Goal: Feedback & Contribution: Submit feedback/report problem

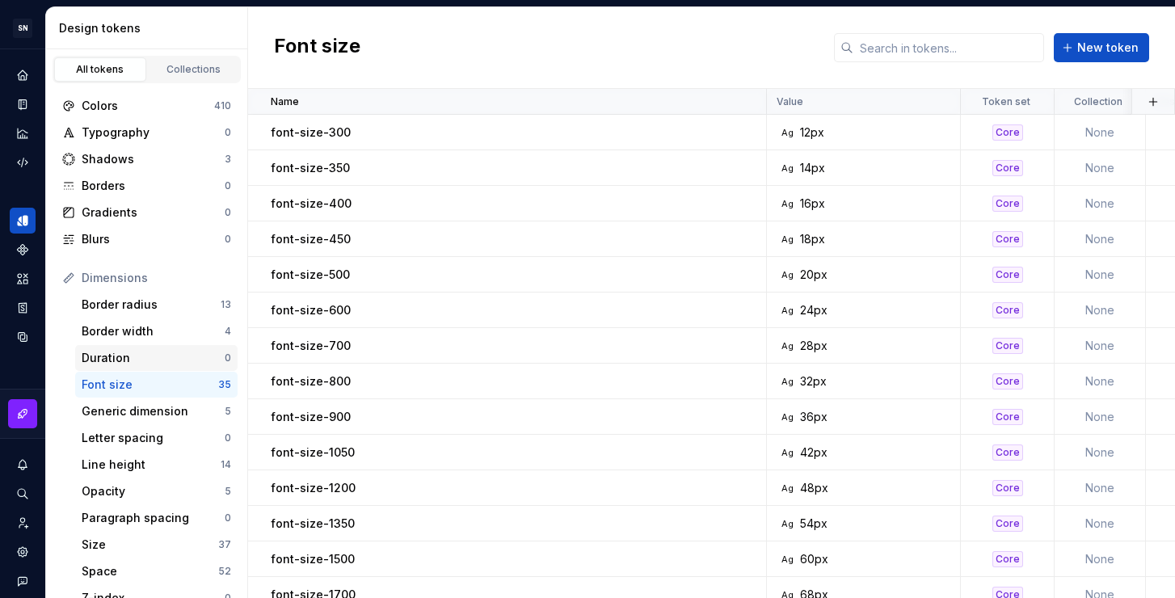
scroll to position [136, 0]
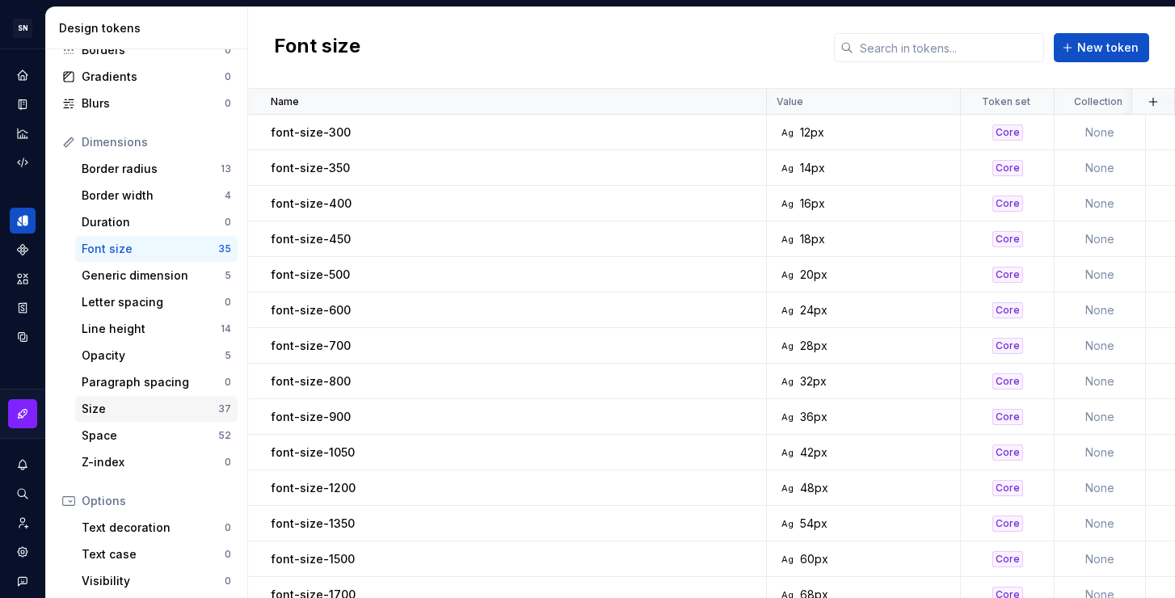
click at [115, 410] on div "Size" at bounding box center [150, 409] width 137 height 16
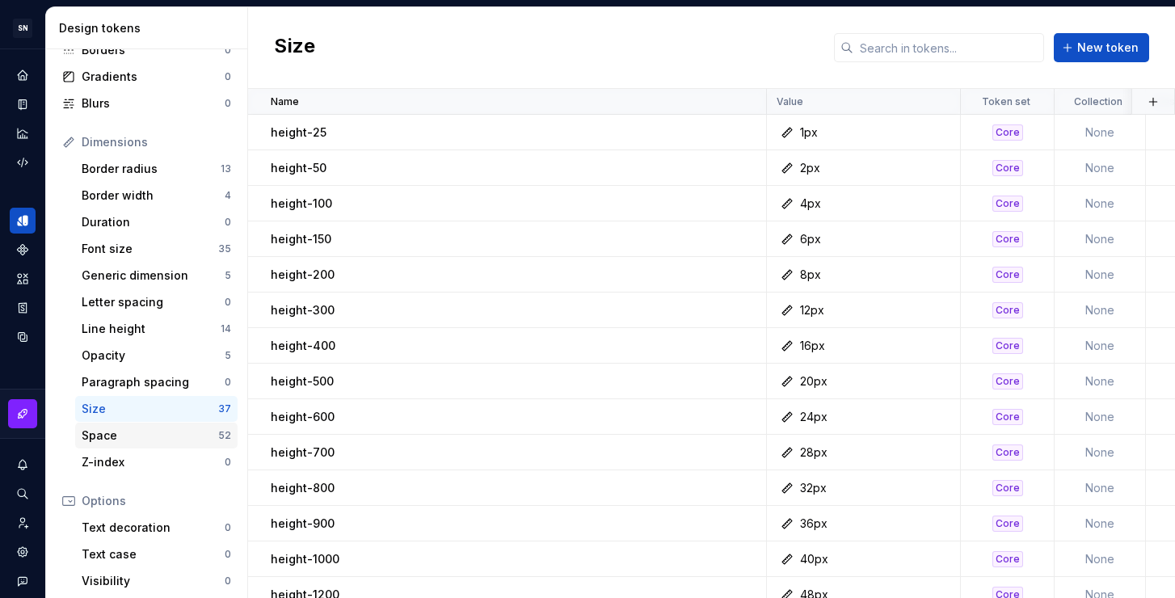
click at [148, 434] on div "Space" at bounding box center [150, 435] width 137 height 16
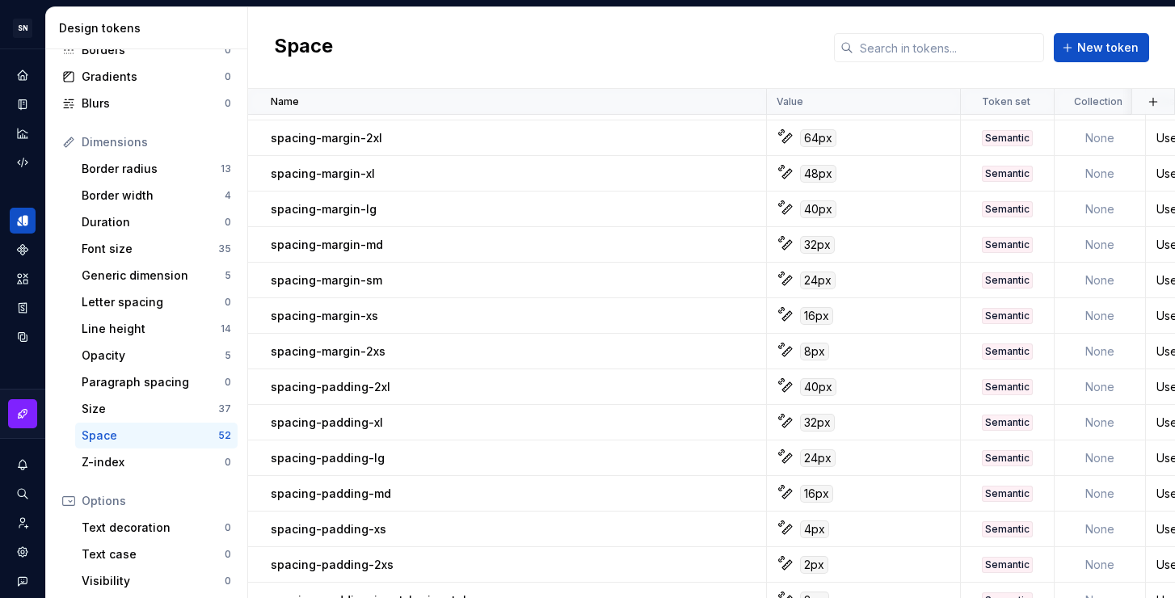
scroll to position [803, 0]
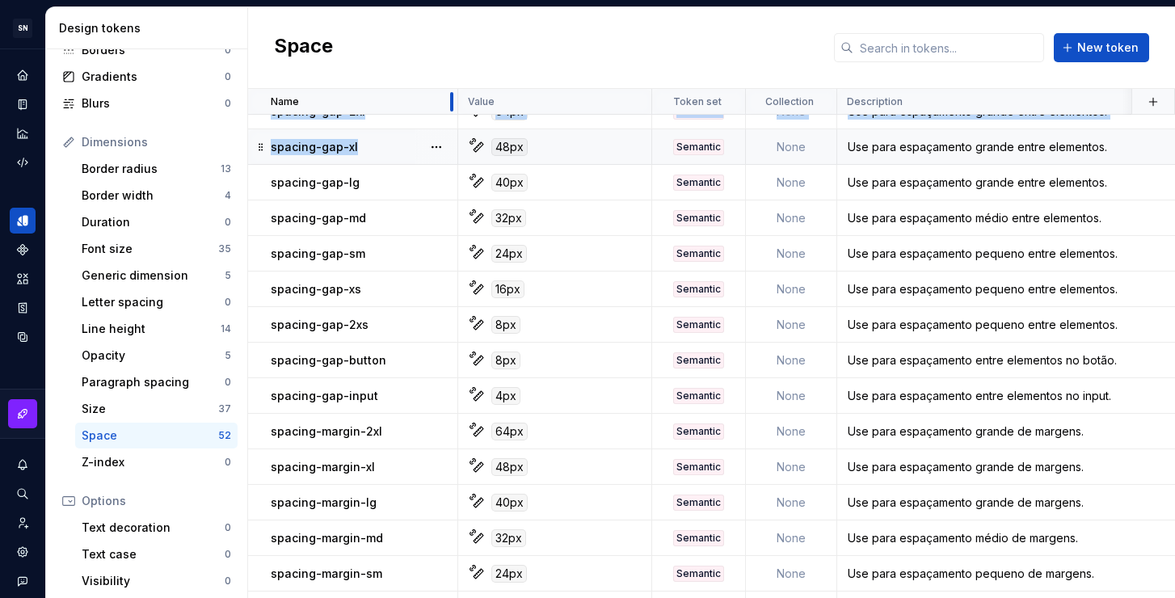
drag, startPoint x: 764, startPoint y: 99, endPoint x: 436, endPoint y: 131, distance: 330.4
click at [436, 131] on table "Name Value Token set Collection Description Android iOS Web Last updated spacin…" at bounding box center [1121, 223] width 1746 height 1875
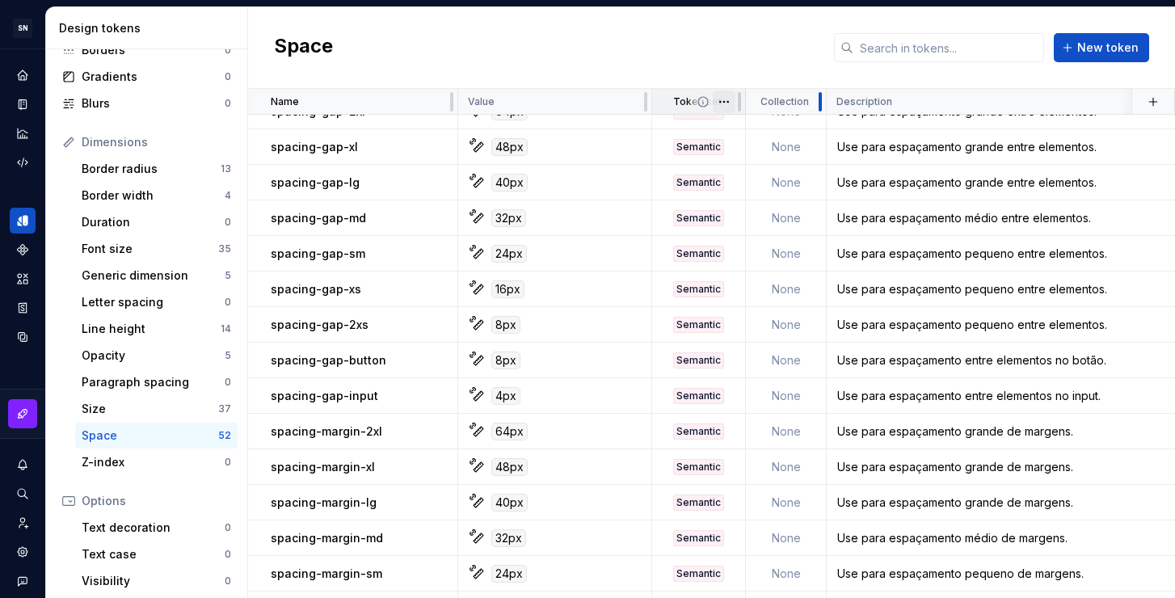
drag, startPoint x: 834, startPoint y: 102, endPoint x: 731, endPoint y: 112, distance: 103.1
click at [731, 112] on tr "Name Value Token set Collection Description Android iOS Web Last updated" at bounding box center [1116, 102] width 1736 height 26
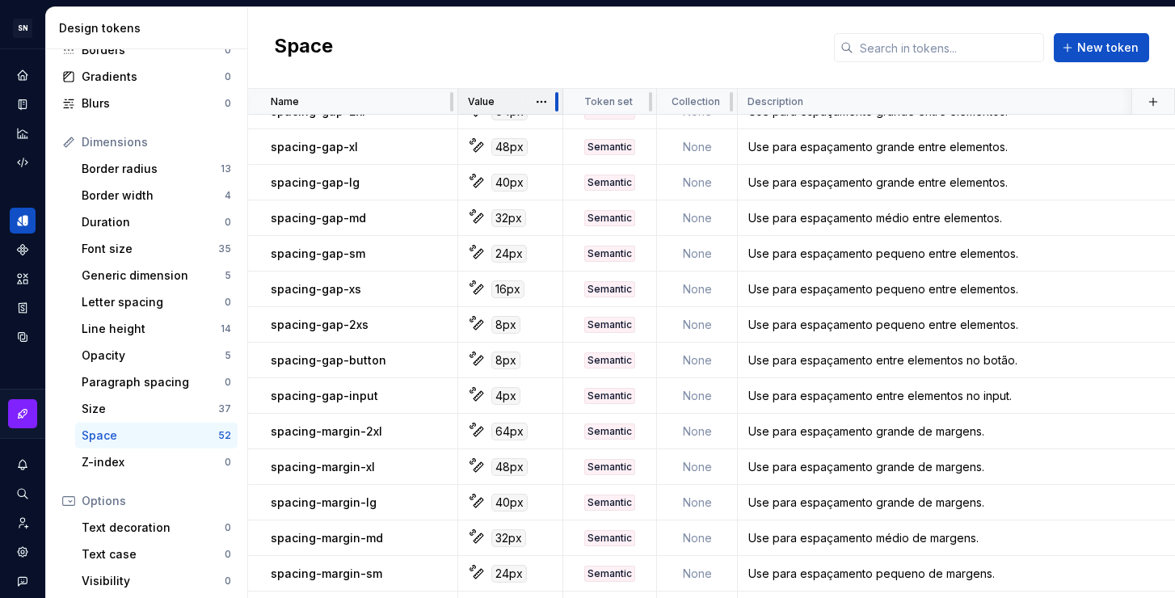
drag, startPoint x: 647, startPoint y: 107, endPoint x: 558, endPoint y: 112, distance: 89.1
click at [558, 112] on div at bounding box center [556, 102] width 13 height 26
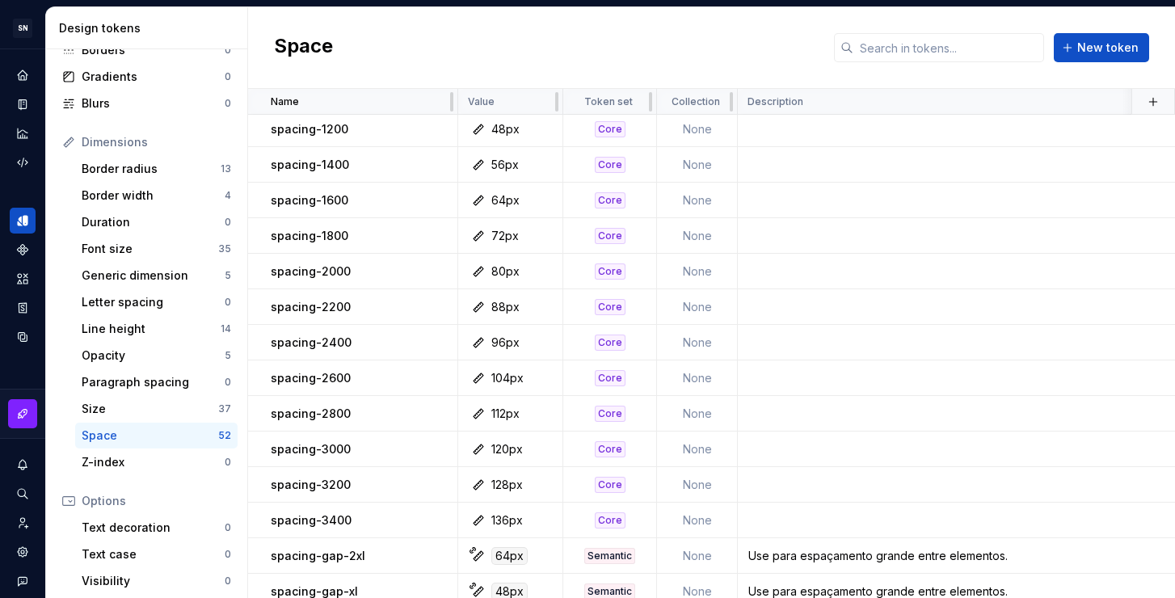
scroll to position [0, 0]
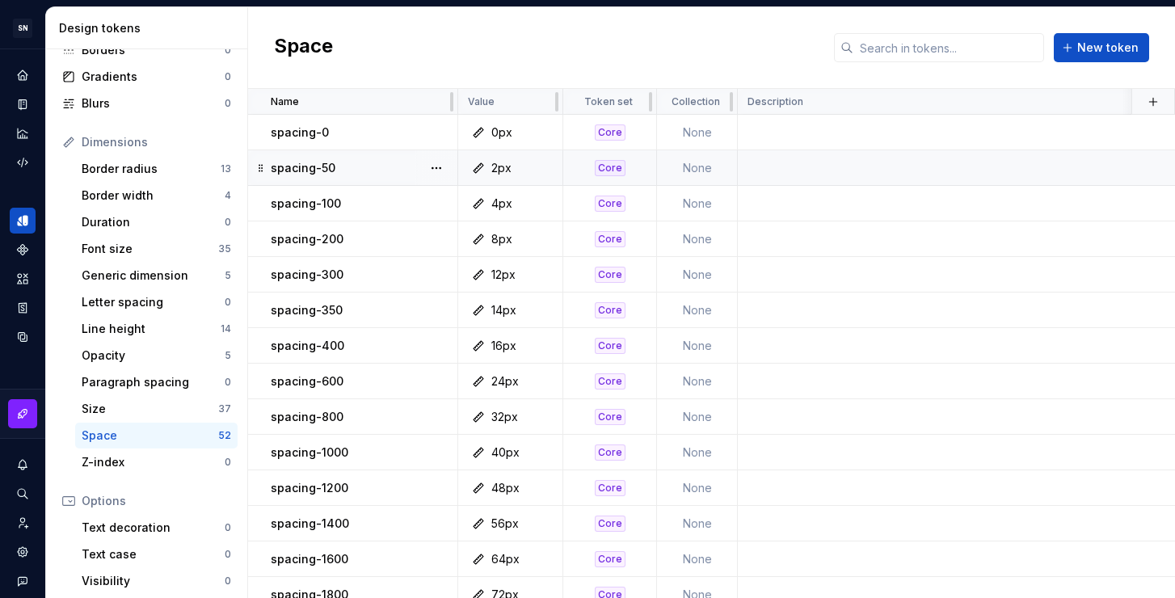
click at [811, 171] on td at bounding box center [1054, 168] width 633 height 36
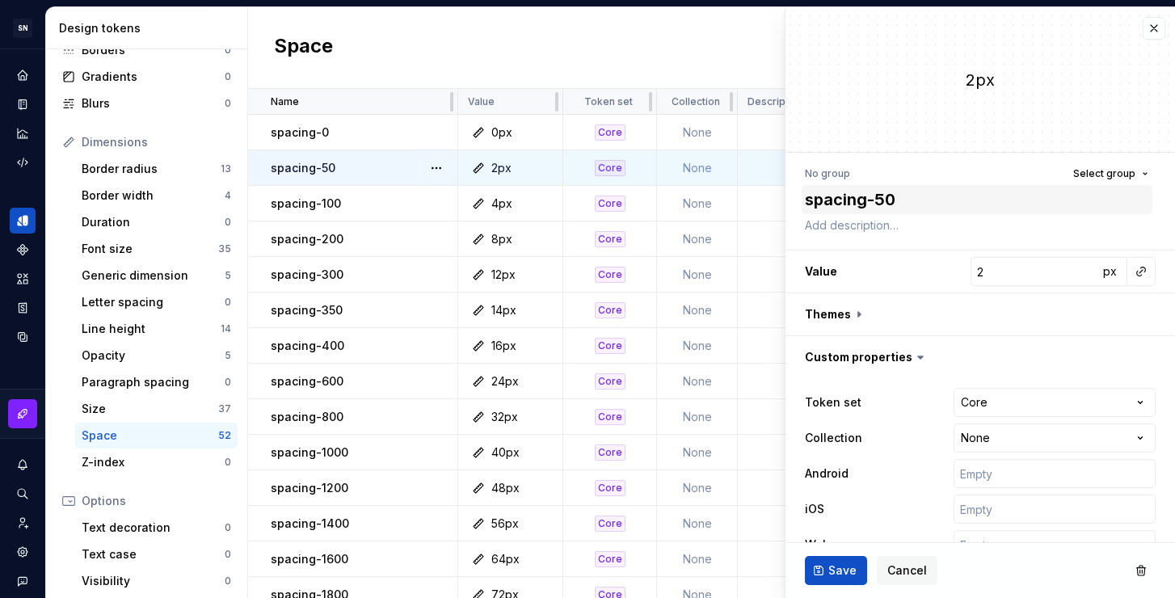
type textarea "*"
click at [894, 228] on textarea at bounding box center [977, 225] width 351 height 23
type textarea "U"
type textarea "*"
type textarea "Us"
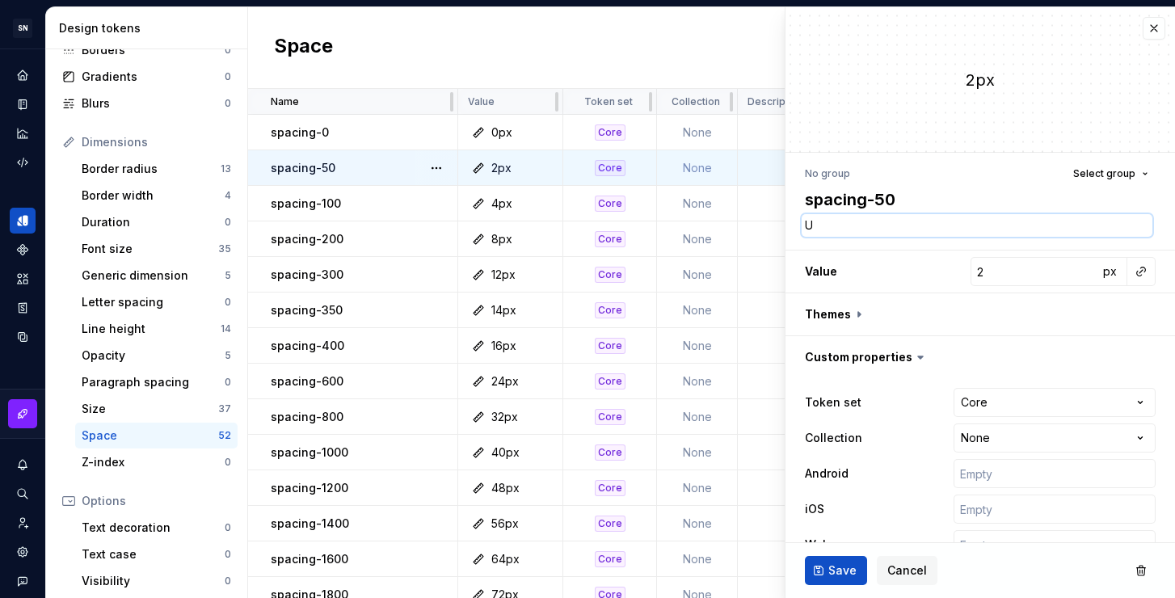
type textarea "*"
type textarea "Use"
type textarea "*"
type textarea "Use"
type textarea "*"
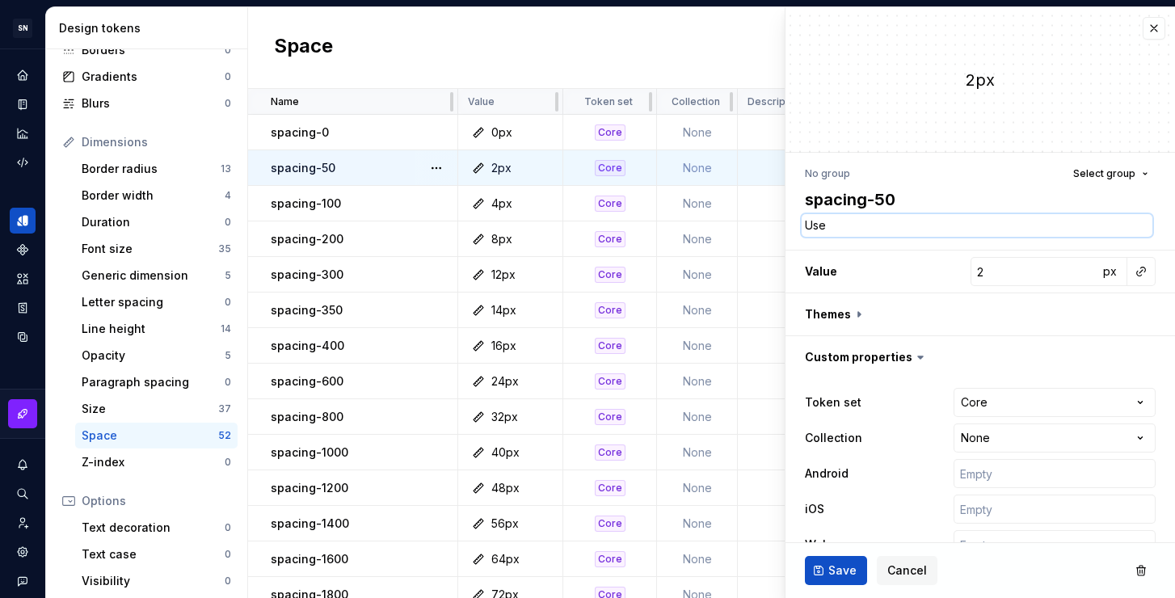
type textarea "Use p"
type textarea "*"
type textarea "Use pa"
type textarea "*"
type textarea "Use par"
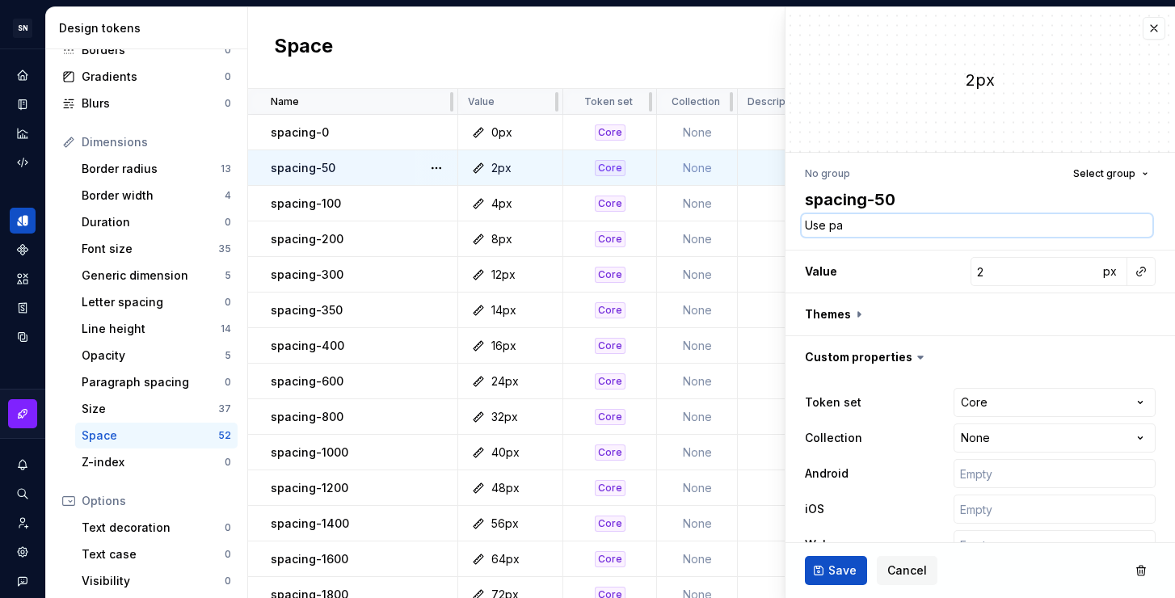
type textarea "*"
type textarea "Use par"
type textarea "*"
type textarea "Use par e"
type textarea "*"
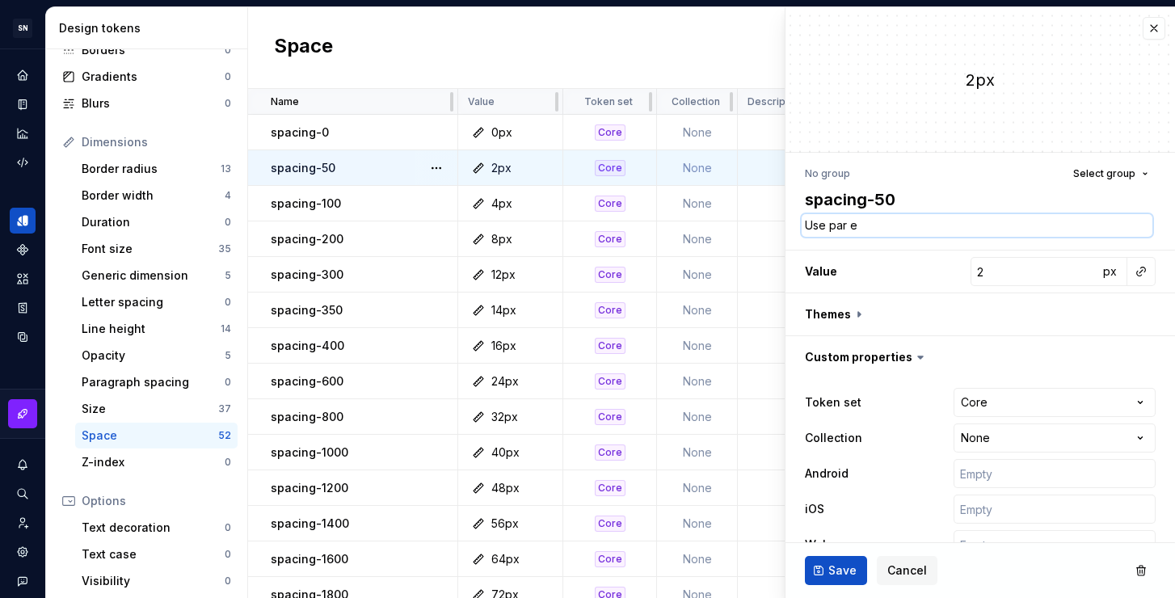
type textarea "Use par es"
type textarea "*"
type textarea "Use par esp"
type textarea "*"
type textarea "Use par espa"
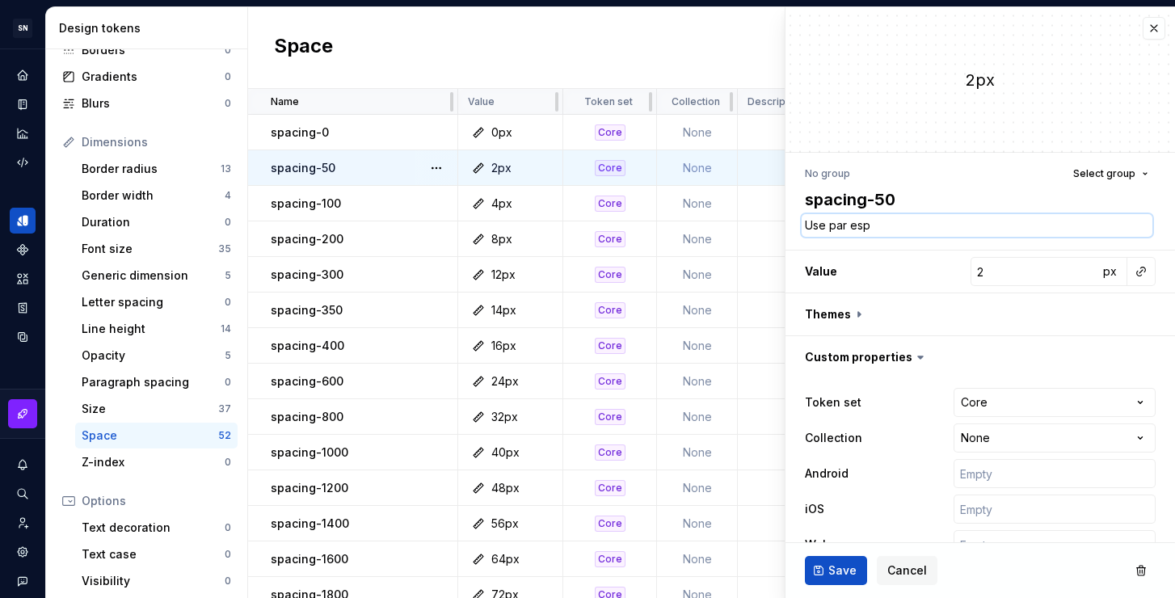
type textarea "*"
type textarea "Use par espaa"
type textarea "*"
type textarea "Use par espa"
type textarea "*"
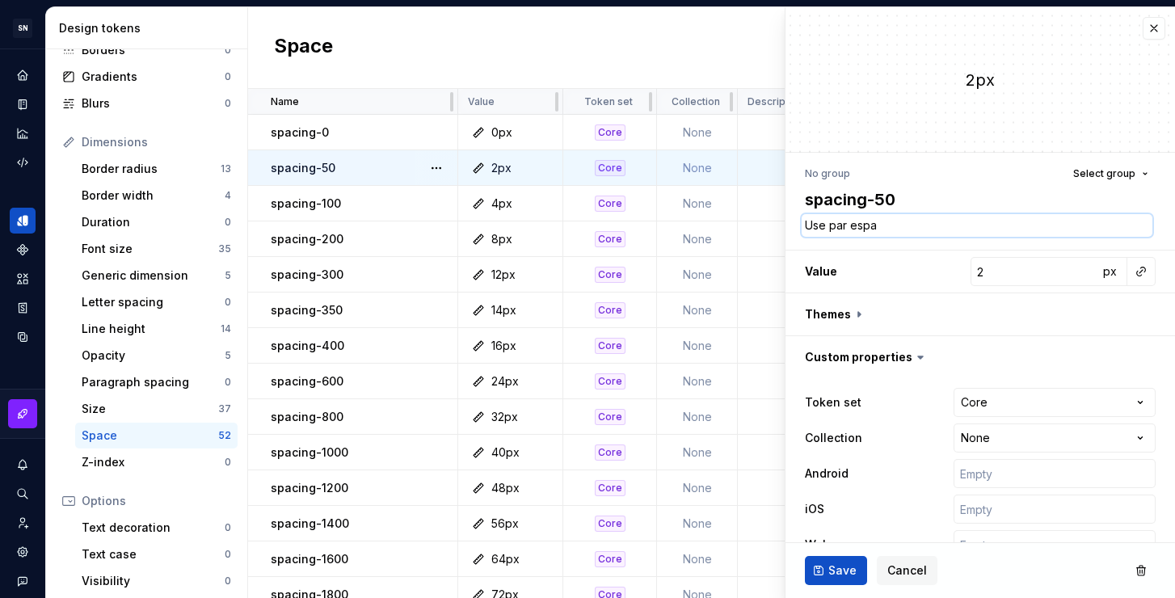
type textarea "Use par espaç"
type textarea "*"
type textarea "Use par espaça"
type textarea "*"
type textarea "Use par espaçam"
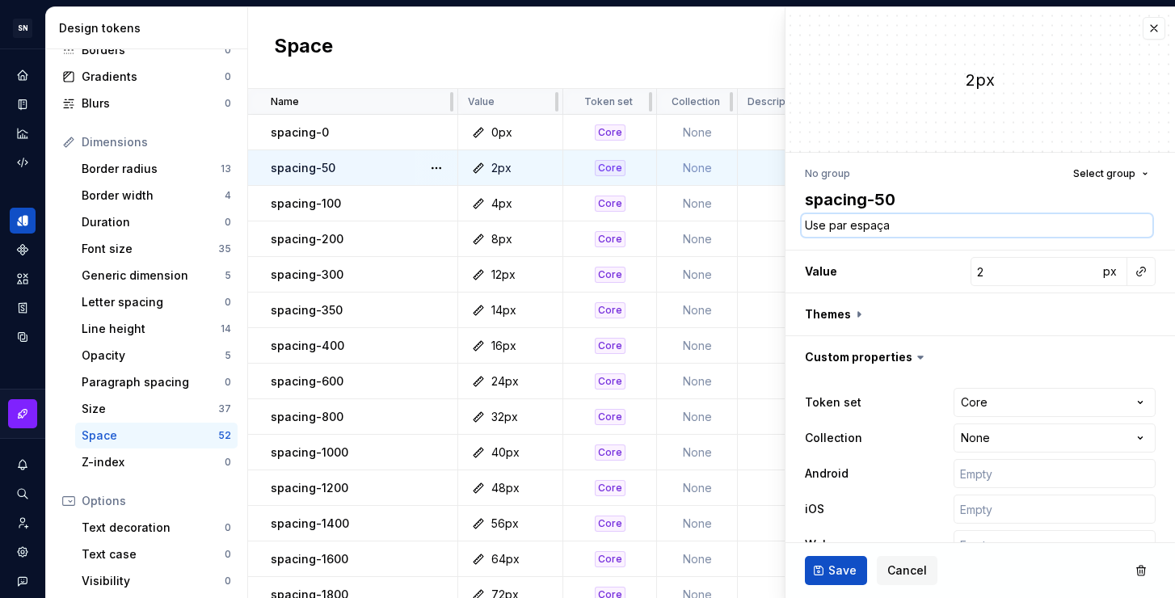
type textarea "*"
type textarea "Use par espaçame"
type textarea "*"
type textarea "Use par espaçamen"
type textarea "*"
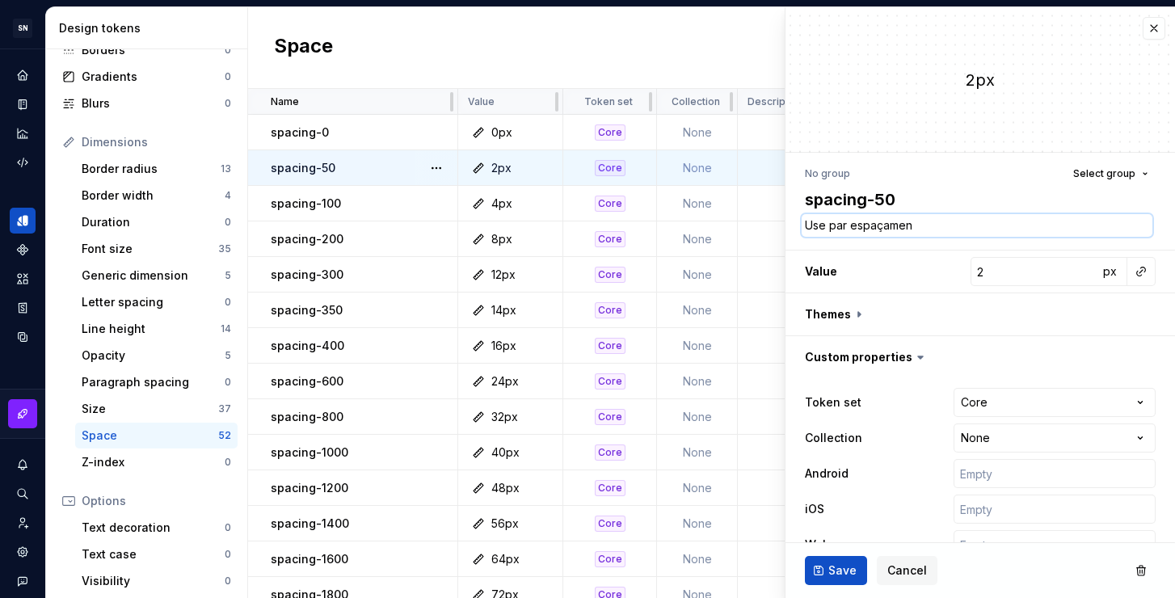
type textarea "Use par espaçament"
type textarea "*"
type textarea "Use par espaçamento"
type textarea "*"
type textarea "Use par espaçamento"
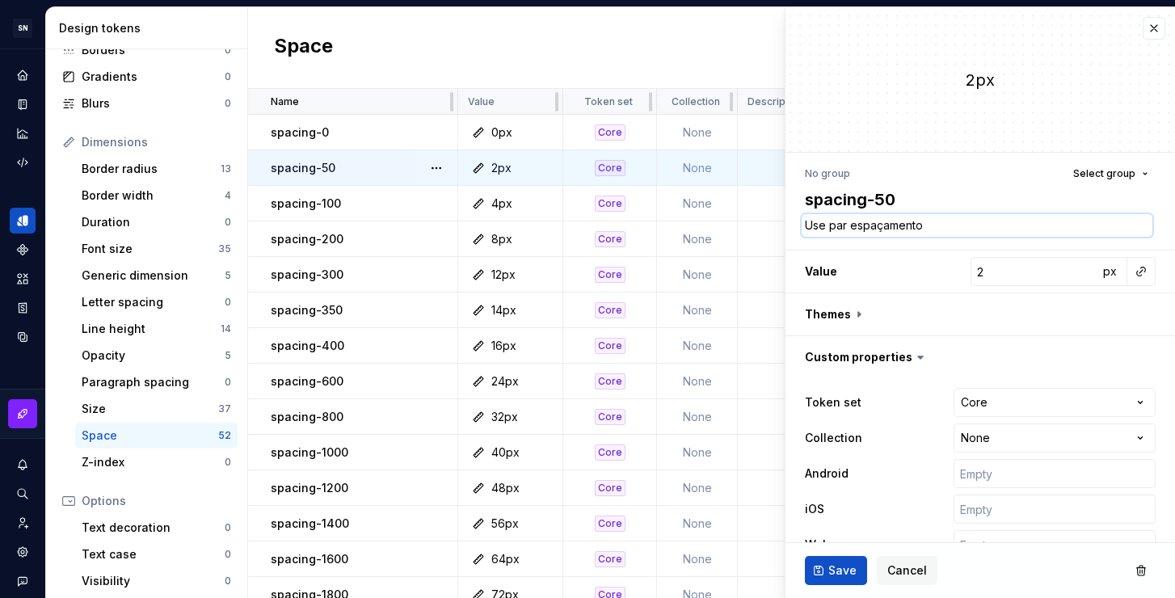
type textarea "*"
type textarea "Use par espaçamento p"
type textarea "*"
type textarea "Use par espaçamento pe"
type textarea "*"
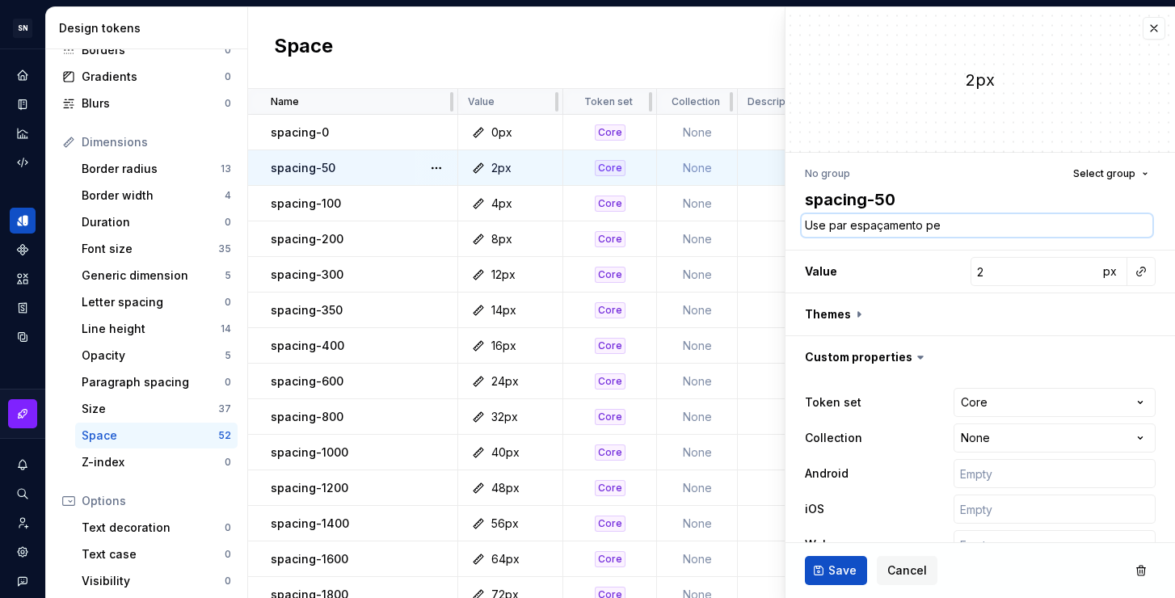
type textarea "Use par espaçamento peq"
type textarea "*"
type textarea "Use par espaçamento pequ"
type textarea "*"
type textarea "Use par espaçamento peque"
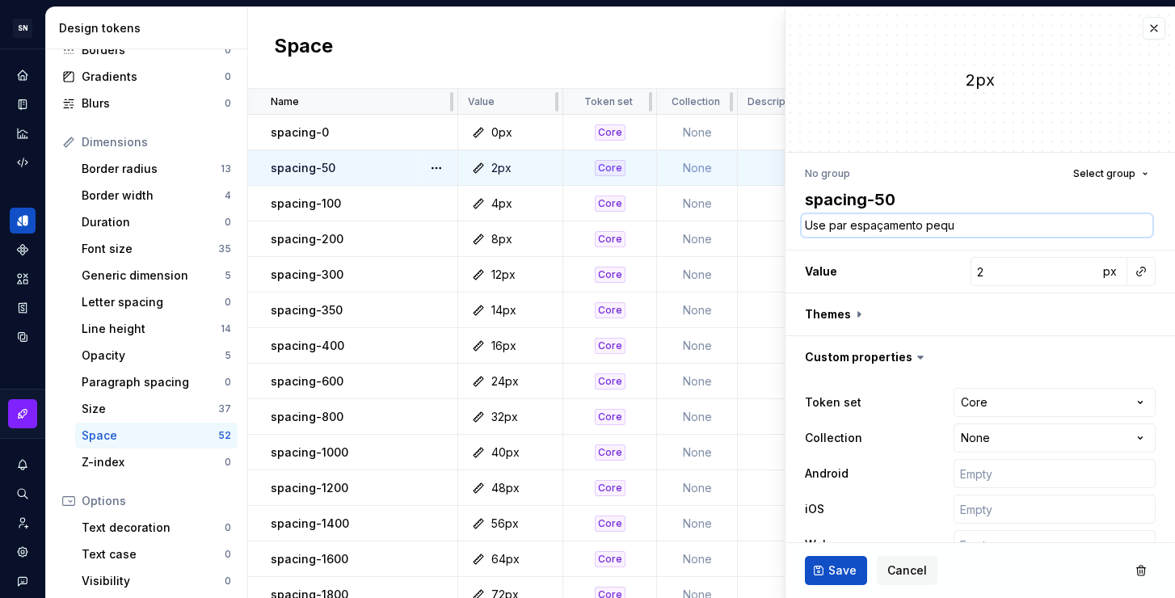
type textarea "*"
type textarea "Use par espaçamento pequen"
type textarea "*"
type textarea "Use par espaçamento pequeno"
type textarea "*"
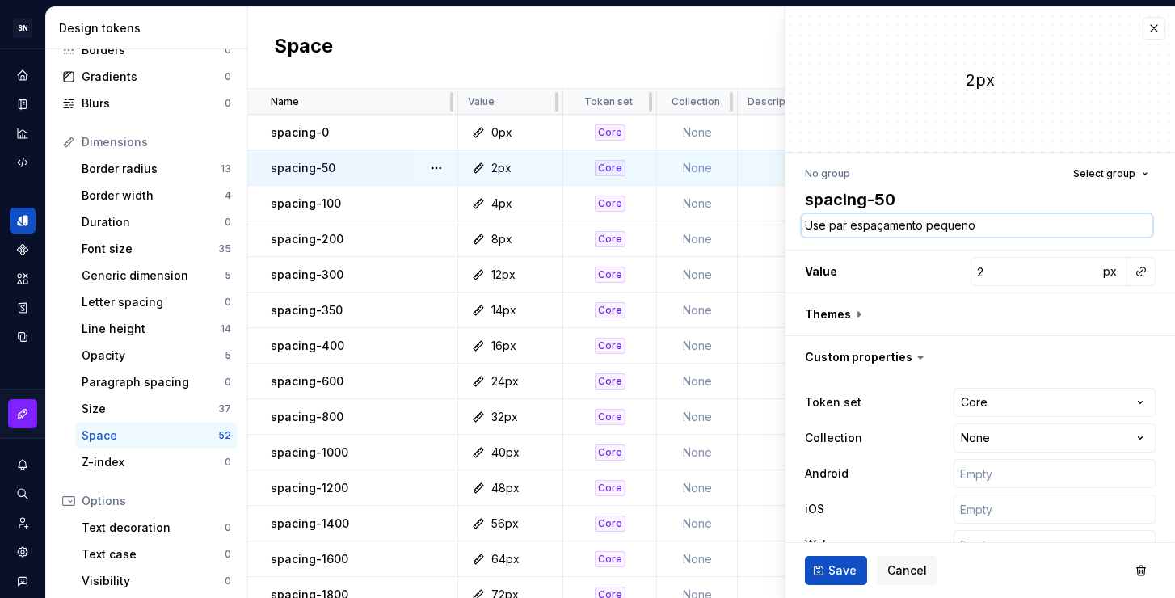
type textarea "Use par espaçamento pequeno"
type textarea "*"
type textarea "Use par espaçamento pequeno e"
type textarea "*"
type textarea "Use par espaçamento pequeno en"
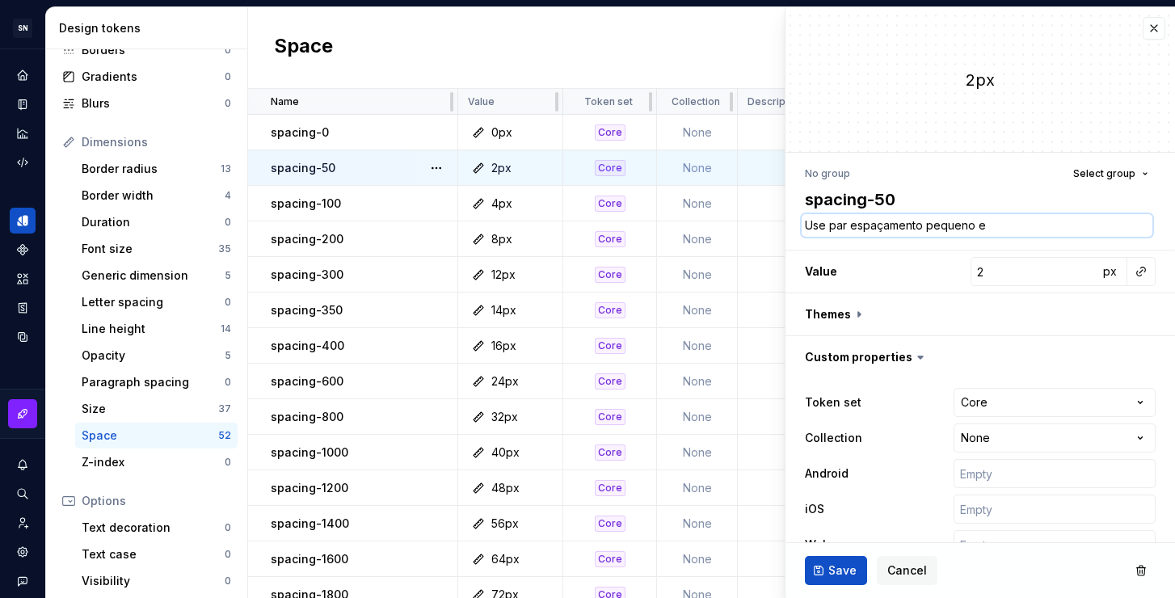
type textarea "*"
type textarea "Use par espaçamento pequeno ent"
type textarea "*"
type textarea "Use par espaçamento pequeno entr"
type textarea "*"
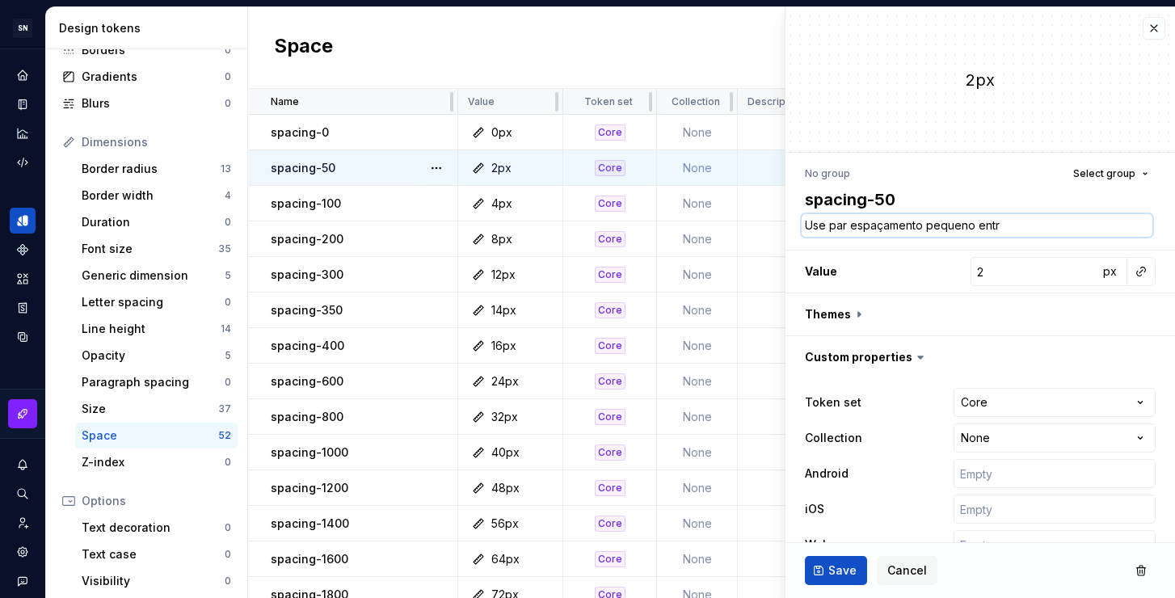
type textarea "Use par espaçamento pequeno entre"
type textarea "*"
type textarea "Use par espaçamento pequeno entre"
type textarea "*"
type textarea "Use par espaçamento pequeno entre e"
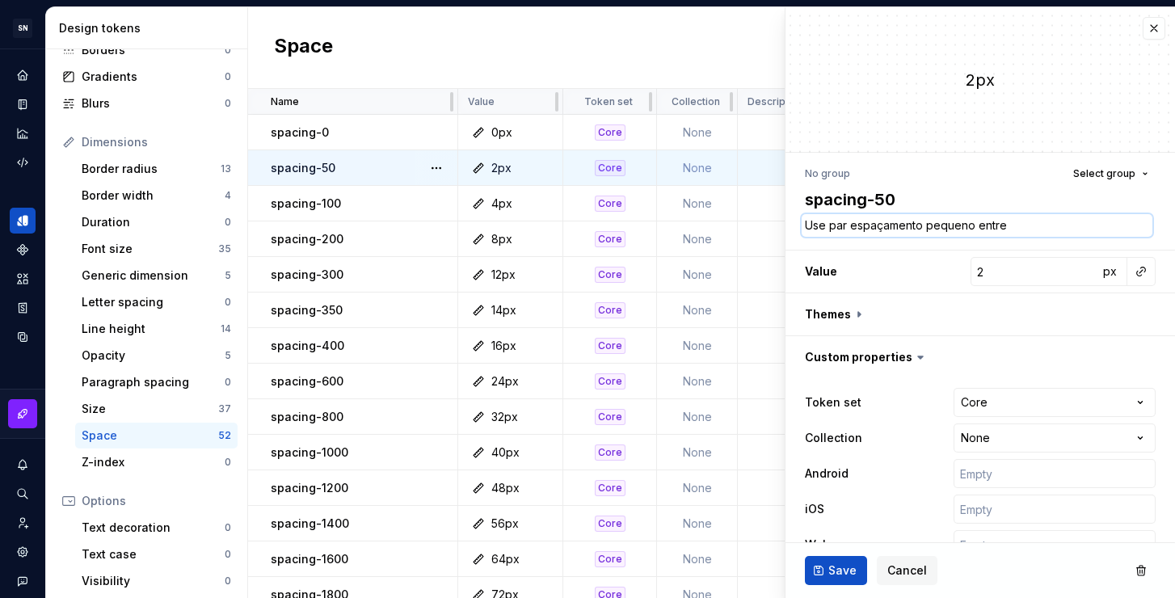
type textarea "*"
type textarea "Use par espaçamento pequeno entre el"
type textarea "*"
type textarea "Use par espaçamento pequeno entre ele"
type textarea "*"
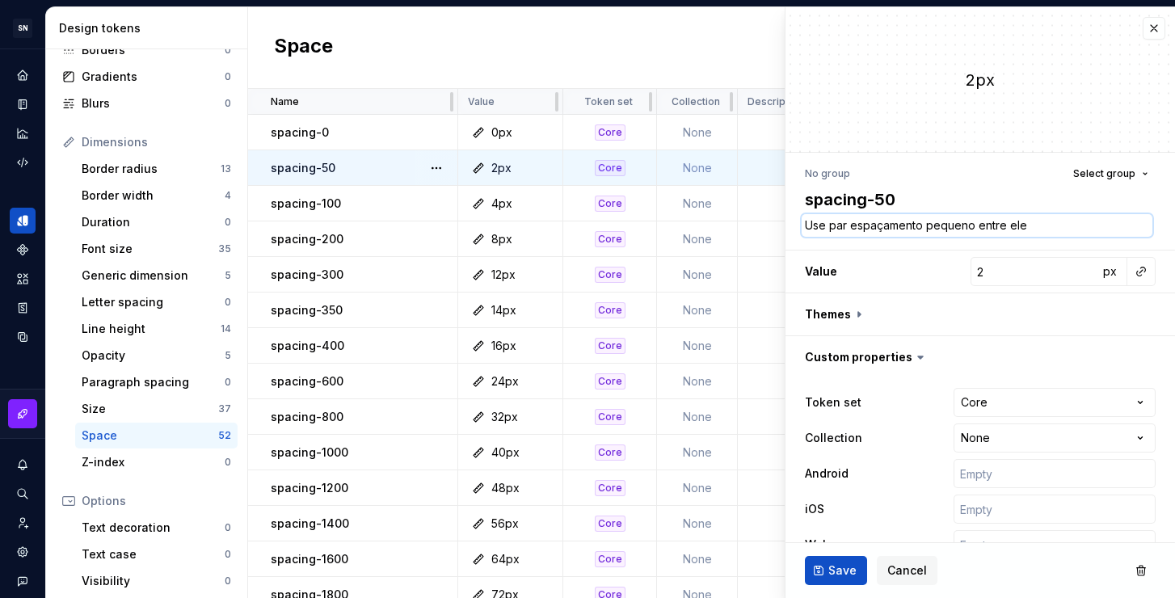
type textarea "Use par espaçamento pequeno entre elem"
type textarea "*"
type textarea "Use par espaçamento pequeno entre eleme"
type textarea "*"
type textarea "Use par espaçamento pequeno entre elemen"
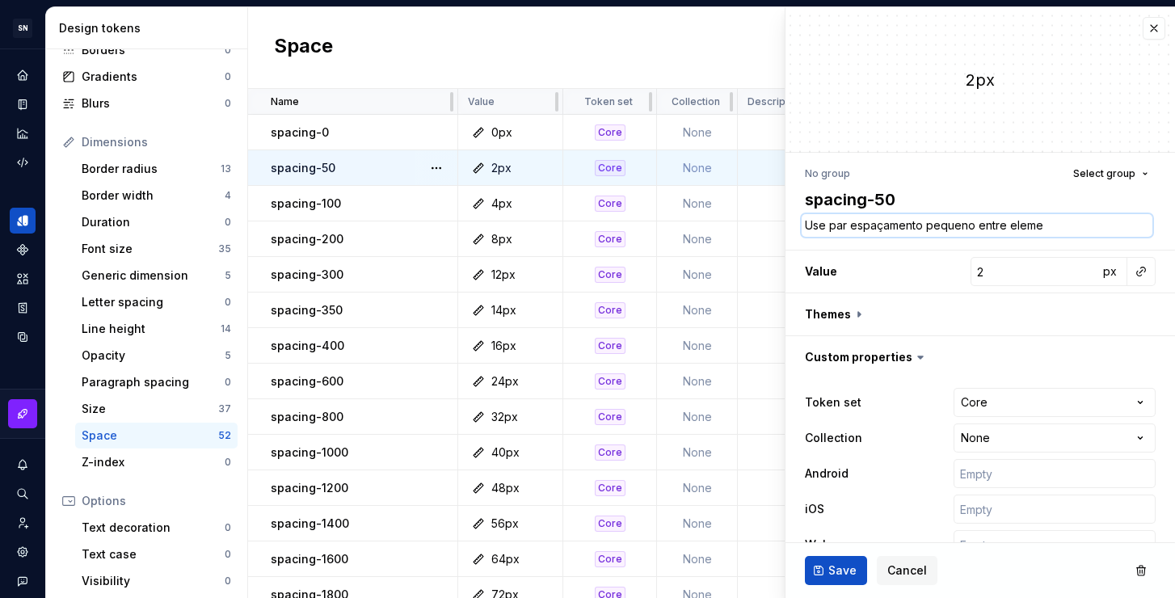
type textarea "*"
type textarea "Use par espaçamento pequeno entre element"
type textarea "*"
type textarea "Use par espaçamento pequeno entre elemento"
type textarea "*"
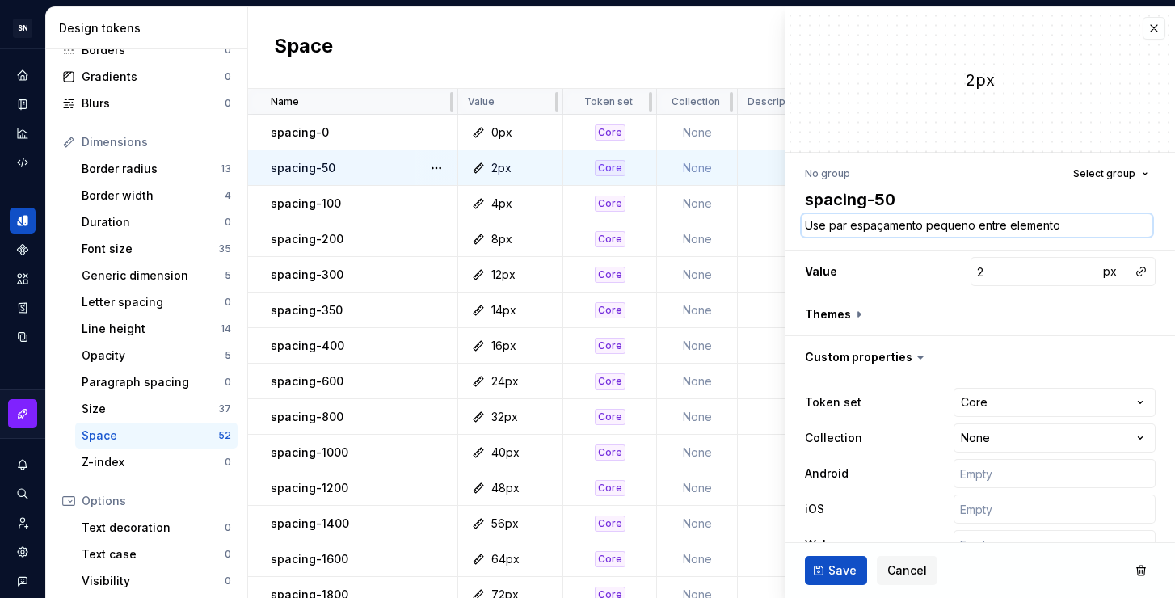
type textarea "Use par espaçamento pequeno entre elementos"
type textarea "*"
type textarea "Use par espaçamento pequeno entre elementos."
type textarea "*"
type textarea "Use par espaçamento pequeno entre elementos.å"
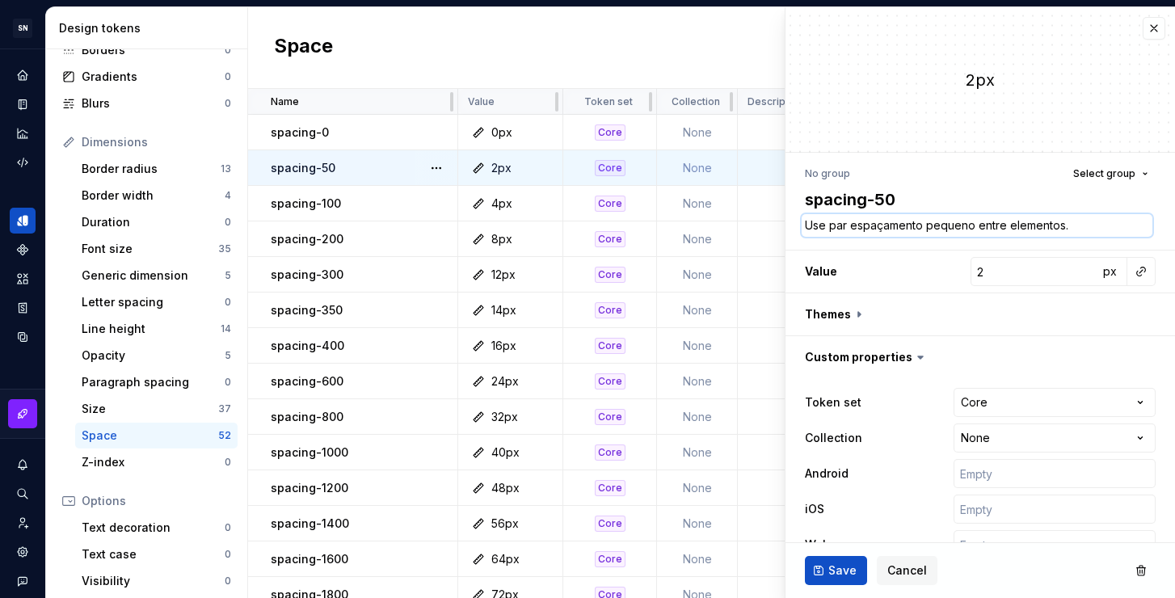
type textarea "*"
type textarea "Use par espaçamento pequeno entre elementos."
type textarea "*"
click at [1111, 229] on textarea "Use par espaçamento pequeno entre elementos." at bounding box center [977, 225] width 351 height 23
type textarea "Use par espaçamento pequeno entre elementos."
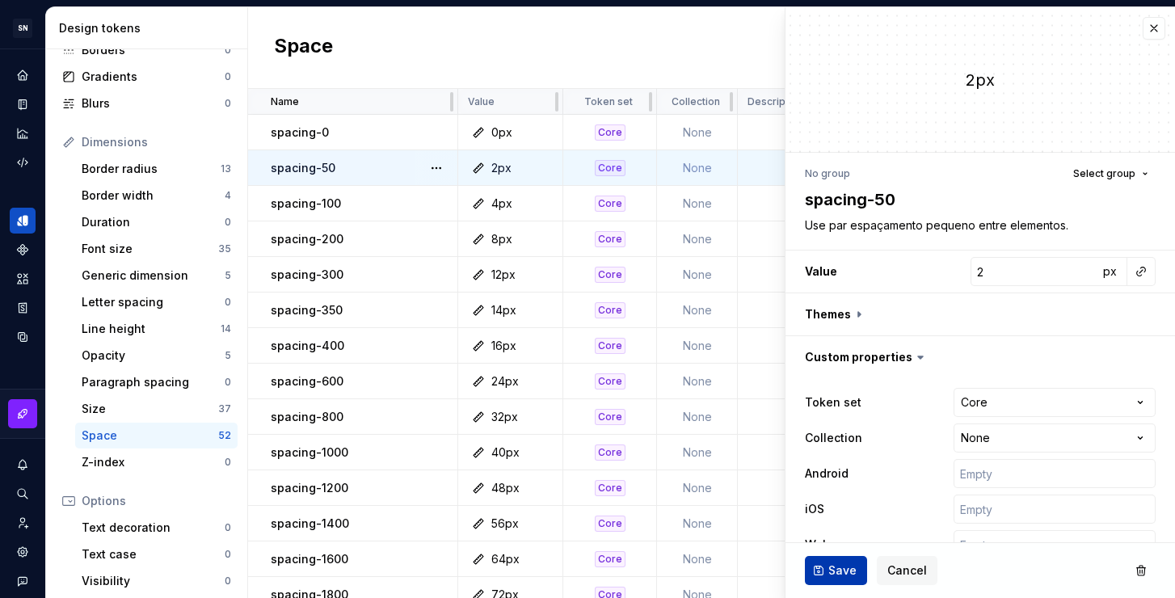
click at [844, 566] on span "Save" at bounding box center [842, 570] width 28 height 16
click at [847, 226] on textarea "Use par espaçamento pequeno entre elementos." at bounding box center [977, 225] width 351 height 23
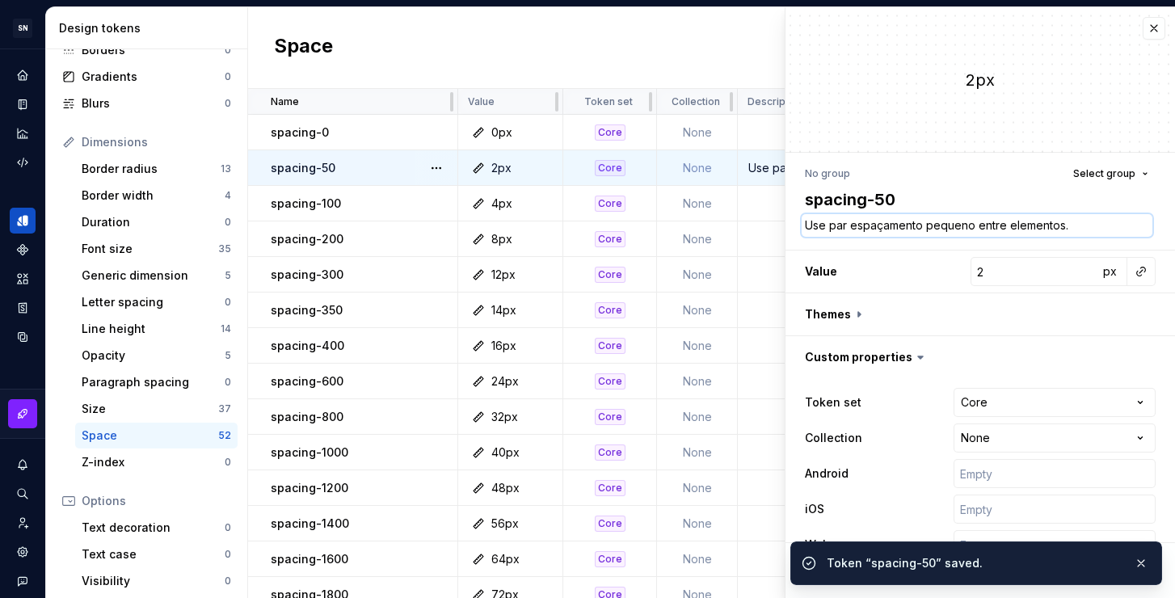
click at [846, 226] on textarea "Use par espaçamento pequeno entre elementos." at bounding box center [977, 225] width 351 height 23
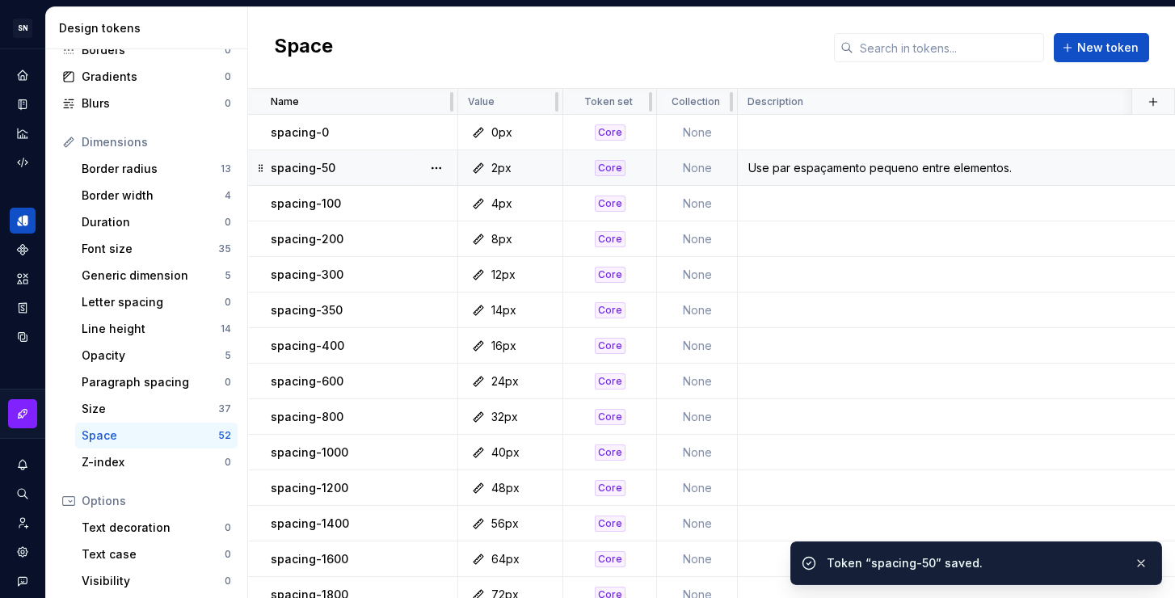
click at [813, 166] on div "Use par espaçamento pequeno entre elementos." at bounding box center [1053, 168] width 631 height 16
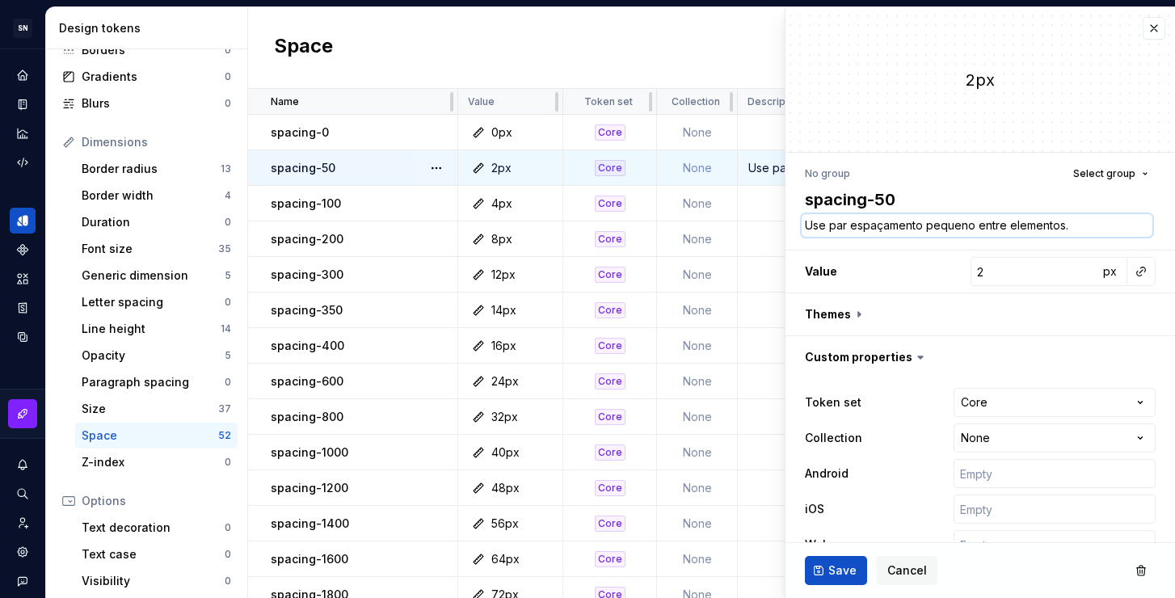
click at [825, 225] on textarea "Use par espaçamento pequeno entre elementos." at bounding box center [977, 225] width 351 height 23
click at [847, 225] on textarea "Use par espaçamento pequeno entre elementos." at bounding box center [977, 225] width 351 height 23
type textarea "*"
type textarea "Use para espaçamento pequeno entre elementos."
click at [842, 566] on span "Save" at bounding box center [842, 570] width 28 height 16
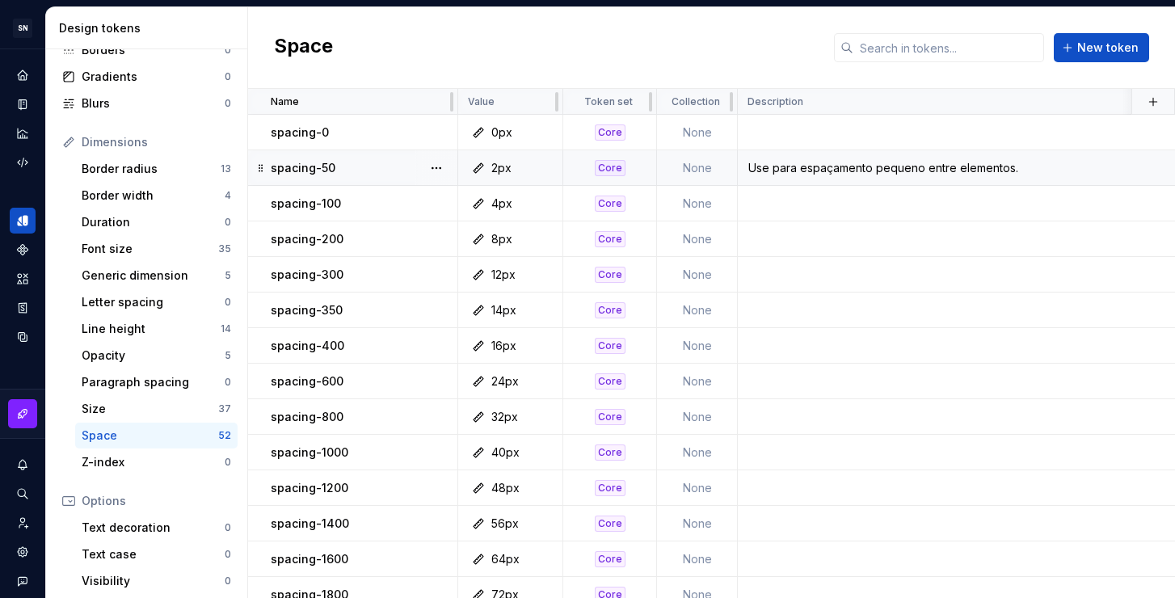
click at [973, 169] on div "Use para espaçamento pequeno entre elementos." at bounding box center [1053, 168] width 631 height 16
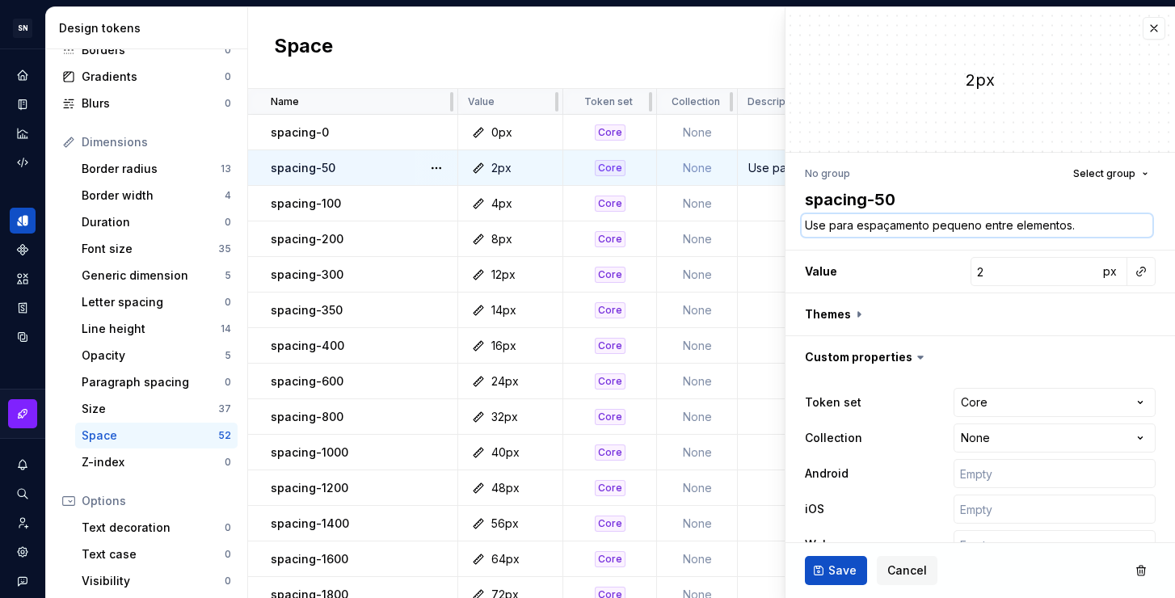
click at [1001, 218] on textarea "Use para espaçamento pequeno entre elementos." at bounding box center [977, 225] width 351 height 23
click at [1004, 225] on textarea "Use para espaçamento pequeno entre elementos." at bounding box center [977, 225] width 351 height 23
drag, startPoint x: 1010, startPoint y: 227, endPoint x: 984, endPoint y: 223, distance: 26.2
click at [984, 223] on textarea "Use para espaçamento pequeno entre elementos." at bounding box center [977, 225] width 351 height 23
type textarea "*"
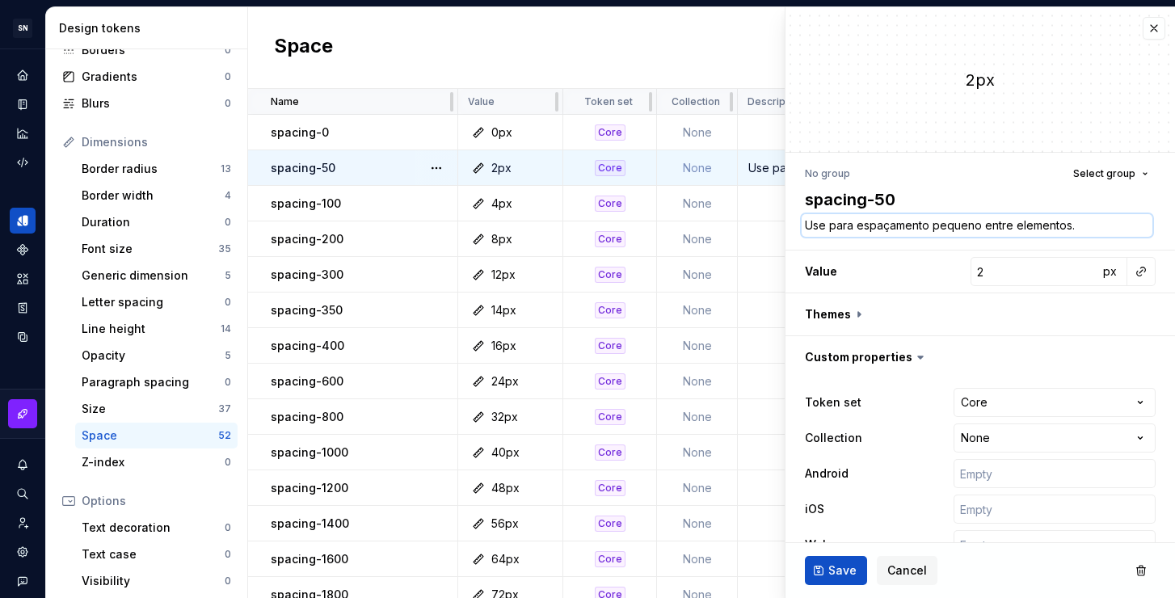
type textarea "Use para espaçamento pequeno e elementos."
type textarea "*"
type textarea "Use para espaçamento pequeno em elementos."
click at [1008, 234] on textarea "Use para espaçamento pequeno em elementos." at bounding box center [977, 225] width 351 height 23
click at [995, 229] on textarea "Use para espaçamento pequeno em elementos." at bounding box center [977, 225] width 351 height 23
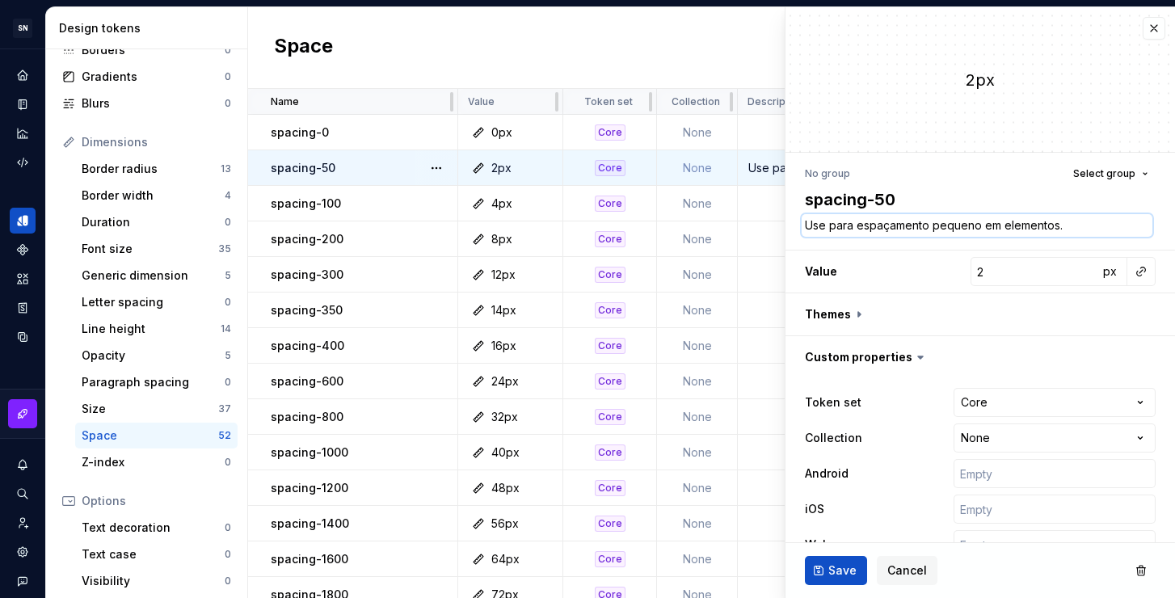
drag, startPoint x: 980, startPoint y: 223, endPoint x: 1088, endPoint y: 221, distance: 108.3
click at [1088, 221] on textarea "Use para espaçamento pequeno em elementos." at bounding box center [977, 225] width 351 height 23
type textarea "*"
type textarea "Use para espaçamento pequeno"
type textarea "*"
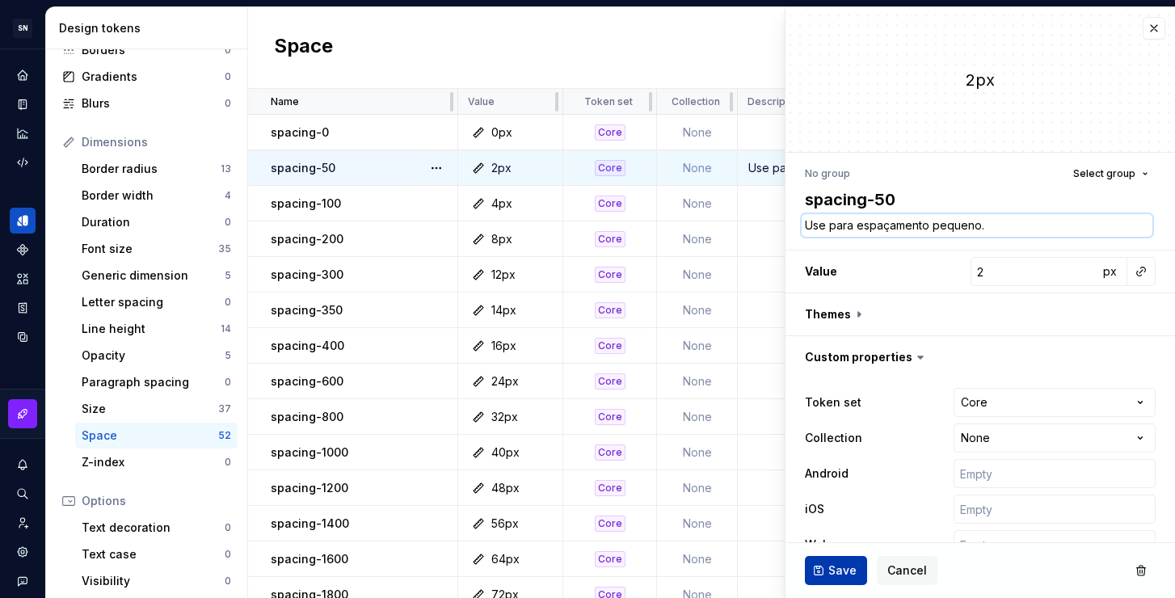
type textarea "Use para espaçamento pequeno."
click at [844, 579] on button "Save" at bounding box center [836, 570] width 62 height 29
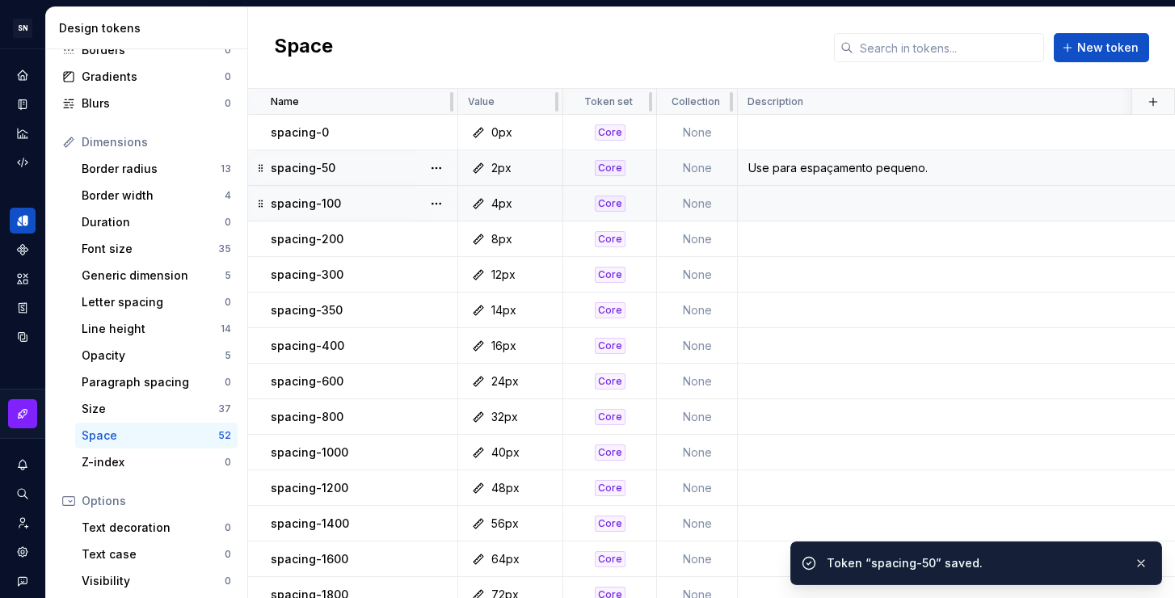
click at [764, 209] on td at bounding box center [1054, 204] width 633 height 36
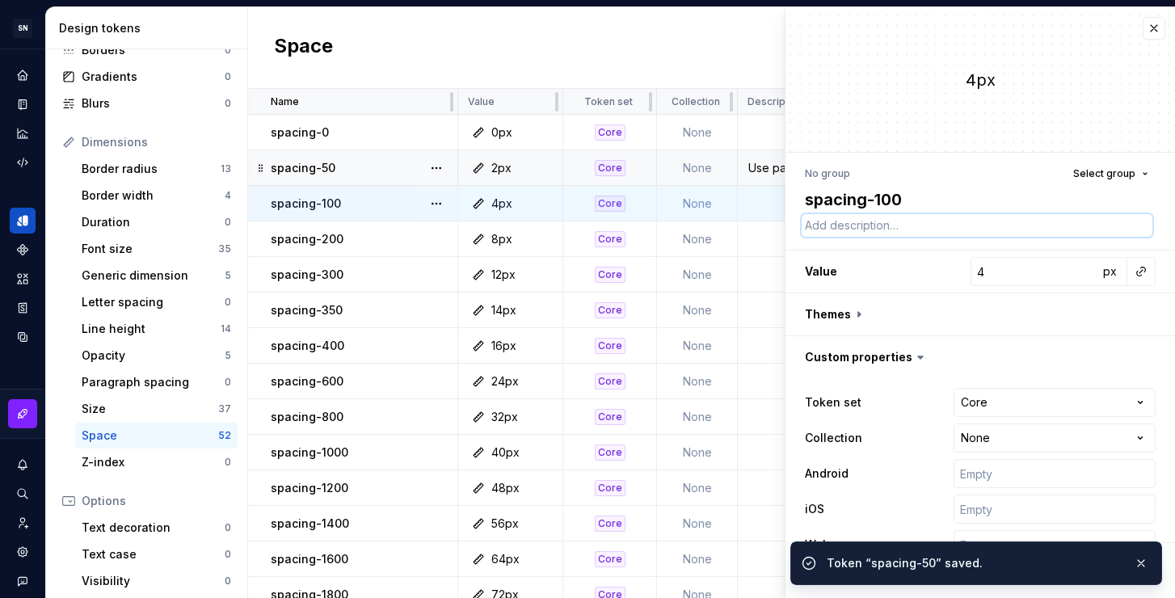
click at [872, 230] on textarea at bounding box center [977, 225] width 351 height 23
paste textarea "Use para espaçamento pequeno."
type textarea "*"
type textarea "Use para espaçamento pequeno."
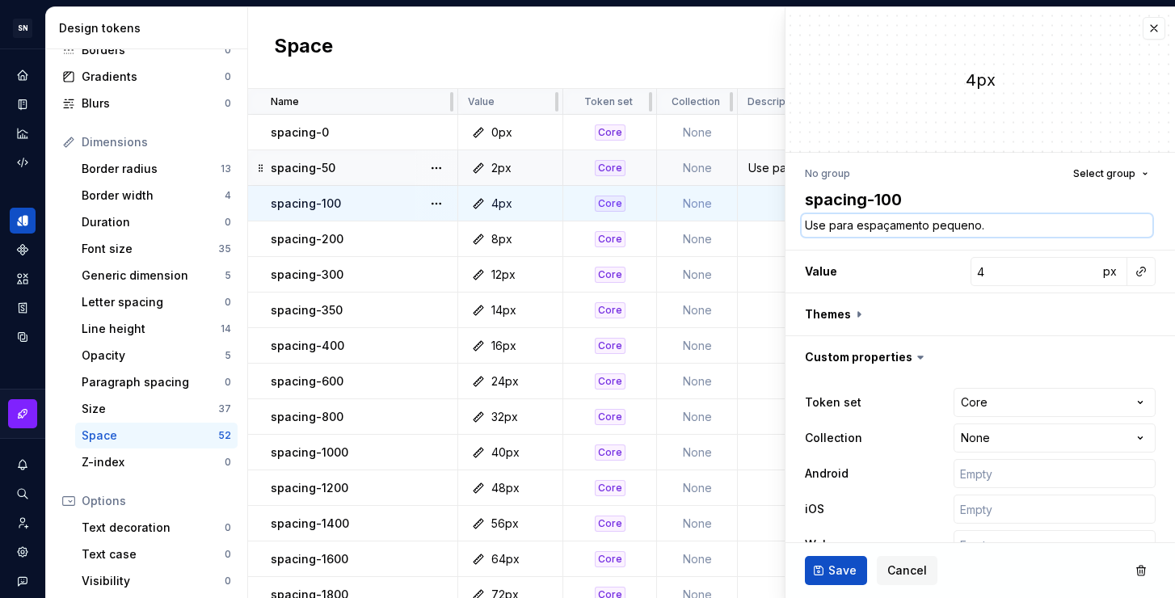
type textarea "*"
type textarea "Use para espaçamento pequeno."
click at [856, 566] on button "Save" at bounding box center [836, 570] width 62 height 29
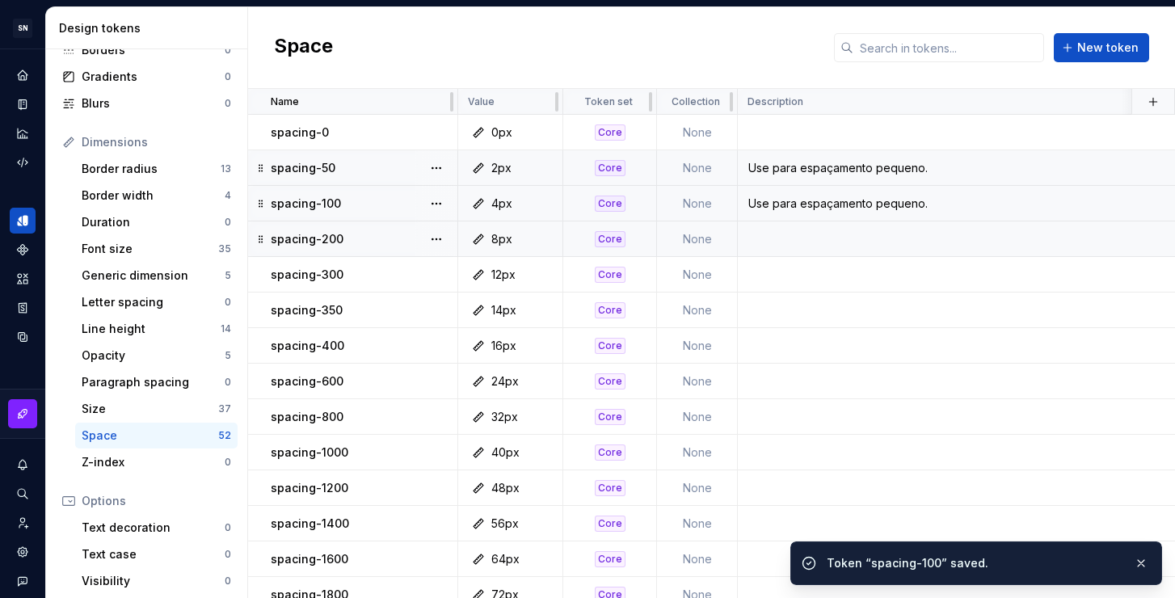
click at [767, 246] on td at bounding box center [1054, 239] width 633 height 36
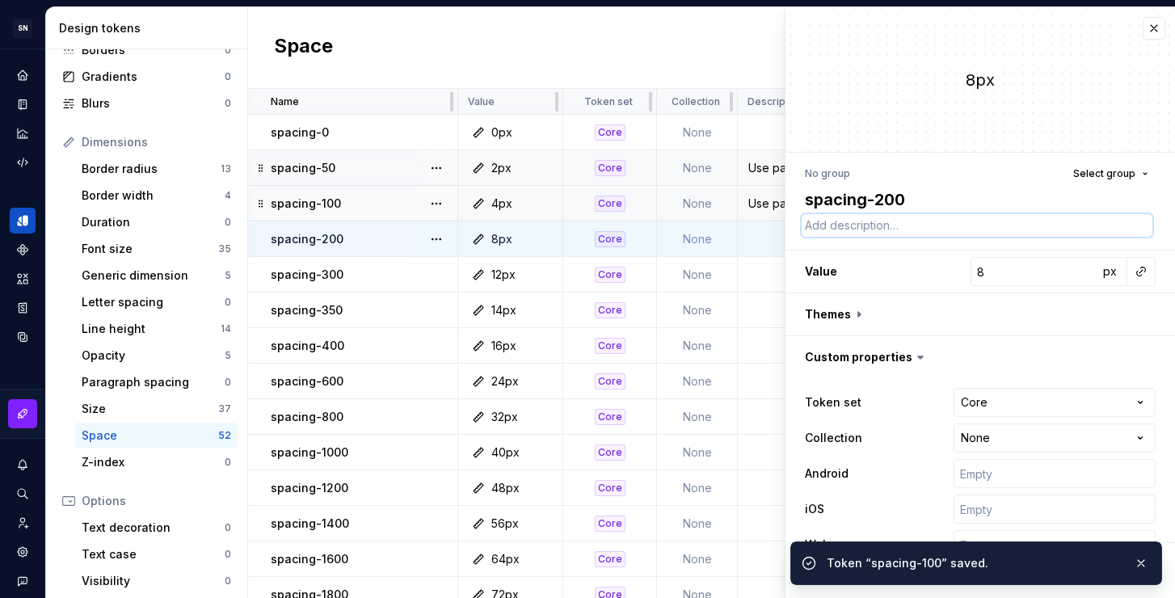
click at [843, 235] on textarea at bounding box center [977, 225] width 351 height 23
paste textarea "Use para espaçamento pequeno."
type textarea "*"
type textarea "Use para espaçamento pequeno."
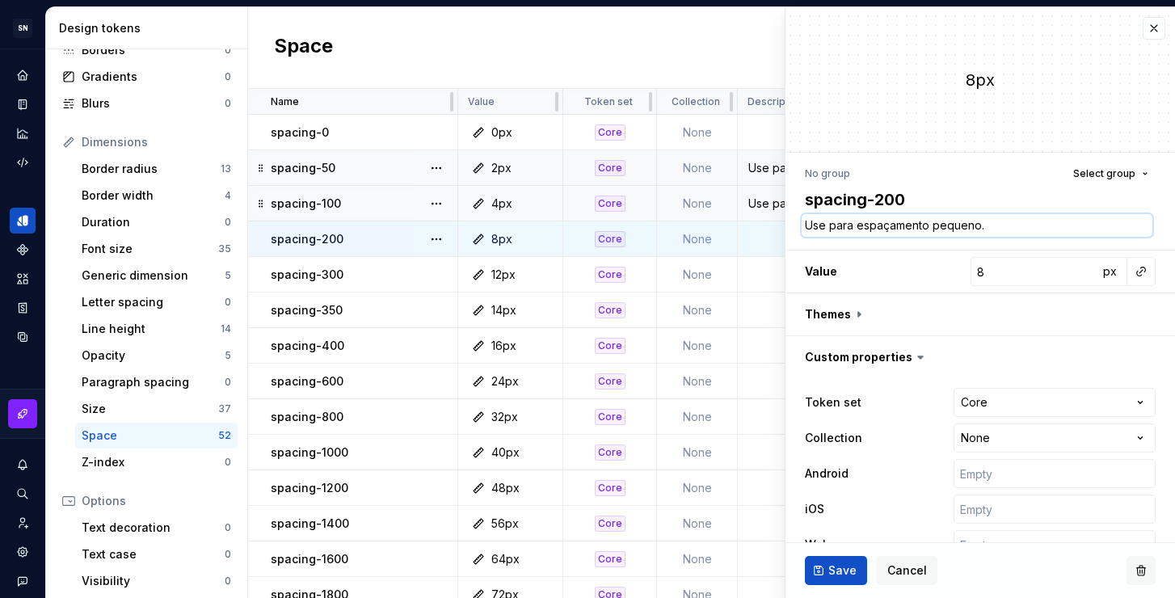
type textarea "*"
type textarea "Use para espaçamento pequeno."
click at [839, 580] on button "Save" at bounding box center [836, 570] width 62 height 29
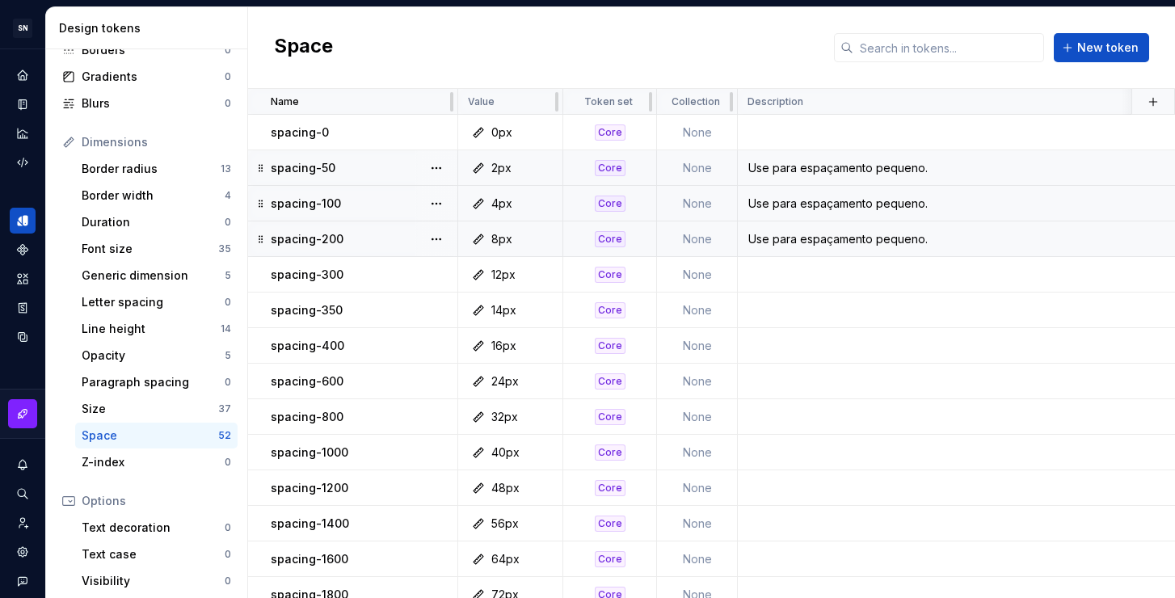
click at [874, 250] on td "Use para espaçamento pequeno." at bounding box center [1054, 239] width 633 height 36
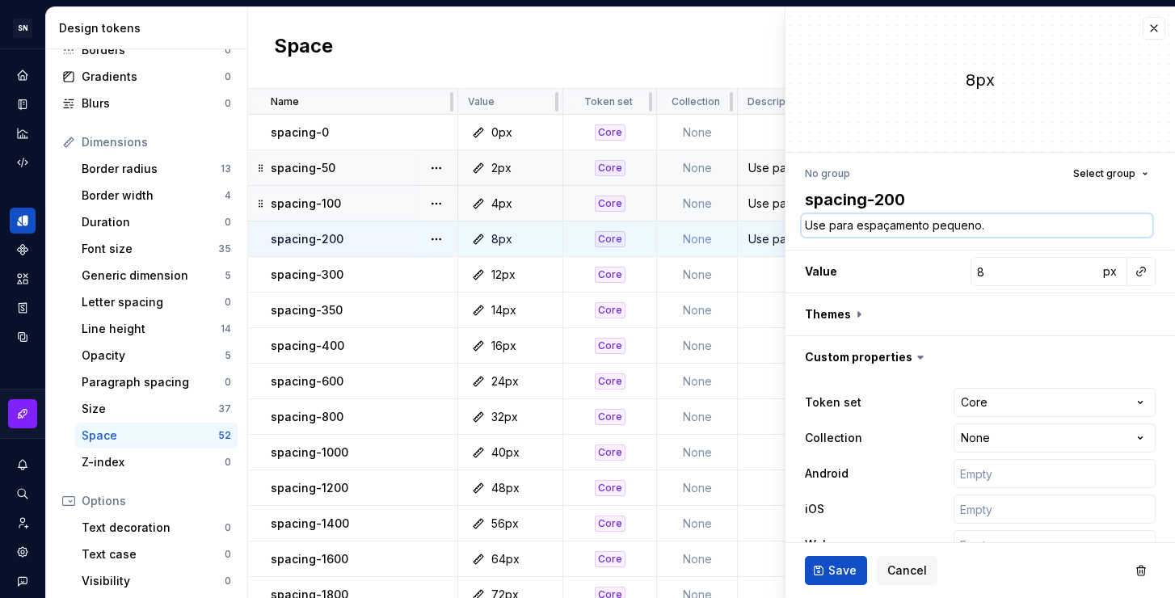
click at [873, 226] on textarea "Use para espaçamento pequeno." at bounding box center [977, 225] width 351 height 23
click at [987, 225] on textarea "Use para espaçamento pequeno." at bounding box center [977, 225] width 351 height 23
click at [846, 567] on span "Save" at bounding box center [842, 570] width 28 height 16
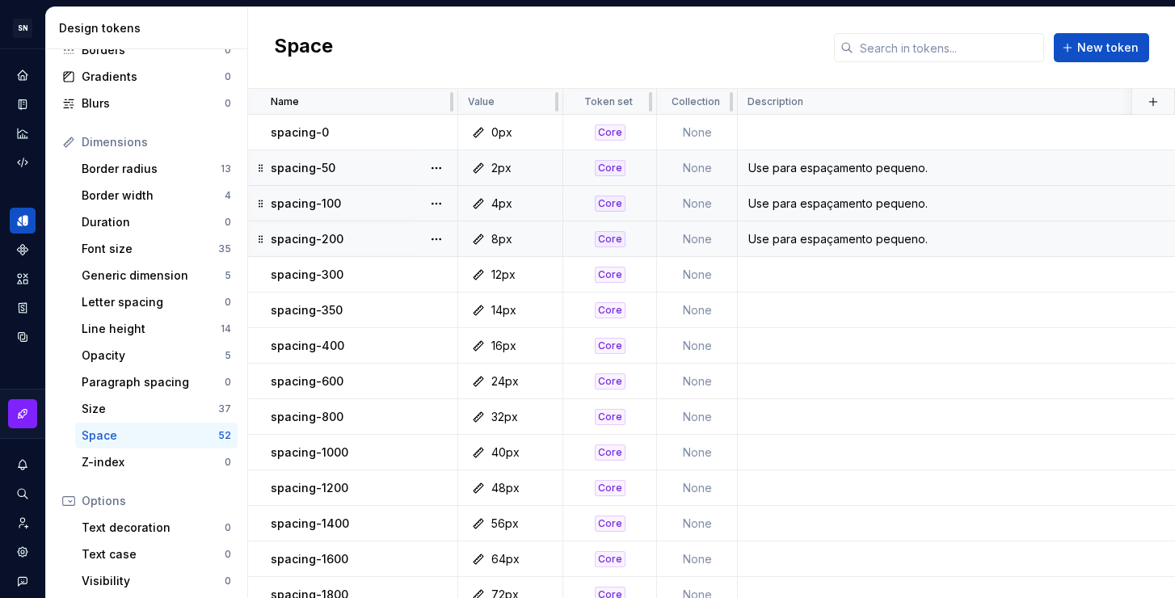
click at [889, 173] on div "Use para espaçamento pequeno." at bounding box center [1053, 168] width 631 height 16
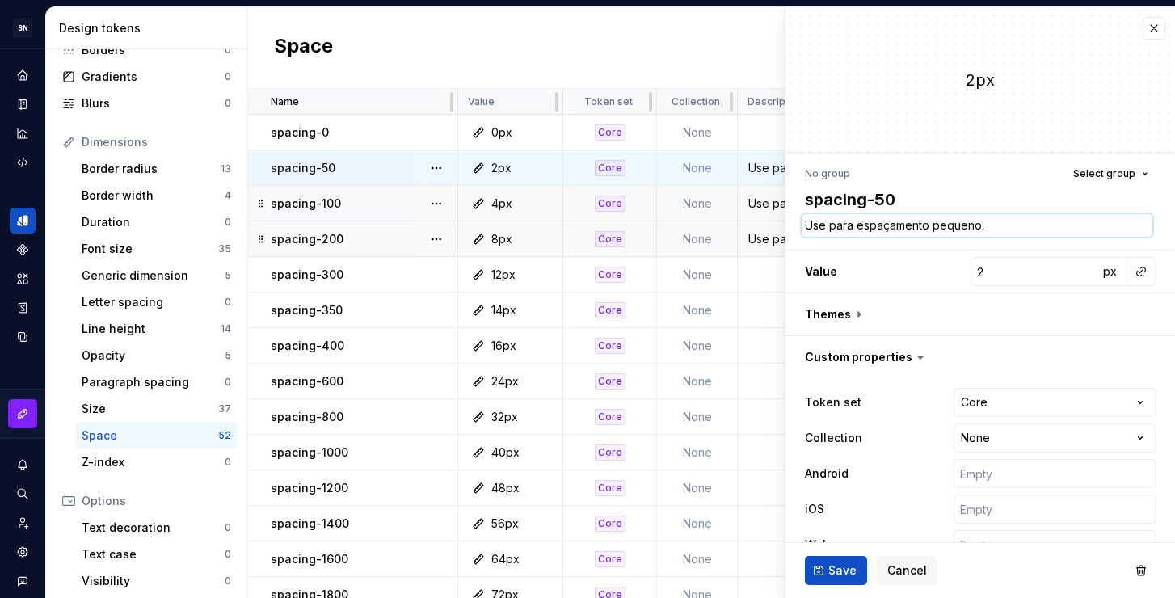
click at [1008, 231] on textarea "Use para espaçamento pequeno." at bounding box center [977, 225] width 351 height 23
click at [1020, 229] on textarea "Use para espaçamento pequeno." at bounding box center [977, 225] width 351 height 23
type textarea "*"
type textarea "Use para espaçamento pequeno"
type textarea "*"
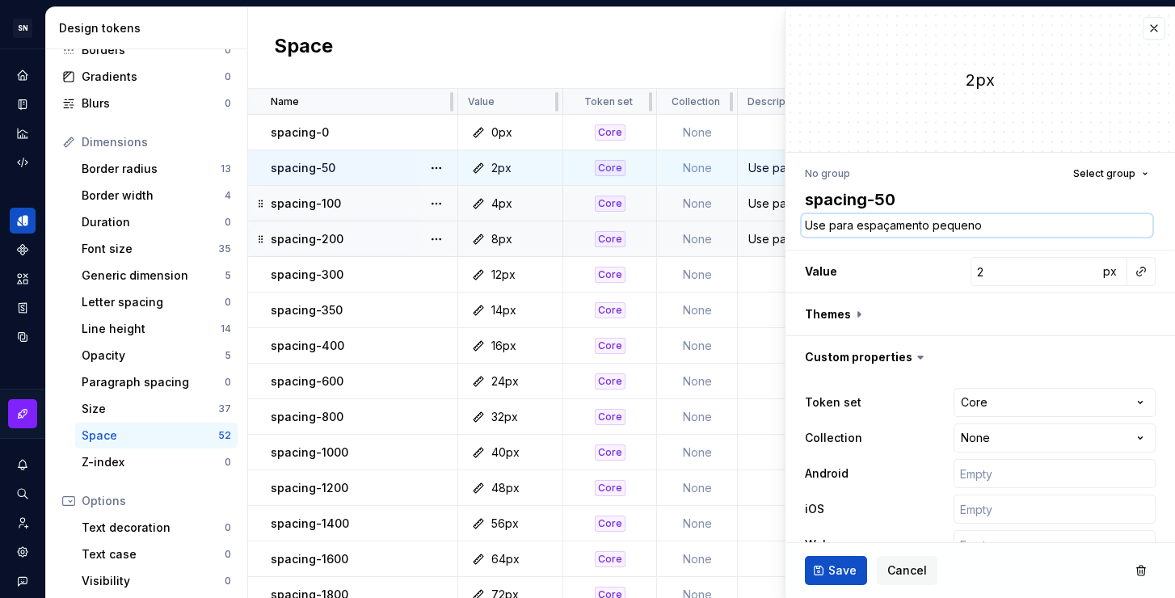
type textarea "Use para espaçamento pequeno"
type textarea "*"
type textarea "Use para espaçamento pequeno e"
type textarea "*"
type textarea "Use para espaçamento pequeno e"
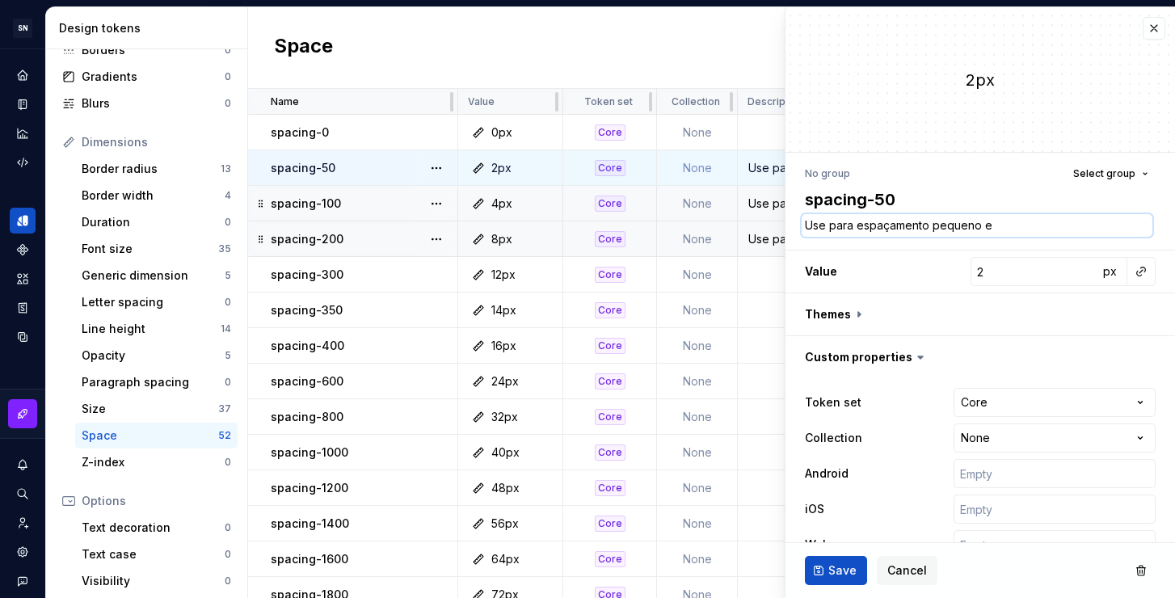
type textarea "*"
type textarea "Use para espaçamento pequeno e p"
type textarea "*"
type textarea "Use para espaçamento pequeno e par"
type textarea "*"
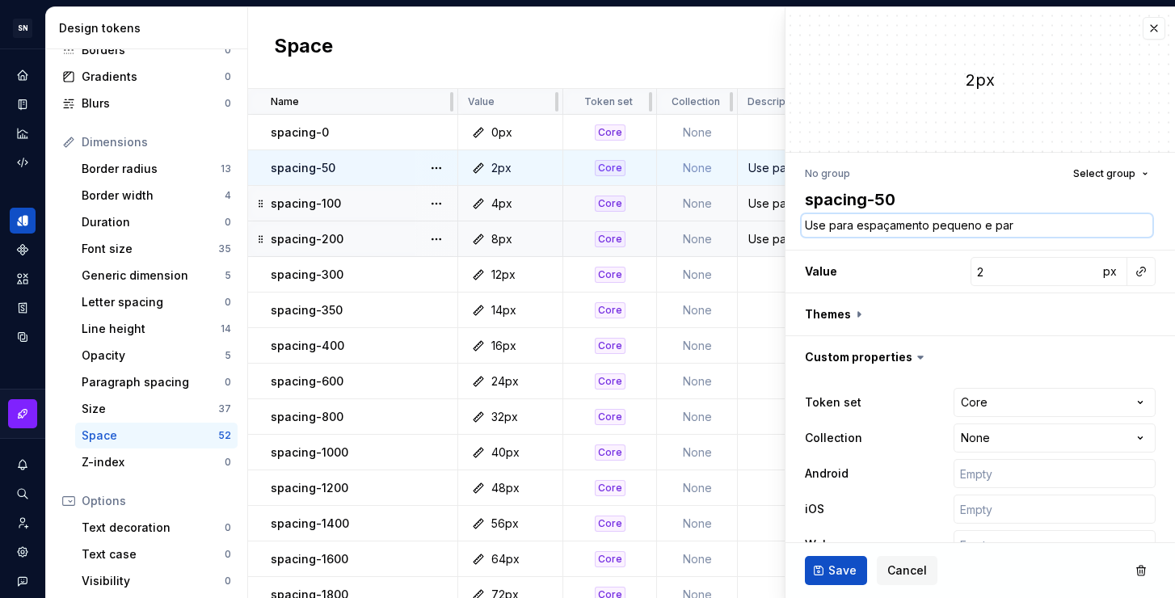
type textarea "Use para espaçamento pequeno e para"
type textarea "*"
type textarea "Use para espaçamento pequeno e para"
type textarea "*"
type textarea "Use para espaçamento pequeno e para c"
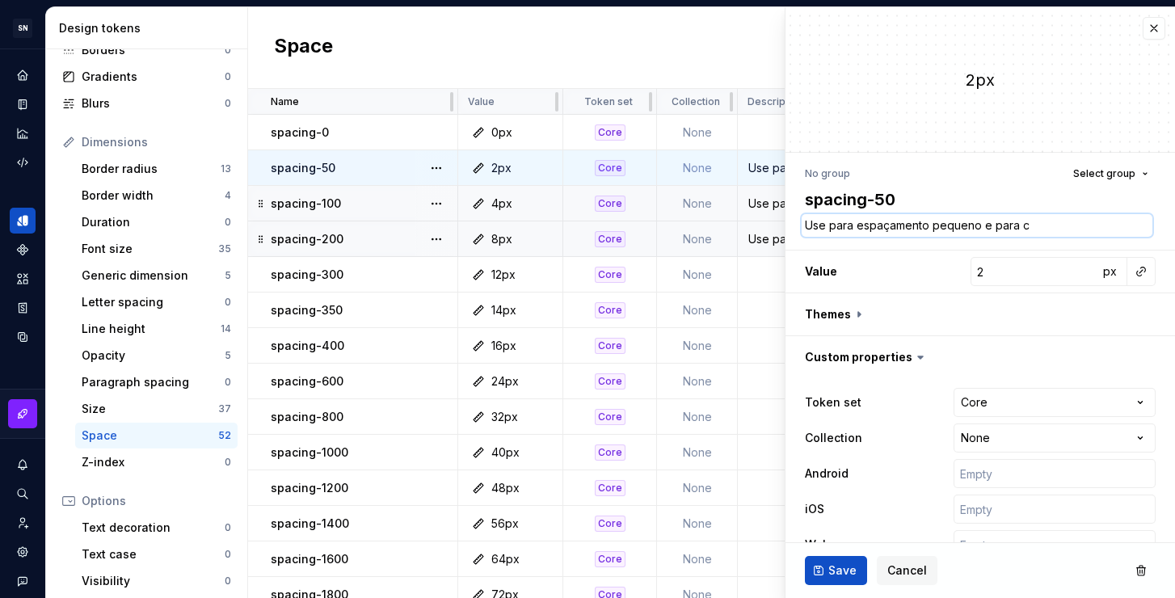
type textarea "*"
type textarea "Use para espaçamento pequeno e para cr"
type textarea "*"
type textarea "Use para espaçamento pequeno e para cri"
type textarea "*"
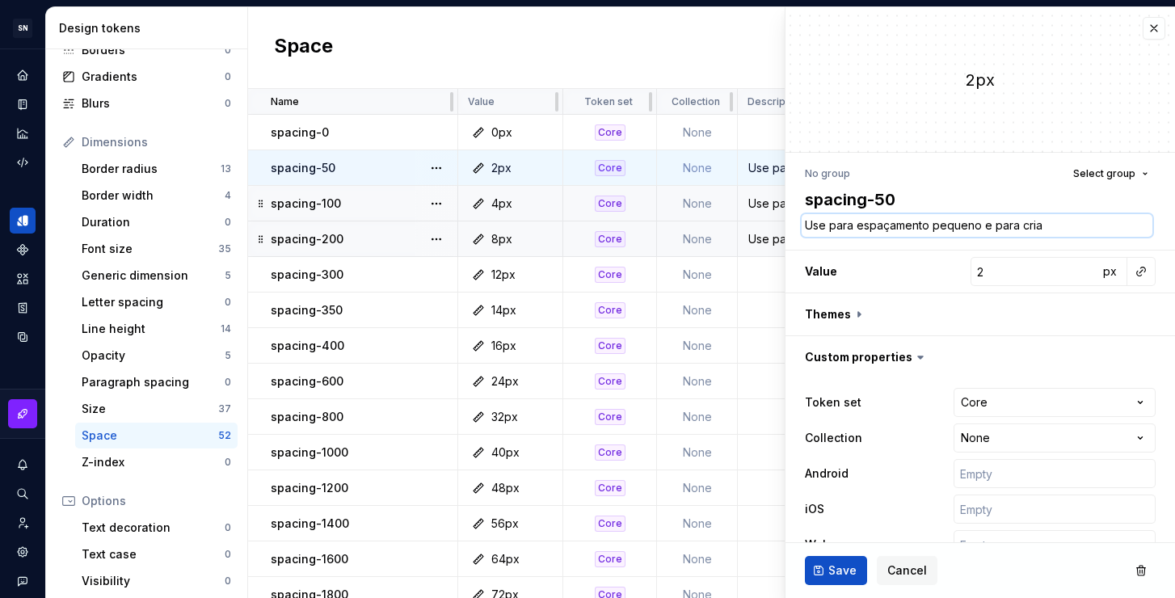
type textarea "Use para espaçamento pequeno e para criar"
type textarea "*"
type textarea "Use para espaçamento pequeno e para criar"
type textarea "*"
type textarea "Use para espaçamento pequeno e para criar r"
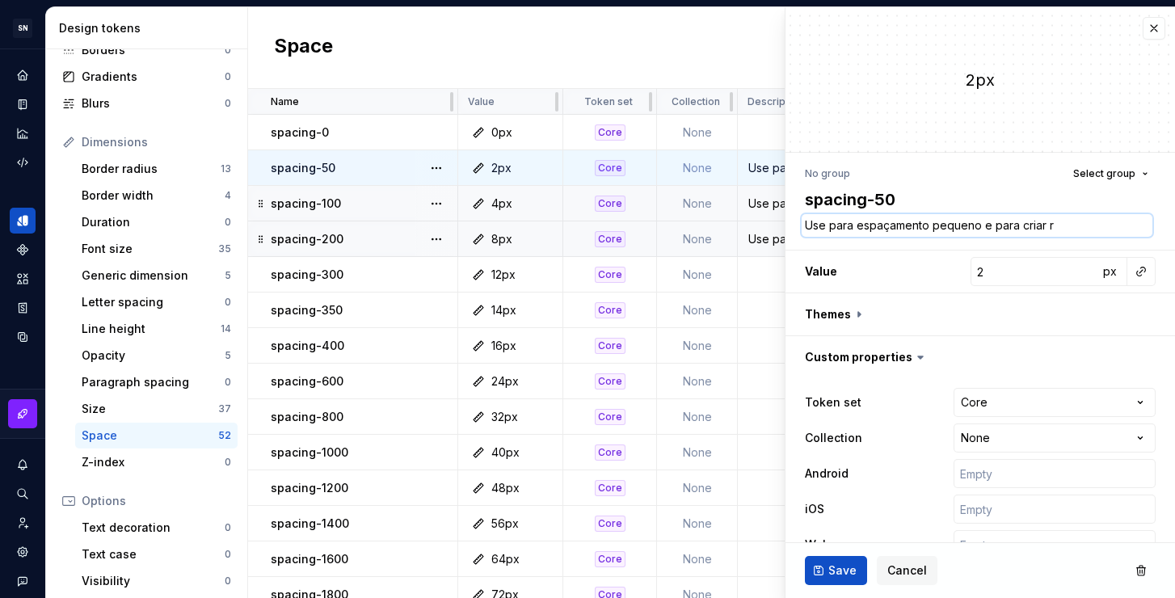
type textarea "*"
type textarea "Use para espaçamento pequeno e para criar re"
type textarea "*"
type textarea "Use para espaçamento pequeno e para criar rel"
type textarea "*"
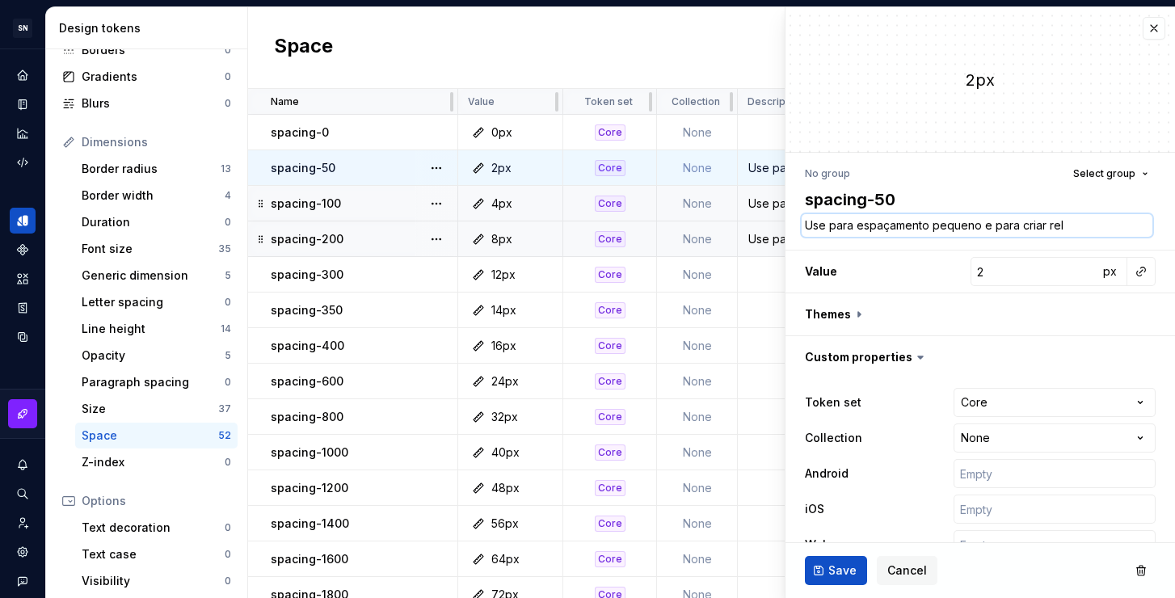
type textarea "Use para espaçamento pequeno e para criar [MEDICAL_DATA]"
type textarea "*"
type textarea "Use para espaçamento pequeno e para criar relaç"
type textarea "*"
type textarea "Use para espaçamento pequeno e para criar relaç˜"
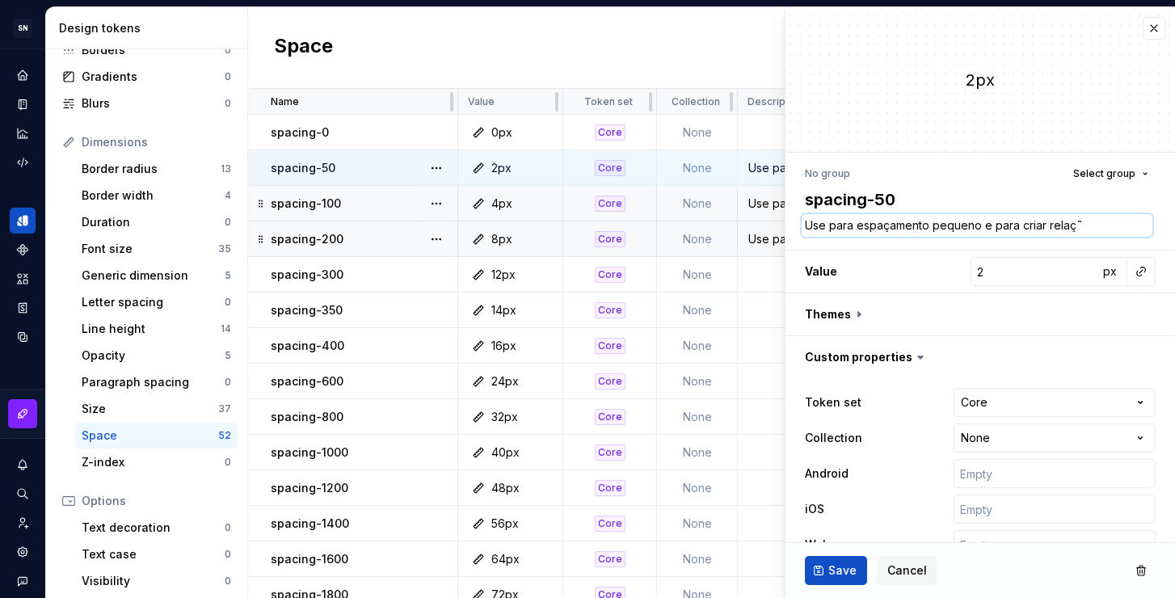
type textarea "*"
type textarea "Use para espaçamento pequeno e para criar relaçã"
type textarea "*"
type textarea "Use para espaçamento pequeno e para criar relação"
type textarea "*"
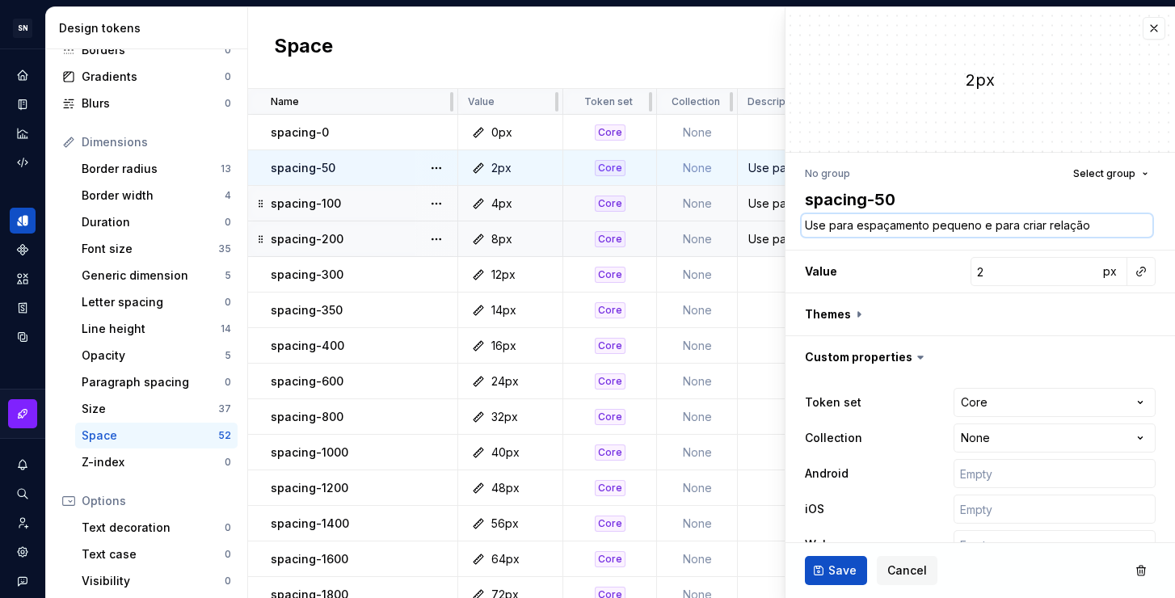
type textarea "Use para espaçamento pequeno e para criar relação"
type textarea "*"
type textarea "Use para espaçamento pequeno e para criar relação e"
type textarea "*"
type textarea "Use para espaçamento pequeno e para criar relação en"
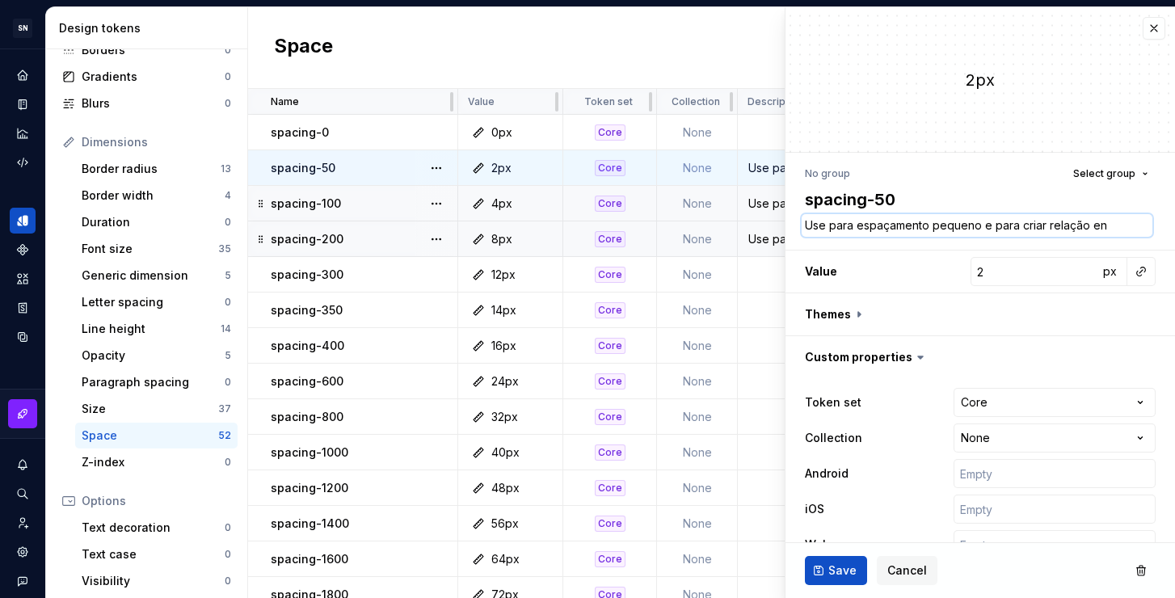
type textarea "*"
type textarea "Use para espaçamento pequeno e para criar relação e"
type textarea "*"
type textarea "Use para espaçamento pequeno e para criar relação"
type textarea "*"
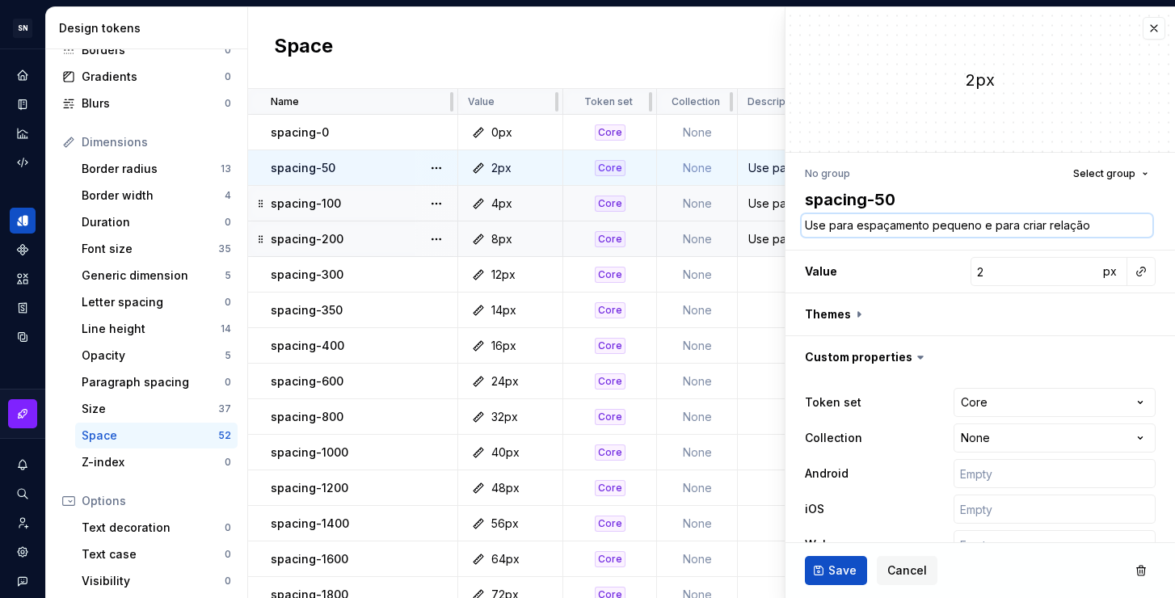
type textarea "Use para espaçamento pequeno e para criar relação e"
type textarea "*"
type textarea "Use para espaçamento pequeno e para criar relação en"
type textarea "*"
type textarea "Use para espaçamento pequeno e para criar relação ent"
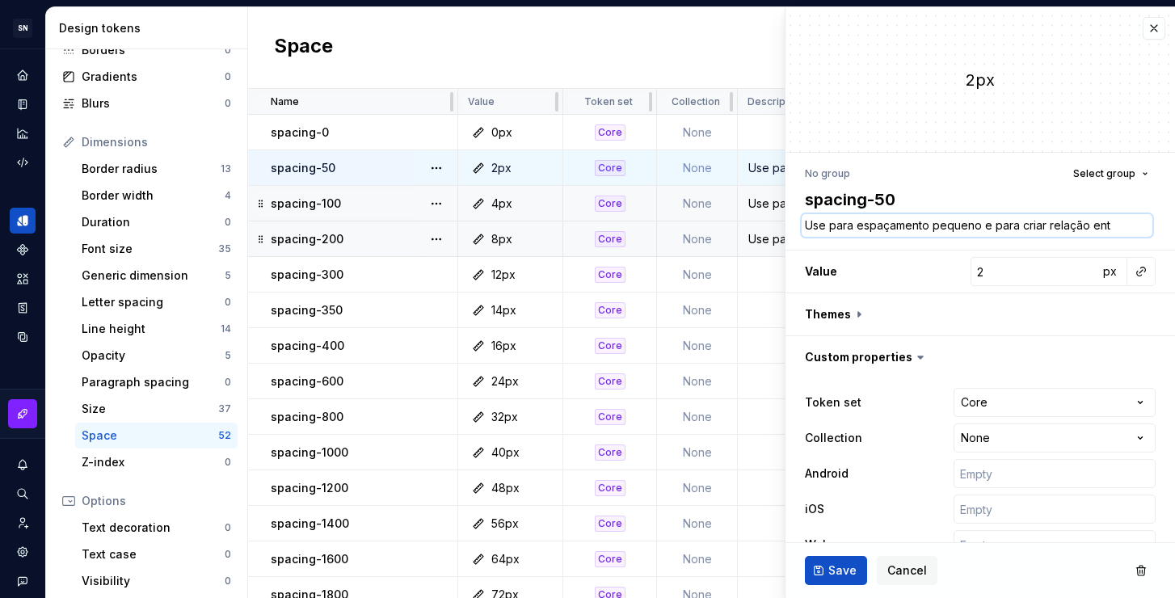
type textarea "*"
type textarea "Use para espaçamento pequeno e para criar relação entr"
type textarea "*"
type textarea "Use para espaçamento pequeno e para criar relação entre"
type textarea "*"
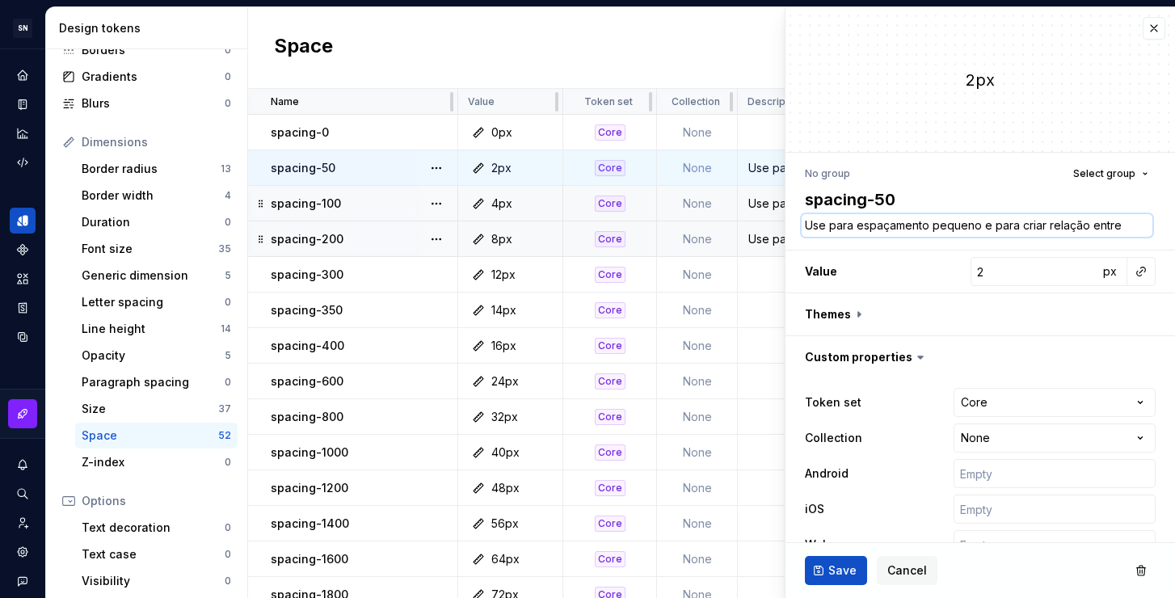
type textarea "Use para espaçamento pequeno e para criar relação entre"
type textarea "*"
type textarea "Use para espaçamento pequeno e para criar relação entre e"
type textarea "*"
type textarea "Use para espaçamento pequeno e para criar relação entre el"
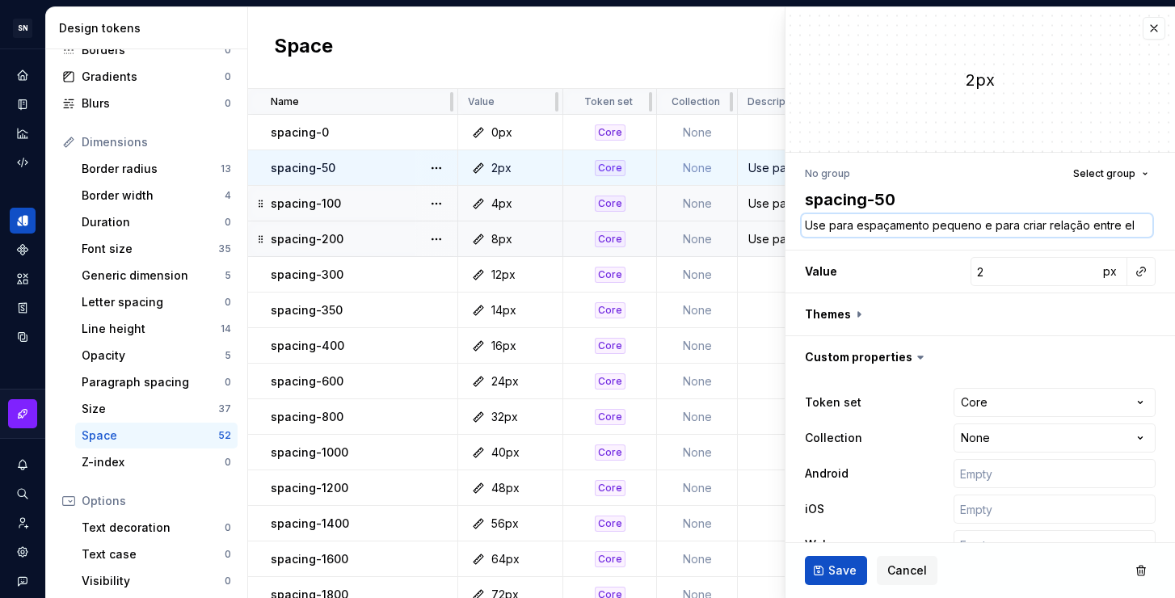
type textarea "*"
type textarea "Use para espaçamento pequeno e para criar relação entre ele"
type textarea "*"
type textarea "Use para espaçamento pequeno e para criar relação entre elem"
type textarea "*"
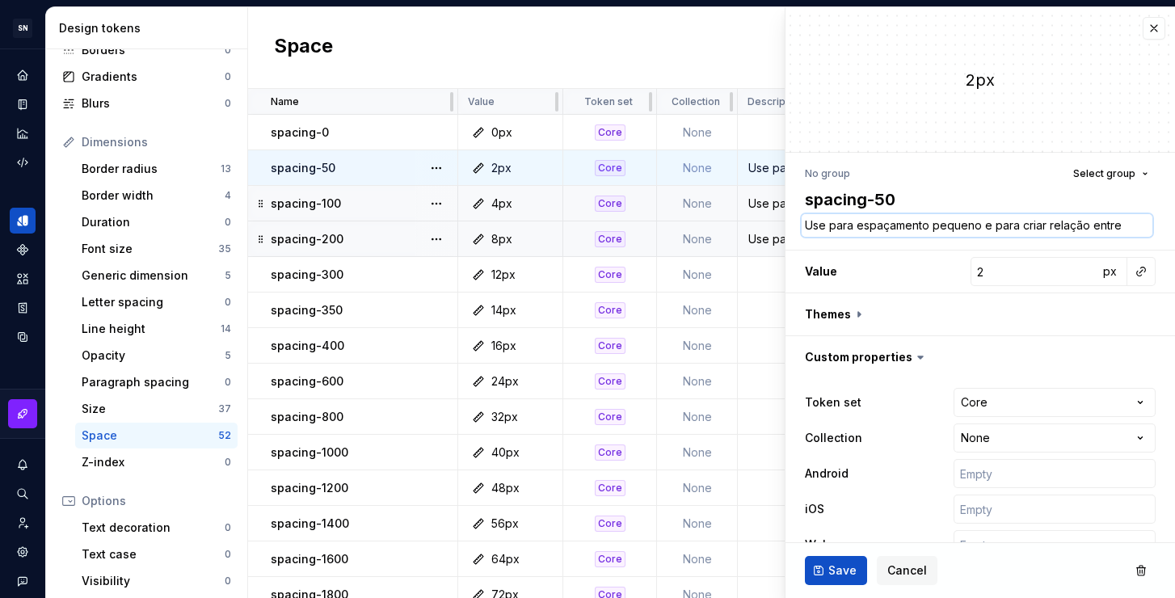
type textarea "Use para espaçamento pequeno e para criar relação entre eleme"
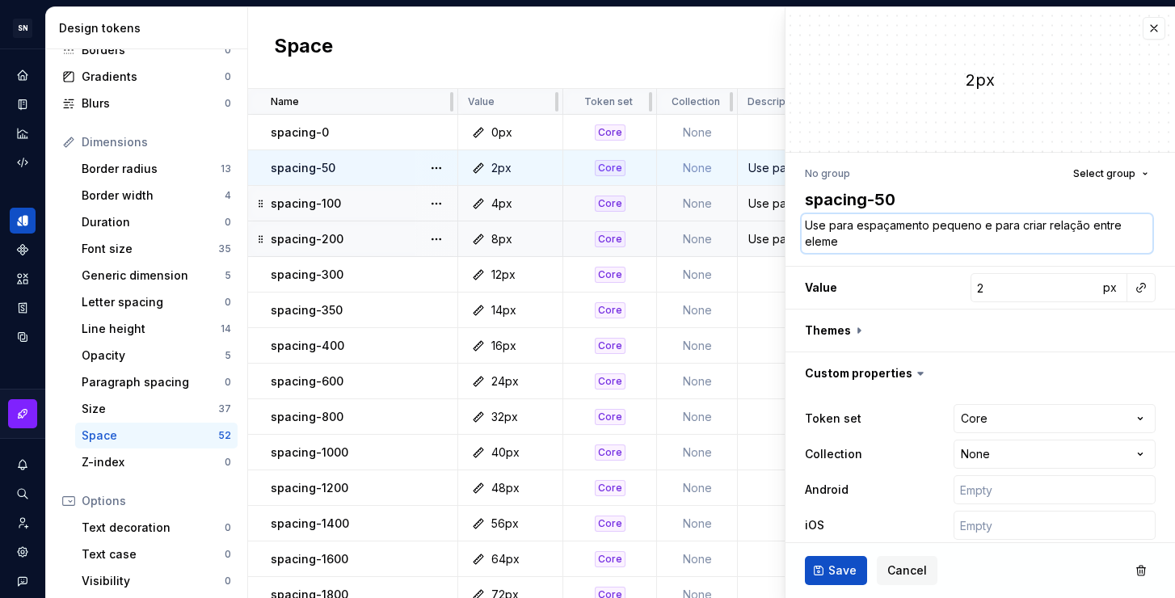
type textarea "*"
type textarea "Use para espaçamento pequeno e para criar relação entre elemen"
type textarea "*"
type textarea "Use para espaçamento pequeno e para criar relação entre element"
type textarea "*"
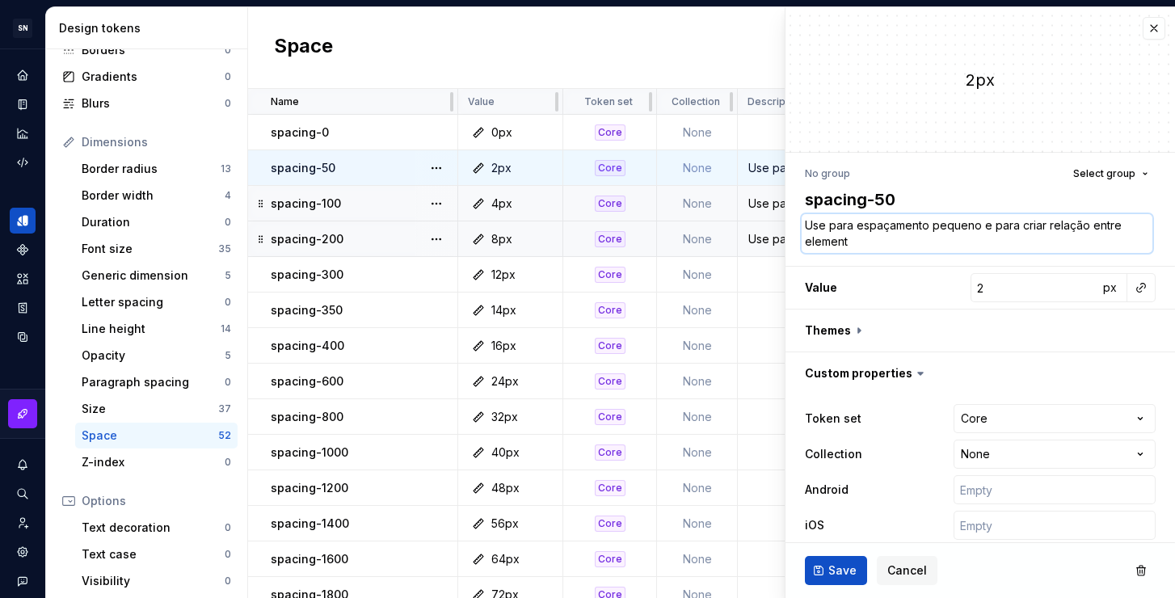
type textarea "Use para espaçamento pequeno e para criar relação entre elemento"
type textarea "*"
type textarea "Use para espaçamento pequeno e para criar relação entre elementos"
type textarea "*"
type textarea "Use para espaçamento pequeno e para criar relação entre elementos."
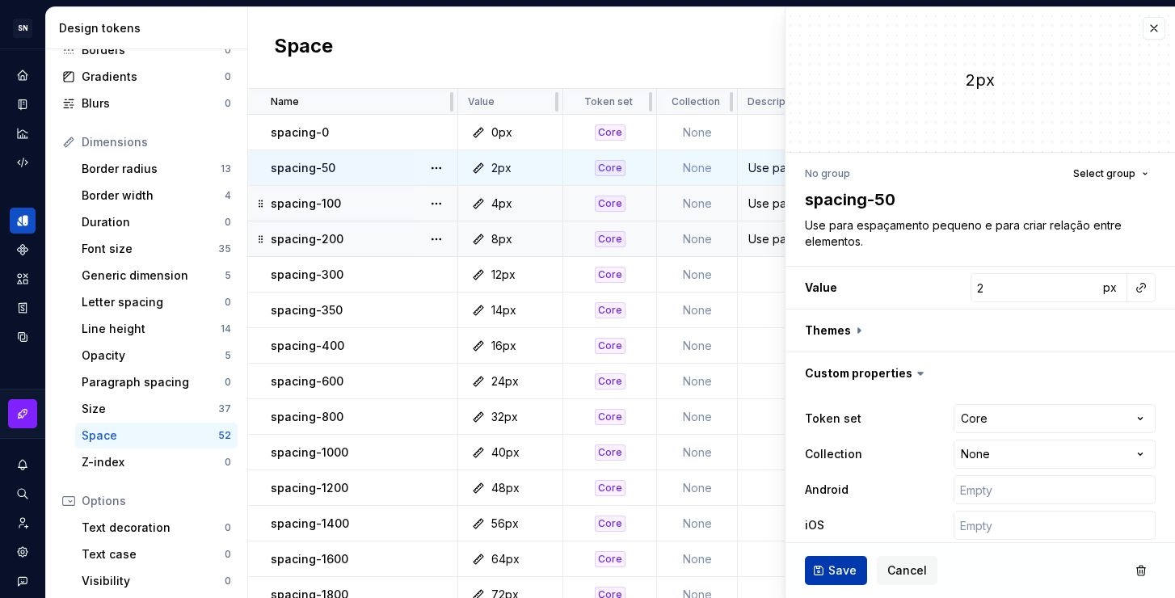
click at [826, 576] on button "Save" at bounding box center [836, 570] width 62 height 29
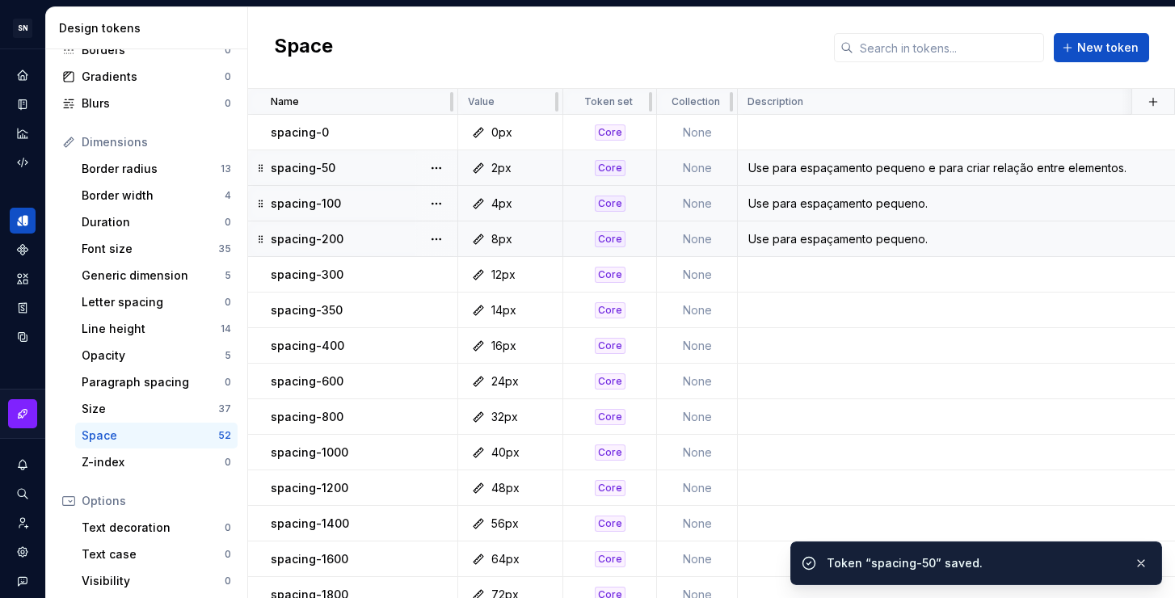
click at [907, 213] on td "Use para espaçamento pequeno." at bounding box center [1054, 204] width 633 height 36
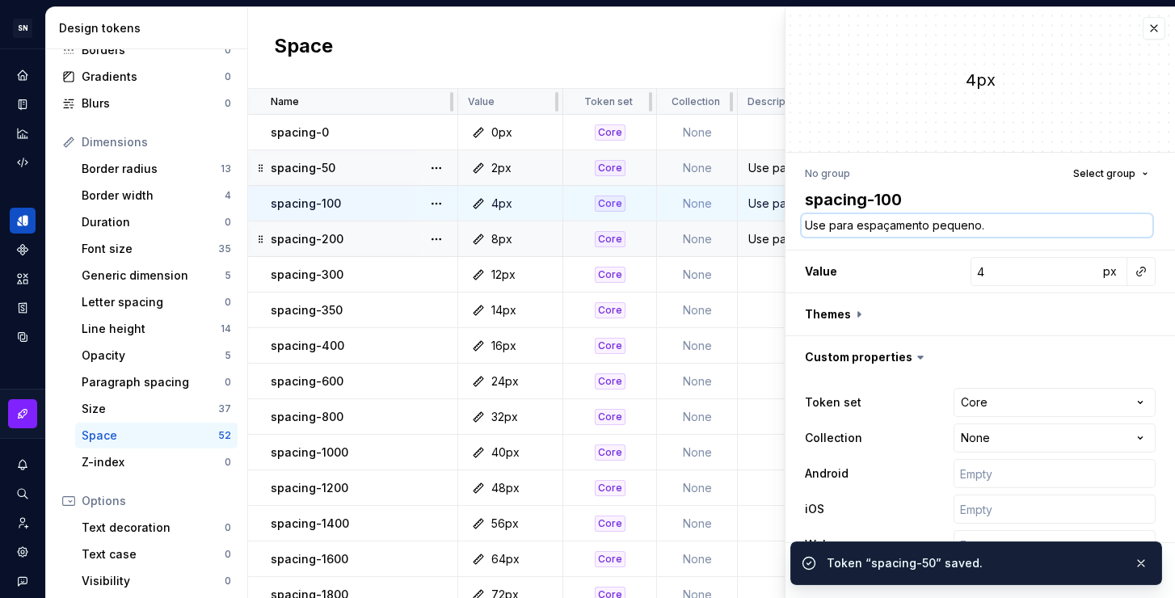
click at [913, 231] on textarea "Use para espaçamento pequeno." at bounding box center [977, 225] width 351 height 23
paste textarea "e para criar relação entre elementos"
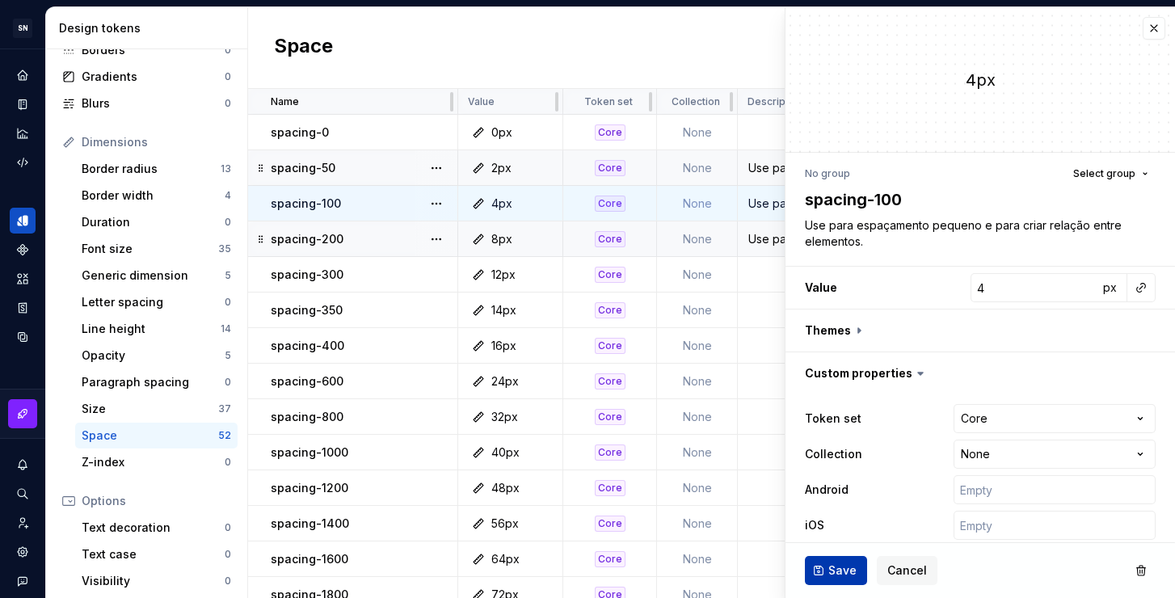
click at [833, 573] on span "Save" at bounding box center [842, 570] width 28 height 16
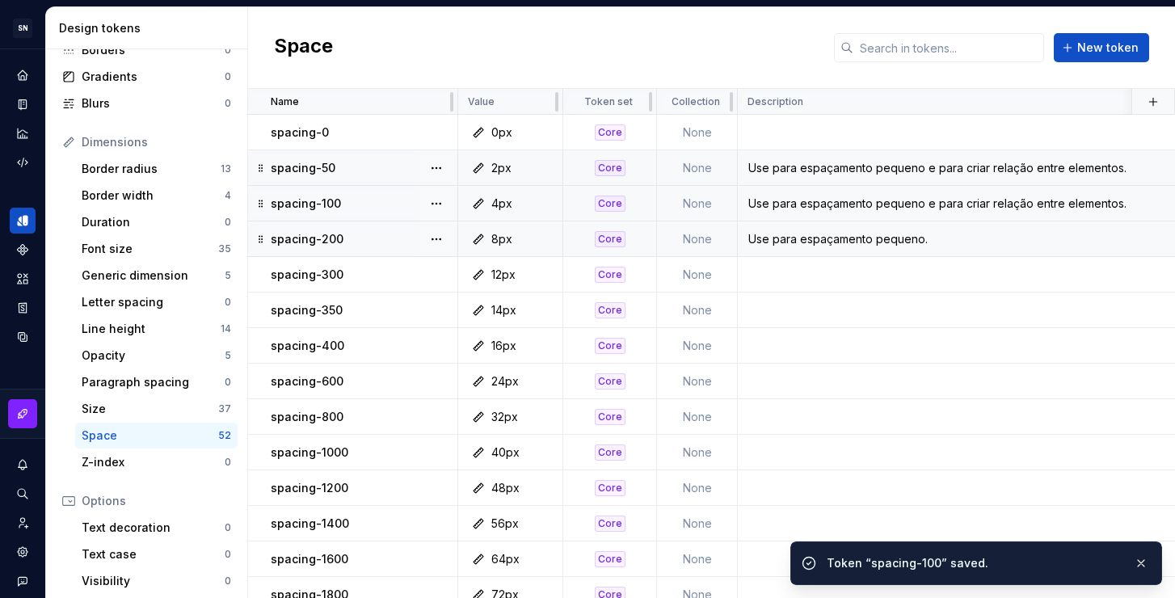
click at [889, 245] on div "Use para espaçamento pequeno." at bounding box center [1053, 239] width 631 height 16
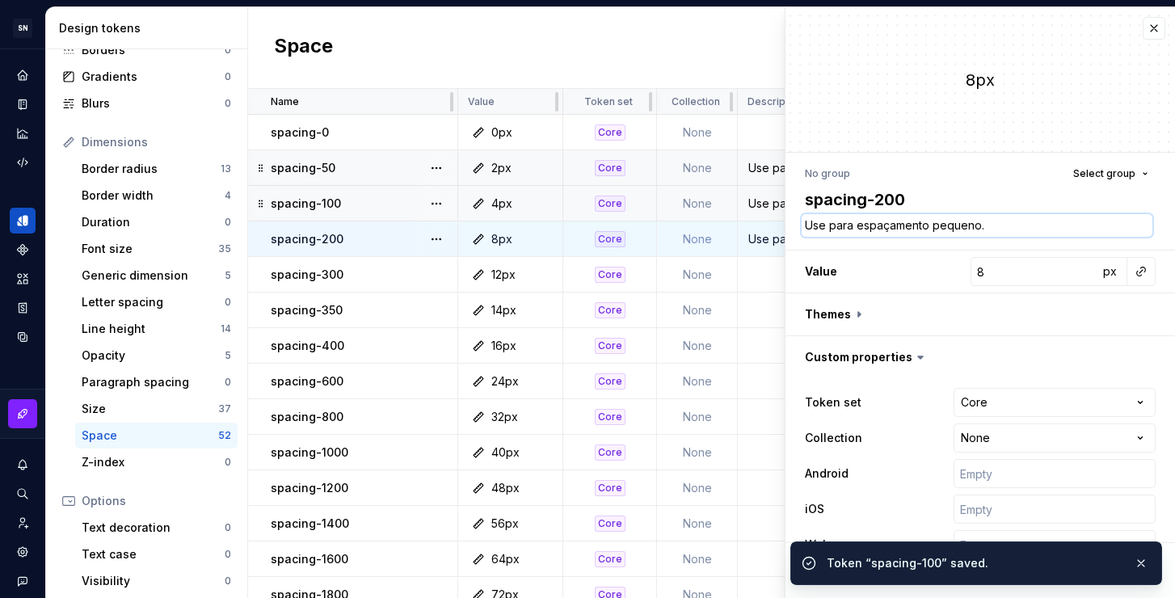
click at [926, 226] on textarea "Use para espaçamento pequeno." at bounding box center [977, 225] width 351 height 23
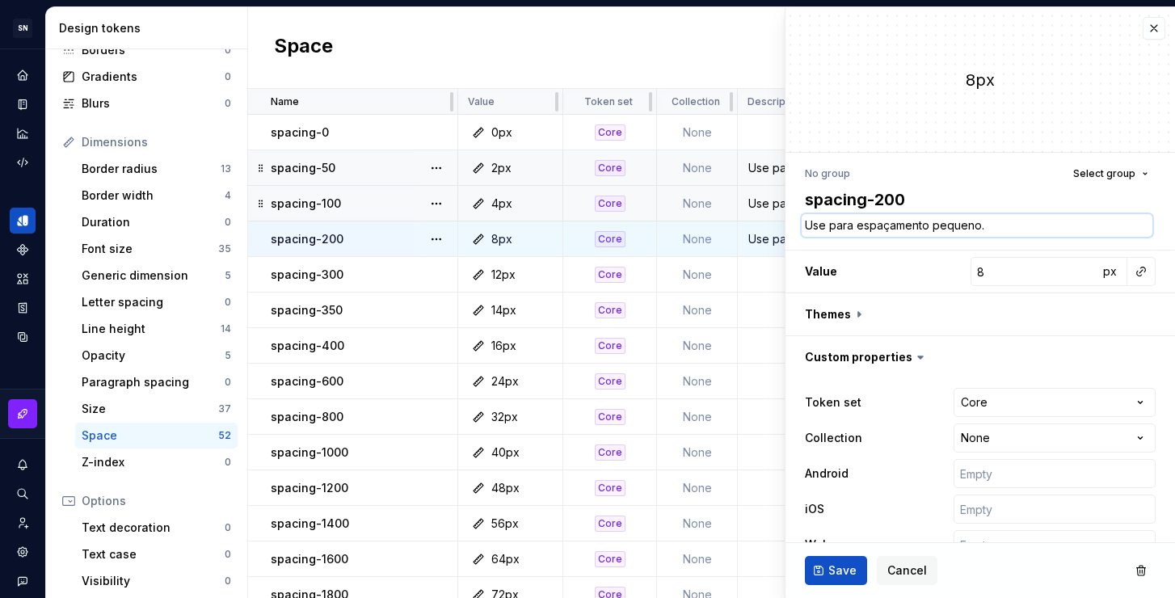
paste textarea "e para criar relação entre elementos"
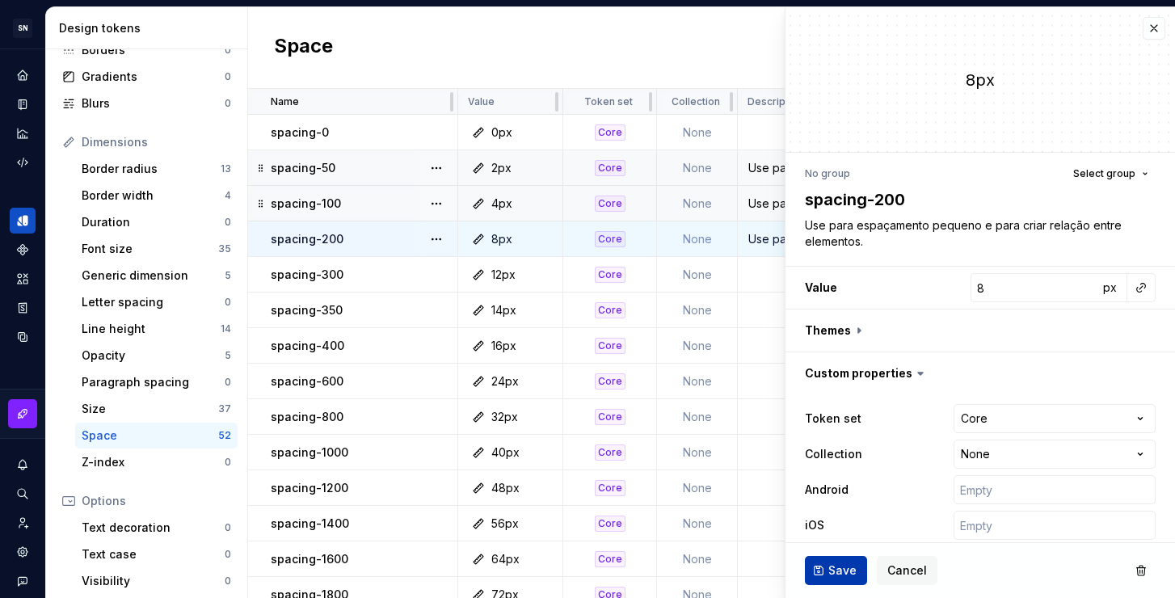
click at [851, 566] on span "Save" at bounding box center [842, 570] width 28 height 16
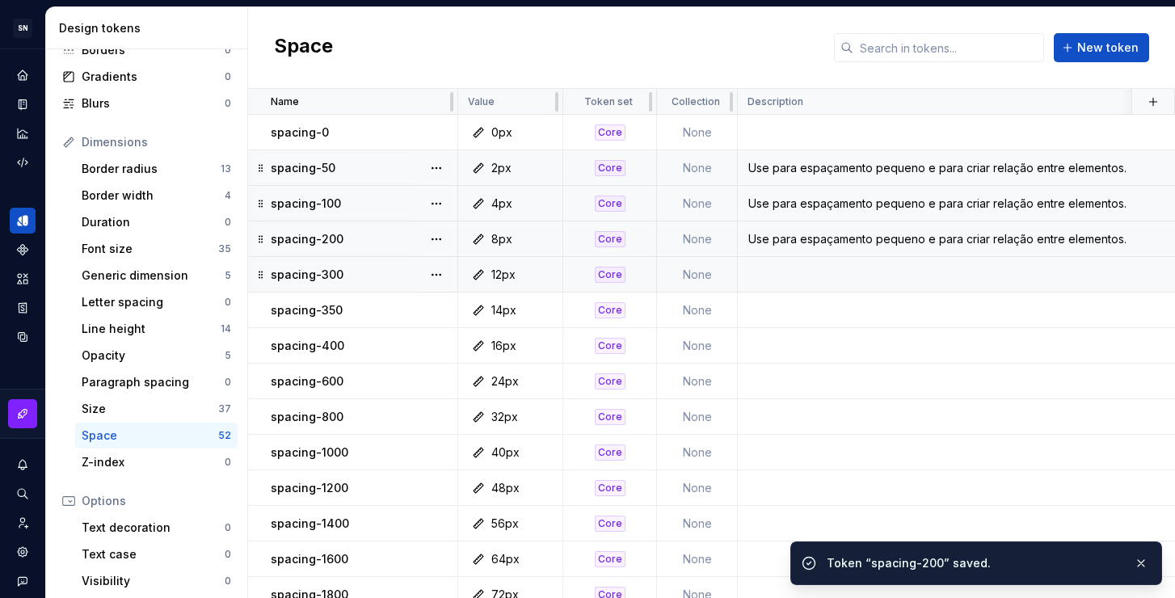
click at [794, 271] on td at bounding box center [1054, 275] width 633 height 36
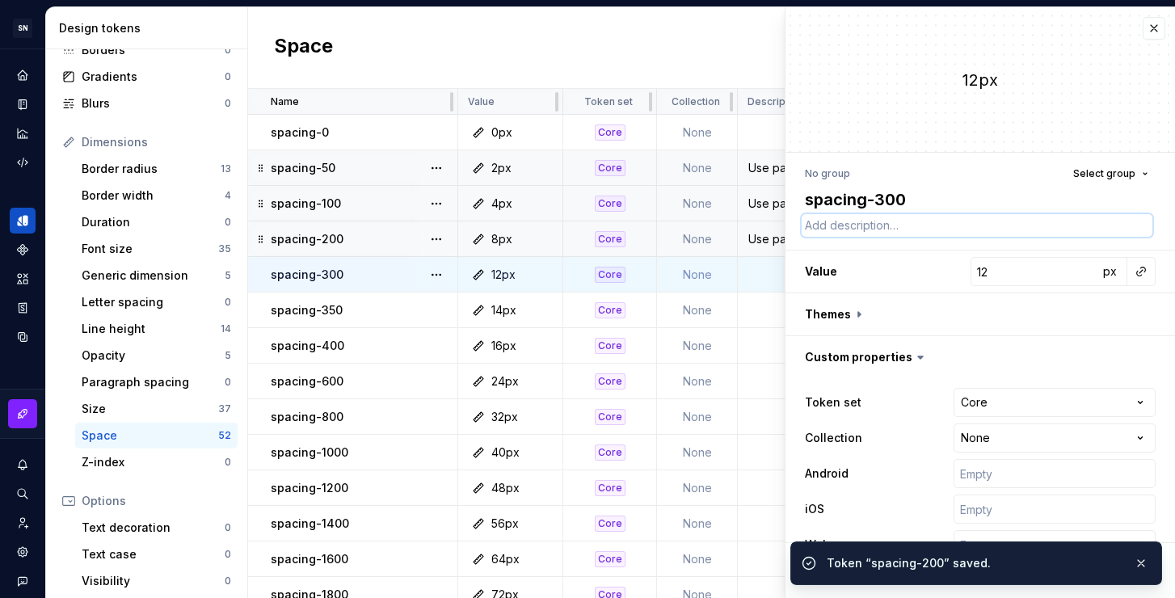
click at [868, 223] on textarea at bounding box center [977, 225] width 351 height 23
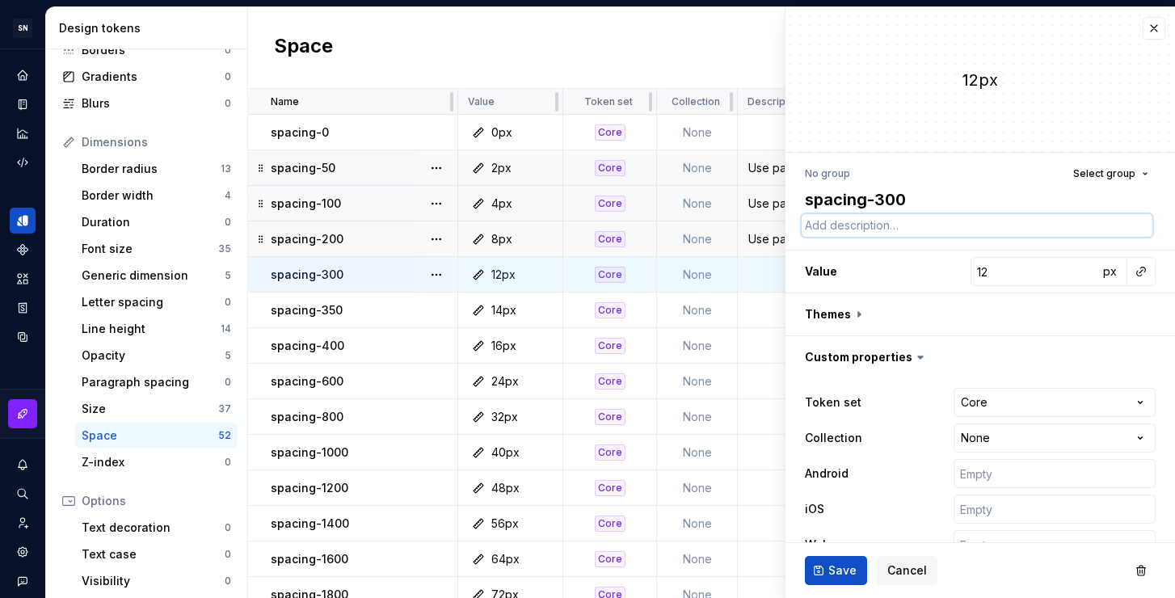
paste textarea "Use para espaçamento pequeno e para criar relação entre elementos."
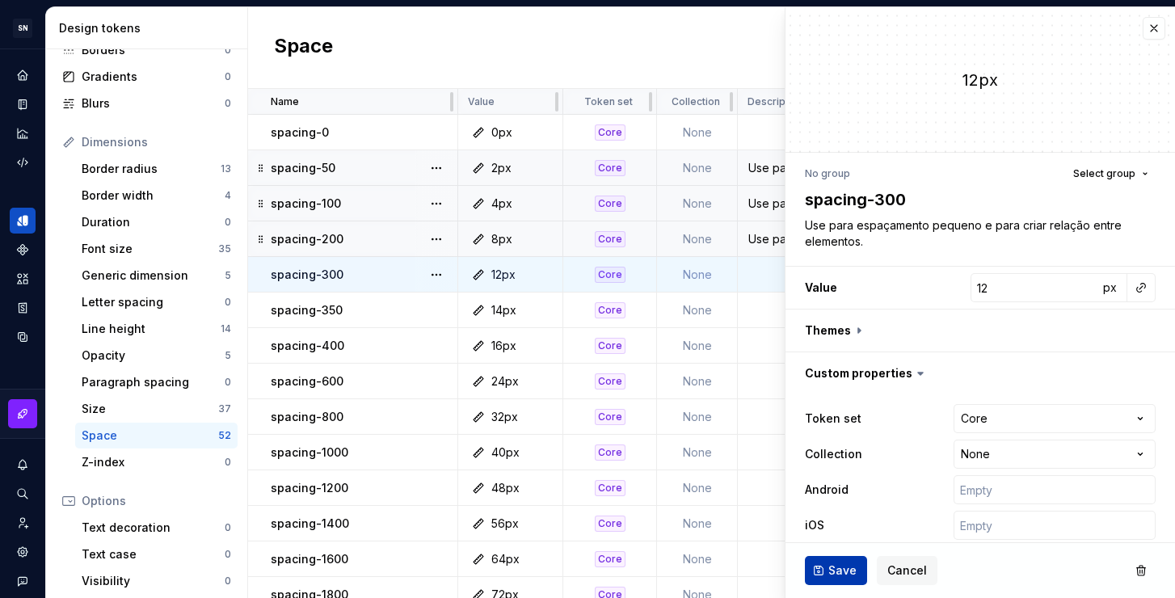
click at [853, 574] on span "Save" at bounding box center [842, 570] width 28 height 16
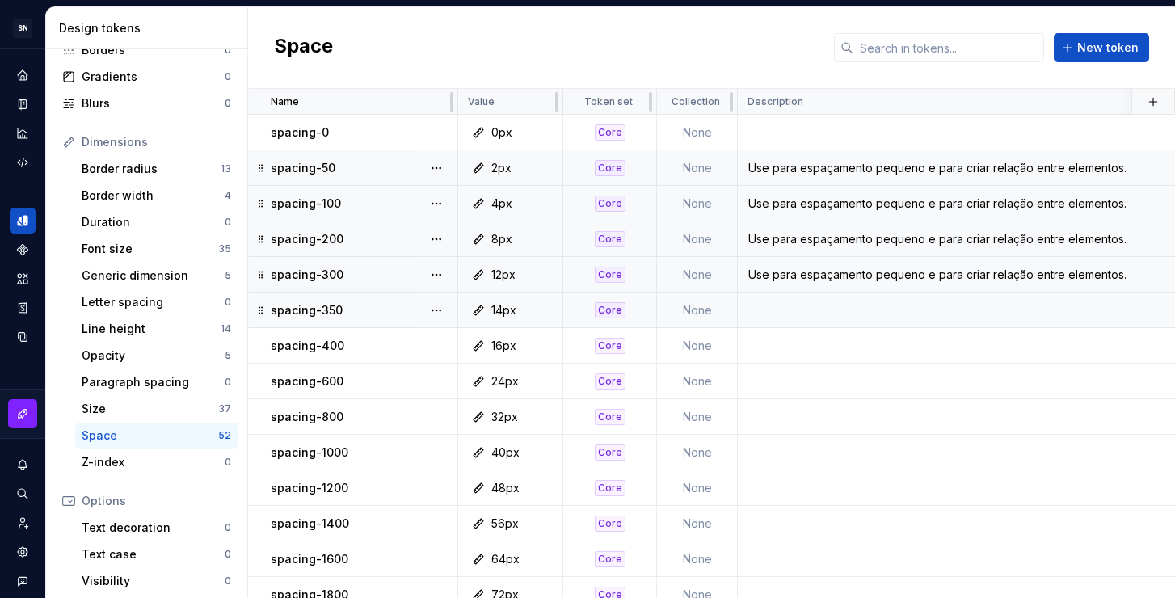
click at [806, 309] on td at bounding box center [1054, 310] width 633 height 36
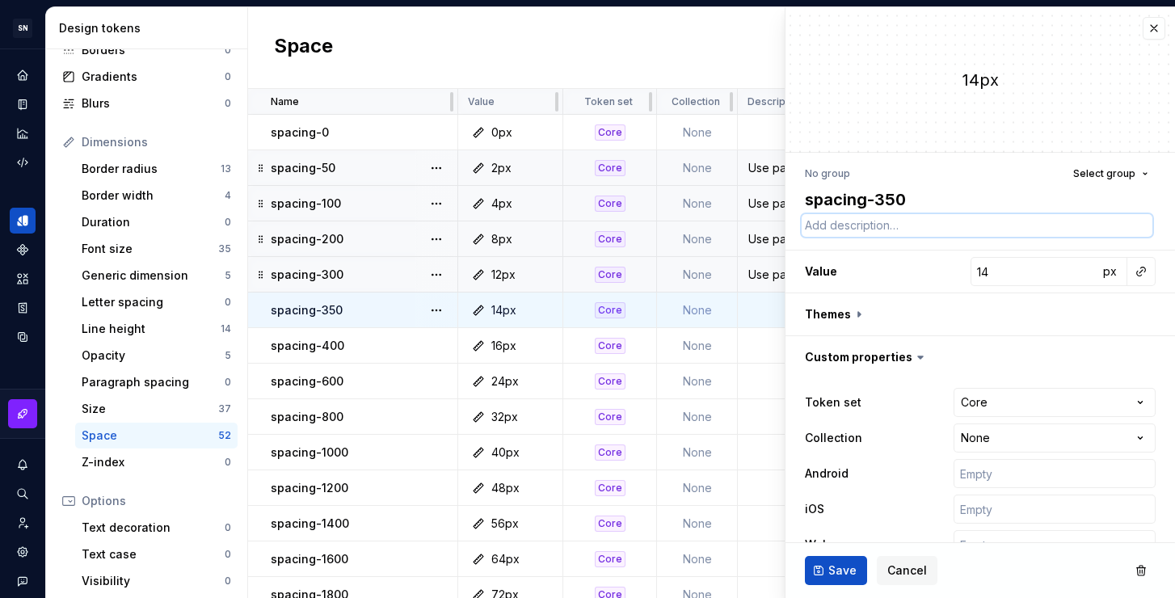
click at [847, 229] on textarea at bounding box center [977, 225] width 351 height 23
paste textarea "Use para espaçamento pequeno e para criar relação entre elementos."
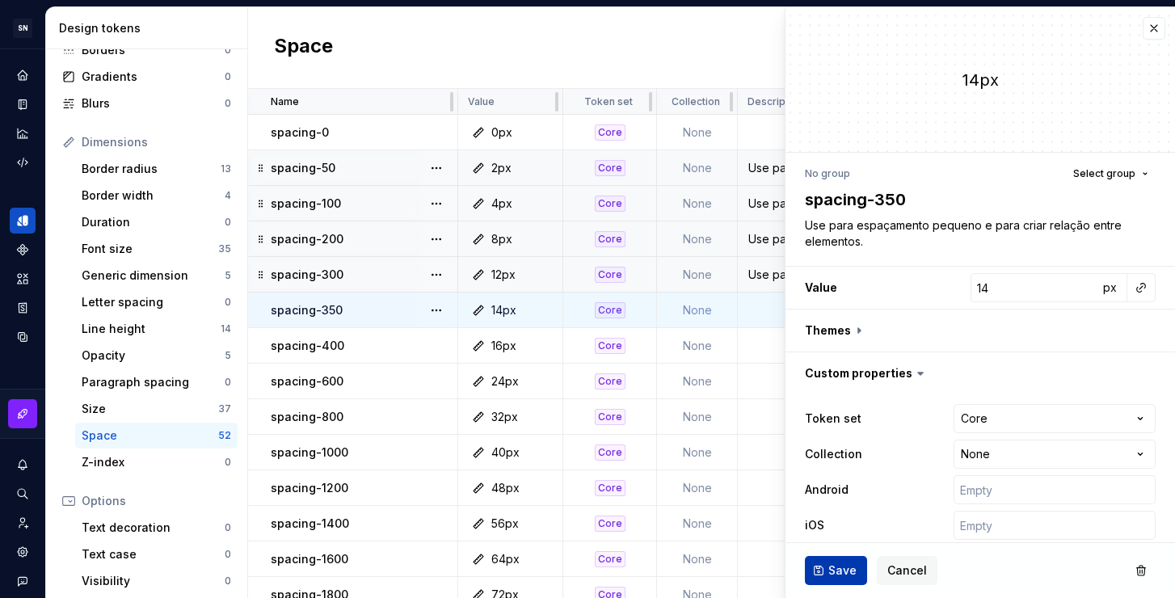
click at [841, 580] on button "Save" at bounding box center [836, 570] width 62 height 29
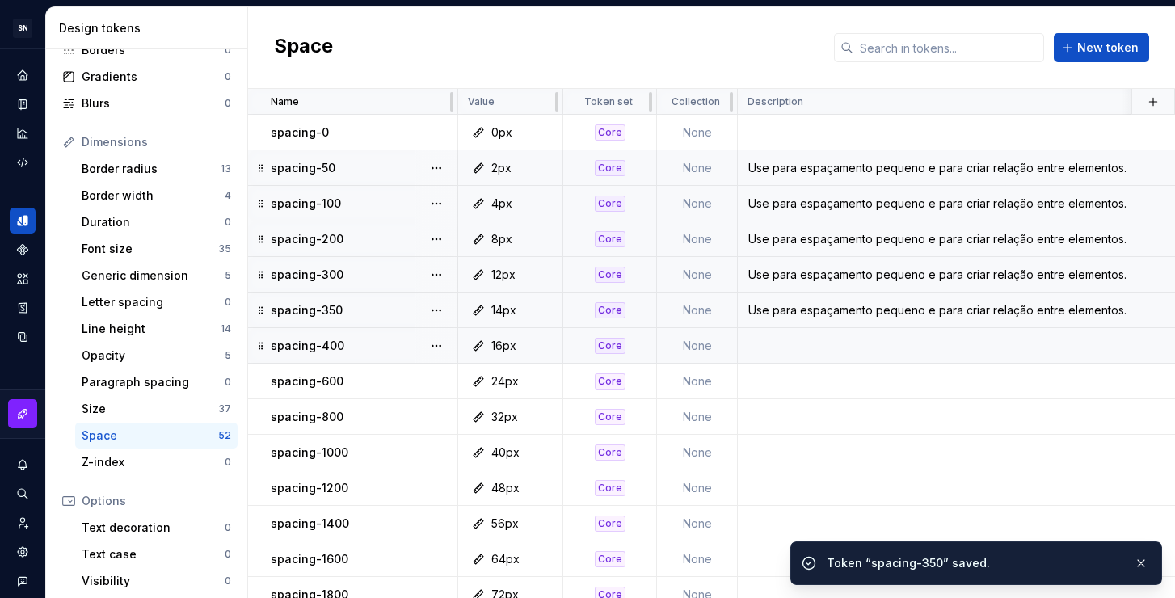
click at [793, 335] on td at bounding box center [1054, 346] width 633 height 36
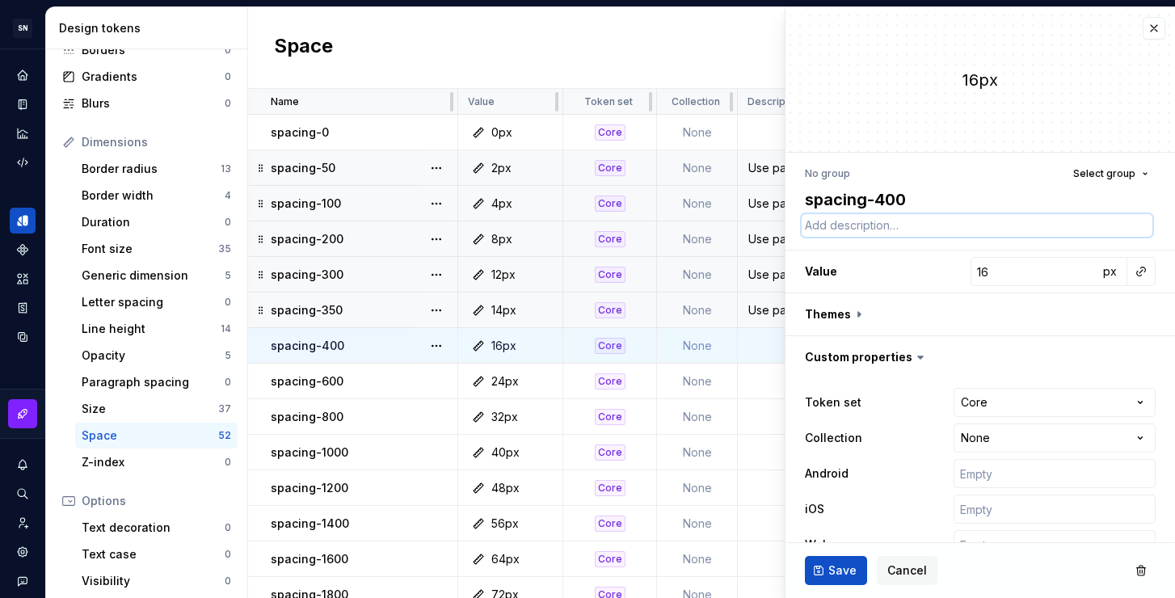
click at [862, 231] on textarea at bounding box center [977, 225] width 351 height 23
paste textarea "Use para espaçamento pequeno e para criar relação entre elementos."
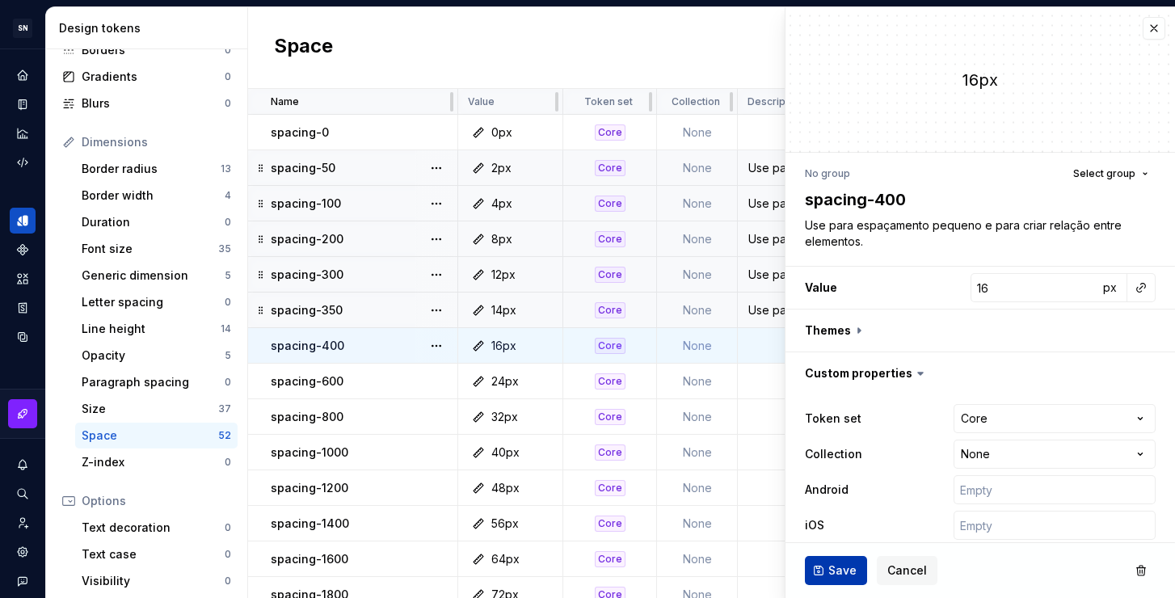
click at [834, 574] on span "Save" at bounding box center [842, 570] width 28 height 16
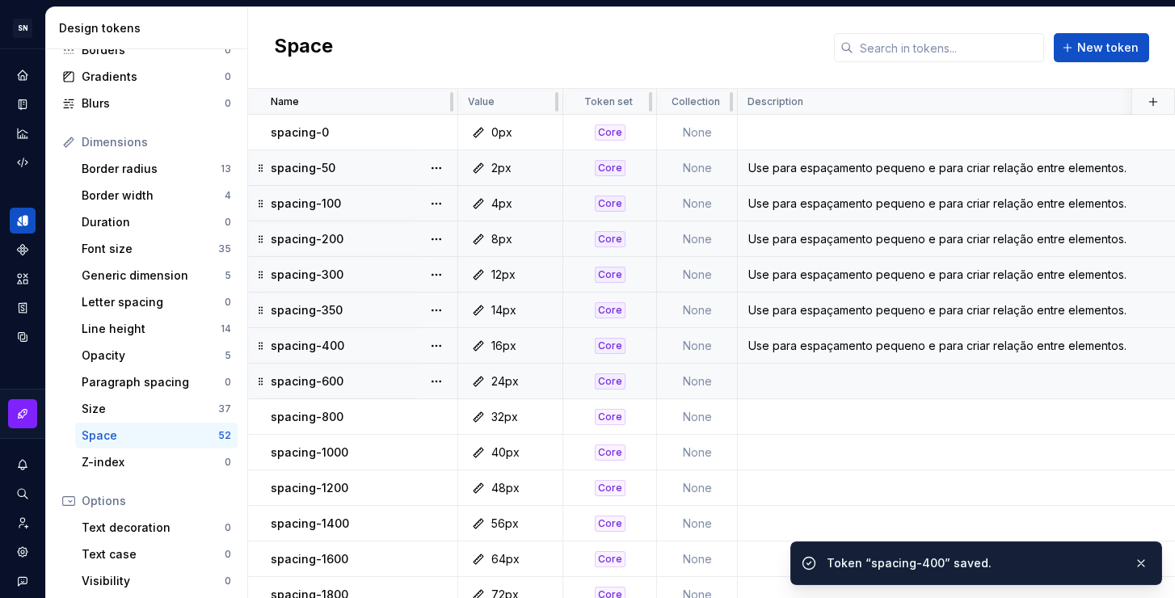
click at [852, 385] on td at bounding box center [1054, 382] width 633 height 36
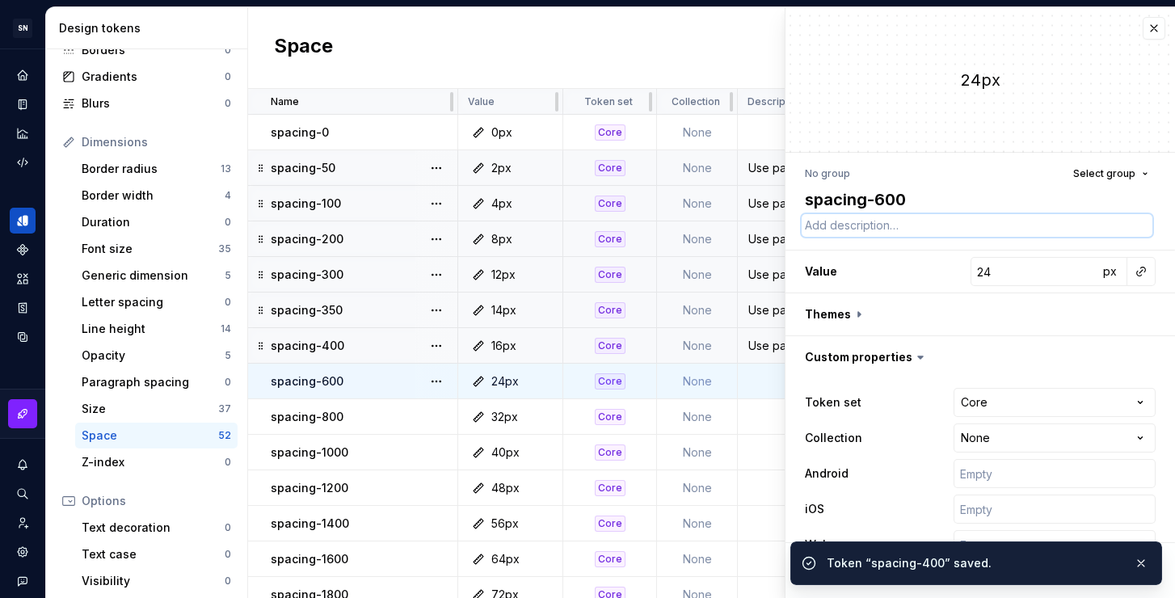
click at [864, 227] on textarea at bounding box center [977, 225] width 351 height 23
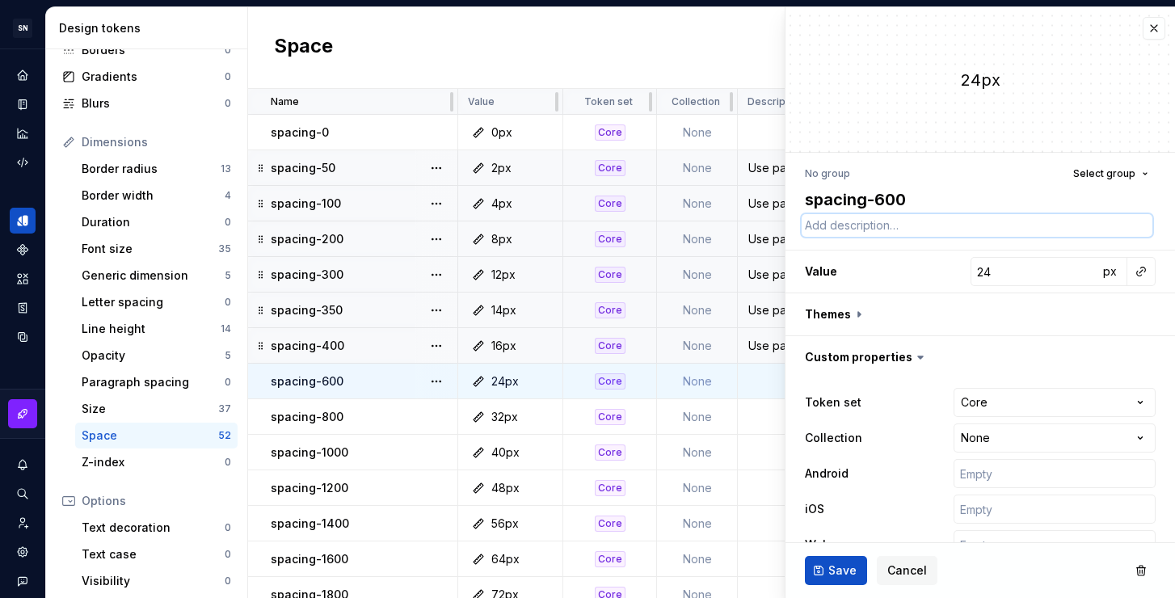
paste textarea "Use para espaçamento pequeno e para criar relação entre elementos."
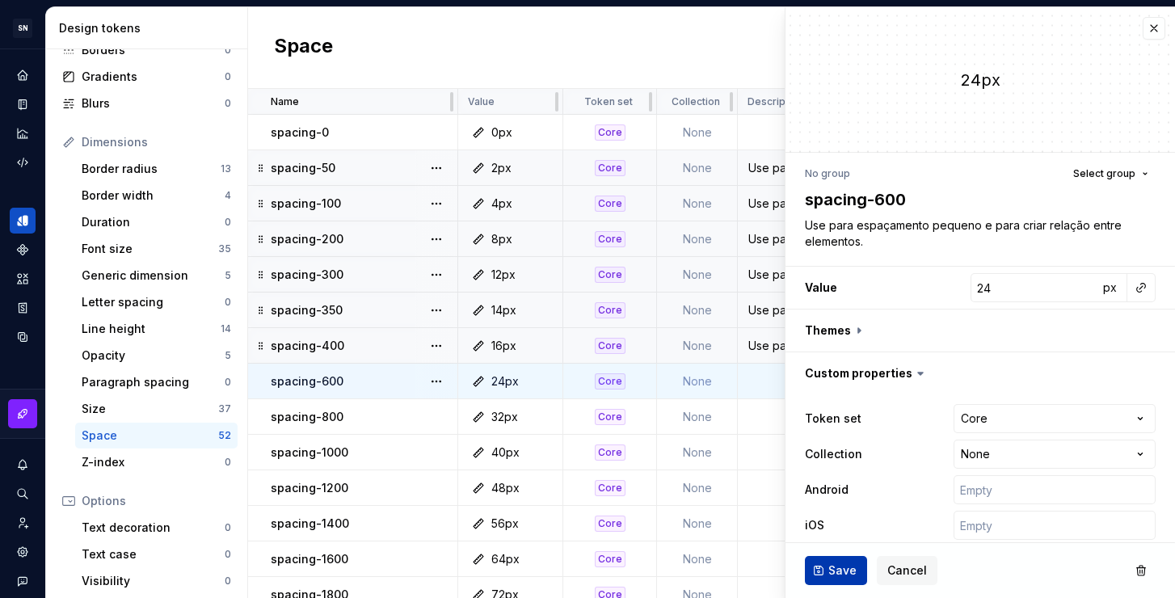
click at [844, 560] on button "Save" at bounding box center [836, 570] width 62 height 29
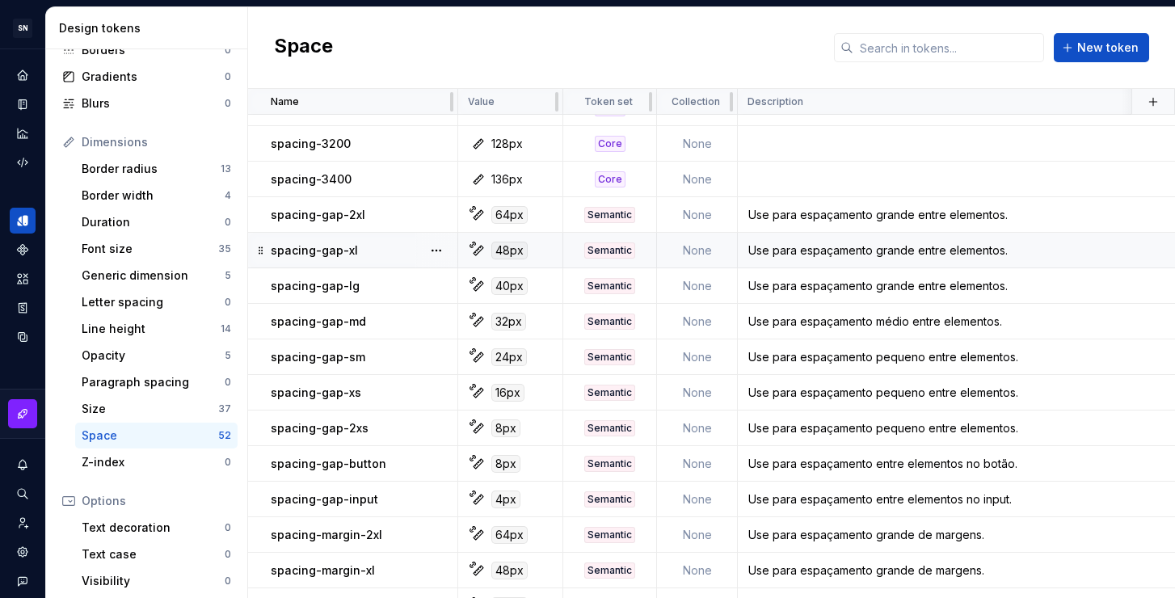
scroll to position [193, 0]
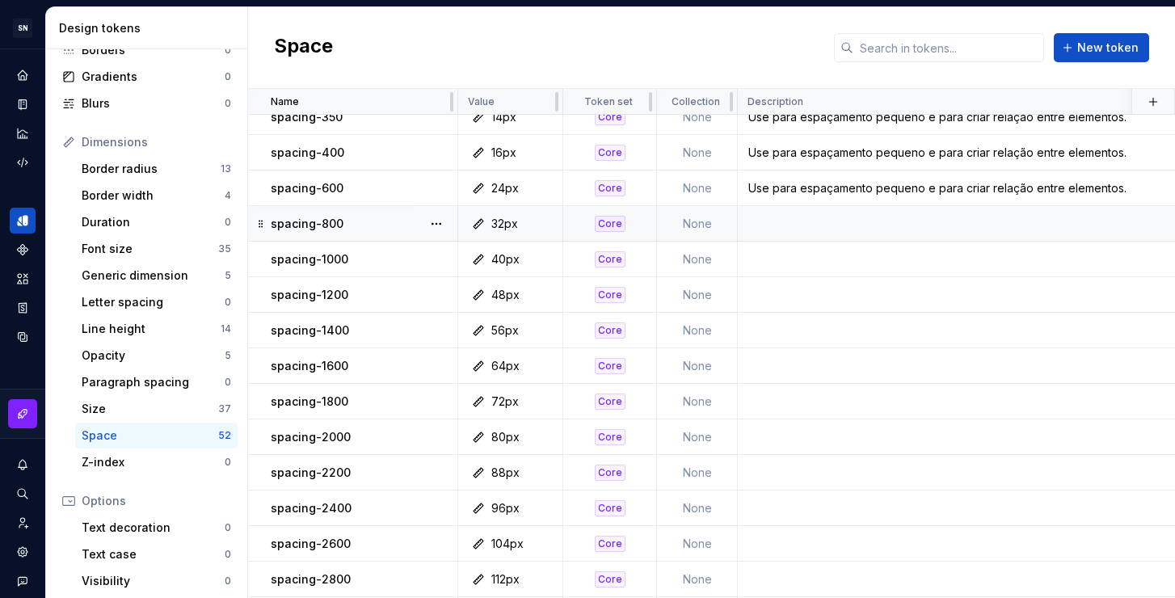
click at [881, 221] on td at bounding box center [1054, 224] width 633 height 36
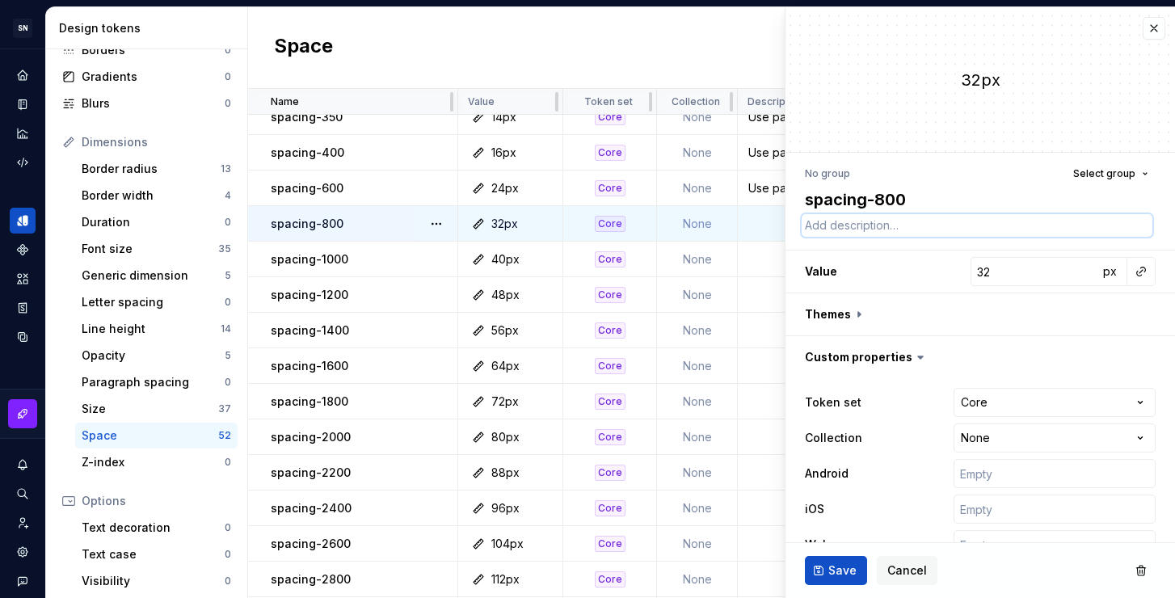
click at [878, 223] on textarea at bounding box center [977, 225] width 351 height 23
paste textarea "Use para espaçamento pequeno e para criar relação entre elementos."
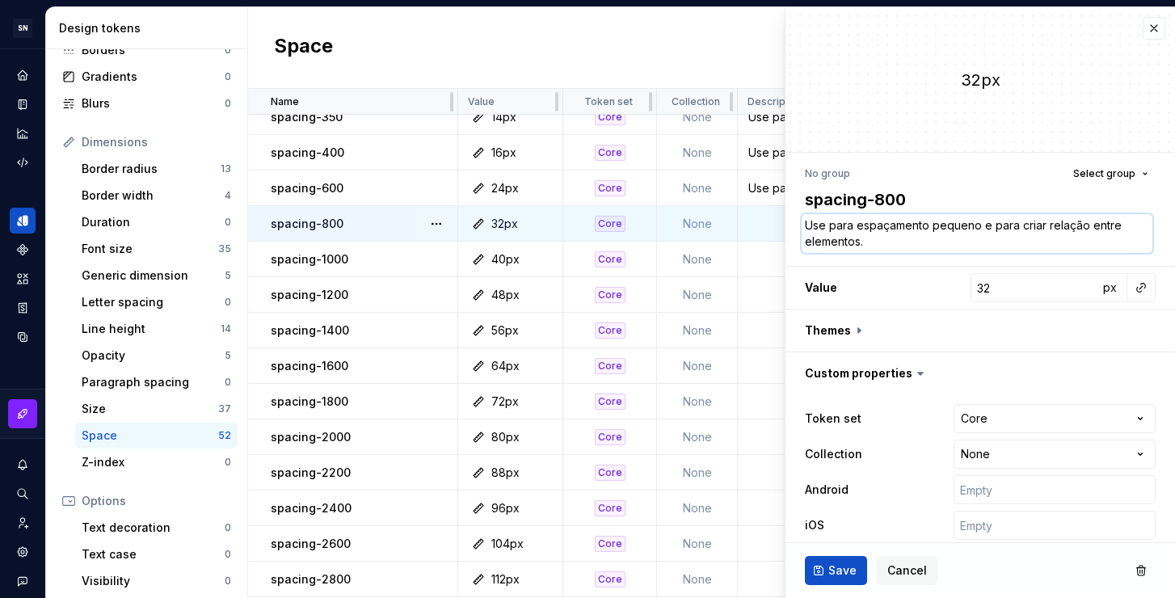
drag, startPoint x: 979, startPoint y: 225, endPoint x: 932, endPoint y: 228, distance: 47.0
click at [932, 228] on textarea "Use para espaçamento pequeno e para criar relação entre elementos." at bounding box center [977, 233] width 351 height 39
drag, startPoint x: 977, startPoint y: 243, endPoint x: 1075, endPoint y: 226, distance: 99.2
click at [1075, 226] on textarea "Use para espaçamento médio e para criar relação entre elementos." at bounding box center [977, 233] width 351 height 39
click at [1075, 227] on textarea "Use para espaçamento médio e para criar relação entre elementos." at bounding box center [977, 233] width 351 height 39
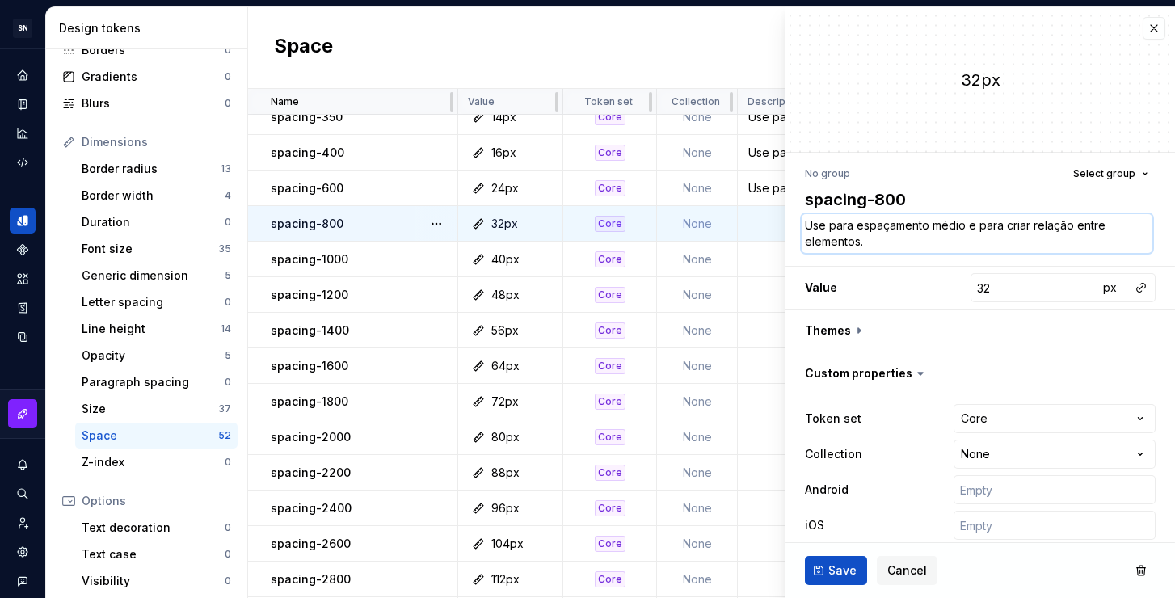
click at [961, 250] on textarea "Use para espaçamento médio e para criar relação entre elementos." at bounding box center [977, 233] width 351 height 39
drag, startPoint x: 1058, startPoint y: 240, endPoint x: 1033, endPoint y: 228, distance: 27.1
click at [1033, 228] on textarea "Use para espaçamento médio e para criar relação entre elementos." at bounding box center [977, 233] width 351 height 39
click at [1046, 232] on textarea "Use para espaçamento médio e para criar relação entre elementos." at bounding box center [977, 233] width 351 height 39
drag, startPoint x: 1069, startPoint y: 225, endPoint x: 1032, endPoint y: 223, distance: 37.2
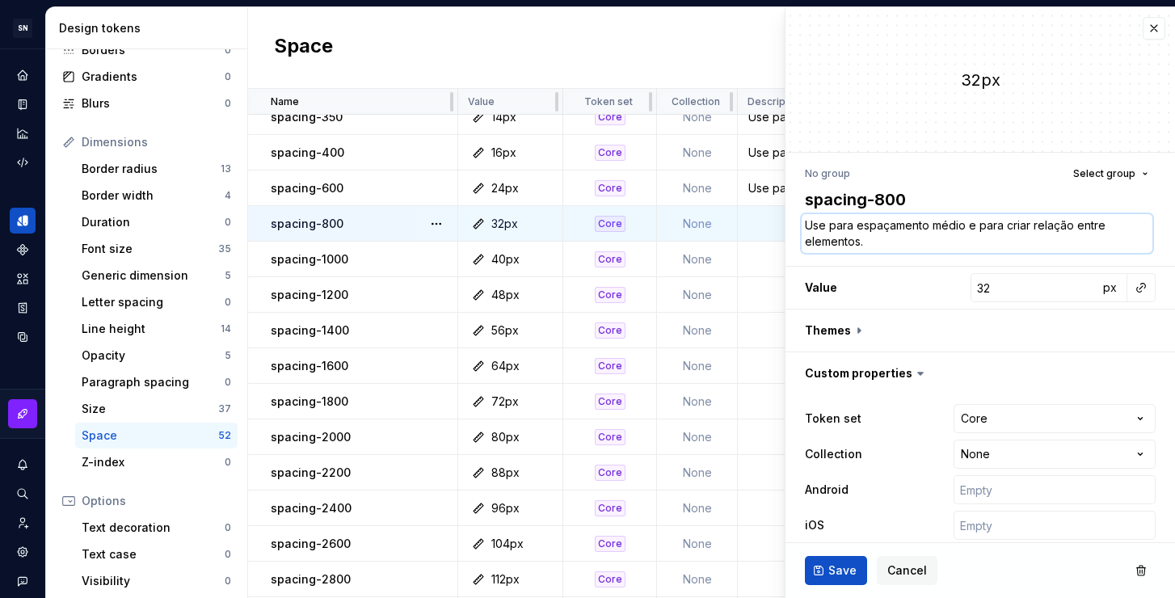
click at [1032, 223] on textarea "Use para espaçamento médio e para criar relação entre elementos." at bounding box center [977, 233] width 351 height 39
click at [839, 574] on span "Save" at bounding box center [842, 570] width 28 height 16
click at [763, 257] on td at bounding box center [1054, 260] width 633 height 36
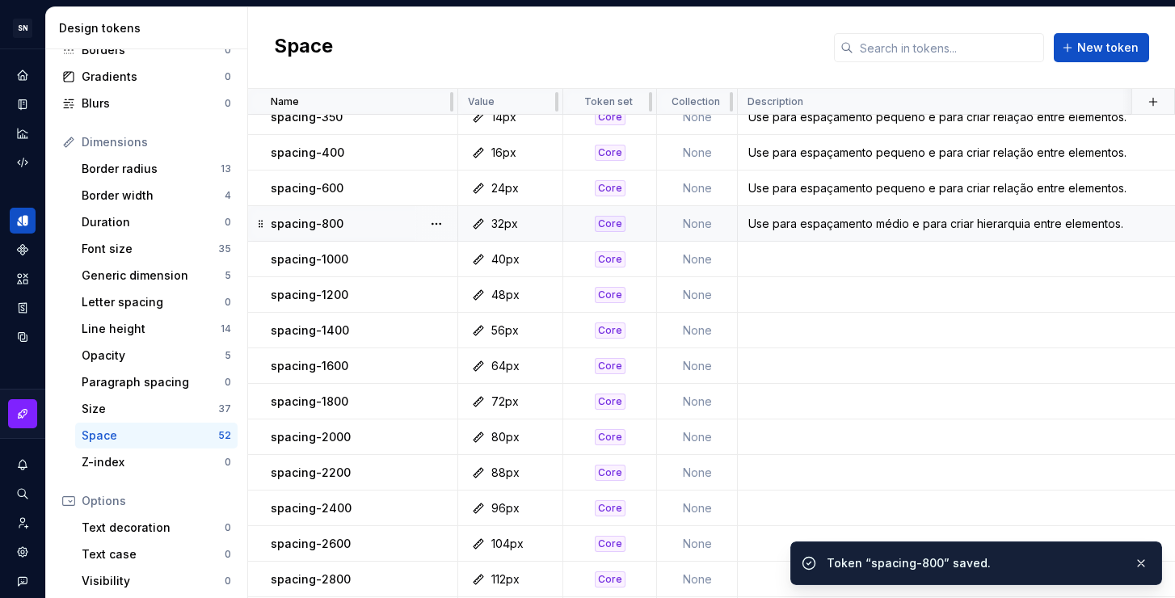
click at [877, 229] on div "Use para espaçamento médio e para criar hierarquia entre elementos." at bounding box center [1053, 224] width 631 height 16
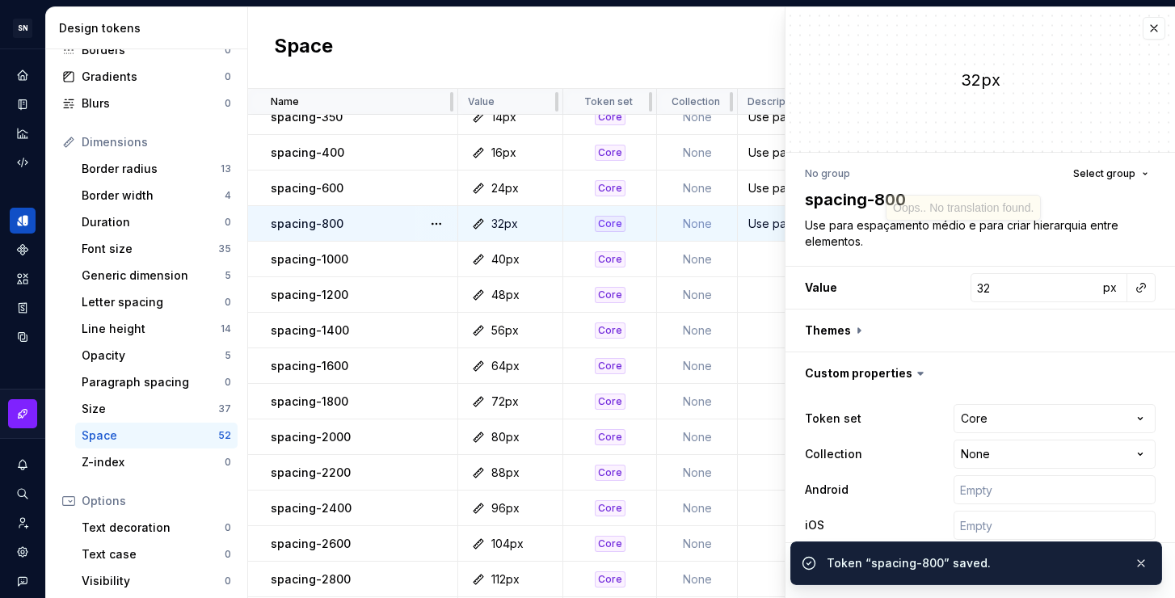
click at [802, 256] on div "No group Select group spacing-800 Use para espaçamento médio e para criar hiera…" at bounding box center [979, 374] width 389 height 443
click at [744, 265] on td at bounding box center [1054, 260] width 633 height 36
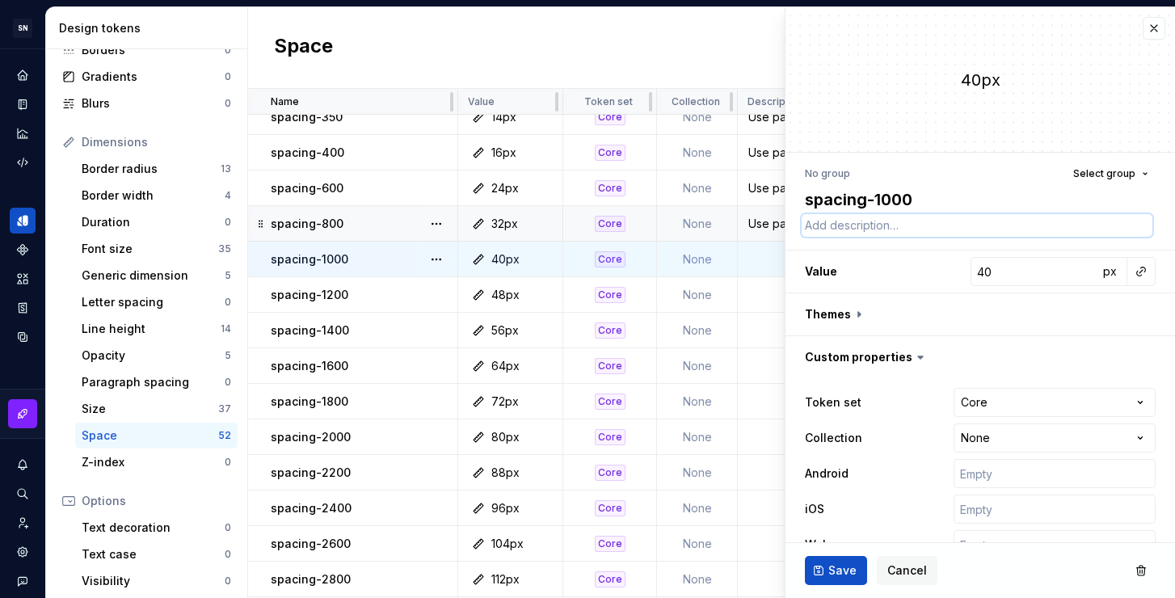
click at [873, 224] on textarea at bounding box center [977, 225] width 351 height 23
paste textarea "Use para espaçamento médio e para criar hierarquia entre elementos."
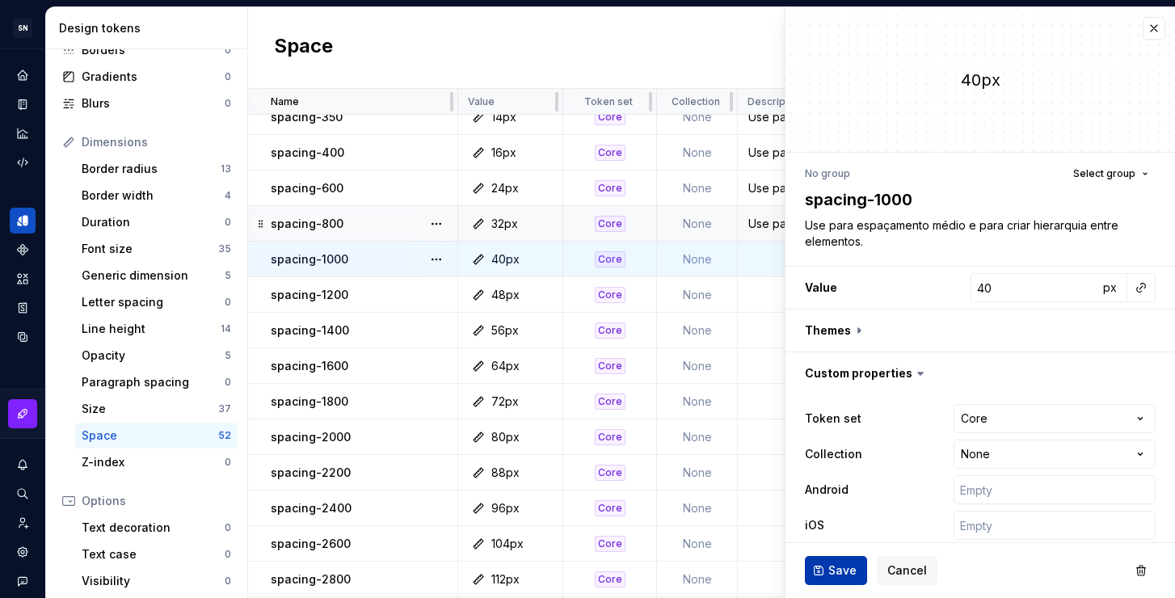
click at [844, 567] on span "Save" at bounding box center [842, 570] width 28 height 16
click at [756, 287] on td at bounding box center [1054, 295] width 633 height 36
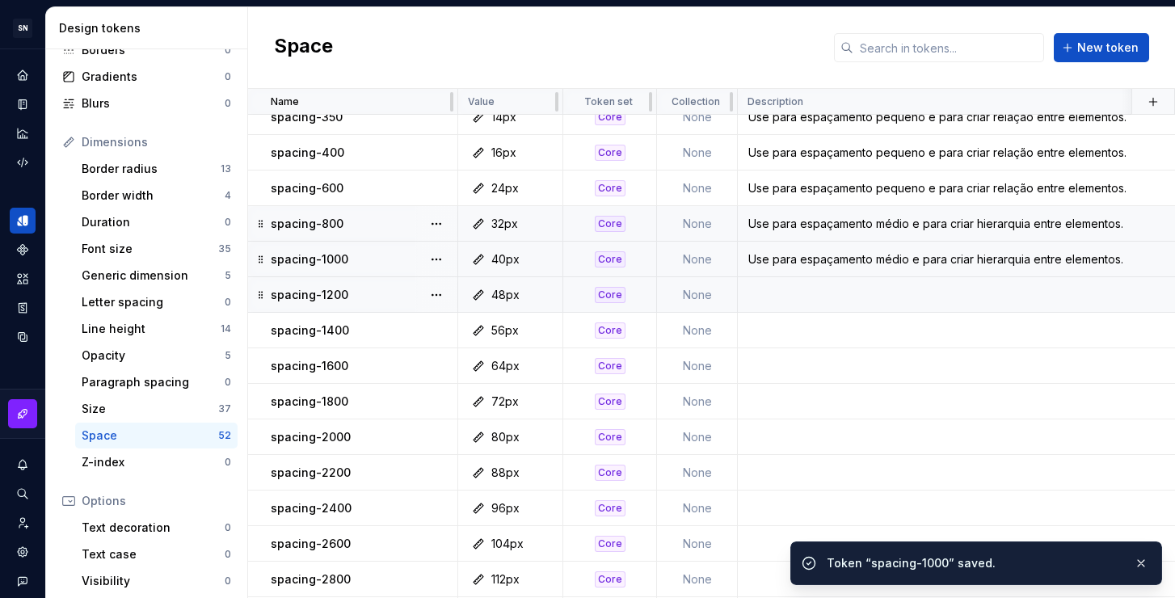
click at [805, 296] on td at bounding box center [1054, 295] width 633 height 36
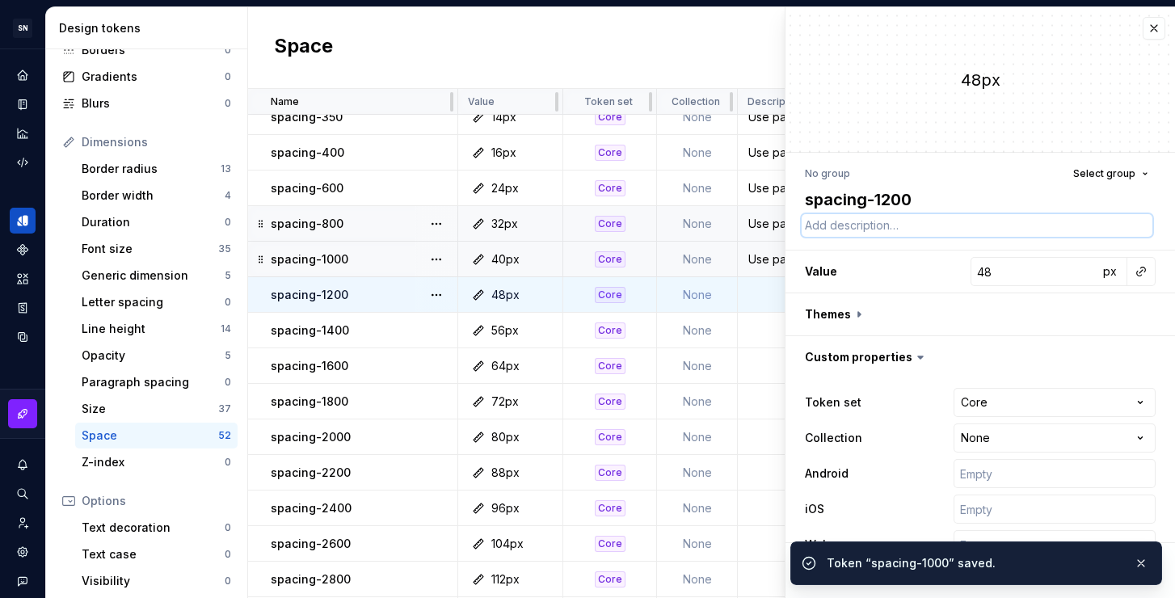
click at [927, 234] on textarea at bounding box center [977, 225] width 351 height 23
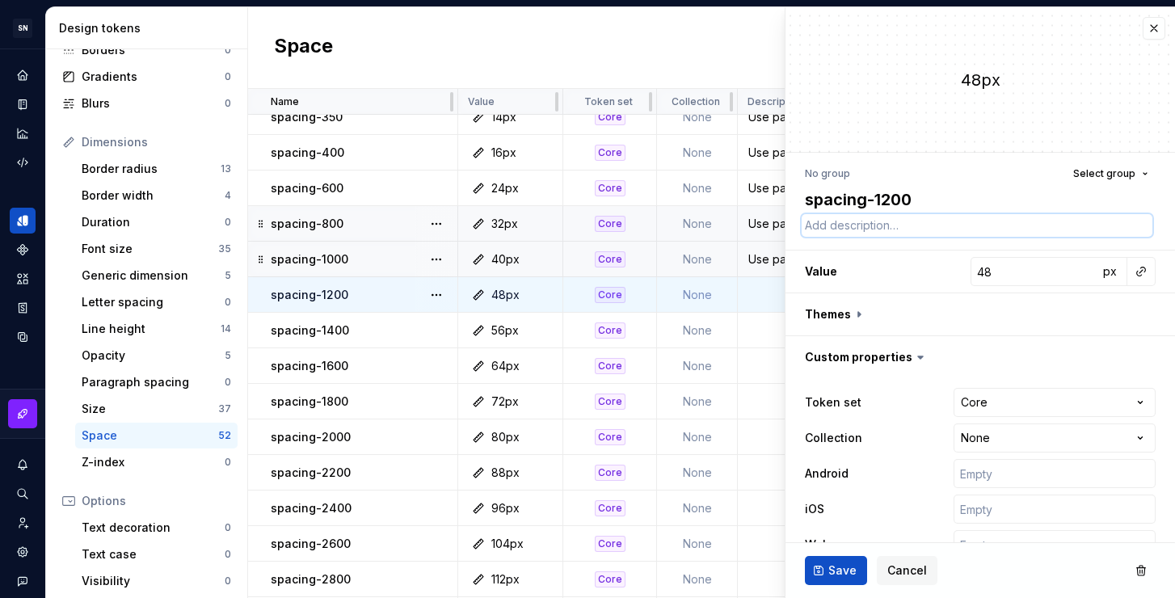
paste textarea "Use para espaçamento médio e para criar hierarquia entre elementos."
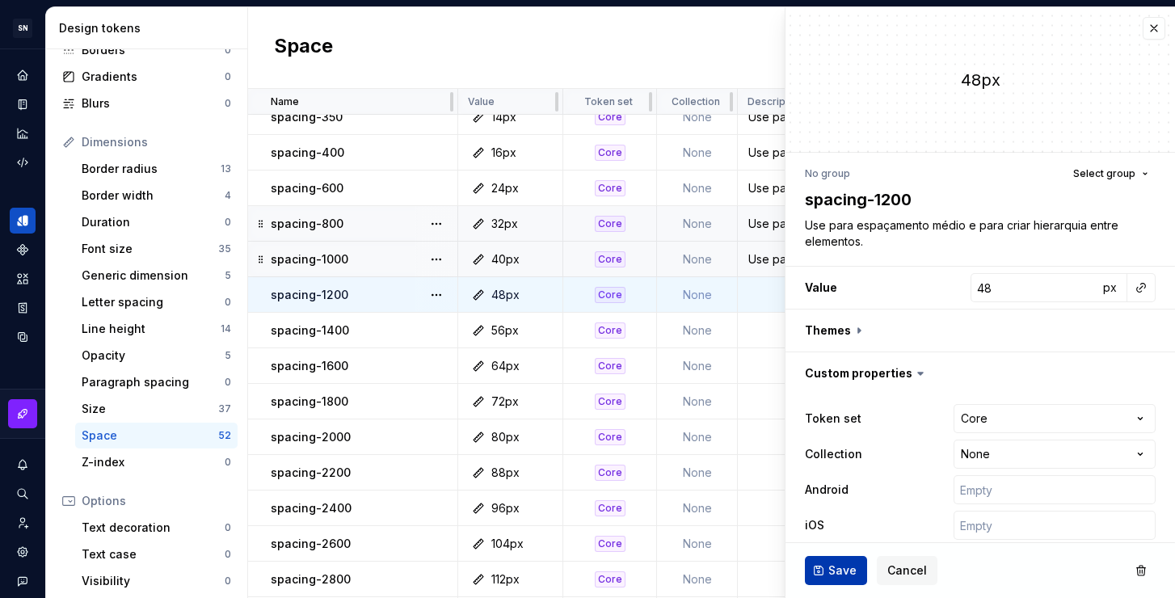
click at [841, 568] on span "Save" at bounding box center [842, 570] width 28 height 16
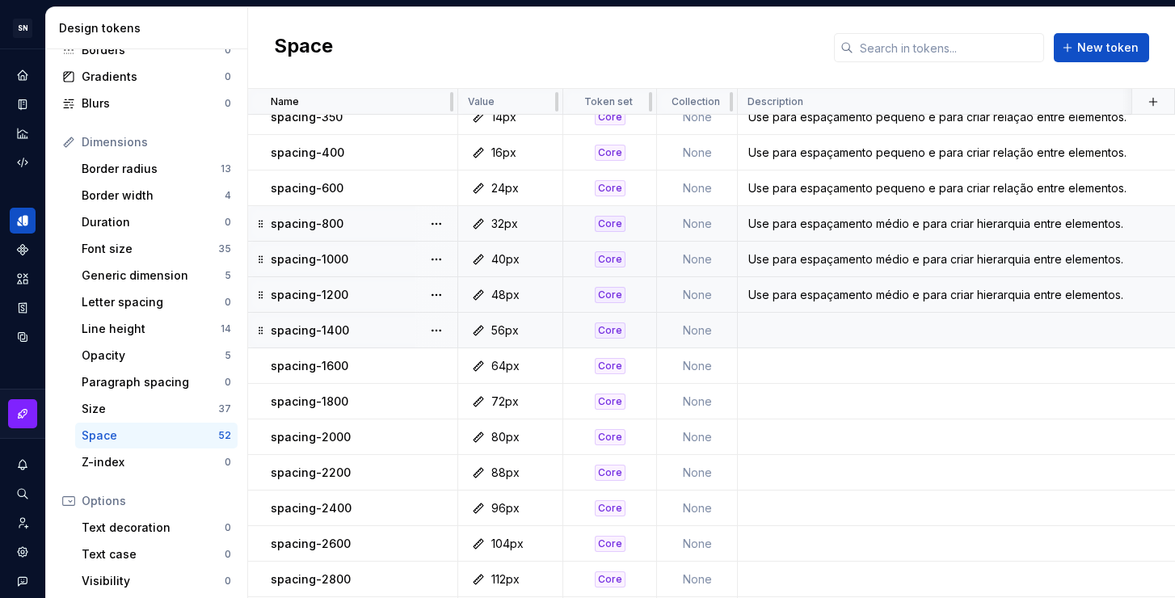
click at [877, 330] on td at bounding box center [1054, 331] width 633 height 36
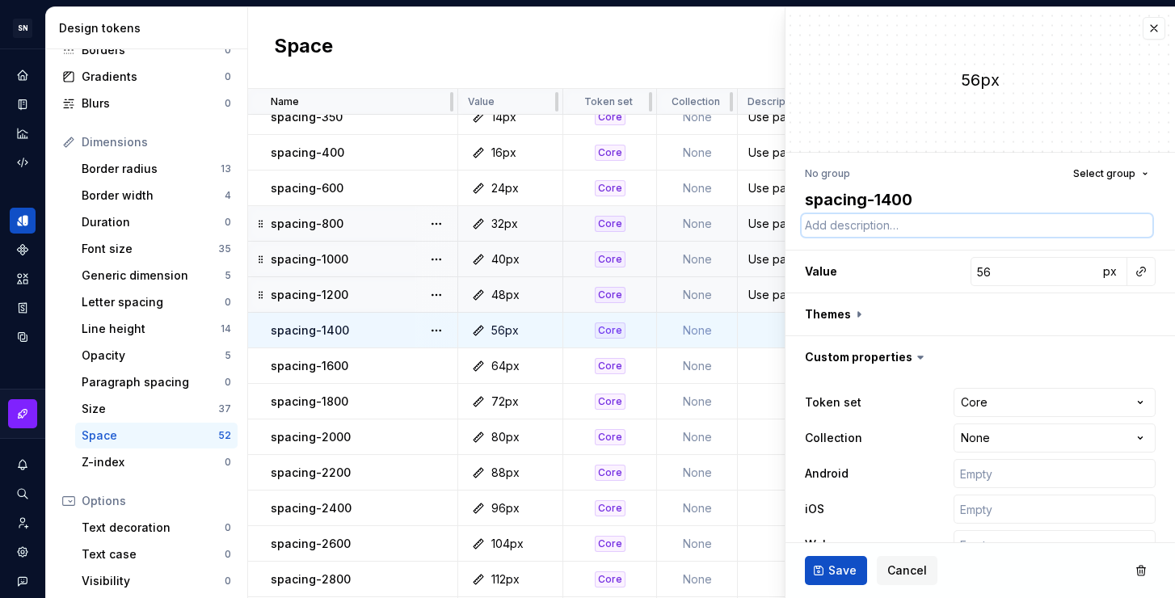
click at [879, 229] on textarea at bounding box center [977, 225] width 351 height 23
paste textarea "Use para espaçamento médio e para criar hierarquia entre elementos."
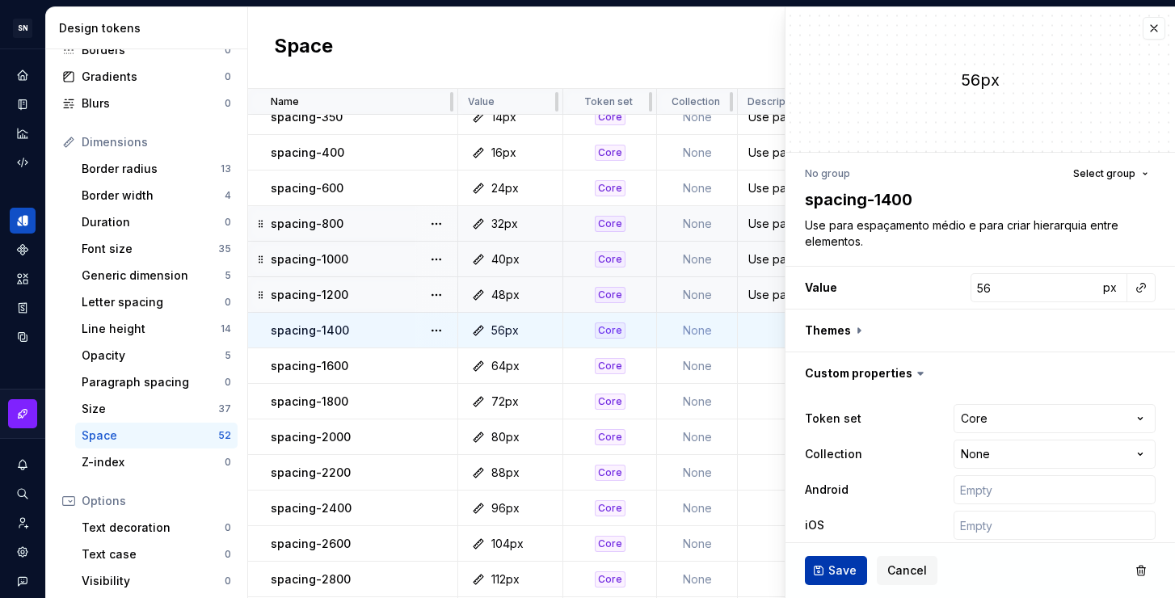
click at [841, 569] on span "Save" at bounding box center [842, 570] width 28 height 16
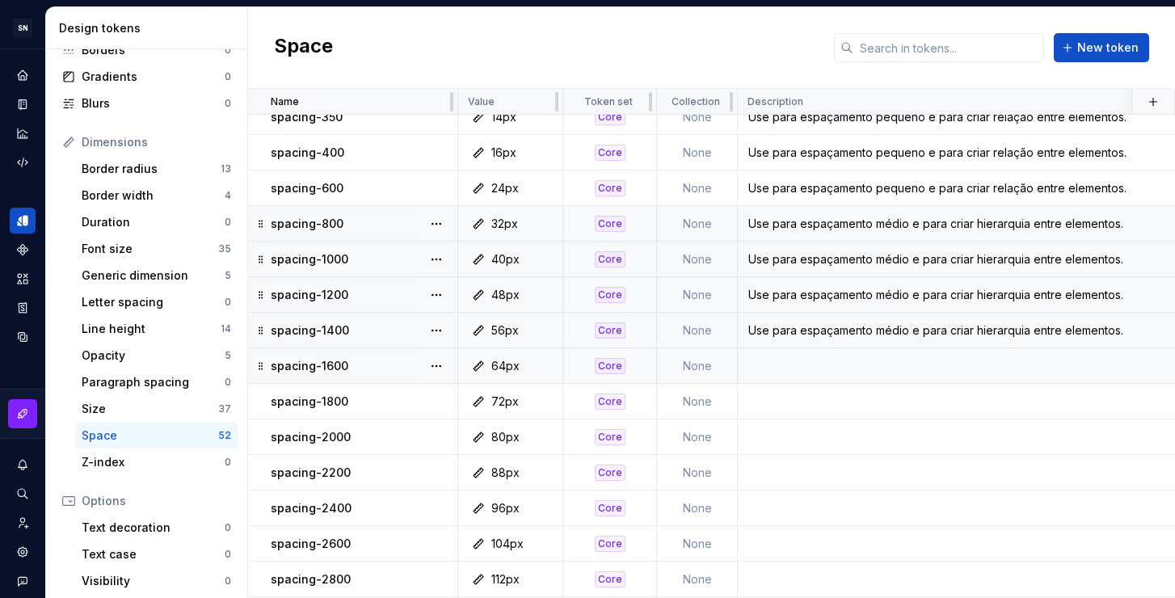
click at [817, 361] on td at bounding box center [1054, 366] width 633 height 36
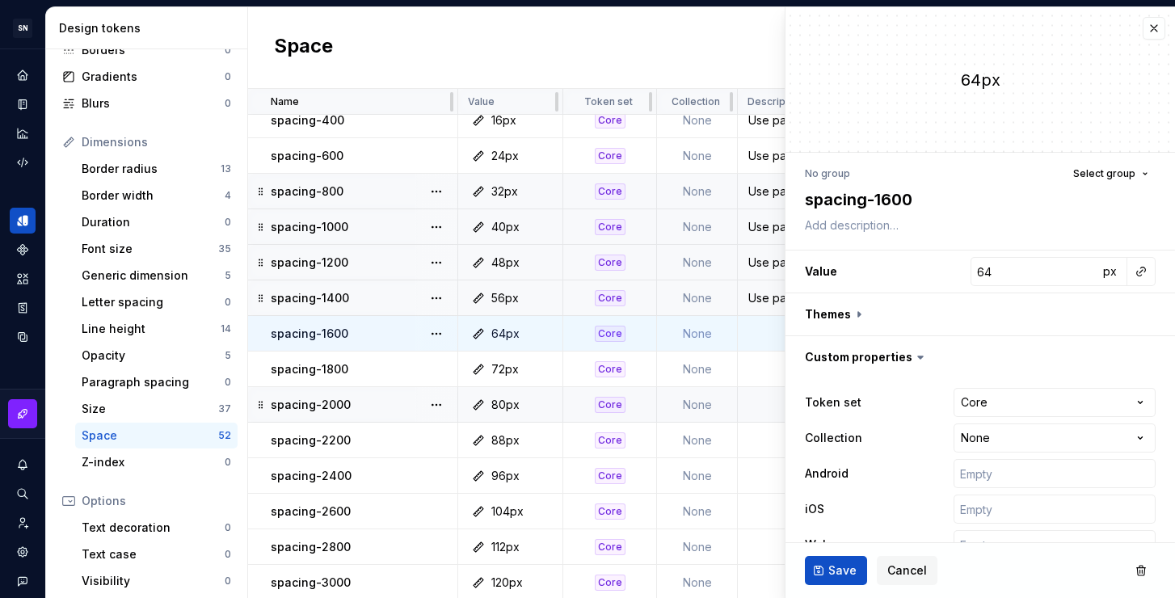
scroll to position [248, 0]
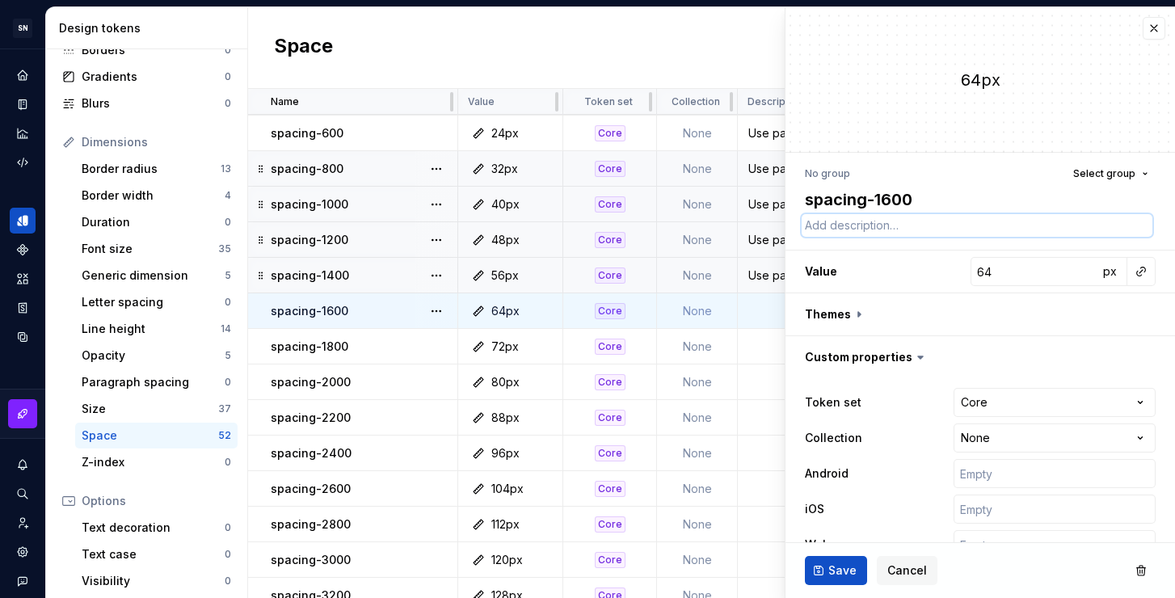
click at [843, 226] on textarea at bounding box center [977, 225] width 351 height 23
paste textarea "Use para espaçamento médio e para criar hierarquia entre elementos."
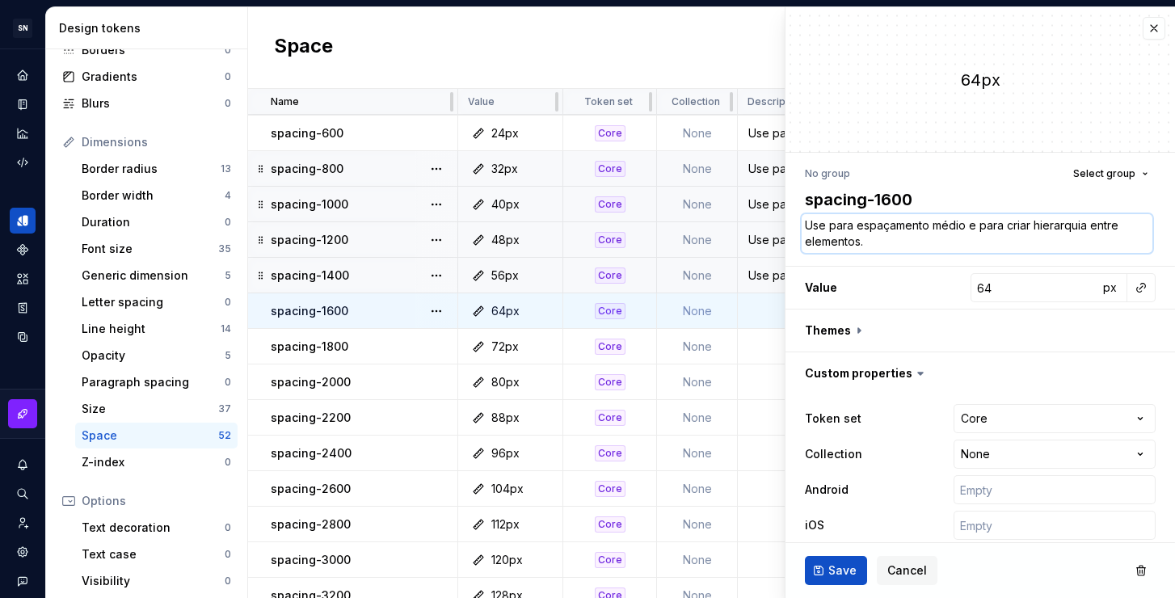
drag, startPoint x: 962, startPoint y: 227, endPoint x: 933, endPoint y: 227, distance: 29.1
click at [933, 227] on textarea "Use para espaçamento médio e para criar hierarquia entre elementos." at bounding box center [977, 233] width 351 height 39
click at [922, 245] on textarea "Use para espaçamento grande e para criar hierarquia entre elementos." at bounding box center [977, 233] width 351 height 39
click at [1064, 239] on textarea "Use para espaçamento grande e para criar hierarquia entre elementos." at bounding box center [977, 233] width 351 height 39
drag, startPoint x: 921, startPoint y: 244, endPoint x: 1037, endPoint y: 221, distance: 118.7
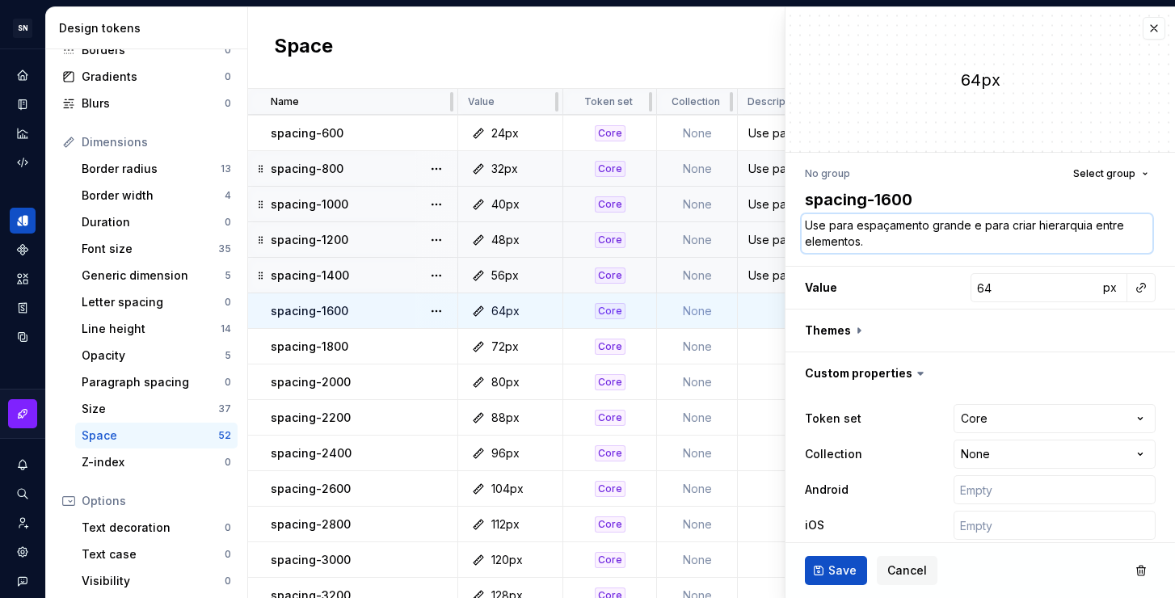
click at [1037, 221] on textarea "Use para espaçamento grande e para criar hierarquia entre elementos." at bounding box center [977, 233] width 351 height 39
click at [836, 566] on span "Save" at bounding box center [842, 570] width 28 height 16
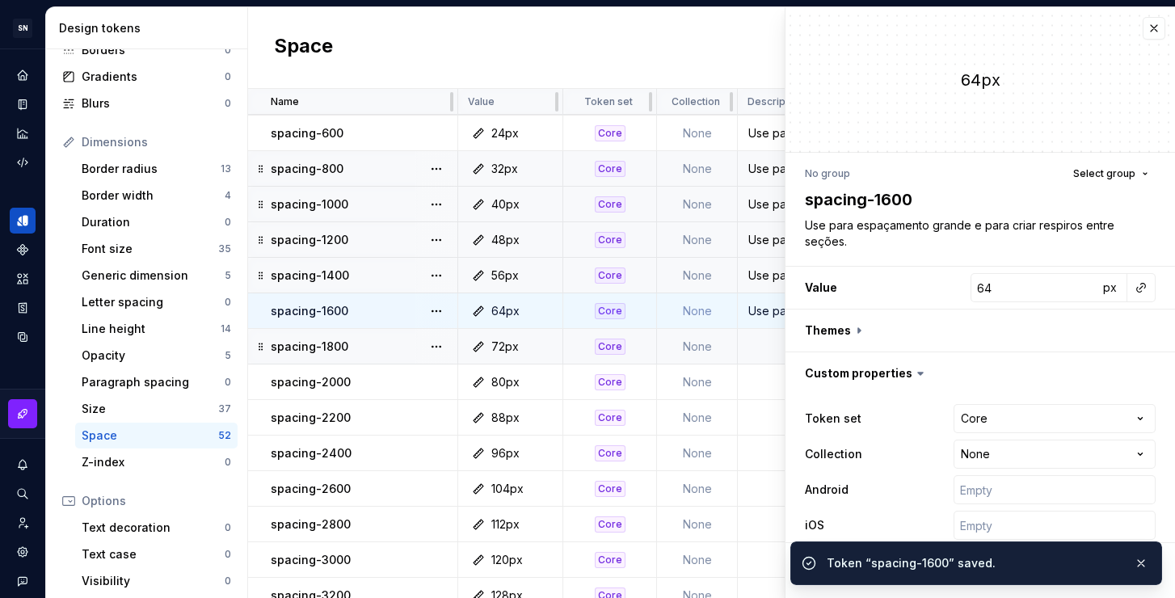
click at [767, 348] on td at bounding box center [1054, 347] width 633 height 36
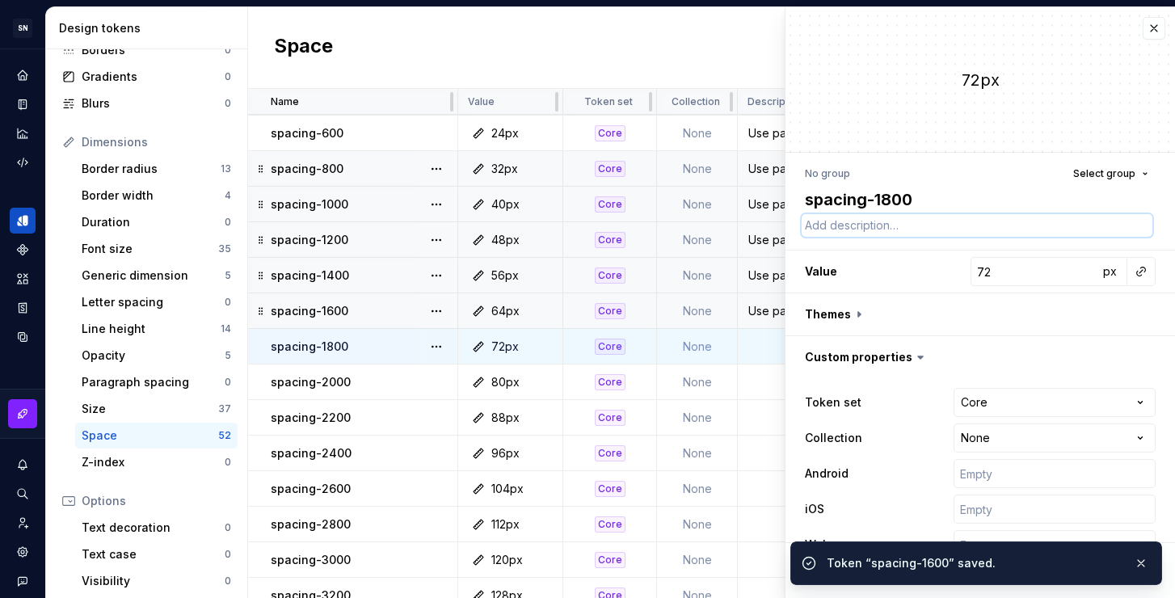
click at [844, 225] on textarea at bounding box center [977, 225] width 351 height 23
paste textarea "Use para espaçamento grande e para criar respiros entre seções."
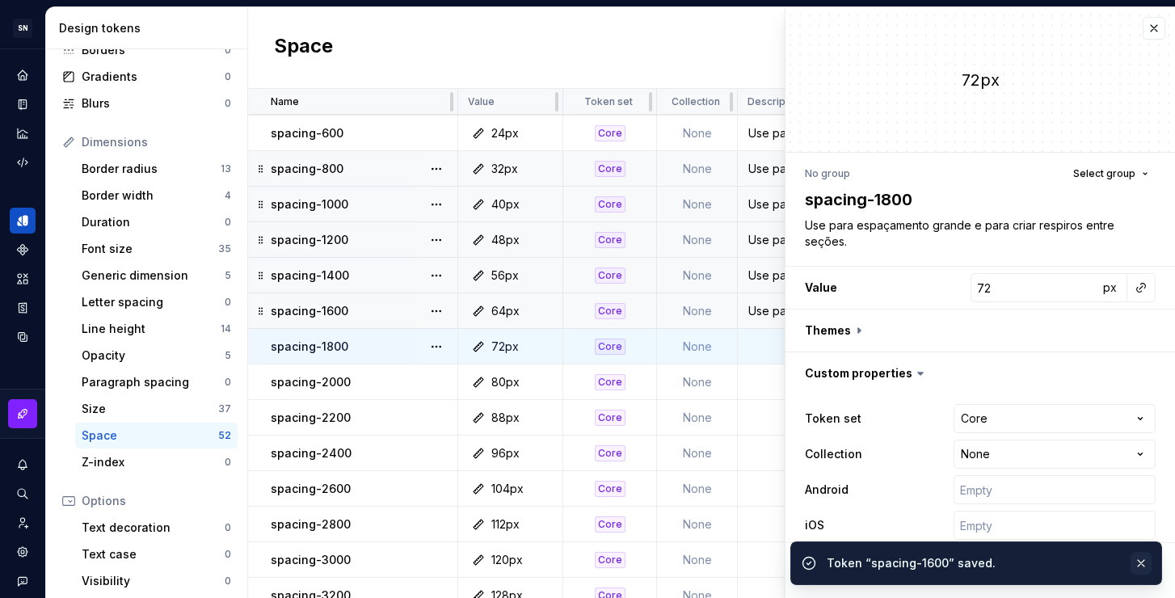
click at [1145, 560] on button "button" at bounding box center [1140, 563] width 21 height 23
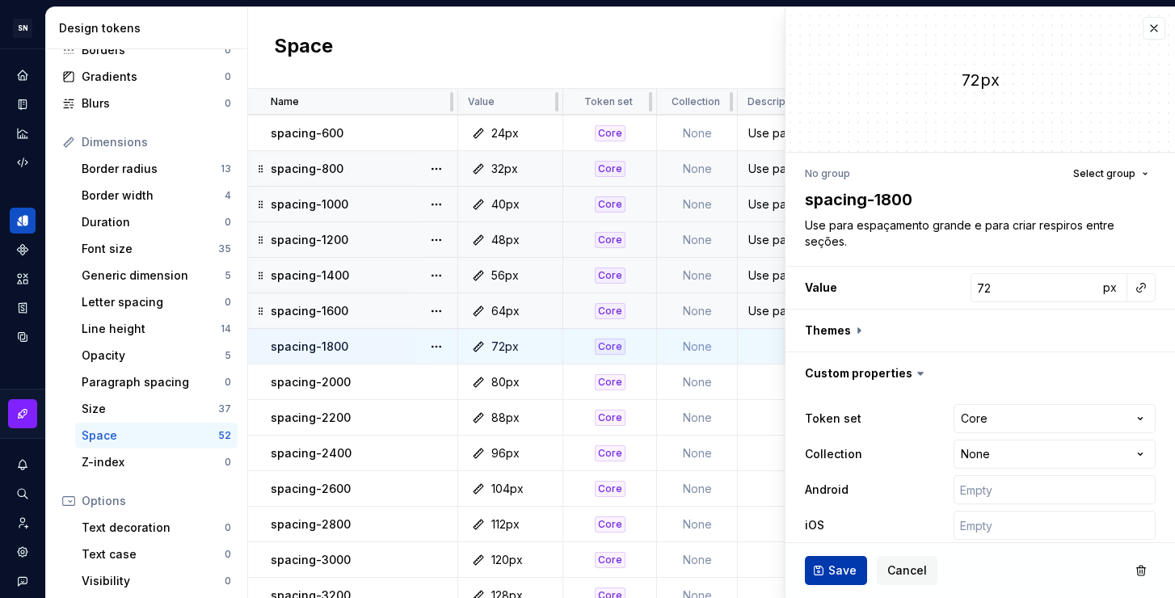
click at [846, 565] on span "Save" at bounding box center [842, 570] width 28 height 16
click at [761, 385] on td at bounding box center [1054, 382] width 633 height 36
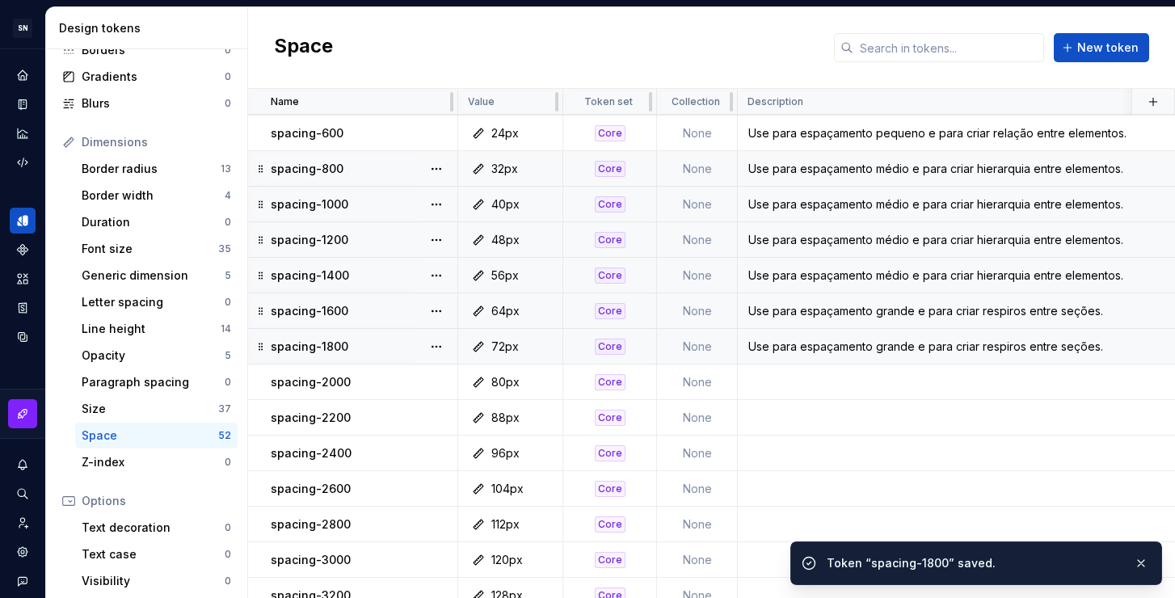
click at [761, 385] on td at bounding box center [1054, 382] width 633 height 36
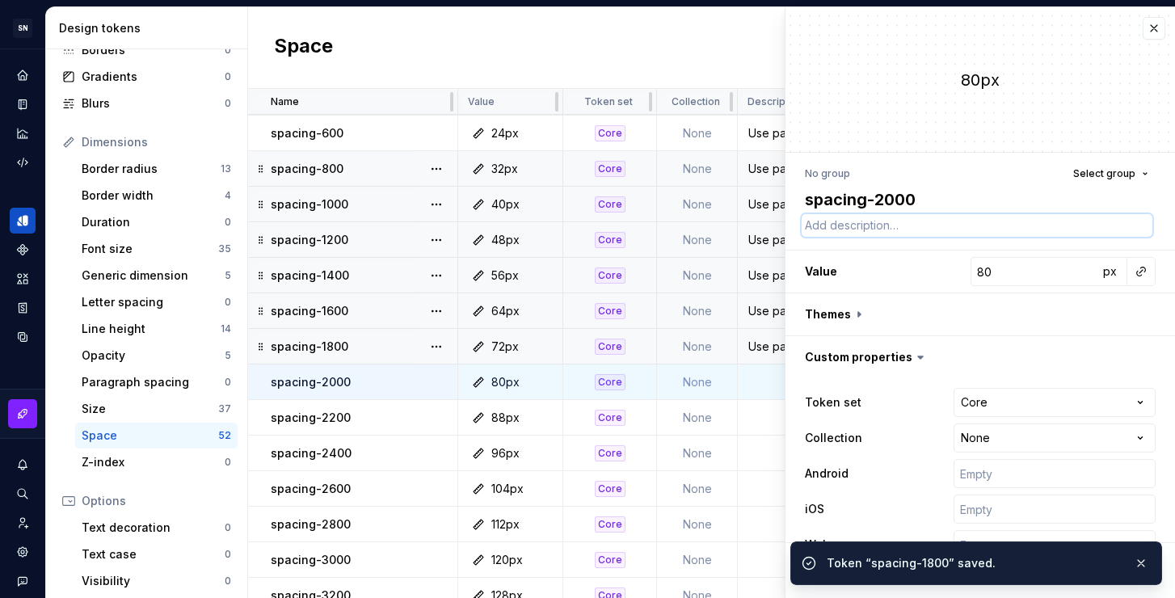
click at [860, 229] on textarea at bounding box center [977, 225] width 351 height 23
paste textarea "Use para espaçamento grande e para criar respiros entre seções."
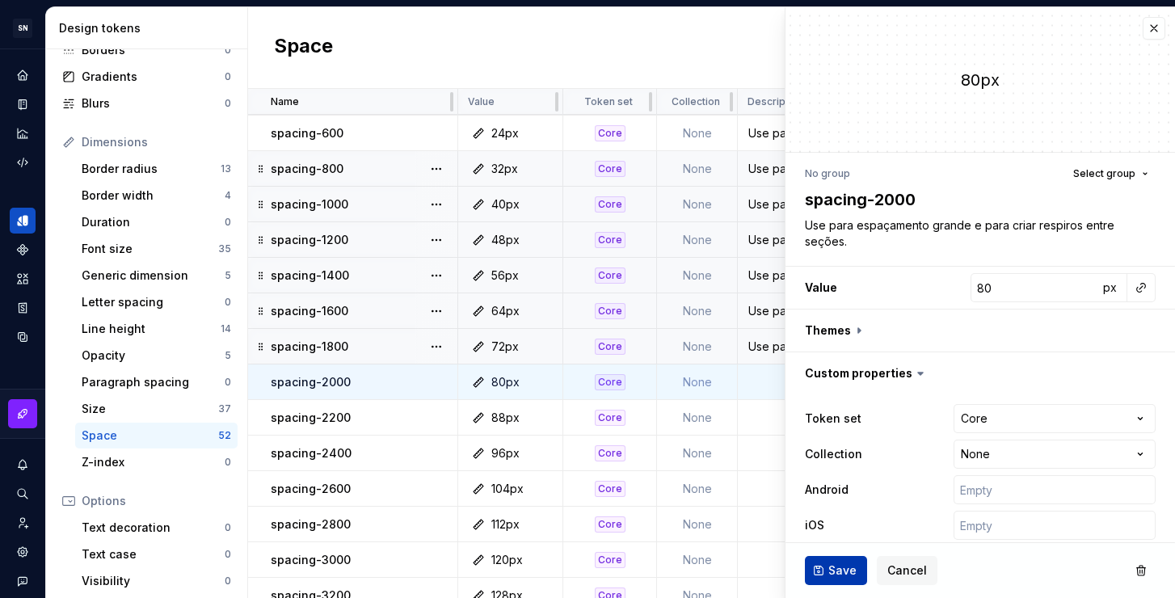
click at [838, 572] on span "Save" at bounding box center [842, 570] width 28 height 16
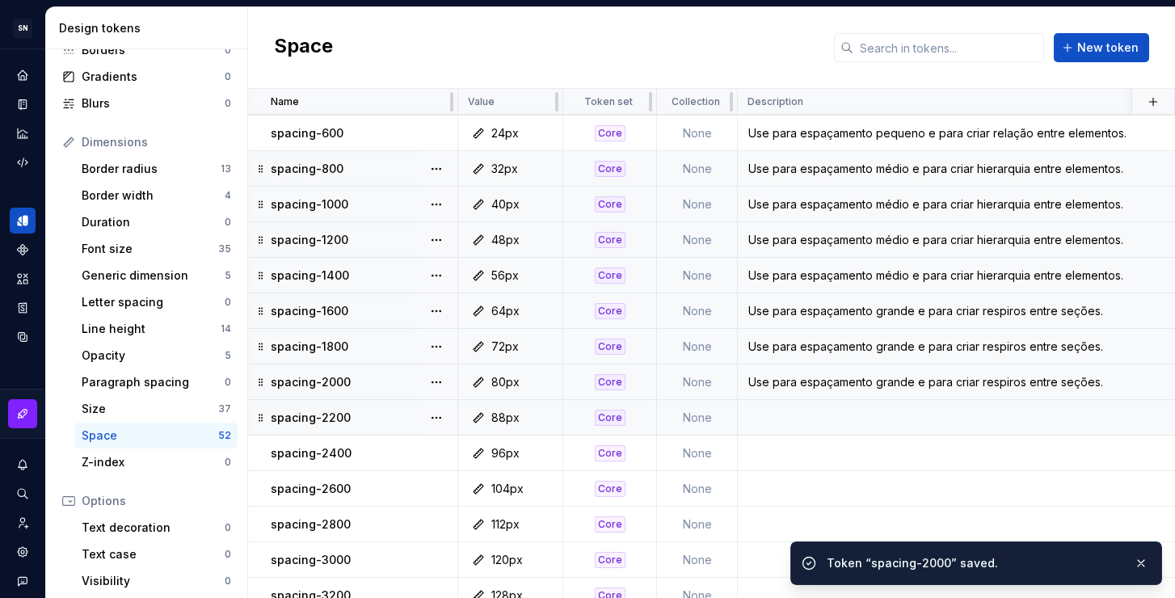
click at [833, 375] on div "Use para espaçamento grande e para criar respiros entre seções." at bounding box center [1053, 382] width 631 height 16
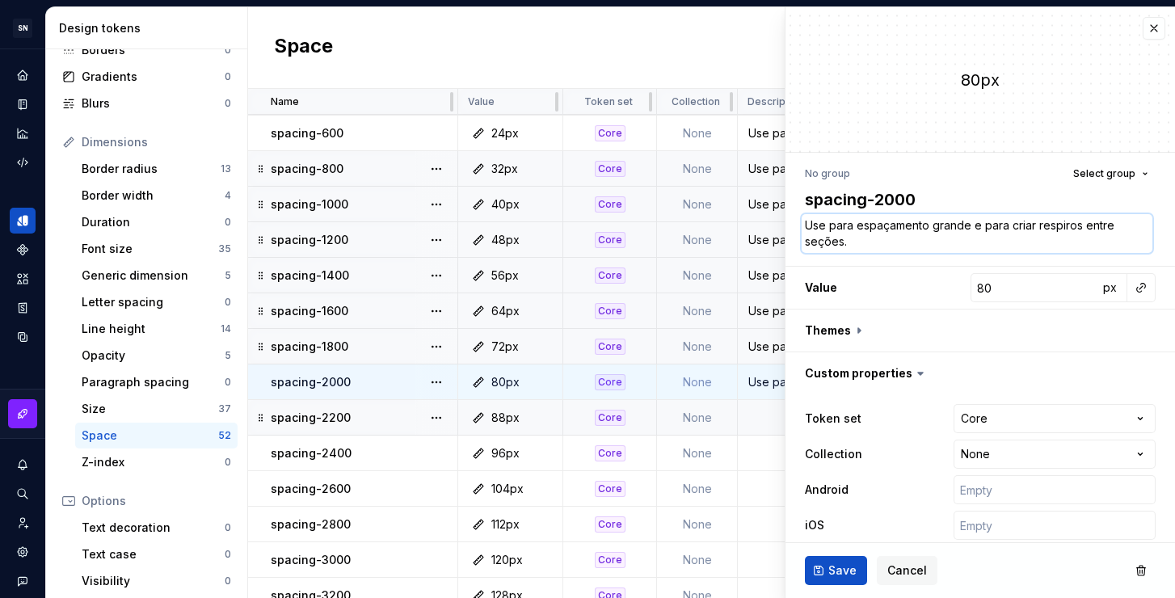
click at [853, 244] on textarea "Use para espaçamento grande e para criar respiros entre seções." at bounding box center [977, 233] width 351 height 39
click at [885, 249] on textarea "Use para espaçamento grande e para criar respiros entre seções." at bounding box center [977, 233] width 351 height 39
drag, startPoint x: 873, startPoint y: 242, endPoint x: 788, endPoint y: 235, distance: 85.1
click at [788, 235] on div "No group Select group spacing-2000 Use para espaçamento grande e para criar res…" at bounding box center [979, 374] width 389 height 443
click at [884, 240] on textarea "Use para espaçamento grande e para criar respiros entre seções." at bounding box center [977, 233] width 351 height 39
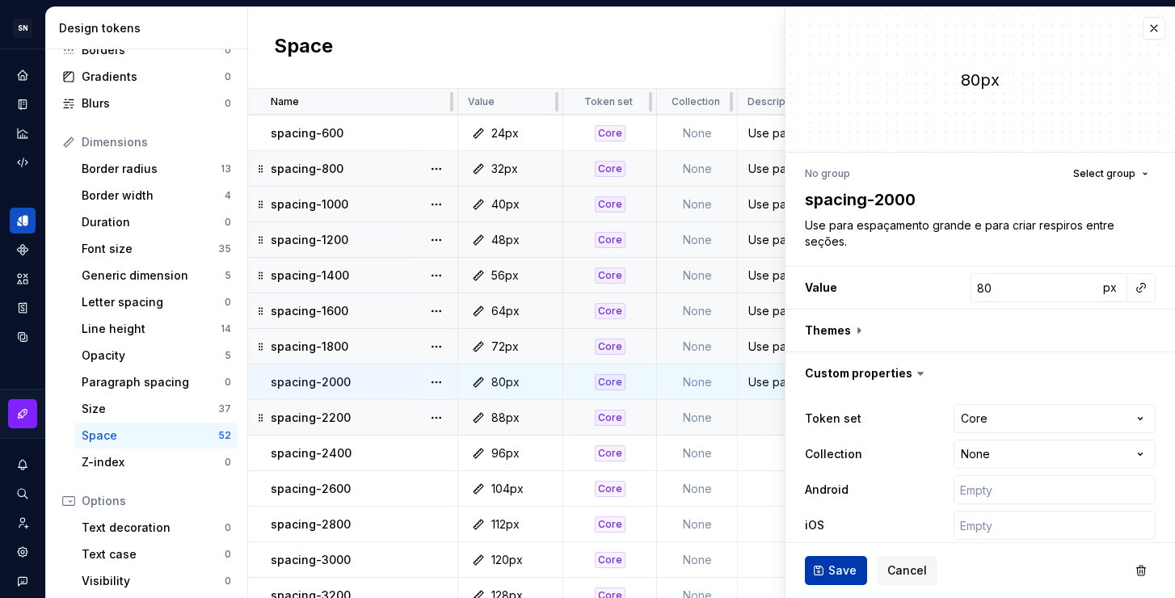
click at [837, 576] on span "Save" at bounding box center [842, 570] width 28 height 16
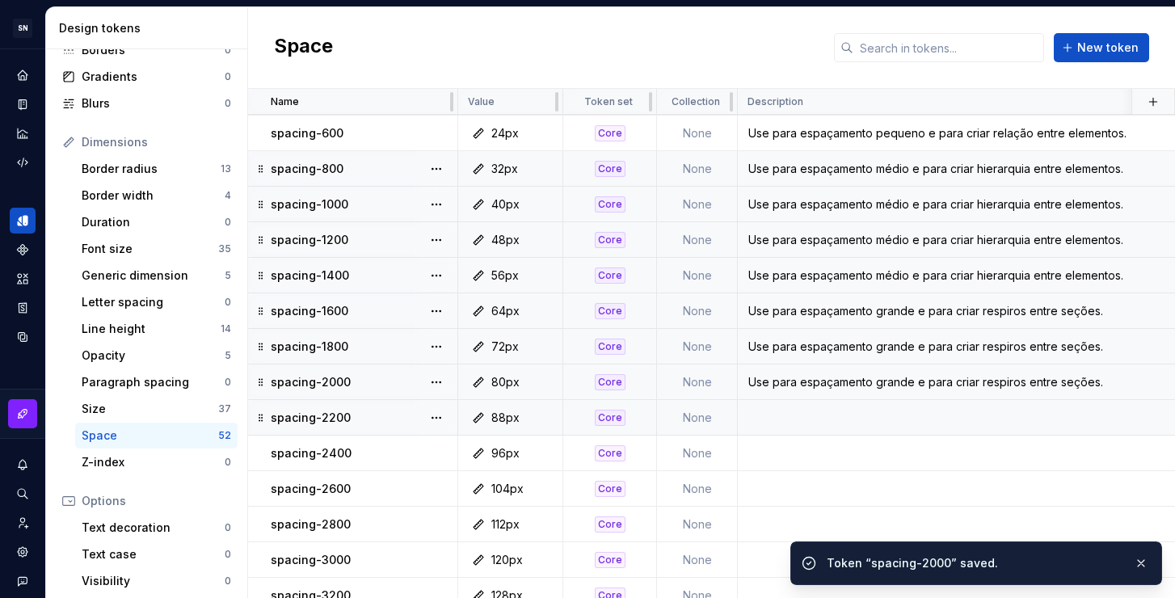
click at [756, 423] on td at bounding box center [1054, 418] width 633 height 36
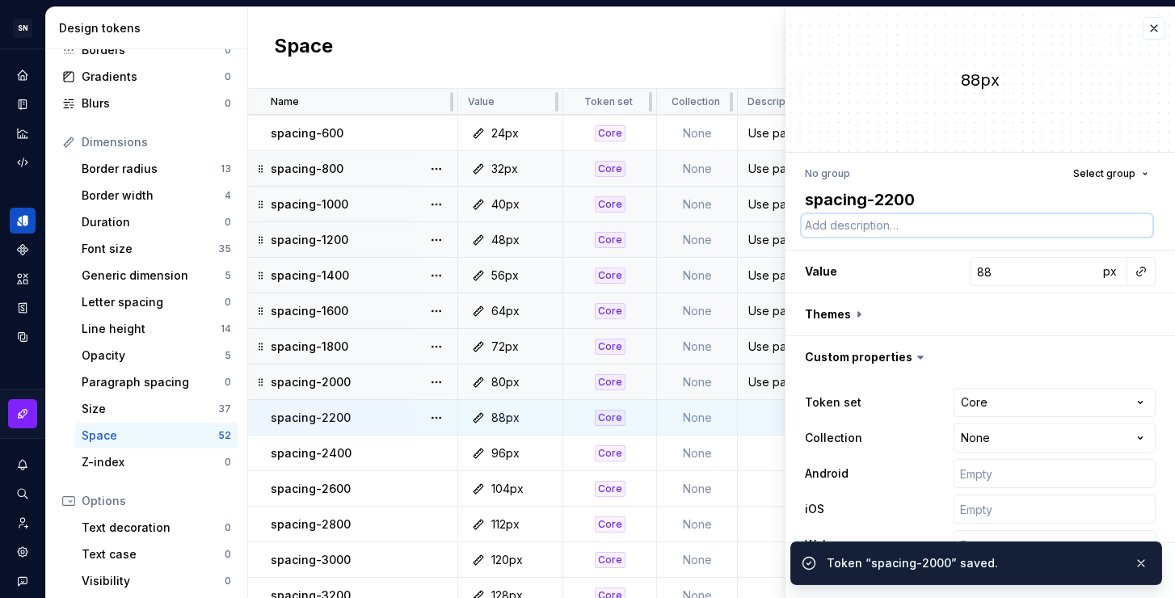
click at [821, 231] on textarea at bounding box center [977, 225] width 351 height 23
paste textarea "Use para espaçamento grande e para criar respiros entre seções."
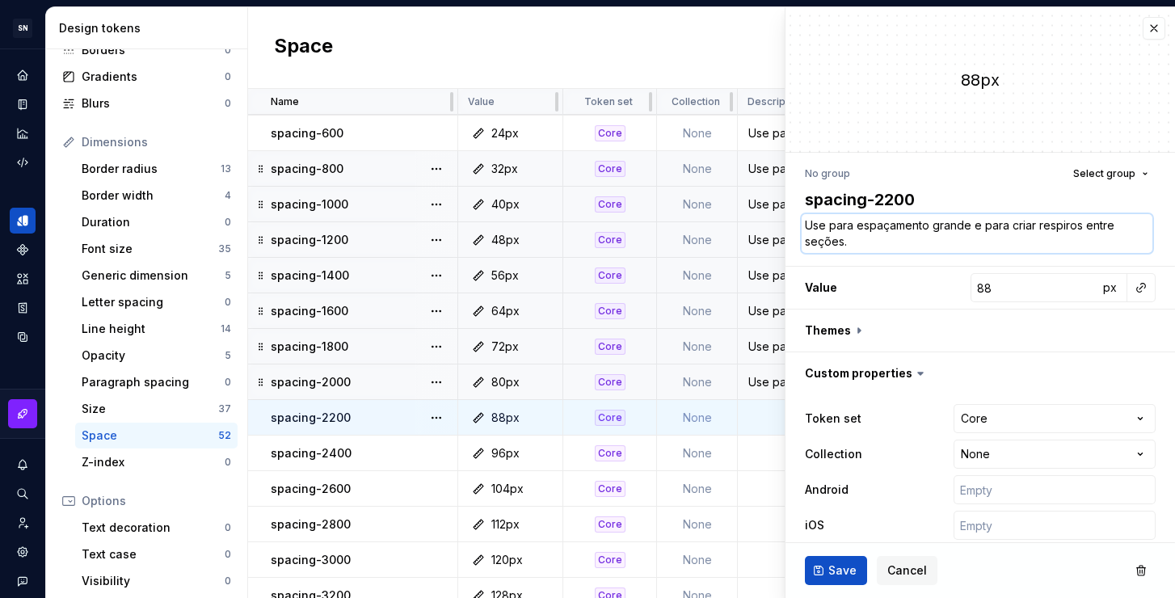
drag, startPoint x: 865, startPoint y: 247, endPoint x: 802, endPoint y: 245, distance: 63.9
click at [802, 245] on textarea "Use para espaçamento grande e para criar respiros entre seções." at bounding box center [977, 233] width 351 height 39
click at [882, 239] on textarea "Use para espaçamento grande e para criar respiros entre seções." at bounding box center [977, 233] width 351 height 39
drag, startPoint x: 1062, startPoint y: 244, endPoint x: 929, endPoint y: 242, distance: 133.3
click at [929, 242] on textarea "Use para espaçamento grande e para criar respiros entre seções de uma página ou…" at bounding box center [977, 233] width 351 height 39
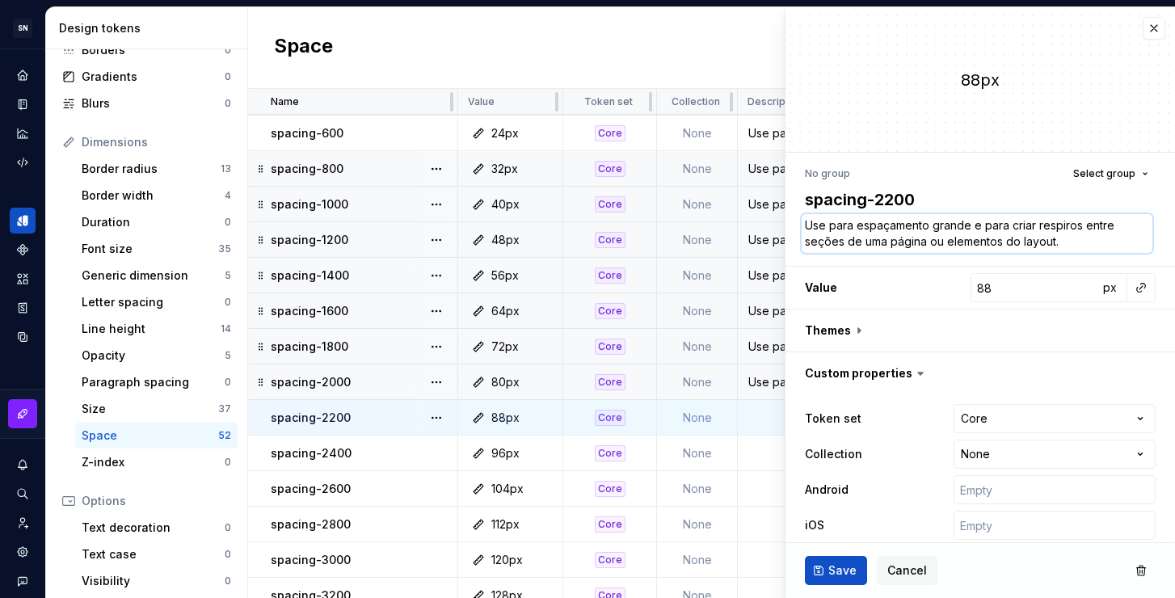
click at [1088, 242] on textarea "Use para espaçamento grande e para criar respiros entre seções de uma página ou…" at bounding box center [977, 233] width 351 height 39
drag, startPoint x: 1103, startPoint y: 242, endPoint x: 1083, endPoint y: 229, distance: 24.0
click at [1083, 229] on textarea "Use para espaçamento grande e para criar respiros entre seções de uma página ou…" at bounding box center [977, 233] width 351 height 39
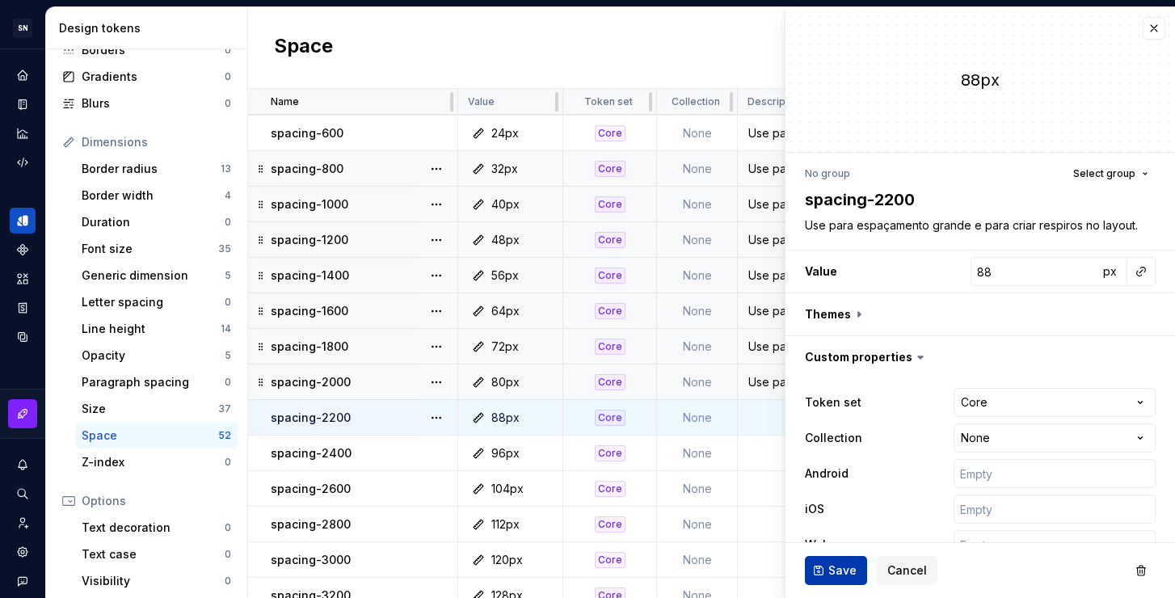
click at [835, 578] on span "Save" at bounding box center [842, 570] width 28 height 16
click at [759, 383] on div "Use para espaçamento grande e para criar respiros entre seções." at bounding box center [1053, 382] width 631 height 16
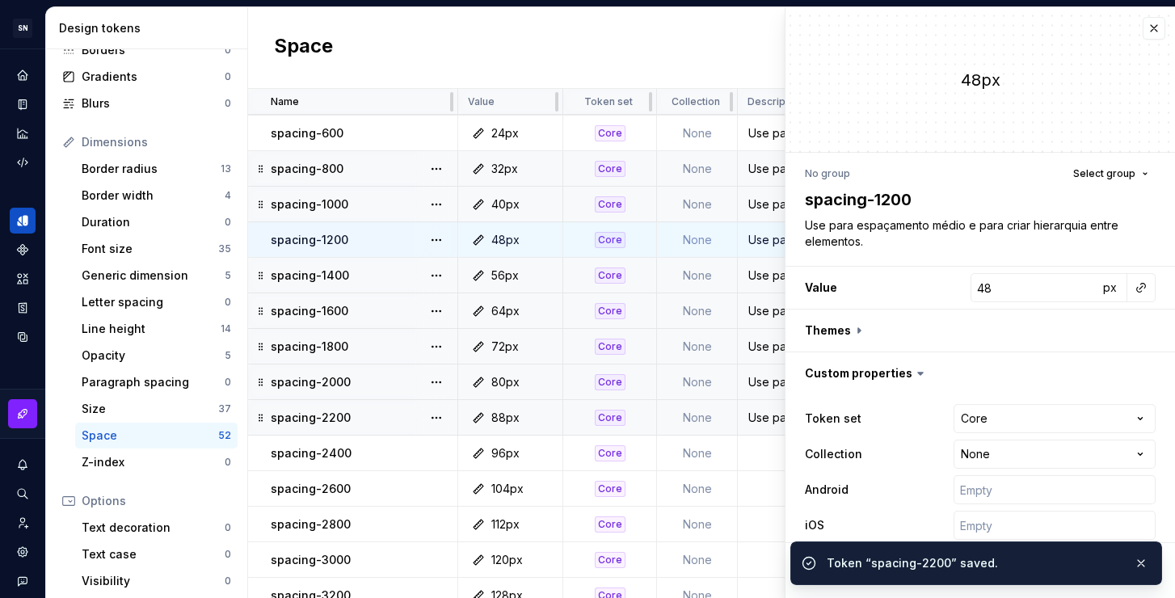
click at [764, 367] on td "Use para espaçamento grande e para criar respiros entre seções." at bounding box center [1054, 382] width 633 height 36
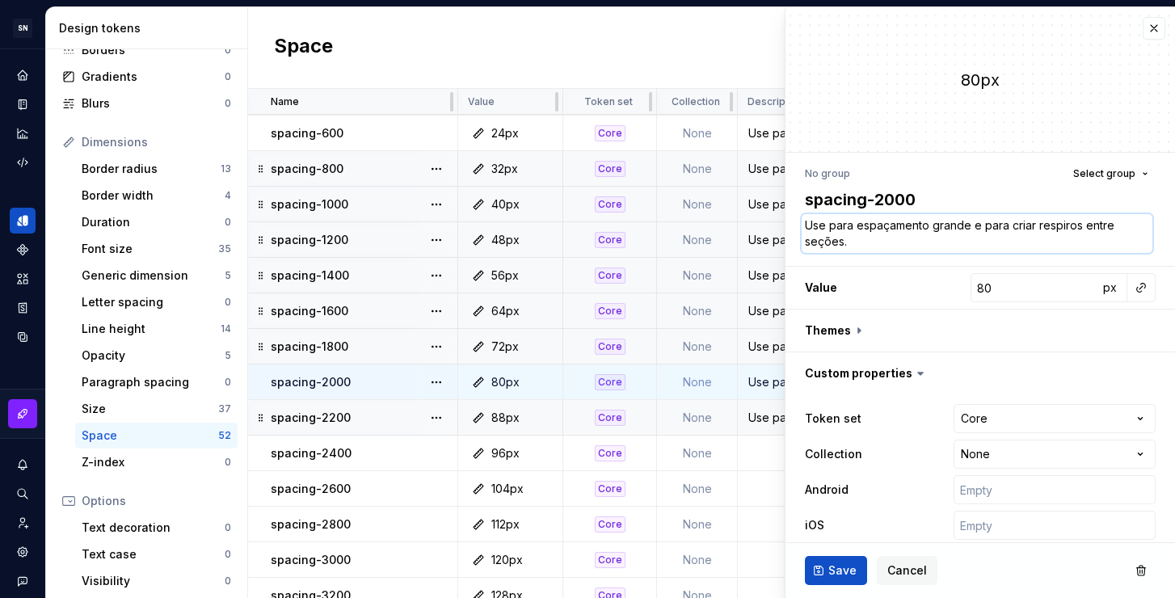
click at [927, 234] on textarea "Use para espaçamento grande e para criar respiros entre seções." at bounding box center [977, 233] width 351 height 39
paste textarea "no layout"
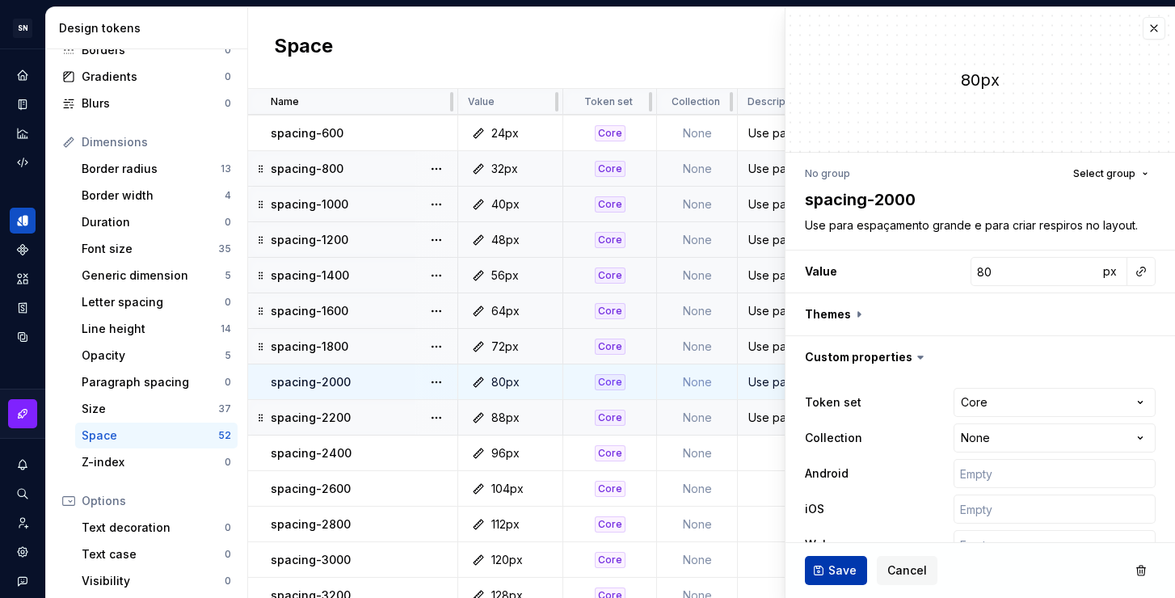
click at [845, 571] on span "Save" at bounding box center [842, 570] width 28 height 16
click at [768, 347] on div "Use para espaçamento grande e para criar respiros entre seções." at bounding box center [1053, 347] width 631 height 16
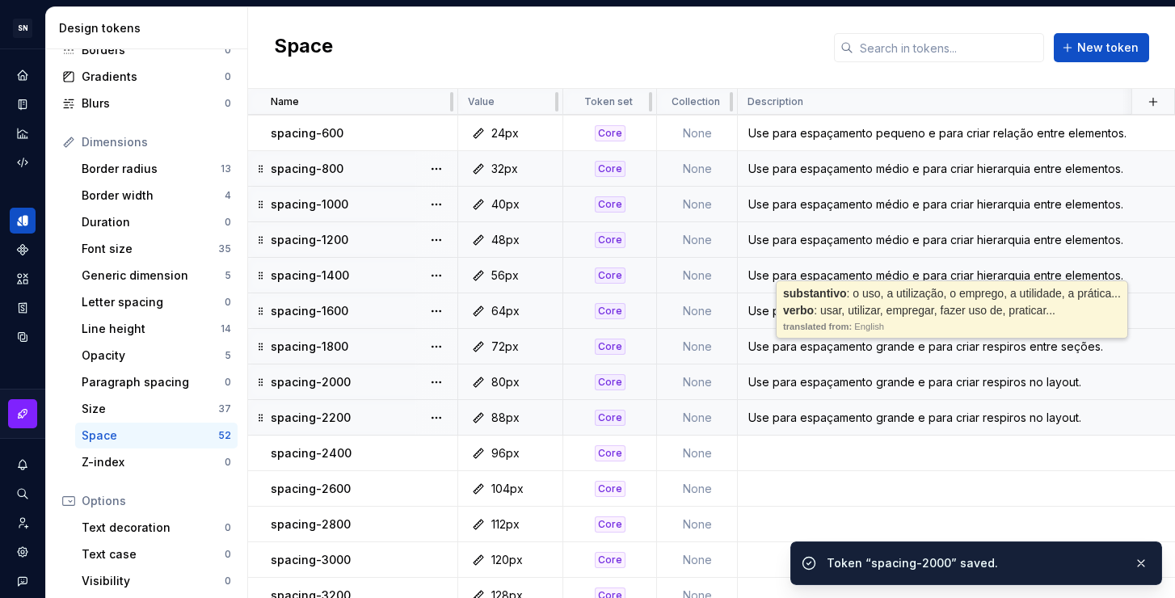
click at [768, 347] on div "Use para espaçamento grande e para criar respiros entre seções." at bounding box center [1053, 347] width 631 height 16
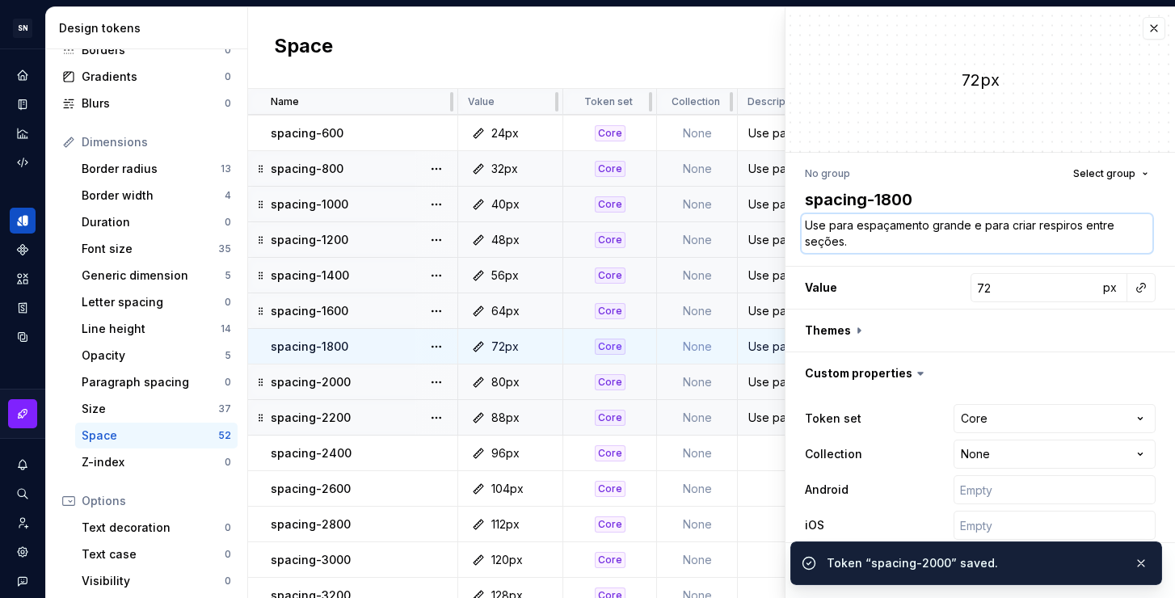
click at [884, 242] on textarea "Use para espaçamento grande e para criar respiros entre seções." at bounding box center [977, 233] width 351 height 39
paste textarea "no layout"
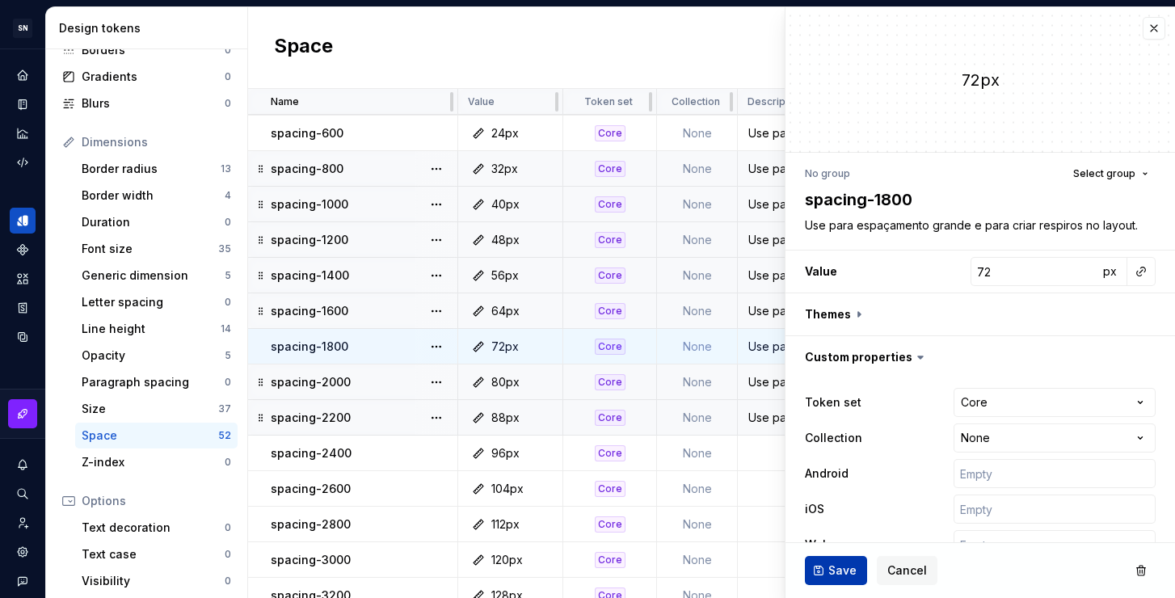
click at [826, 566] on button "Save" at bounding box center [836, 570] width 62 height 29
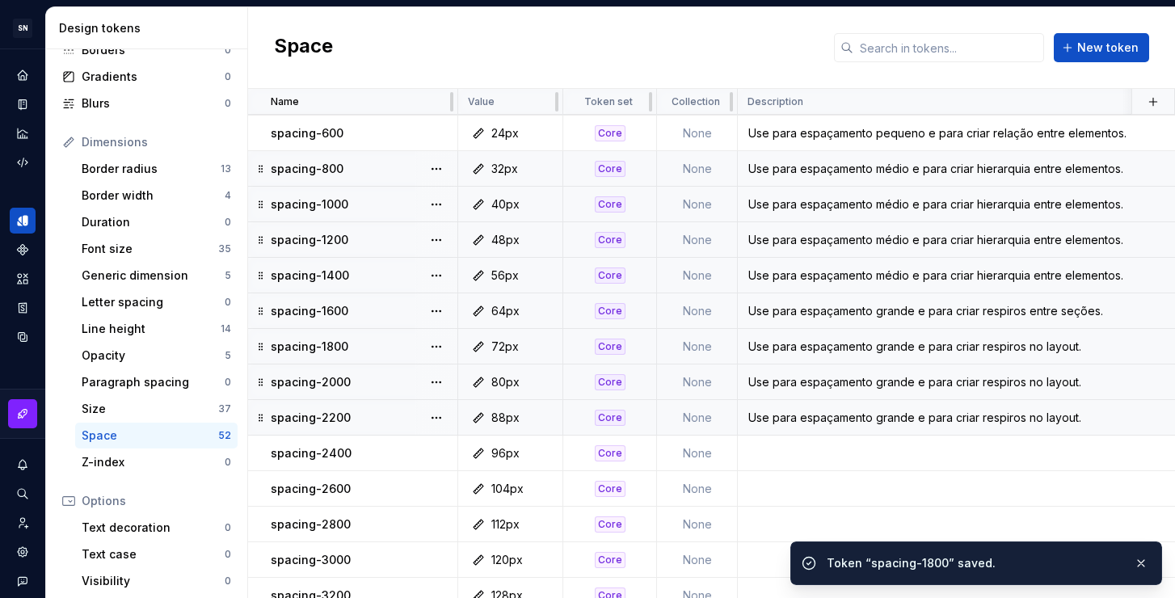
click at [780, 309] on div "Use para espaçamento grande e para criar respiros entre seções." at bounding box center [1053, 311] width 631 height 16
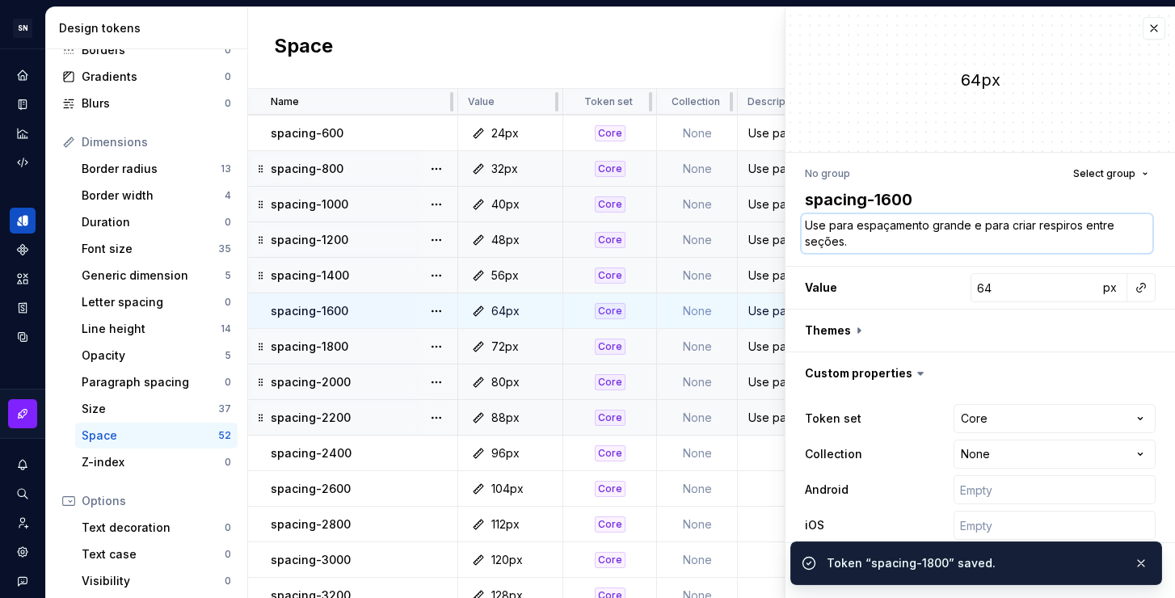
click at [880, 231] on textarea "Use para espaçamento grande e para criar respiros entre seções." at bounding box center [977, 233] width 351 height 39
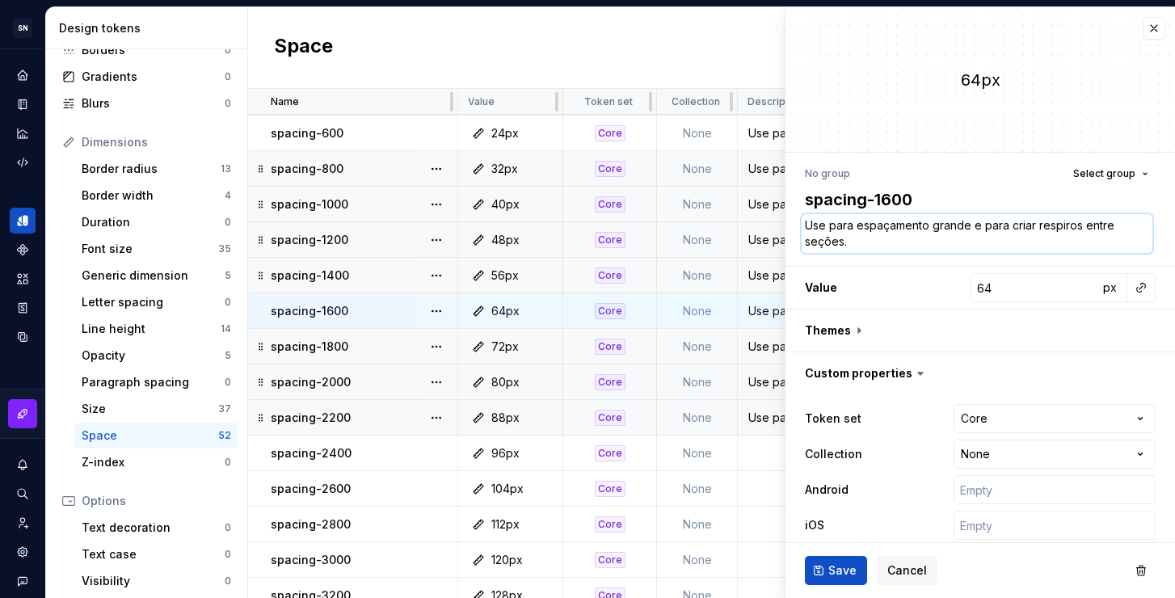
paste textarea "no layout"
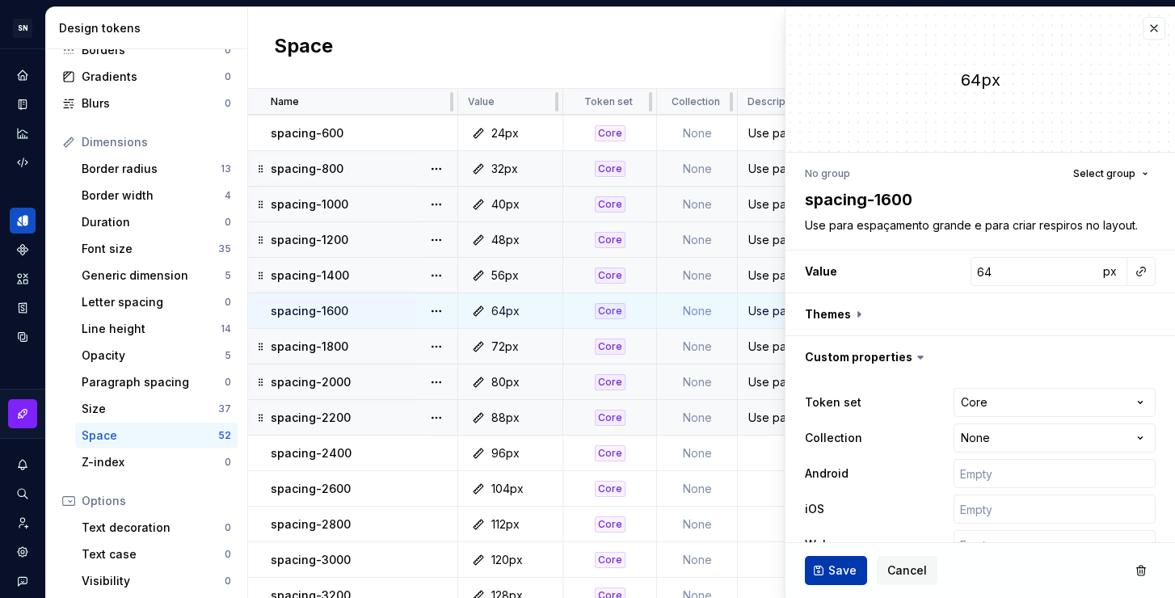
click at [845, 572] on span "Save" at bounding box center [842, 570] width 28 height 16
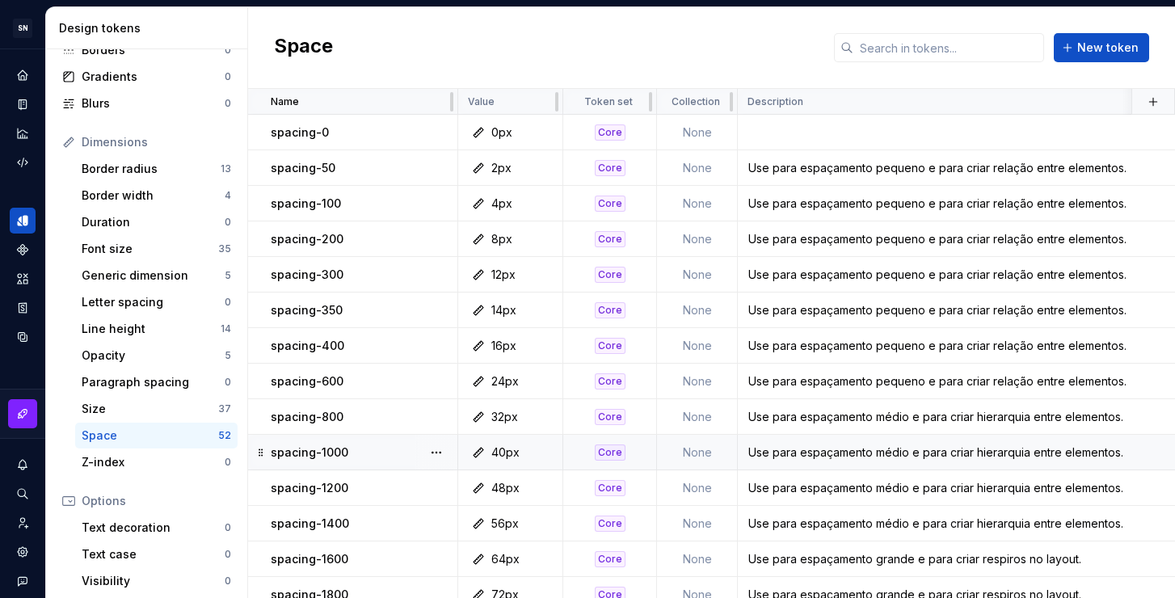
click at [909, 454] on div "Use para espaçamento médio e para criar hierarquia entre elementos." at bounding box center [1053, 452] width 631 height 16
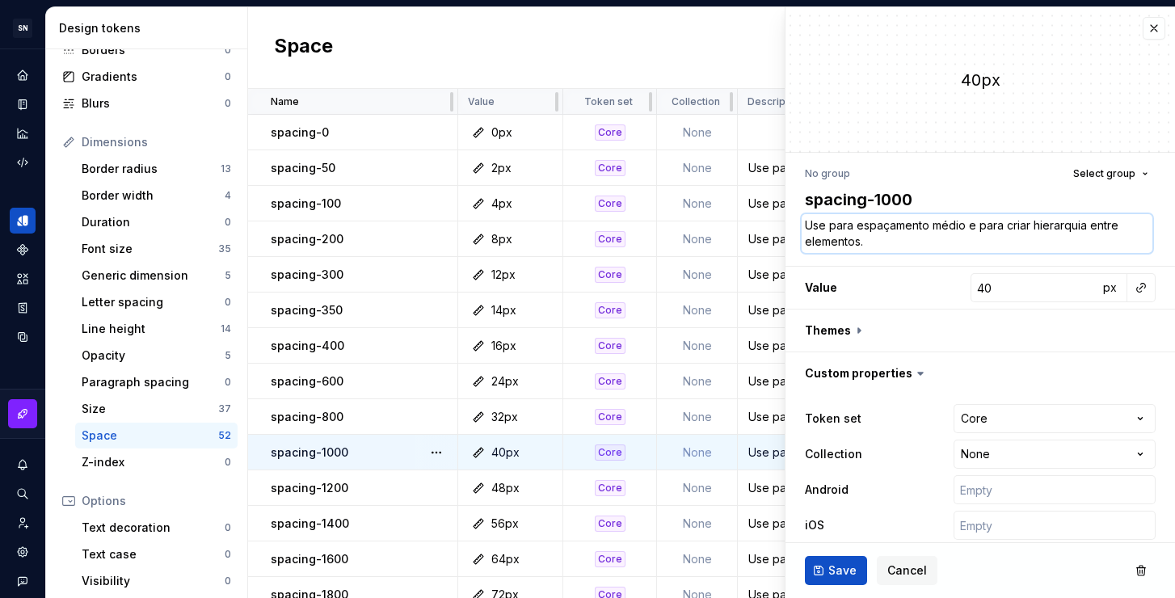
click at [879, 249] on textarea "Use para espaçamento médio e para criar hierarquia entre elementos." at bounding box center [977, 233] width 351 height 39
paste textarea "grande e para criar respiros no layout"
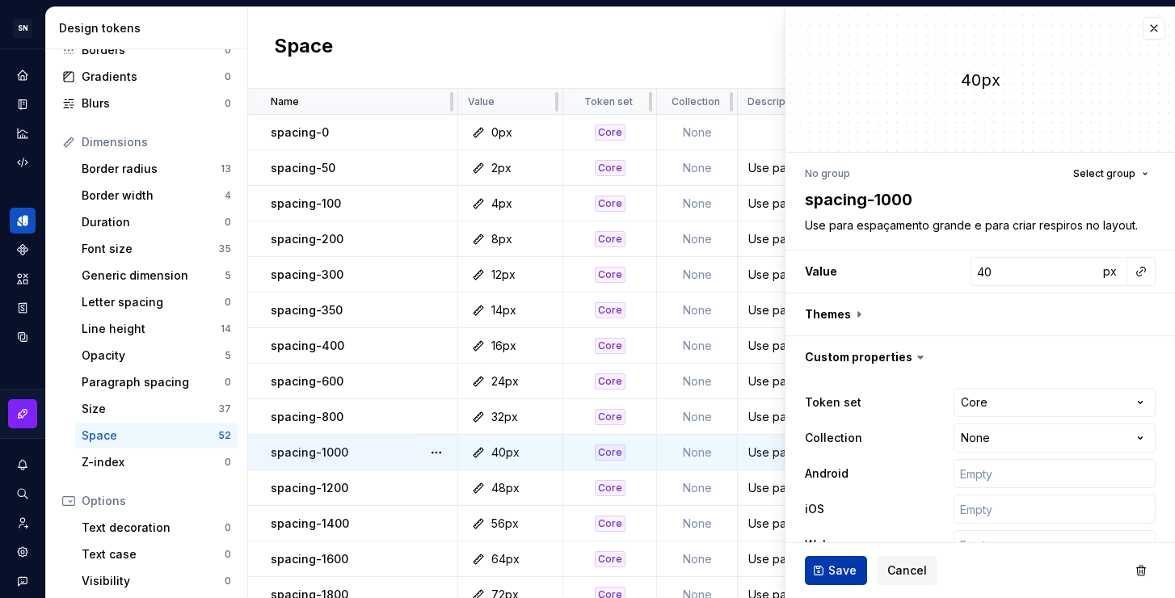
click at [824, 573] on button "Save" at bounding box center [836, 570] width 62 height 29
click at [760, 489] on div "Use para espaçamento médio e para criar hierarquia entre elementos." at bounding box center [1053, 488] width 631 height 16
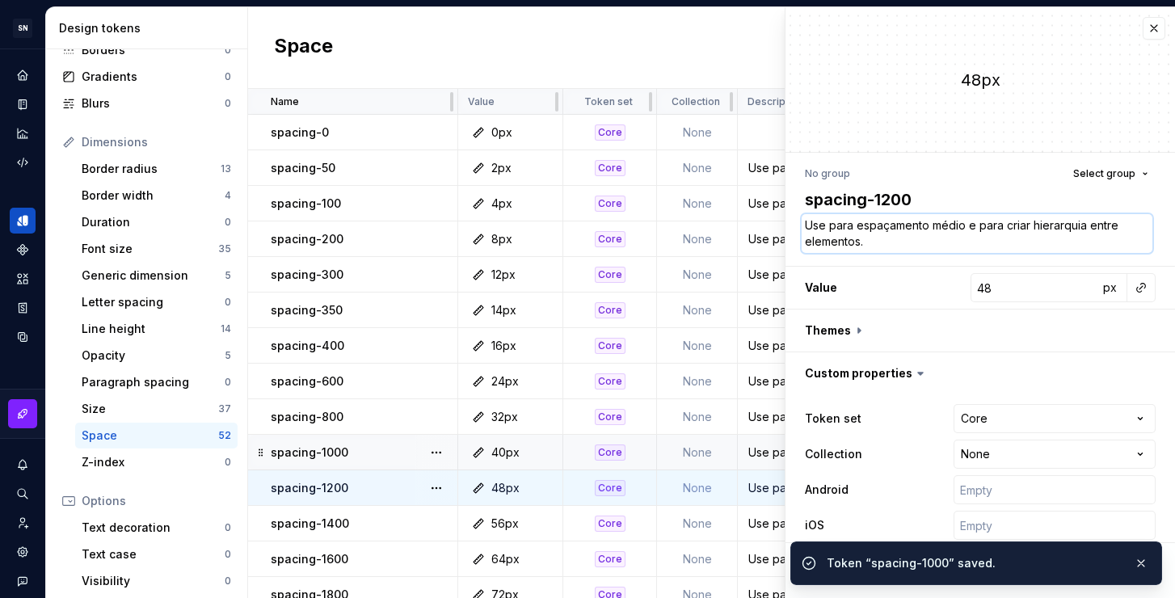
click at [867, 250] on textarea "Use para espaçamento médio e para criar hierarquia entre elementos." at bounding box center [977, 233] width 351 height 39
paste textarea "grande e para criar respiros no layout"
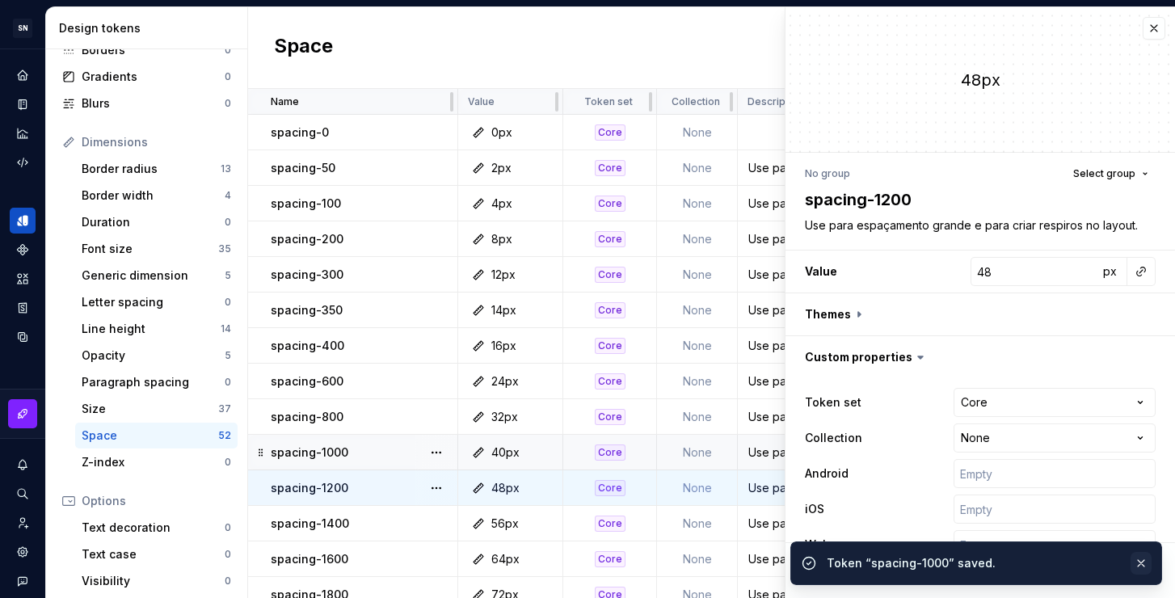
click at [1142, 555] on button "button" at bounding box center [1140, 563] width 21 height 23
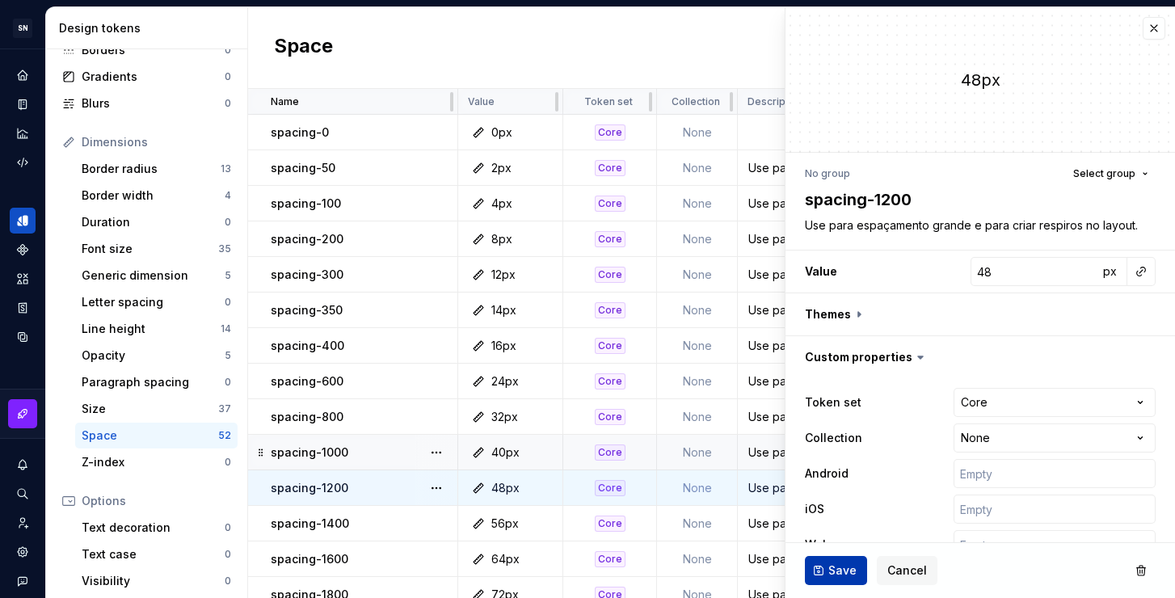
click at [852, 570] on span "Save" at bounding box center [842, 570] width 28 height 16
click at [757, 524] on div "Use para espaçamento médio e para criar hierarquia entre elementos." at bounding box center [1053, 523] width 631 height 16
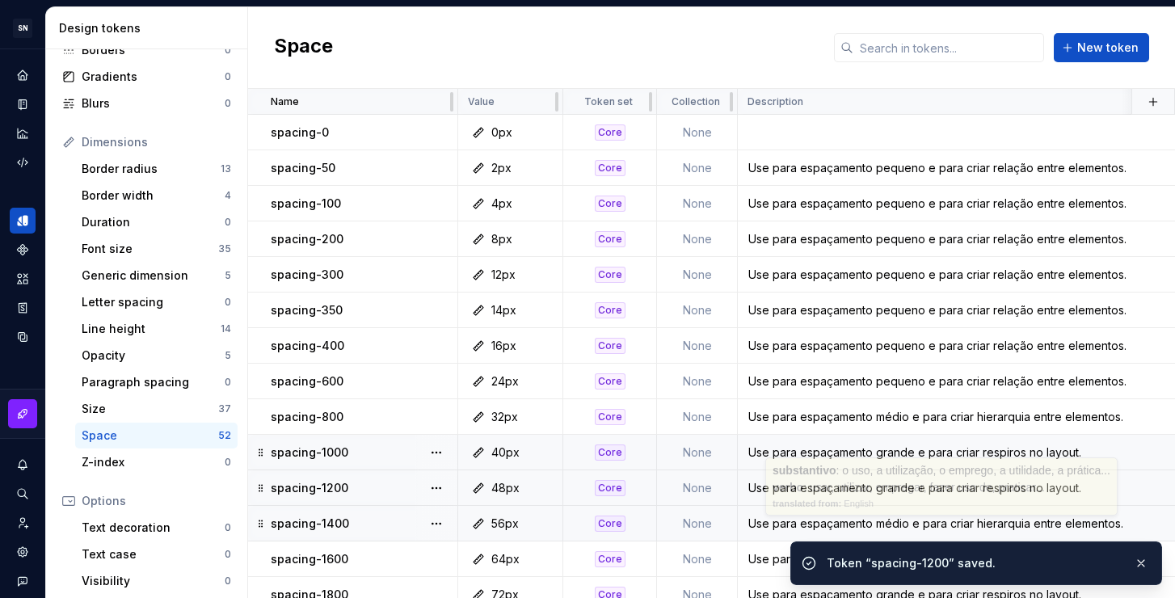
click at [776, 524] on div "Use para espaçamento médio e para criar hierarquia entre elementos." at bounding box center [1053, 523] width 631 height 16
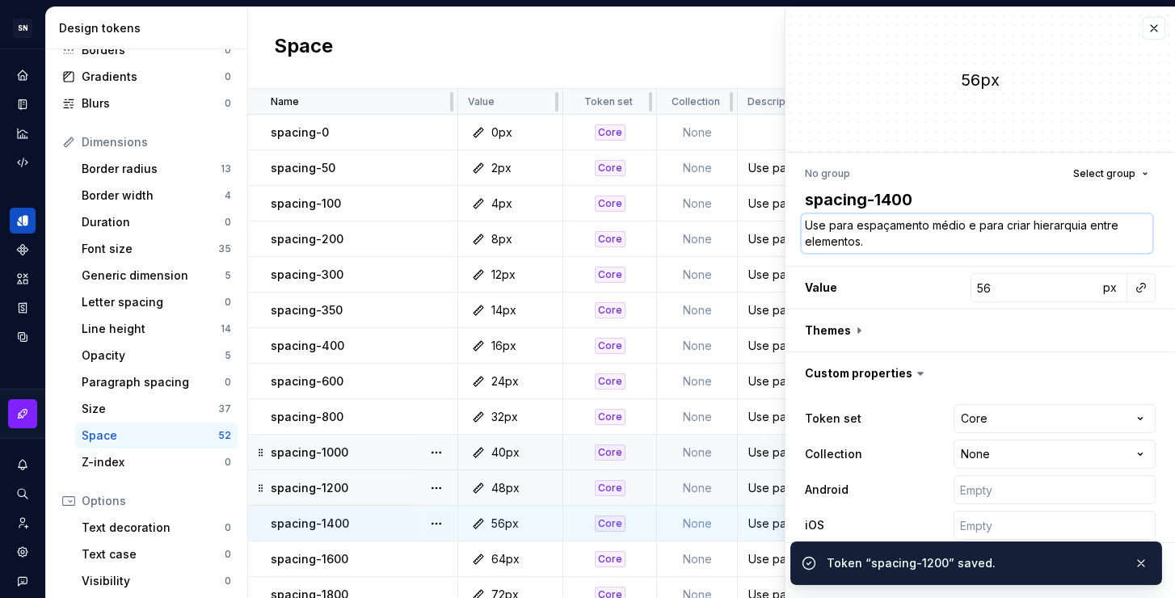
click at [910, 243] on textarea "Use para espaçamento médio e para criar hierarquia entre elementos." at bounding box center [977, 233] width 351 height 39
paste textarea "grande e para criar respiros no layout"
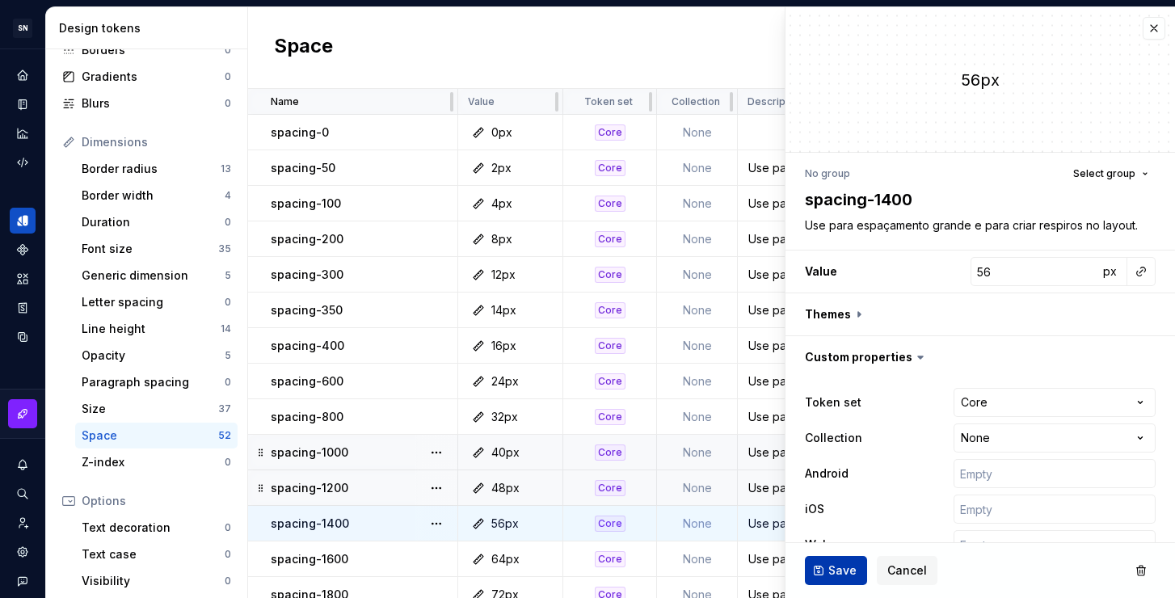
click at [822, 563] on button "Save" at bounding box center [836, 570] width 62 height 29
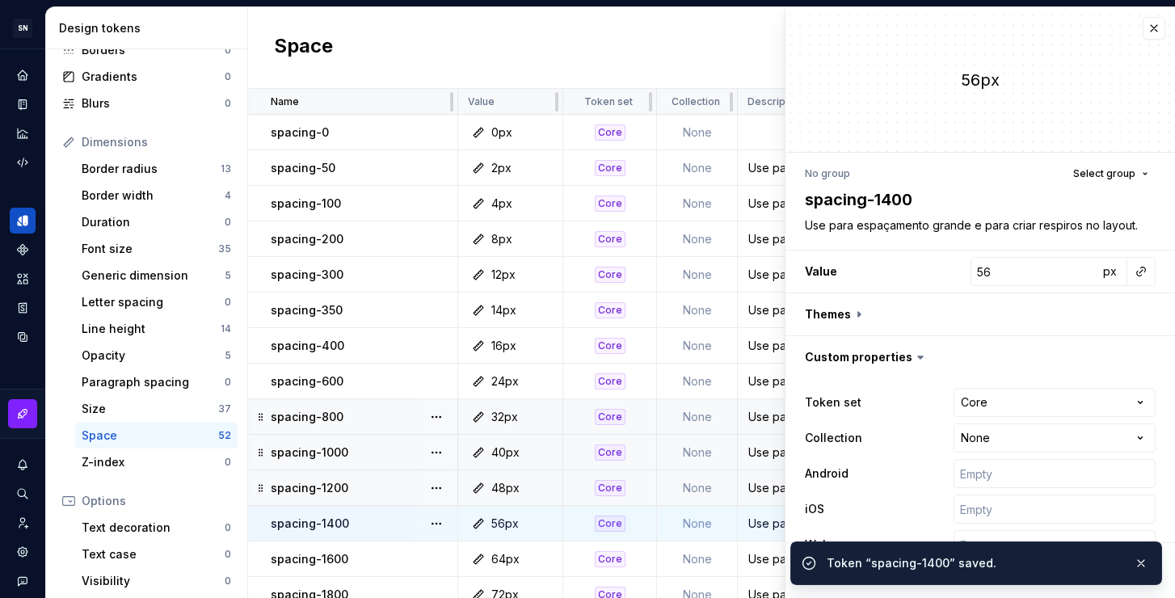
click at [768, 426] on td "Use para espaçamento médio e para criar hierarquia entre elementos." at bounding box center [1054, 417] width 633 height 36
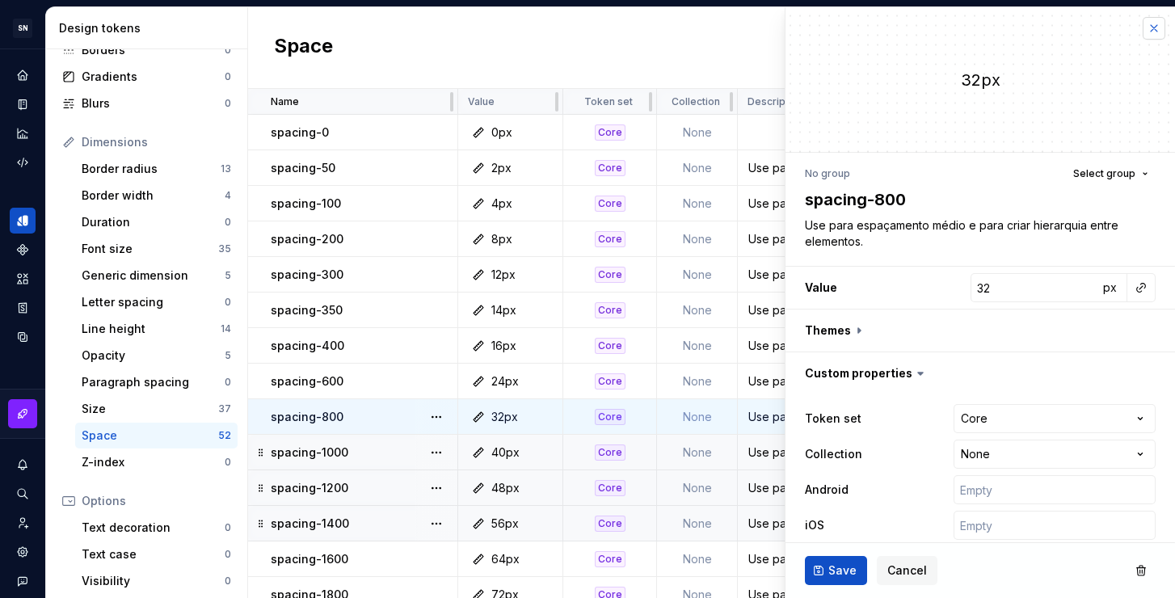
click at [1144, 32] on button "button" at bounding box center [1153, 28] width 23 height 23
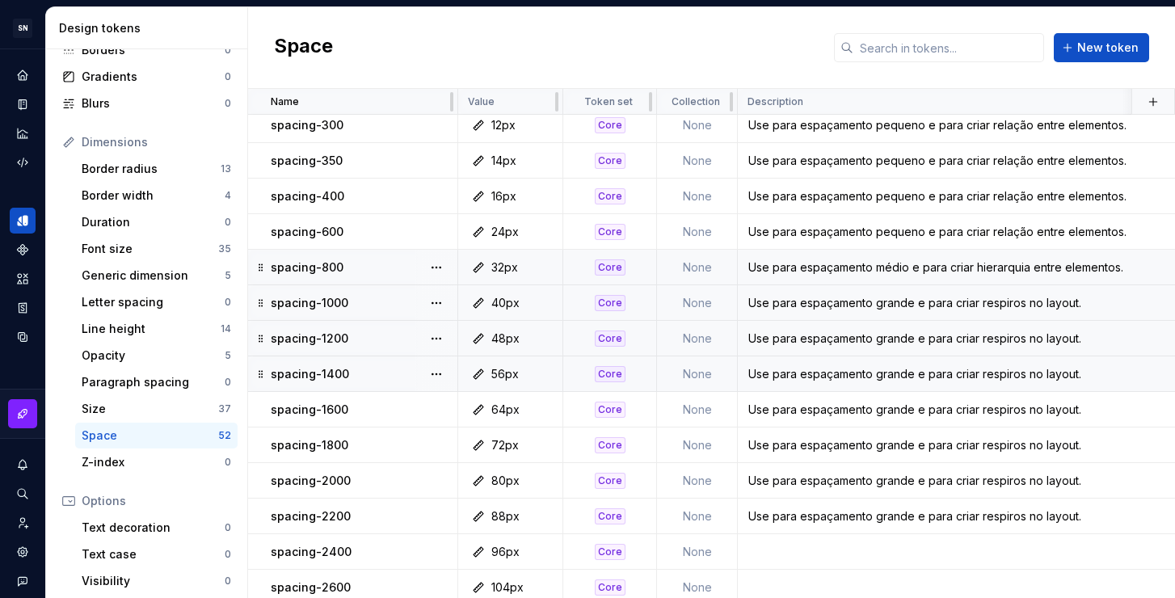
scroll to position [196, 0]
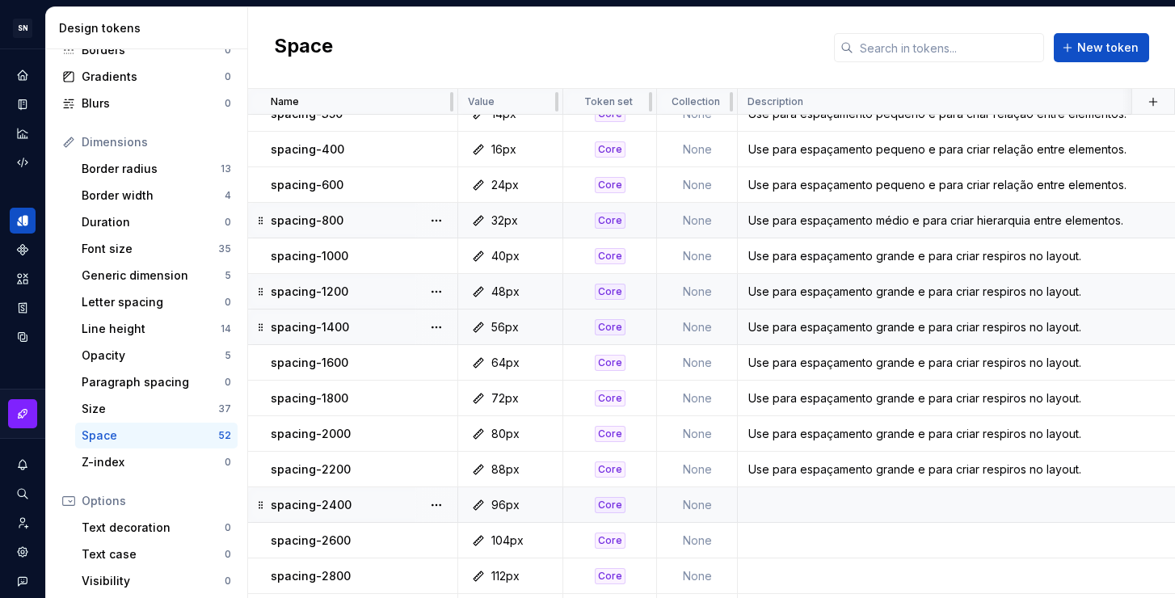
click at [886, 494] on td at bounding box center [1054, 505] width 633 height 36
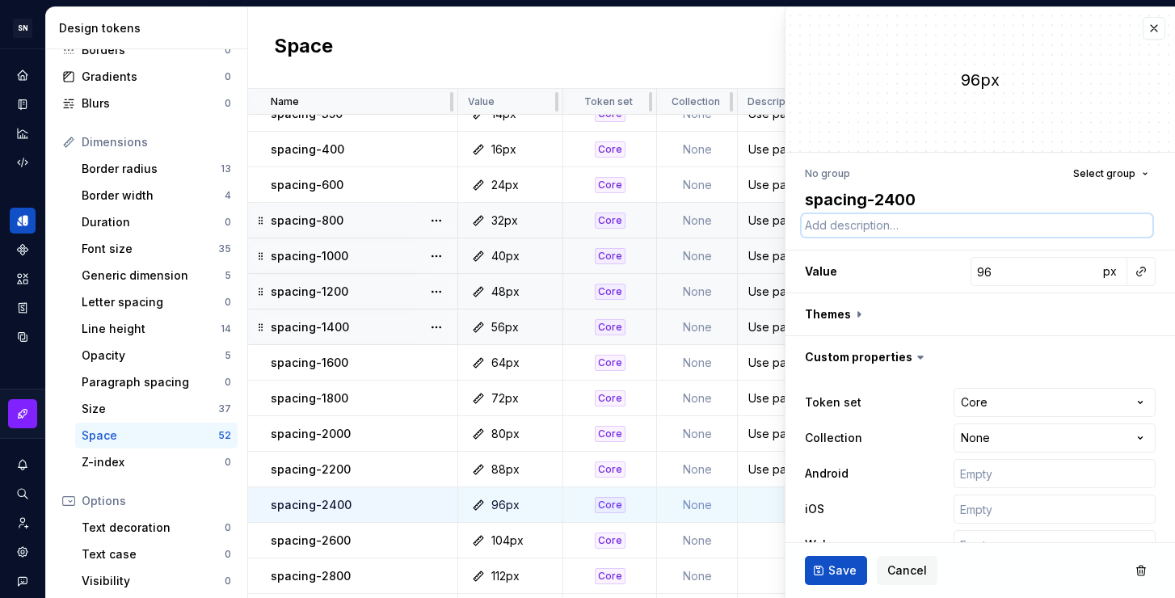
click at [852, 221] on textarea at bounding box center [977, 225] width 351 height 23
paste textarea "Use para espaçamento grande e para criar respiros no layout."
click at [838, 562] on button "Save" at bounding box center [836, 570] width 62 height 29
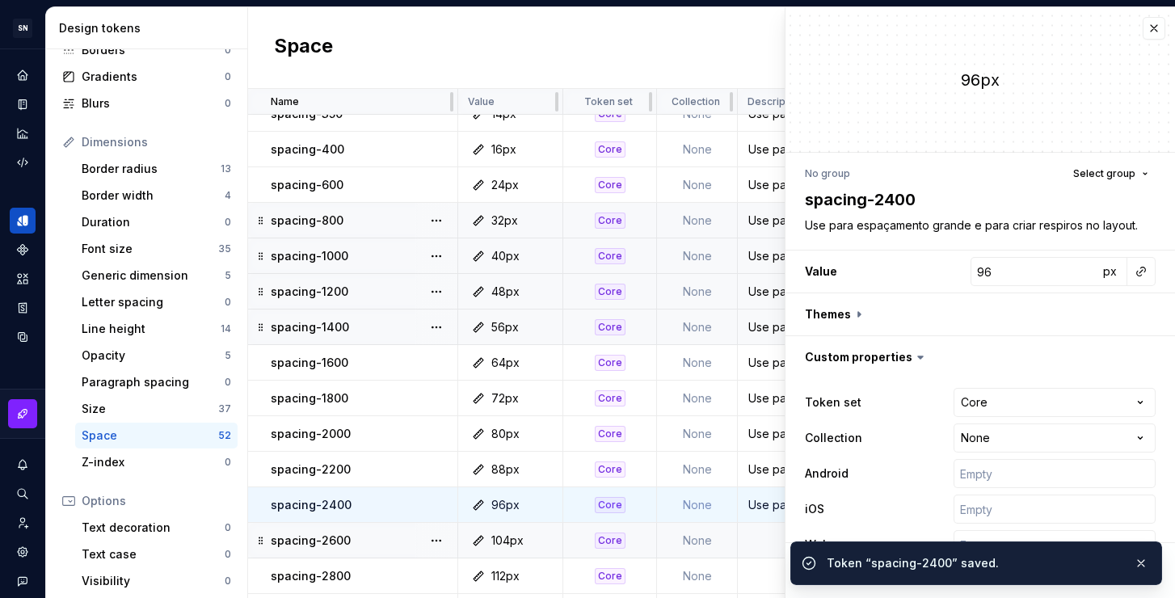
click at [761, 537] on td at bounding box center [1054, 541] width 633 height 36
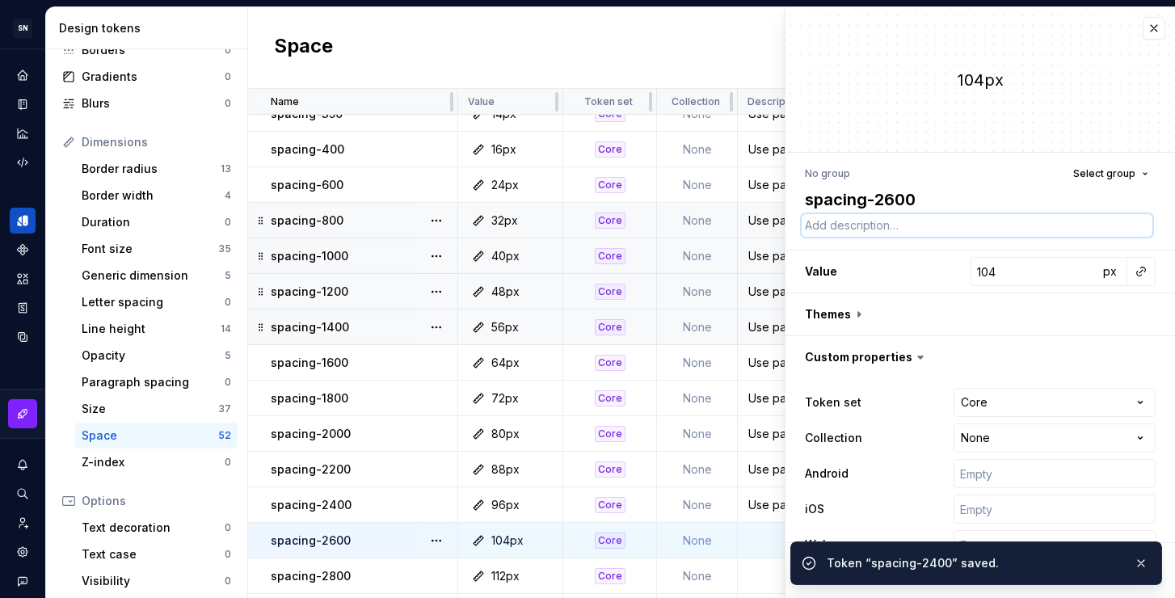
click at [908, 225] on textarea at bounding box center [977, 225] width 351 height 23
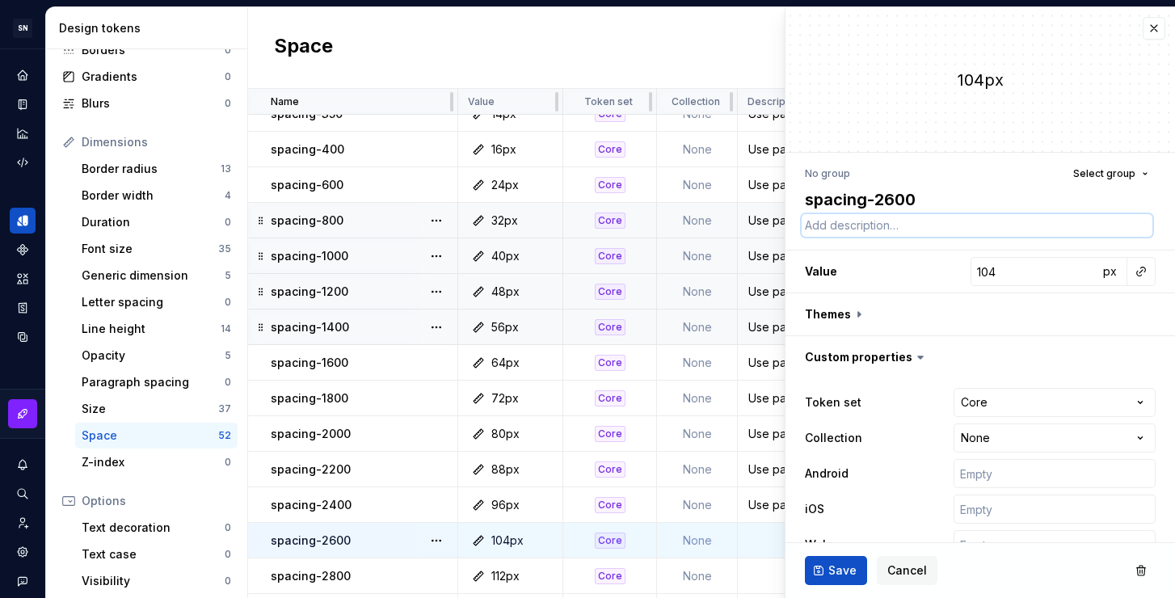
paste textarea "Use para espaçamento grande e para criar respiros no layout."
click at [852, 577] on span "Save" at bounding box center [842, 570] width 28 height 16
click at [757, 574] on td at bounding box center [1054, 576] width 633 height 36
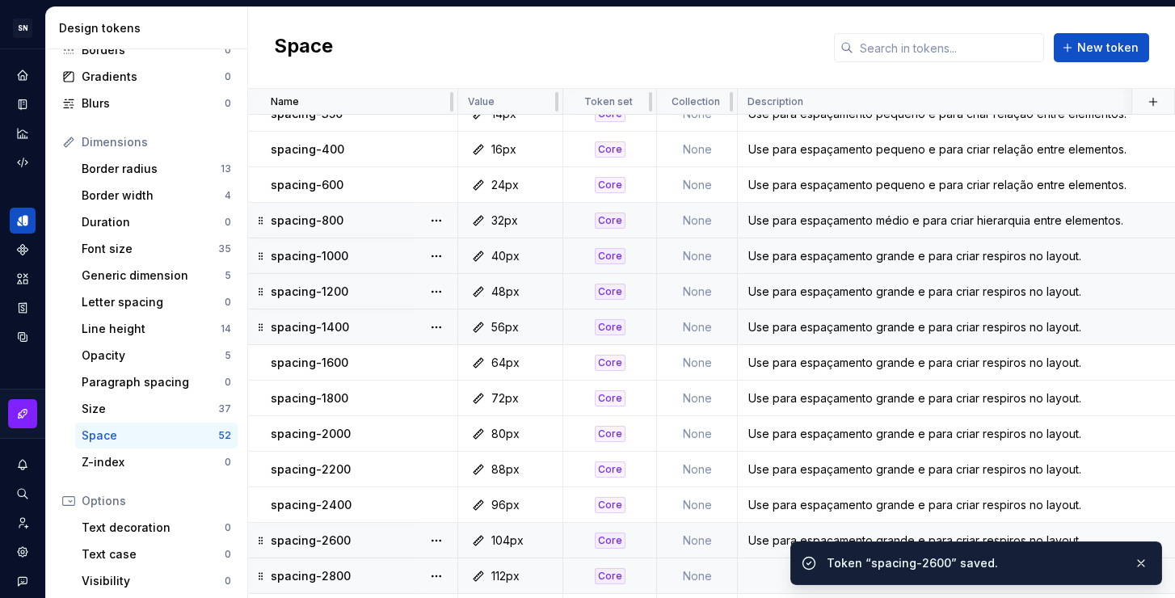
click at [758, 570] on td at bounding box center [1054, 576] width 633 height 36
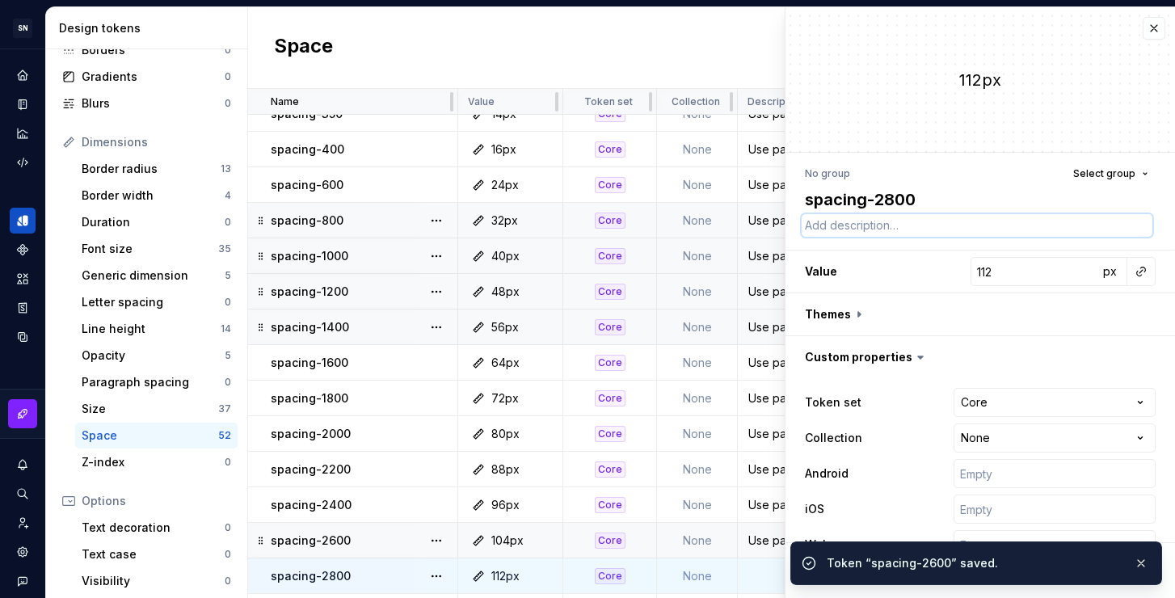
click at [856, 232] on textarea at bounding box center [977, 225] width 351 height 23
paste textarea "Use para espaçamento grande e para criar respiros no layout."
click at [1152, 564] on div "Token “spacing-2600” saved." at bounding box center [976, 563] width 372 height 44
click at [1139, 566] on button "button" at bounding box center [1140, 563] width 21 height 23
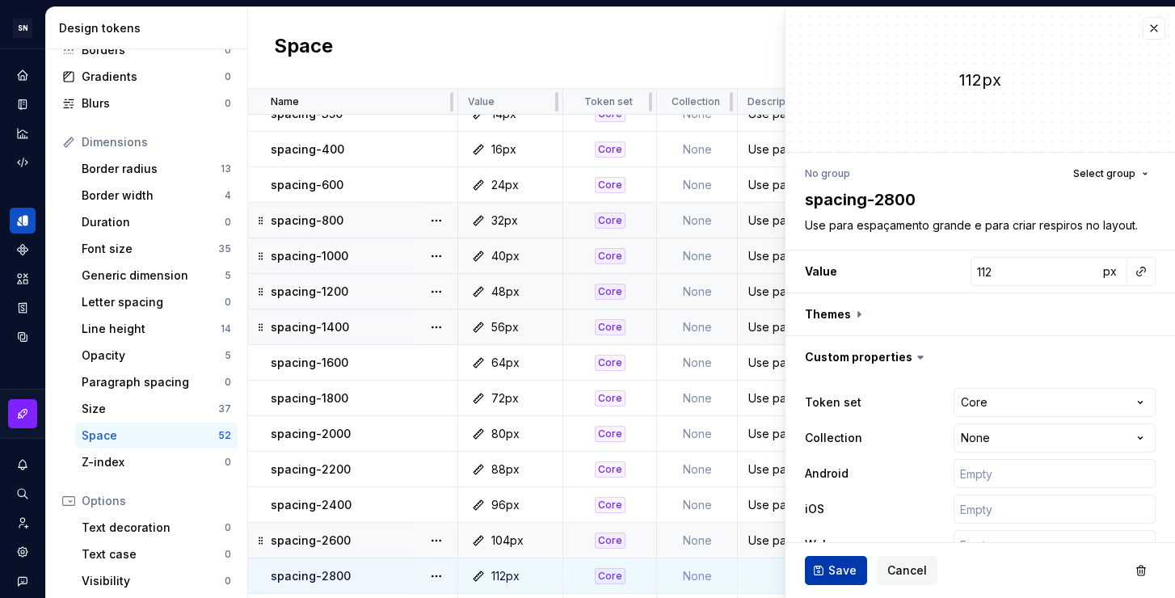
click at [848, 566] on span "Save" at bounding box center [842, 570] width 28 height 16
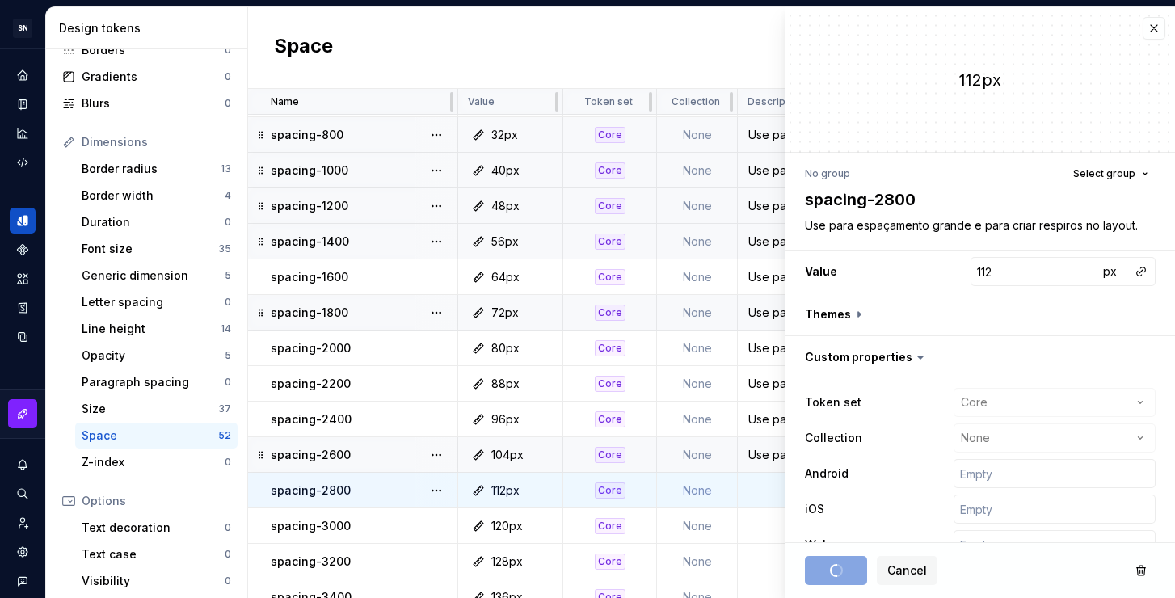
scroll to position [297, 0]
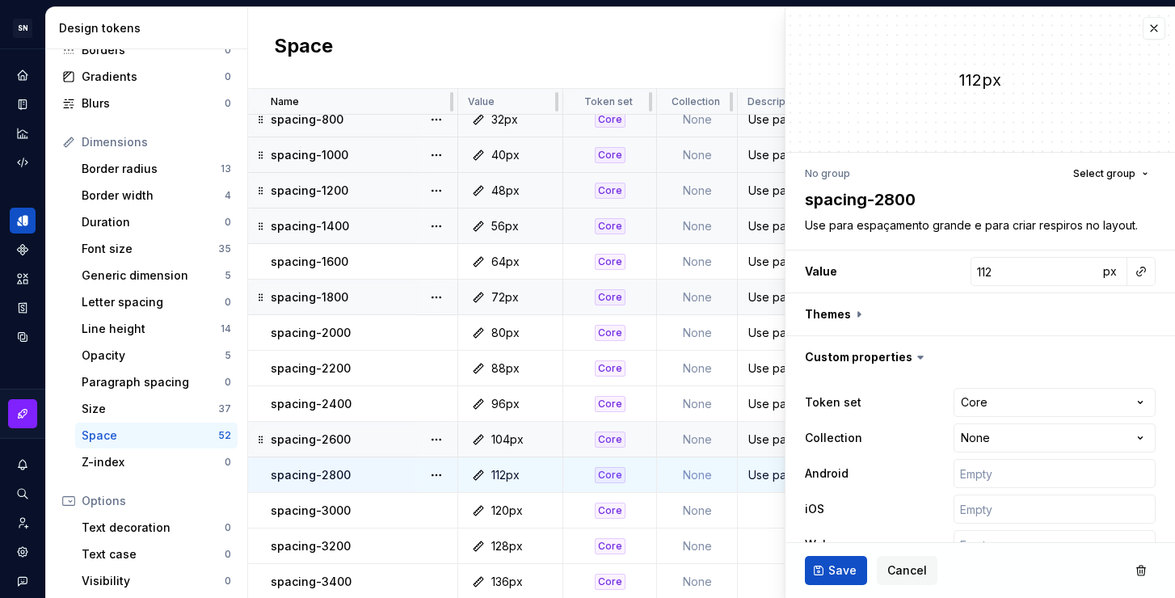
click at [754, 508] on td at bounding box center [1054, 511] width 633 height 36
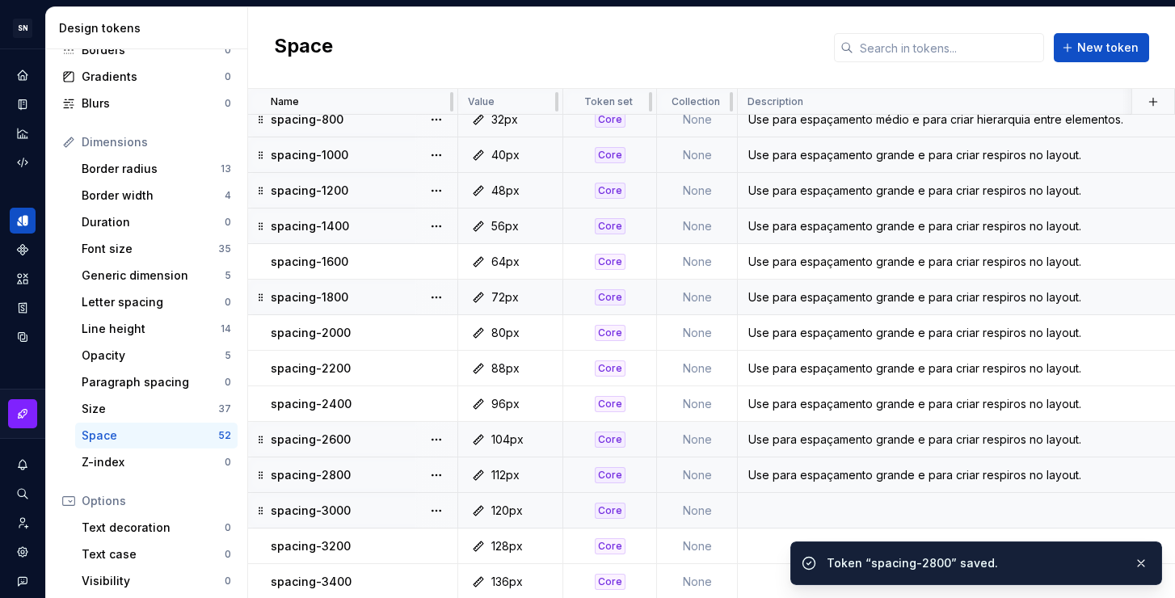
click at [788, 507] on td at bounding box center [1054, 511] width 633 height 36
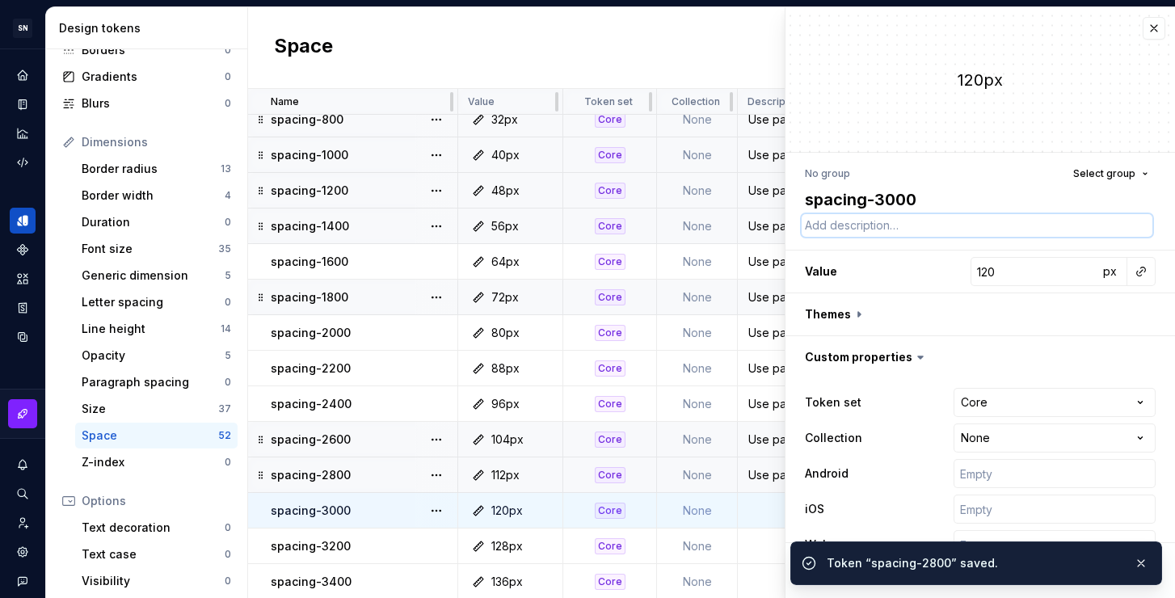
click at [861, 224] on textarea at bounding box center [977, 225] width 351 height 23
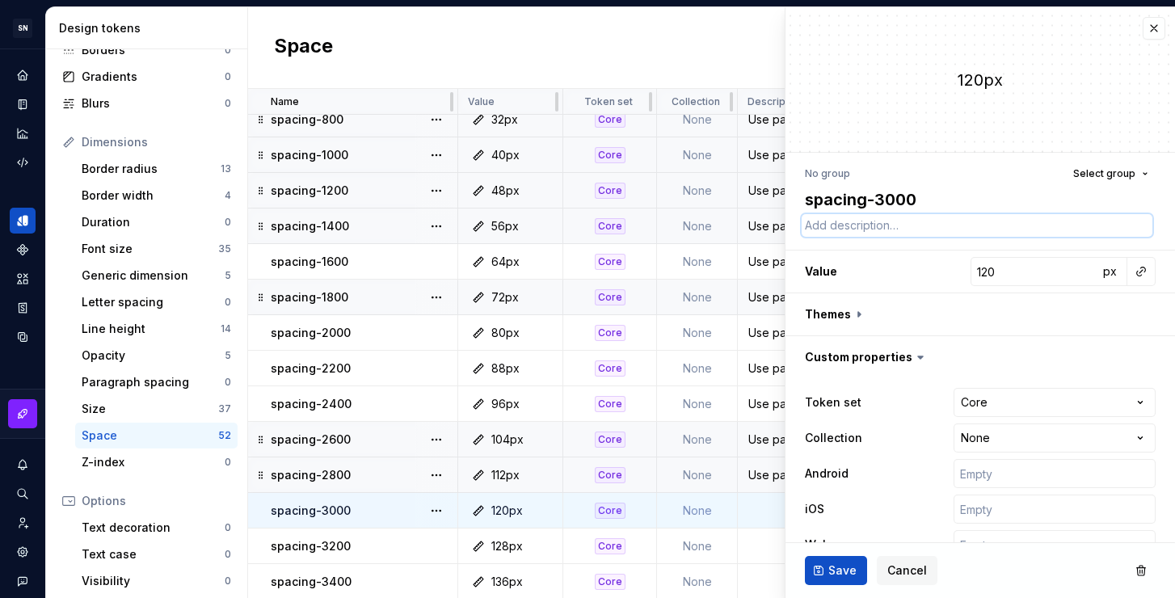
paste textarea "Use para espaçamento grande e para criar respiros no layout."
click at [844, 564] on span "Save" at bounding box center [842, 570] width 28 height 16
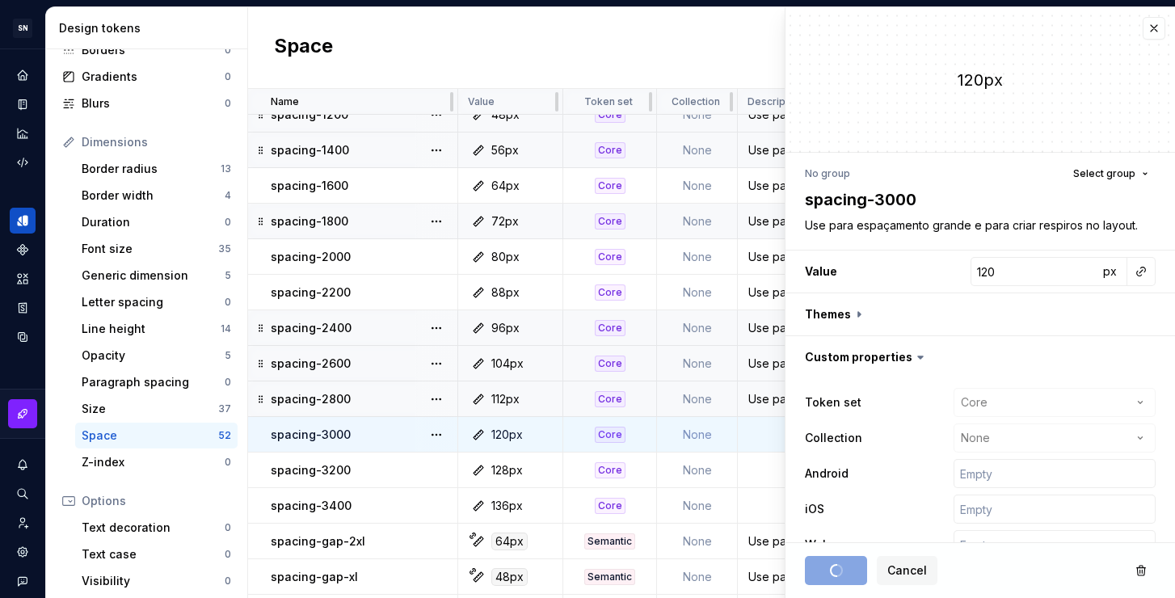
scroll to position [400, 0]
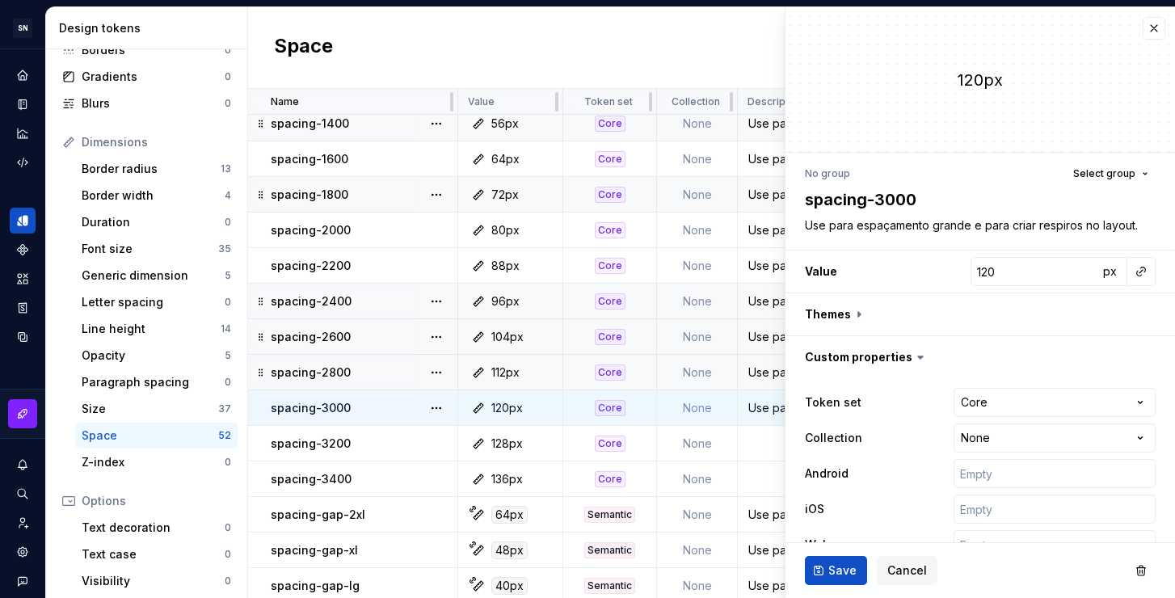
click at [769, 445] on td at bounding box center [1054, 444] width 633 height 36
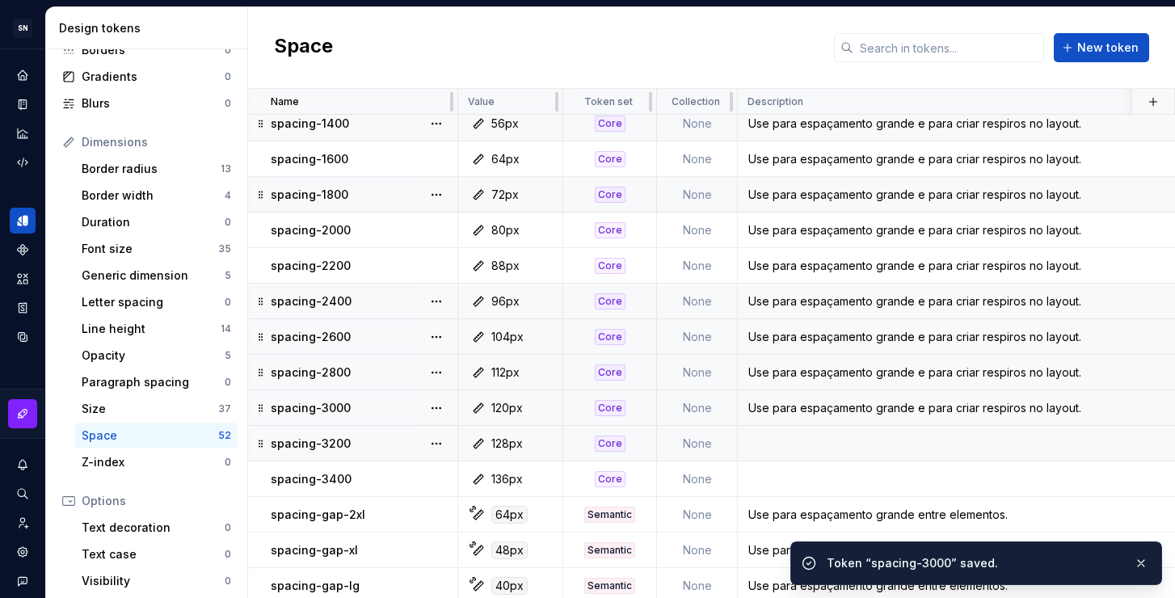
click at [759, 449] on td at bounding box center [1054, 444] width 633 height 36
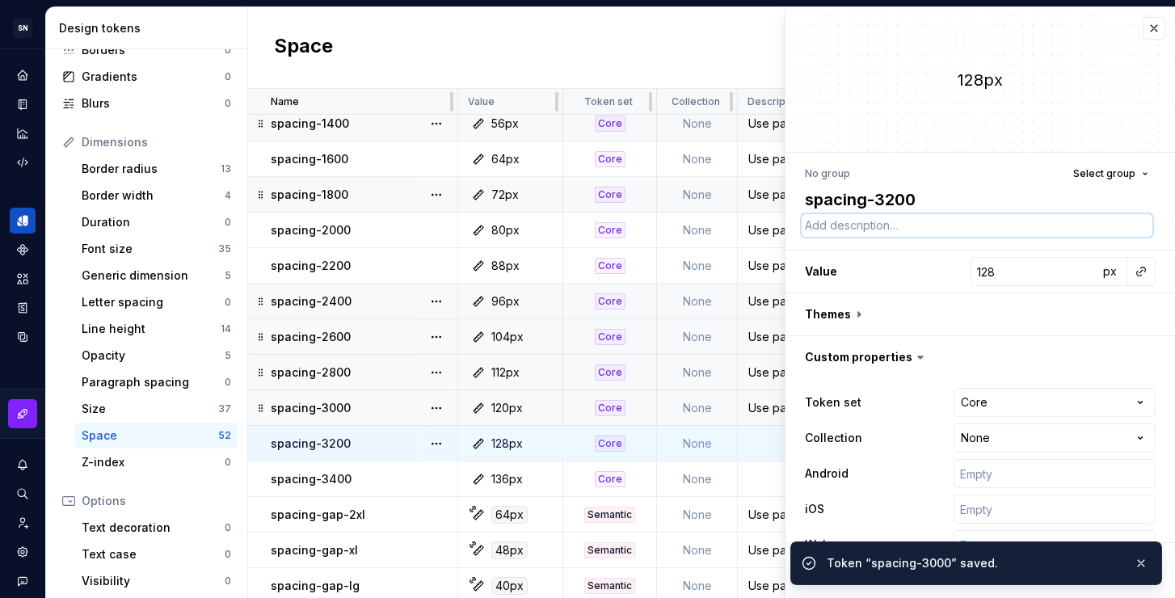
click at [861, 232] on textarea at bounding box center [977, 225] width 351 height 23
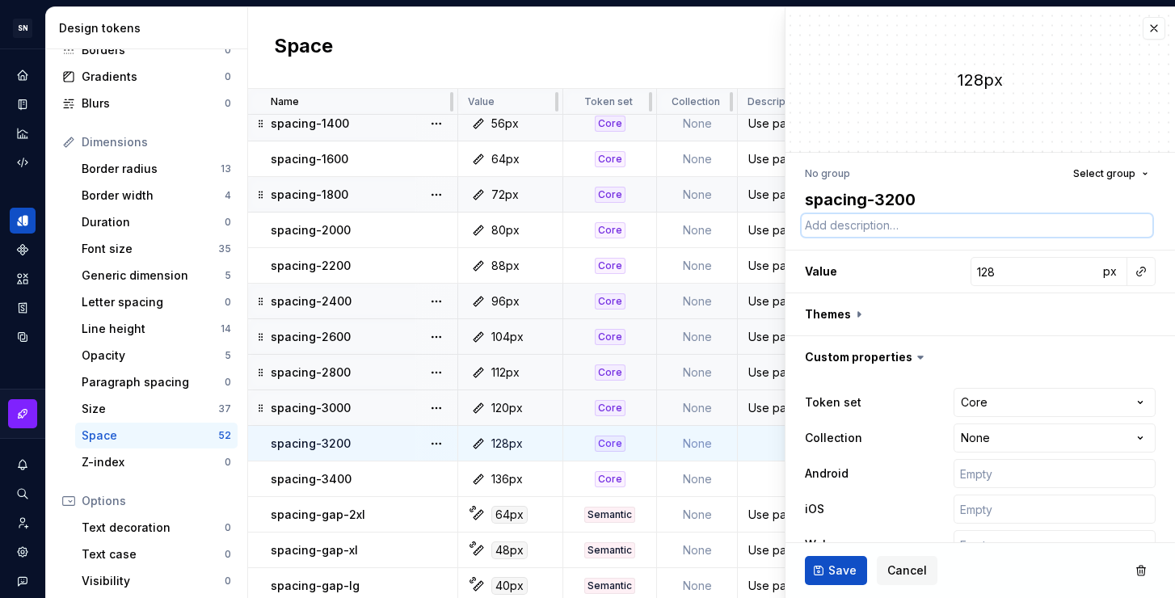
paste textarea "Use para espaçamento grande e para criar respiros no layout."
click at [841, 562] on span "Save" at bounding box center [842, 570] width 28 height 16
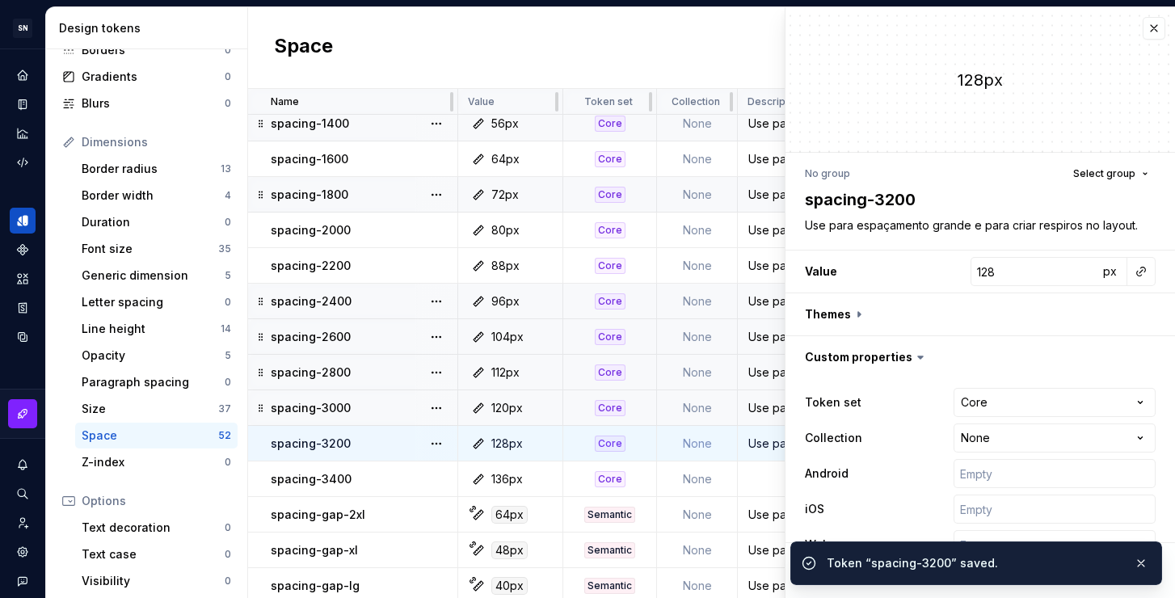
click at [769, 479] on td at bounding box center [1054, 479] width 633 height 36
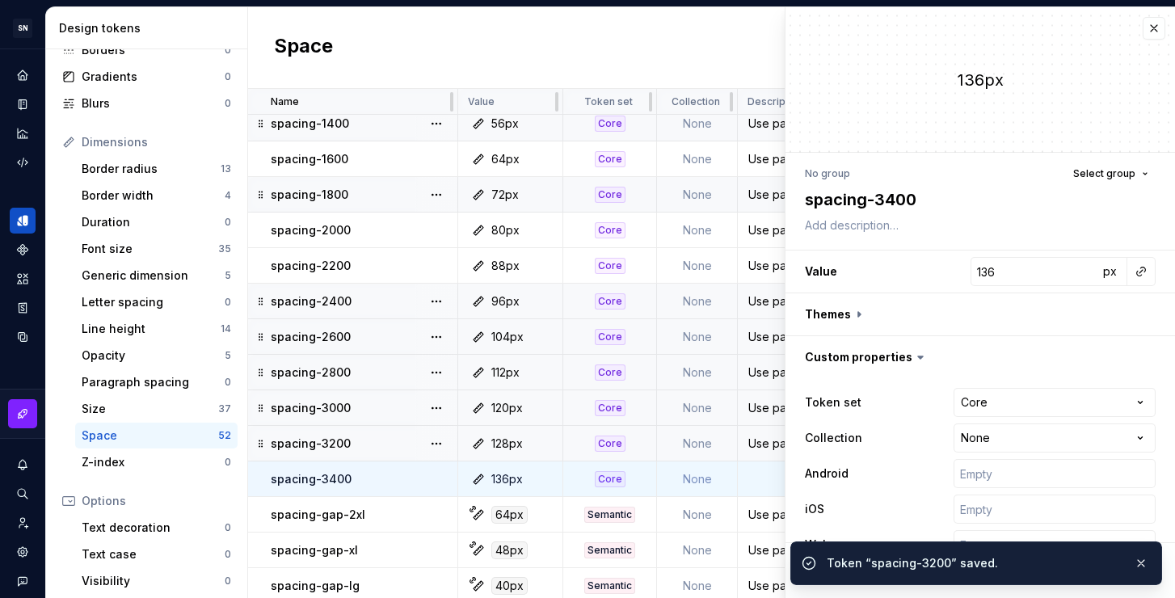
click at [886, 237] on div "No group Select group spacing-3400 Value 136 px Themes Custom properties Token …" at bounding box center [979, 366] width 389 height 427
click at [884, 229] on textarea at bounding box center [977, 225] width 351 height 23
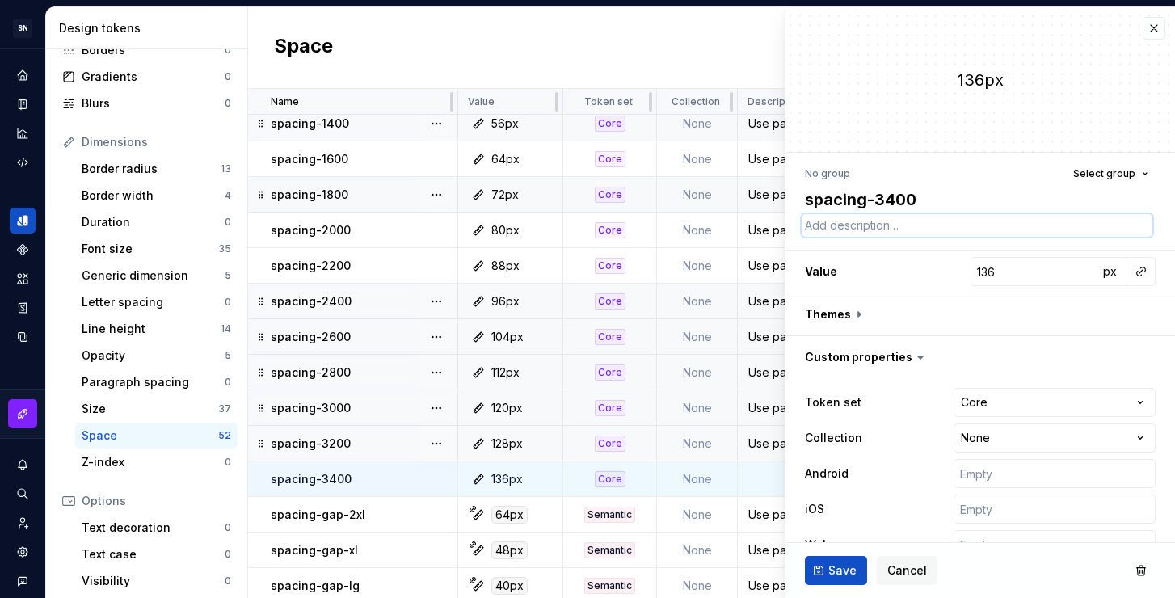
paste textarea "Use para espaçamento grande e para criar respiros no layout."
click at [835, 578] on span "Save" at bounding box center [842, 570] width 28 height 16
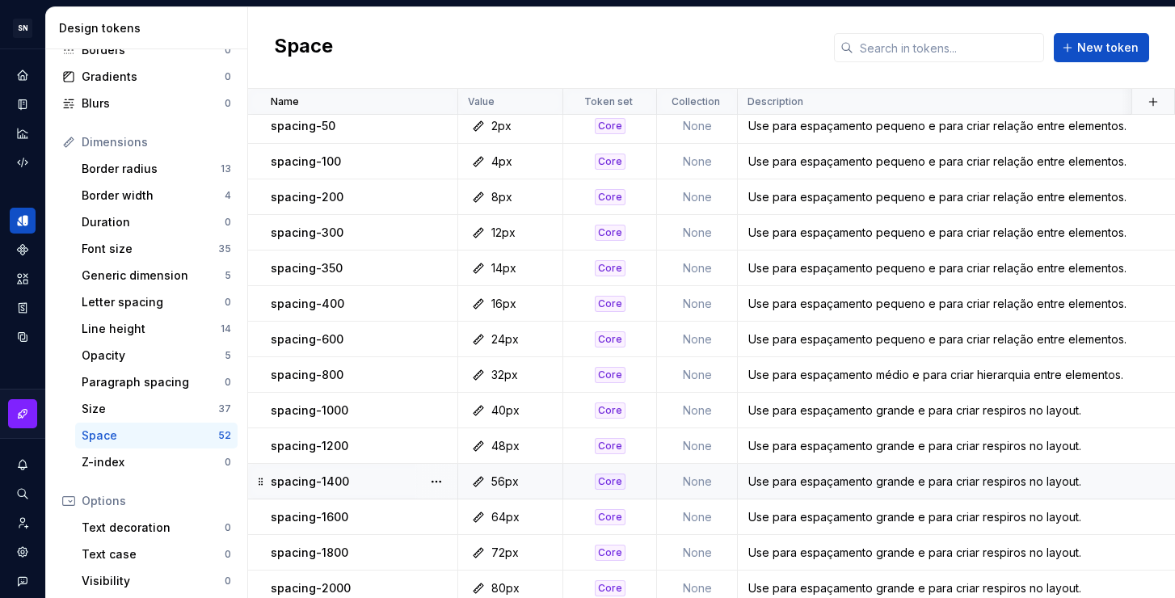
scroll to position [42, 0]
click at [1024, 415] on div "Use para espaçamento grande e para criar respiros no layout." at bounding box center [1053, 410] width 631 height 16
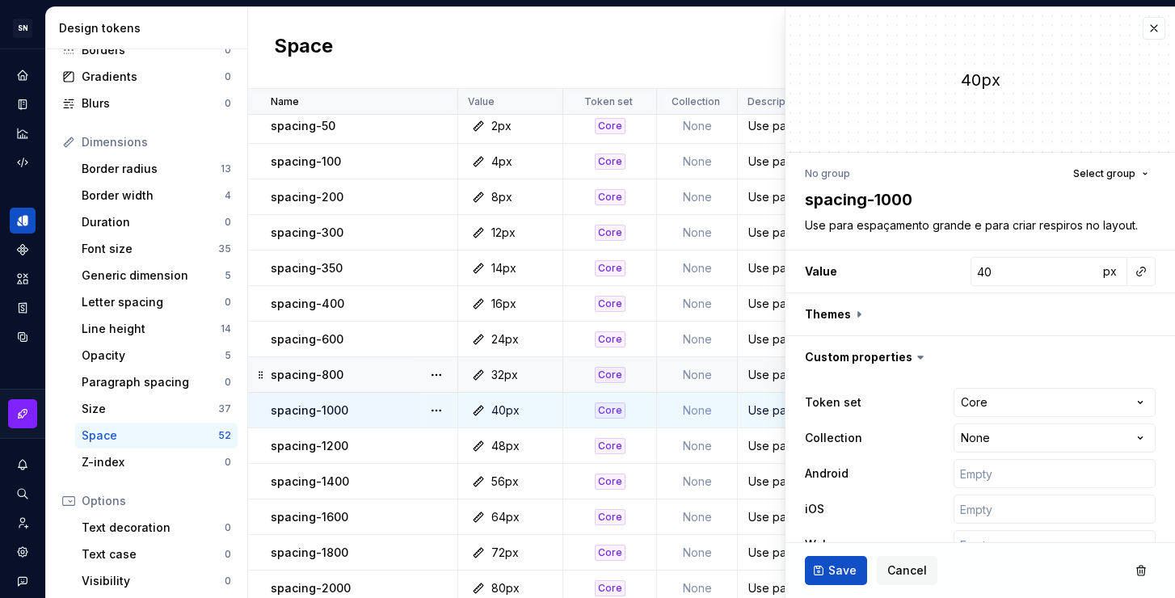
click at [757, 368] on div "Use para espaçamento médio e para criar hierarquia entre elementos." at bounding box center [1053, 375] width 631 height 16
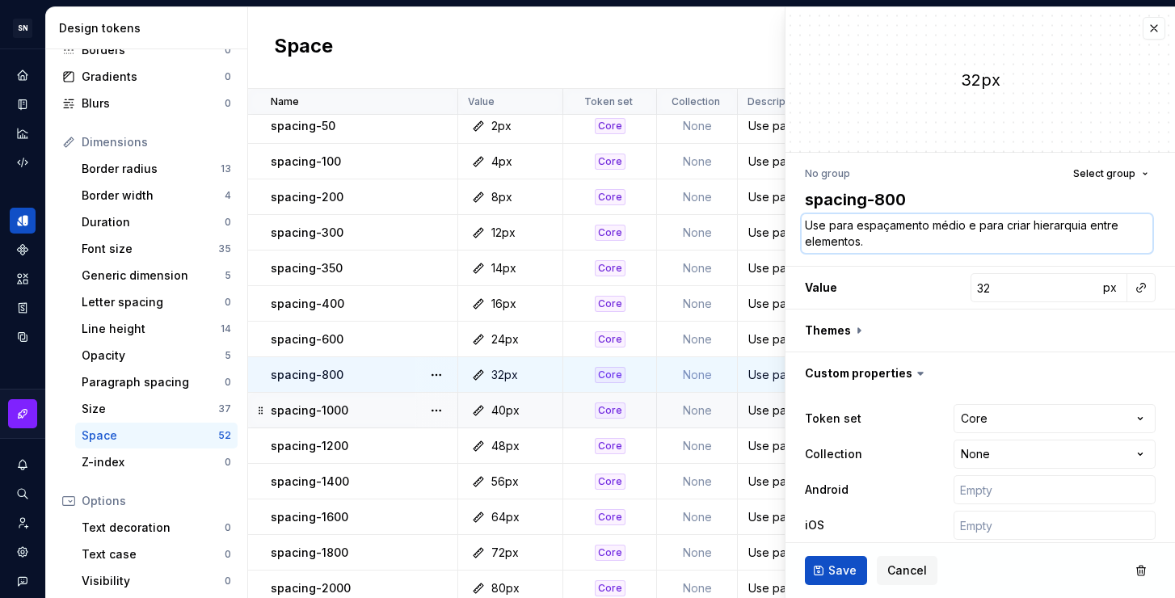
click at [929, 246] on textarea "Use para espaçamento médio e para criar hierarquia entre elementos." at bounding box center [977, 233] width 351 height 39
click at [759, 407] on div "Use para espaçamento grande e para criar respiros no layout." at bounding box center [1053, 410] width 631 height 16
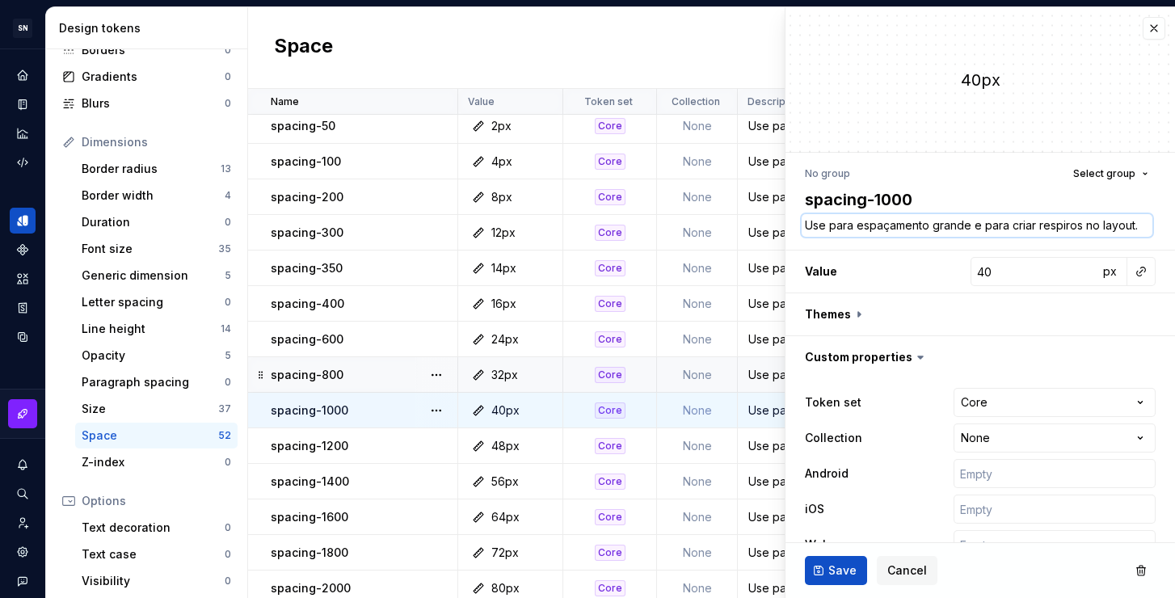
click at [979, 228] on textarea "Use para espaçamento grande e para criar respiros no layout." at bounding box center [977, 225] width 351 height 23
paste textarea "médio e para criar hierarquia entre elementos"
type textarea "*"
type textarea "Use para espaçamento médio e para criar hierarquia entre elementos."
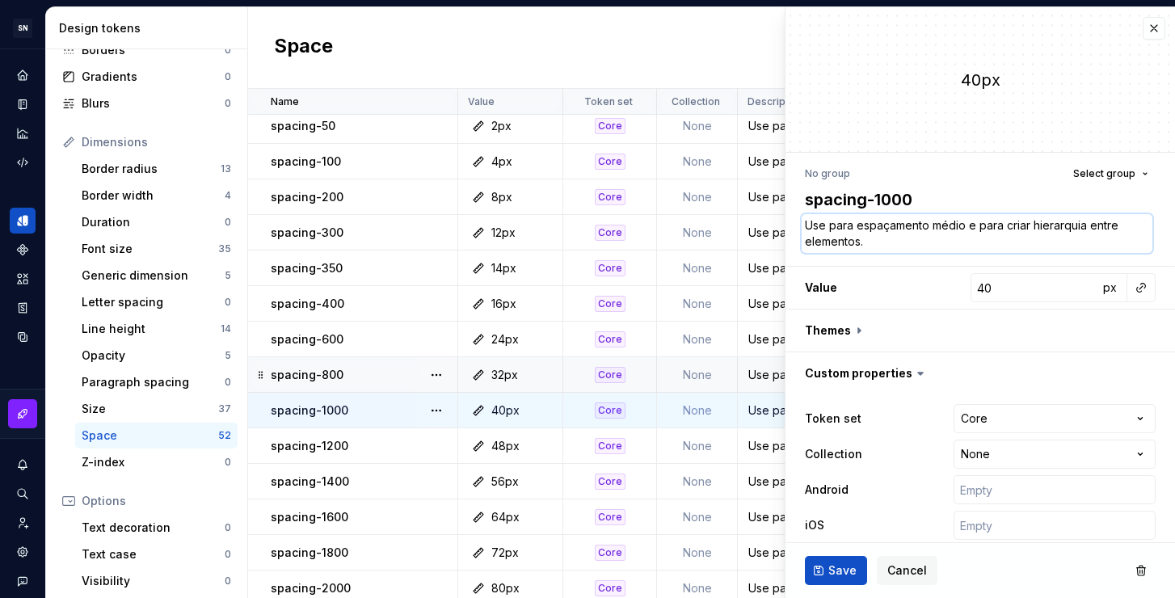
drag, startPoint x: 963, startPoint y: 226, endPoint x: 936, endPoint y: 227, distance: 27.5
click at [936, 227] on textarea "Use para espaçamento médio e para criar hierarquia entre elementos." at bounding box center [977, 233] width 351 height 39
type textarea "*"
type textarea "Use para espaçamento g e para criar hierarquia entre elementos."
type textarea "*"
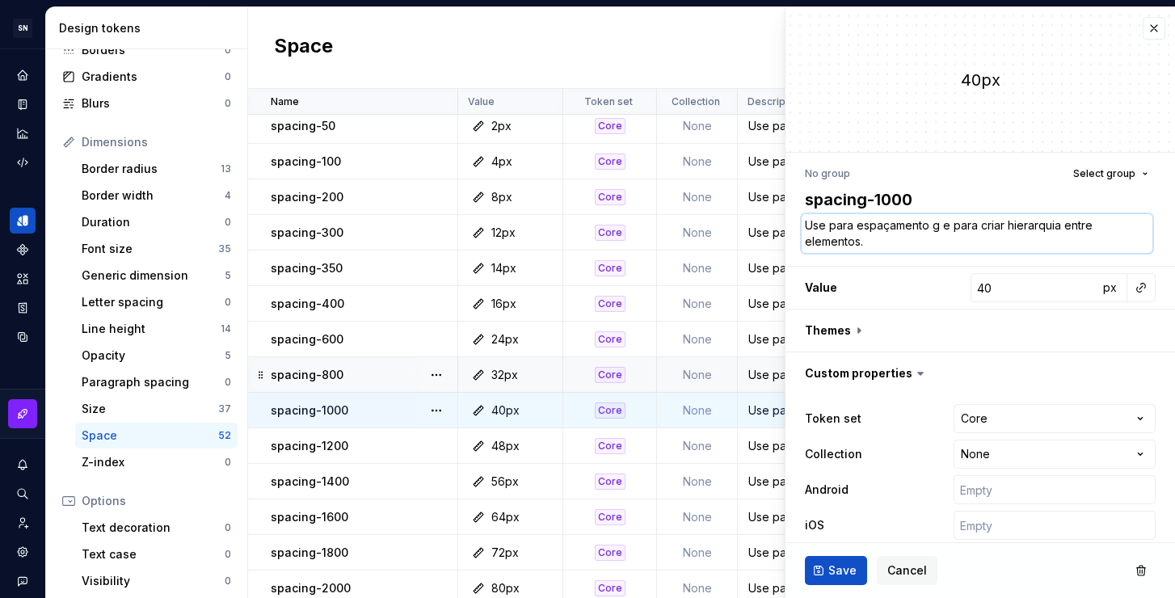
type textarea "Use para espaçamento gr e para criar hierarquia entre elementos."
type textarea "*"
type textarea "Use para espaçamento gra e para criar hierarquia entre elementos."
type textarea "*"
type textarea "Use para espaçamento gran e para criar hierarquia entre elementos."
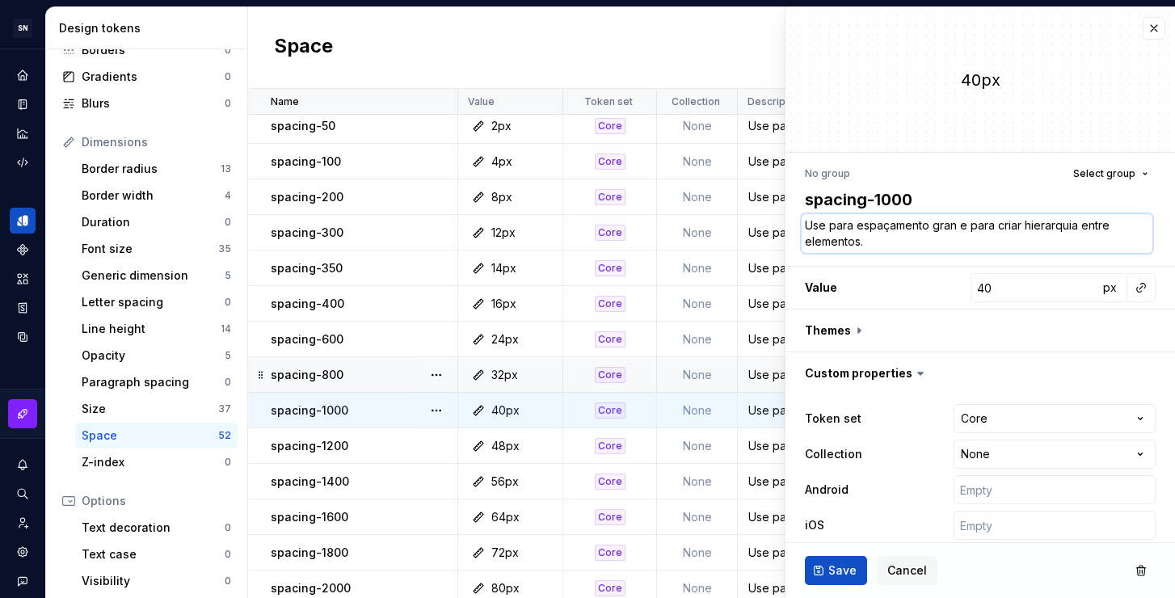
type textarea "*"
type textarea "Use para espaçamento grand e para criar hierarquia entre elementos."
type textarea "*"
drag, startPoint x: 968, startPoint y: 223, endPoint x: 934, endPoint y: 226, distance: 34.1
click at [934, 226] on textarea "Use para espaçamento grande e para criar hierarquia entre elementos." at bounding box center [977, 233] width 351 height 39
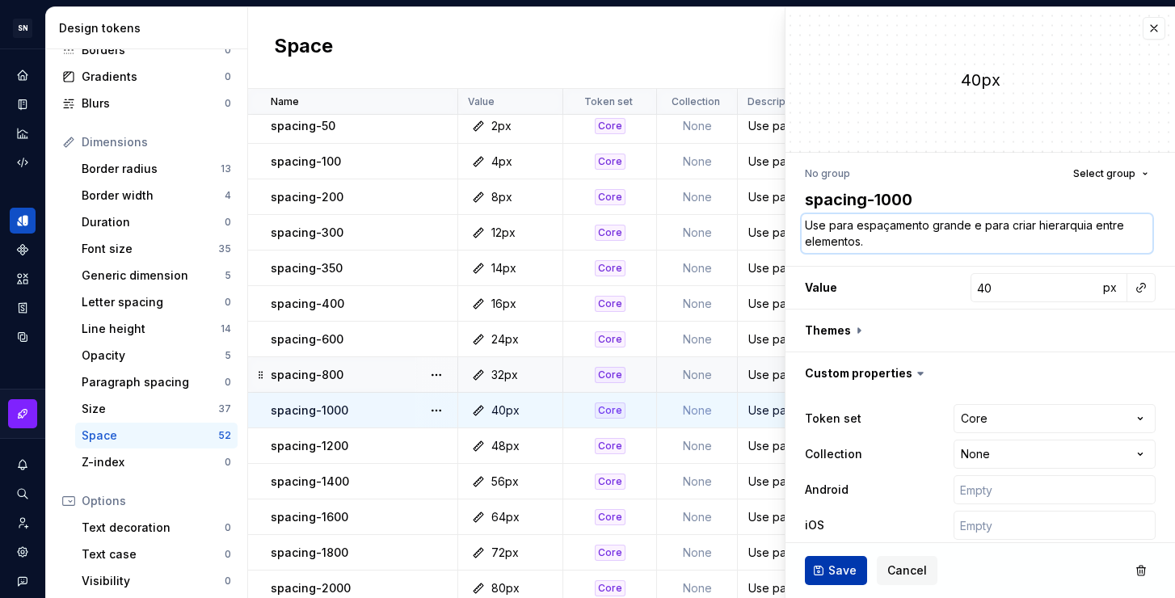
type textarea "Use para espaçamento grande e para criar hierarquia entre elementos."
click at [850, 562] on span "Save" at bounding box center [842, 570] width 28 height 16
click at [755, 452] on div "Use para espaçamento grande e para criar respiros no layout." at bounding box center [1053, 446] width 631 height 16
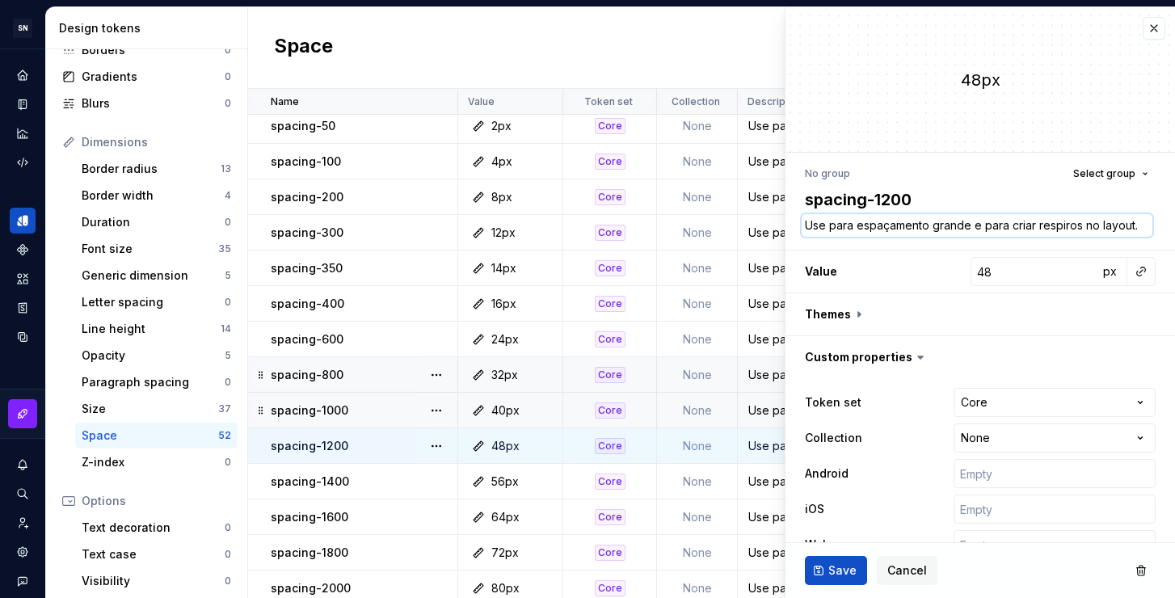
click at [874, 228] on textarea "Use para espaçamento grande e para criar respiros no layout." at bounding box center [977, 225] width 351 height 23
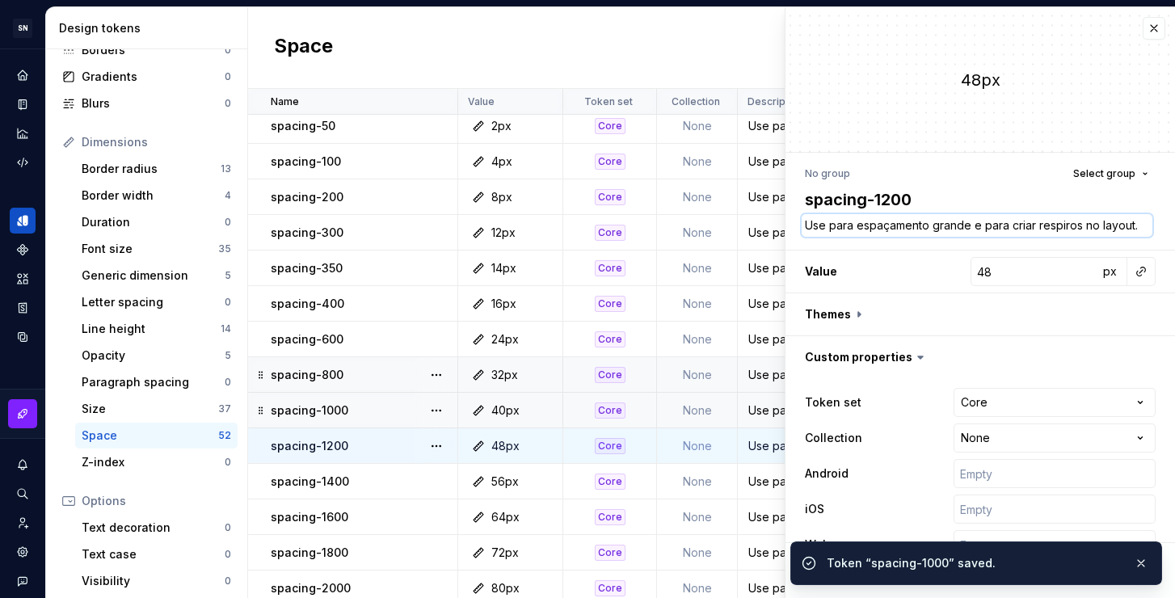
paste textarea "médio e para criar hierarquia entre elementos"
type textarea "*"
type textarea "Use para espaçamento médio e para criar hierarquia entre elementos."
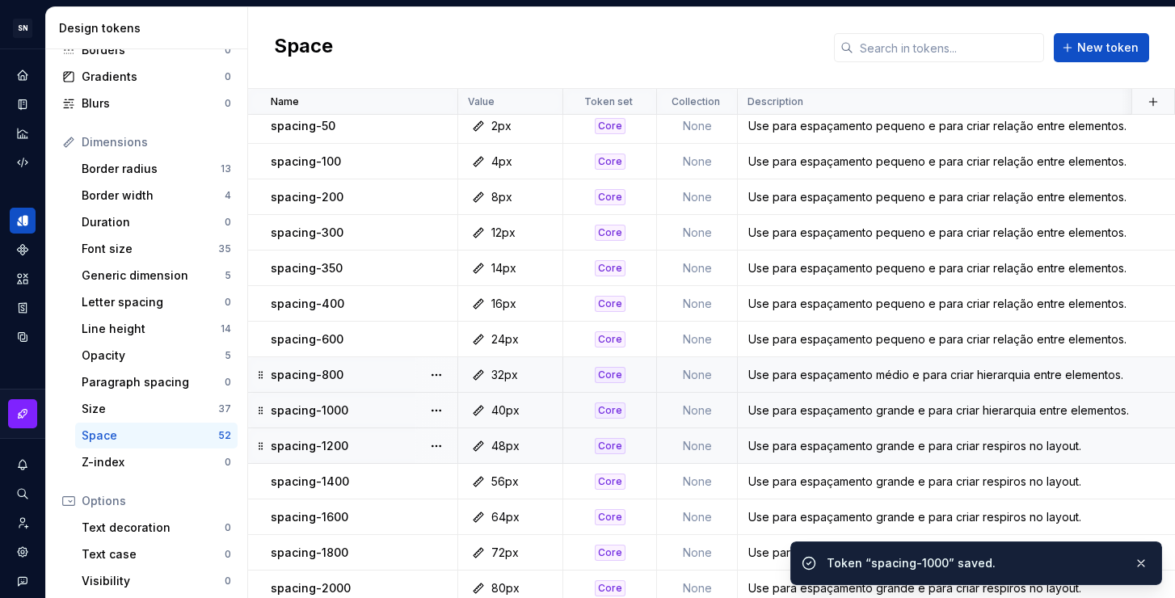
click at [802, 444] on div "Use para espaçamento grande e para criar respiros no layout." at bounding box center [1053, 446] width 631 height 16
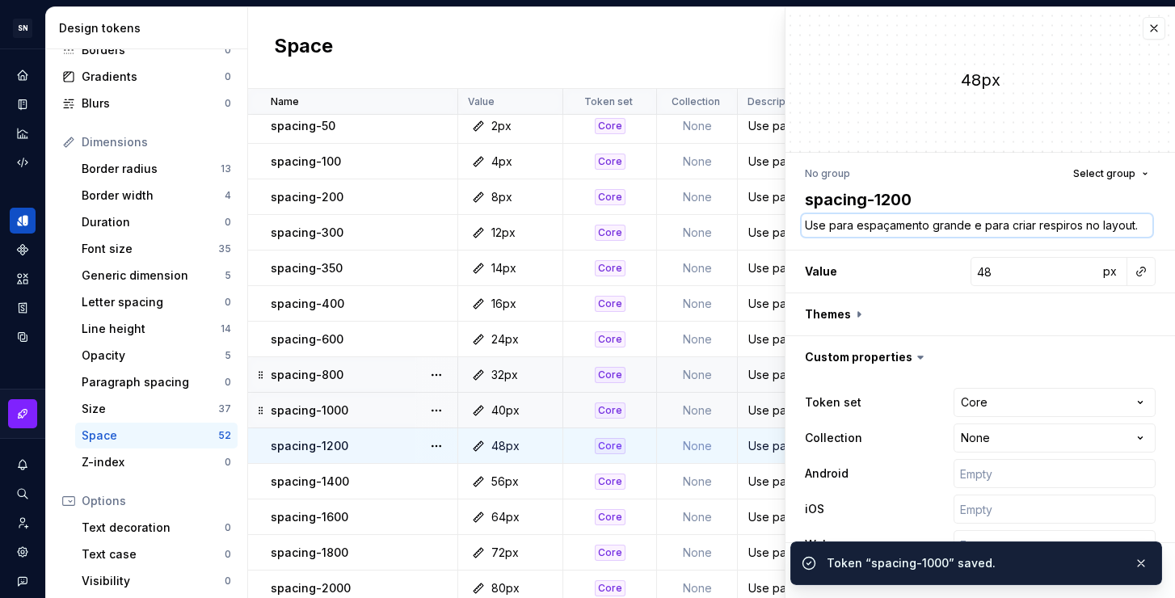
click at [935, 225] on textarea "Use para espaçamento grande e para criar respiros no layout." at bounding box center [977, 225] width 351 height 23
paste textarea "médio e para criar hierarquia entre elementos"
type textarea "*"
type textarea "Use para espaçamento médio e para criar hierarquia entre elementos."
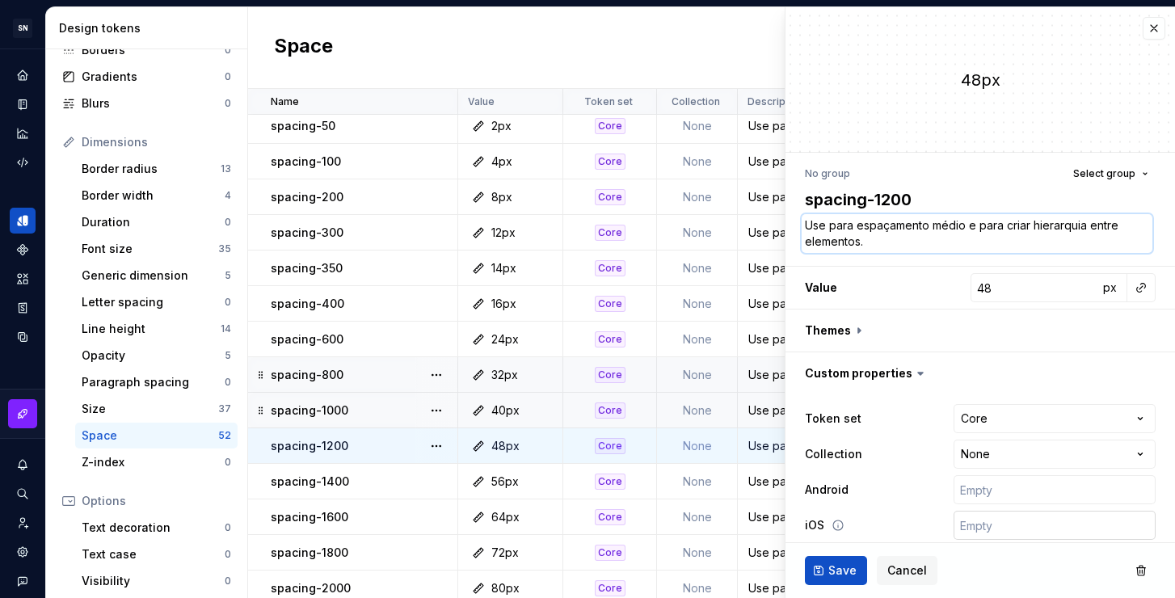
type textarea "*"
type textarea "Use para espaçamento médio e para criar hierarquia entre elementos."
click at [842, 569] on span "Save" at bounding box center [842, 570] width 28 height 16
click at [762, 480] on div "Use para espaçamento grande e para criar respiros no layout." at bounding box center [1053, 481] width 631 height 16
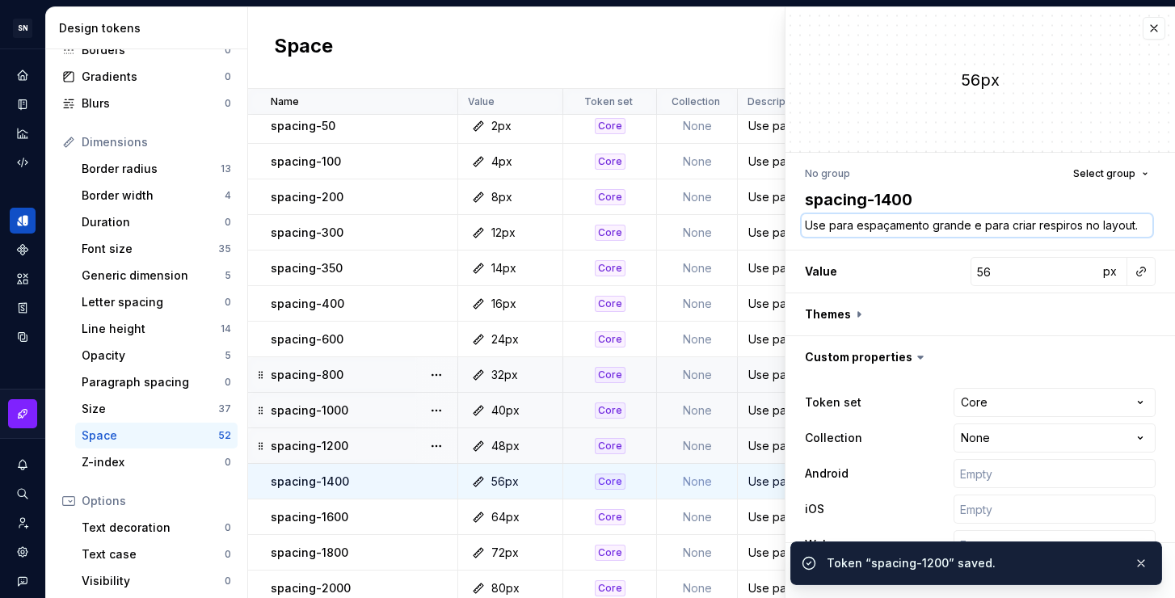
click at [865, 231] on textarea "Use para espaçamento grande e para criar respiros no layout." at bounding box center [977, 225] width 351 height 23
paste textarea "médio e para criar hierarquia entre elementos"
type textarea "*"
type textarea "Use para espaçamento médio e para criar hierarquia entre elementos."
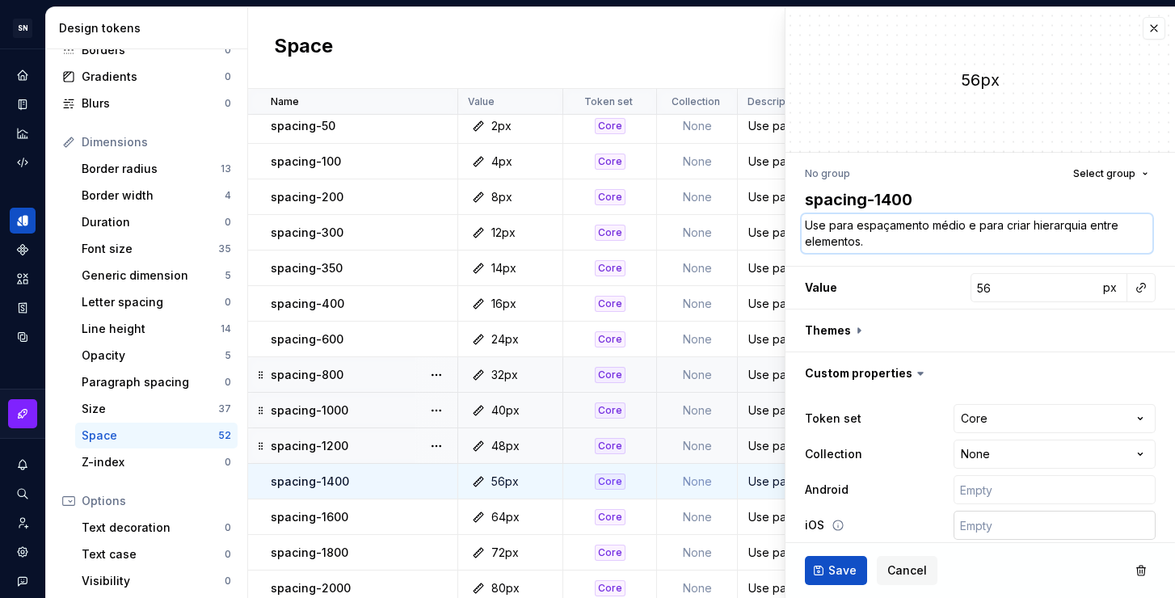
type textarea "*"
type textarea "Use para espaçamento médio e para criar hierarquia entre elementos."
click at [844, 567] on span "Save" at bounding box center [842, 570] width 28 height 16
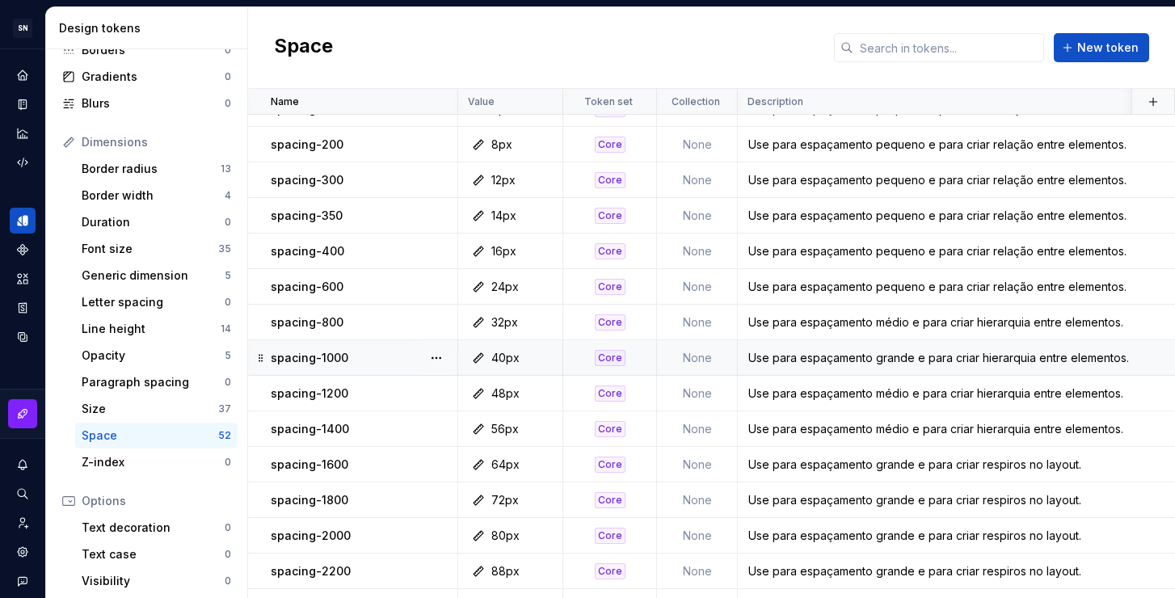
scroll to position [96, 0]
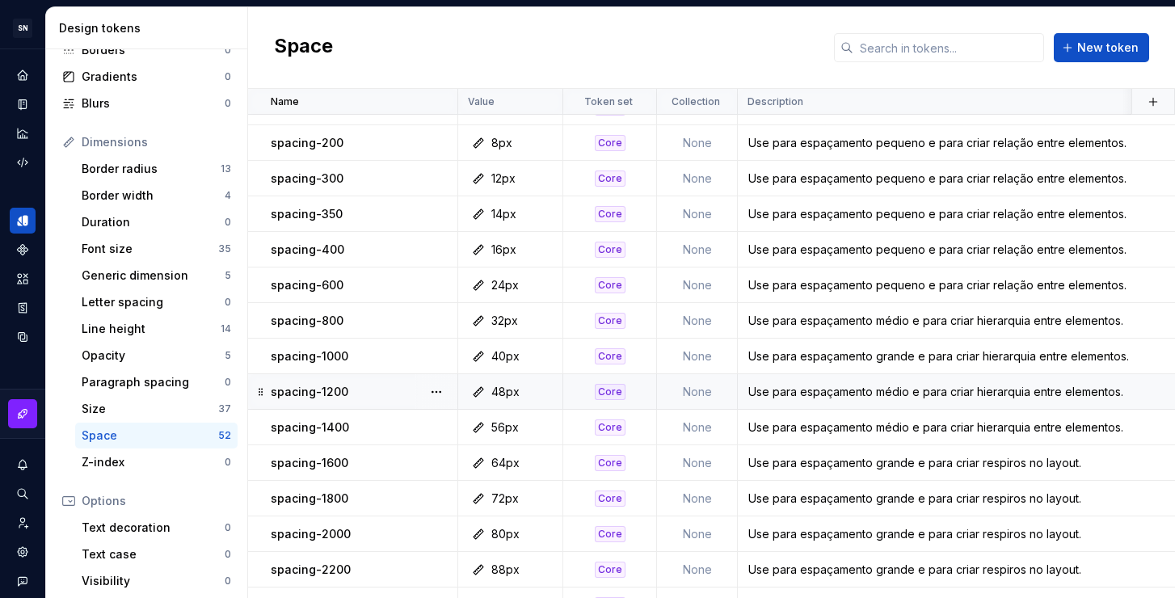
click at [882, 395] on div "Use para espaçamento médio e para criar hierarquia entre elementos." at bounding box center [1053, 392] width 631 height 16
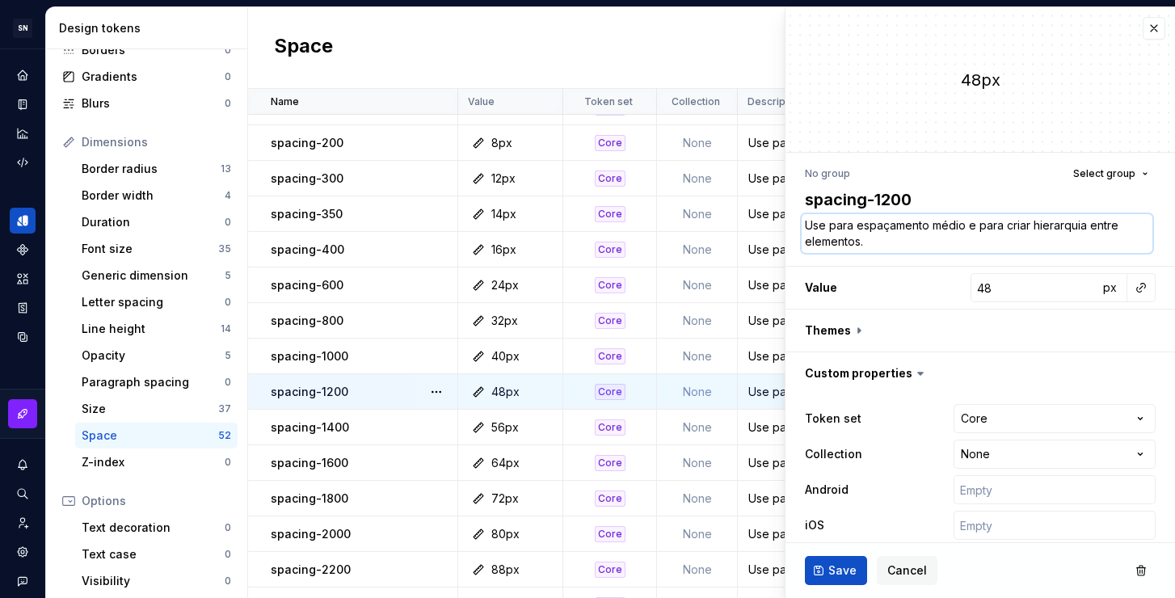
click at [921, 231] on textarea "Use para espaçamento médio e para criar hierarquia entre elementos." at bounding box center [977, 233] width 351 height 39
click at [967, 225] on textarea "Use para espaçamento médio e para criar hierarquia entre elementos." at bounding box center [977, 233] width 351 height 39
drag, startPoint x: 965, startPoint y: 229, endPoint x: 932, endPoint y: 226, distance: 32.4
click at [932, 226] on textarea "Use para espaçamento médio e para criar hierarquia entre elementos." at bounding box center [977, 233] width 351 height 39
type textarea "*"
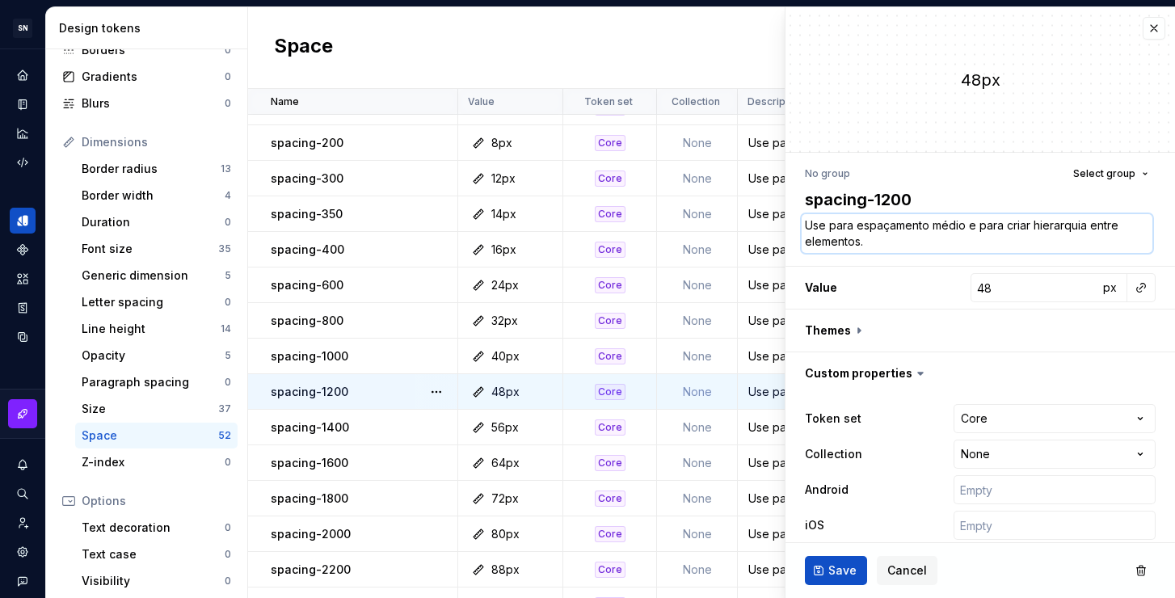
type textarea "Use para espaçamento g e para criar hierarquia entre elementos."
type textarea "*"
type textarea "Use para espaçamento gr e para criar hierarquia entre elementos."
type textarea "*"
type textarea "Use para espaçamento gra e para criar hierarquia entre elementos."
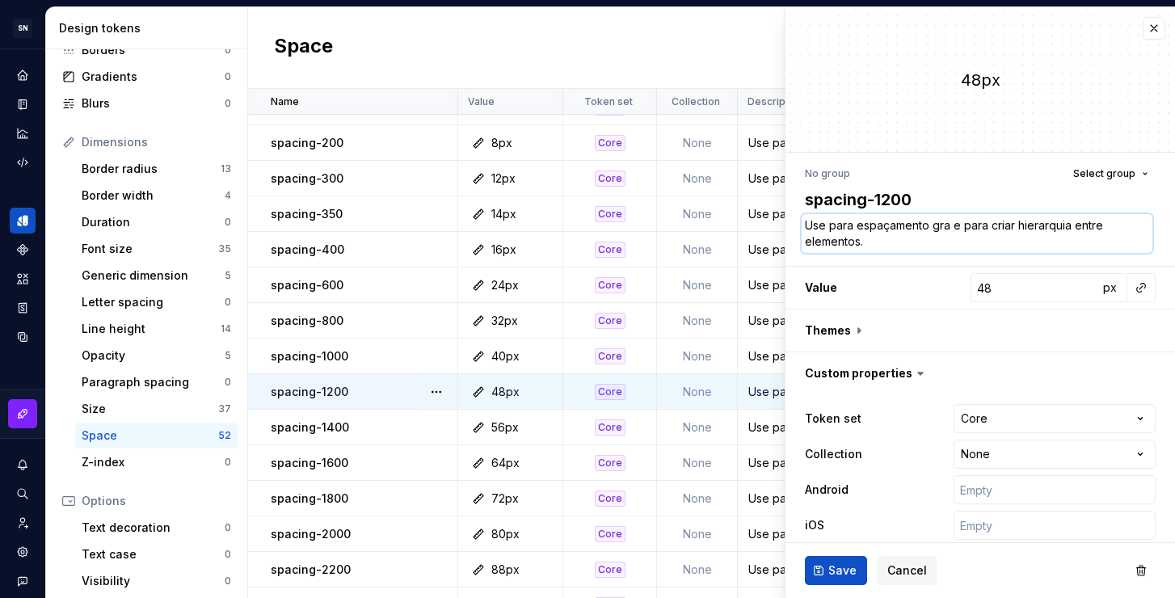
type textarea "*"
type textarea "Use para espaçamento gran e para criar hierarquia entre elementos."
type textarea "*"
type textarea "Use para espaçamento grand e para criar hierarquia entre elementos."
type textarea "*"
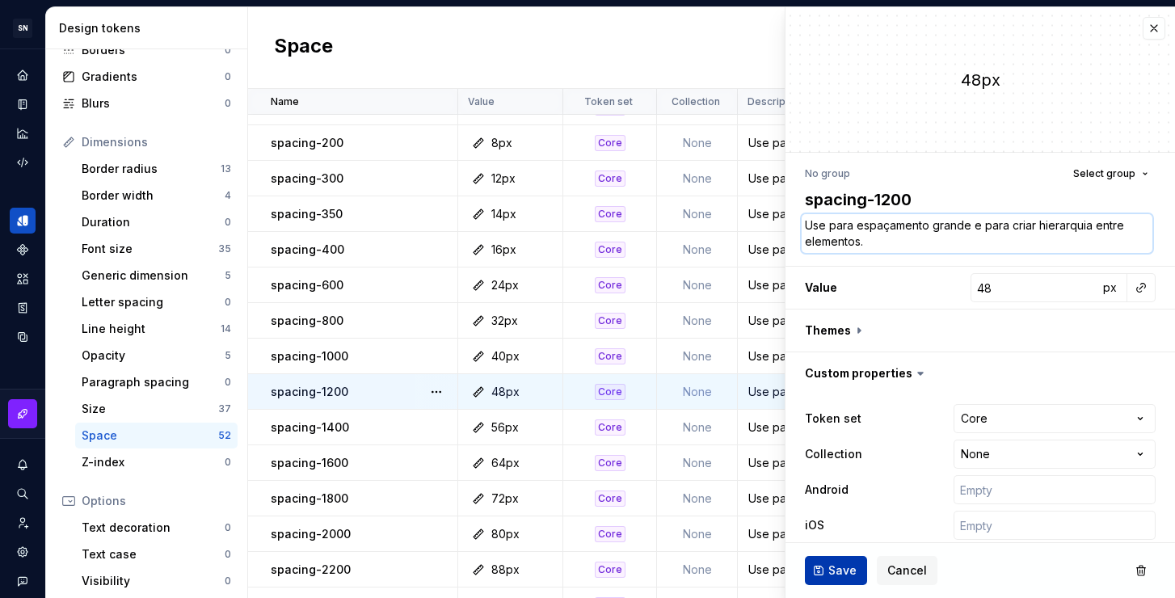
type textarea "Use para espaçamento grande e para criar hierarquia entre elementos."
click at [844, 562] on span "Save" at bounding box center [842, 570] width 28 height 16
click at [756, 431] on div "Use para espaçamento médio e para criar hierarquia entre elementos." at bounding box center [1053, 427] width 631 height 16
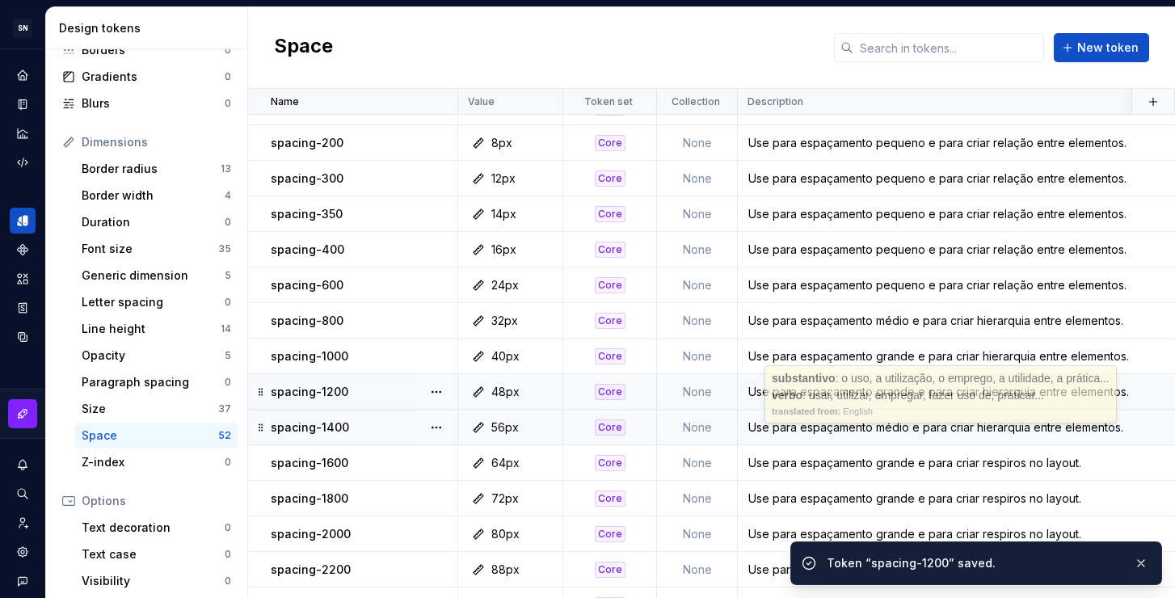
click at [790, 431] on div "Use para espaçamento médio e para criar hierarquia entre elementos." at bounding box center [1053, 427] width 631 height 16
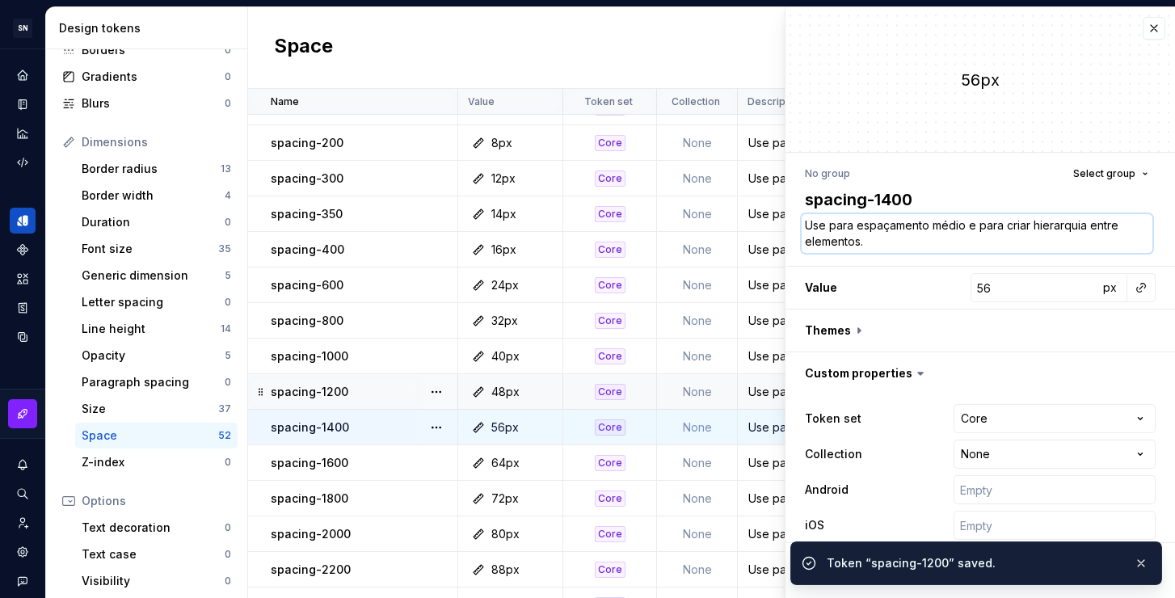
click at [887, 241] on textarea "Use para espaçamento médio e para criar hierarquia entre elementos." at bounding box center [977, 233] width 351 height 39
paste textarea "grande"
type textarea "*"
type textarea "Use para espaçamento grande e para criar hierarquia entre elementos."
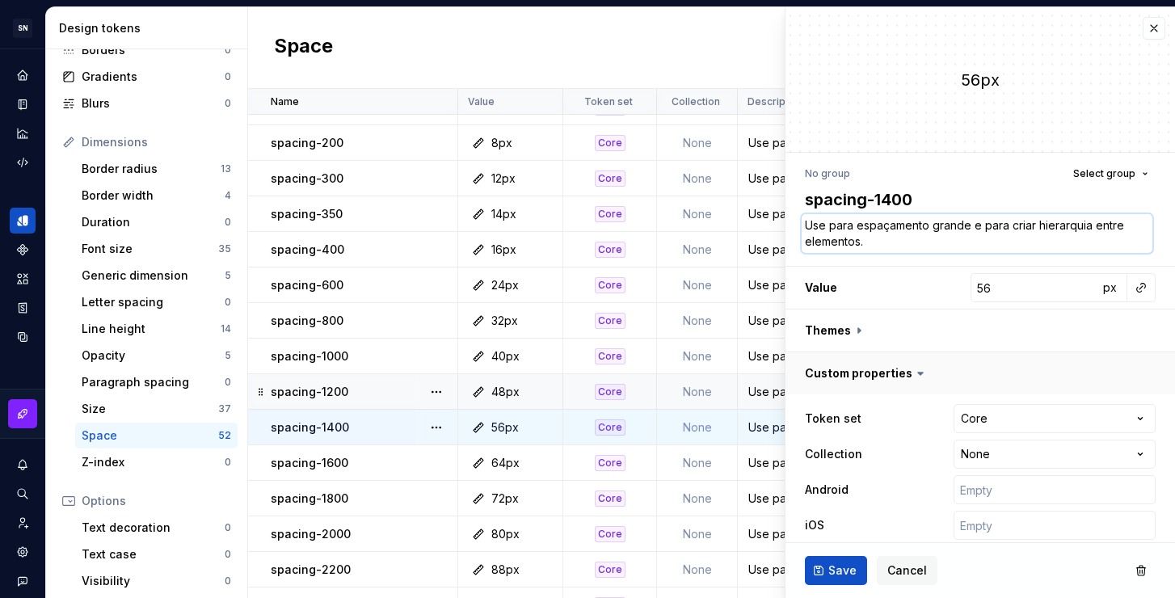
type textarea "*"
type textarea "Use para espaçamento grande e para criar hierarquia entre elementos."
click at [849, 565] on span "Save" at bounding box center [842, 570] width 28 height 16
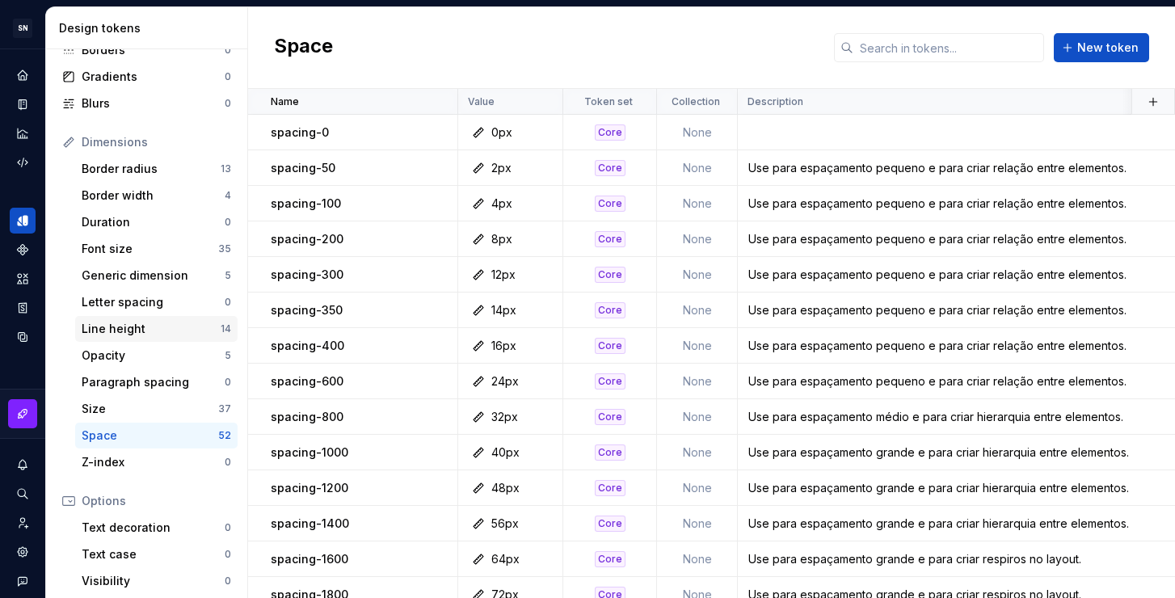
click at [131, 324] on div "Line height" at bounding box center [151, 329] width 139 height 16
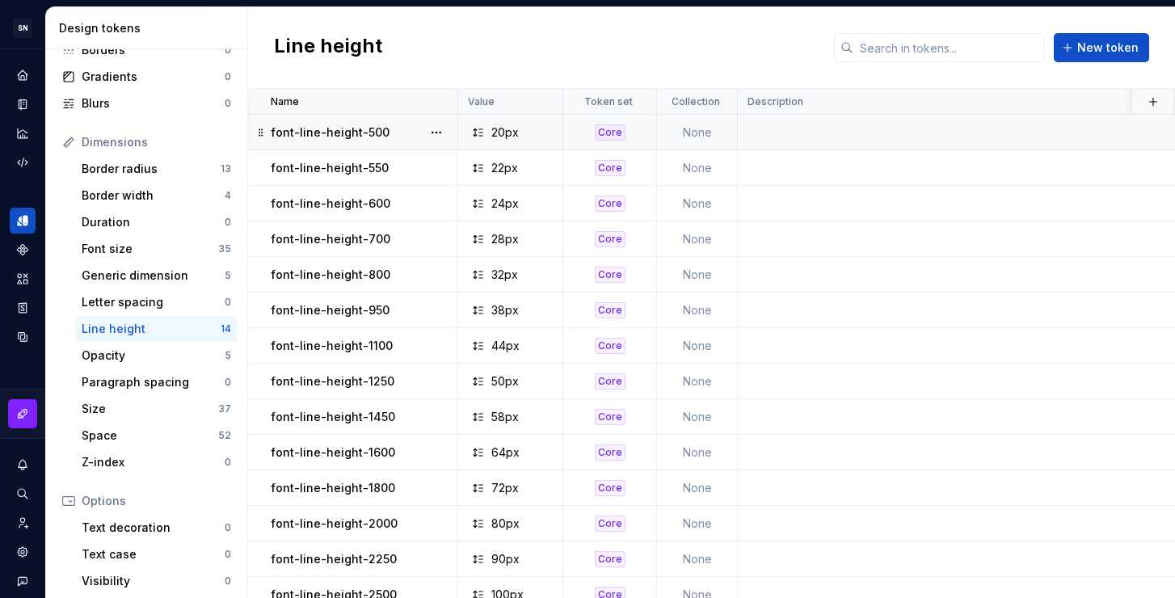
click at [824, 135] on td at bounding box center [1054, 133] width 633 height 36
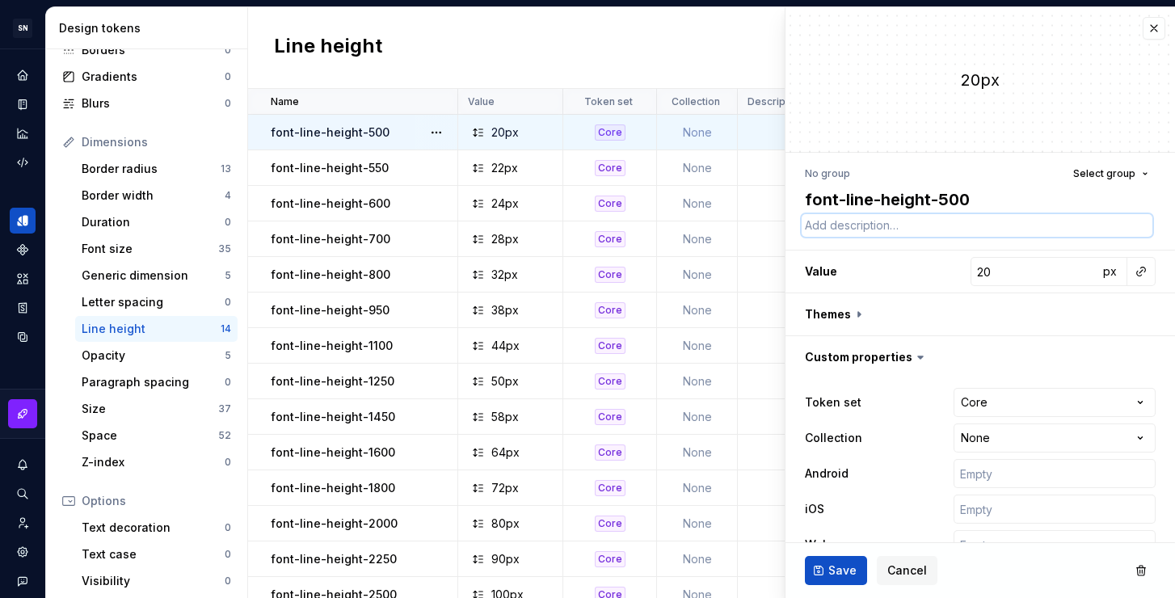
click at [858, 232] on textarea at bounding box center [977, 225] width 351 height 23
type textarea "*"
type textarea "U"
type textarea "*"
type textarea "Us"
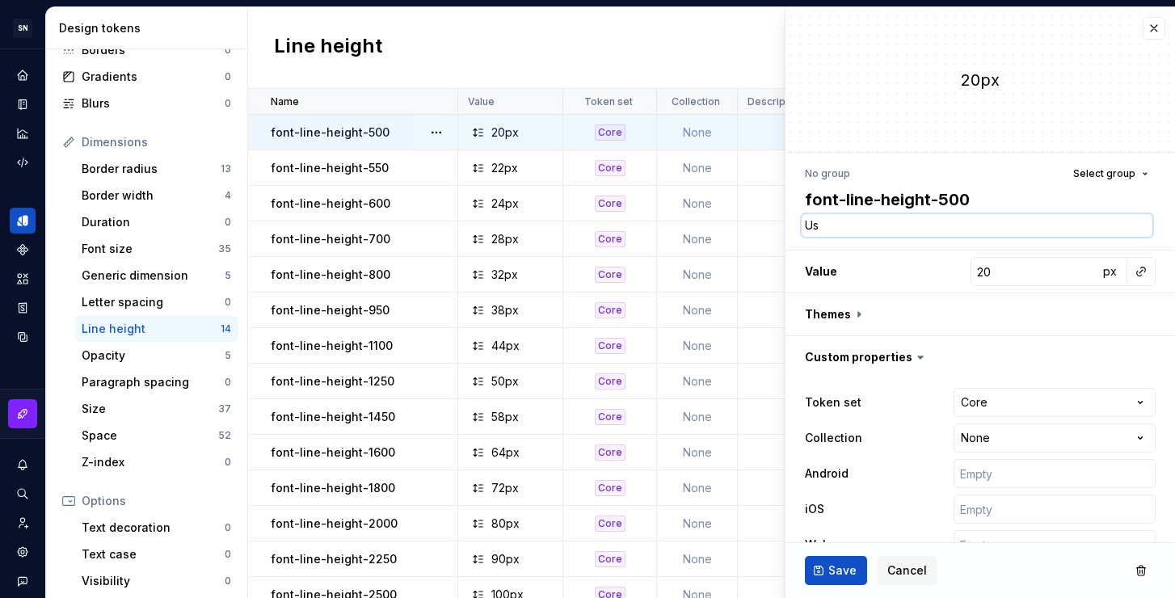
type textarea "*"
type textarea "Use"
type textarea "*"
type textarea "Use"
type textarea "*"
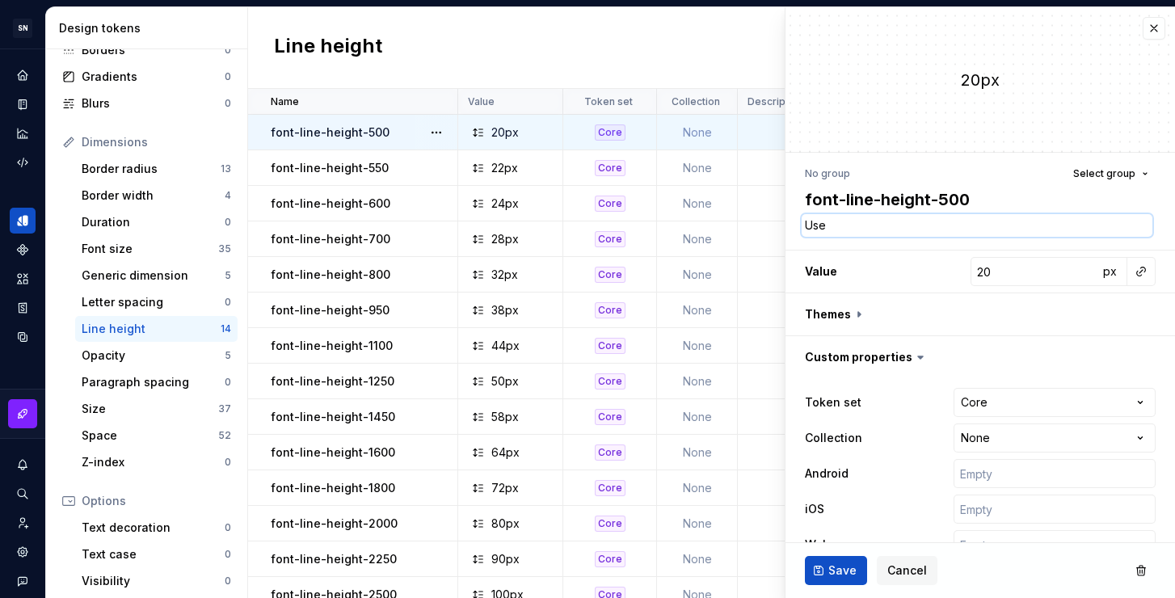
type textarea "Use c"
type textarea "*"
type textarea "Use co"
type textarea "*"
type textarea "Use com"
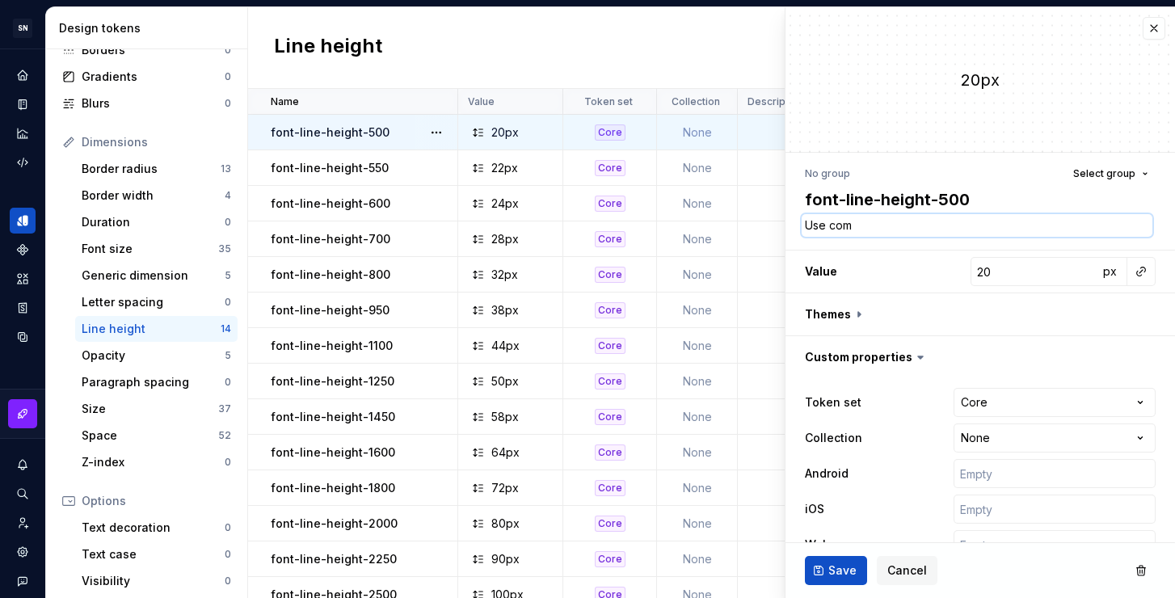
type textarea "*"
type textarea "Use como"
type textarea "*"
type textarea "Use como"
type textarea "*"
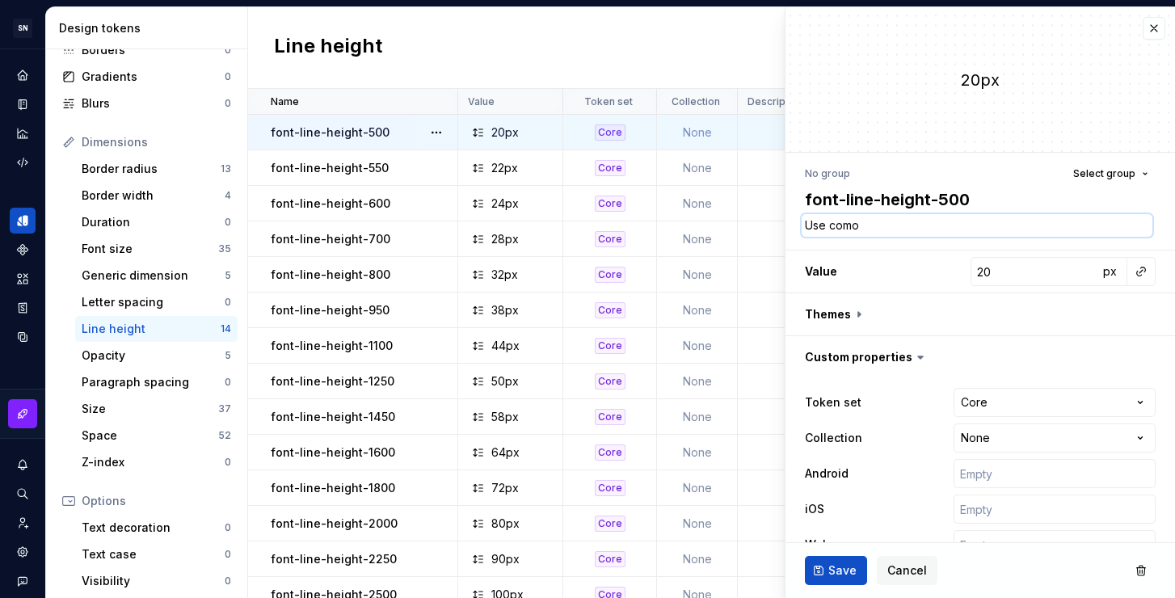
type textarea "Use como"
type textarea "*"
type textarea "Use com"
type textarea "*"
type textarea "Use co"
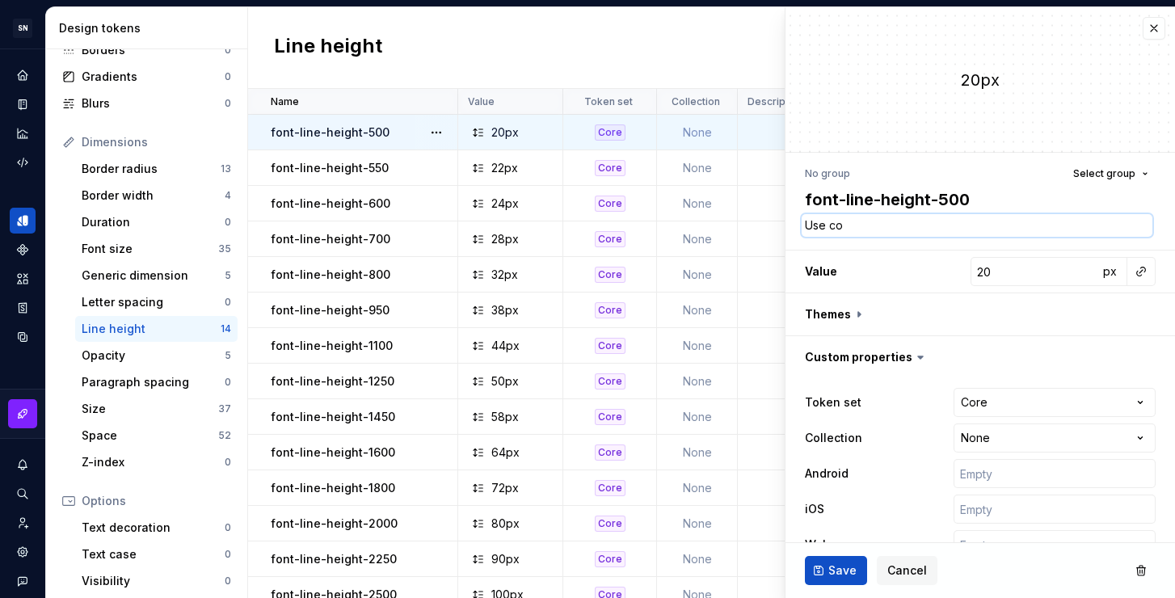
type textarea "*"
type textarea "Use c"
type textarea "*"
type textarea "Use"
type textarea "*"
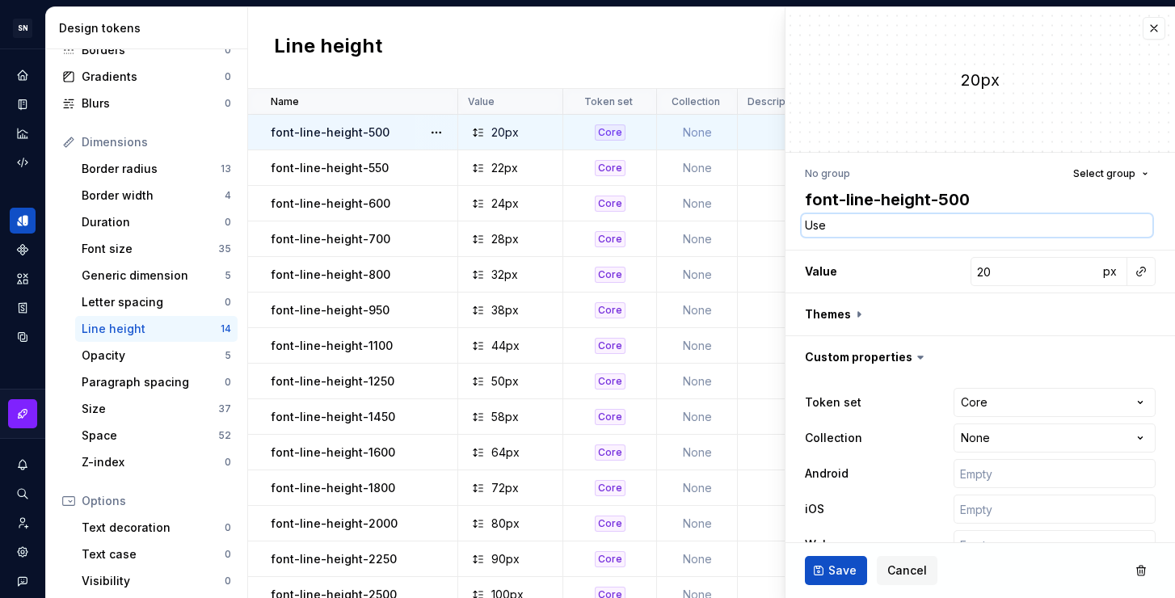
type textarea "Use p"
type textarea "*"
type textarea "Use pa"
type textarea "*"
type textarea "Use par"
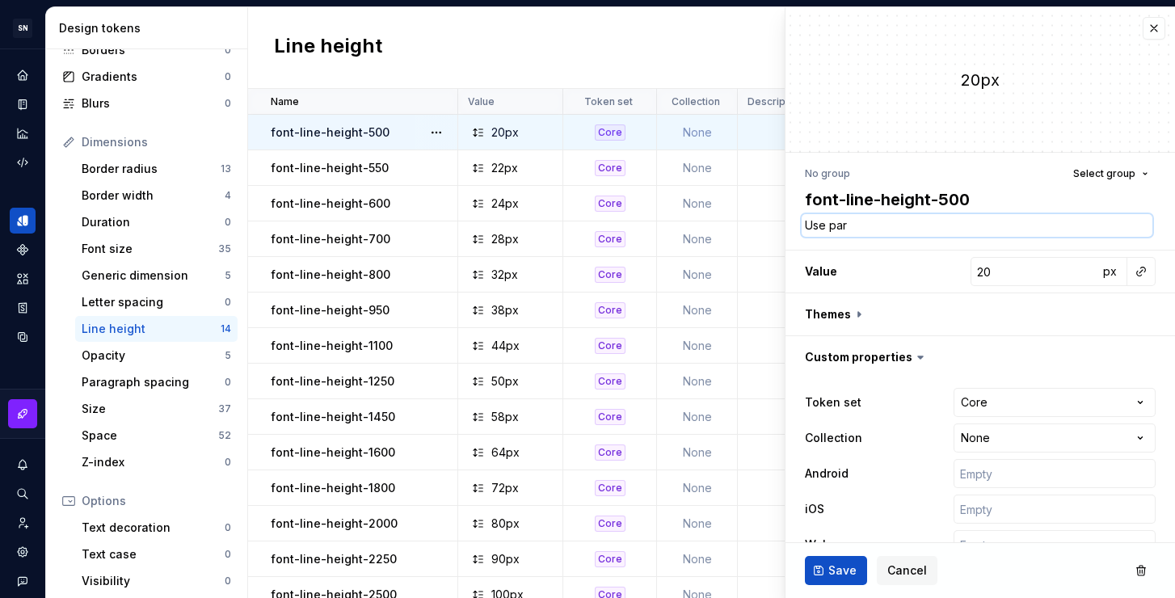
type textarea "*"
type textarea "Use para"
type textarea "*"
type textarea "Use para"
type textarea "*"
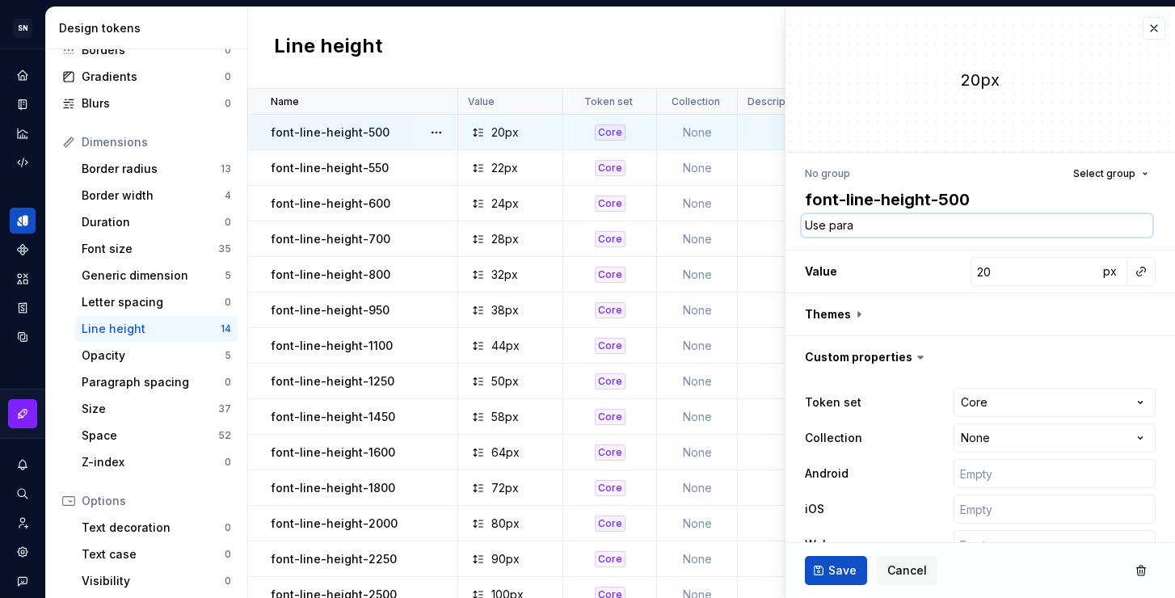
type textarea "Use para a"
type textarea "*"
type textarea "Use para al"
type textarea "*"
type textarea "Use para alt"
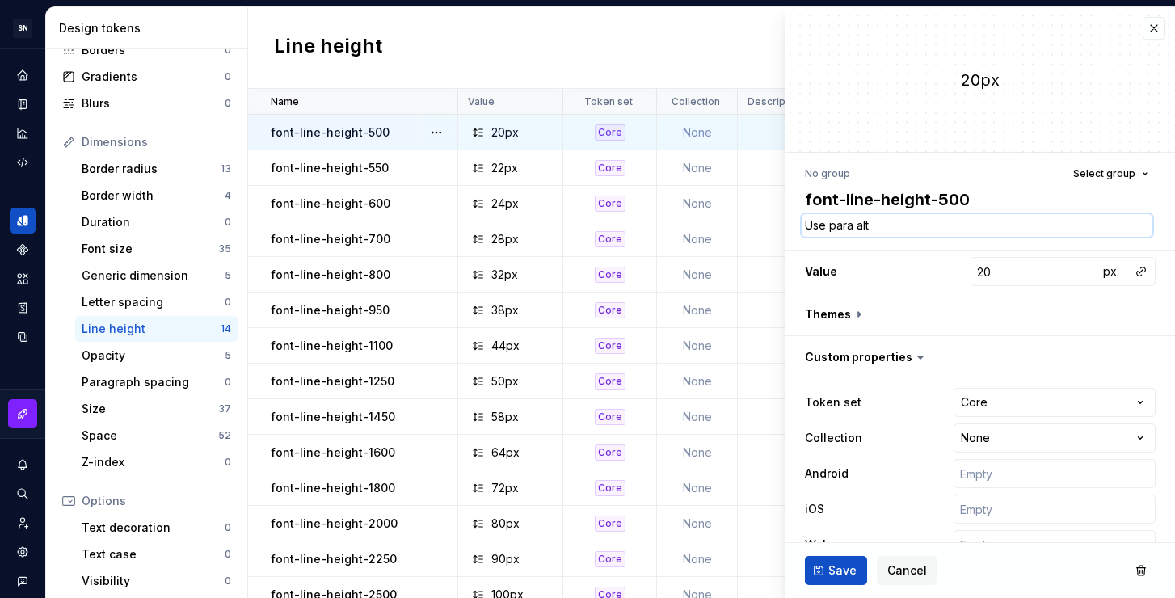
type textarea "*"
type textarea "Use para altu"
type textarea "*"
type textarea "Use para altura"
type textarea "*"
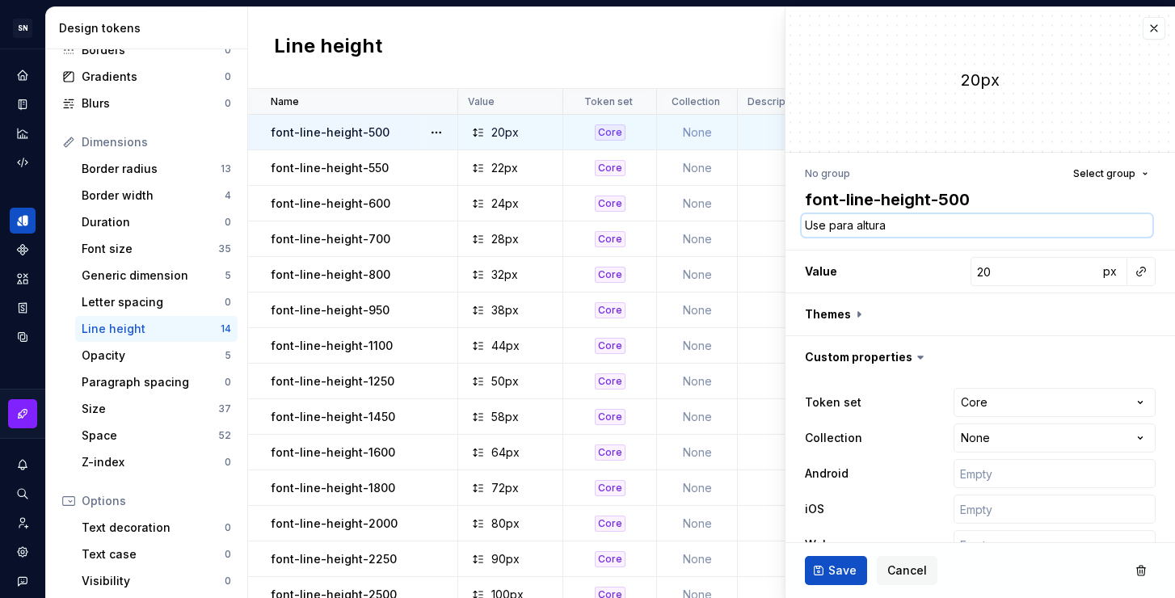
type textarea "Use para altura"
type textarea "*"
type textarea "Use para altura de"
type textarea "*"
type textarea "Use para altura de"
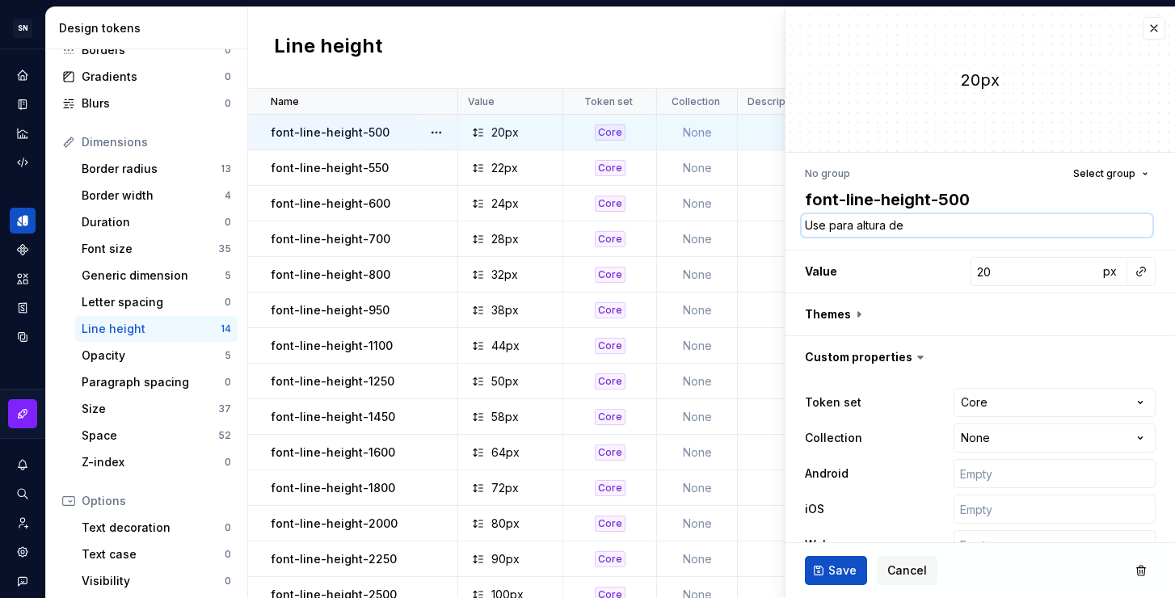
type textarea "*"
type textarea "Use para altura de l"
type textarea "*"
type textarea "Use para altura de li"
type textarea "*"
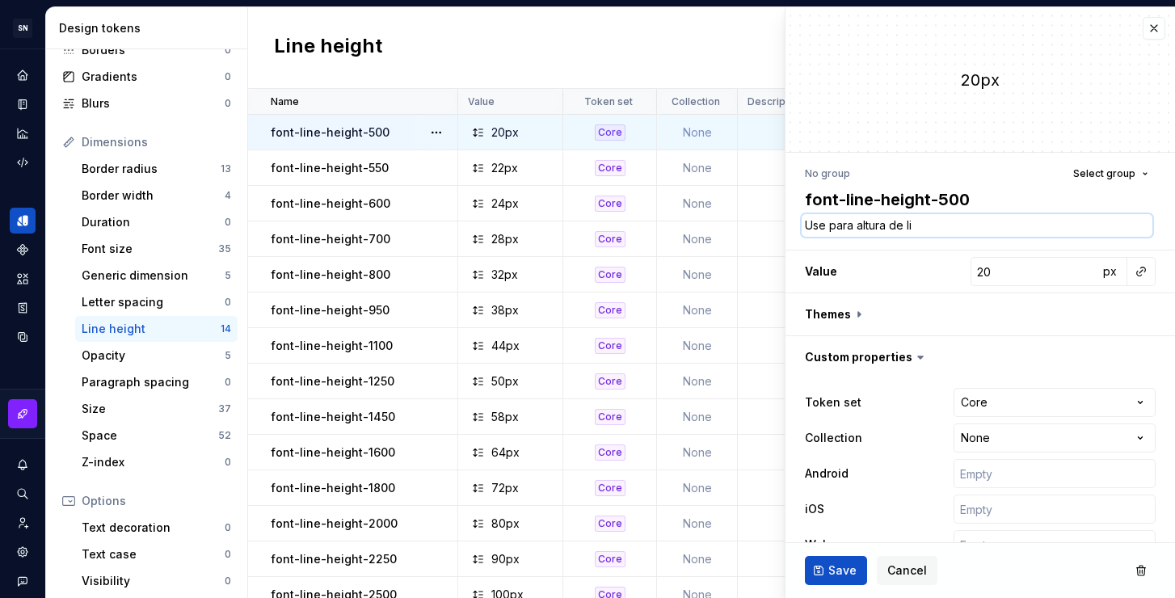
type textarea "Use para altura de lin"
type textarea "*"
type textarea "Use para altura de linh"
type textarea "*"
type textarea "Use para altura de linha"
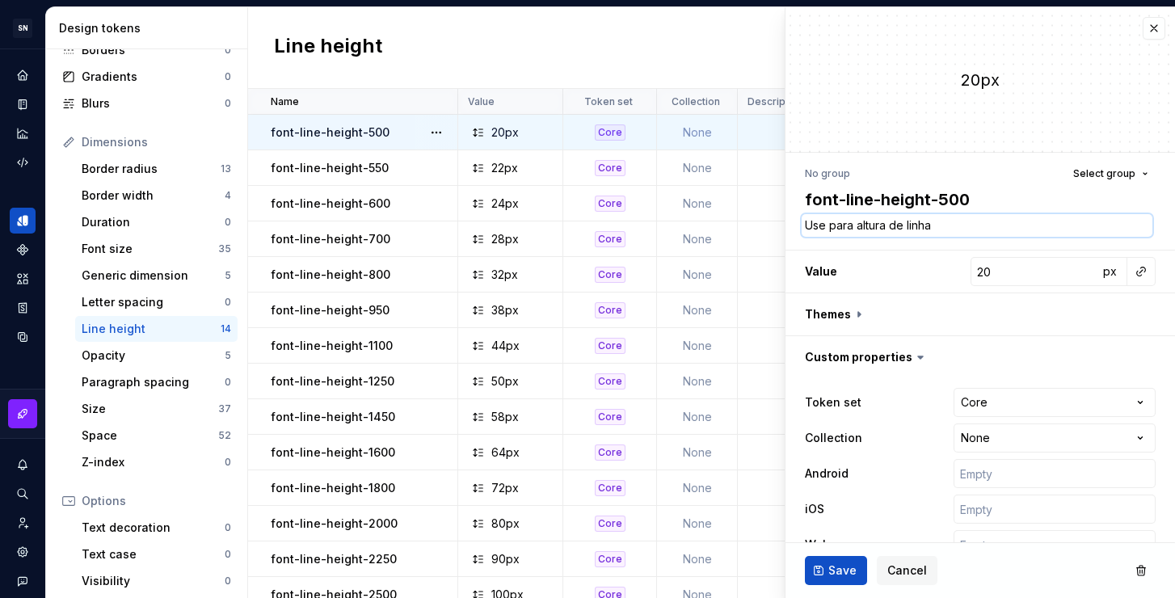
type textarea "*"
type textarea "Use para altura de linha"
type textarea "*"
type textarea "Use para altura de linha d"
type textarea "*"
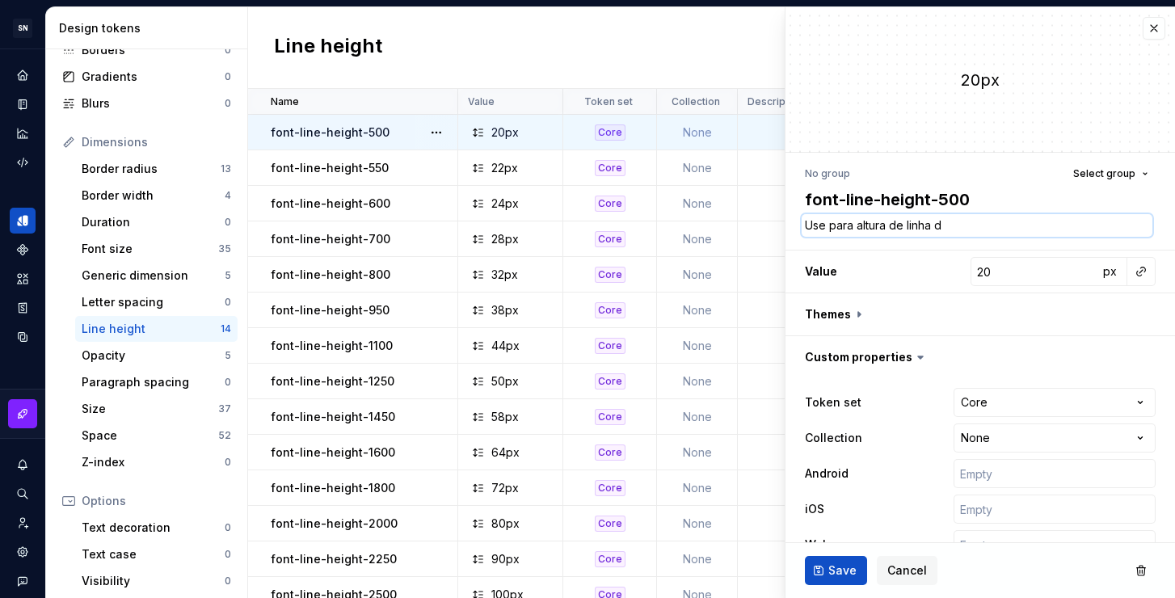
type textarea "Use para altura de linha da"
type textarea "*"
type textarea "Use para altura de linha da"
type textarea "*"
type textarea "Use para altura de linha da"
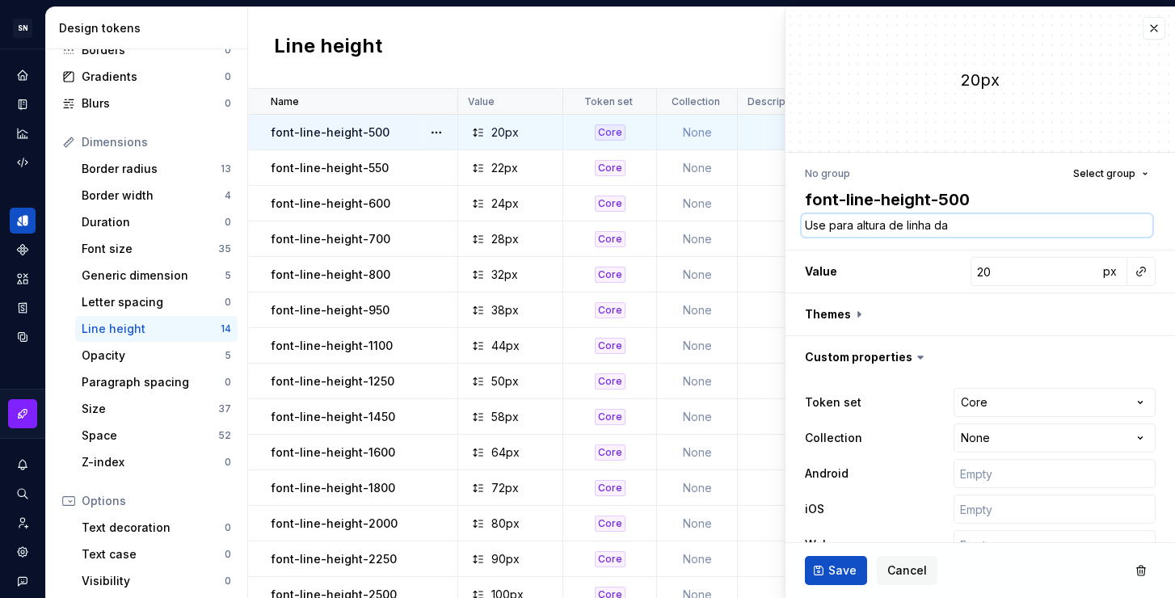
type textarea "*"
type textarea "Use para altura de linha d"
type textarea "*"
type textarea "Use para altura de linha de"
type textarea "*"
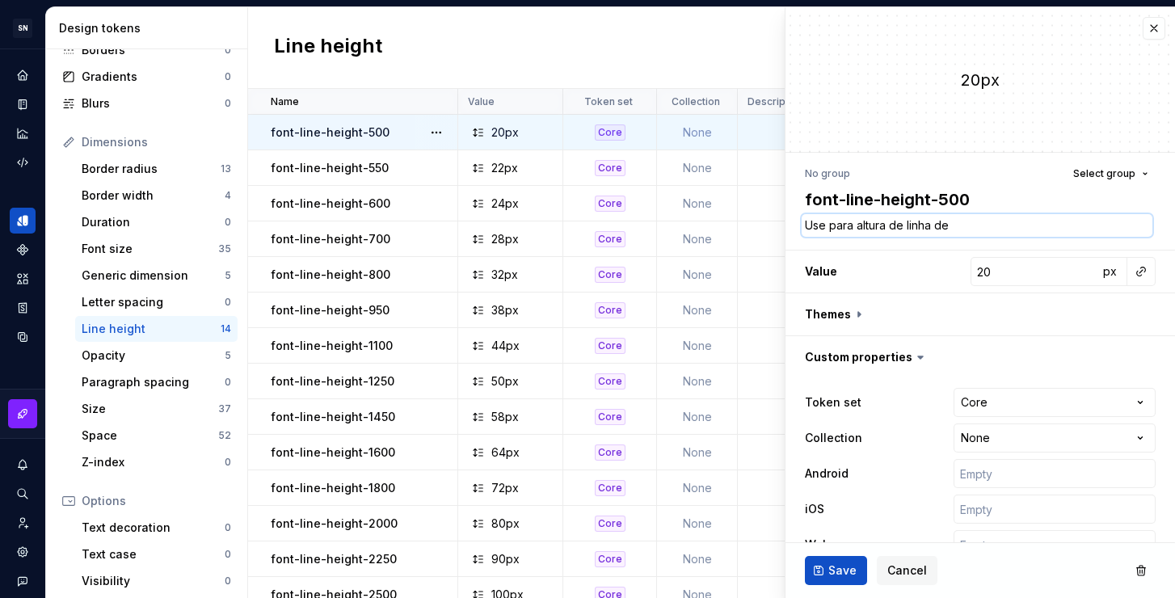
type textarea "Use para altura de linha de"
type textarea "*"
type textarea "Use para altura de linha de f"
type textarea "*"
type textarea "Use para altura de linha de fo"
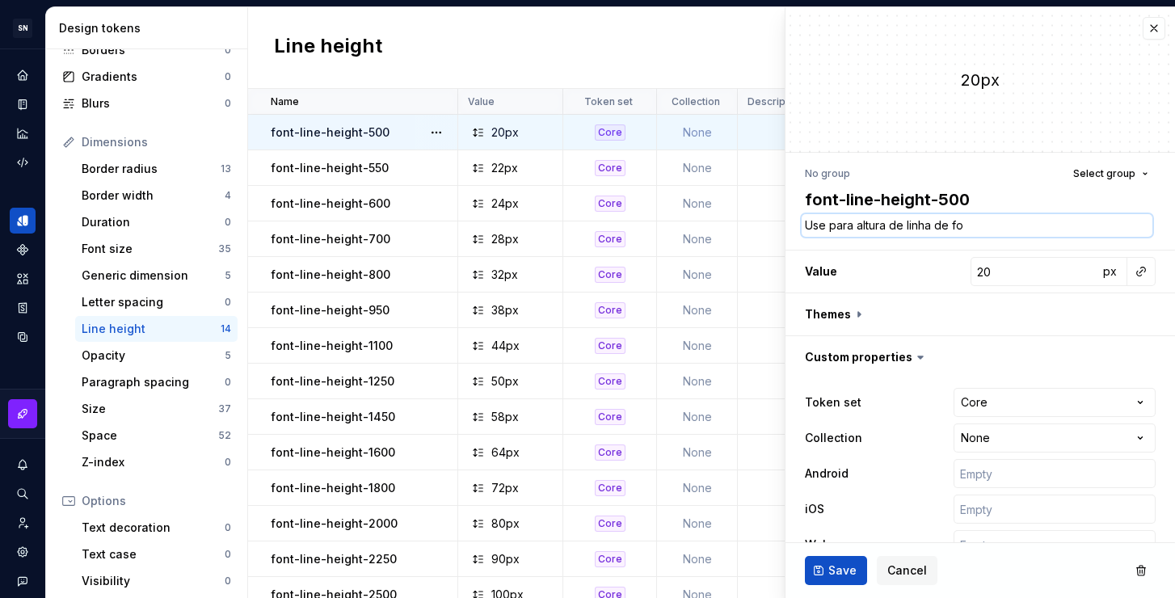
type textarea "*"
type textarea "Use para altura de linha de fon"
type textarea "*"
type textarea "Use para altura de linha de font"
type textarea "*"
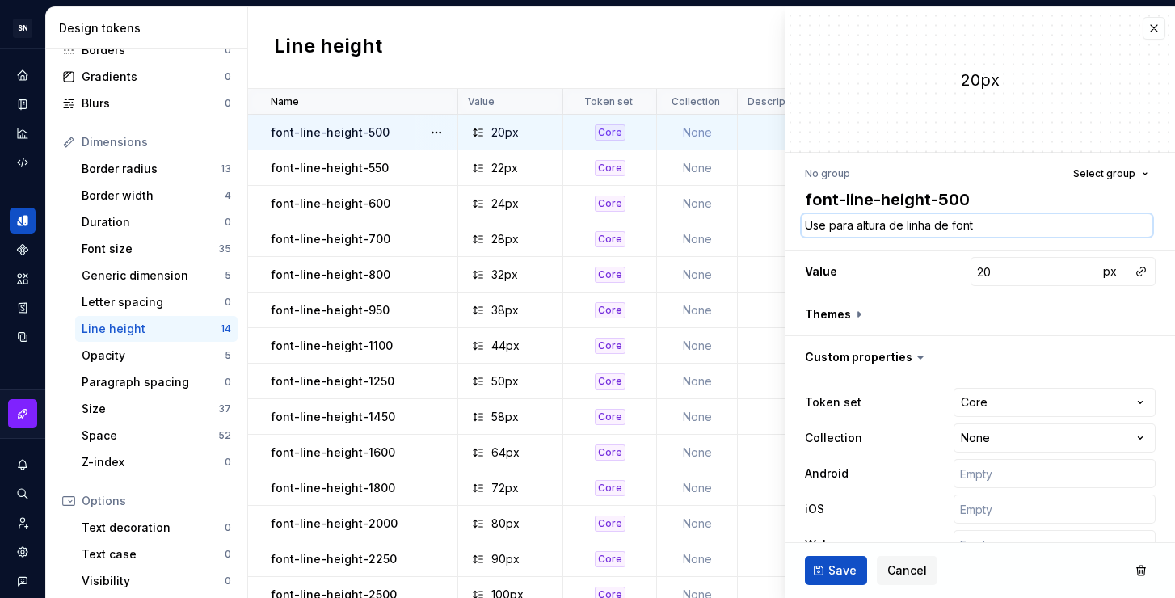
type textarea "Use para altura de linha de font"
type textarea "*"
type textarea "Use para altura de linha de font s"
type textarea "*"
type textarea "Use para altura de linha de font si"
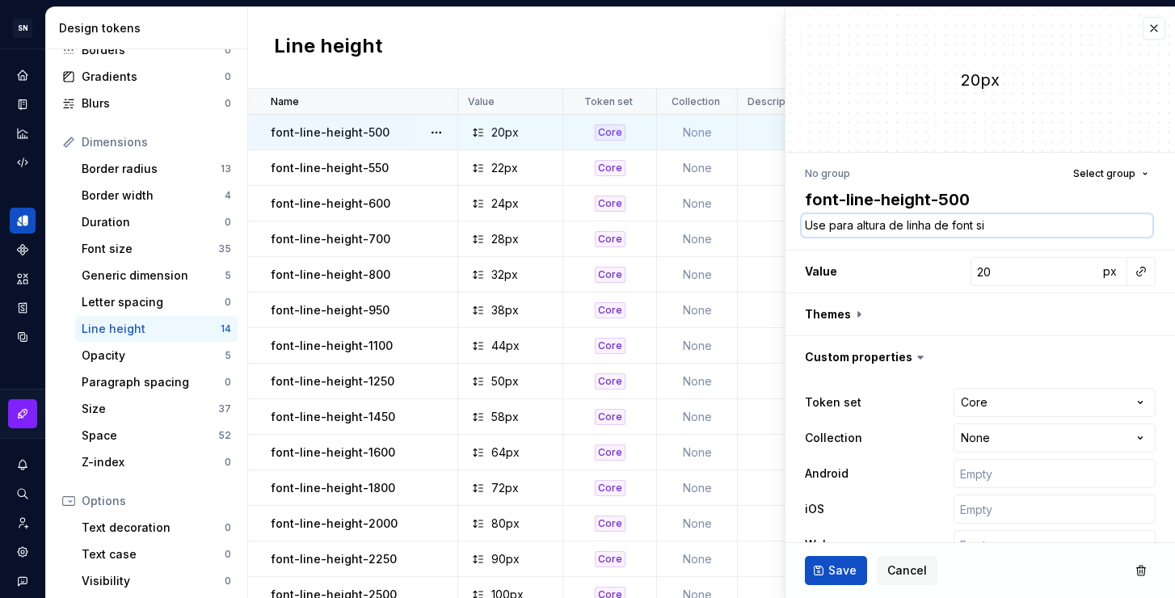
type textarea "*"
type textarea "Use para altura de linha de font six"
type textarea "*"
type textarea "Use para altura de linha de font si"
type textarea "*"
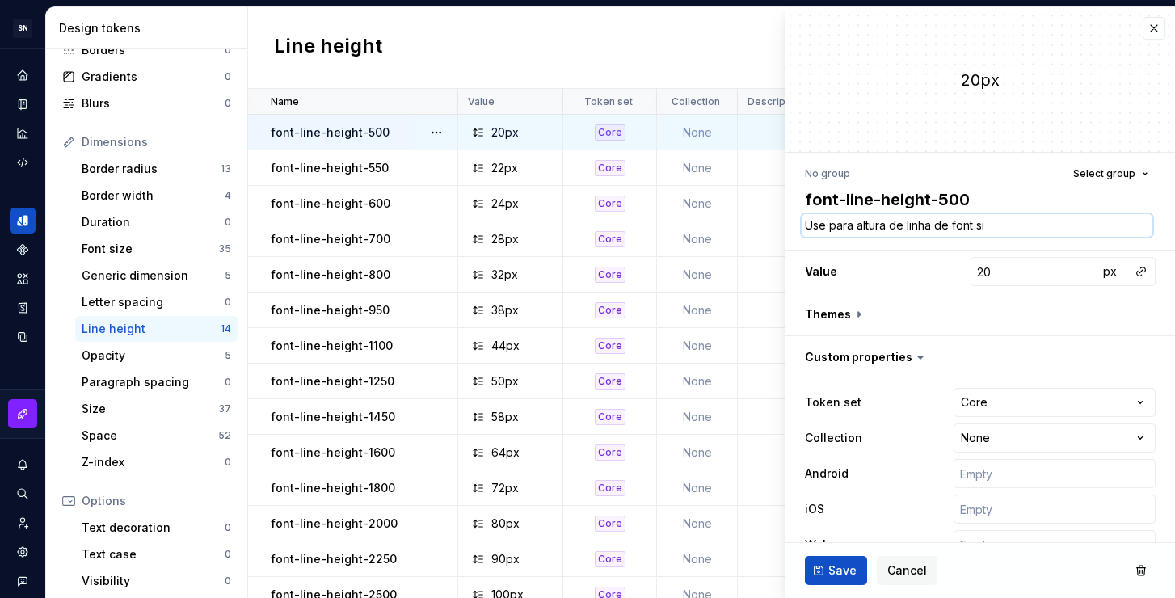
type textarea "Use para altura de linha de font s"
type textarea "*"
type textarea "Use para altura de linha de font"
type textarea "*"
type textarea "Use para altura de linha de font"
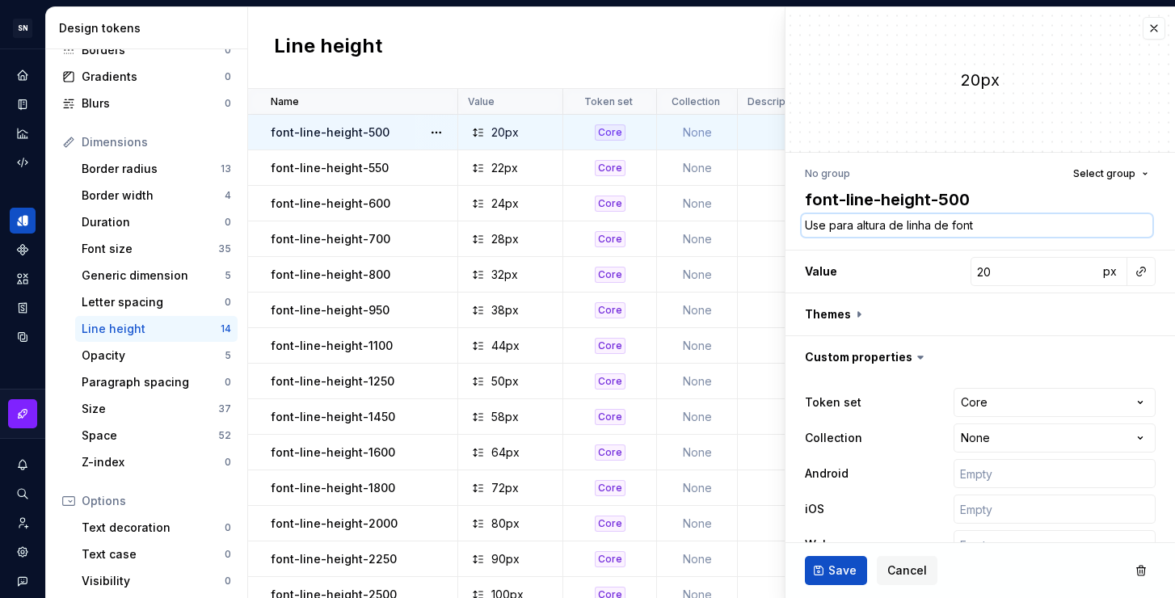
type textarea "*"
type textarea "Use para altura de linha de fon"
type textarea "*"
type textarea "Use para altura de linha de fo"
type textarea "*"
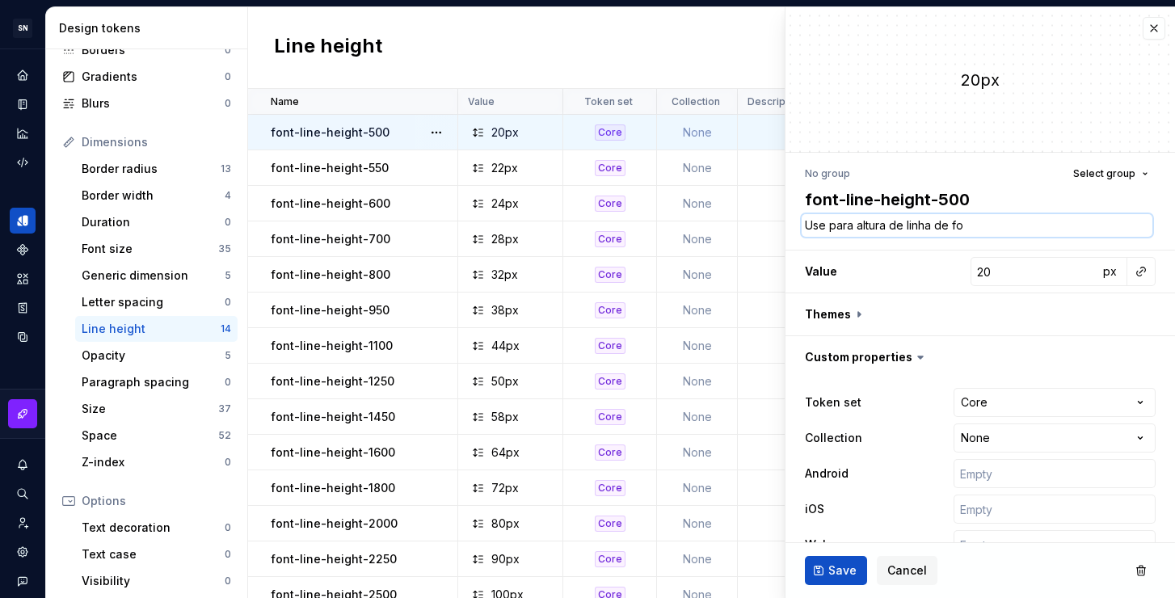
type textarea "Use para altura de linha de f"
type textarea "*"
type textarea "Use para altura de linha de"
type textarea "*"
type textarea "Use para altura de linha de"
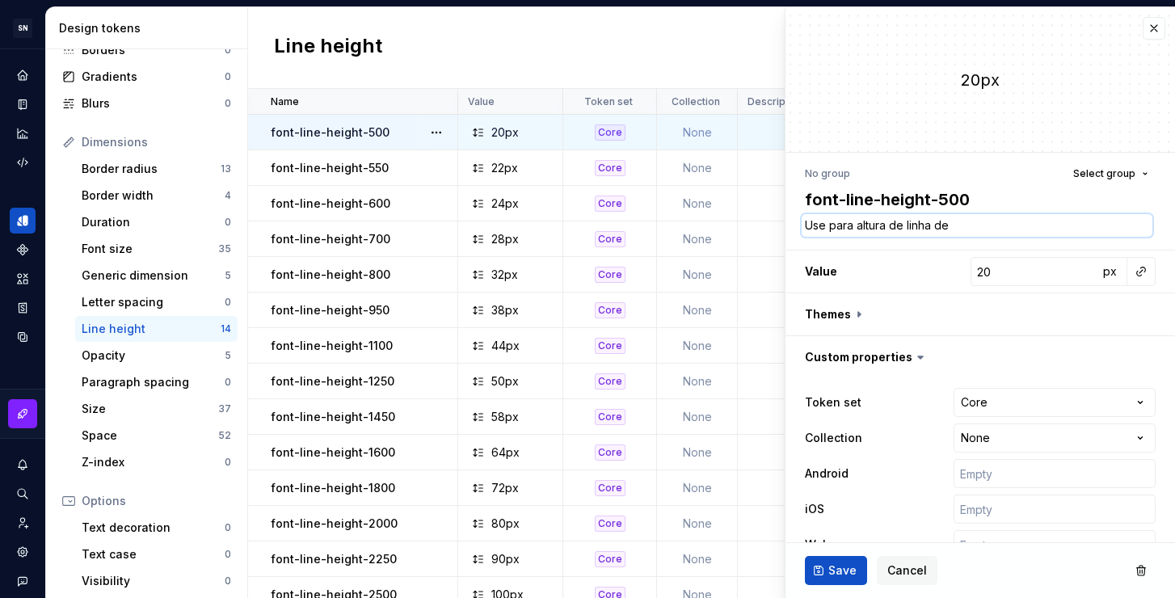
type textarea "*"
type textarea "Use para altura de linha d"
type textarea "*"
type textarea "Use para altura de linha da"
type textarea "*"
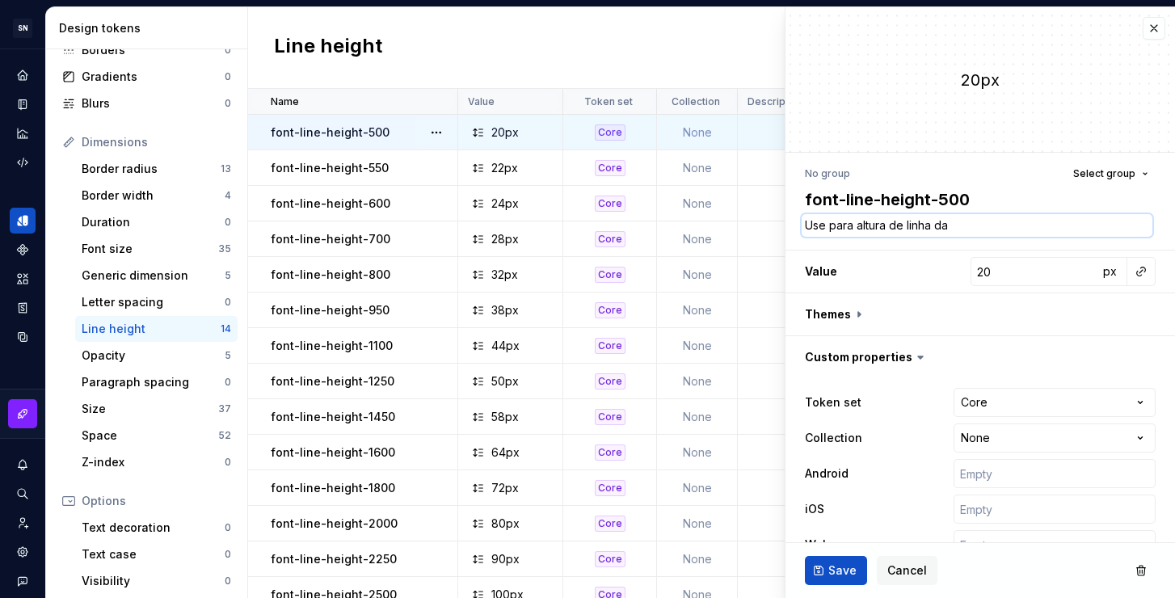
type textarea "Use para altura de linha da"
type textarea "*"
type textarea "Use para altura de linha da f"
type textarea "*"
type textarea "Use para altura de linha da fo"
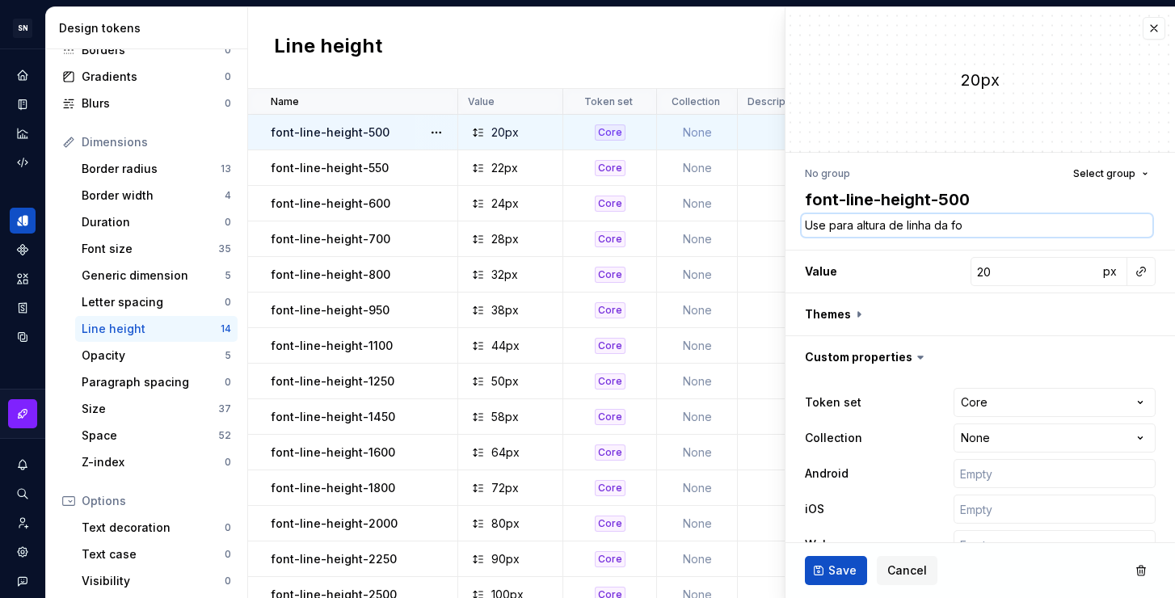
type textarea "*"
type textarea "Use para altura de linha da fon"
type textarea "*"
type textarea "Use para altura de linha da font"
type textarea "*"
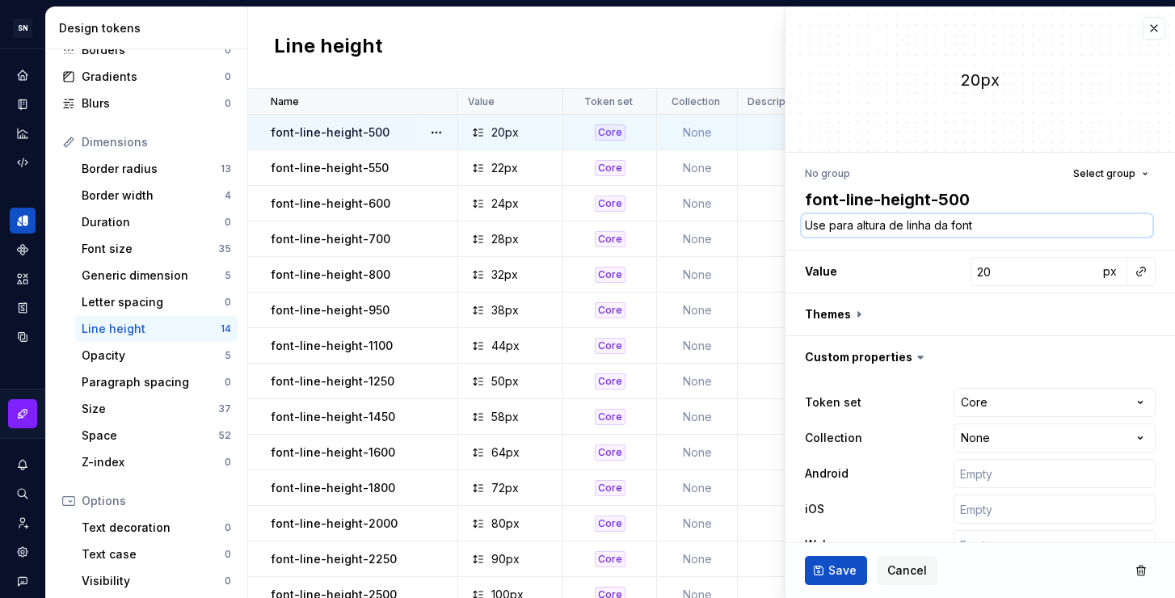
type textarea "Use para altura de linha da font"
type textarea "*"
type textarea "Use para altura de linha da font s"
type textarea "*"
type textarea "Use para altura de linha da font si"
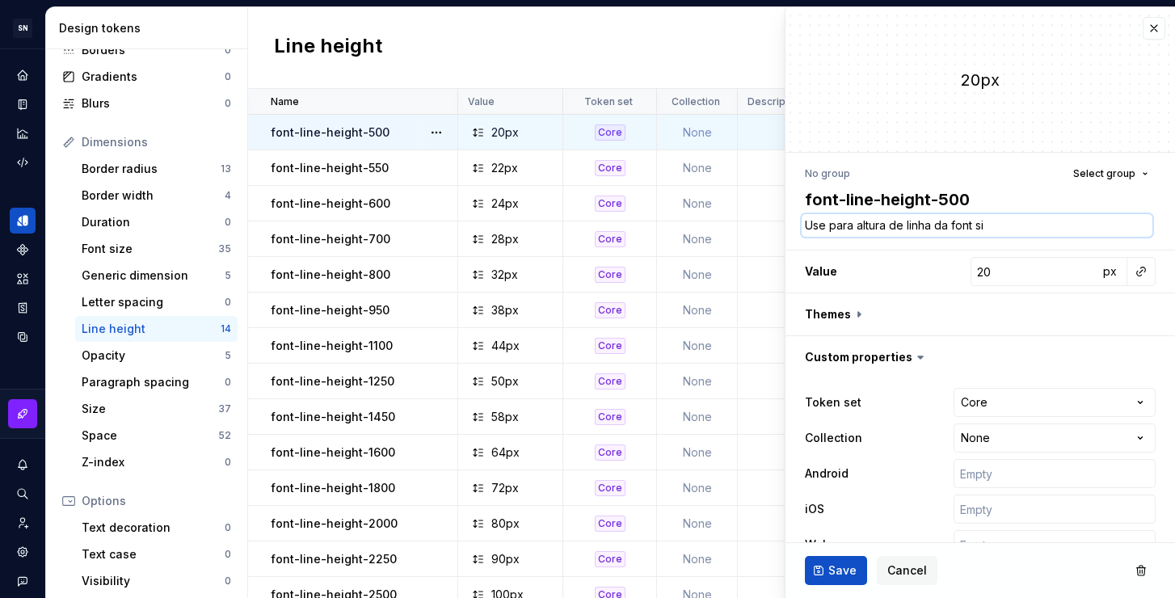
type textarea "*"
type textarea "Use para altura de linha da font siz"
type textarea "*"
type textarea "Use para altura de linha da font size"
type textarea "*"
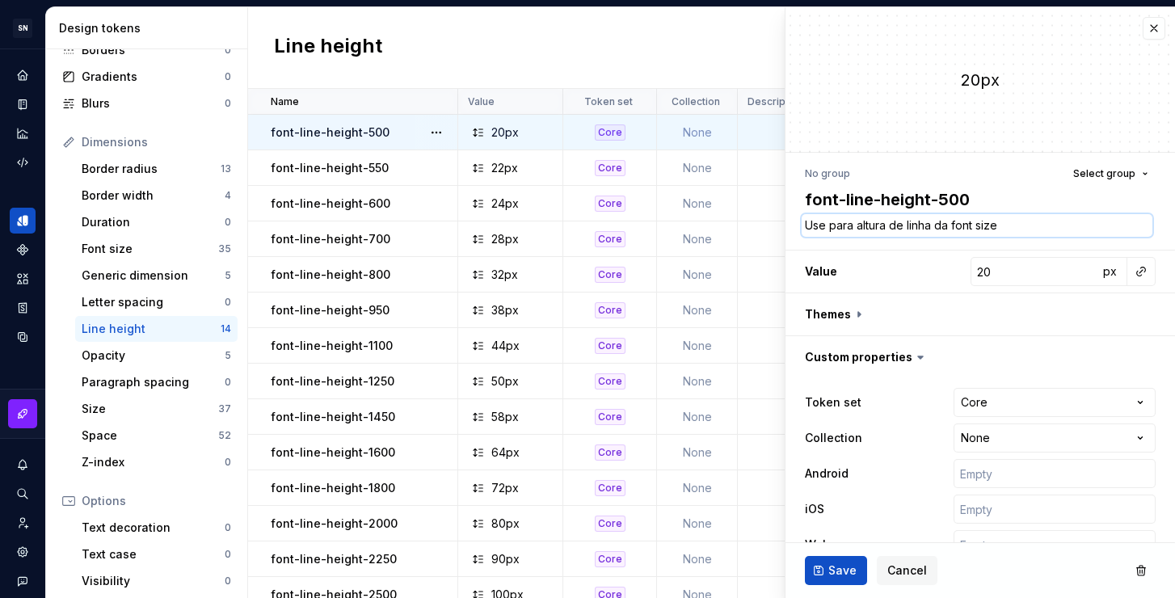
drag, startPoint x: 992, startPoint y: 225, endPoint x: 804, endPoint y: 230, distance: 188.3
click at [804, 230] on textarea "Use para altura de linha da font size" at bounding box center [977, 225] width 351 height 23
type textarea "Use para altura de linha da font size"
click at [836, 567] on span "Save" at bounding box center [842, 570] width 28 height 16
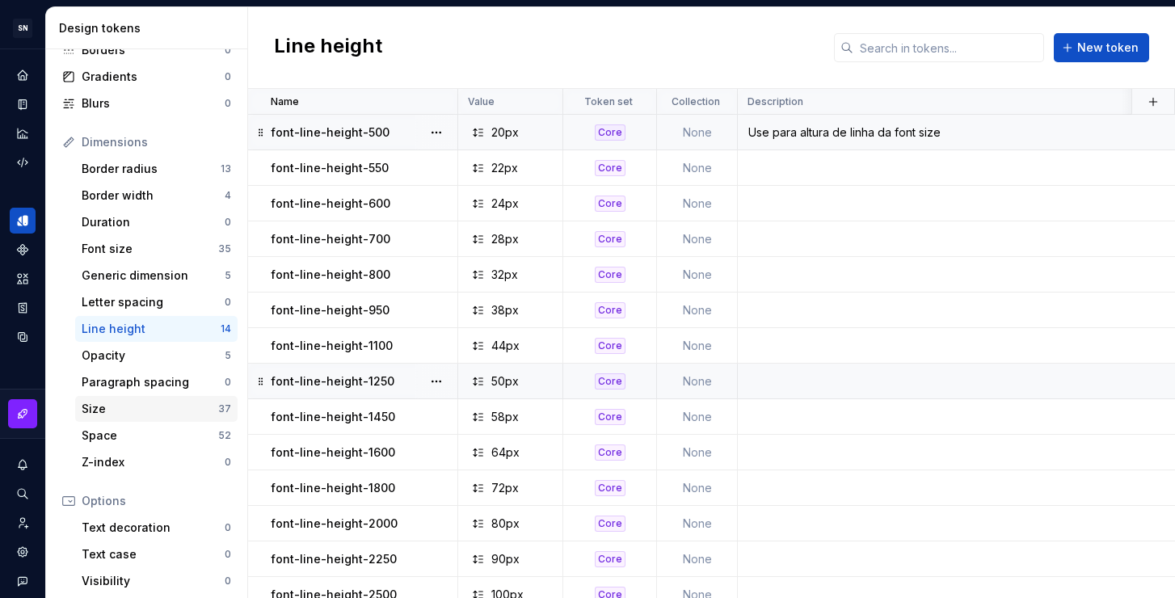
click at [131, 410] on div "Size" at bounding box center [150, 409] width 137 height 16
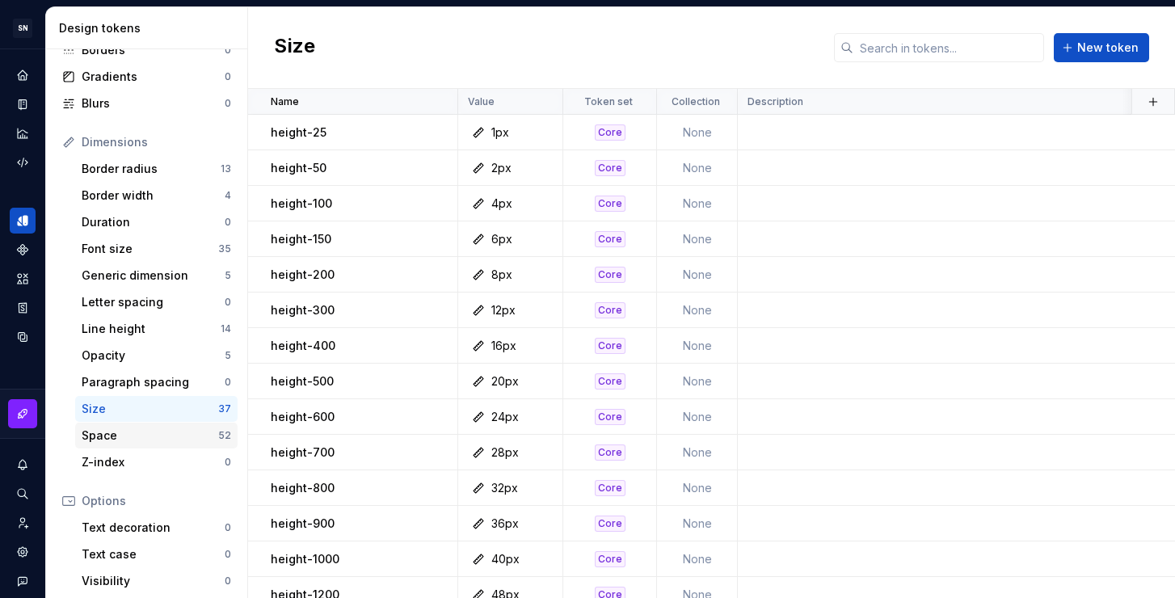
click at [160, 429] on div "Space" at bounding box center [150, 435] width 137 height 16
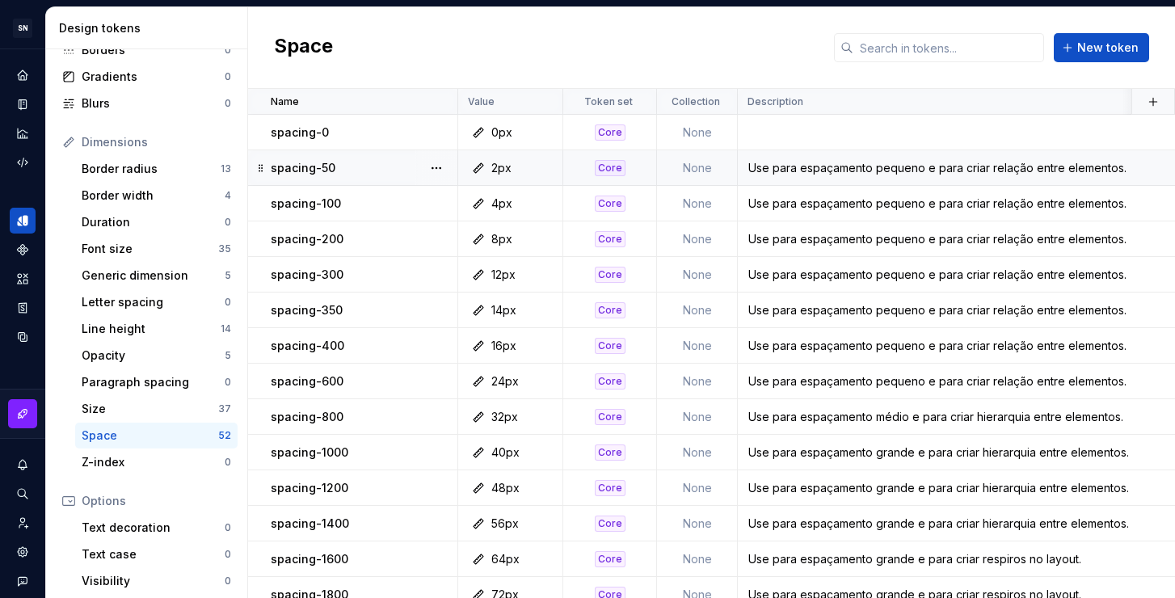
click at [1080, 165] on div "Use para espaçamento pequeno e para criar relação entre elementos." at bounding box center [1053, 168] width 631 height 16
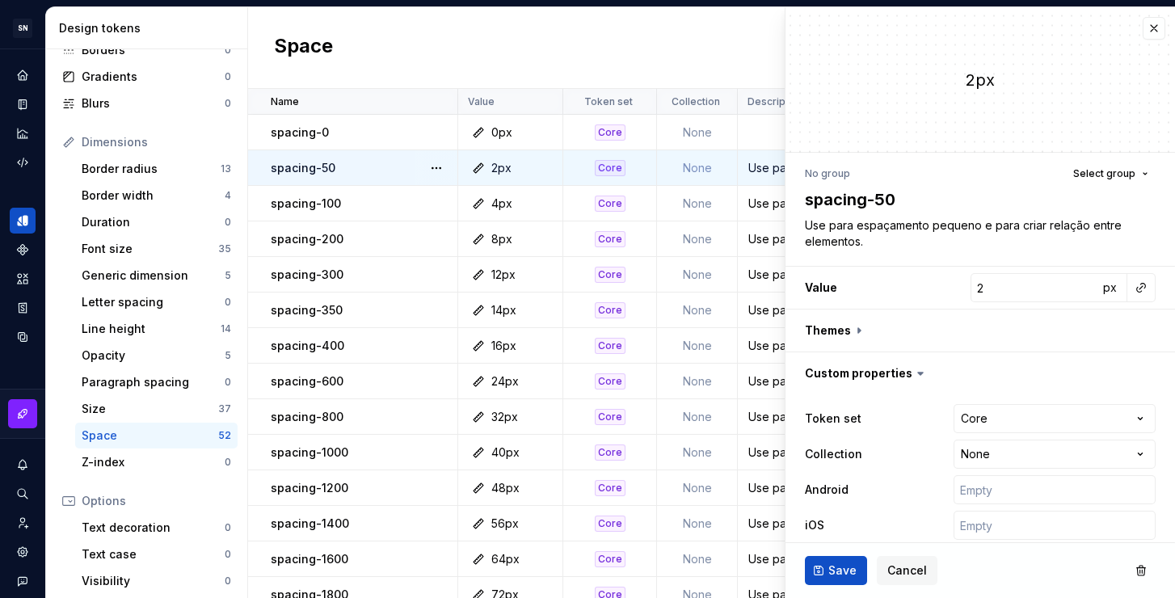
click at [972, 253] on div "No group Select group spacing-50 Use para espaçamento pequeno e para criar rela…" at bounding box center [979, 374] width 389 height 443
click at [961, 242] on textarea "Use para espaçamento pequeno e para criar relação entre elementos." at bounding box center [977, 233] width 351 height 39
click at [950, 245] on textarea "Use para espaçamento pequeno e para criar relação entre elementos." at bounding box center [977, 233] width 351 height 39
type textarea "*"
type textarea "Use para espaçamento pequeno e para criar relação entre elementos"
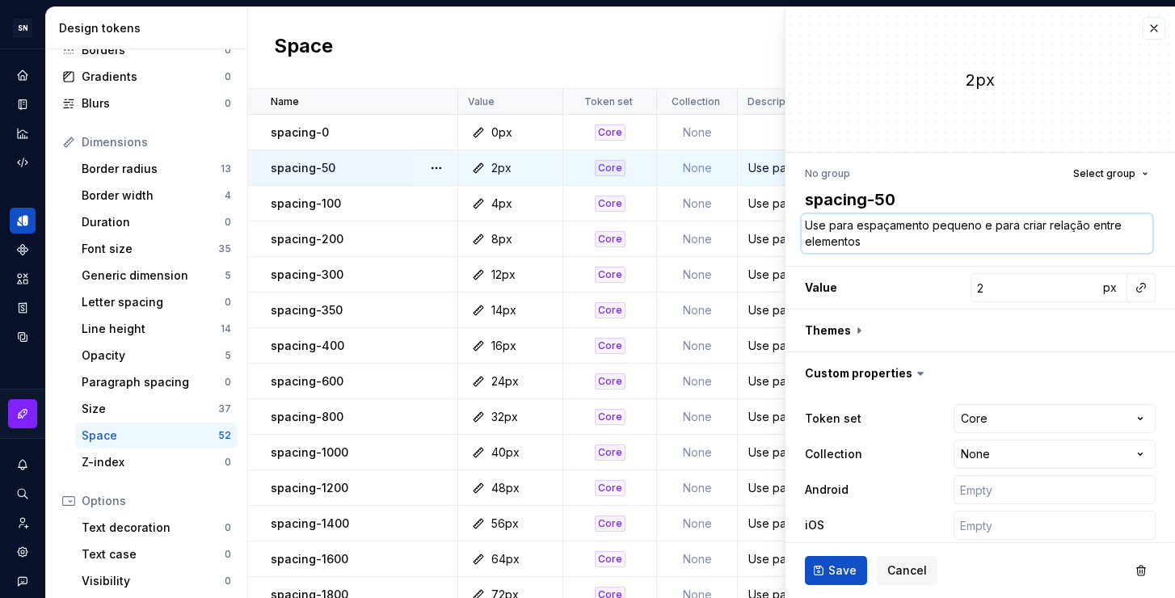
type textarea "*"
type textarea "Use para espaçamento pequeno e para criar relação entre elementos,"
type textarea "*"
type textarea "Use para espaçamento pequeno e para criar relação entre elementos,"
type textarea "*"
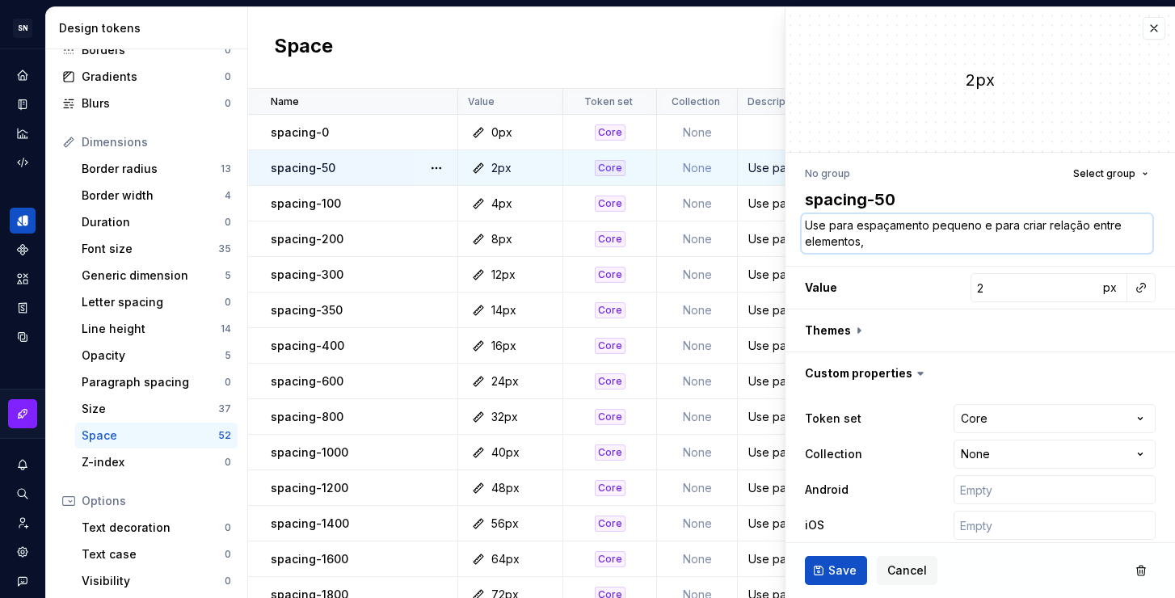
type textarea "Use para espaçamento pequeno e para criar relação entre elementos, c"
type textarea "*"
type textarea "Use para espaçamento pequeno e para criar relação entre elementos, co"
type textarea "*"
type textarea "Use para espaçamento pequeno e para criar relação entre elementos, com"
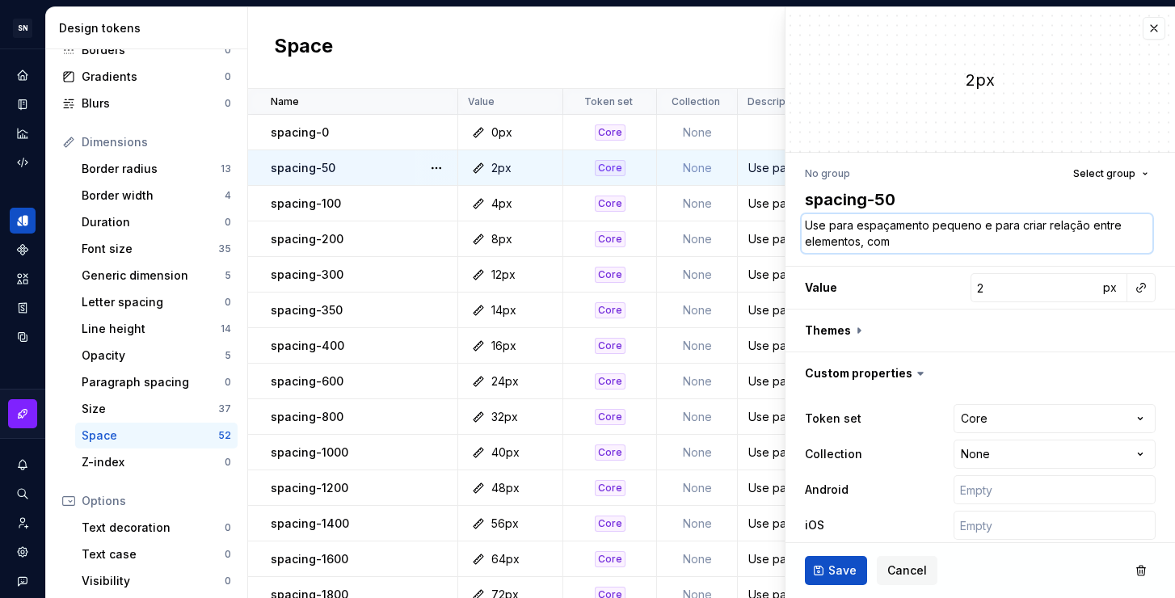
type textarea "*"
type textarea "Use para espaçamento pequeno e para criar relação entre elementos, como"
type textarea "*"
type textarea "Use para espaçamento pequeno e para criar relação entre elementos, como"
type textarea "*"
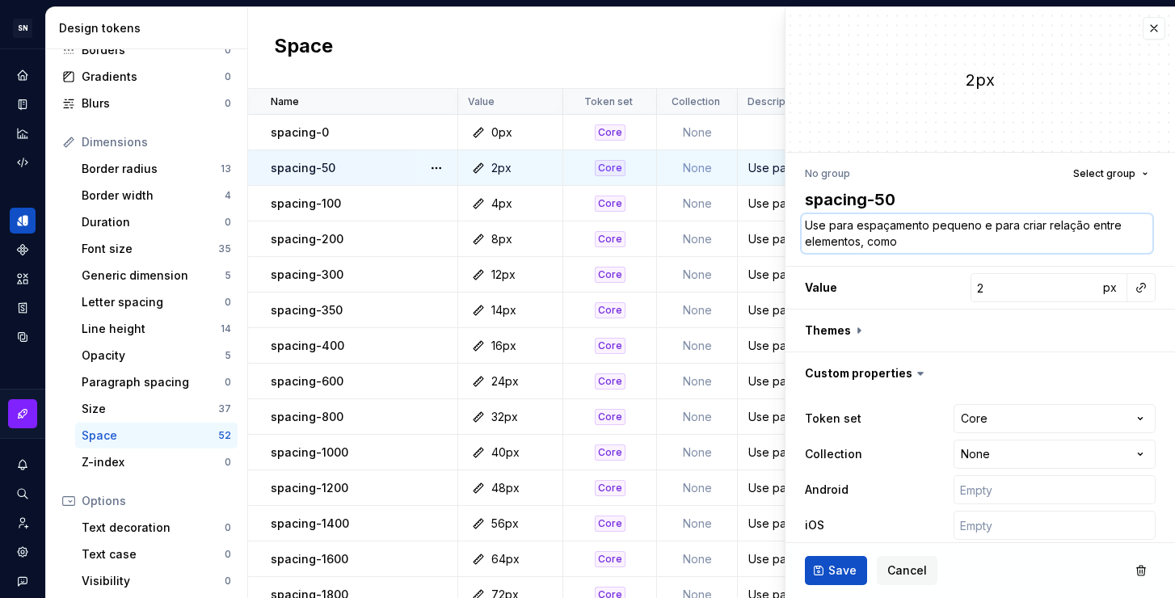
type textarea "Use para espaçamento pequeno e para criar relação entre elementos, como p"
type textarea "*"
type textarea "Use para espaçamento pequeno e para criar relação entre elementos, como por"
click at [835, 566] on span "Save" at bounding box center [842, 570] width 28 height 16
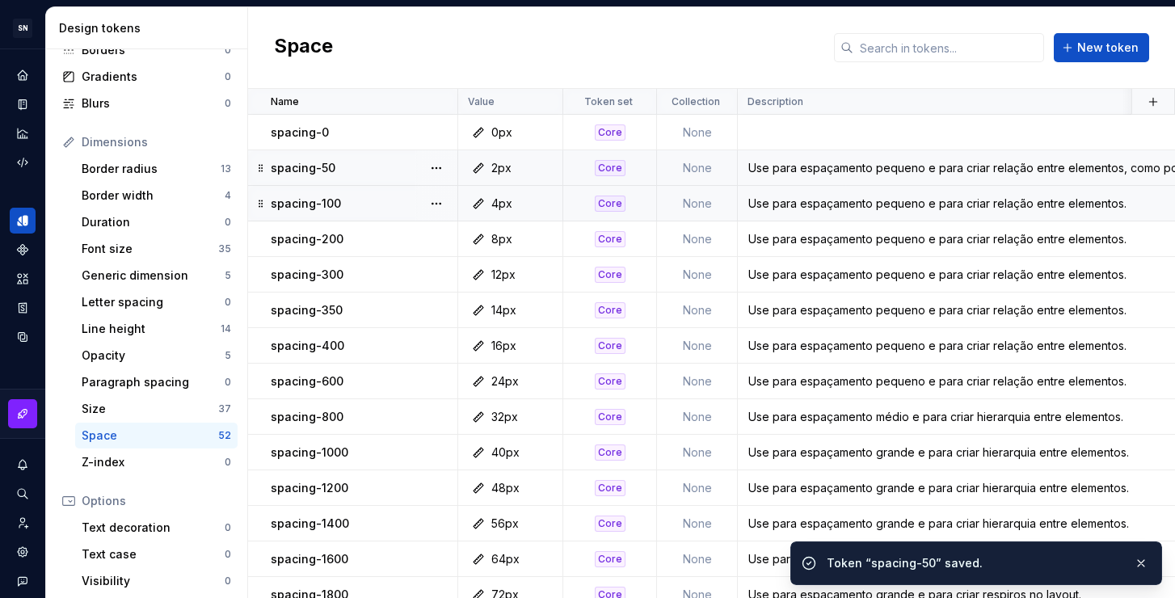
click at [819, 209] on div "Use para espaçamento pequeno e para criar relação entre elementos." at bounding box center [1053, 204] width 631 height 16
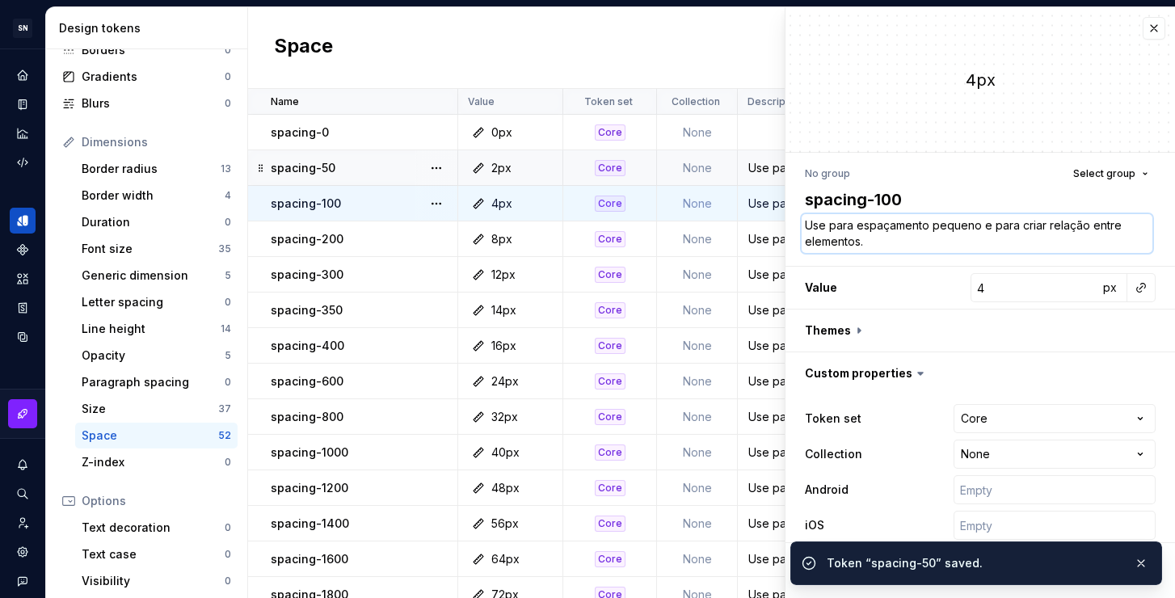
click at [861, 250] on textarea "Use para espaçamento pequeno e para criar relação entre elementos." at bounding box center [977, 233] width 351 height 39
paste textarea ", como por exemplo título com subtítulo"
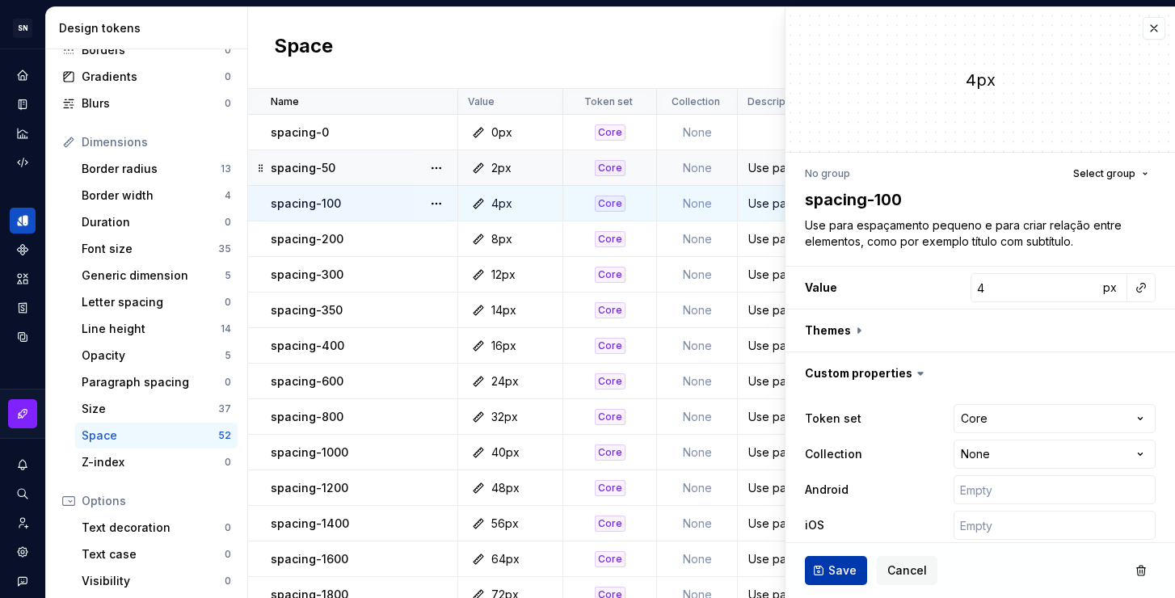
click at [840, 562] on span "Save" at bounding box center [842, 570] width 28 height 16
click at [766, 242] on div "Use para espaçamento pequeno e para criar relação entre elementos." at bounding box center [1053, 239] width 631 height 16
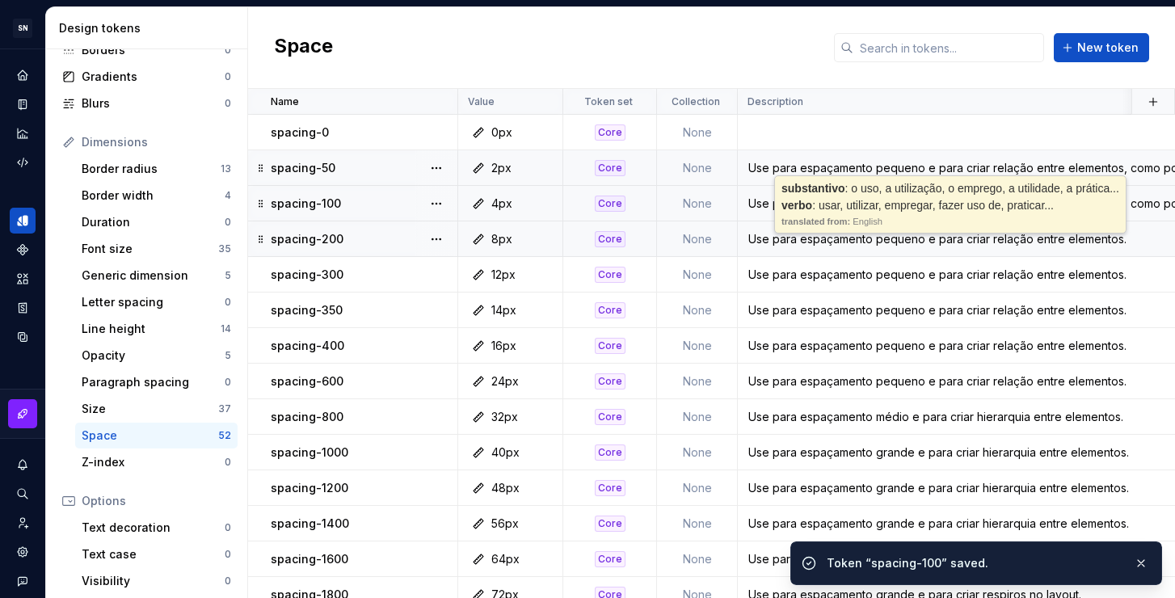
click at [770, 238] on div "Use para espaçamento pequeno e para criar relação entre elementos." at bounding box center [1053, 239] width 631 height 16
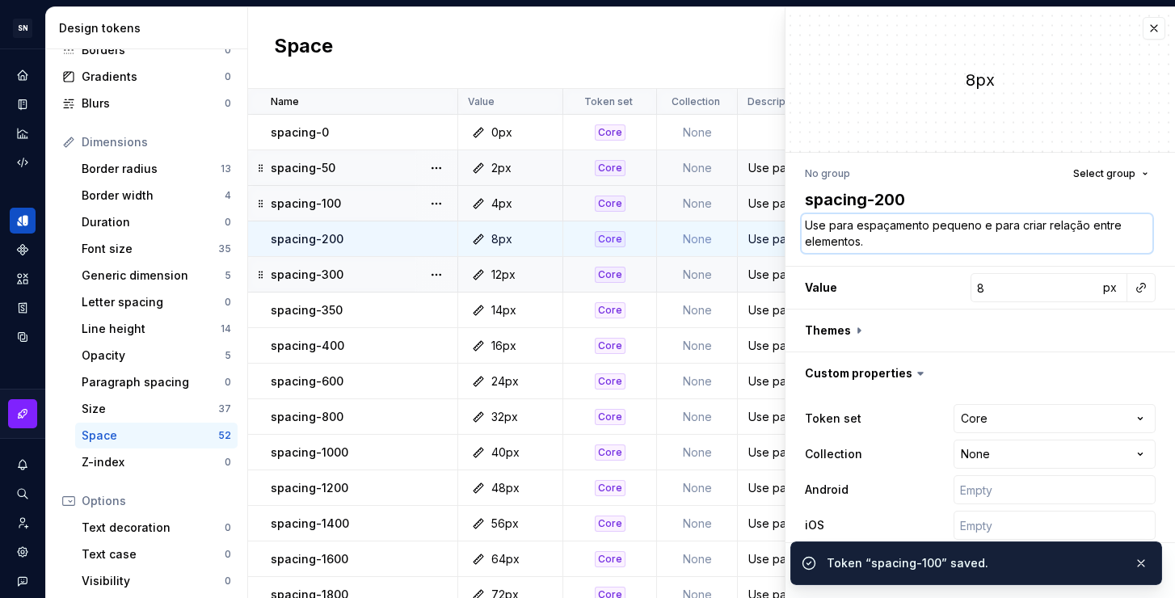
click at [873, 249] on textarea "Use para espaçamento pequeno e para criar relação entre elementos." at bounding box center [977, 233] width 351 height 39
paste textarea ", como por exemplo título com subtítulo"
click at [1142, 562] on button "button" at bounding box center [1140, 563] width 21 height 23
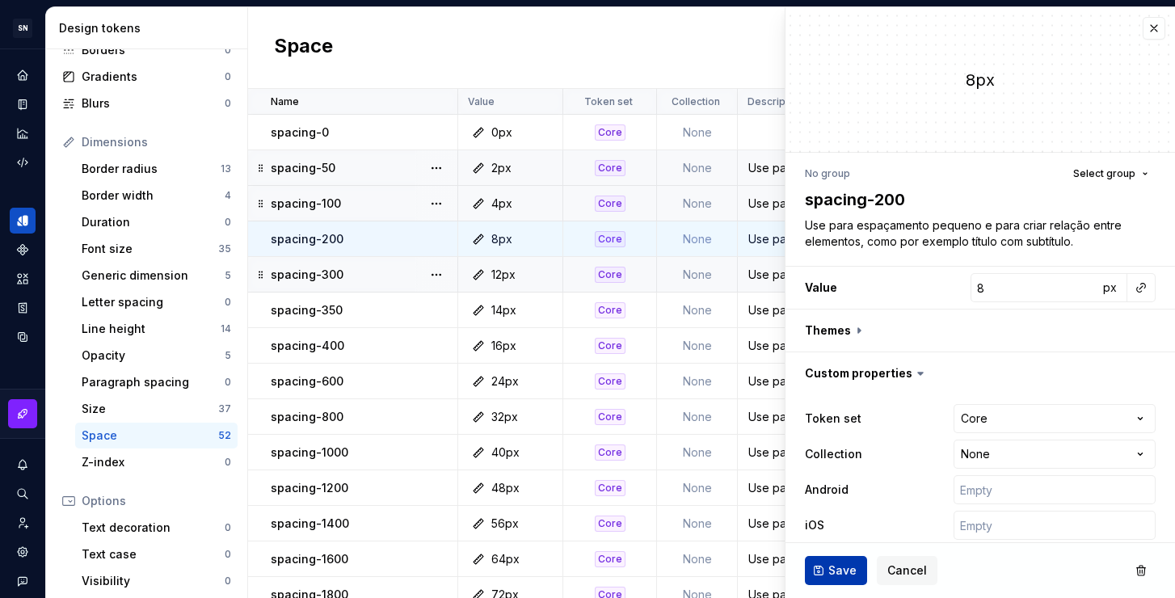
click at [854, 567] on span "Save" at bounding box center [842, 570] width 28 height 16
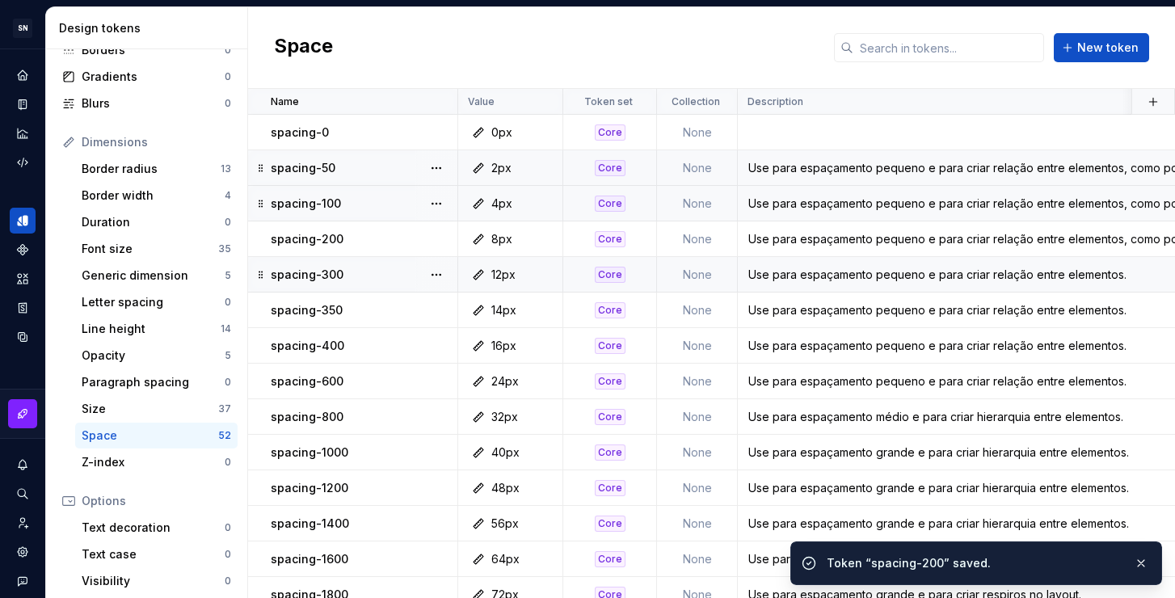
click at [770, 278] on div "Use para espaçamento pequeno e para criar relação entre elementos." at bounding box center [1053, 275] width 631 height 16
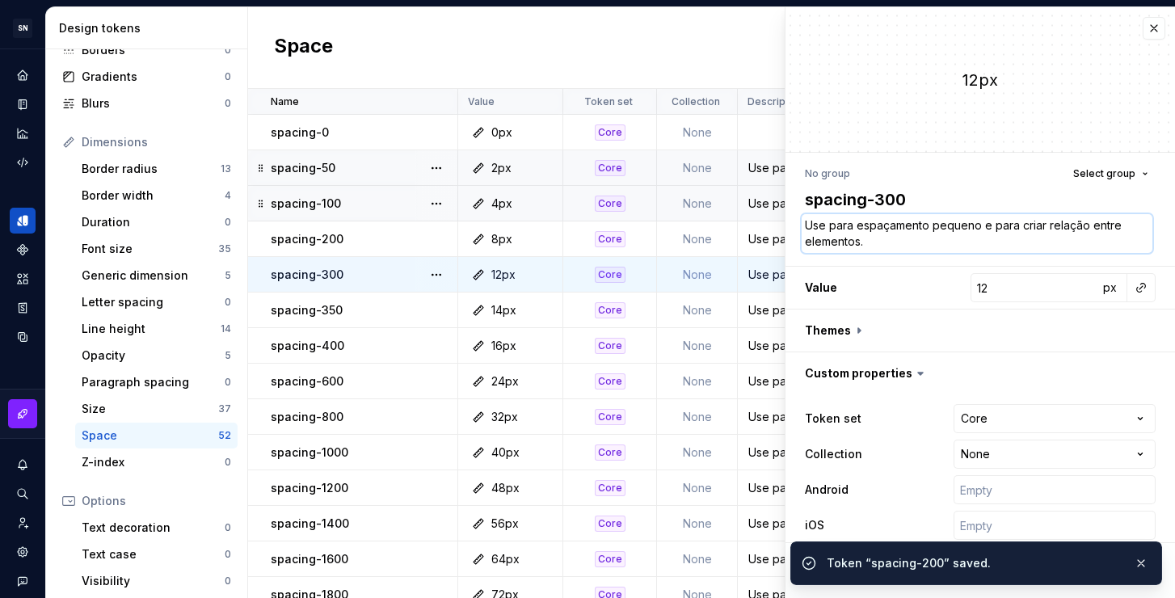
click at [853, 233] on textarea "Use para espaçamento pequeno e para criar relação entre elementos." at bounding box center [977, 233] width 351 height 39
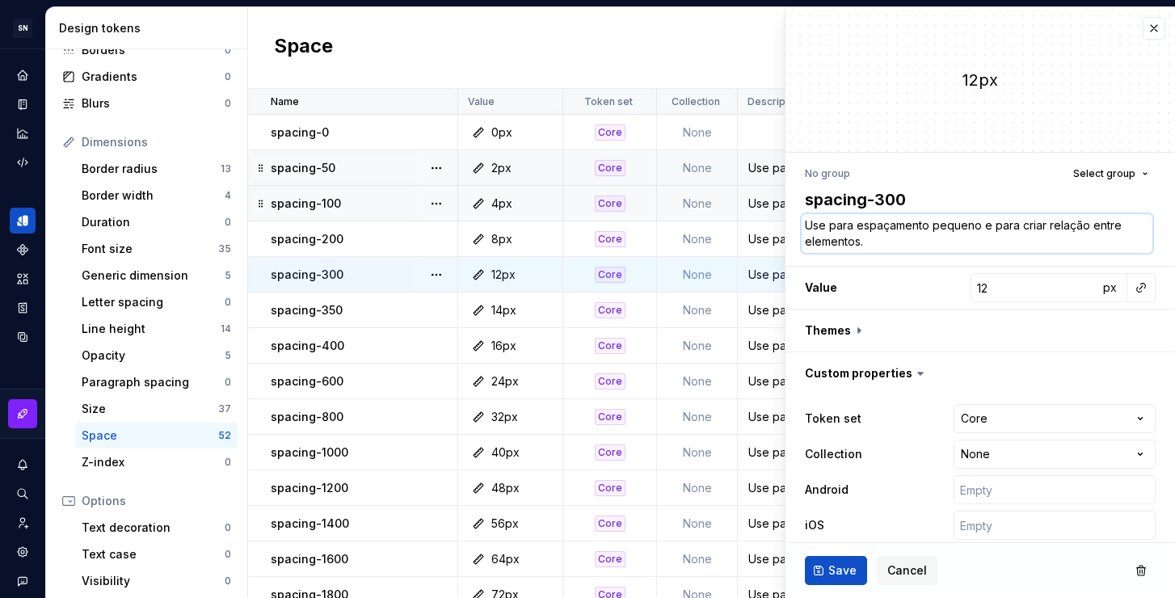
paste textarea ", como por exemplo título com subtítulo"
click at [829, 565] on span "Save" at bounding box center [842, 570] width 28 height 16
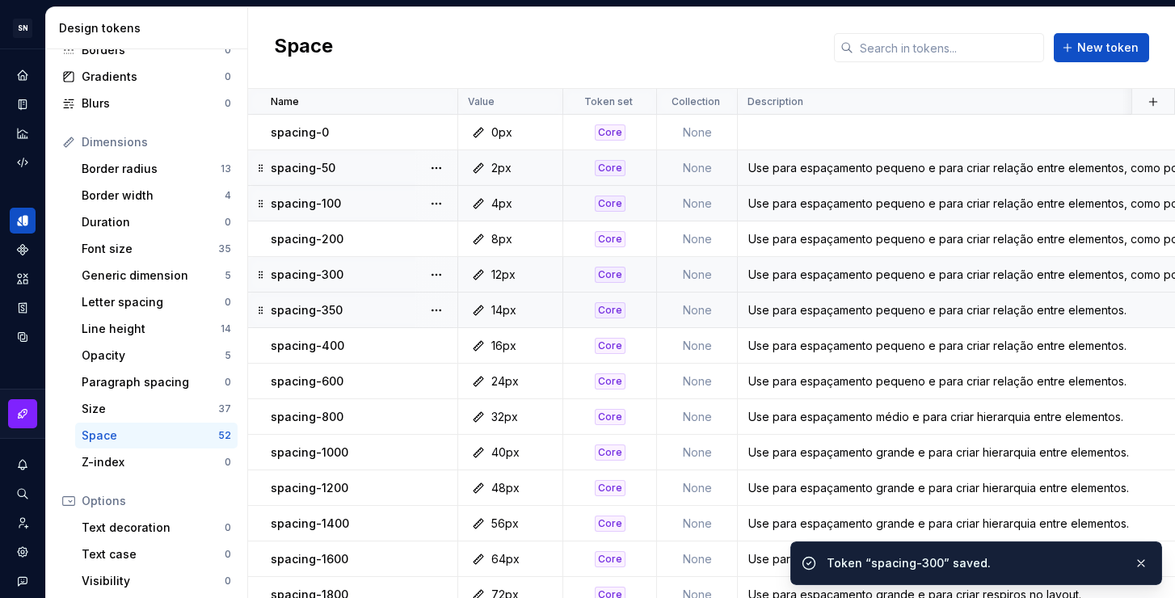
click at [766, 313] on div "Use para espaçamento pequeno e para criar relação entre elementos." at bounding box center [1053, 310] width 631 height 16
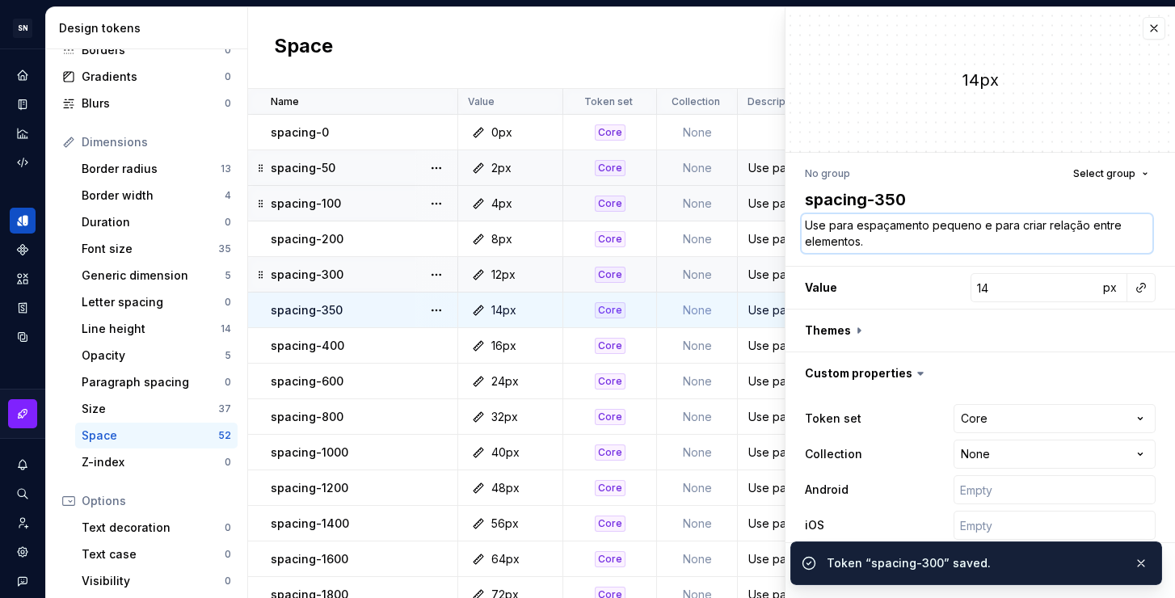
click at [874, 234] on textarea "Use para espaçamento pequeno e para criar relação entre elementos." at bounding box center [977, 233] width 351 height 39
paste textarea ", como por exemplo título com subtítulo"
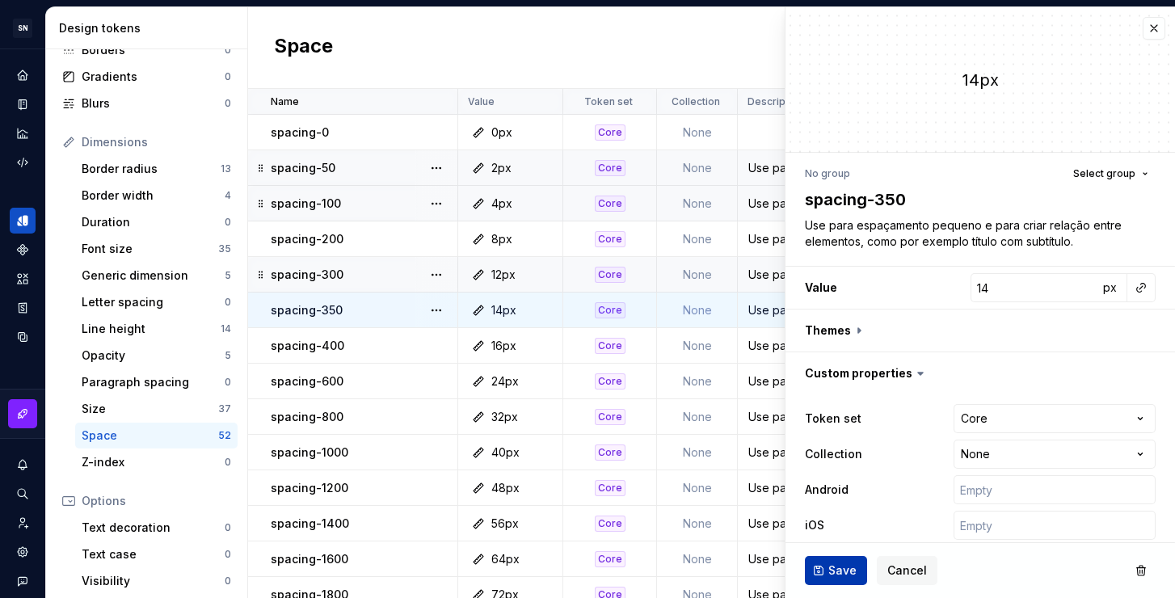
click at [838, 574] on span "Save" at bounding box center [842, 570] width 28 height 16
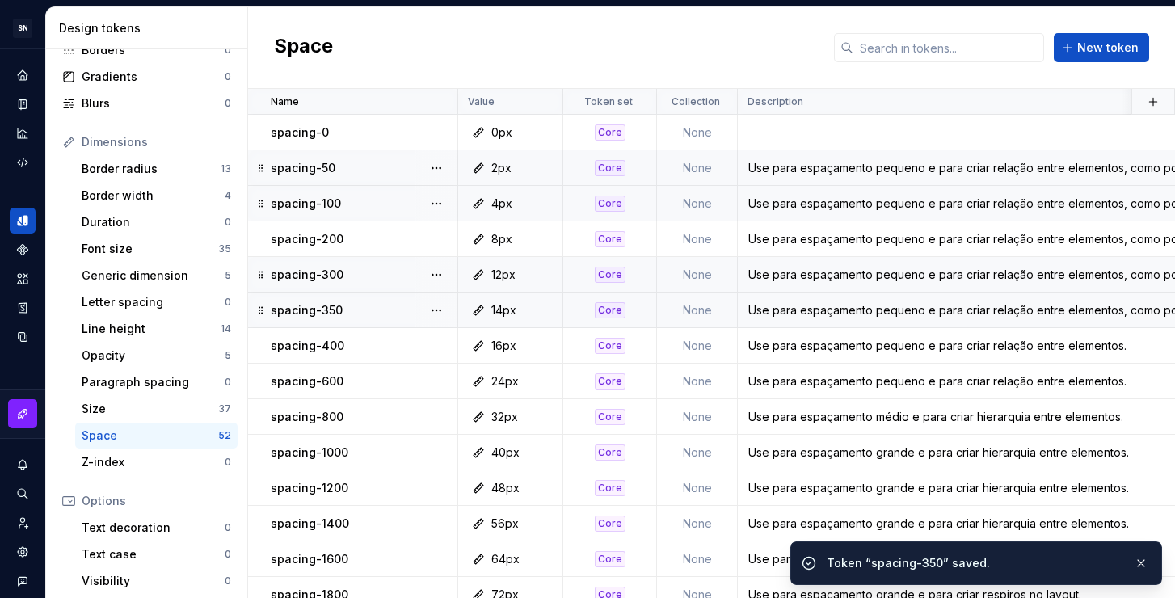
click at [754, 345] on div "Use para espaçamento pequeno e para criar relação entre elementos." at bounding box center [1053, 346] width 631 height 16
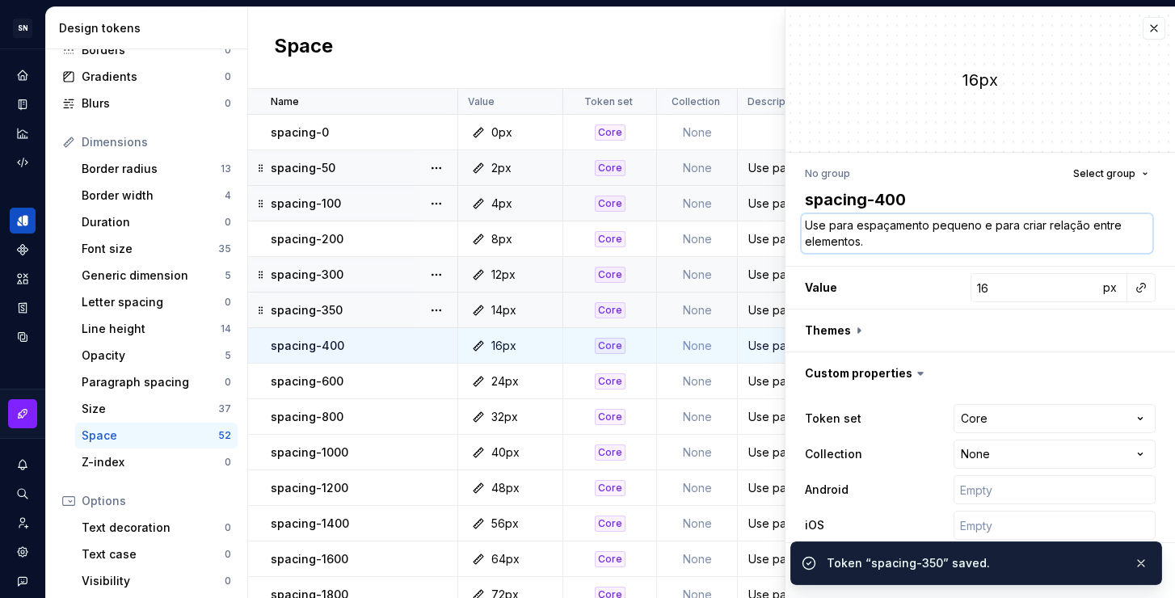
click at [859, 239] on textarea "Use para espaçamento pequeno e para criar relação entre elementos." at bounding box center [977, 233] width 351 height 39
paste textarea ", como por exemplo título com subtítulo"
click at [812, 564] on icon at bounding box center [809, 563] width 16 height 16
click at [1144, 566] on button "button" at bounding box center [1140, 563] width 21 height 23
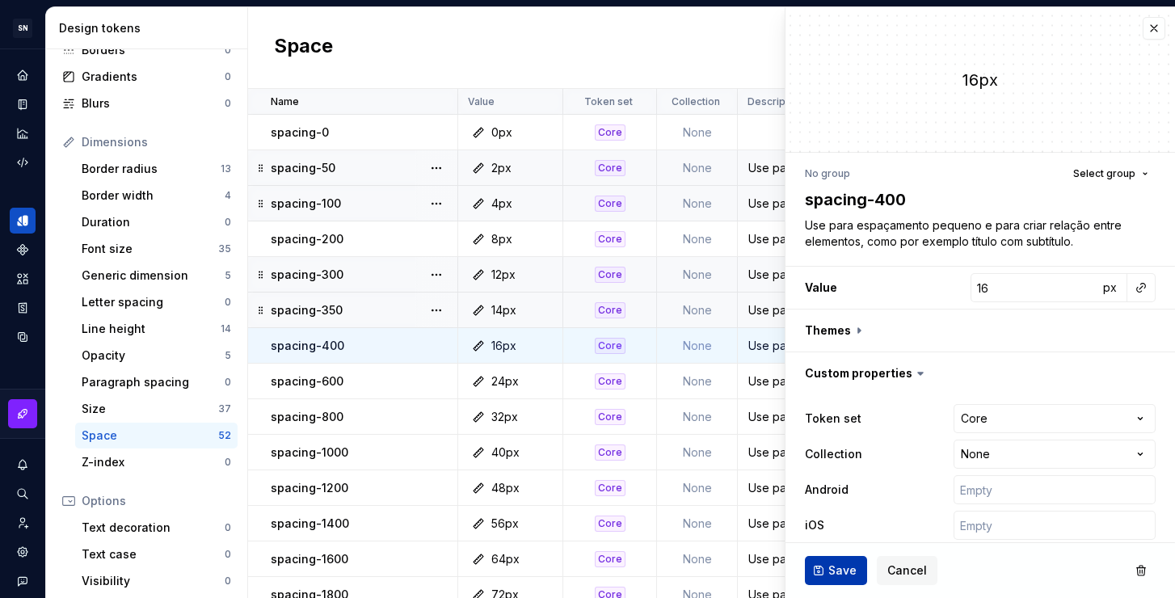
click at [833, 560] on button "Save" at bounding box center [836, 570] width 62 height 29
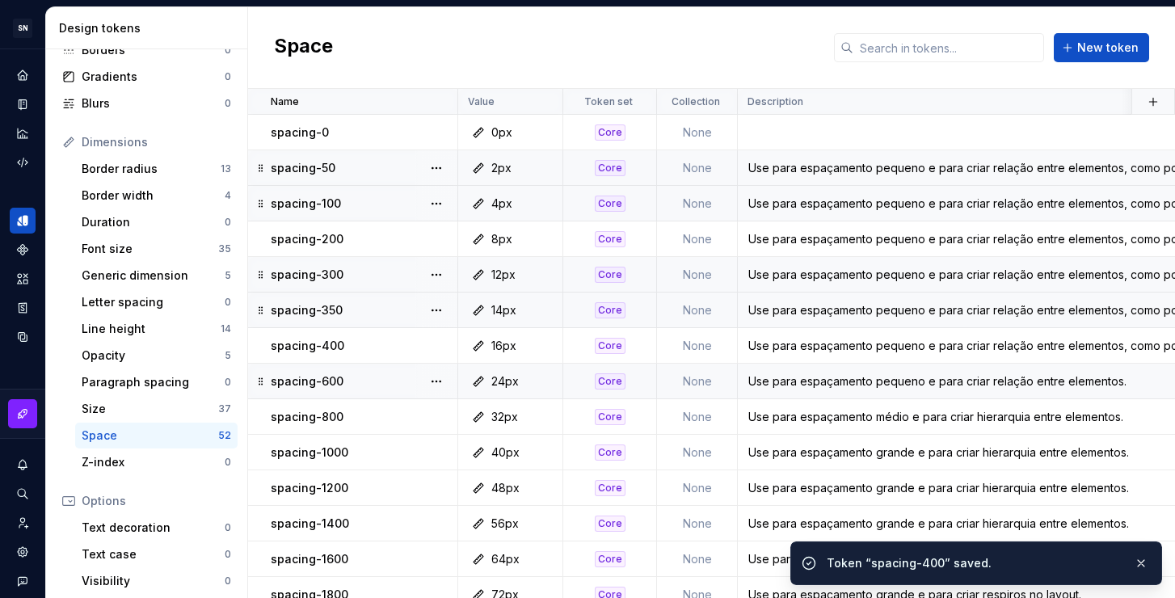
click at [758, 389] on div "Use para espaçamento pequeno e para criar relação entre elementos." at bounding box center [1053, 381] width 631 height 16
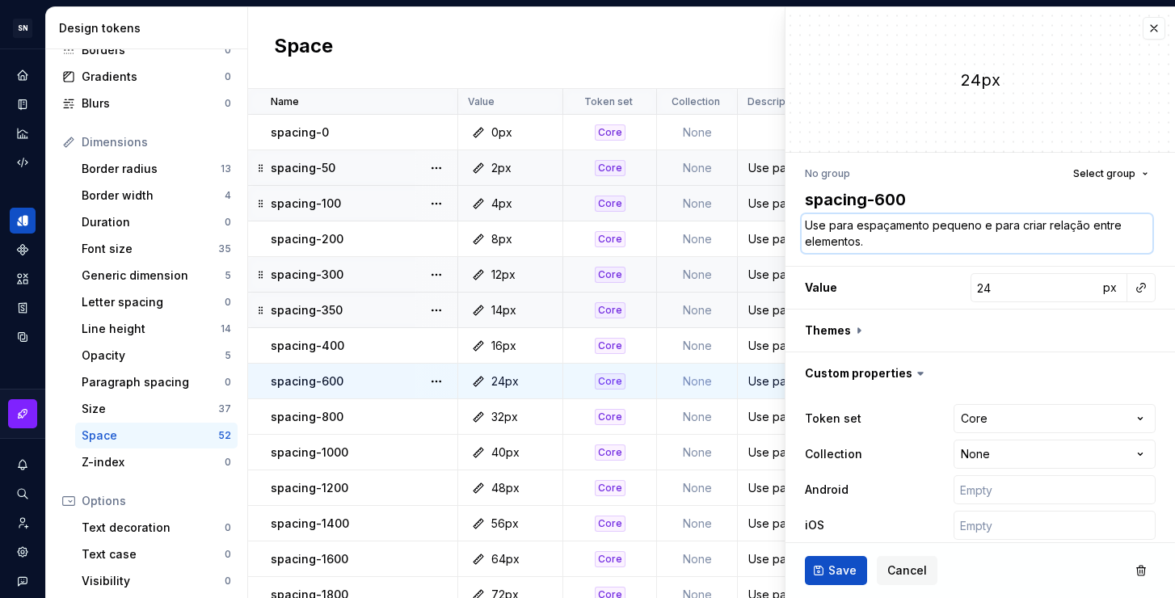
click at [889, 245] on textarea "Use para espaçamento pequeno e para criar relação entre elementos." at bounding box center [977, 233] width 351 height 39
paste textarea ", como por exemplo título com subtítulo"
click at [839, 578] on span "Save" at bounding box center [842, 570] width 28 height 16
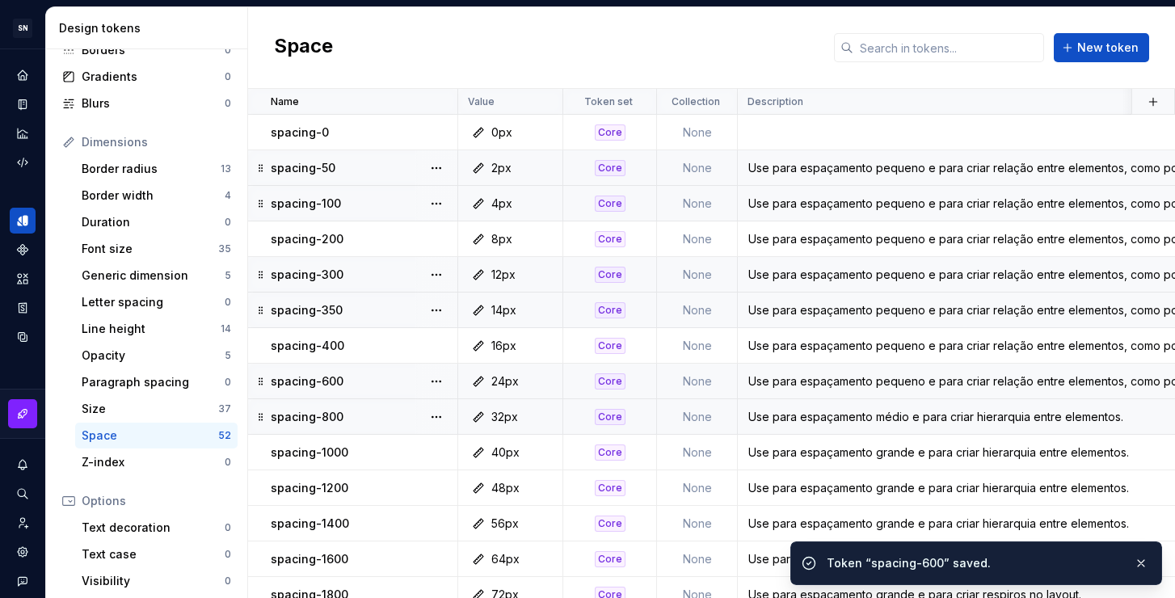
click at [764, 421] on div "Use para espaçamento médio e para criar hierarquia entre elementos." at bounding box center [1053, 417] width 631 height 16
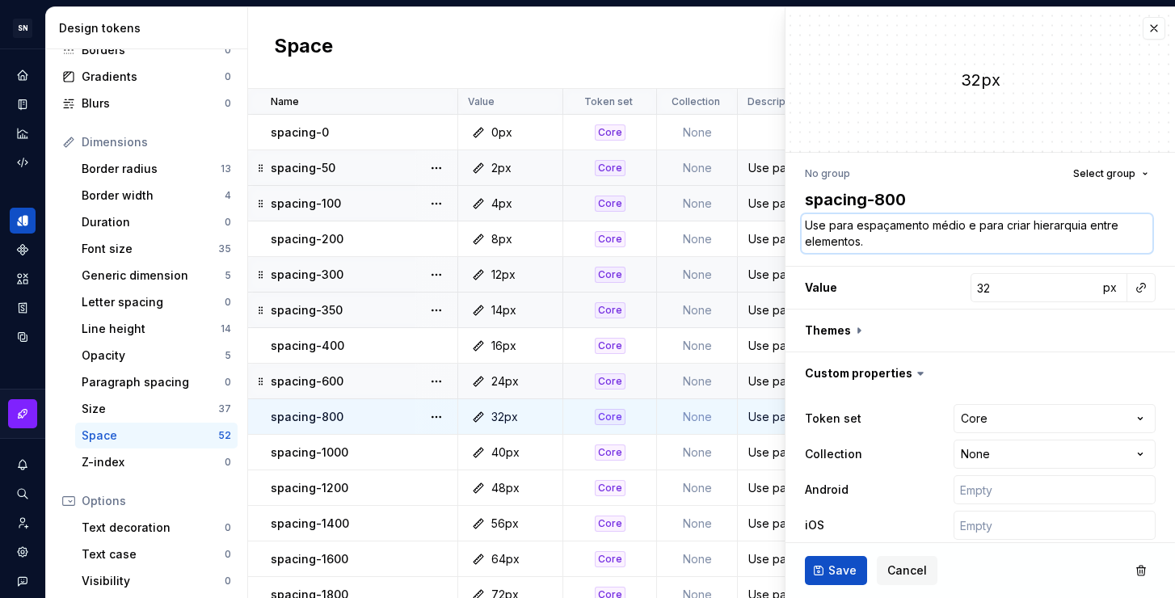
click at [981, 228] on textarea "Use para espaçamento médio e para criar hierarquia entre elementos." at bounding box center [977, 233] width 351 height 39
click at [959, 224] on textarea "Use para espaçamento médio e para criar hierarquia entre elementos." at bounding box center [977, 233] width 351 height 39
drag, startPoint x: 963, startPoint y: 227, endPoint x: 933, endPoint y: 225, distance: 30.0
click at [933, 225] on textarea "Use para espaçamento médio e para criar hierarquia entre elementos." at bounding box center [977, 233] width 351 height 39
click at [940, 246] on textarea "Use para espaçamento grande e para criar hierarquia entre elementos." at bounding box center [977, 233] width 351 height 39
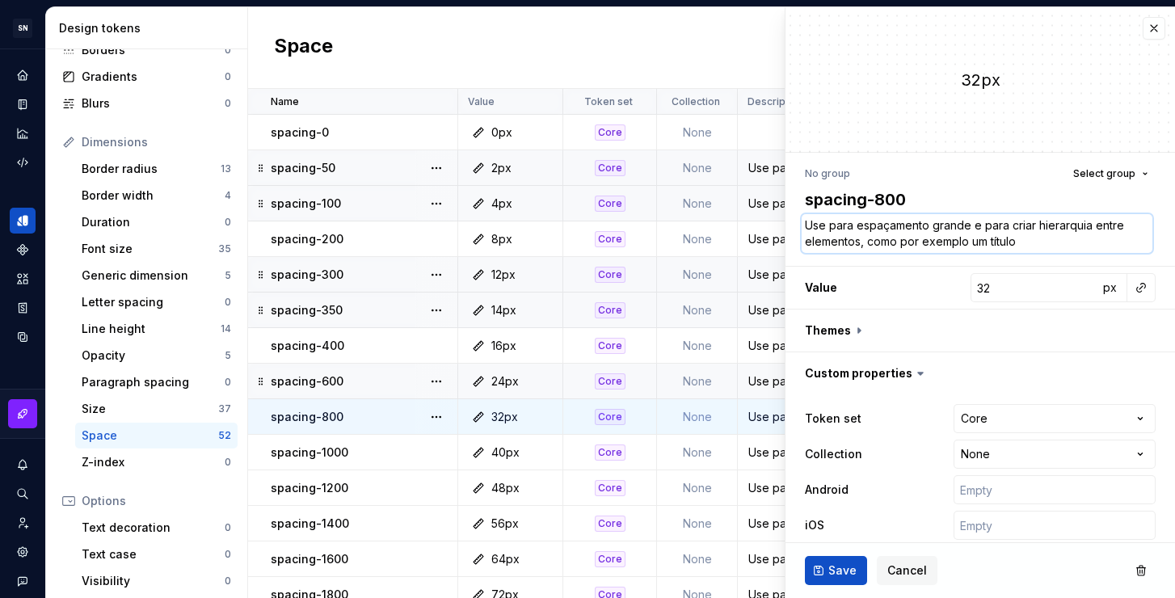
click at [1040, 243] on textarea "Use para espaçamento grande e para criar hierarquia entre elementos, como por e…" at bounding box center [977, 233] width 351 height 39
drag, startPoint x: 1025, startPoint y: 246, endPoint x: 990, endPoint y: 242, distance: 35.8
click at [990, 242] on textarea "Use para espaçamento grande e para criar hierarquia entre elementos, como por e…" at bounding box center [977, 233] width 351 height 39
click at [1097, 249] on textarea "Use para espaçamento grande e para criar hierarquia entre elementos, como por e…" at bounding box center [977, 233] width 351 height 39
drag, startPoint x: 1125, startPoint y: 243, endPoint x: 1033, endPoint y: 243, distance: 92.1
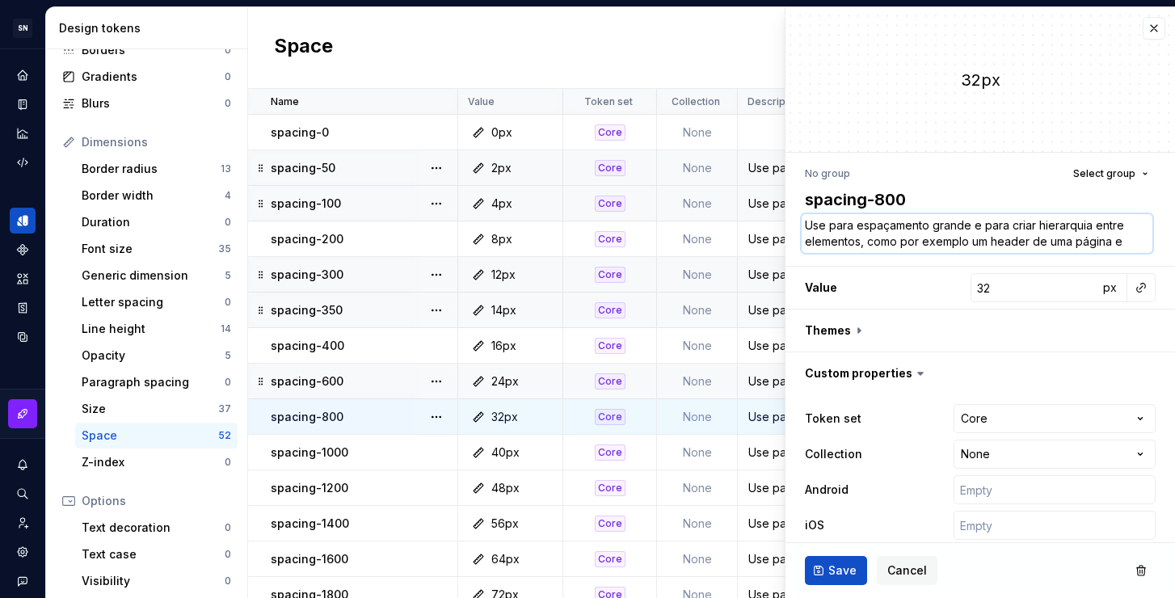
click at [1033, 243] on textarea "Use para espaçamento grande e para criar hierarquia entre elementos, como por e…" at bounding box center [977, 233] width 351 height 39
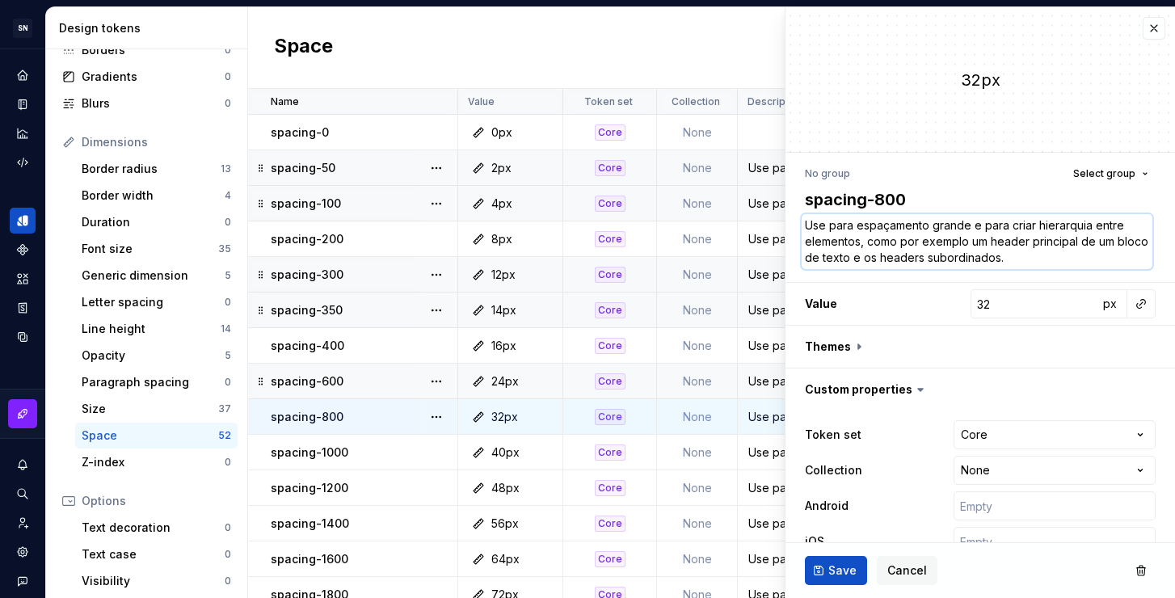
click at [1052, 257] on textarea "Use para espaçamento grande e para criar hierarquia entre elementos, como por e…" at bounding box center [977, 241] width 351 height 55
click at [841, 565] on span "Save" at bounding box center [842, 570] width 28 height 16
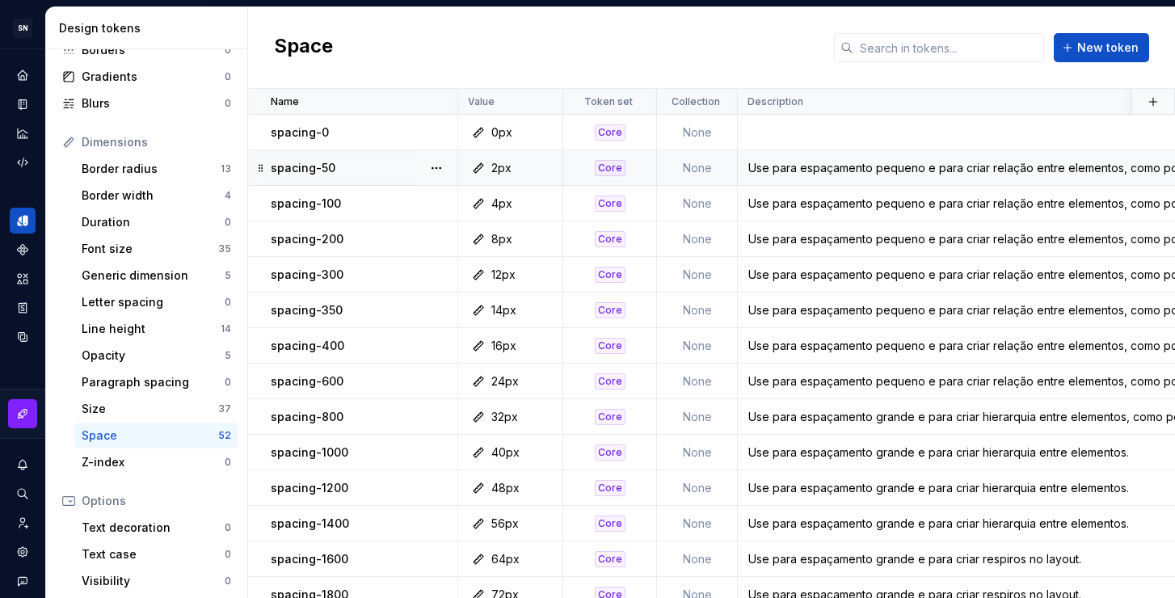
click at [911, 175] on div "Use para espaçamento pequeno e para criar relação entre elementos, como por exe…" at bounding box center [1053, 168] width 631 height 16
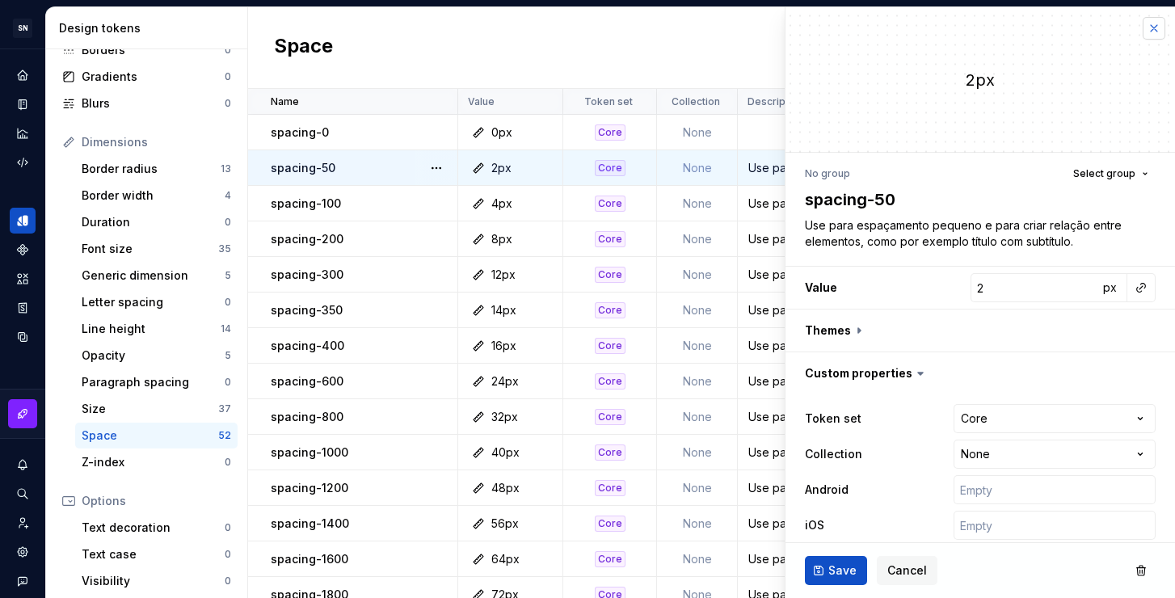
click at [1142, 29] on button "button" at bounding box center [1153, 28] width 23 height 23
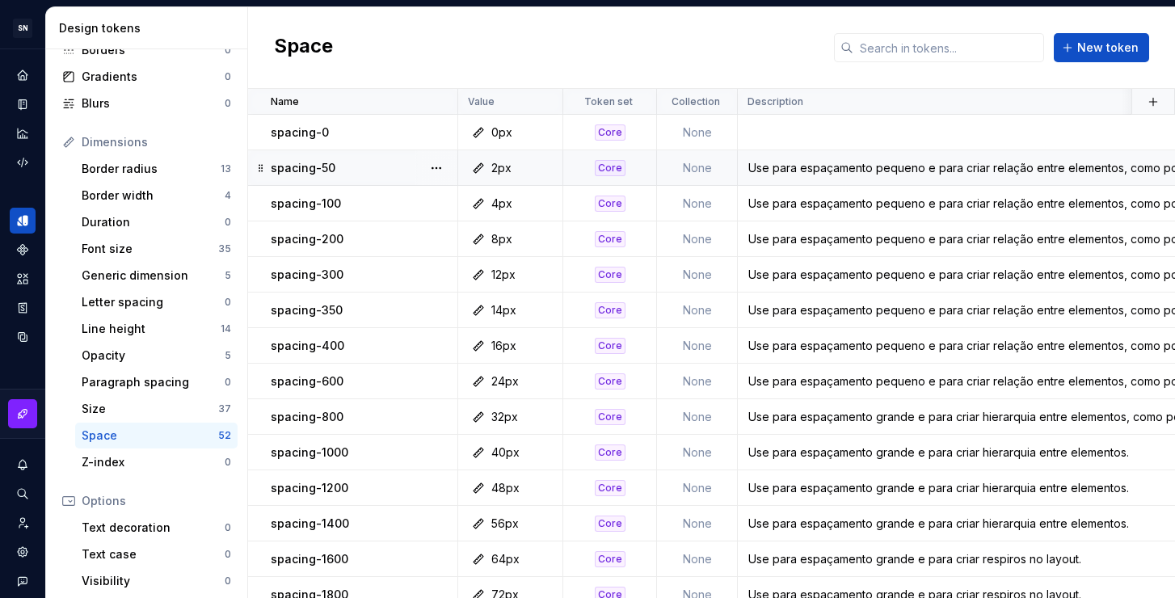
click at [1053, 171] on div "Use para espaçamento pequeno e para criar relação entre elementos, como por exe…" at bounding box center [1053, 168] width 631 height 16
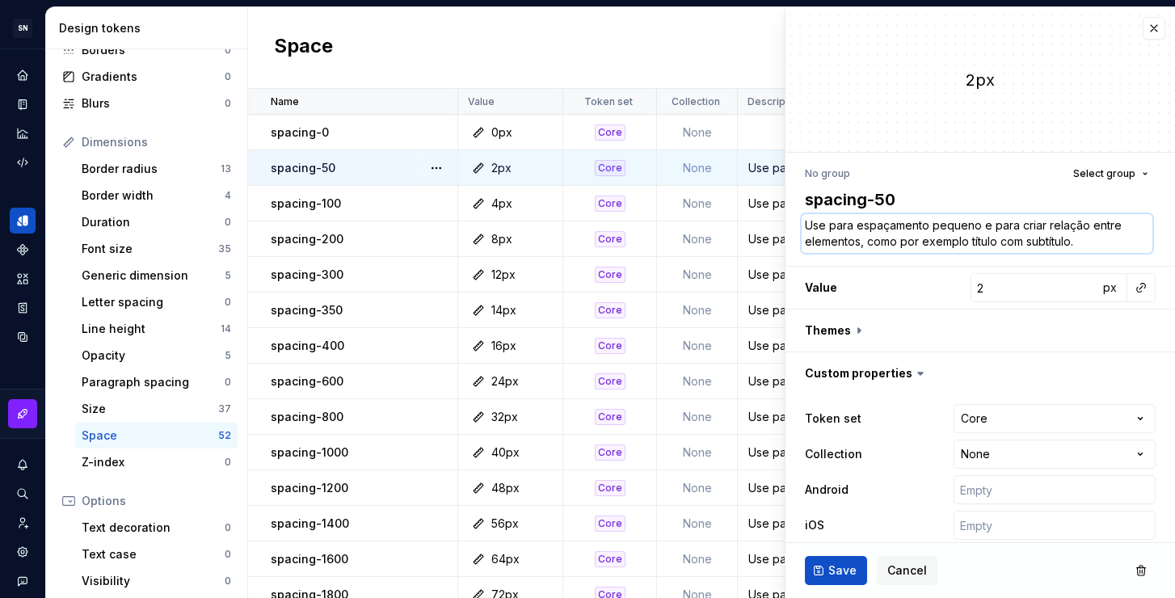
click at [916, 244] on textarea "Use para espaçamento pequeno e para criar relação entre elementos, como por exe…" at bounding box center [977, 233] width 351 height 39
click at [1019, 242] on textarea "Use para espaçamento pequeno e para criar relação entre elementos, como por exe…" at bounding box center [977, 233] width 351 height 39
drag, startPoint x: 1020, startPoint y: 240, endPoint x: 1000, endPoint y: 239, distance: 19.4
click at [1000, 239] on textarea "Use para espaçamento pequeno e para criar relação entre elementos, como por exe…" at bounding box center [977, 233] width 351 height 39
click at [837, 569] on span "Save" at bounding box center [842, 570] width 28 height 16
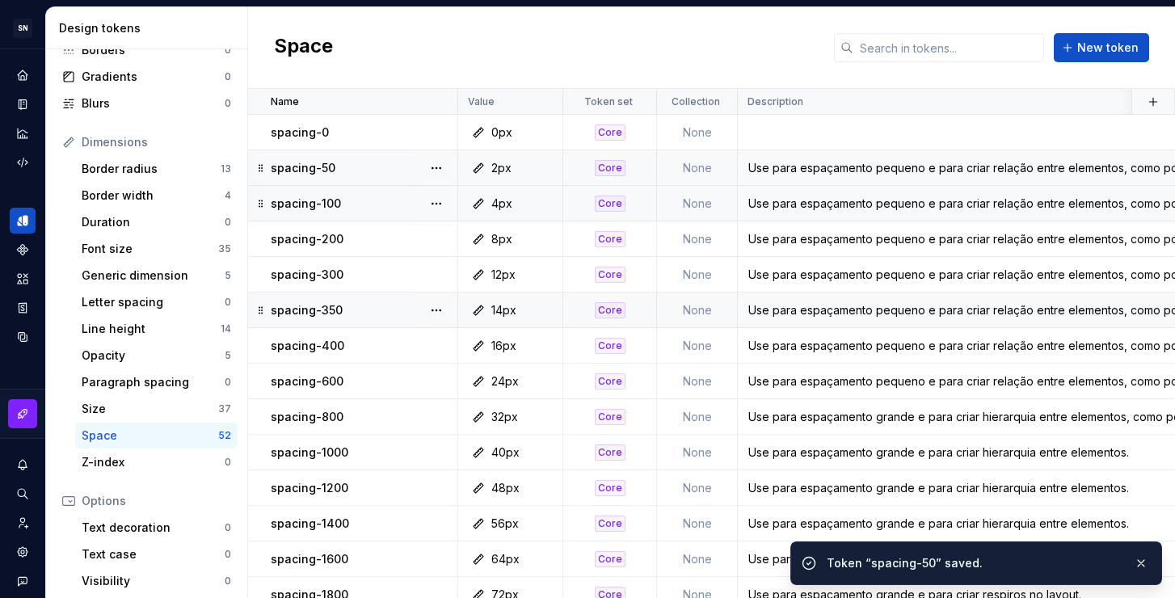
click at [775, 201] on div "Use para espaçamento pequeno e para criar relação entre elementos, como por exe…" at bounding box center [1053, 204] width 631 height 16
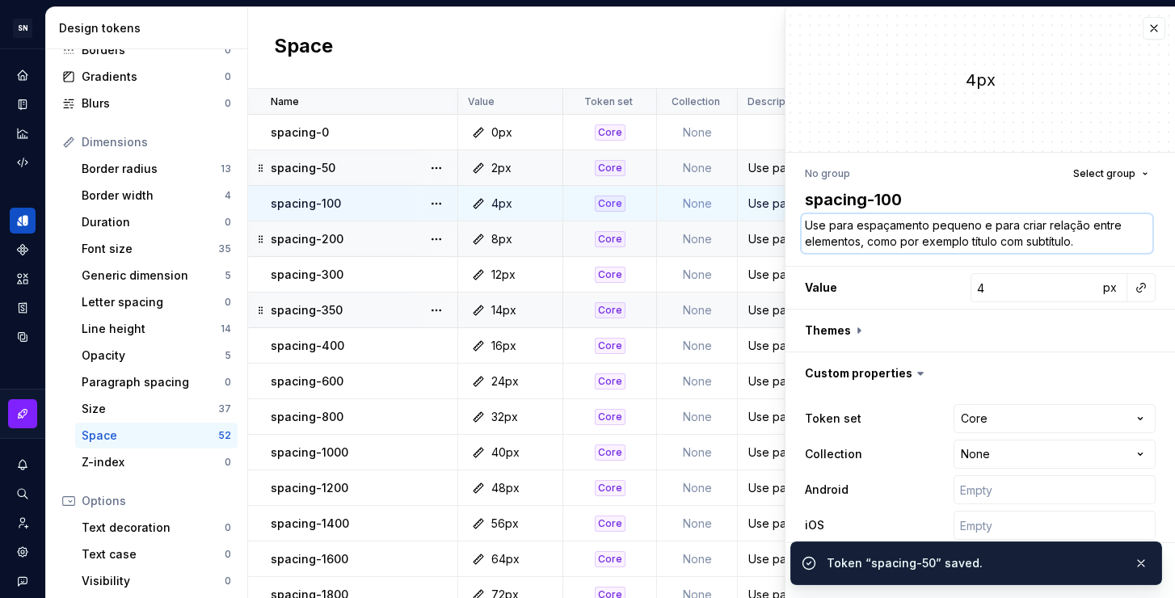
click at [914, 239] on textarea "Use para espaçamento pequeno e para criar relação entre elementos, como por exe…" at bounding box center [977, 233] width 351 height 39
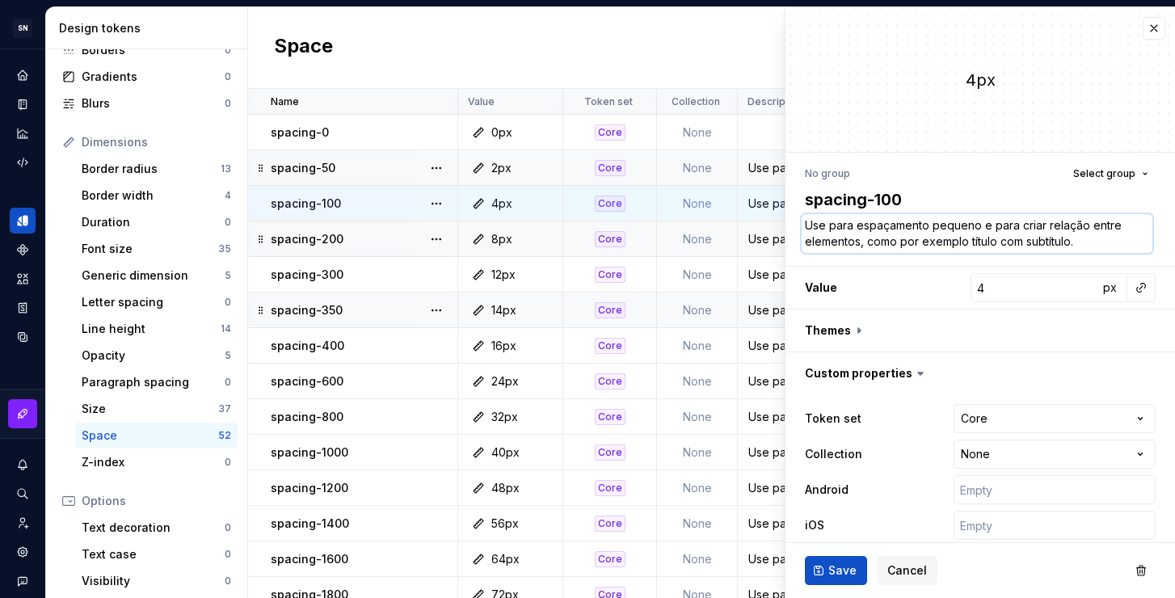
paste textarea "e"
click at [832, 568] on span "Save" at bounding box center [842, 570] width 28 height 16
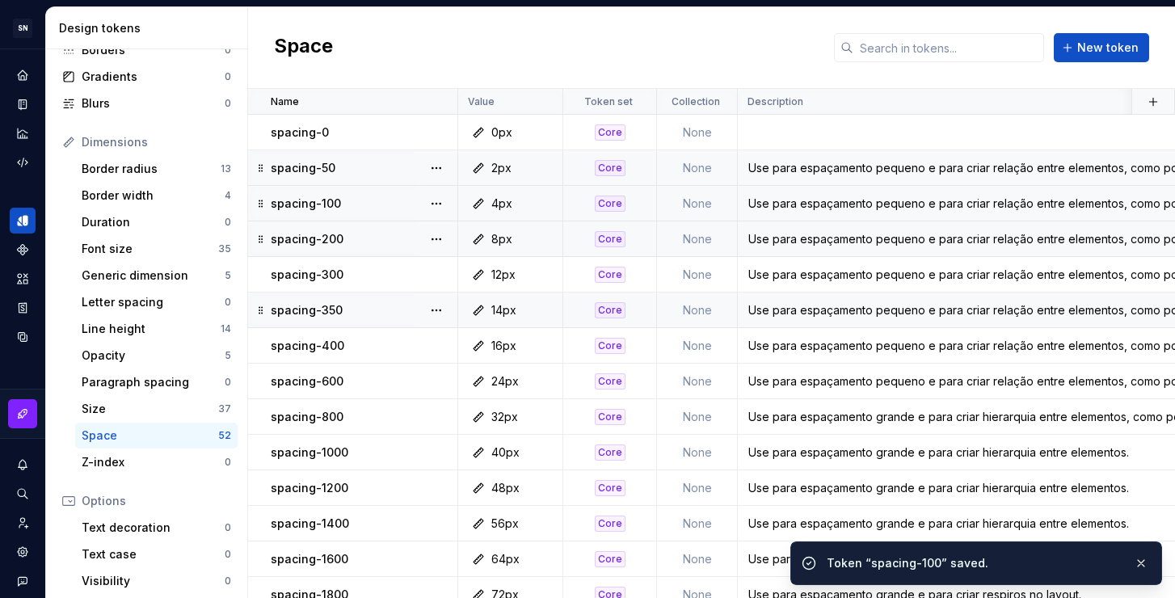
click at [769, 241] on div "Use para espaçamento pequeno e para criar relação entre elementos, como por exe…" at bounding box center [1053, 239] width 631 height 16
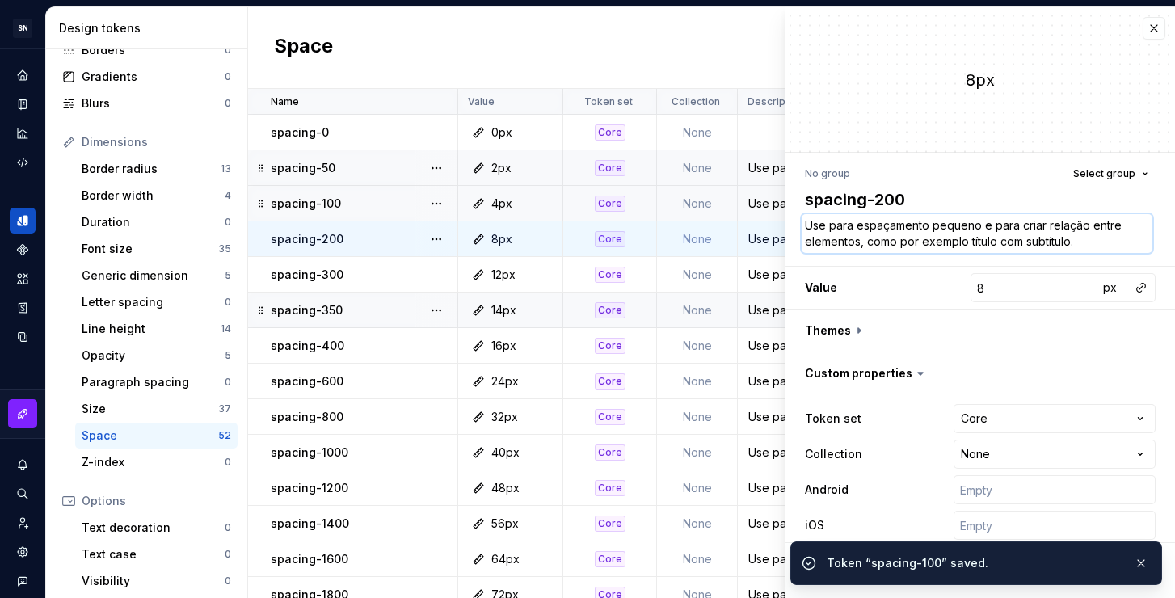
click at [844, 229] on textarea "Use para espaçamento pequeno e para criar relação entre elementos, como por exe…" at bounding box center [977, 233] width 351 height 39
paste textarea "e"
click at [1136, 558] on button "button" at bounding box center [1140, 563] width 21 height 23
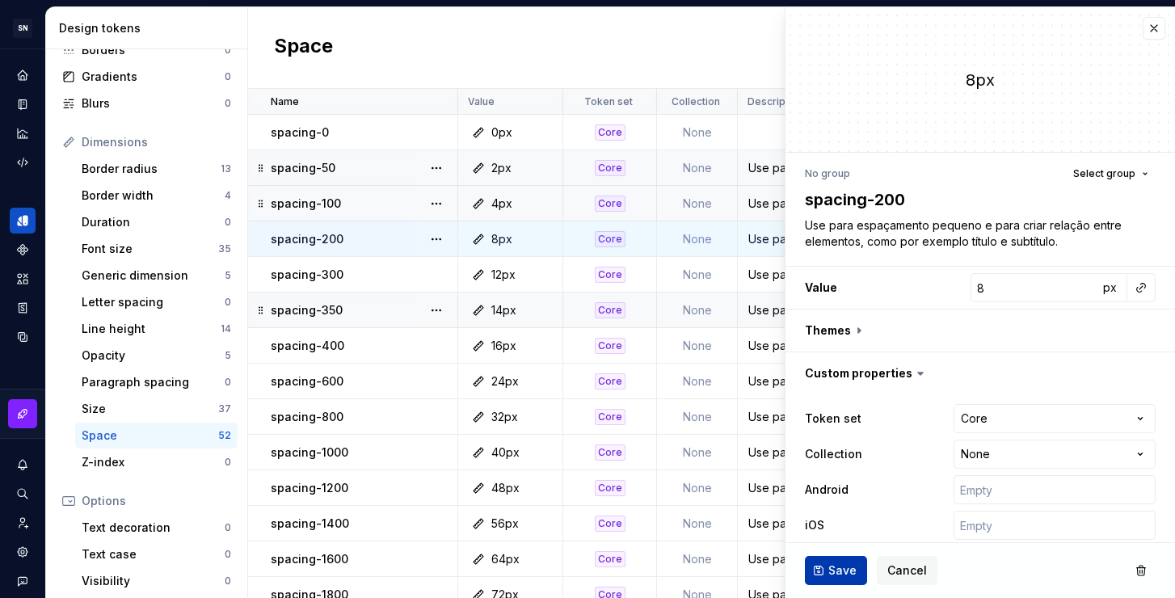
click at [851, 569] on span "Save" at bounding box center [842, 570] width 28 height 16
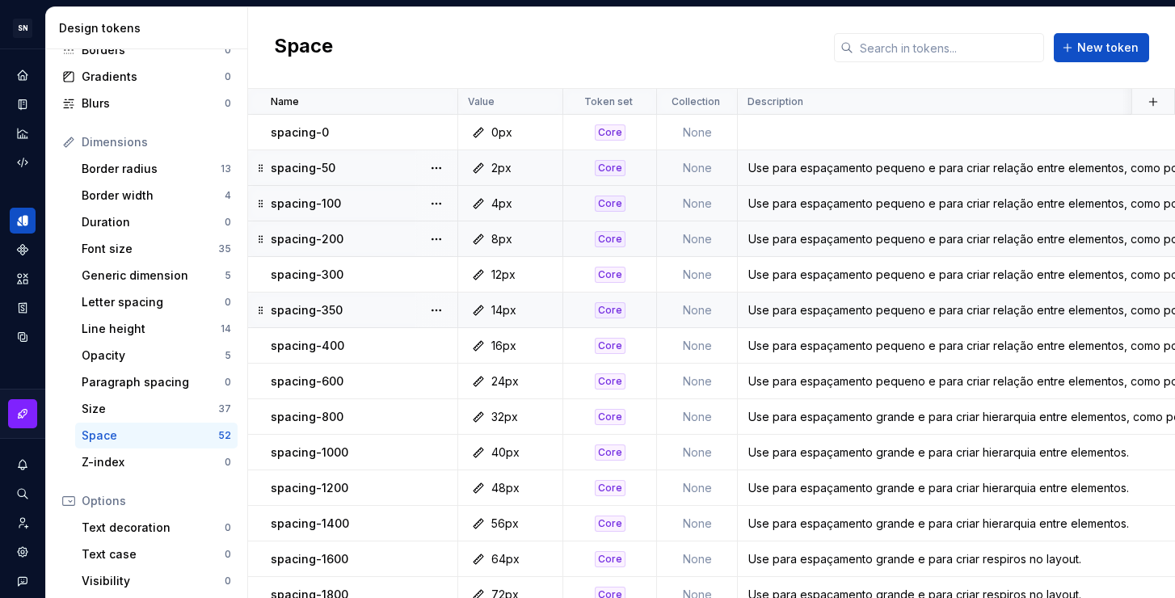
click at [932, 173] on div "Use para espaçamento pequeno e para criar relação entre elementos, como por exe…" at bounding box center [1053, 168] width 631 height 16
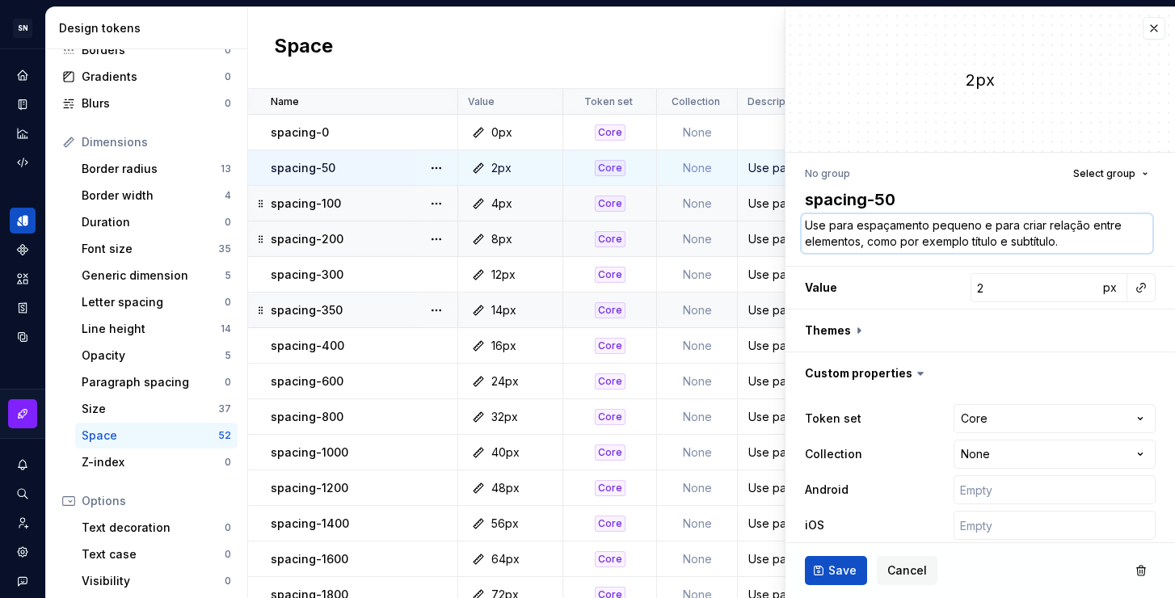
click at [1109, 245] on textarea "Use para espaçamento pequeno e para criar relação entre elementos, como por exe…" at bounding box center [977, 233] width 351 height 39
click at [1142, 30] on button "button" at bounding box center [1153, 28] width 23 height 23
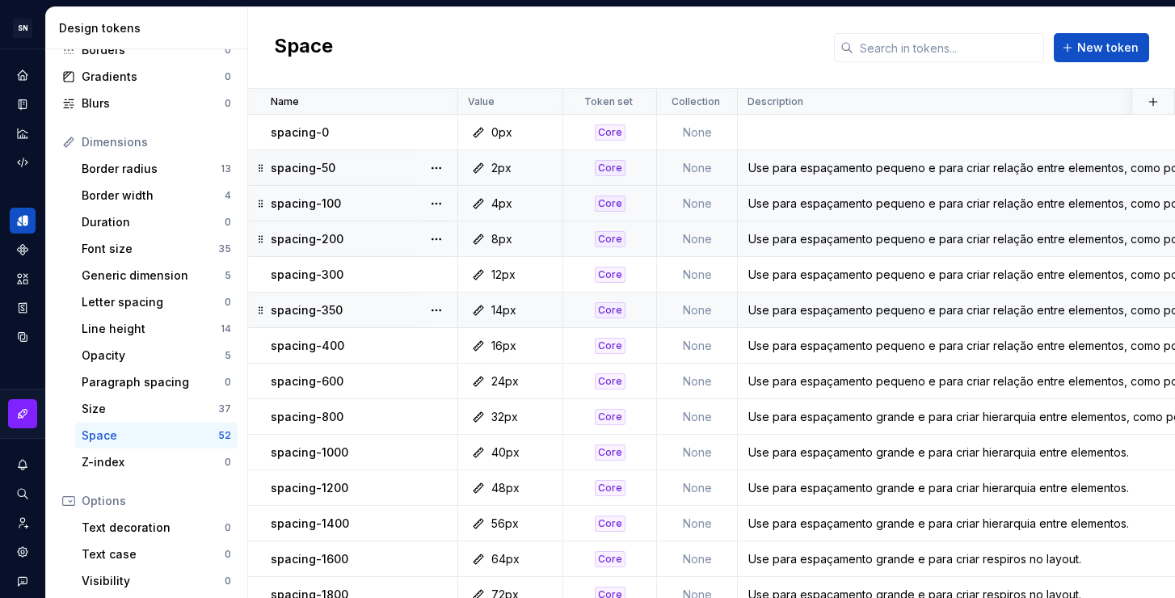
click at [794, 207] on div "Use para espaçamento pequeno e para criar relação entre elementos, como por exe…" at bounding box center [1053, 204] width 631 height 16
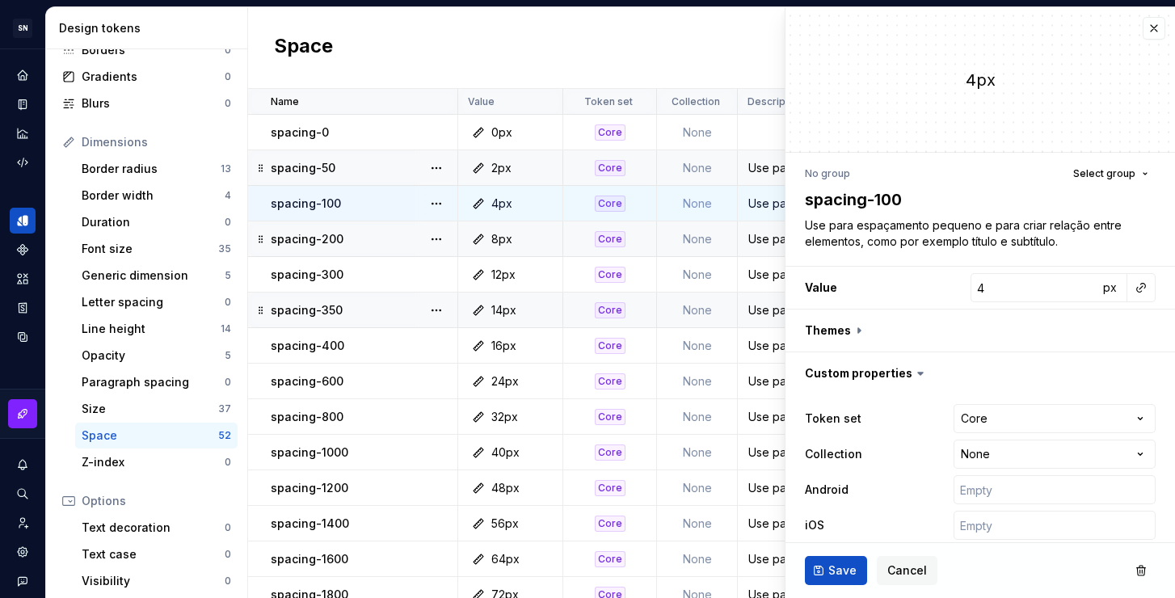
click at [766, 231] on div "Use para espaçamento pequeno e para criar relação entre elementos, como por exe…" at bounding box center [1053, 239] width 631 height 16
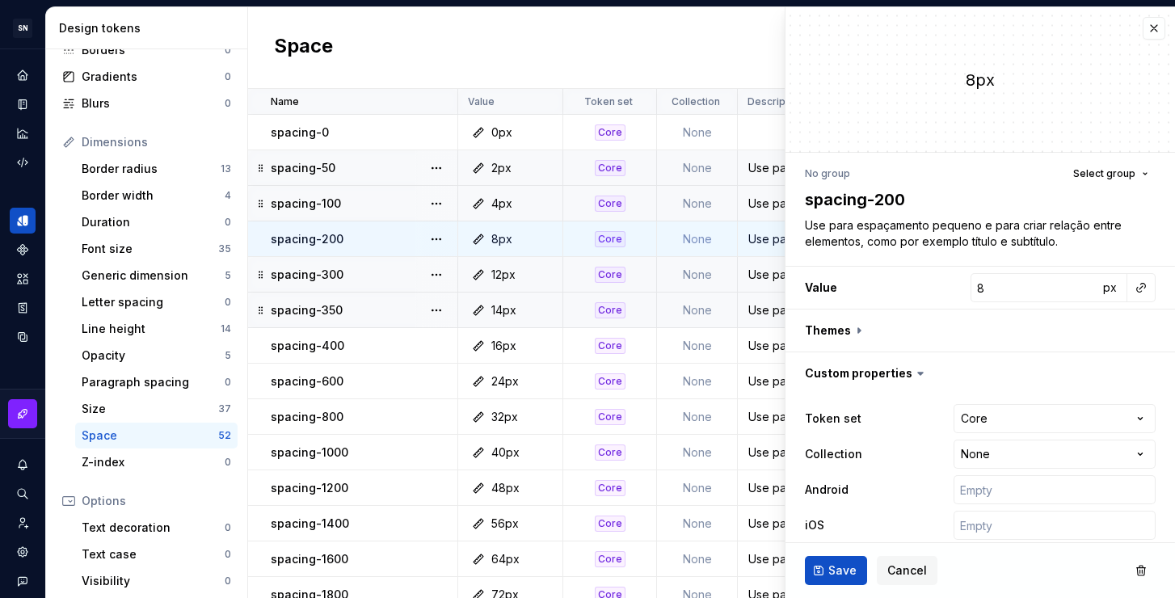
click at [755, 277] on div "Use para espaçamento pequeno e para criar relação entre elementos, como por exe…" at bounding box center [1053, 275] width 631 height 16
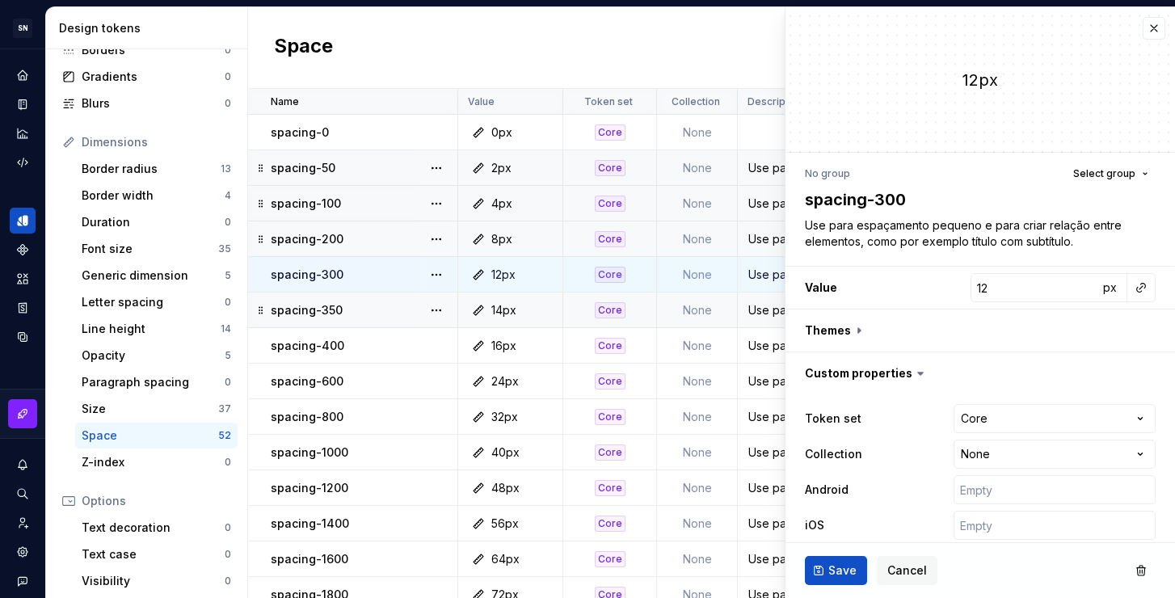
click at [762, 206] on div "Use para espaçamento pequeno e para criar relação entre elementos, como por exe…" at bounding box center [1053, 204] width 631 height 16
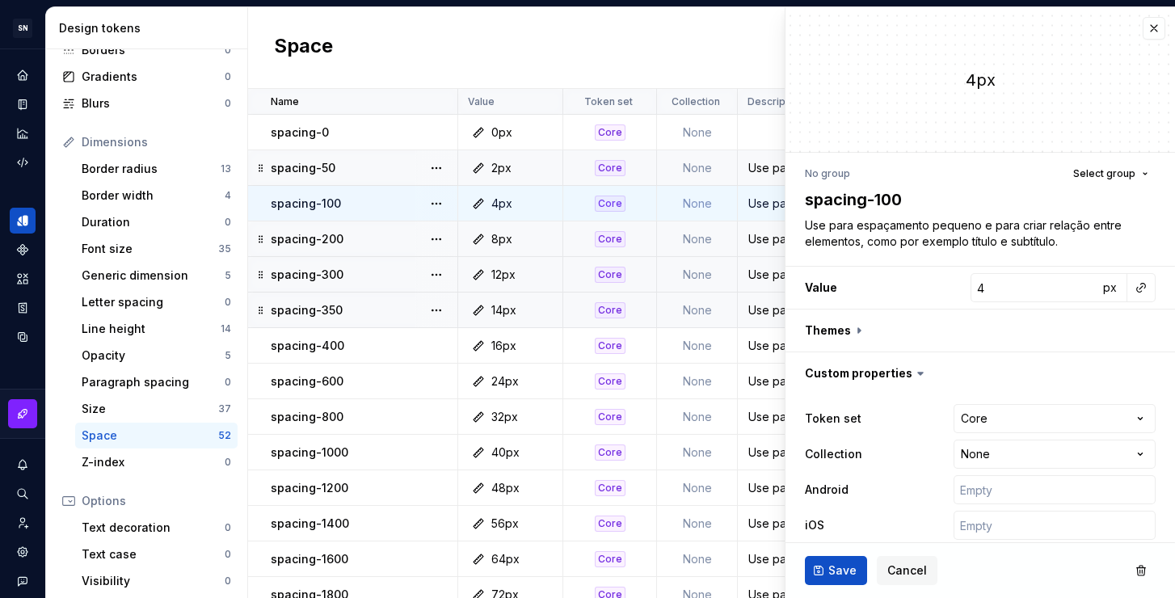
click at [764, 242] on div "Use para espaçamento pequeno e para criar relação entre elementos, como por exe…" at bounding box center [1053, 239] width 631 height 16
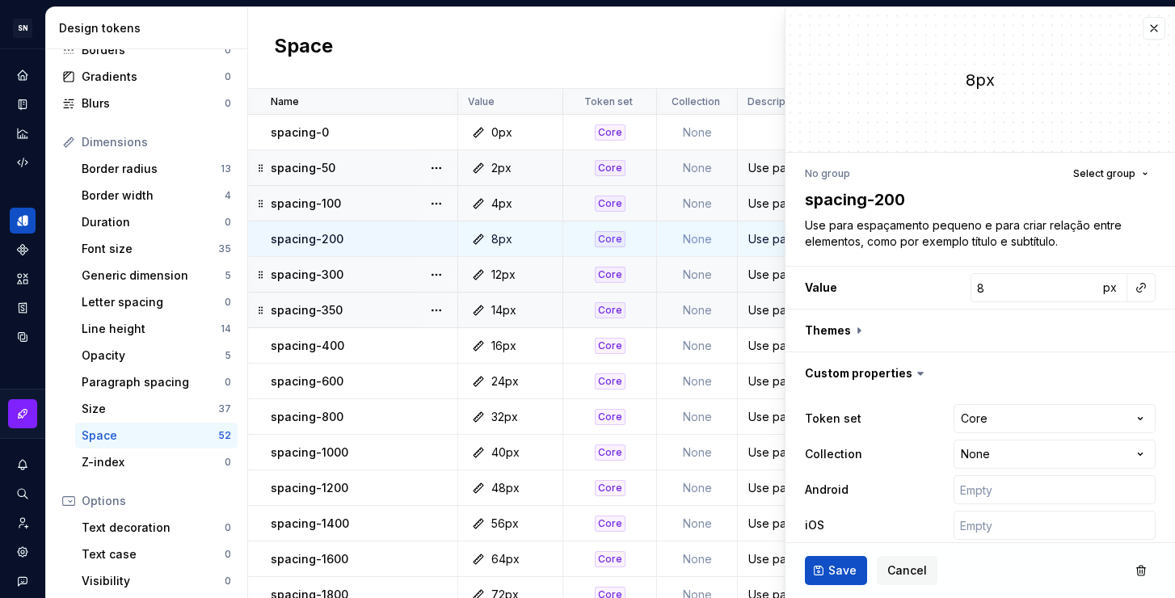
click at [769, 267] on div "Use para espaçamento pequeno e para criar relação entre elementos, como por exe…" at bounding box center [1053, 275] width 631 height 16
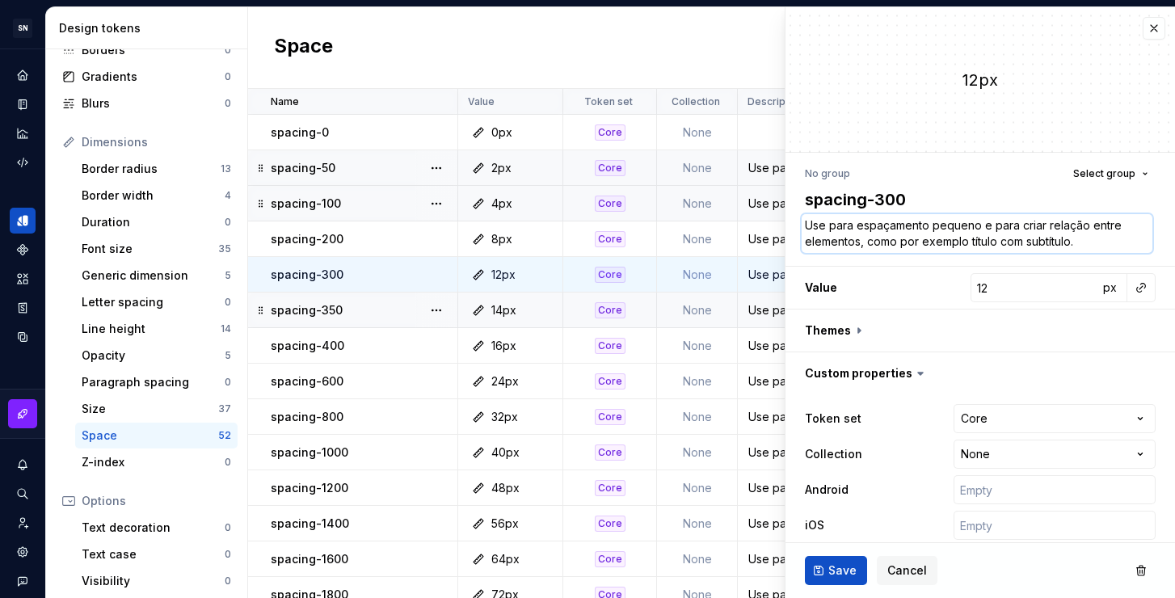
click at [988, 237] on textarea "Use para espaçamento pequeno e para criar relação entre elementos, como por exe…" at bounding box center [977, 233] width 351 height 39
paste textarea "e"
click at [844, 568] on span "Save" at bounding box center [842, 570] width 28 height 16
click at [767, 309] on div "Use para espaçamento pequeno e para criar relação entre elementos, como por exe…" at bounding box center [1053, 310] width 631 height 16
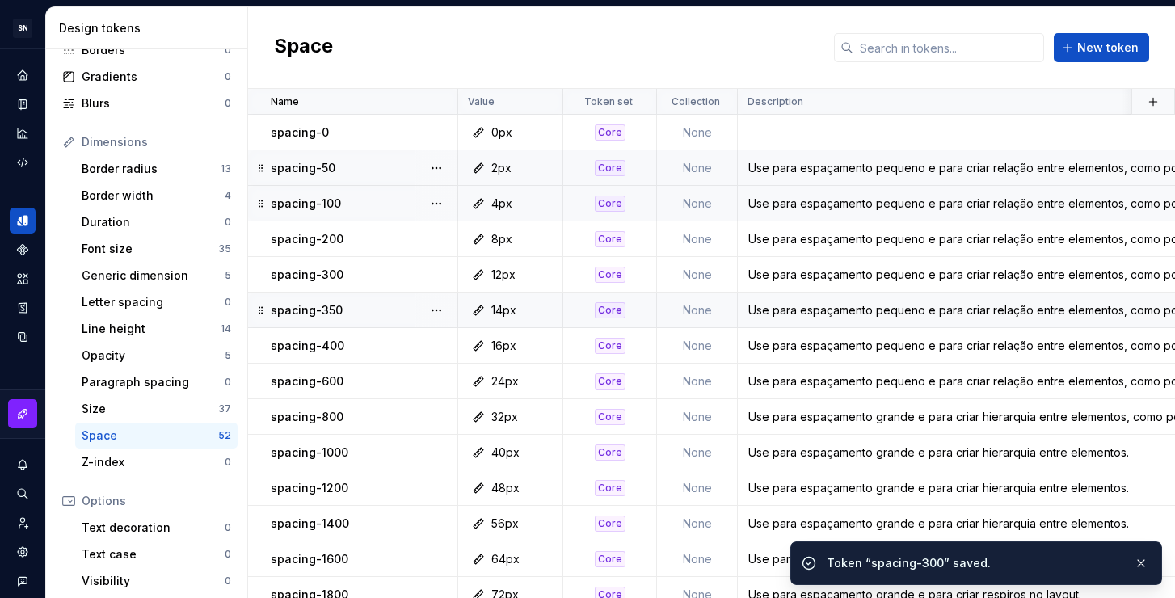
click at [804, 312] on div "Use para espaçamento pequeno e para criar relação entre elementos, como por exe…" at bounding box center [1053, 310] width 631 height 16
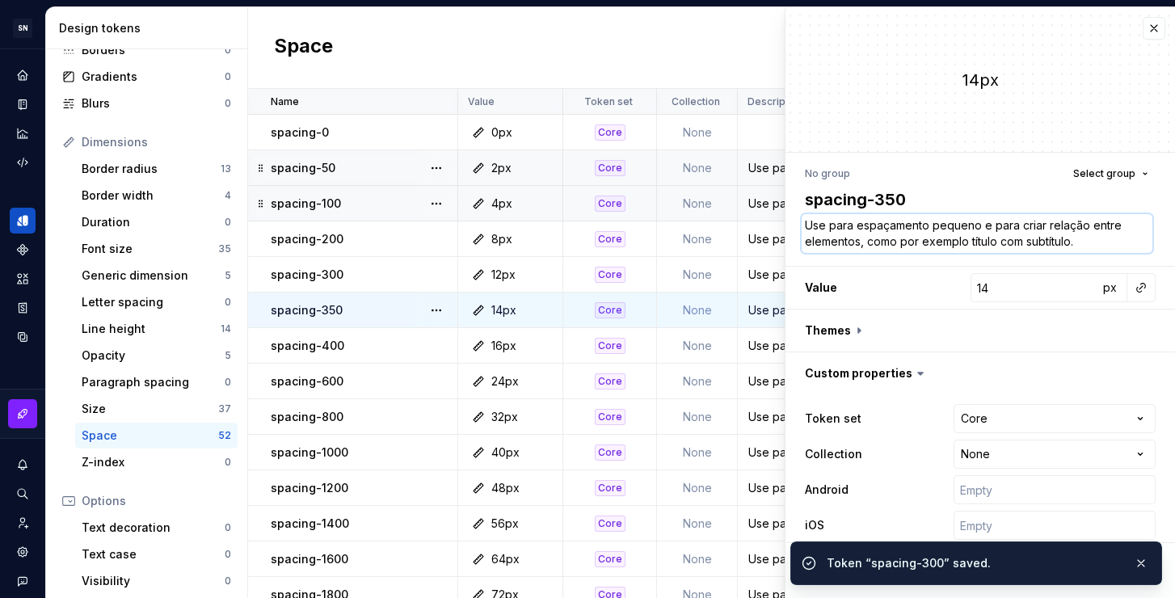
click at [978, 232] on textarea "Use para espaçamento pequeno e para criar relação entre elementos, como por exe…" at bounding box center [977, 233] width 351 height 39
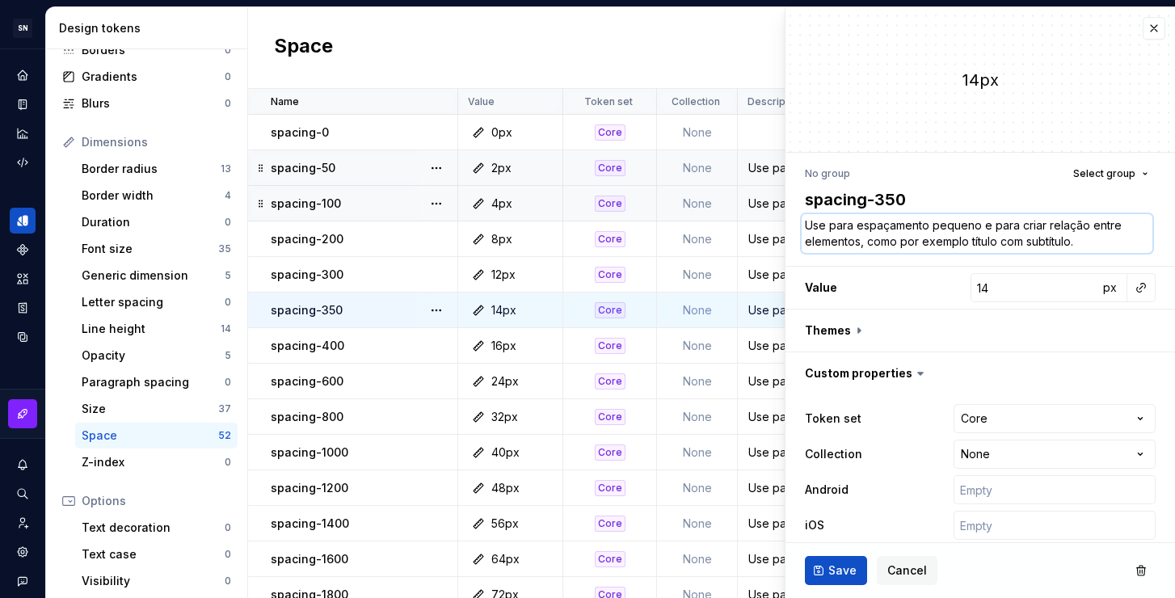
paste textarea "e"
click at [838, 564] on span "Save" at bounding box center [842, 570] width 28 height 16
click at [772, 345] on div "Use para espaçamento pequeno e para criar relação entre elementos, como por exe…" at bounding box center [1053, 346] width 631 height 16
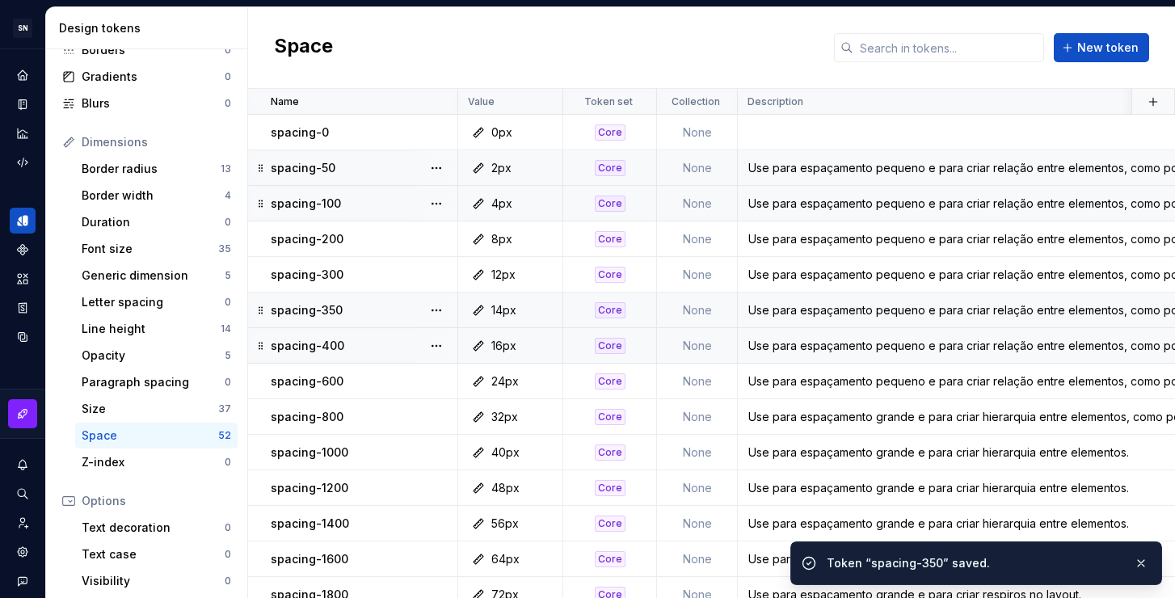
click at [777, 341] on div "Use para espaçamento pequeno e para criar relação entre elementos, como por exe…" at bounding box center [1053, 346] width 631 height 16
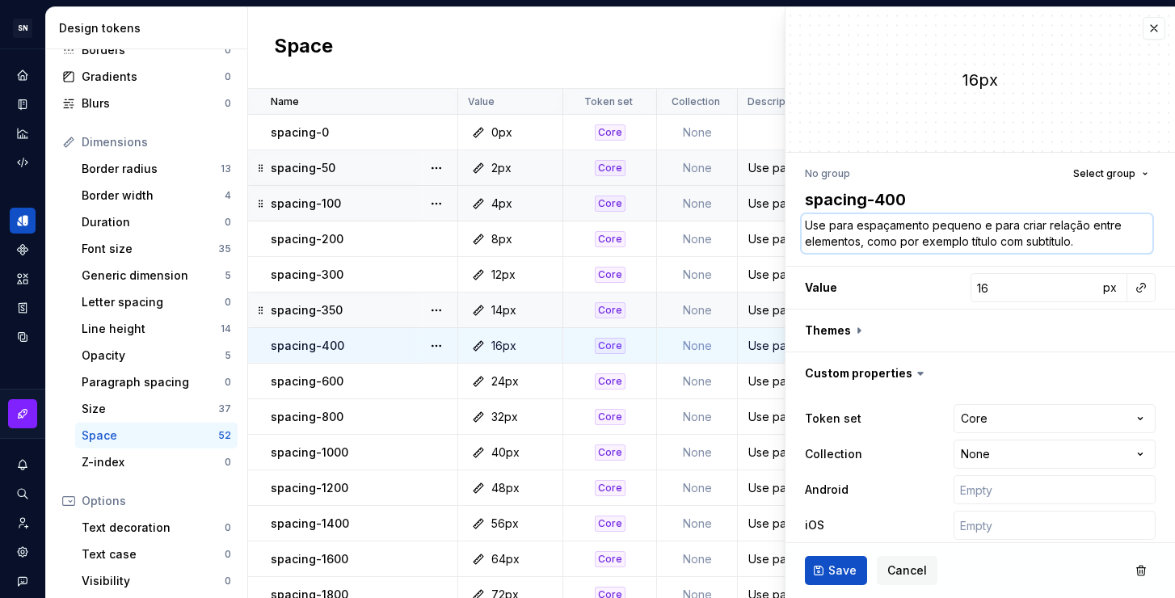
click at [963, 234] on textarea "Use para espaçamento pequeno e para criar relação entre elementos, como por exe…" at bounding box center [977, 233] width 351 height 39
paste textarea "e"
click at [844, 574] on span "Save" at bounding box center [842, 570] width 28 height 16
click at [760, 387] on div "Use para espaçamento pequeno e para criar relação entre elementos, como por exe…" at bounding box center [1053, 381] width 631 height 16
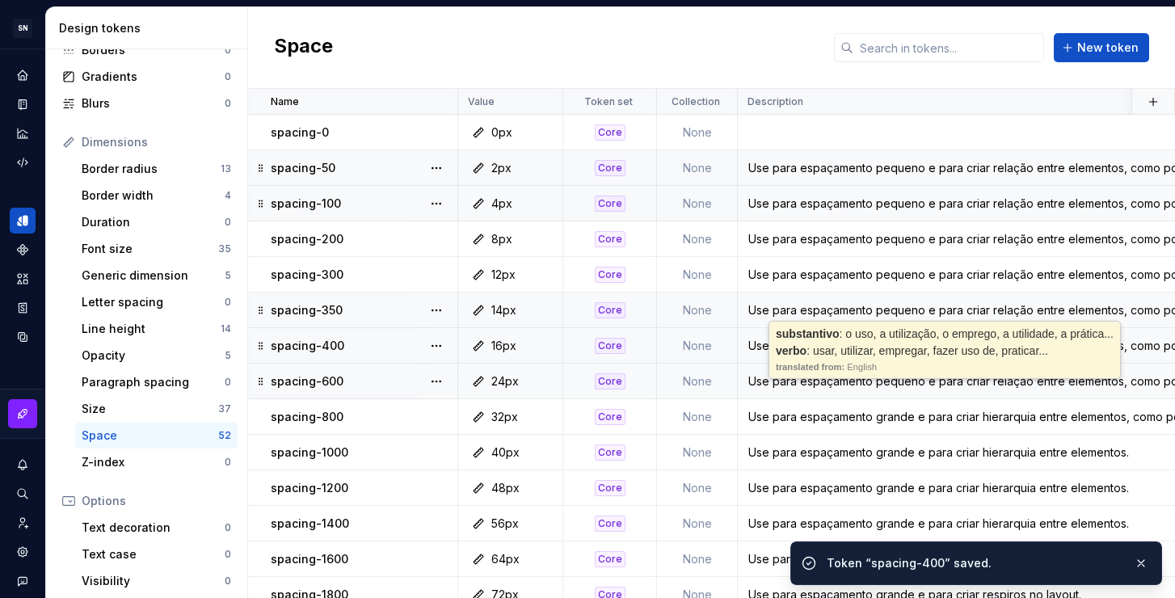
click at [797, 369] on td "Use para espaçamento pequeno e para criar relação entre elementos, como por exe…" at bounding box center [1054, 382] width 633 height 36
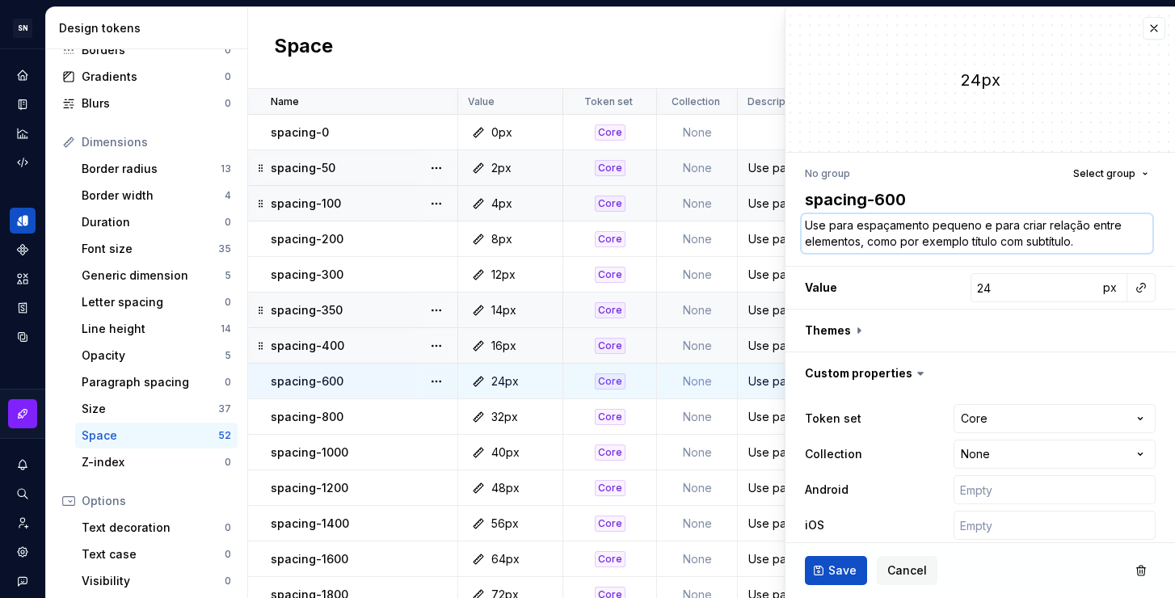
click at [894, 243] on textarea "Use para espaçamento pequeno e para criar relação entre elementos, como por exe…" at bounding box center [977, 233] width 351 height 39
paste textarea "e"
click at [841, 572] on span "Save" at bounding box center [842, 570] width 28 height 16
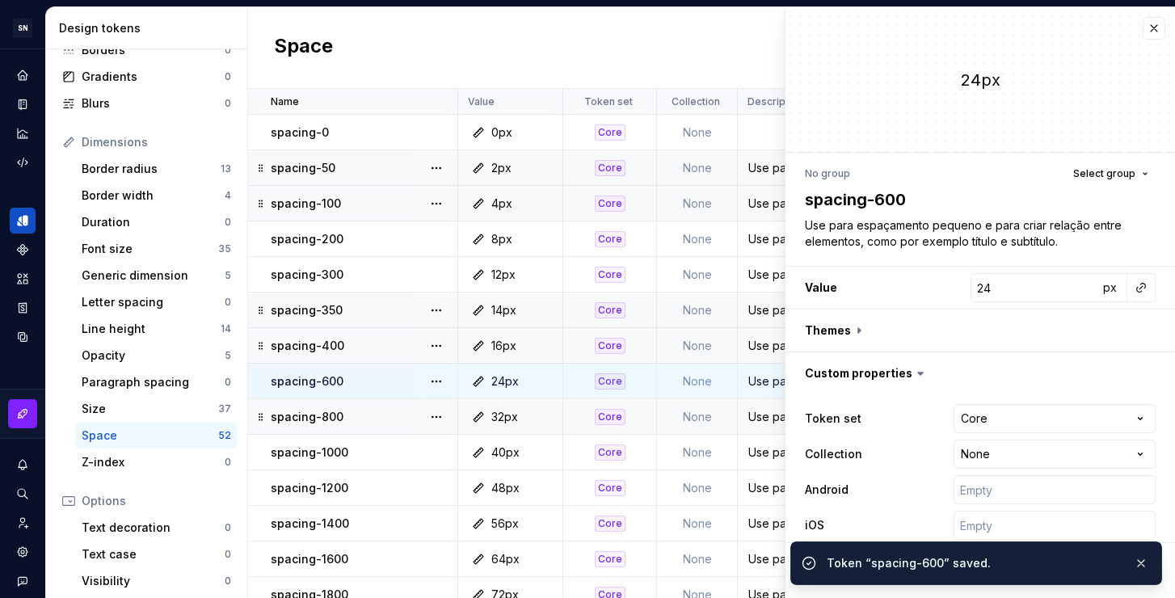
click at [765, 417] on div "Use para espaçamento grande e para criar hierarquia entre elementos, como por e…" at bounding box center [1053, 417] width 631 height 16
click at [768, 423] on div "Use para espaçamento grande e para criar hierarquia entre elementos, como por e…" at bounding box center [1053, 417] width 631 height 16
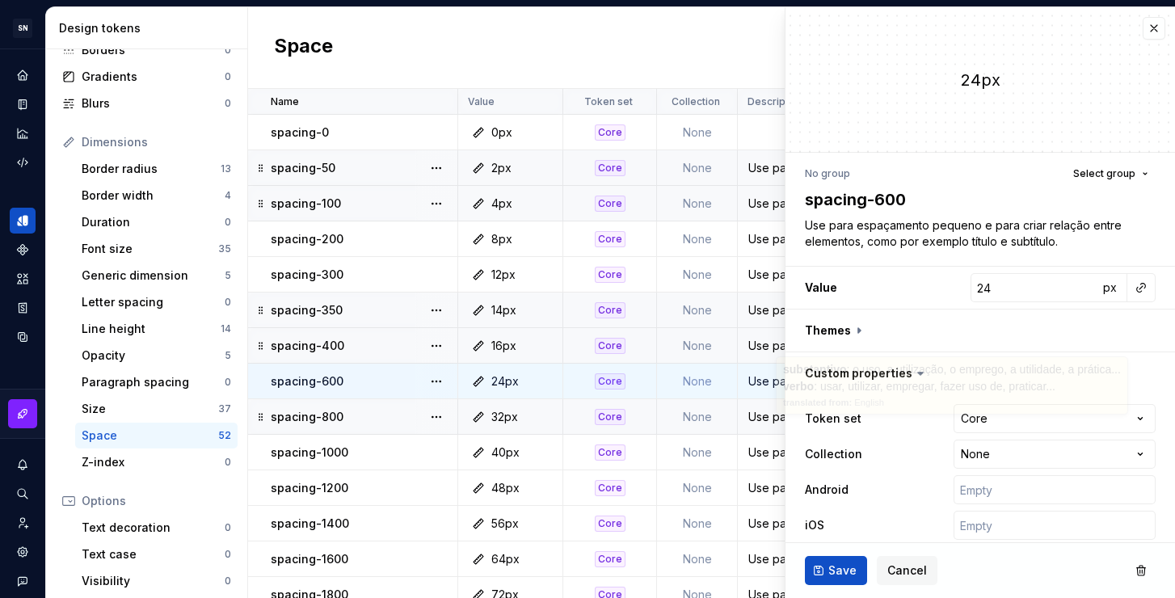
click at [766, 414] on div "Use para espaçamento grande e para criar hierarquia entre elementos, como por e…" at bounding box center [1053, 417] width 631 height 16
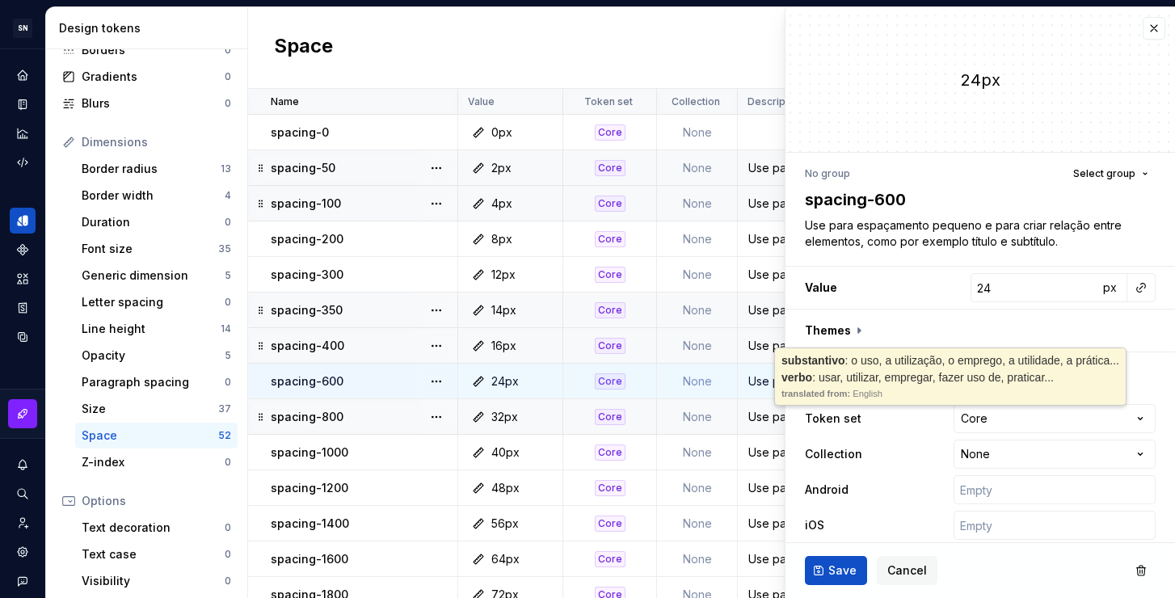
click at [766, 414] on div "Use para espaçamento grande e para criar hierarquia entre elementos, como por e…" at bounding box center [1053, 417] width 631 height 16
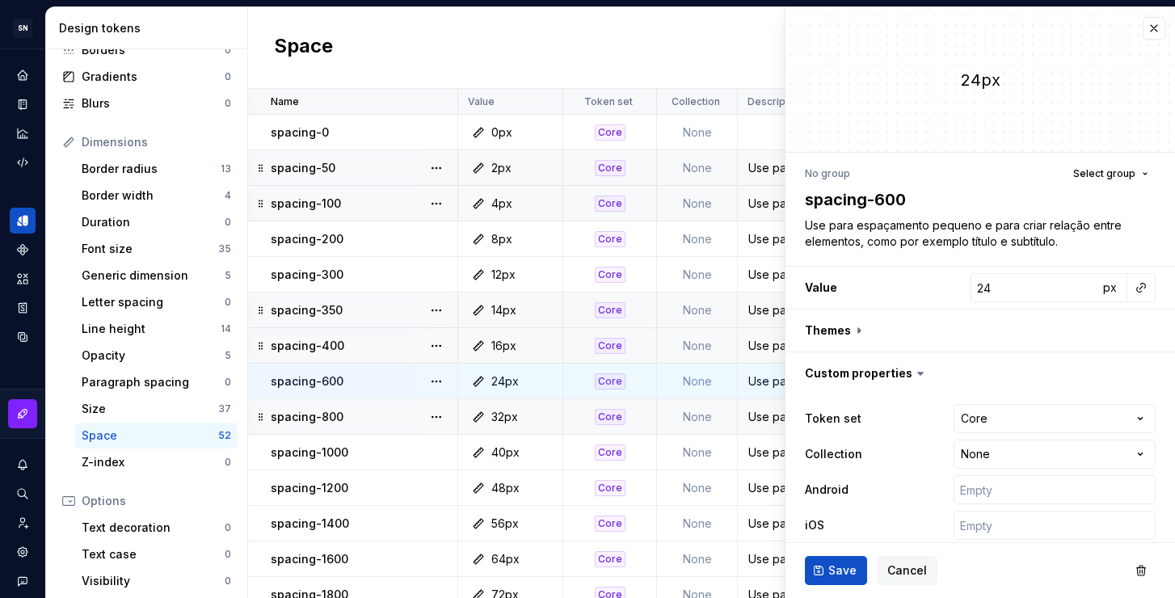
click at [768, 409] on div "Use para espaçamento grande e para criar hierarquia entre elementos, como por e…" at bounding box center [1053, 417] width 631 height 16
click at [887, 568] on span "Cancel" at bounding box center [907, 570] width 40 height 16
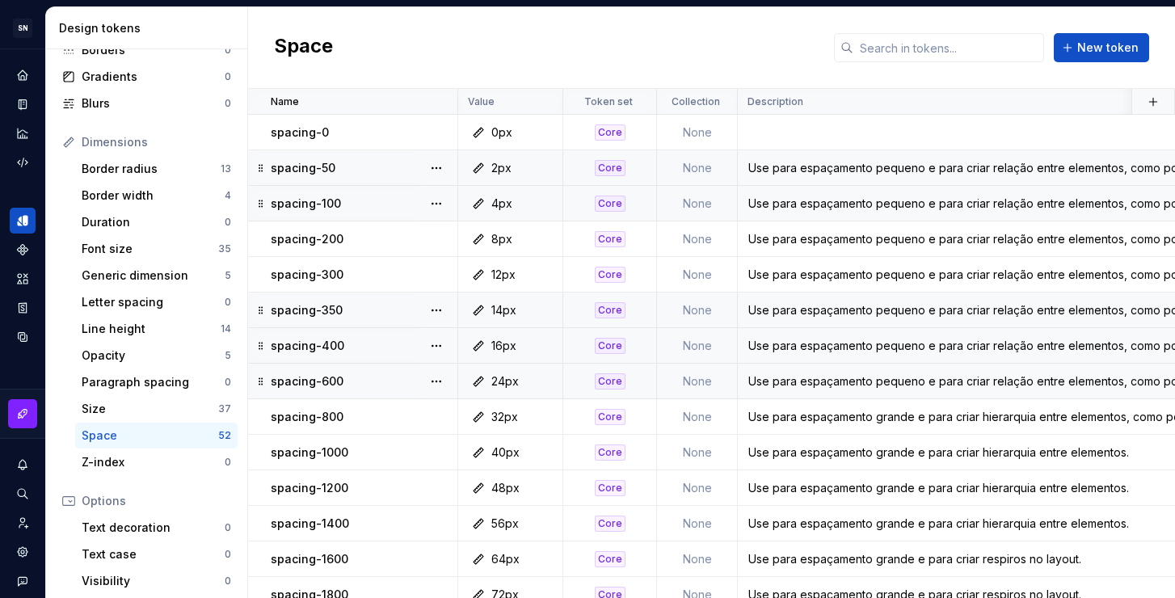
click at [785, 382] on div "Use para espaçamento pequeno e para criar relação entre elementos, como por exe…" at bounding box center [1053, 381] width 631 height 16
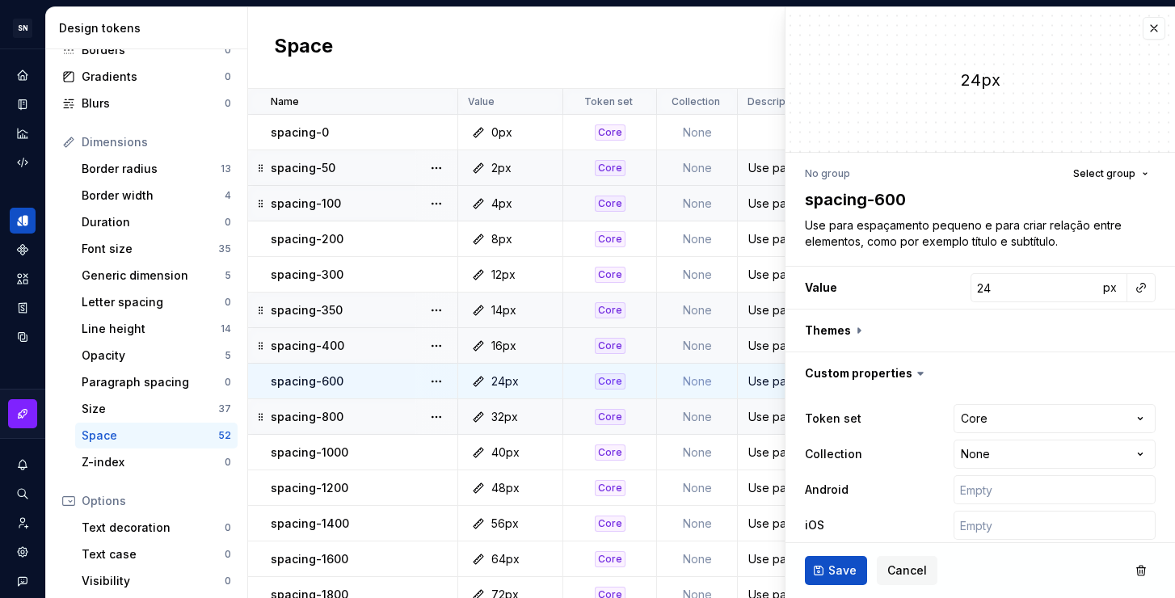
click at [759, 410] on div "Use para espaçamento grande e para criar hierarquia entre elementos, como por e…" at bounding box center [1053, 417] width 631 height 16
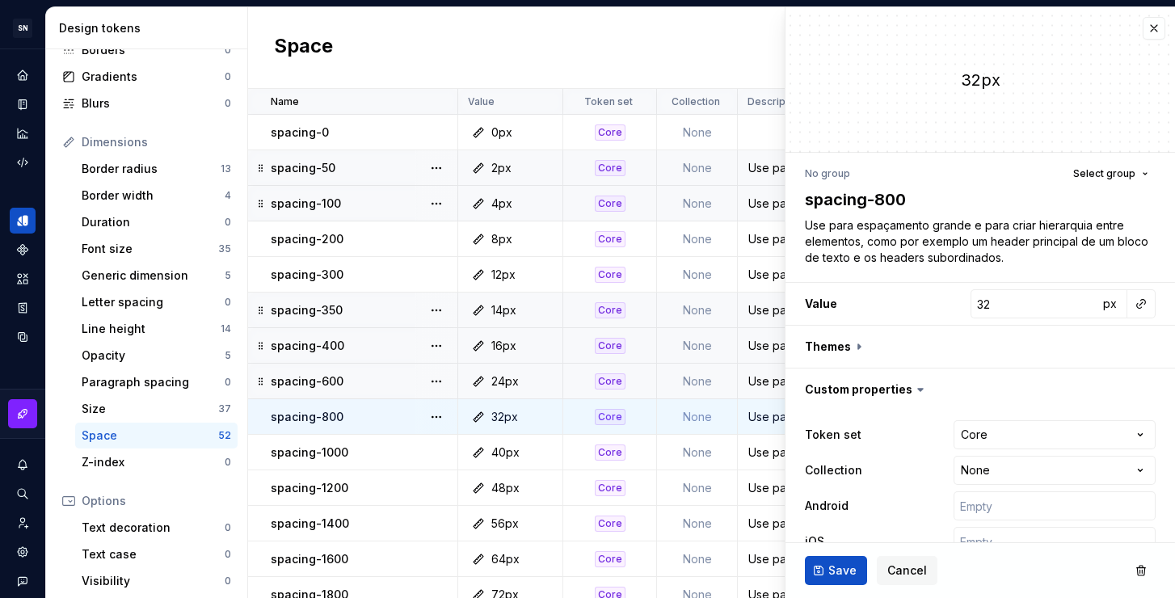
drag, startPoint x: 894, startPoint y: 576, endPoint x: 873, endPoint y: 558, distance: 27.5
click at [894, 576] on span "Cancel" at bounding box center [907, 570] width 40 height 16
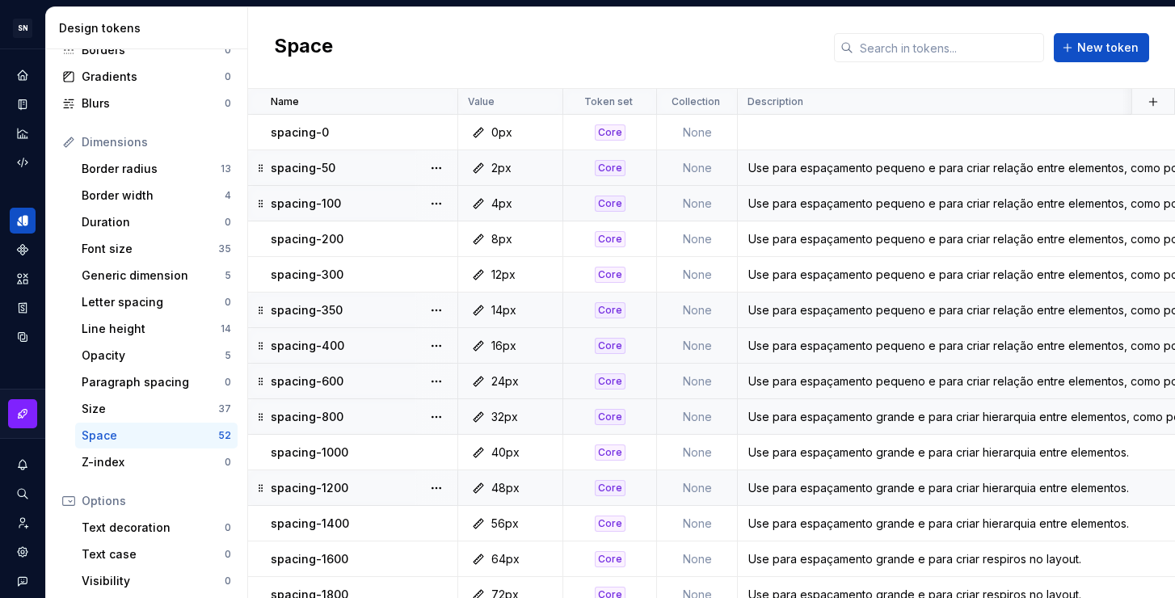
click at [796, 417] on div "Use para espaçamento grande e para criar hierarquia entre elementos, como por e…" at bounding box center [1053, 417] width 631 height 16
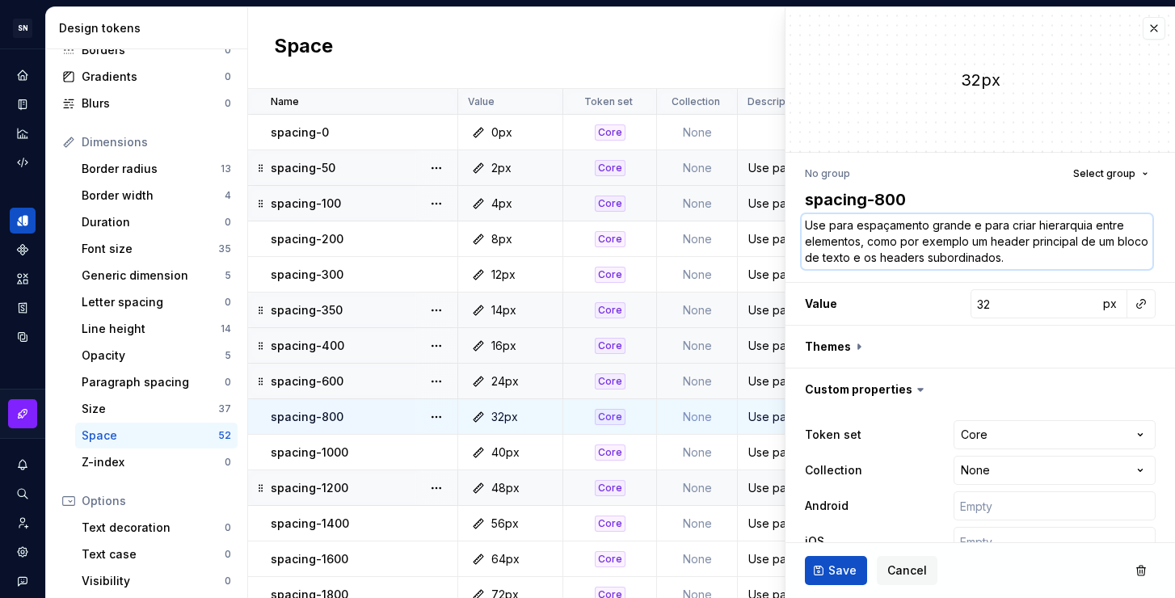
click at [1055, 260] on textarea "Use para espaçamento grande e para criar hierarquia entre elementos, como por e…" at bounding box center [977, 241] width 351 height 55
click at [1055, 262] on textarea "Use para espaçamento grande e para criar hierarquia entre elementos, como por e…" at bounding box center [977, 241] width 351 height 55
drag, startPoint x: 880, startPoint y: 256, endPoint x: 805, endPoint y: 263, distance: 75.4
click at [805, 263] on textarea "Use para espaçamento grande e para criar hierarquia entre elementos, como por e…" at bounding box center [977, 241] width 351 height 55
click at [827, 571] on button "Save" at bounding box center [836, 570] width 62 height 29
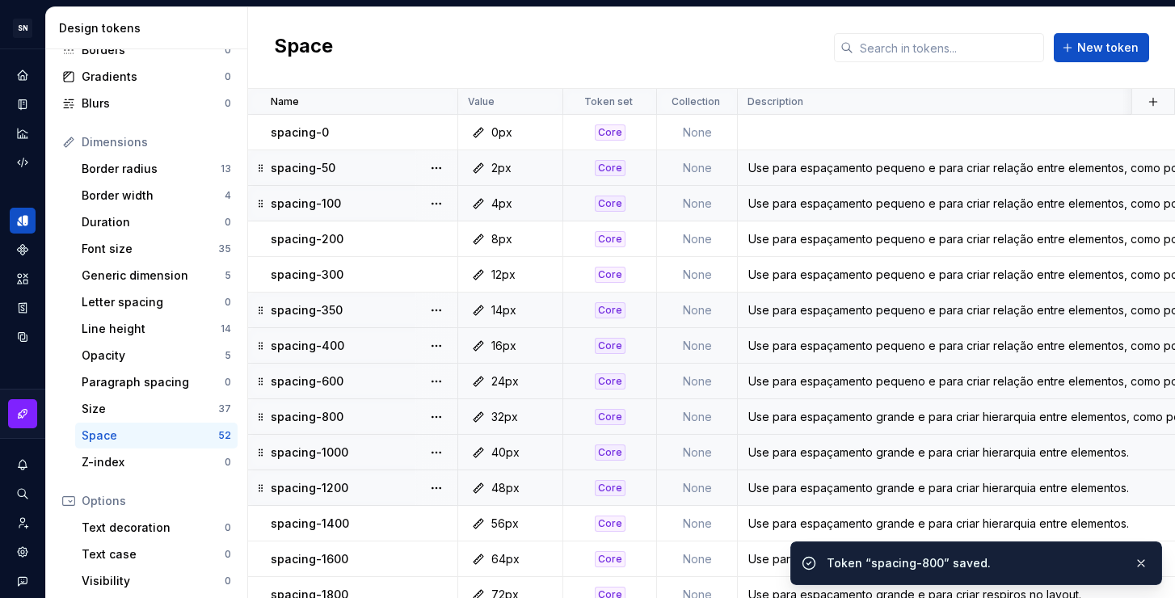
click at [773, 457] on div "Use para espaçamento grande e para criar hierarquia entre elementos." at bounding box center [1053, 452] width 631 height 16
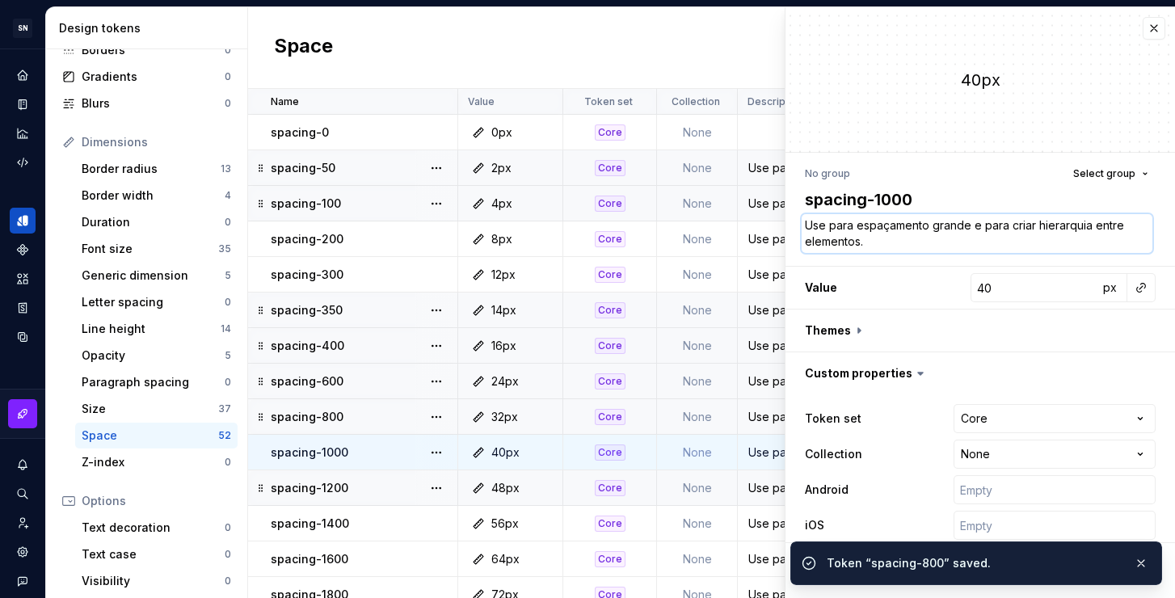
click at [889, 242] on textarea "Use para espaçamento grande e para criar hierarquia entre elementos." at bounding box center [977, 233] width 351 height 39
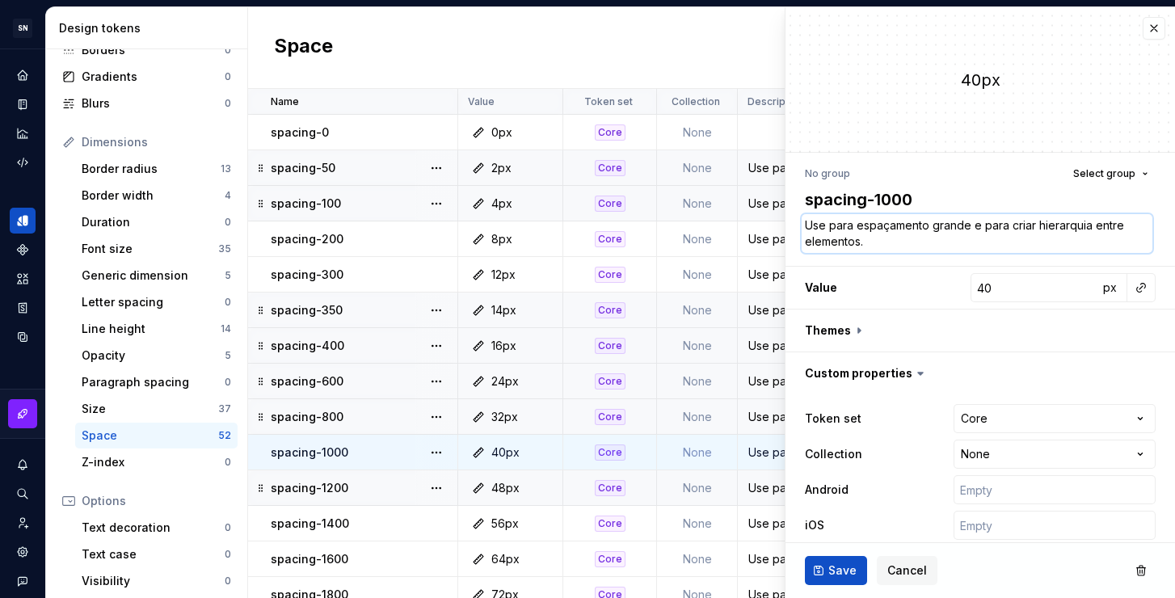
paste textarea ", como por exemplo um header principal de uma página e os headers subordinados"
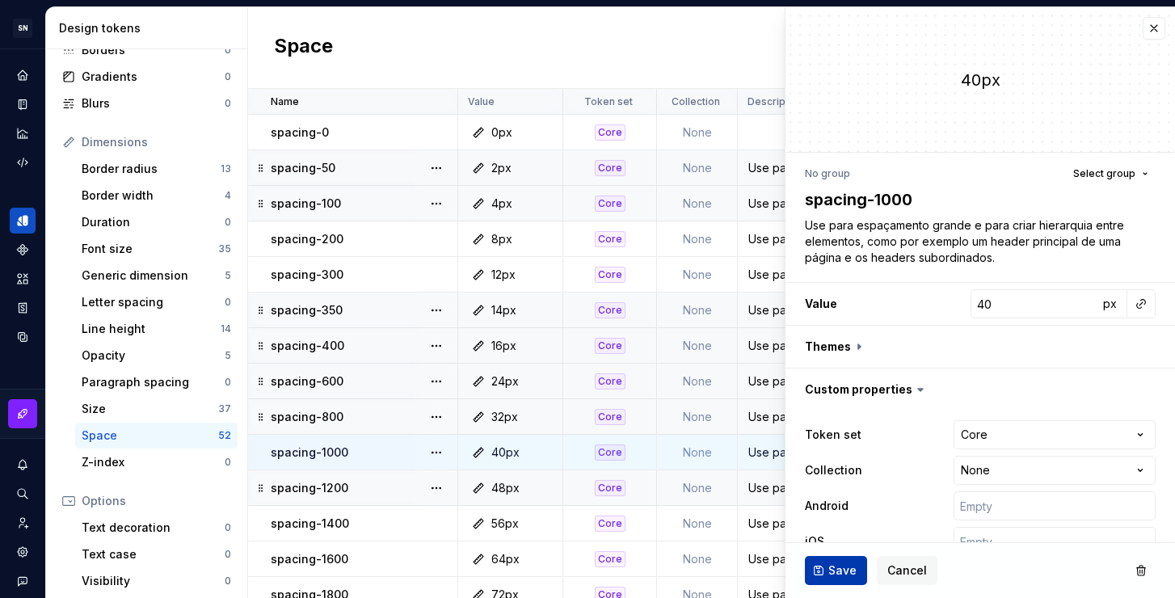
click at [838, 562] on span "Save" at bounding box center [842, 570] width 28 height 16
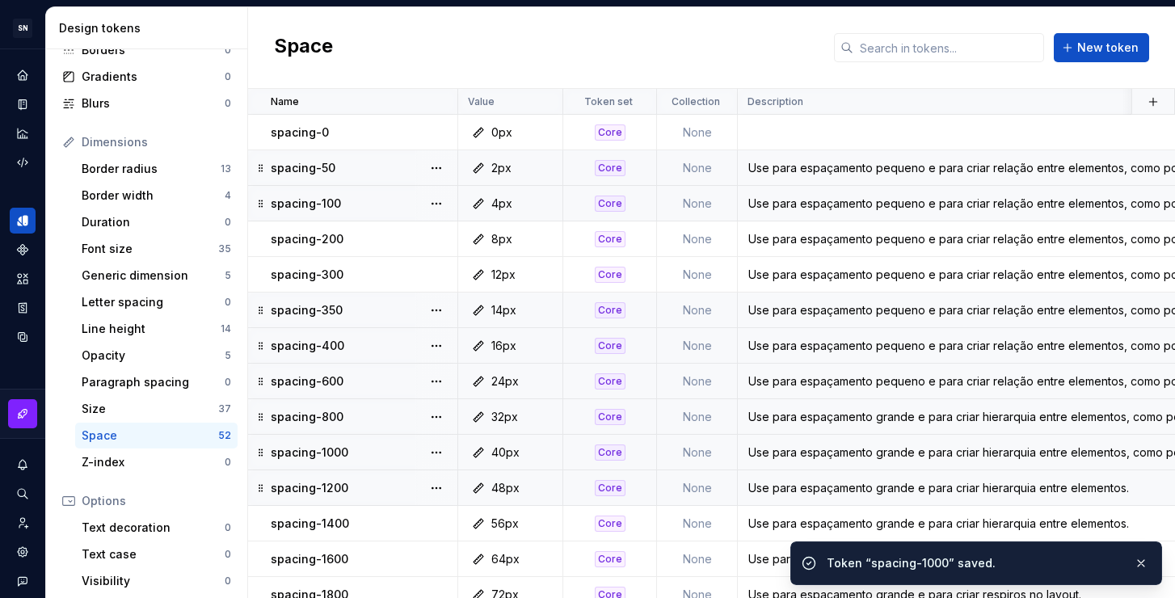
click at [760, 488] on div "Use para espaçamento grande e para criar hierarquia entre elementos." at bounding box center [1053, 488] width 631 height 16
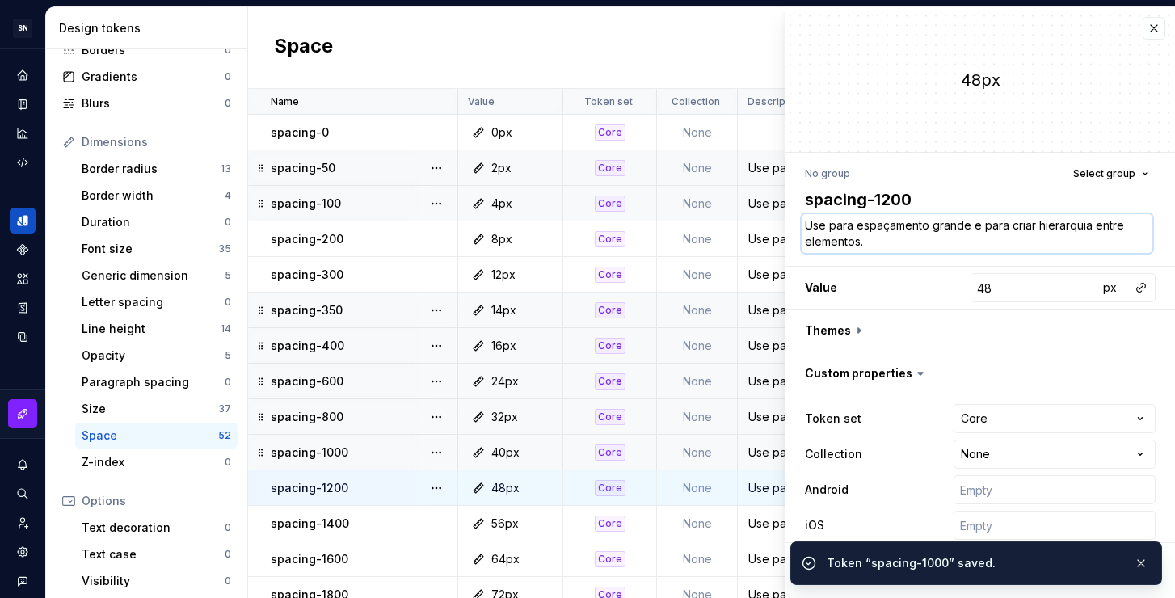
click at [960, 242] on textarea "Use para espaçamento grande e para criar hierarquia entre elementos." at bounding box center [977, 233] width 351 height 39
paste textarea ", como por exemplo um header principal de uma página e os headers subordinados"
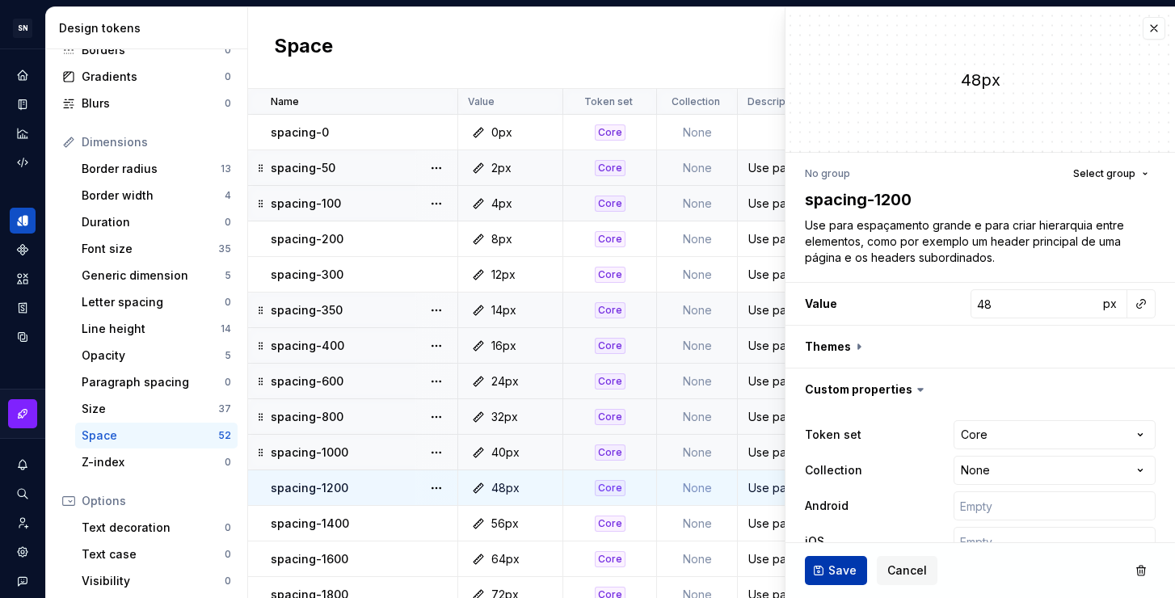
click at [844, 579] on button "Save" at bounding box center [836, 570] width 62 height 29
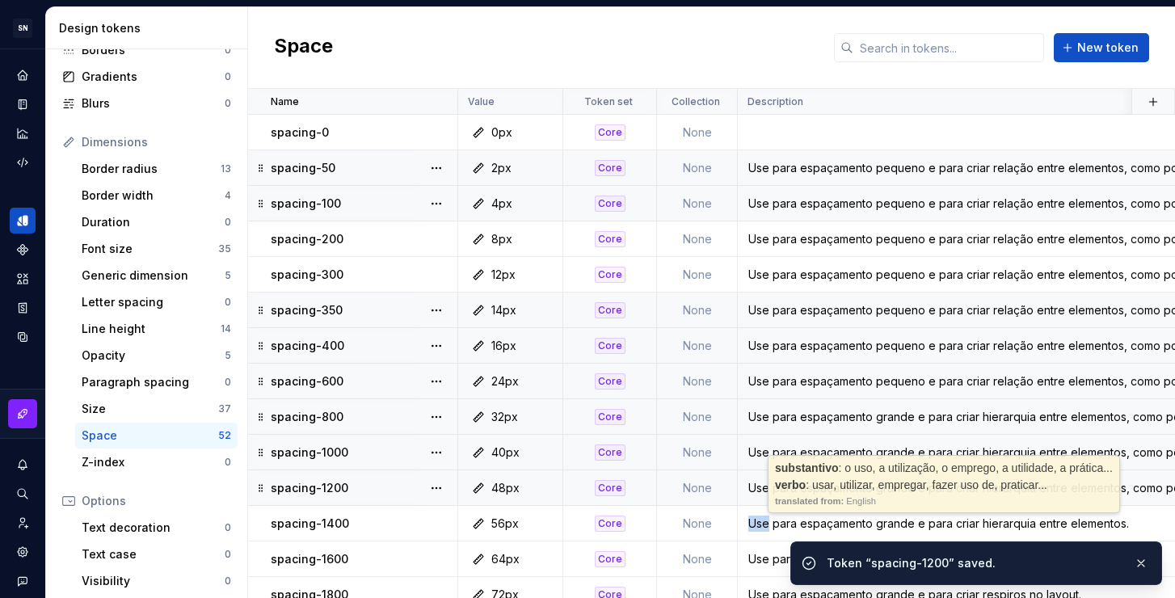
click at [760, 521] on div "Use para espaçamento grande e para criar hierarquia entre elementos." at bounding box center [1053, 523] width 631 height 16
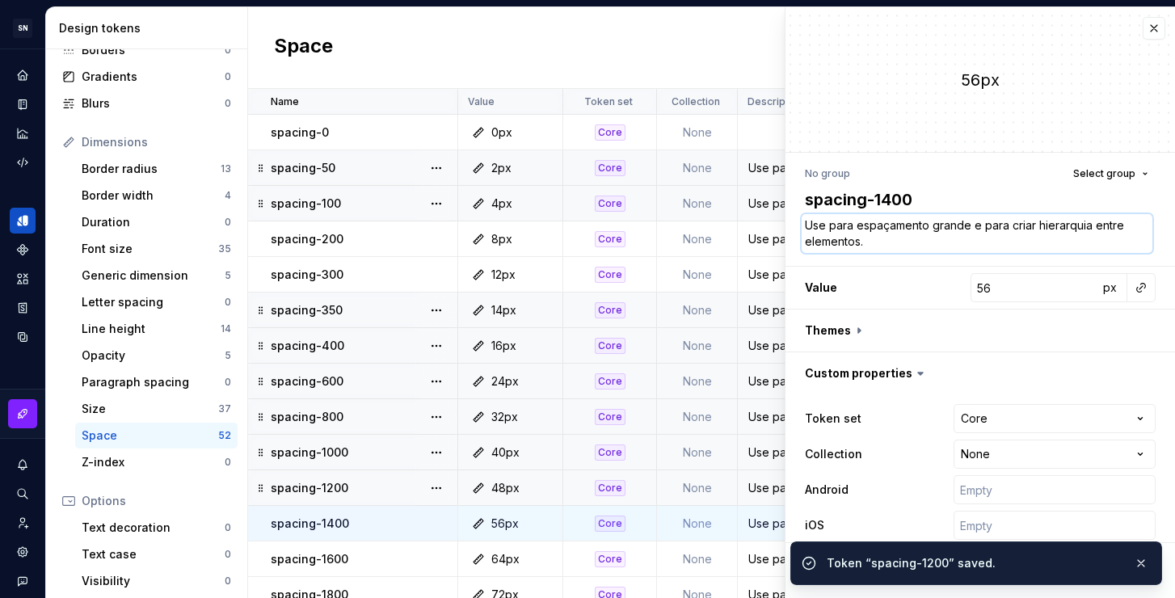
click at [899, 246] on textarea "Use para espaçamento grande e para criar hierarquia entre elementos." at bounding box center [977, 233] width 351 height 39
paste textarea ", como por exemplo um header principal de uma página e os headers subordinados"
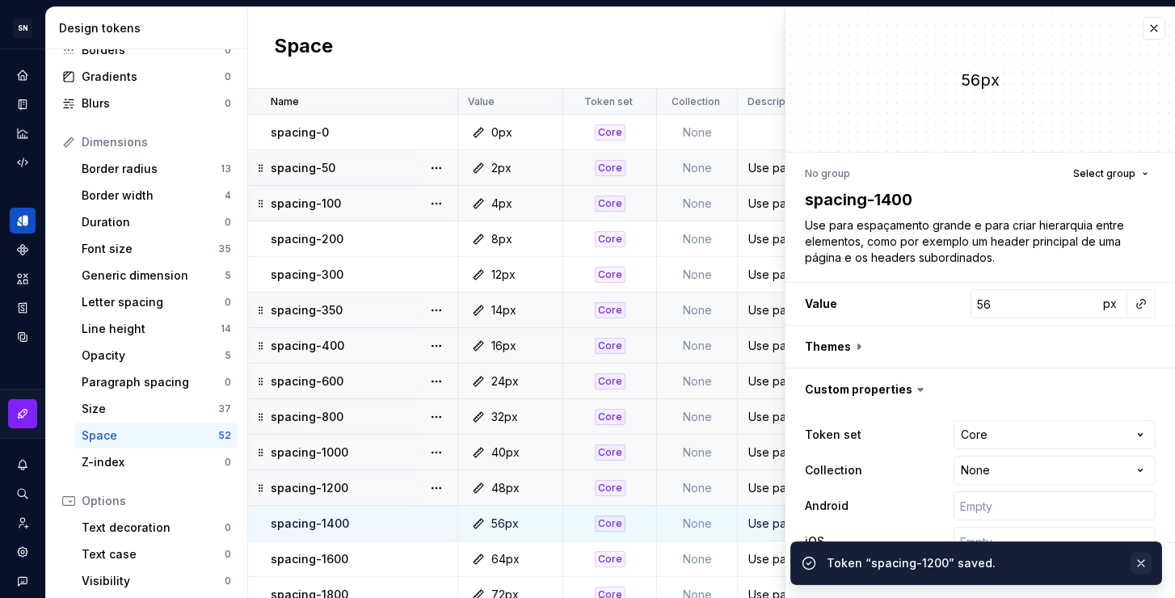
click at [1134, 558] on button "button" at bounding box center [1140, 563] width 21 height 23
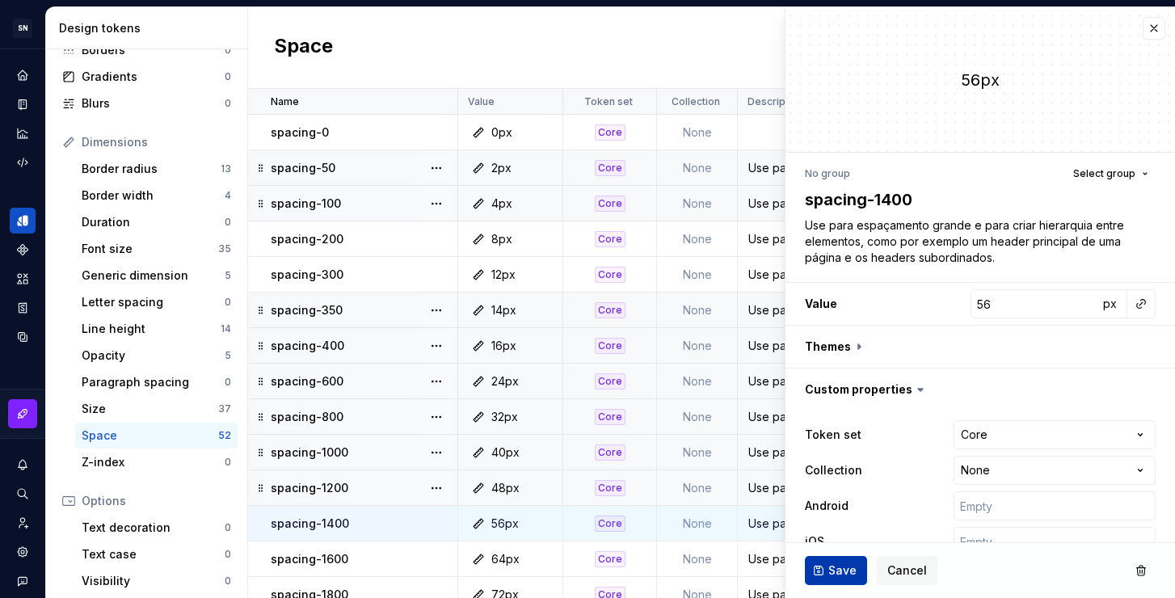
click at [834, 560] on button "Save" at bounding box center [836, 570] width 62 height 29
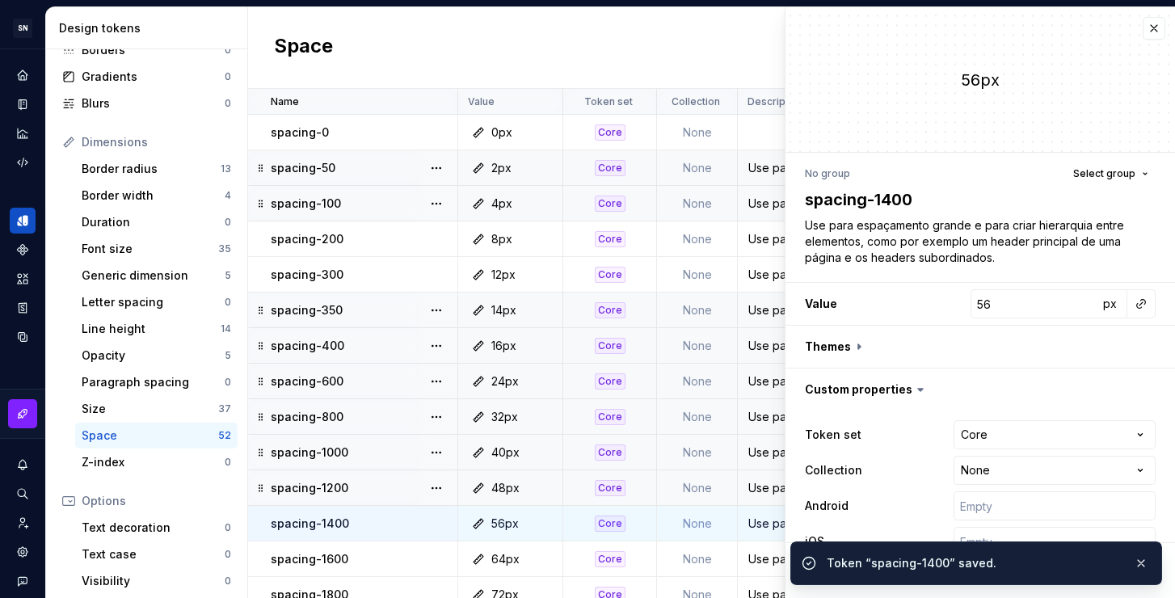
click at [758, 556] on div "Use para espaçamento grande e para criar respiros no layout." at bounding box center [1053, 559] width 631 height 16
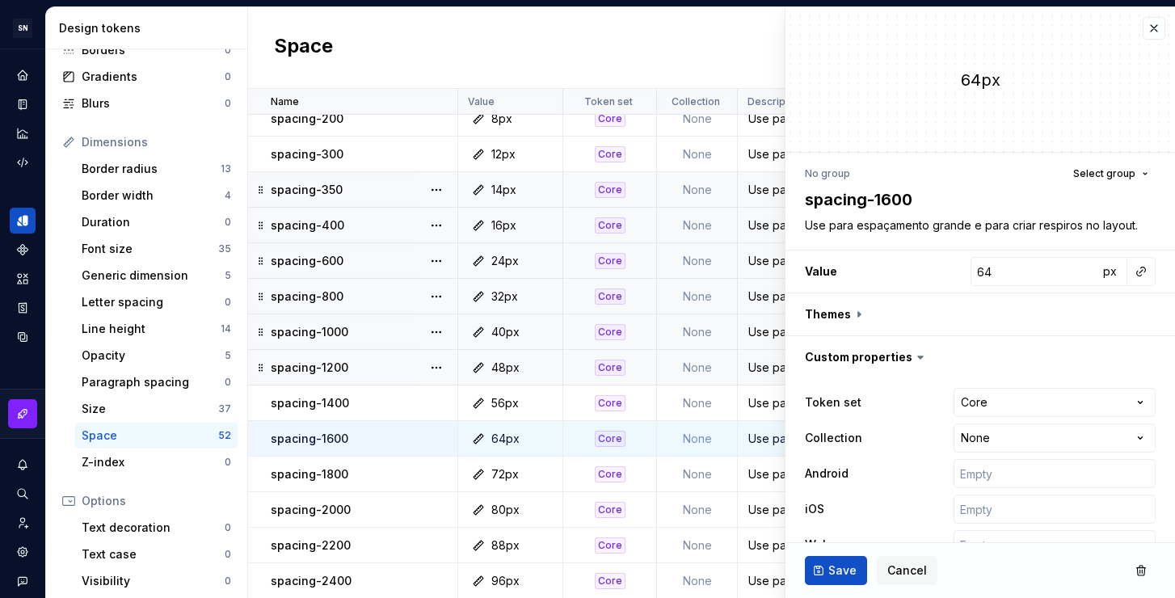
scroll to position [183, 0]
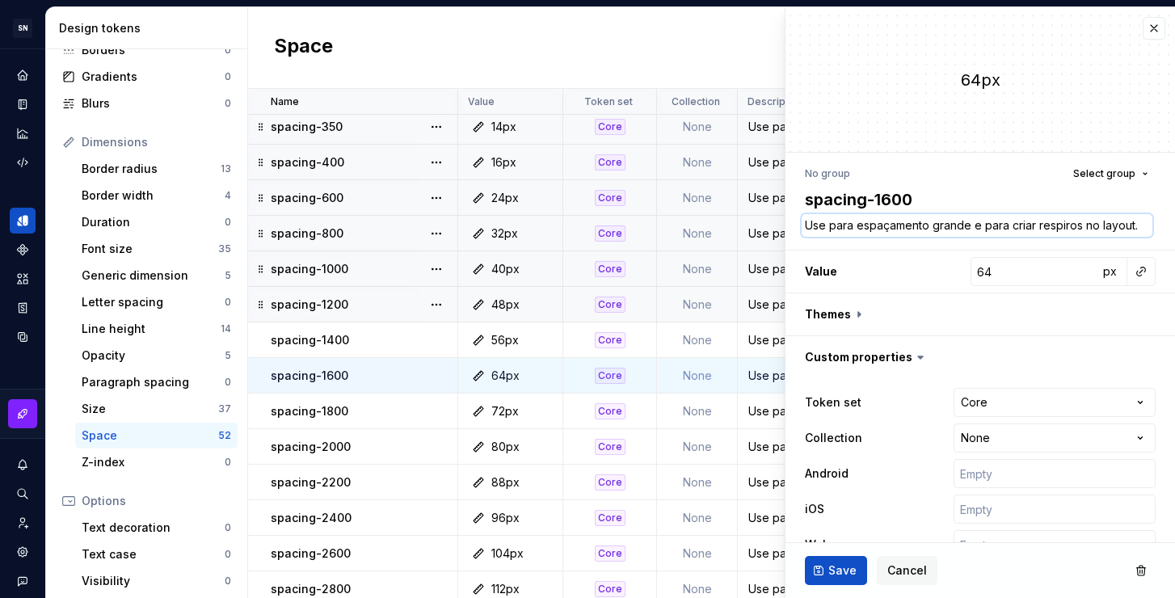
click at [1121, 218] on textarea "Use para espaçamento grande e para criar respiros no layout." at bounding box center [977, 225] width 351 height 23
click at [1134, 225] on textarea "Use para espaçamento grande e para criar respiros no layout." at bounding box center [977, 225] width 351 height 23
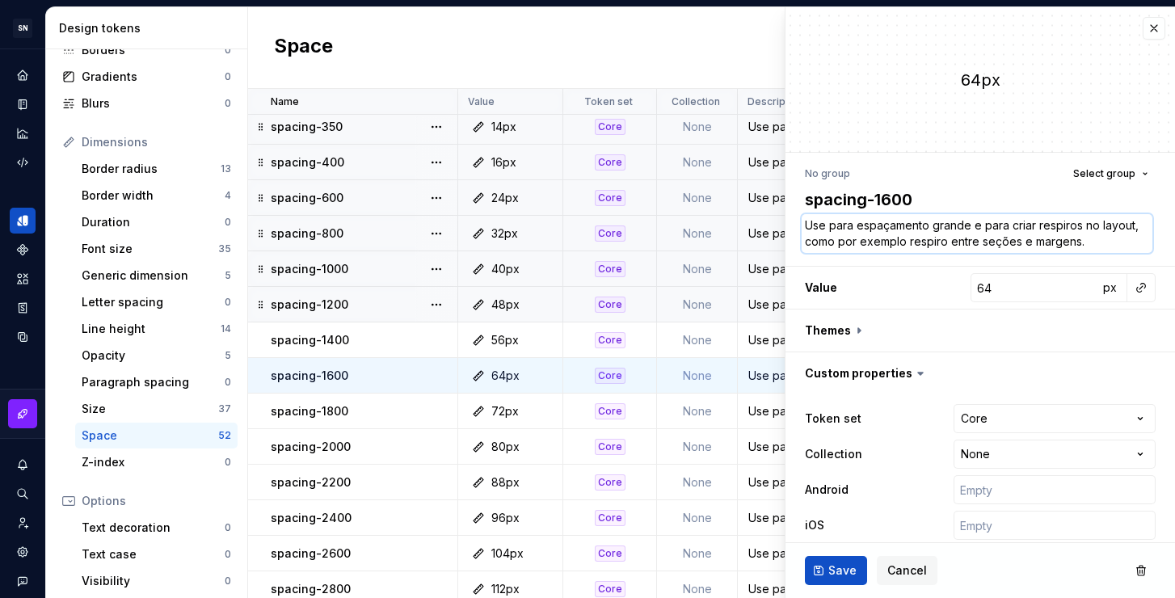
click at [1092, 244] on textarea "Use para espaçamento grande e para criar respiros no layout, como por exemplo r…" at bounding box center [977, 233] width 351 height 39
click at [1026, 238] on textarea "Use para espaçamento grande e para criar respiros no layout, como por exemplo r…" at bounding box center [977, 233] width 351 height 39
drag, startPoint x: 1020, startPoint y: 240, endPoint x: 1140, endPoint y: 242, distance: 120.4
click at [1140, 242] on div "Use para espaçamento grande e para criar respiros no layout, como por exemplo r…" at bounding box center [980, 233] width 351 height 39
click at [841, 561] on button "Save" at bounding box center [836, 570] width 62 height 29
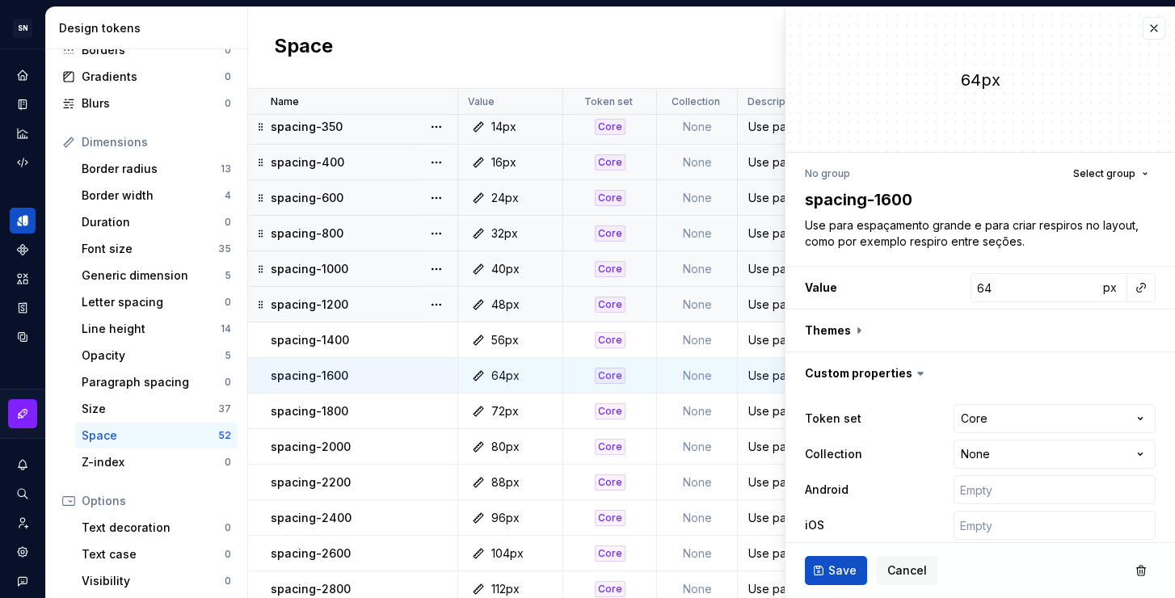
click at [765, 416] on div "Use para espaçamento grande e para criar respiros no layout." at bounding box center [1053, 411] width 631 height 16
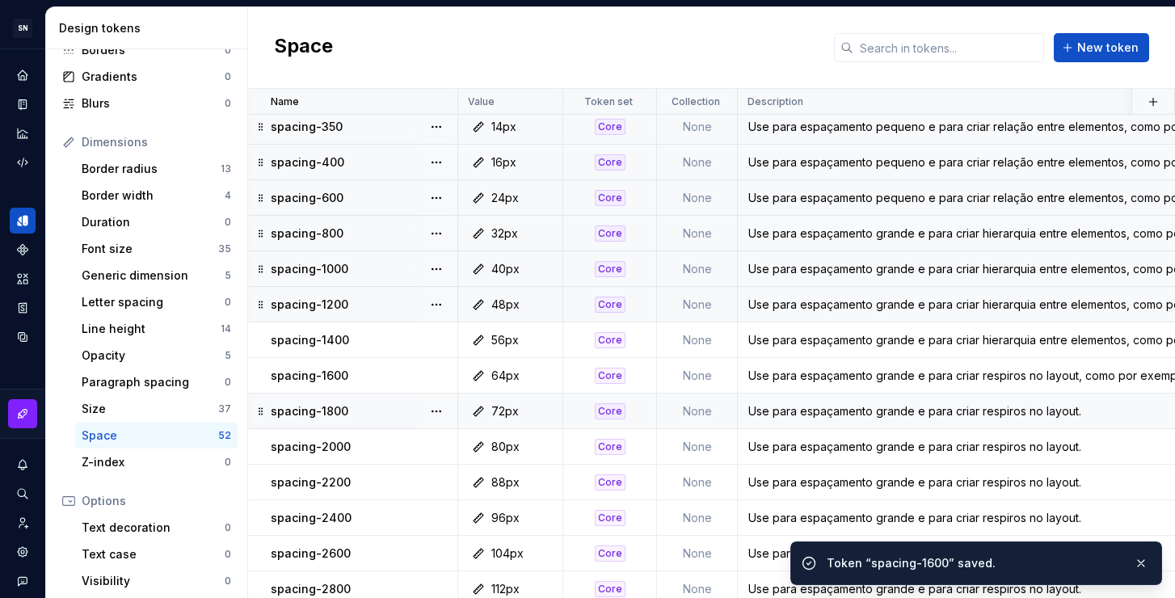
click at [764, 414] on div "Use para espaçamento grande e para criar respiros no layout." at bounding box center [1053, 411] width 631 height 16
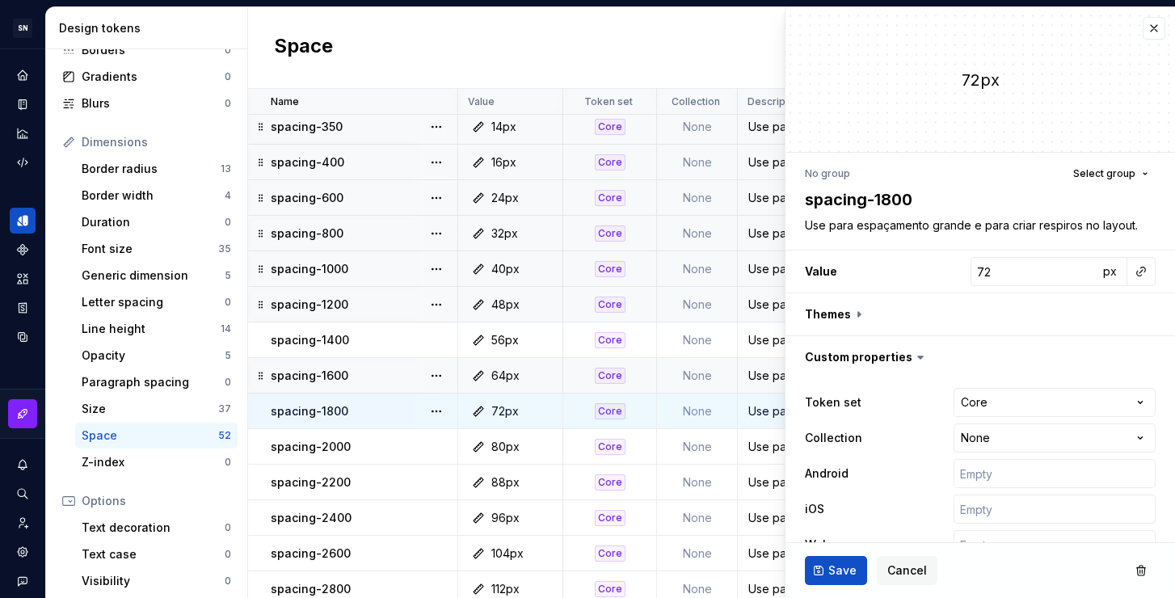
click at [754, 381] on div "Use para espaçamento grande e para criar respiros no layout, como por exemplo r…" at bounding box center [1053, 376] width 631 height 16
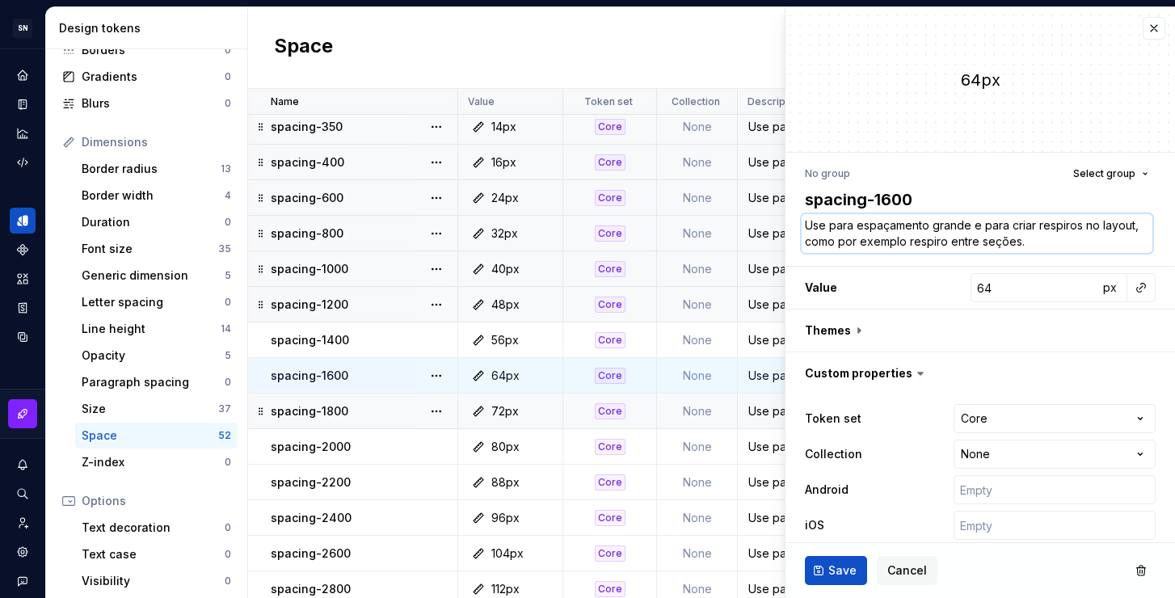
click at [952, 242] on textarea "Use para espaçamento grande e para criar respiros no layout, como por exemplo r…" at bounding box center [977, 233] width 351 height 39
click at [1003, 246] on textarea "Use para espaçamento grande e para criar respiros no layout, como por exemplo r…" at bounding box center [977, 233] width 351 height 39
click at [1030, 244] on textarea "Use para espaçamento grande e para criar respiros no layout, como por exemplo r…" at bounding box center [977, 233] width 351 height 39
click at [835, 573] on span "Save" at bounding box center [842, 570] width 28 height 16
click at [762, 410] on div "Use para espaçamento grande e para criar respiros no layout." at bounding box center [1053, 411] width 631 height 16
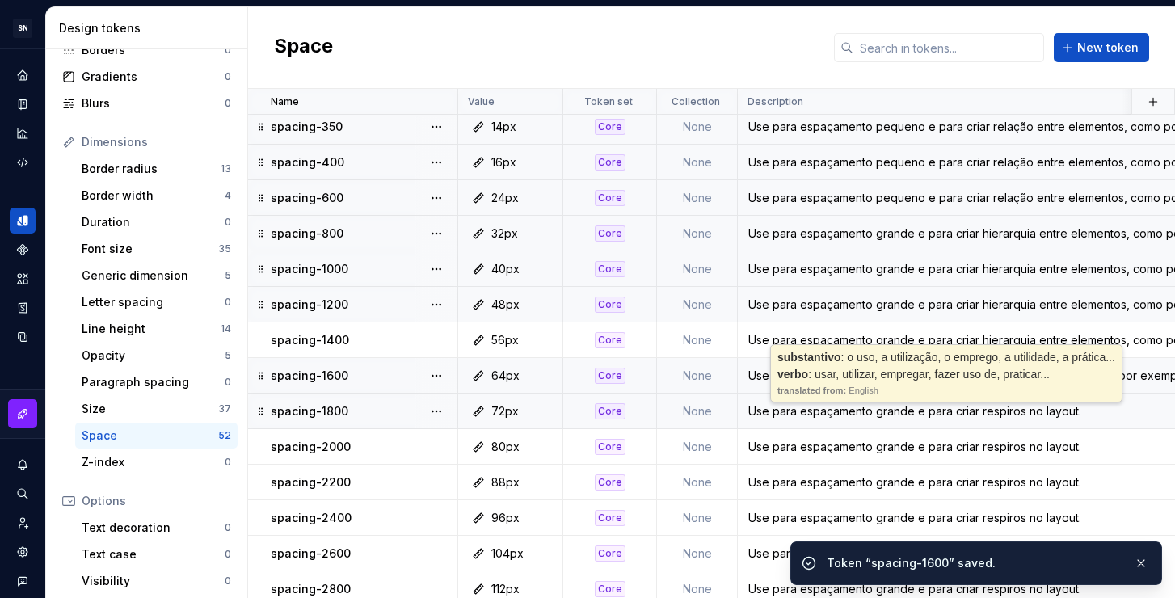
click at [762, 410] on div "Use para espaçamento grande e para criar respiros no layout." at bounding box center [1053, 411] width 631 height 16
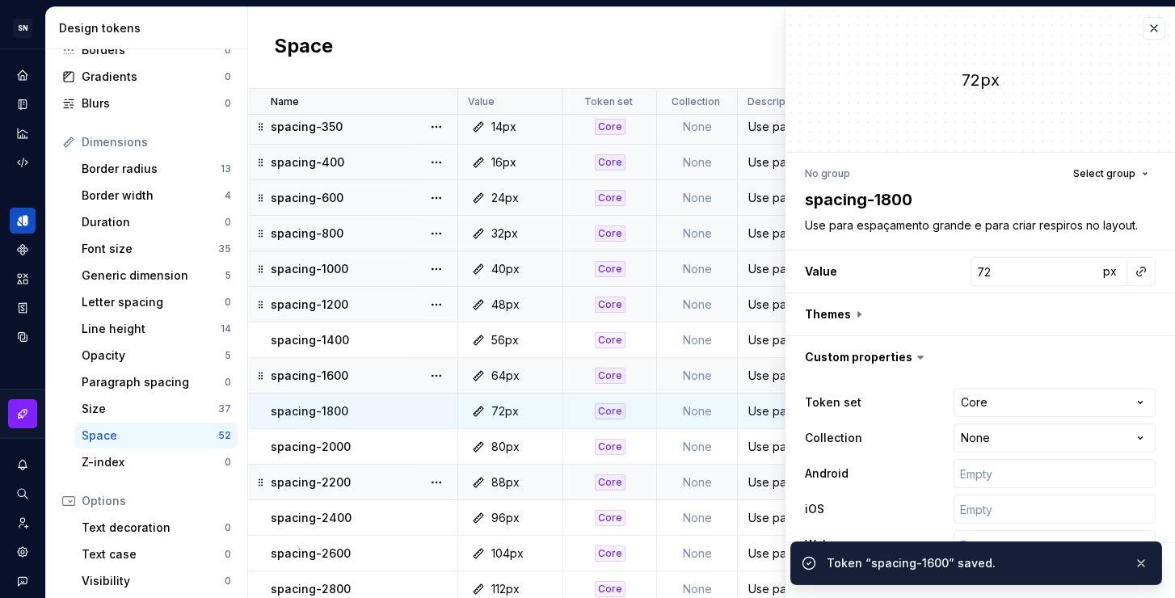
click at [792, 406] on div "Token set Core **** **** ******** ********* Collection None **** Android iOS Web" at bounding box center [979, 473] width 389 height 191
click at [847, 227] on textarea "Use para espaçamento grande e para criar respiros no layout." at bounding box center [977, 225] width 351 height 23
paste textarea ", como por exemplo respiro entre seções de uma página"
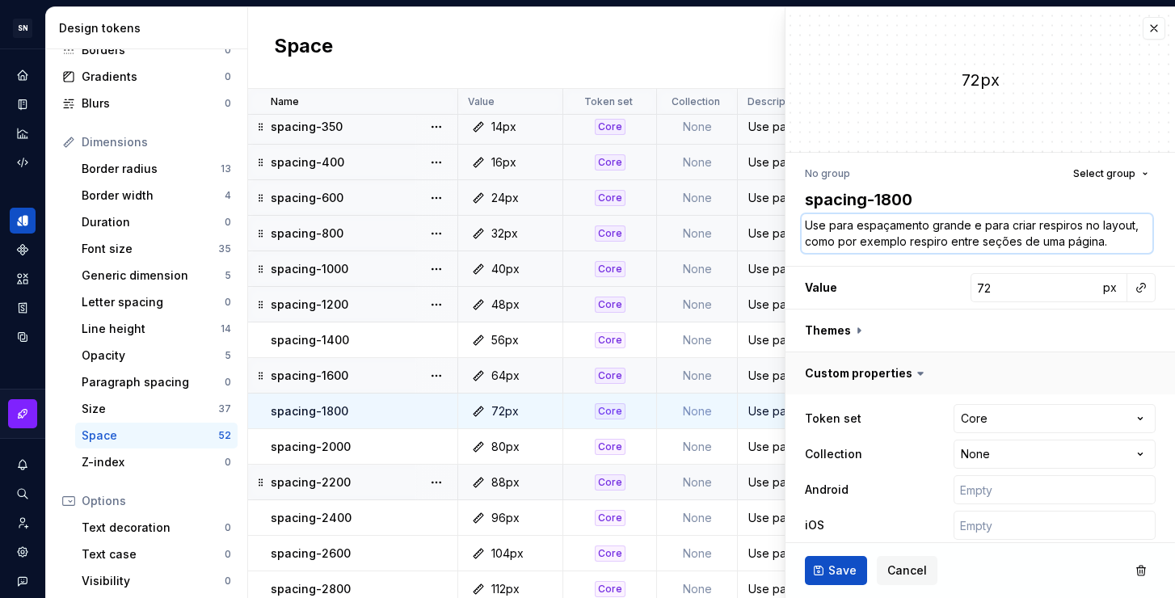
scroll to position [11, 0]
click at [834, 579] on button "Save" at bounding box center [836, 570] width 62 height 29
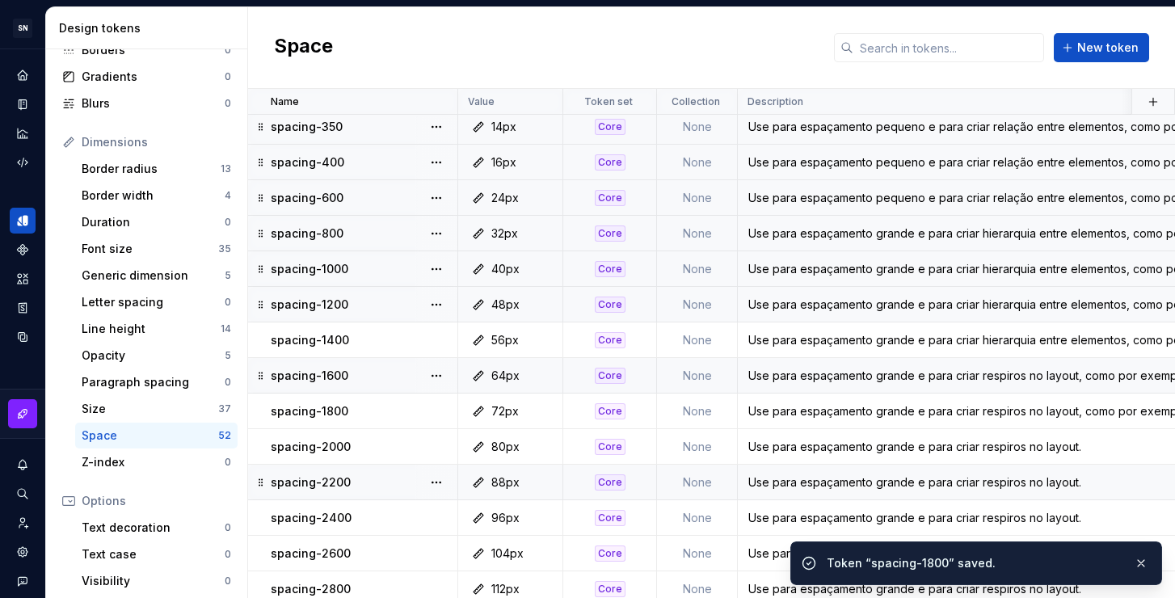
click at [755, 445] on div "Use para espaçamento grande e para criar respiros no layout." at bounding box center [1053, 447] width 631 height 16
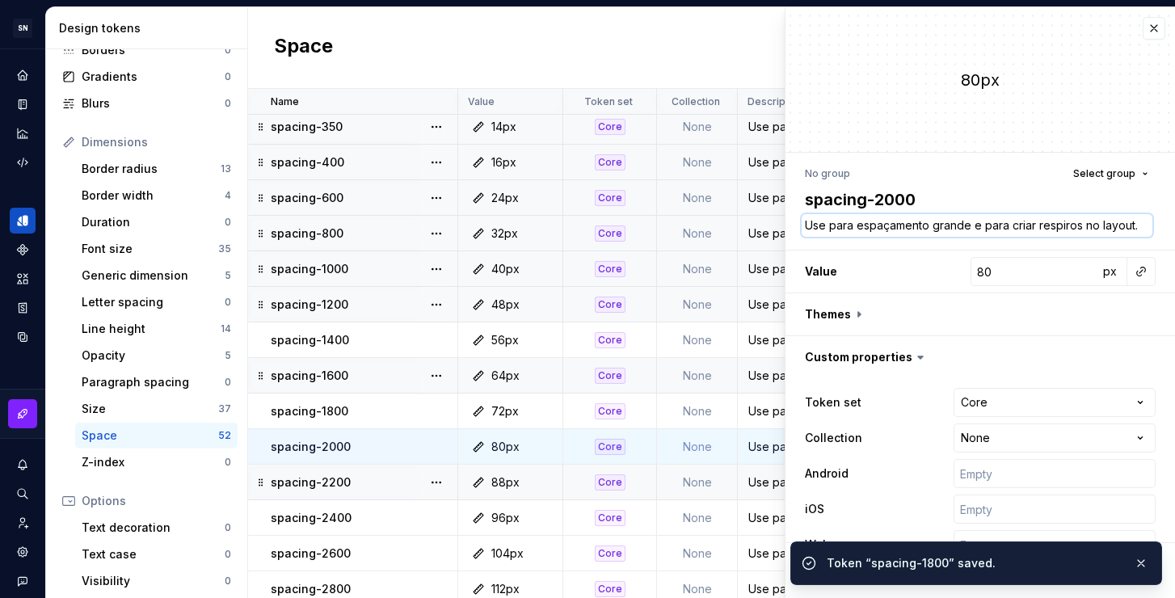
click at [893, 226] on textarea "Use para espaçamento grande e para criar respiros no layout." at bounding box center [977, 225] width 351 height 23
paste textarea ", como por exemplo respiro entre seções de uma página"
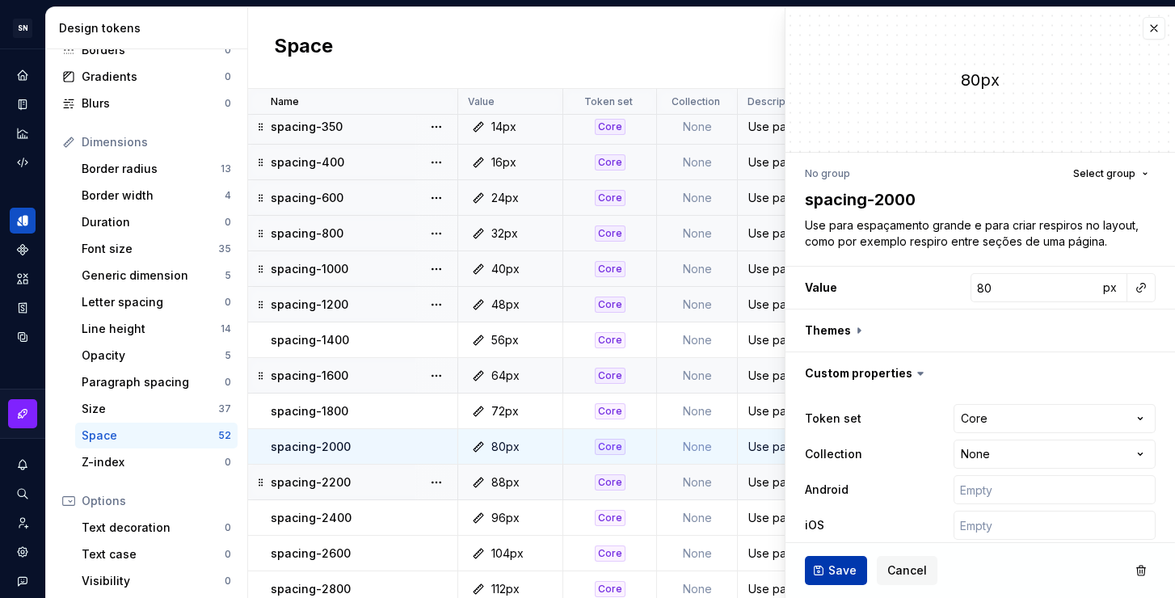
click at [835, 562] on span "Save" at bounding box center [842, 570] width 28 height 16
click at [764, 481] on div "Use para espaçamento grande e para criar respiros no layout." at bounding box center [1053, 482] width 631 height 16
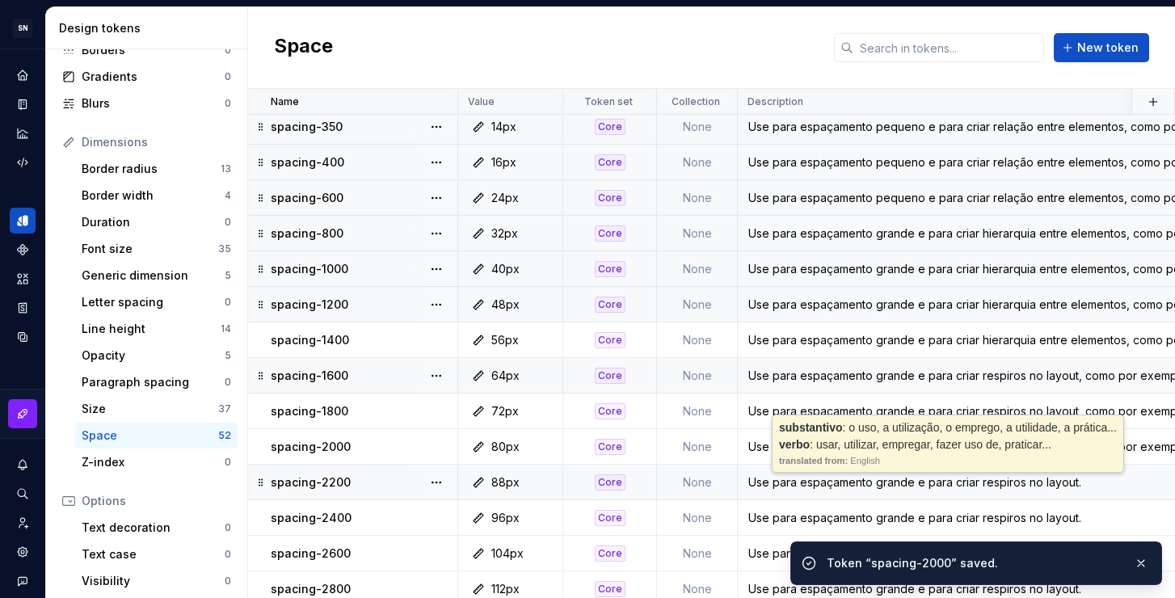
click at [764, 481] on div "Use para espaçamento grande e para criar respiros no layout." at bounding box center [1053, 482] width 631 height 16
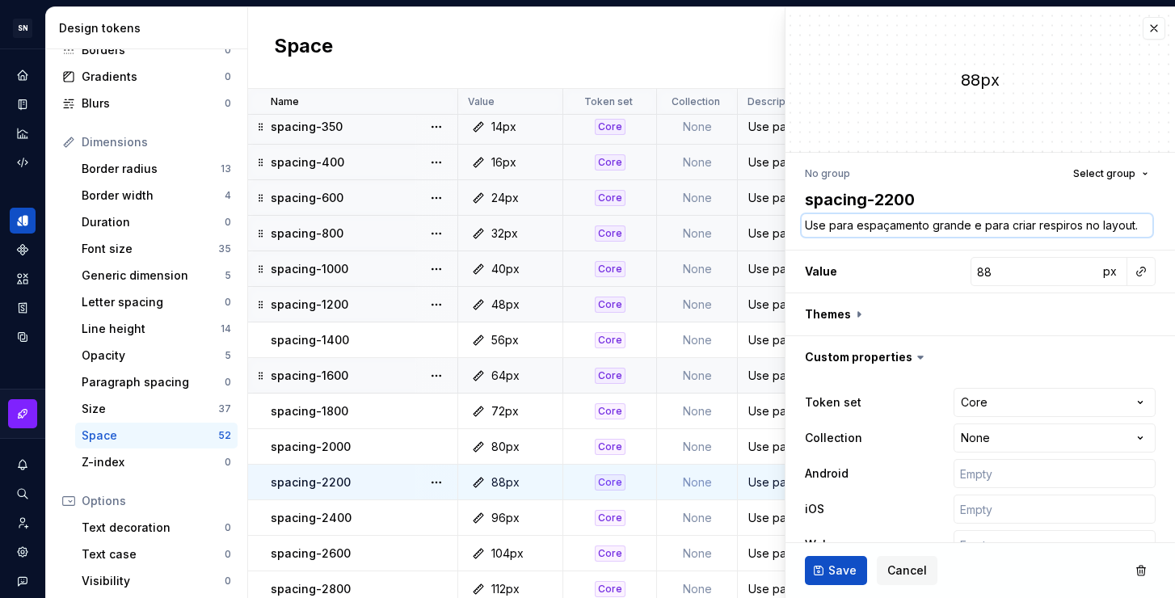
click at [874, 232] on textarea "Use para espaçamento grande e para criar respiros no layout." at bounding box center [977, 225] width 351 height 23
paste textarea ", como por exemplo respiro entre seções de uma página"
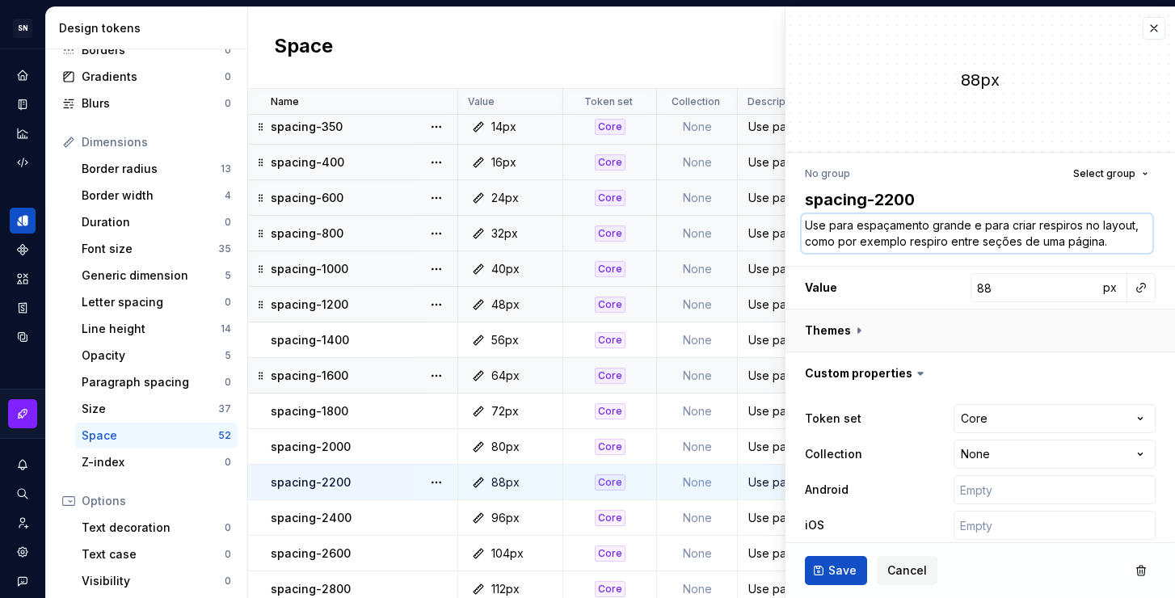
scroll to position [11, 0]
click at [839, 562] on button "Save" at bounding box center [836, 570] width 62 height 29
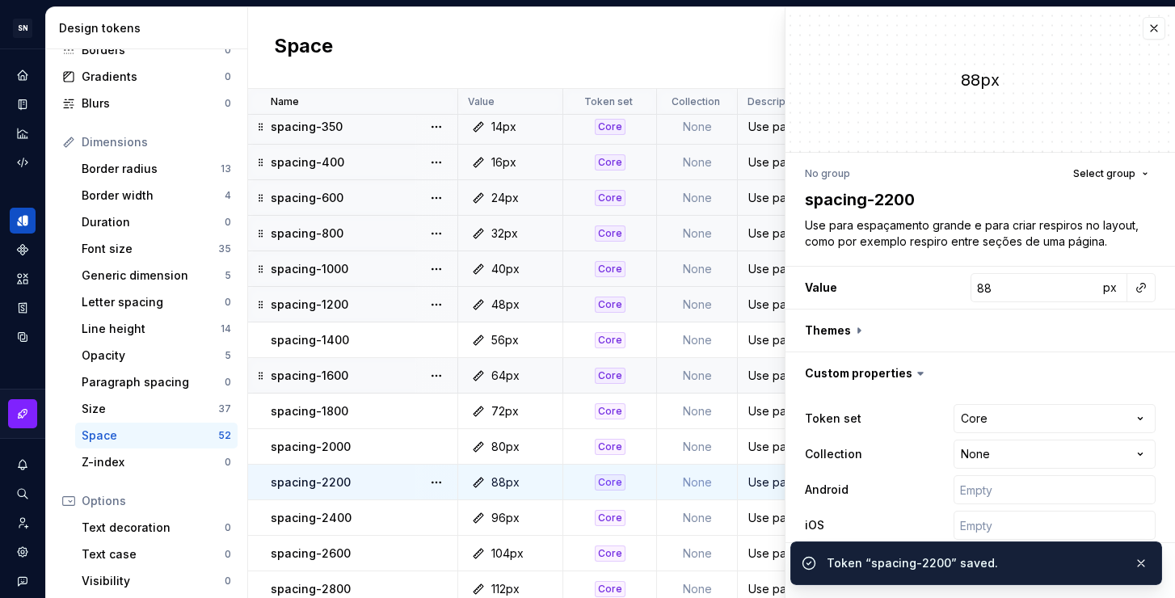
click at [756, 520] on div "Use para espaçamento grande e para criar respiros no layout." at bounding box center [1053, 518] width 631 height 16
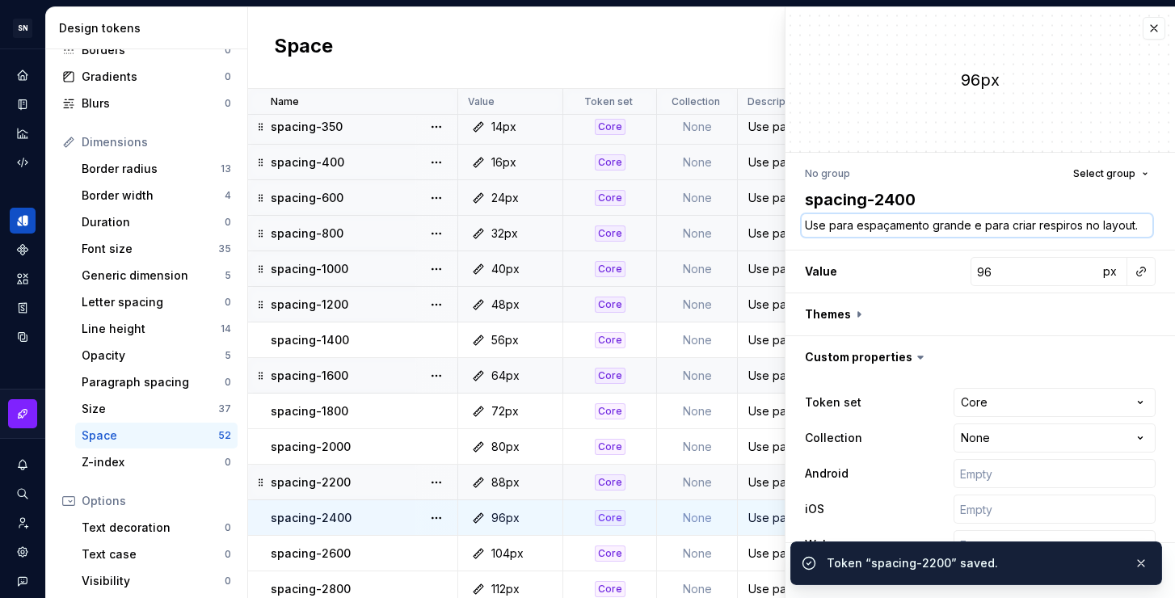
click at [876, 229] on textarea "Use para espaçamento grande e para criar respiros no layout." at bounding box center [977, 225] width 351 height 23
paste textarea ", como por exemplo respiro entre seções de uma página"
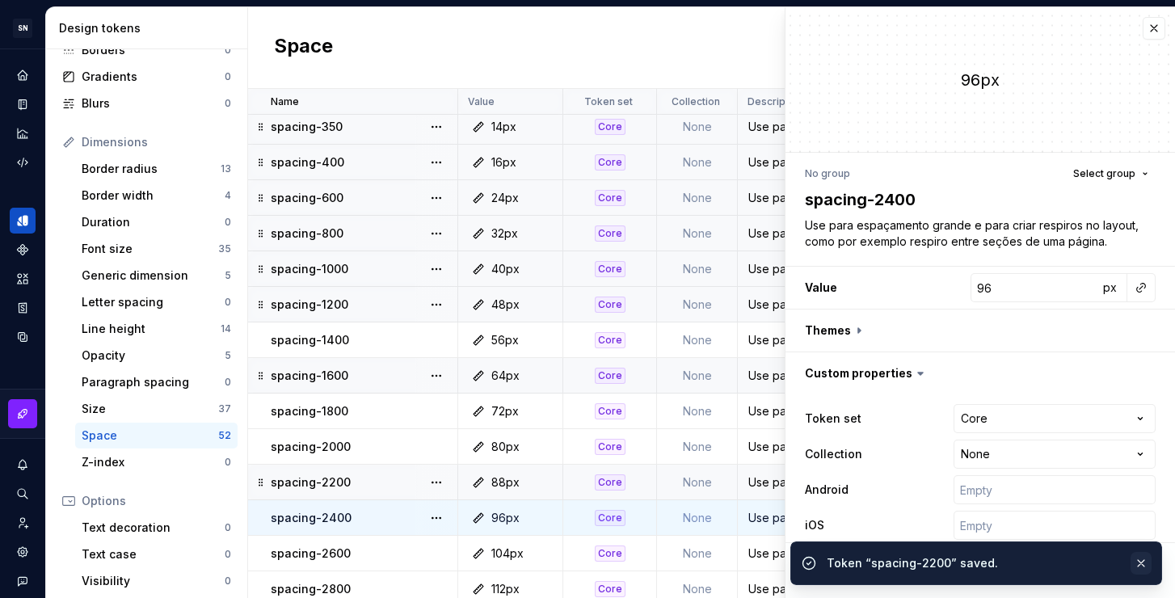
click at [1139, 558] on button "button" at bounding box center [1140, 563] width 21 height 23
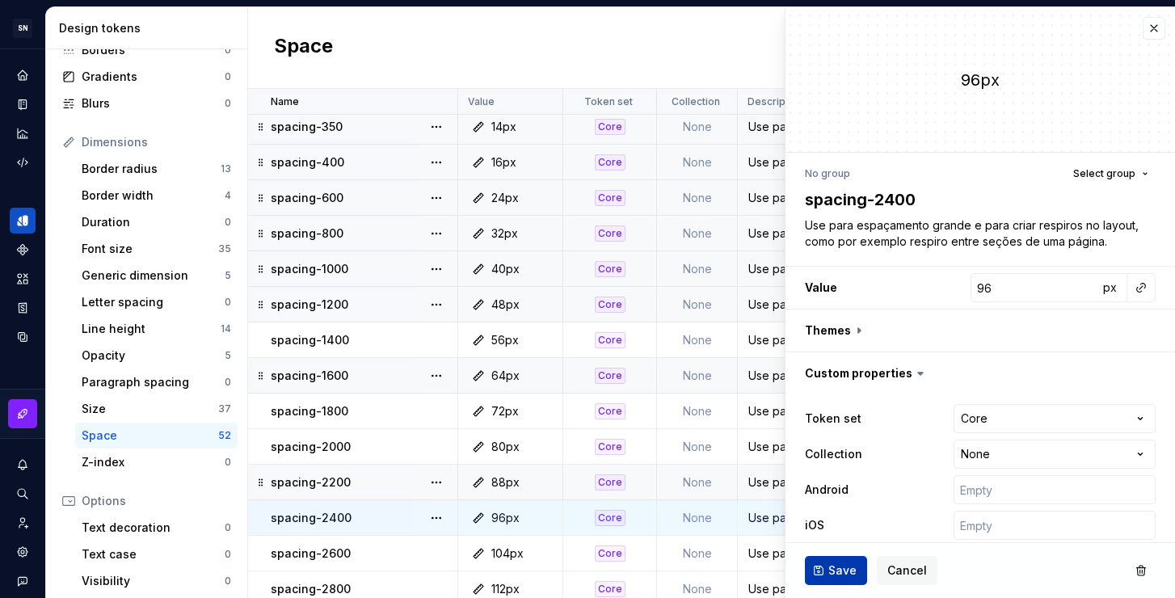
click at [828, 568] on span "Save" at bounding box center [842, 570] width 28 height 16
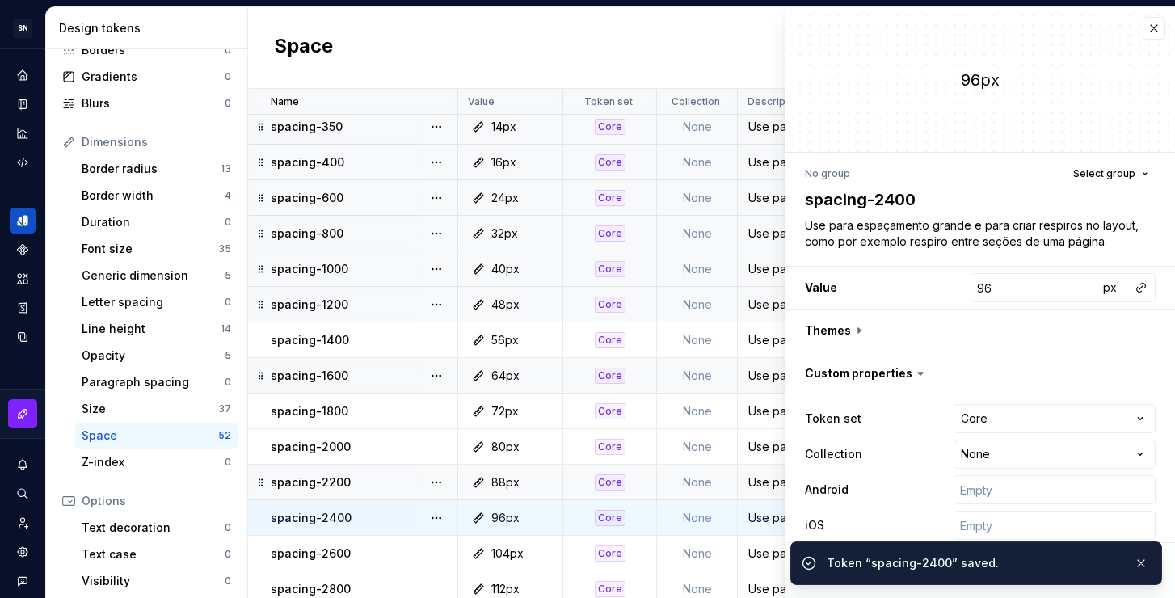
click at [765, 552] on div "Use para espaçamento grande e para criar respiros no layout." at bounding box center [1053, 553] width 631 height 16
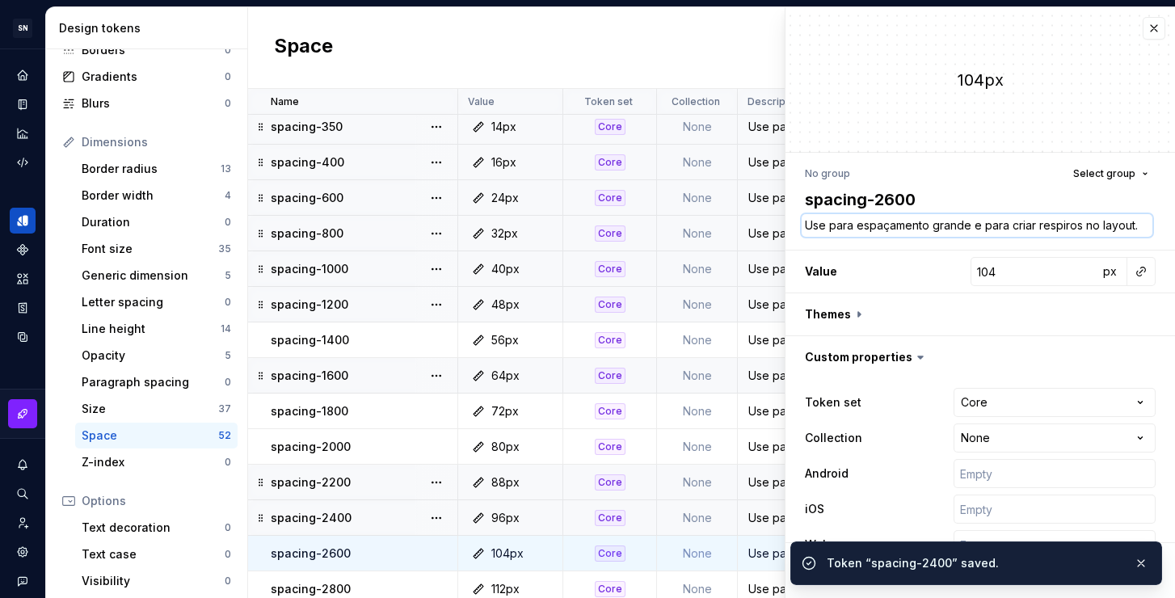
click at [867, 225] on textarea "Use para espaçamento grande e para criar respiros no layout." at bounding box center [977, 225] width 351 height 23
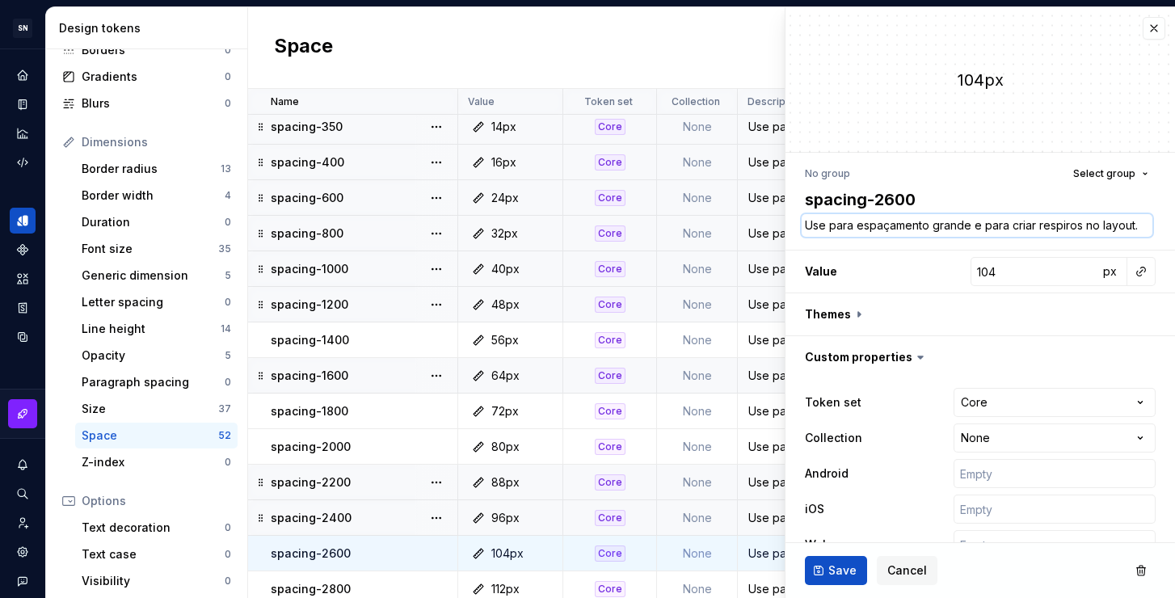
paste textarea ", como por exemplo respiro entre seções de uma página"
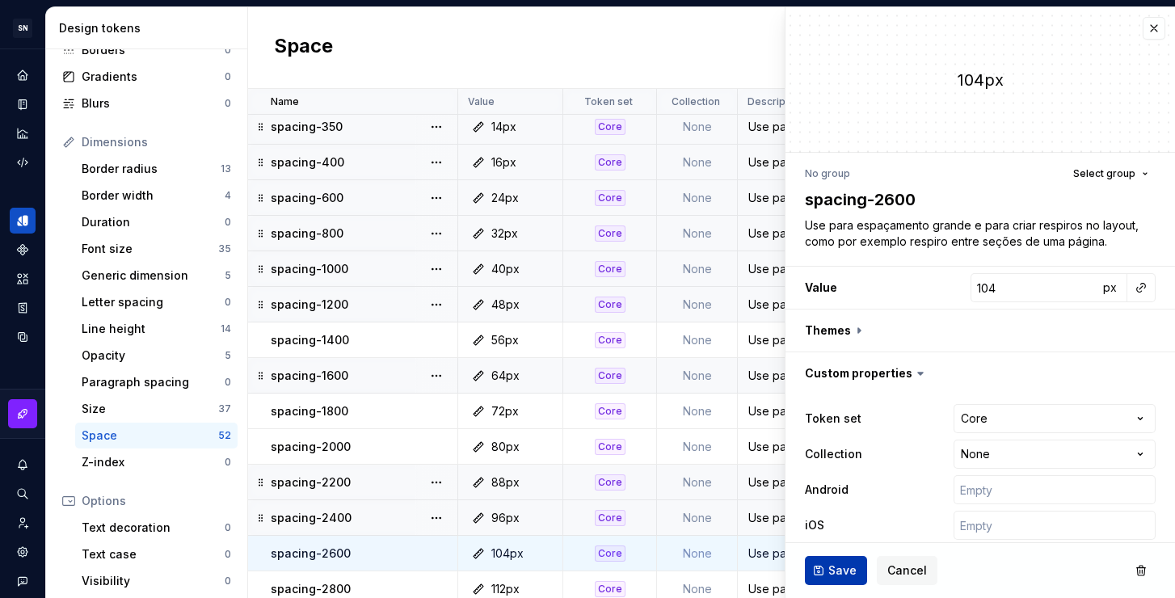
click at [823, 570] on button "Save" at bounding box center [836, 570] width 62 height 29
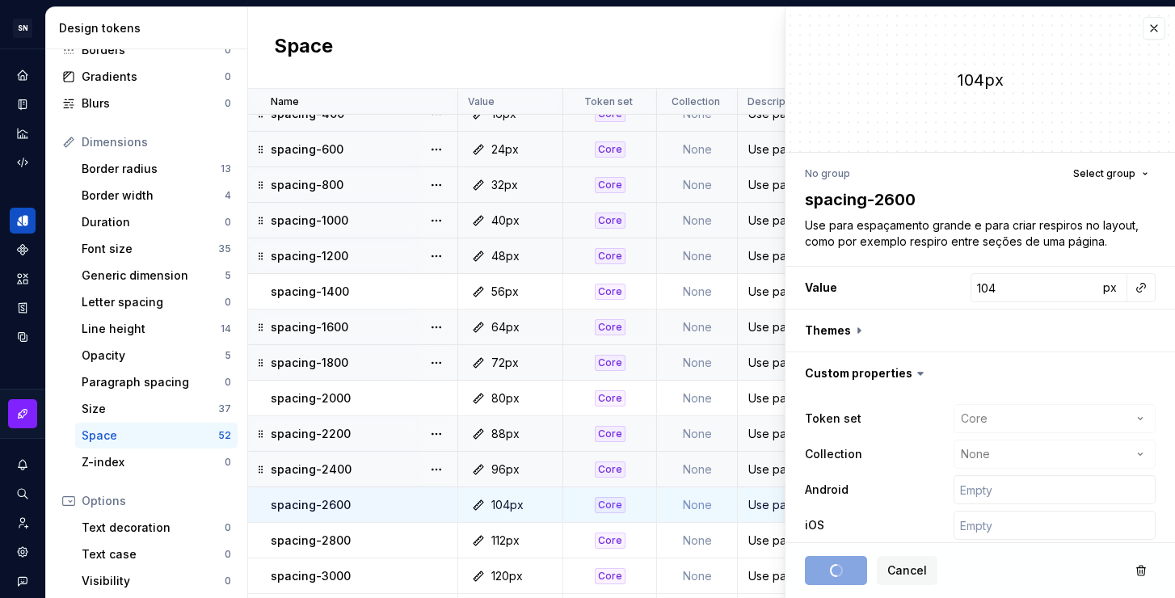
scroll to position [267, 0]
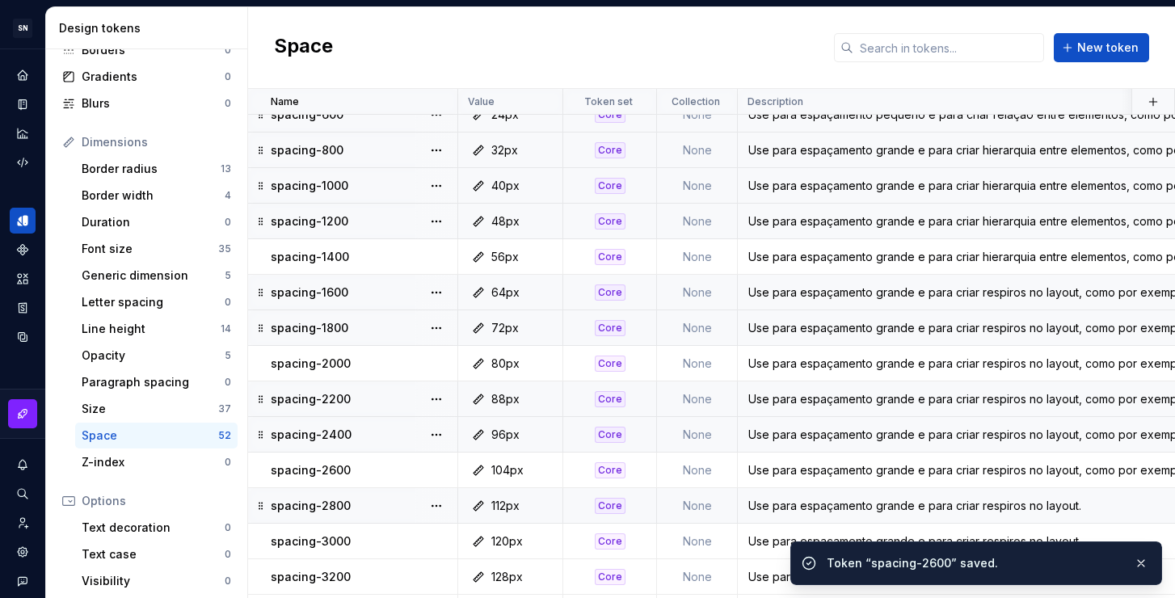
click at [785, 508] on div "Use para espaçamento grande e para criar respiros no layout." at bounding box center [1053, 506] width 631 height 16
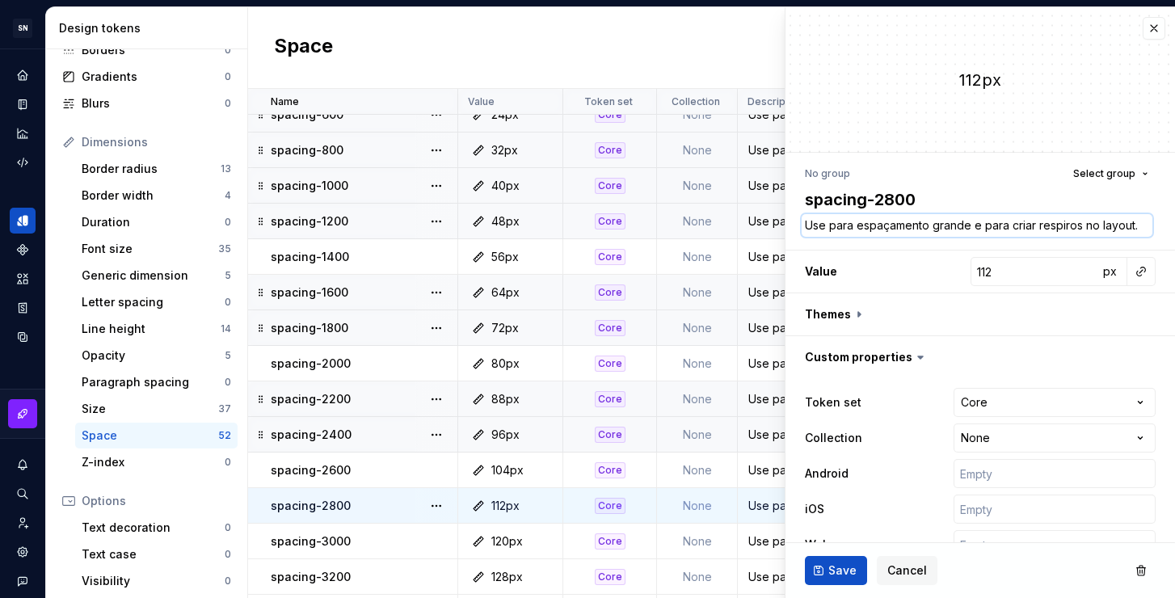
click at [883, 225] on textarea "Use para espaçamento grande e para criar respiros no layout." at bounding box center [977, 225] width 351 height 23
paste textarea ", como por exemplo respiro entre seções de uma página"
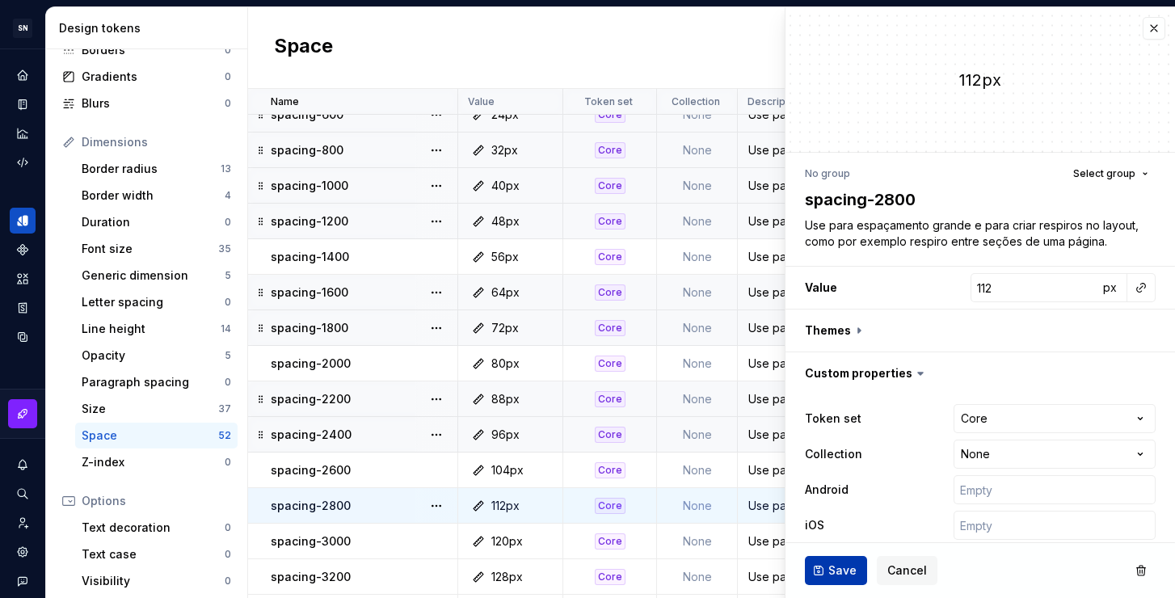
click at [844, 570] on span "Save" at bounding box center [842, 570] width 28 height 16
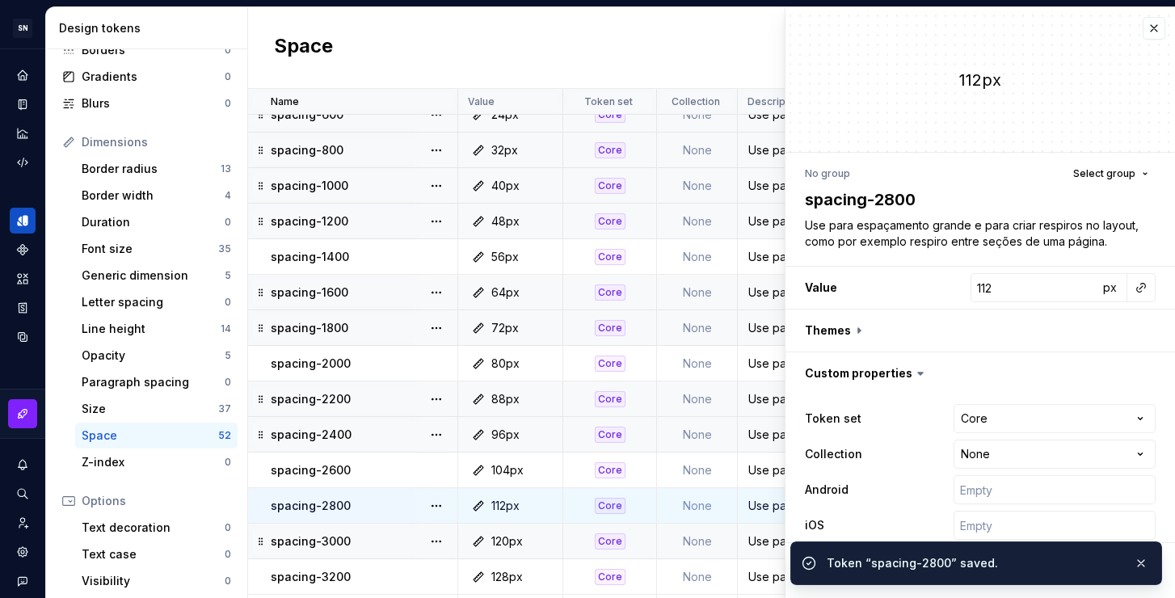
scroll to position [0, 0]
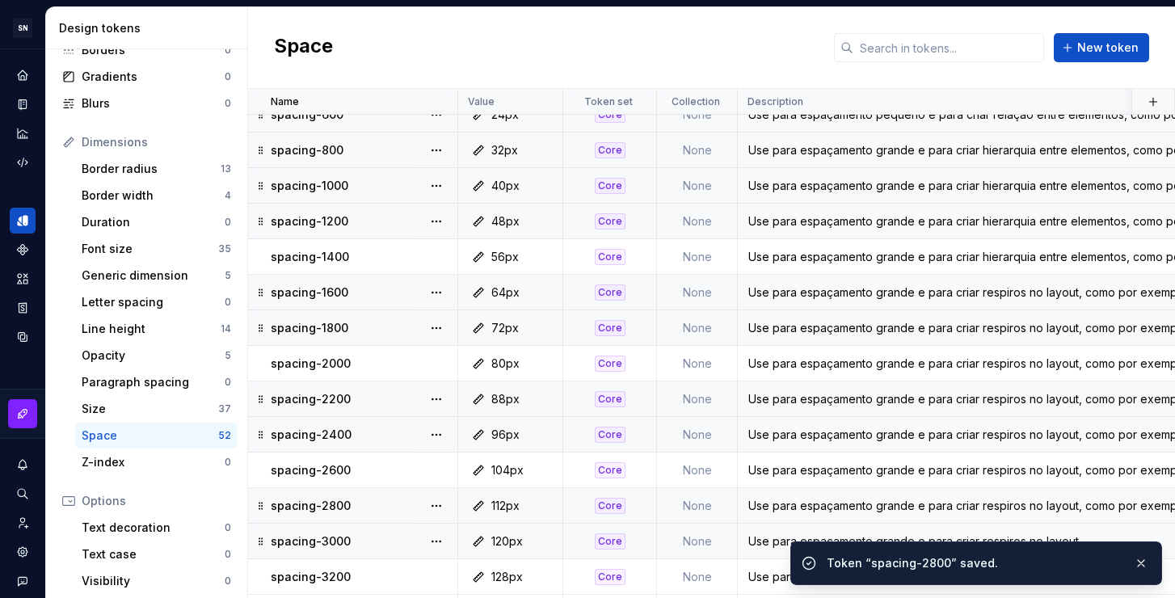
click at [764, 540] on div "Use para espaçamento grande e para criar respiros no layout." at bounding box center [1053, 541] width 631 height 16
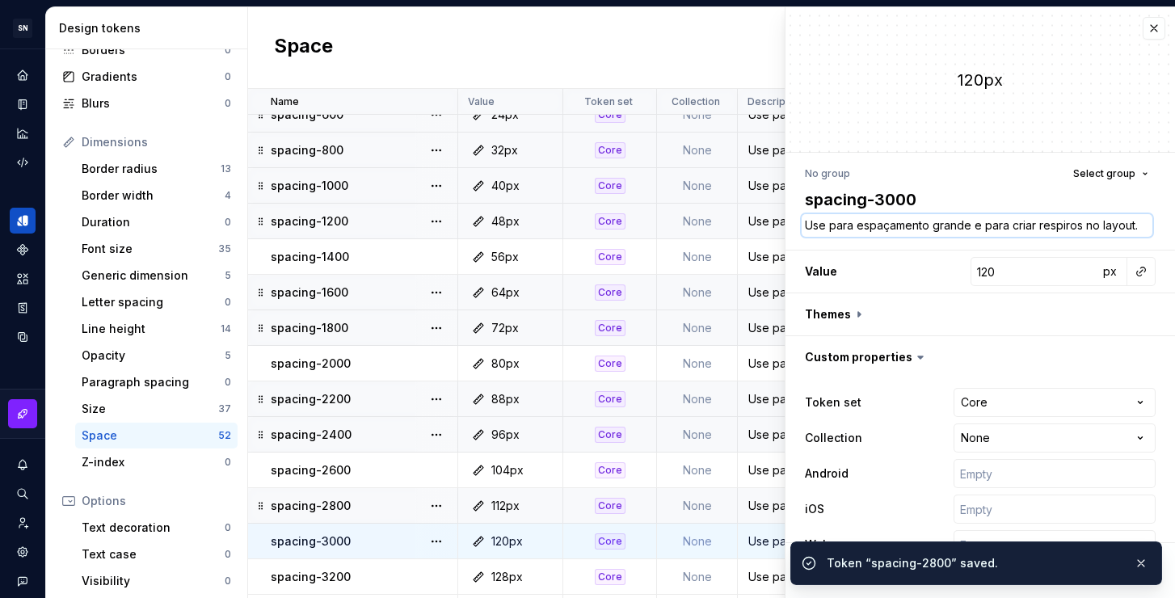
click at [886, 225] on textarea "Use para espaçamento grande e para criar respiros no layout." at bounding box center [977, 225] width 351 height 23
paste textarea ", como por exemplo respiro entre seções de uma página"
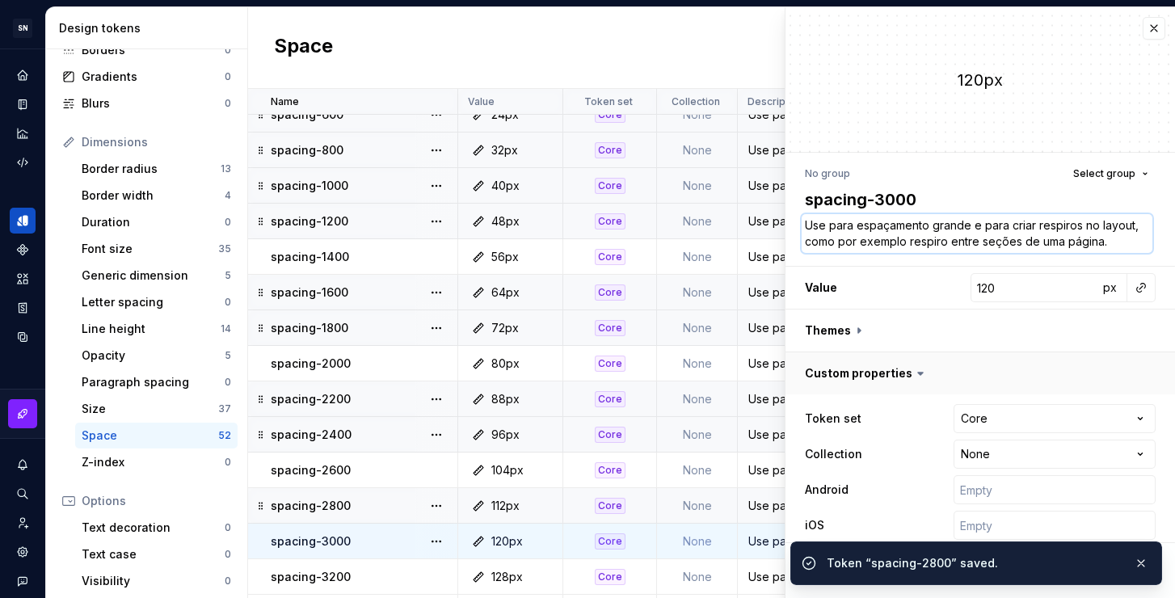
scroll to position [11, 0]
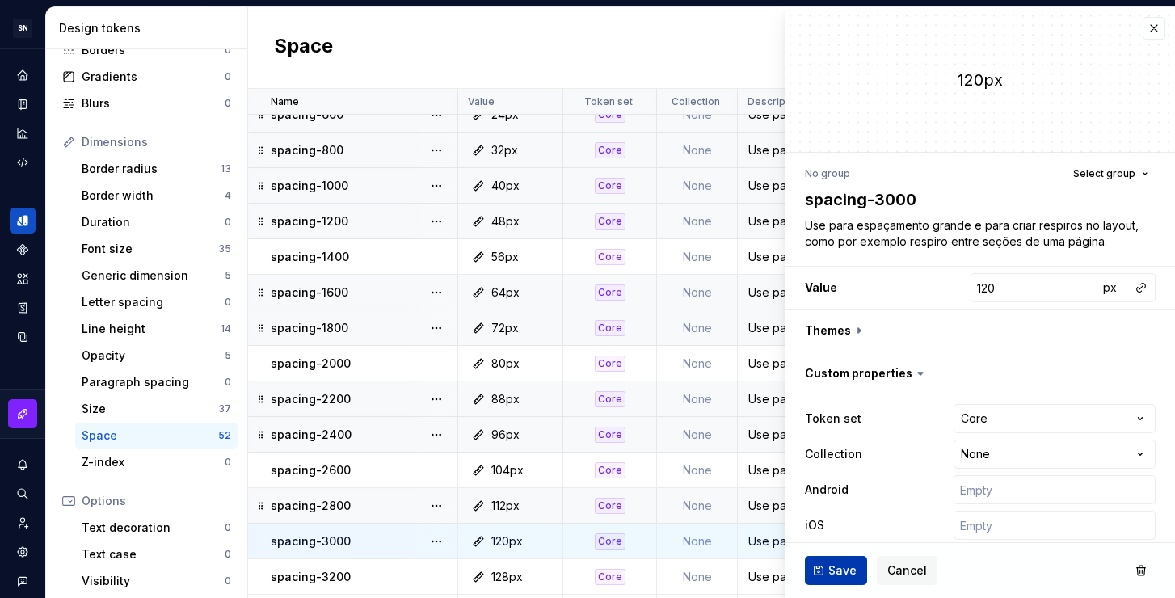
click at [830, 570] on span "Save" at bounding box center [842, 570] width 28 height 16
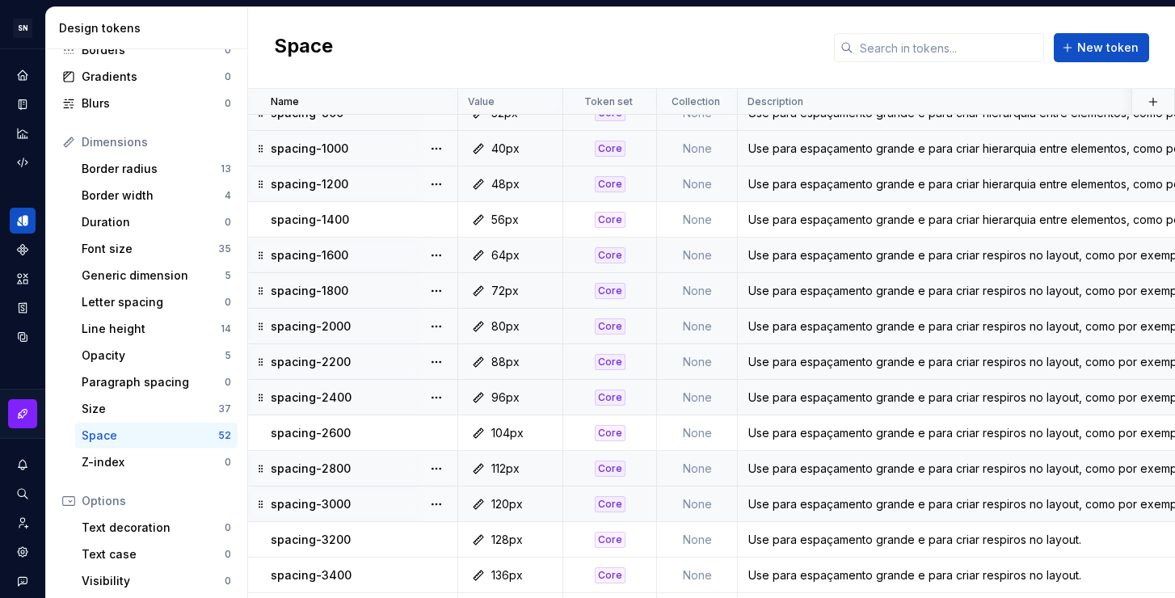
scroll to position [385, 0]
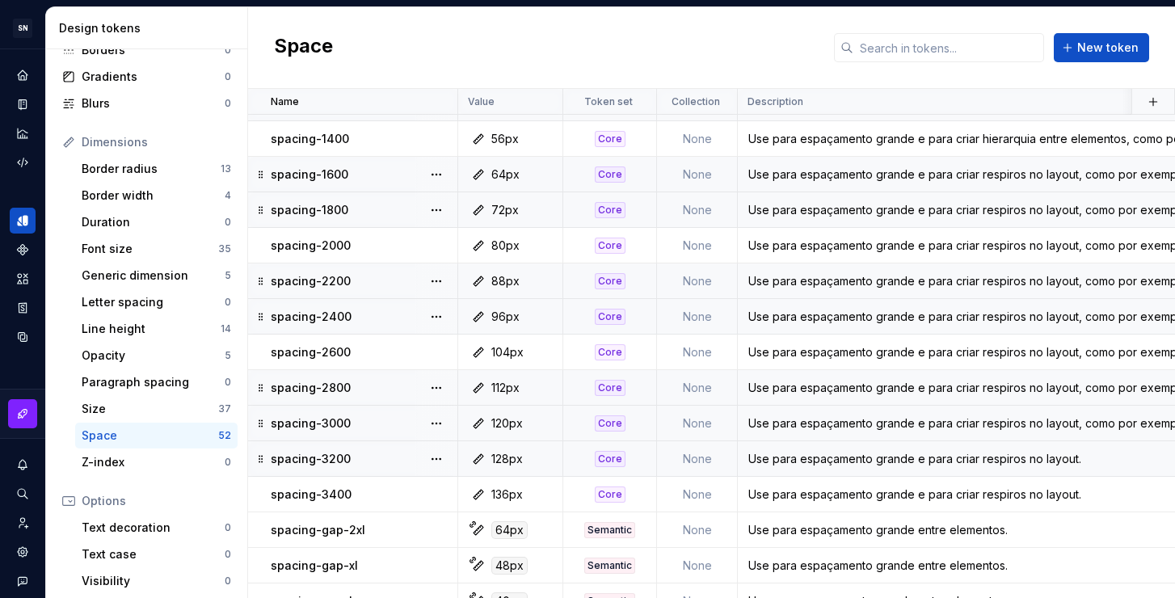
click at [877, 456] on div "Use para espaçamento grande e para criar respiros no layout." at bounding box center [1053, 459] width 631 height 16
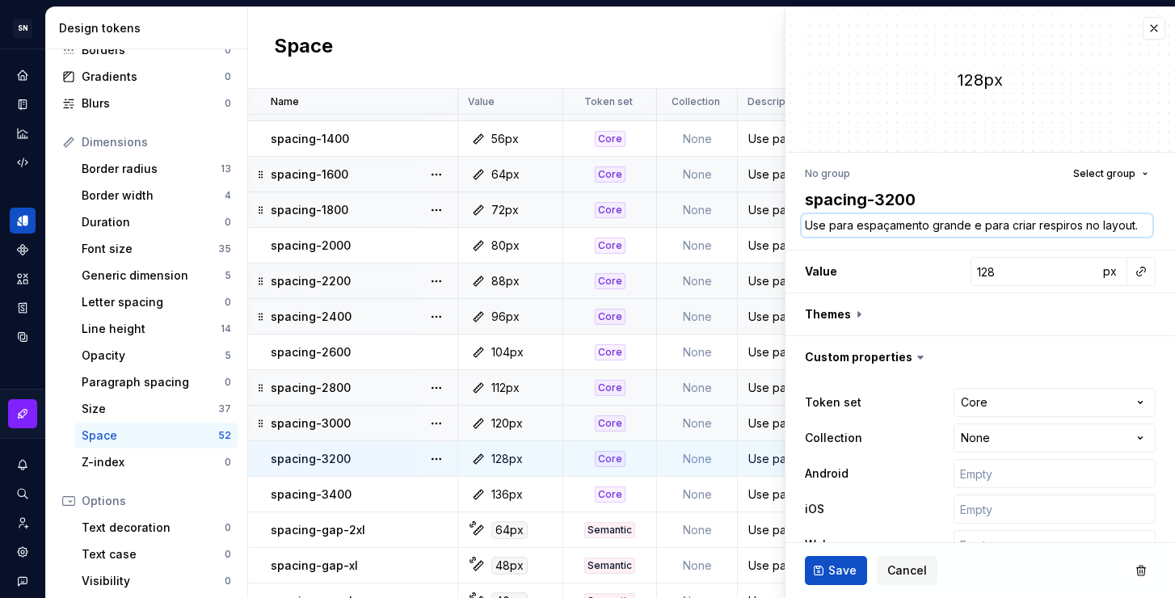
click at [877, 226] on textarea "Use para espaçamento grande e para criar respiros no layout." at bounding box center [977, 225] width 351 height 23
paste textarea ", como por exemplo respiro entre seções de uma página"
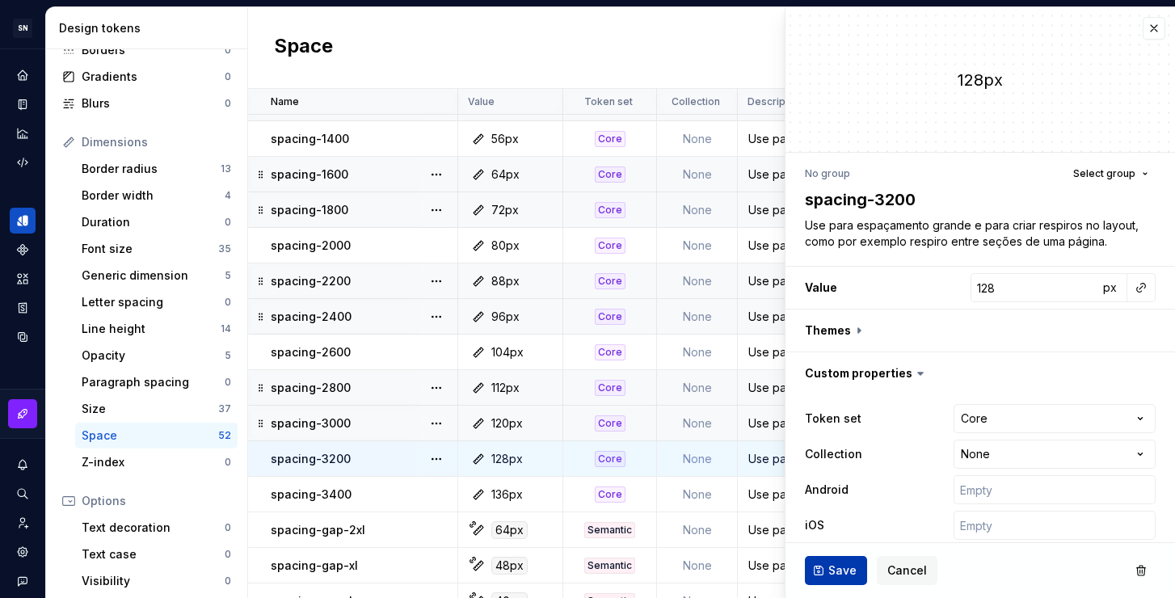
click at [831, 570] on span "Save" at bounding box center [842, 570] width 28 height 16
click at [764, 495] on div "Use para espaçamento grande e para criar respiros no layout." at bounding box center [1053, 494] width 631 height 16
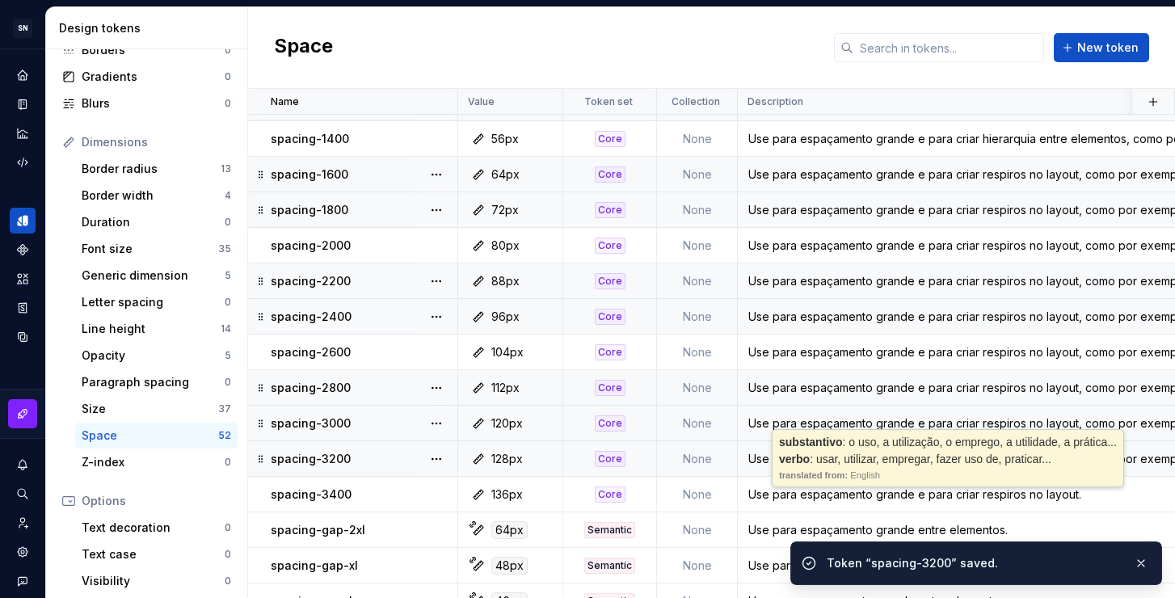
click at [764, 495] on div "Use para espaçamento grande e para criar respiros no layout." at bounding box center [1053, 494] width 631 height 16
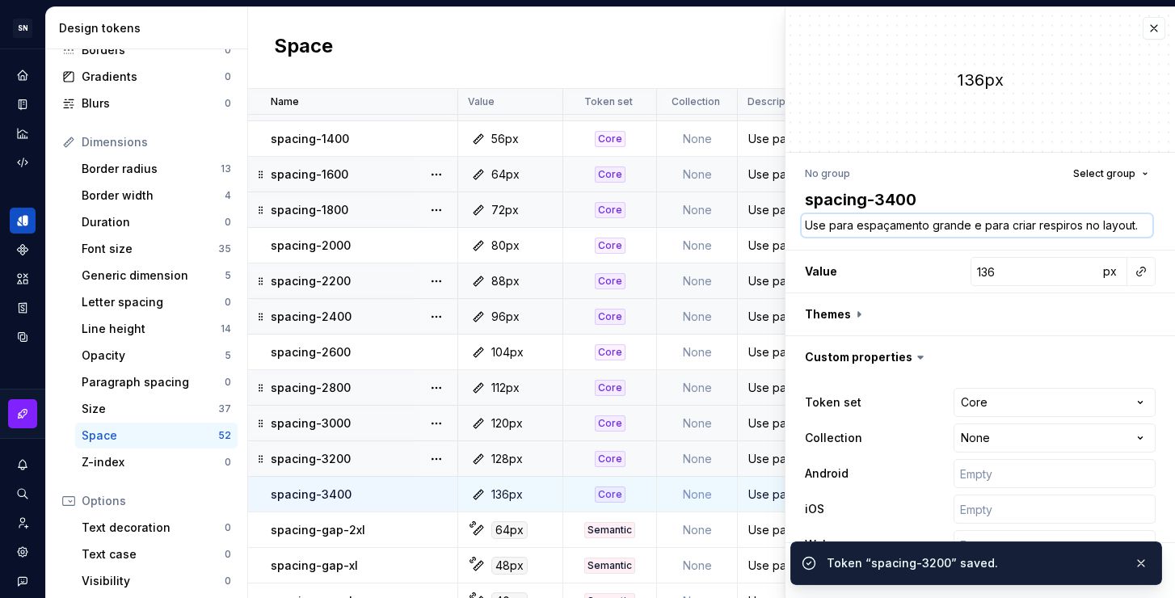
click at [882, 226] on textarea "Use para espaçamento grande e para criar respiros no layout." at bounding box center [977, 225] width 351 height 23
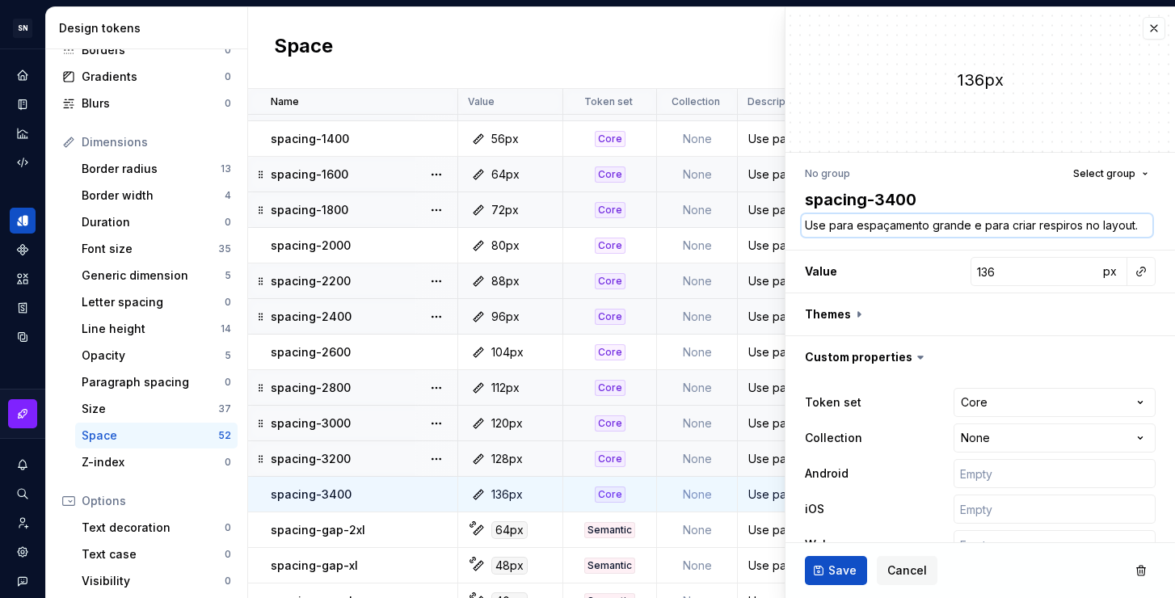
paste textarea ", como por exemplo respiro entre seções de uma página"
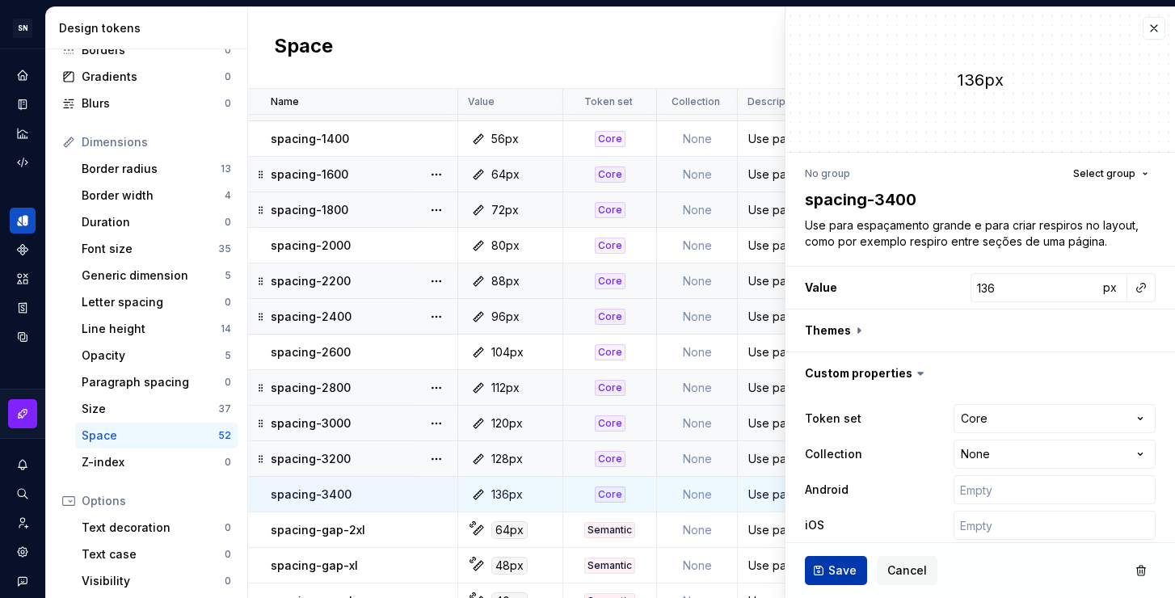
click at [848, 565] on span "Save" at bounding box center [842, 570] width 28 height 16
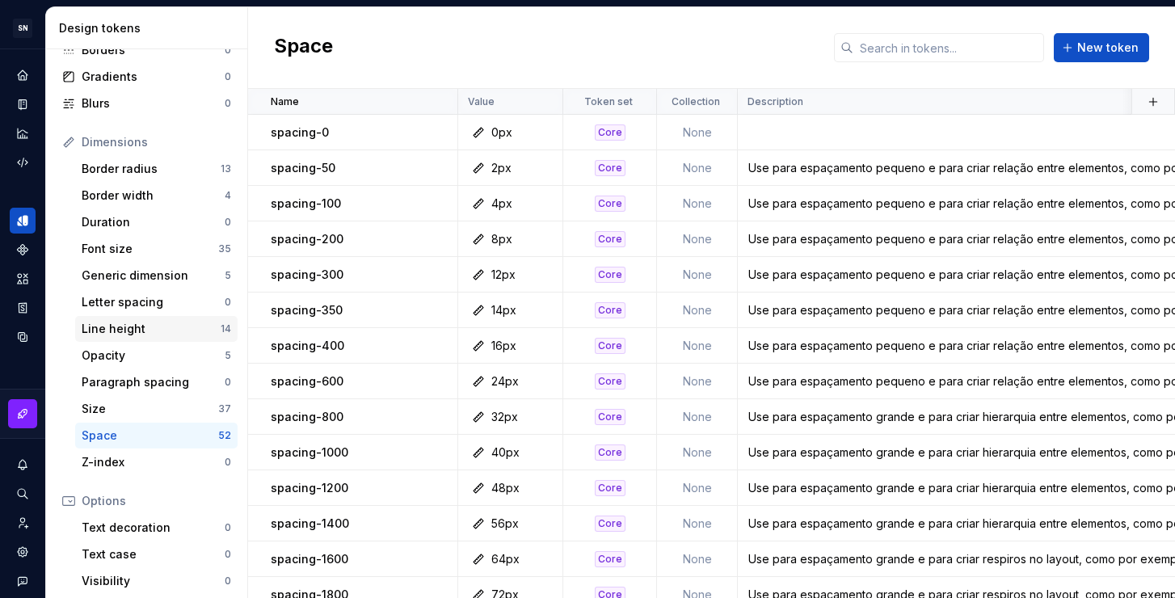
click at [133, 335] on div "Line height" at bounding box center [151, 329] width 139 height 16
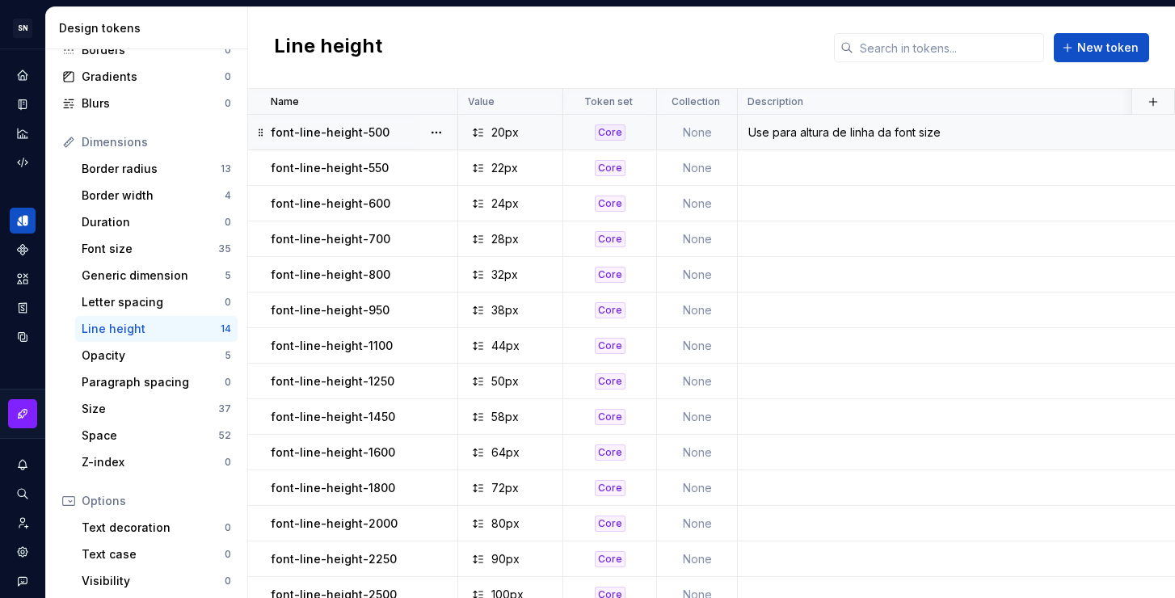
click at [904, 142] on td "Use para altura de linha da font size" at bounding box center [1054, 133] width 633 height 36
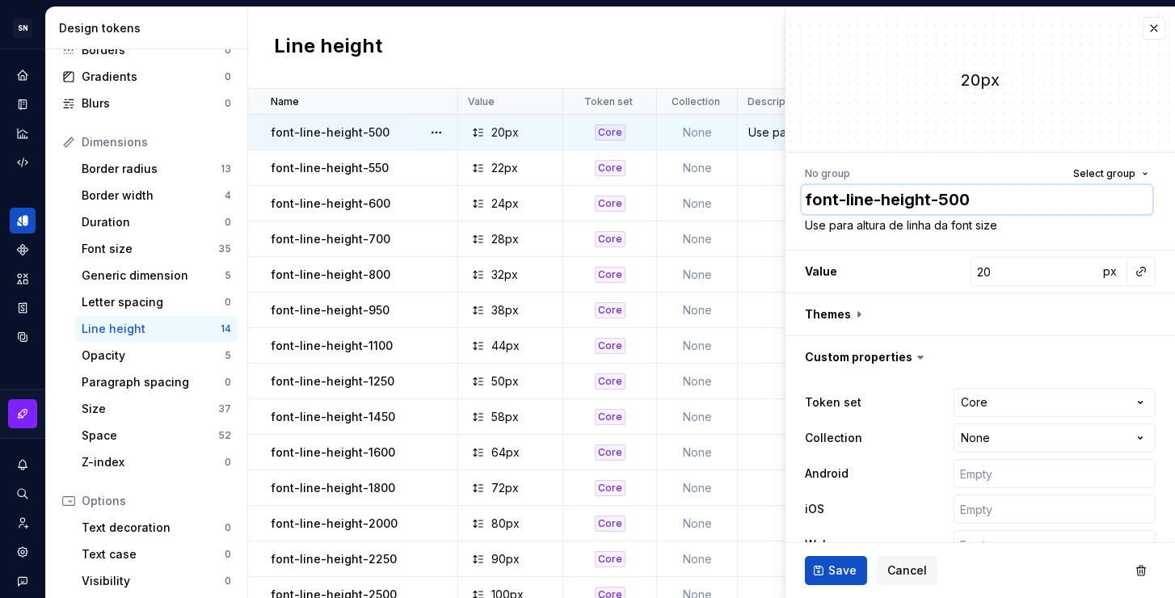
click at [966, 212] on textarea "font-line-height-500" at bounding box center [977, 199] width 351 height 29
click at [987, 227] on textarea "Use para altura de linha da font size" at bounding box center [977, 225] width 351 height 23
click at [1020, 226] on textarea "Use para altura de linha da font size" at bounding box center [977, 225] width 351 height 23
drag, startPoint x: 1008, startPoint y: 231, endPoint x: 942, endPoint y: 227, distance: 66.4
click at [942, 227] on textarea "Use para altura de linha da font size" at bounding box center [977, 225] width 351 height 23
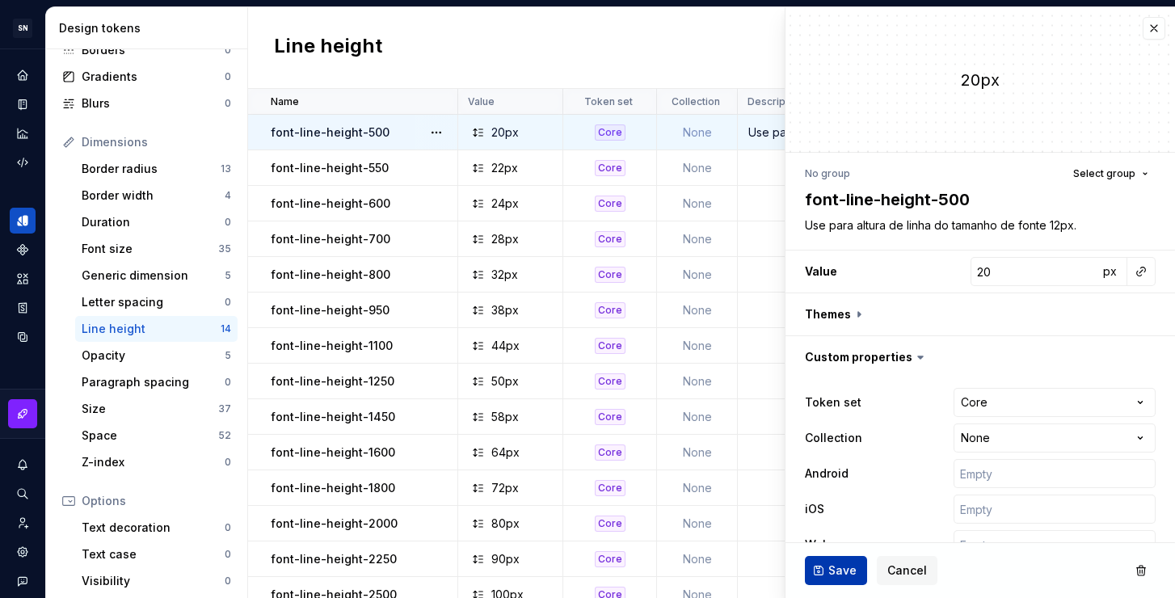
click at [839, 569] on span "Save" at bounding box center [842, 570] width 28 height 16
click at [764, 172] on td at bounding box center [1054, 168] width 633 height 36
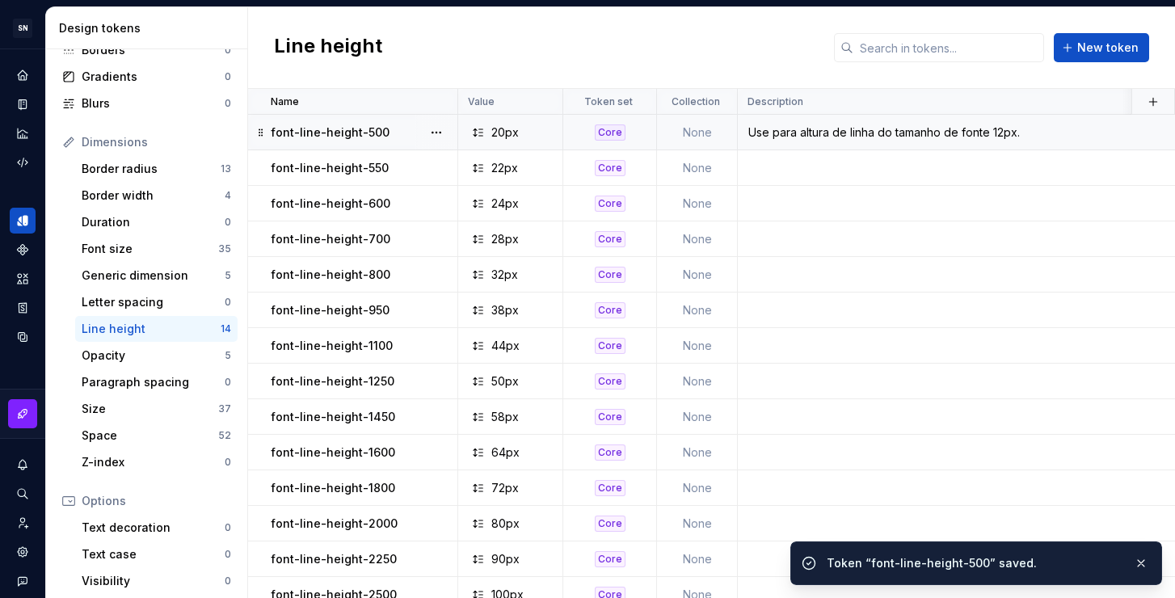
click at [762, 160] on td at bounding box center [1054, 168] width 633 height 36
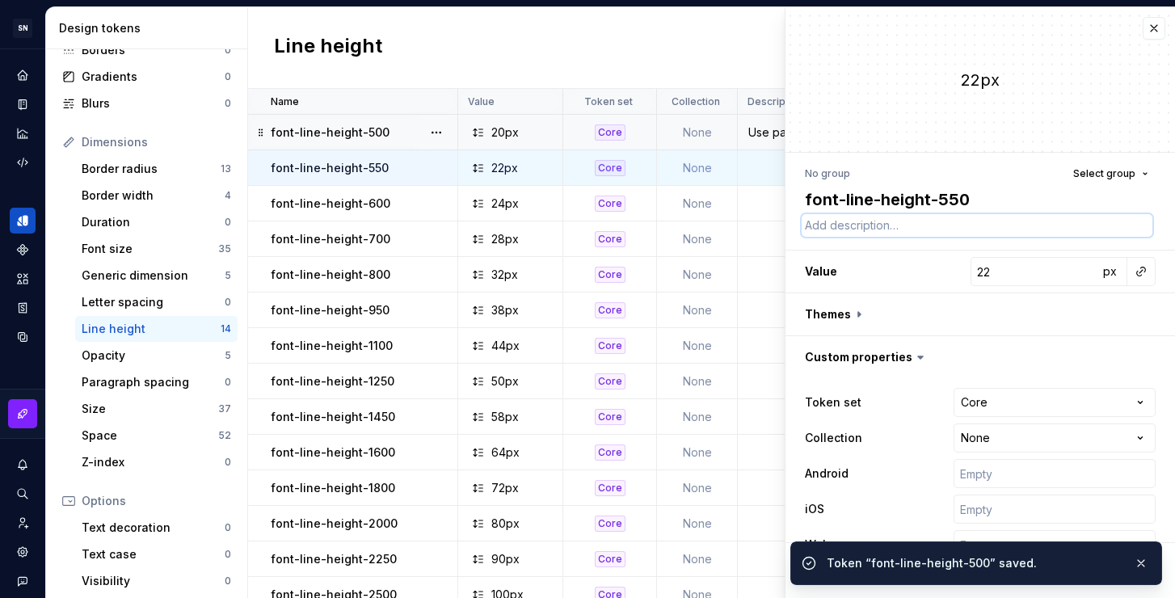
click at [841, 219] on textarea at bounding box center [977, 225] width 351 height 23
paste textarea "Use para altura de linha do tamanho de fonte 12px."
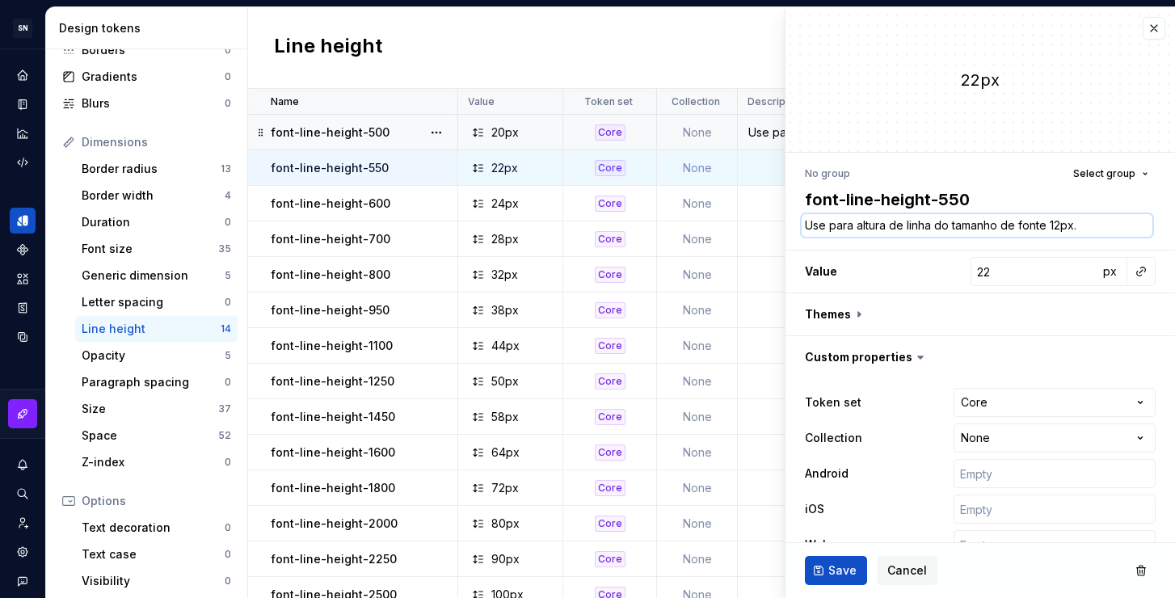
click at [1053, 224] on textarea "Use para altura de linha do tamanho de fonte 12px." at bounding box center [977, 225] width 351 height 23
click at [828, 566] on span "Save" at bounding box center [842, 570] width 28 height 16
click at [759, 203] on td at bounding box center [1054, 204] width 633 height 36
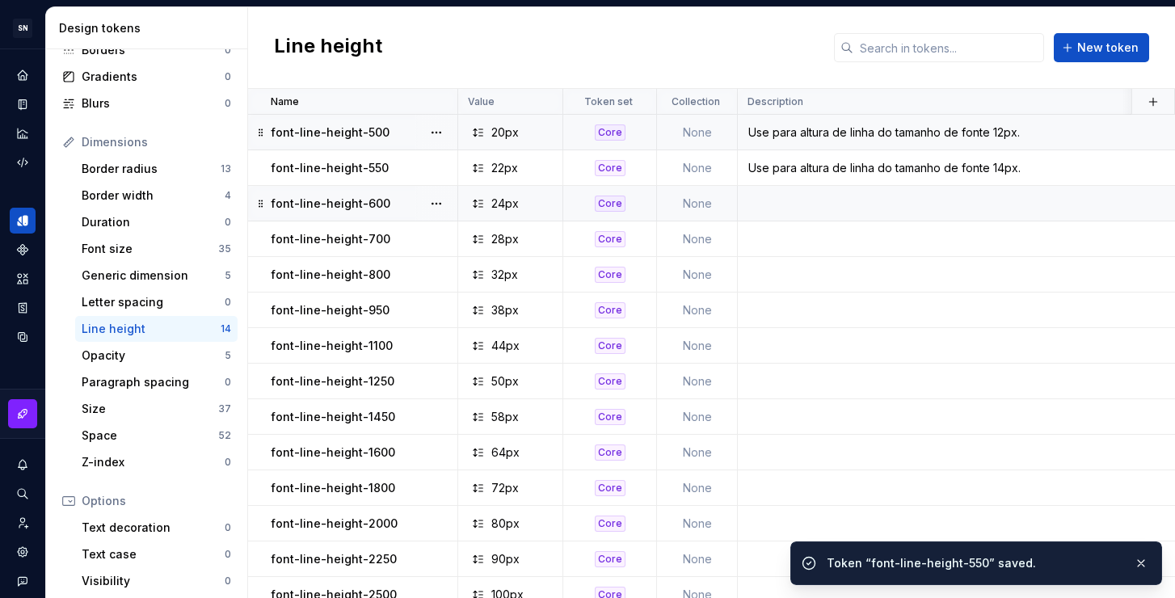
click at [820, 207] on td at bounding box center [1054, 204] width 633 height 36
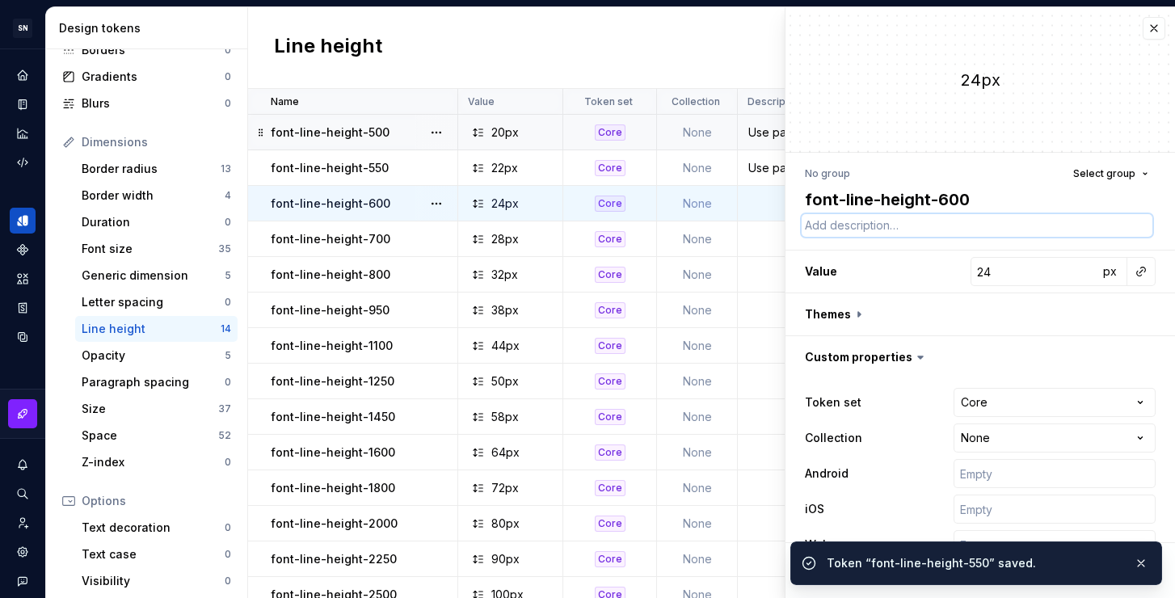
click at [965, 229] on textarea at bounding box center [977, 225] width 351 height 23
paste textarea "Use para altura de linha do tamanho de fonte 12px."
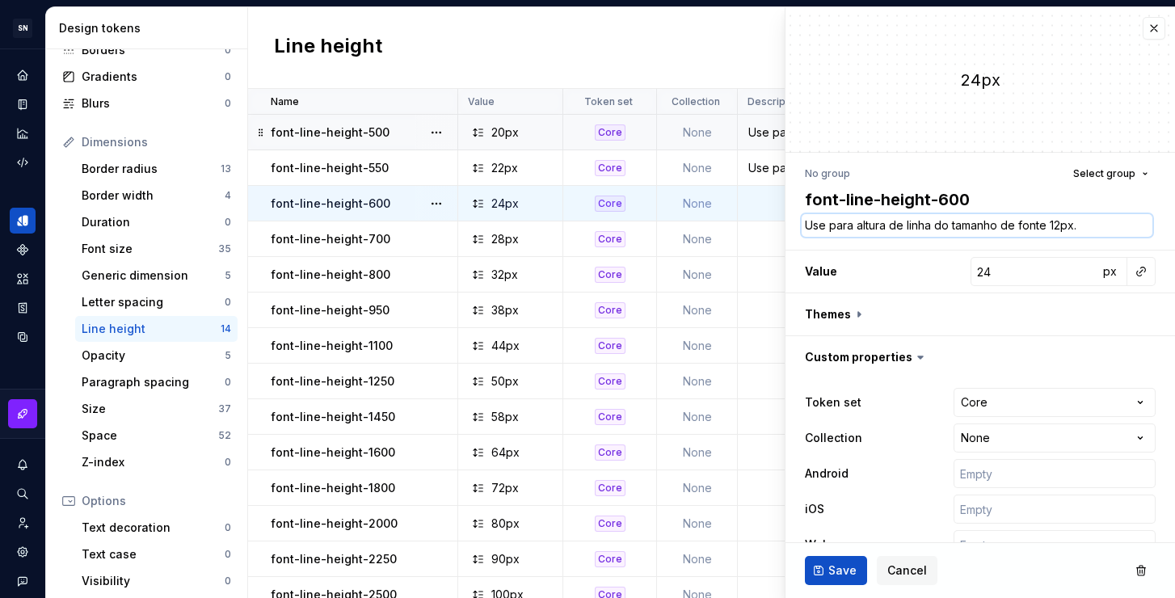
click at [1053, 224] on textarea "Use para altura de linha do tamanho de fonte 12px." at bounding box center [977, 225] width 351 height 23
click at [854, 565] on span "Save" at bounding box center [842, 570] width 28 height 16
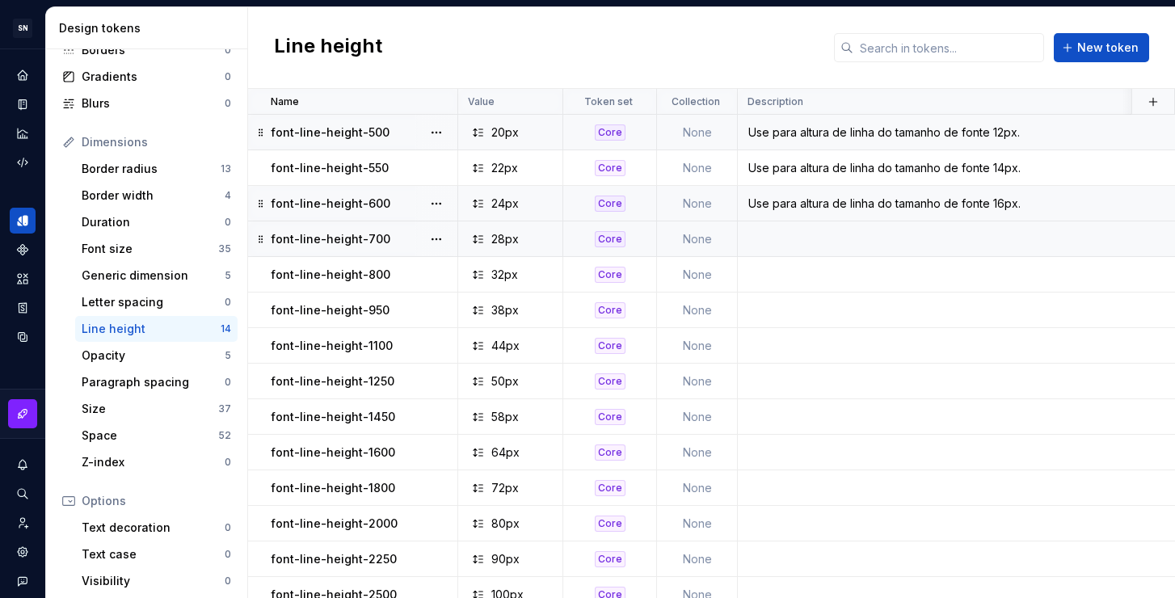
click at [823, 246] on td at bounding box center [1054, 239] width 633 height 36
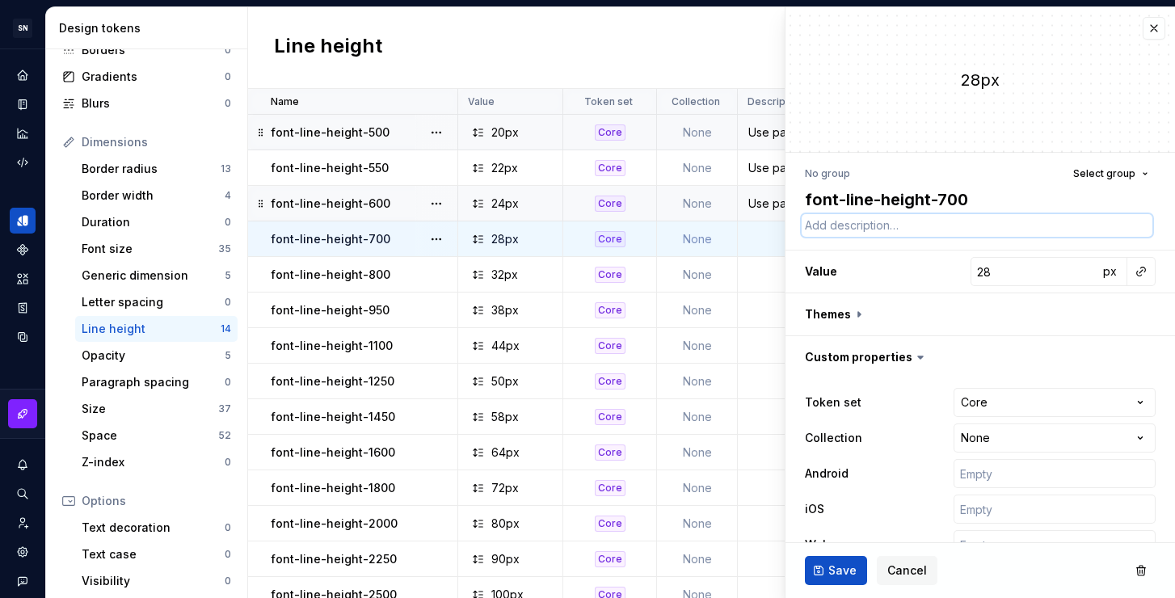
click at [975, 226] on textarea at bounding box center [977, 225] width 351 height 23
paste textarea "Use para altura de linha do tamanho de fonte 12px."
click at [1053, 224] on textarea "Use para altura de linha do tamanho de fonte 12px." at bounding box center [977, 225] width 351 height 23
click at [831, 570] on span "Save" at bounding box center [842, 570] width 28 height 16
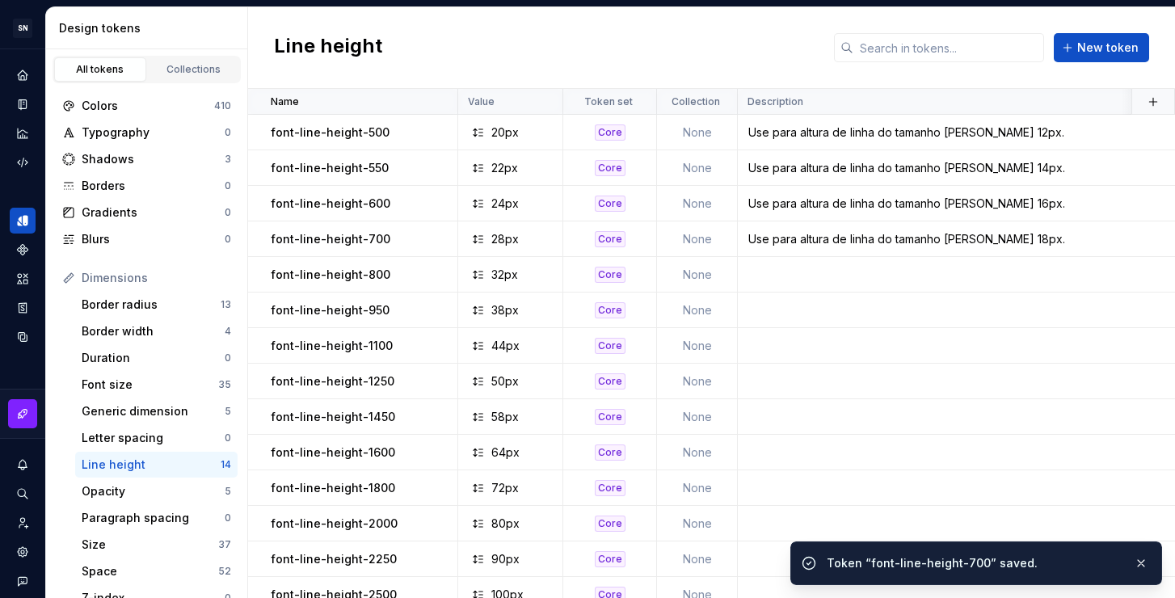
scroll to position [136, 0]
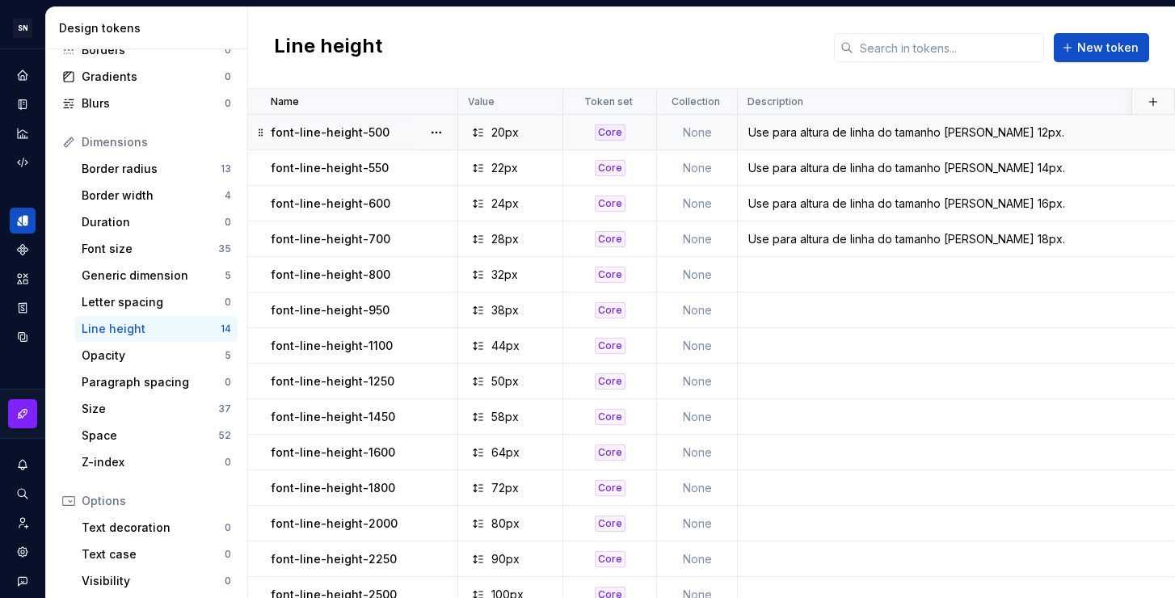
click at [966, 136] on div "Use para altura de linha do tamanho [PERSON_NAME] 12px." at bounding box center [1053, 132] width 631 height 16
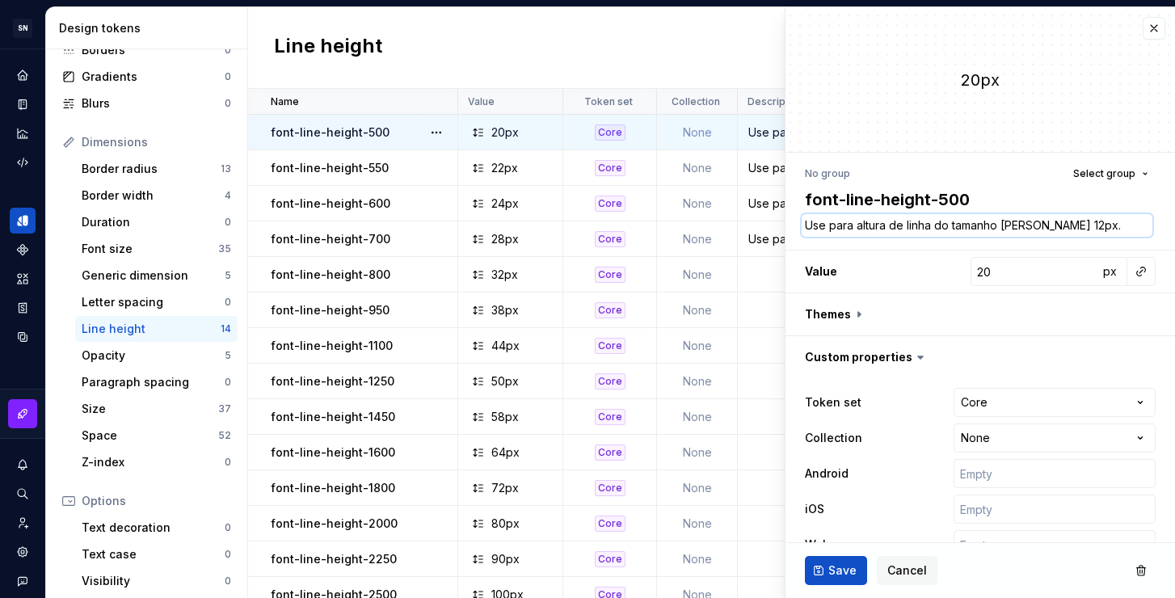
click at [985, 228] on textarea "Use para altura de linha do tamanho de fonte 12px." at bounding box center [977, 225] width 351 height 23
click at [1007, 226] on textarea "Use para altura de linha do tamanho de fonte 12px." at bounding box center [977, 225] width 351 height 23
click at [1044, 224] on textarea "Use para altura de linha do tamanho de fonte 12px." at bounding box center [977, 225] width 351 height 23
type textarea "*"
type textarea "Use para altura de linha do tamanho de fonte 12px."
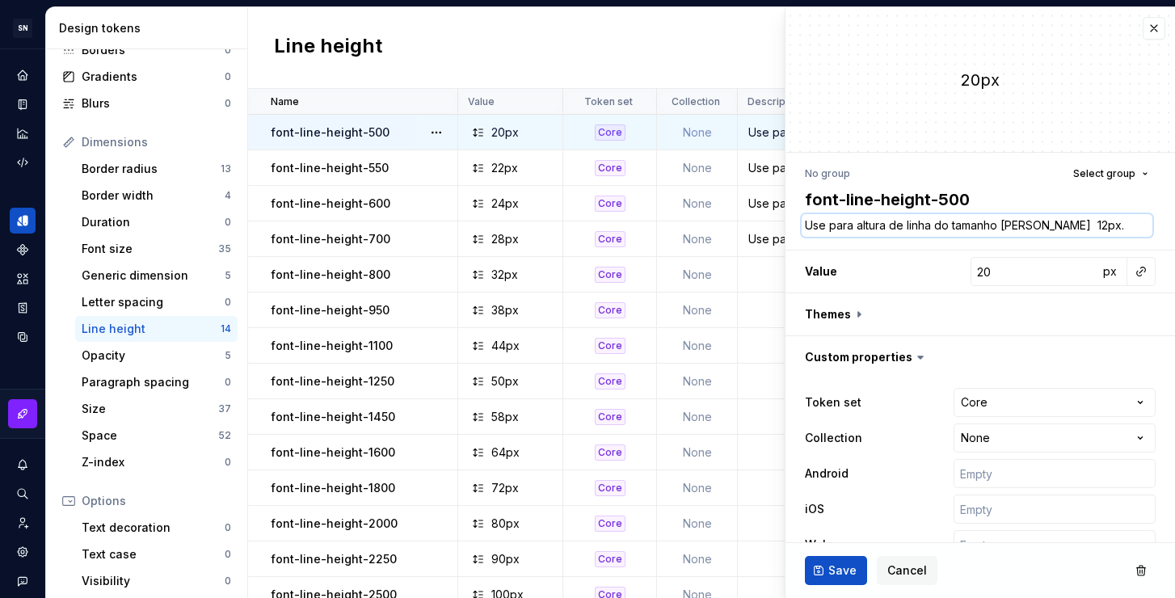
type textarea "*"
type textarea "Use para altura de linha do tamanho de fonte b 12px."
type textarea "*"
type textarea "Use para altura de linha do tamanho de fonte bo 12px."
type textarea "*"
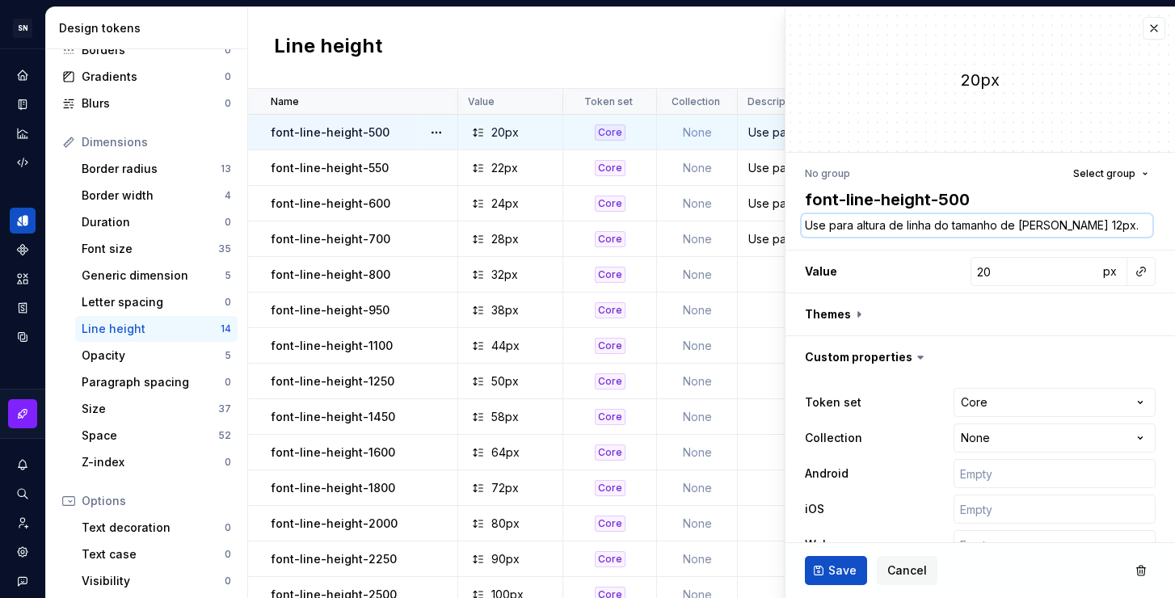
type textarea "Use para altura de linha do tamanho de fonte bod 12px."
type textarea "*"
drag, startPoint x: 1074, startPoint y: 225, endPoint x: 1050, endPoint y: 229, distance: 24.7
click at [1050, 229] on textarea "Use para altura de linha do tamanho de fonte body 12px." at bounding box center [977, 225] width 351 height 23
type textarea "Use para altura de linha do tamanho de fonte body 12px."
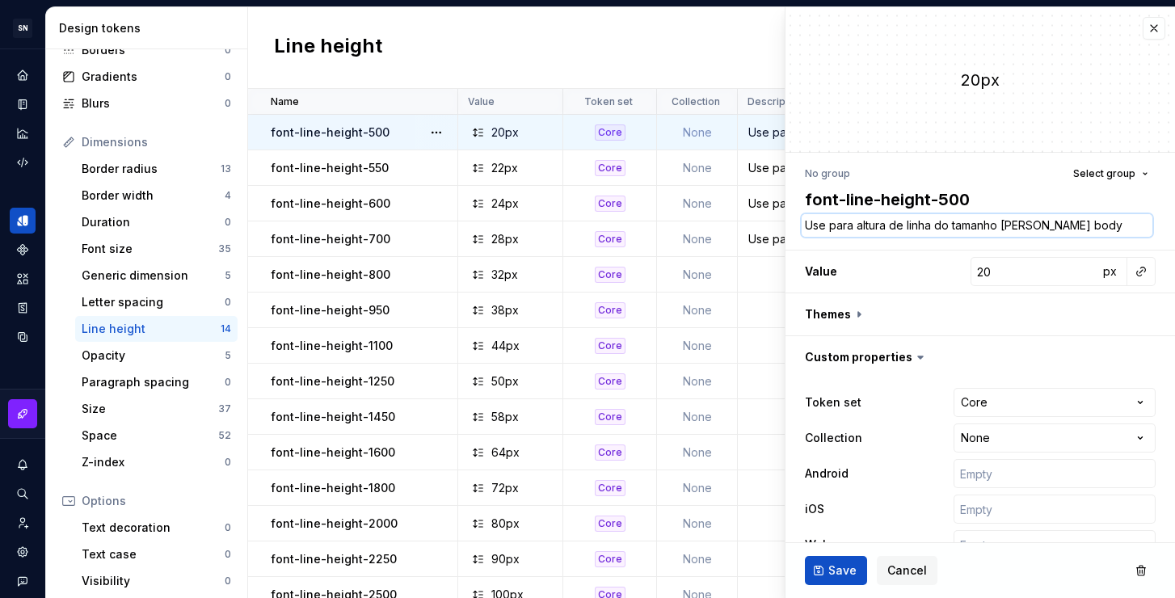
click at [1083, 225] on textarea "Use para altura de linha do tamanho de fonte body 12px." at bounding box center [977, 225] width 351 height 23
click at [1112, 225] on textarea "Use para altura de linha do tamanho de fonte body 12px." at bounding box center [977, 225] width 351 height 23
drag, startPoint x: 1074, startPoint y: 227, endPoint x: 1050, endPoint y: 227, distance: 24.2
click at [1050, 227] on textarea "Use para altura de linha do tamanho de fonte body 12px." at bounding box center [977, 225] width 351 height 23
type textarea "*"
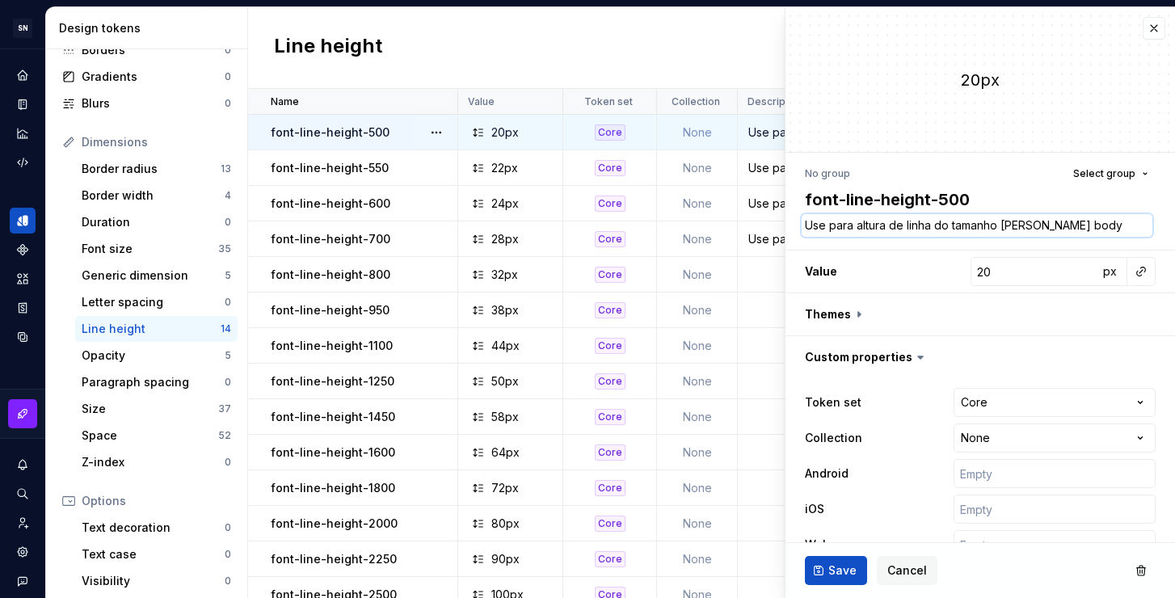
type textarea "Use para altura de linha do tamanho de fonte d 12px."
type textarea "*"
type textarea "Use para altura de linha do tamanho de fonte de 12px."
type textarea "*"
type textarea "Use para altura de linha do tamanho de fonte det 12px."
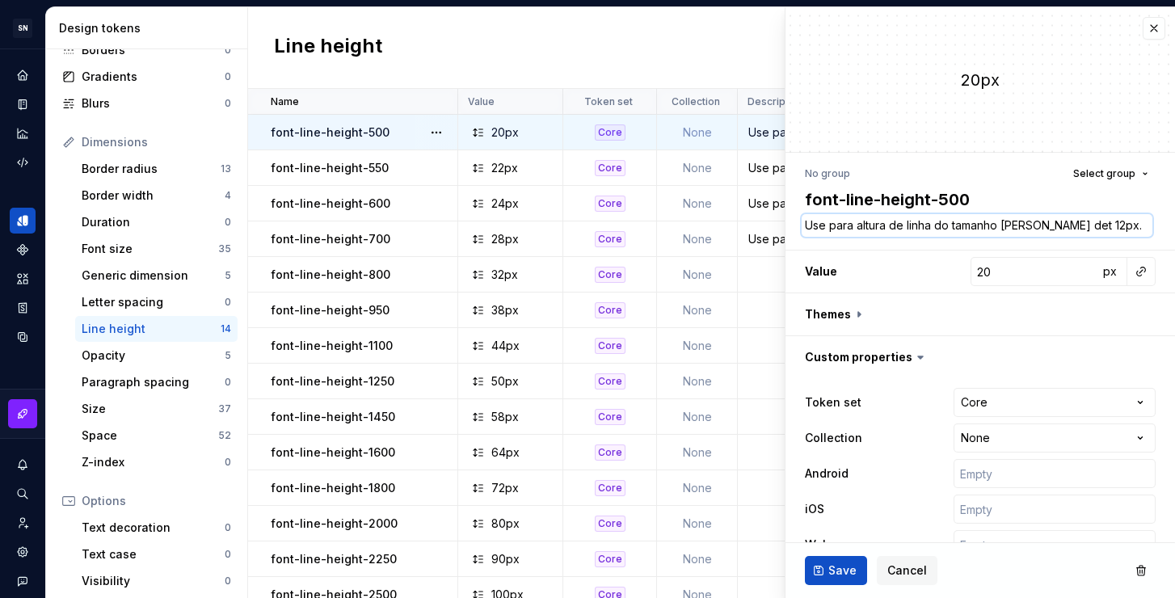
type textarea "*"
type textarea "Use para altura de linha do tamanho de fonte deta 12px."
type textarea "*"
type textarea "Use para altura de linha do tamanho de fonte detai 12px."
type textarea "*"
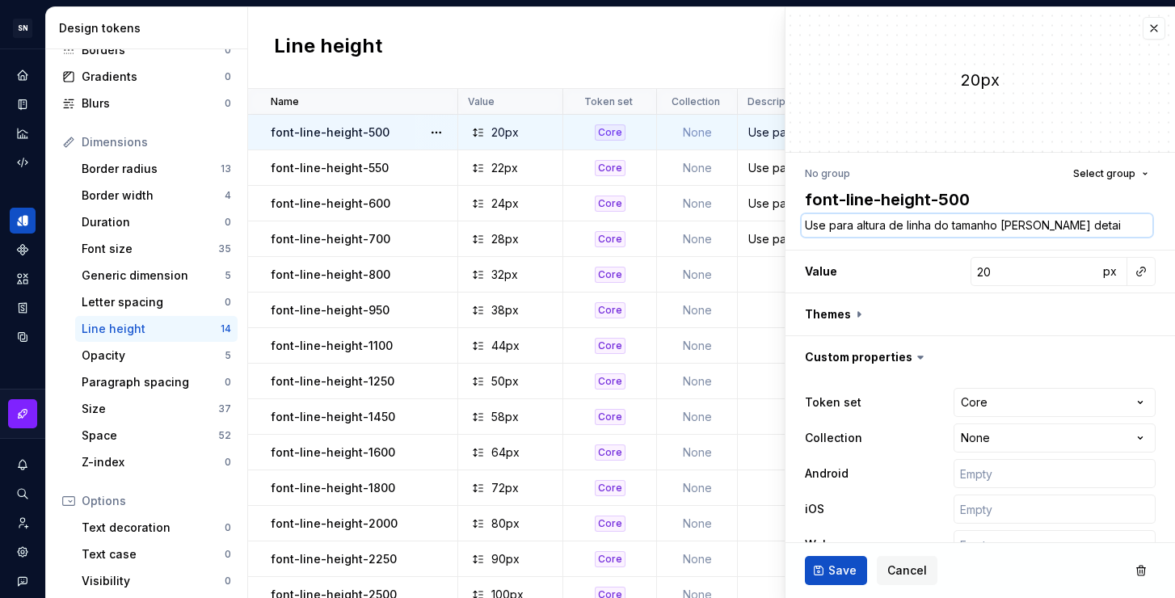
type textarea "Use para altura de linha do tamanho de fonte detail 12px."
type textarea "*"
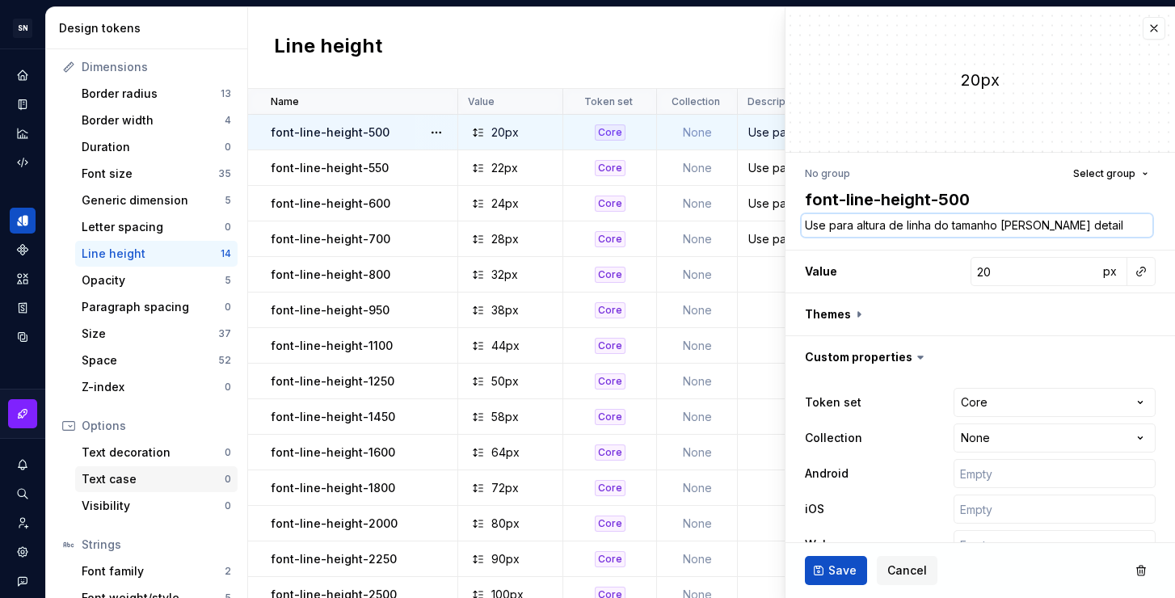
scroll to position [187, 0]
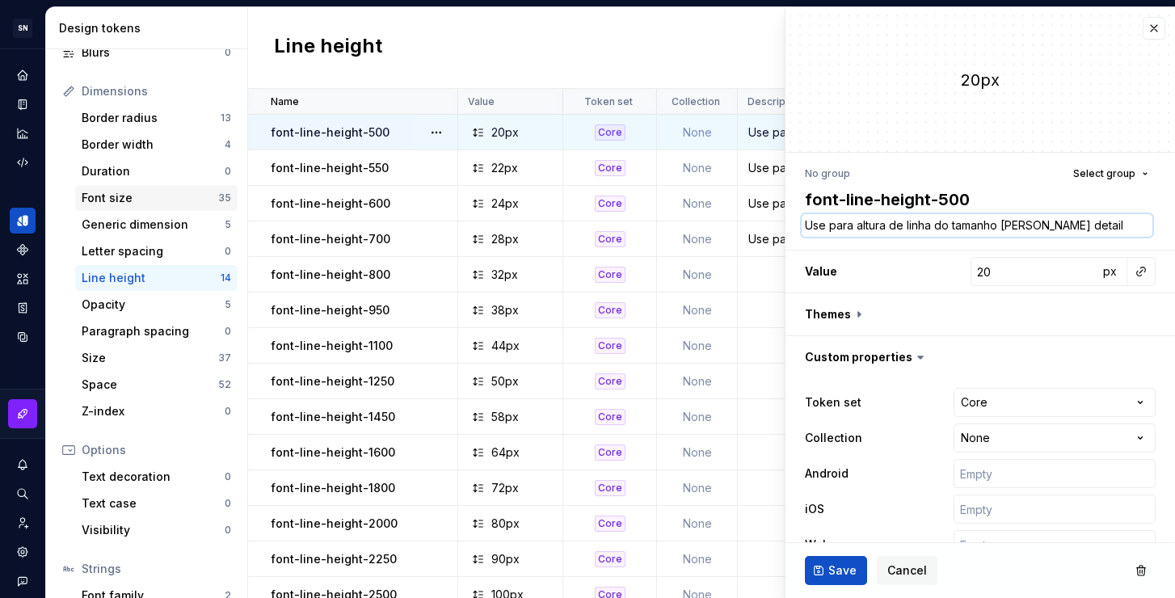
type textarea "Use para altura de linha do tamanho de fonte detail 12px."
click at [153, 200] on div "Font size" at bounding box center [150, 198] width 137 height 16
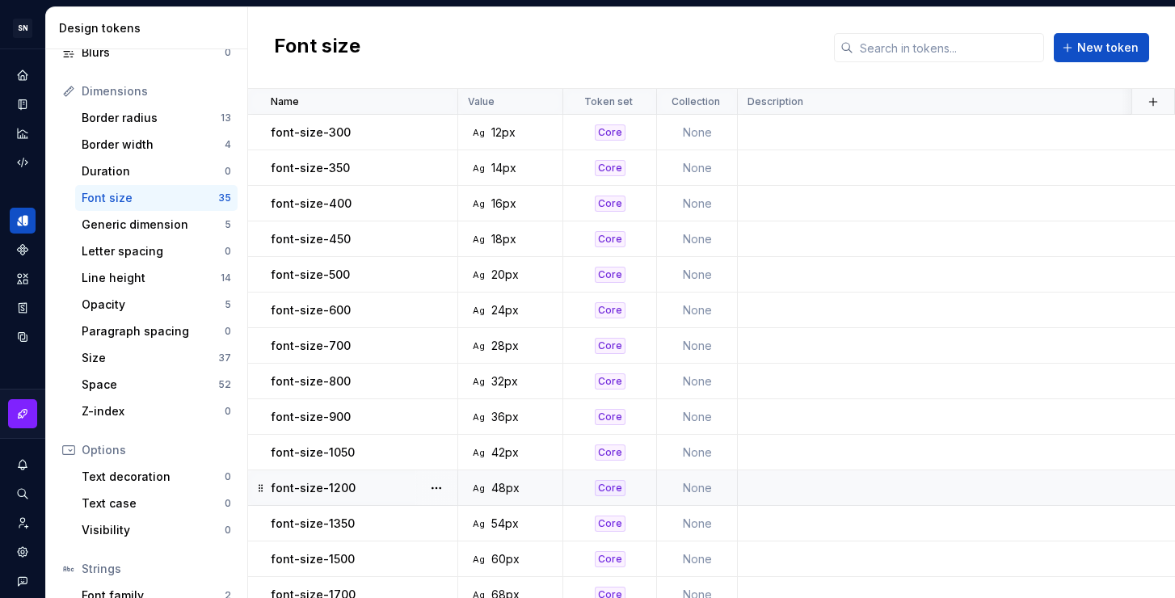
scroll to position [770, 0]
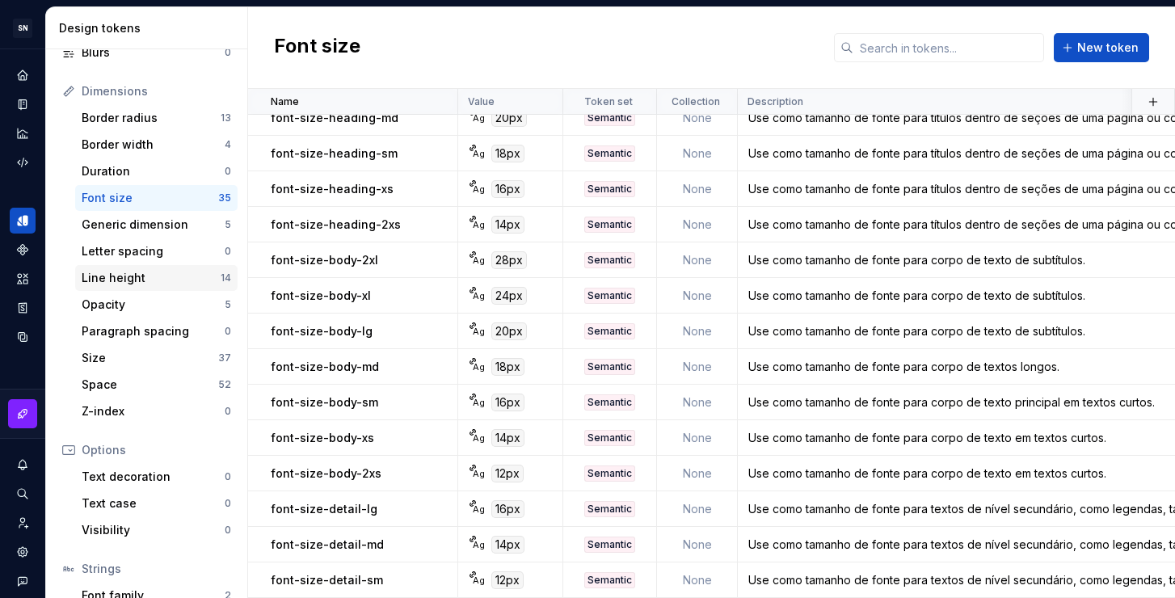
click at [149, 276] on div "Line height" at bounding box center [151, 278] width 139 height 16
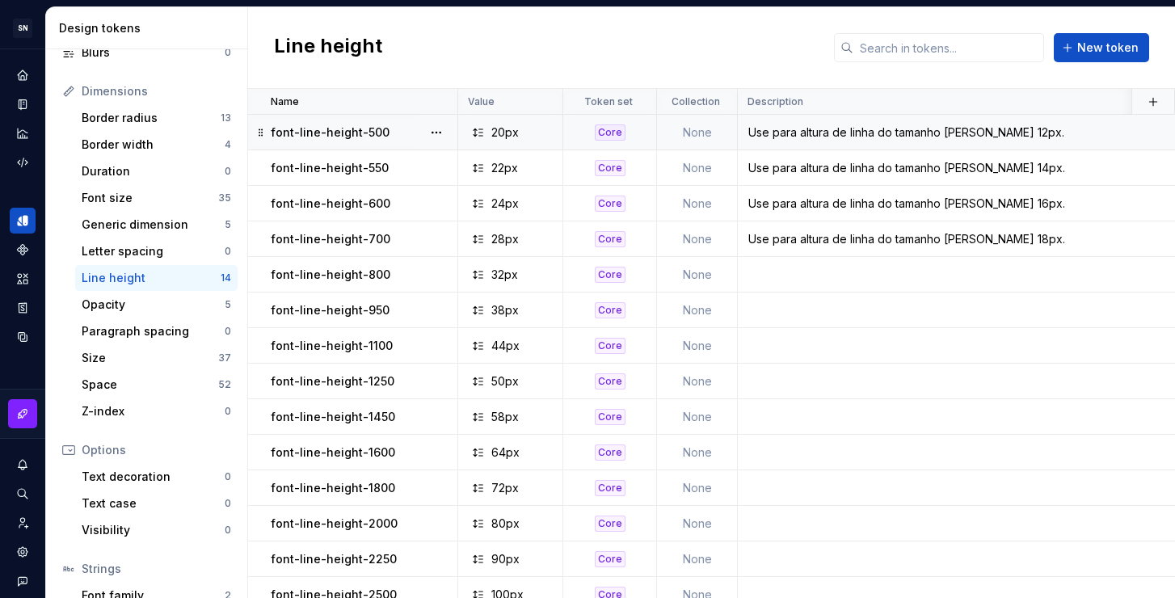
click at [928, 137] on div "Use para altura de linha do tamanho de fonte 12px." at bounding box center [1053, 132] width 631 height 16
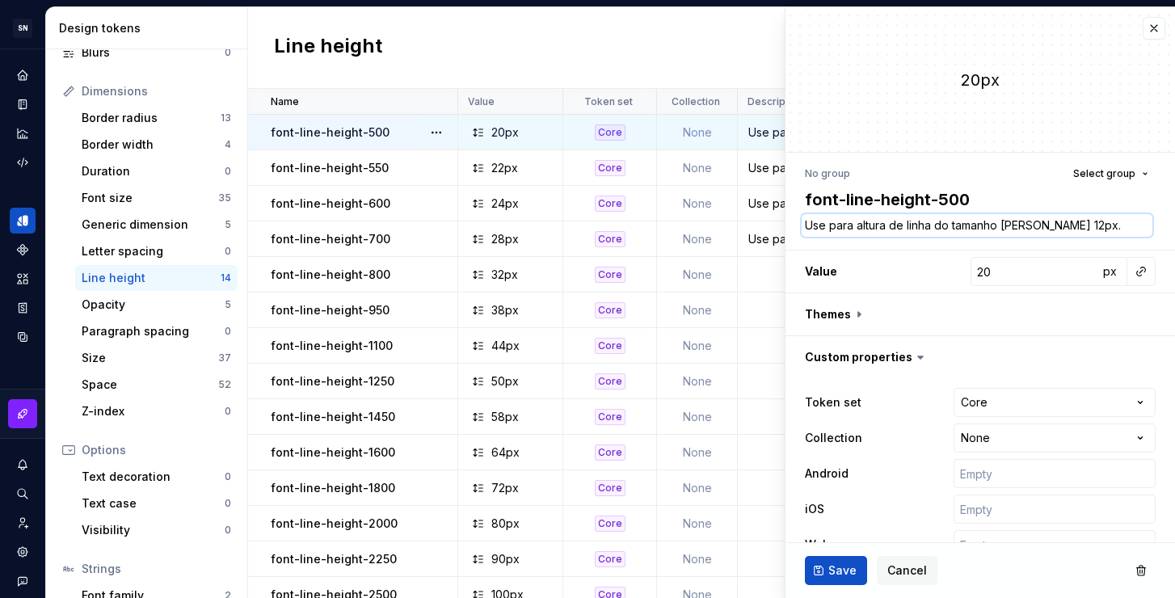
click at [1010, 221] on textarea "Use para altura de linha do tamanho de fonte 12px." at bounding box center [977, 225] width 351 height 23
click at [1041, 230] on textarea "Use para altura de linha do tamanho de fonte 12px." at bounding box center [977, 225] width 351 height 23
click at [1044, 224] on textarea "Use para altura de linha do tamanho de fonte 12px." at bounding box center [977, 225] width 351 height 23
type textarea "*"
type textarea "Use para altura de linha do tamanho de fonte d 12px."
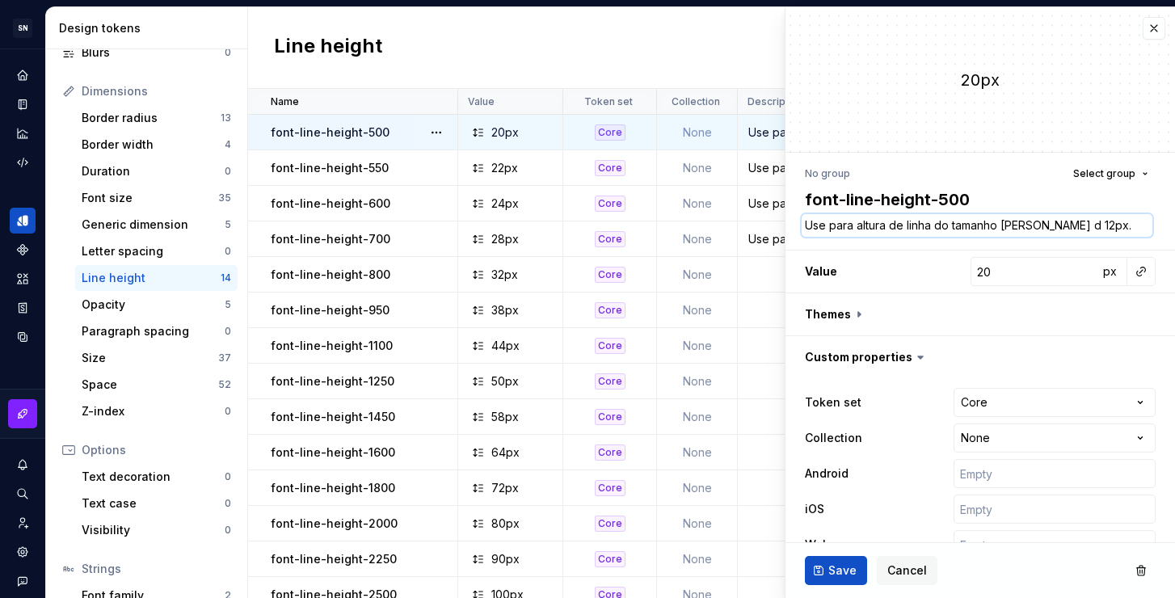
type textarea "*"
type textarea "Use para altura de linha do tamanho de fonte de 12px."
type textarea "*"
type textarea "Use para altura de linha do tamanho de fonte det 12px."
type textarea "*"
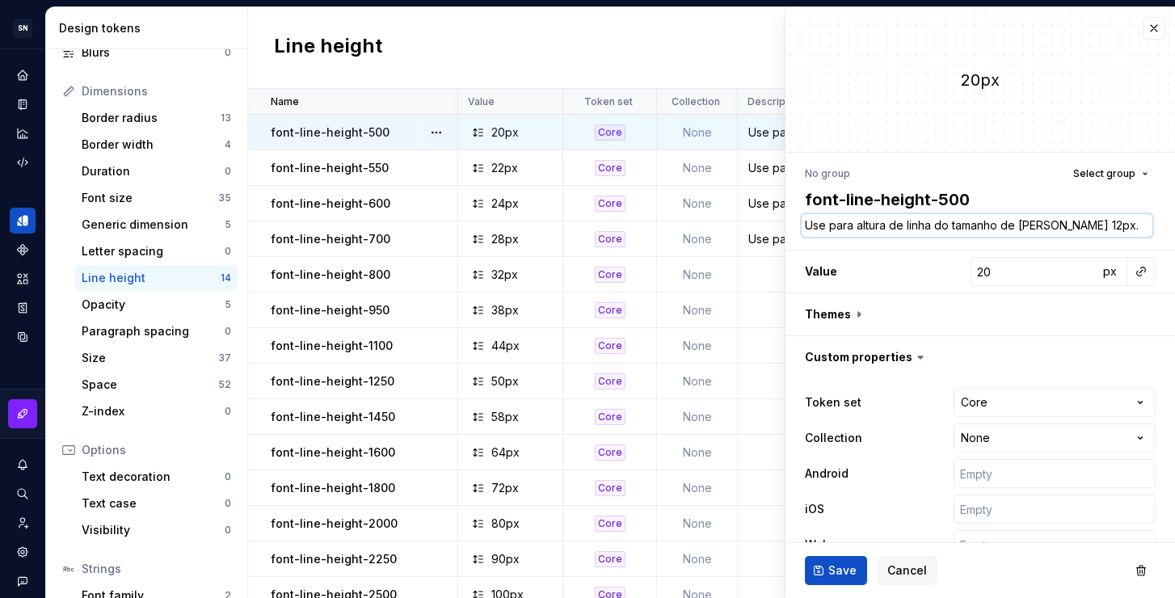
type textarea "Use para altura de linha do tamanho de fonte detai 12px."
type textarea "*"
type textarea "Use para altura de linha do tamanho de fonte detail 12px."
click at [846, 574] on span "Save" at bounding box center [842, 570] width 28 height 16
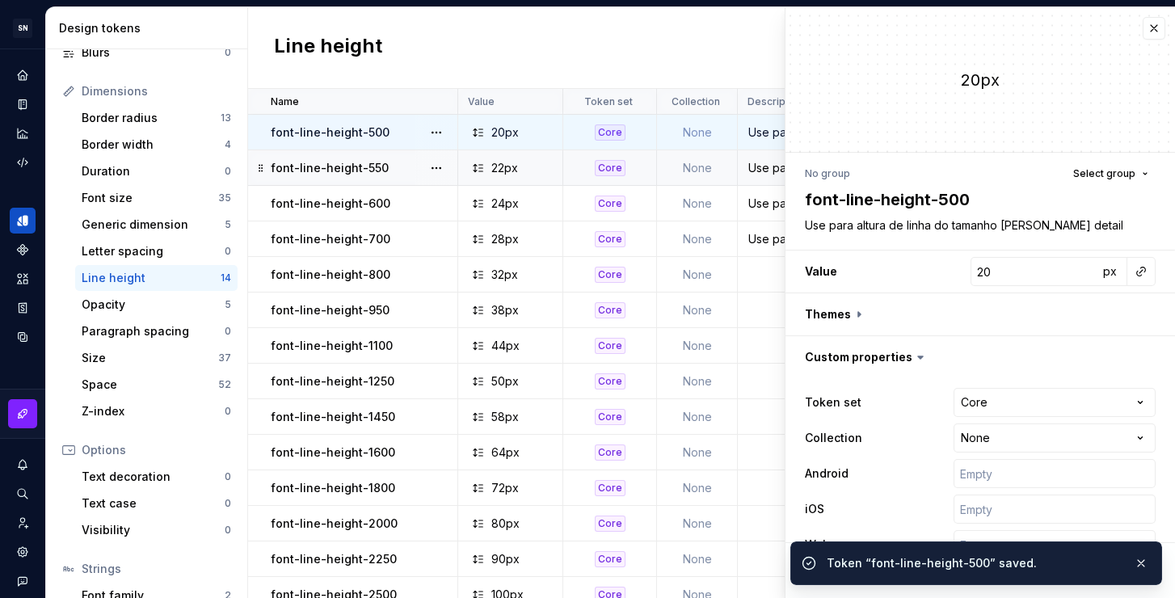
click at [764, 165] on div "Use para altura de linha do tamanho de fonte 14px." at bounding box center [1053, 168] width 631 height 16
click at [1056, 227] on textarea "Use para altura de linha do tamanho de fonte detail 12px." at bounding box center [977, 225] width 351 height 23
click at [1087, 225] on textarea "Use para altura de linha do tamanho de fonte detail 12px." at bounding box center [977, 225] width 351 height 23
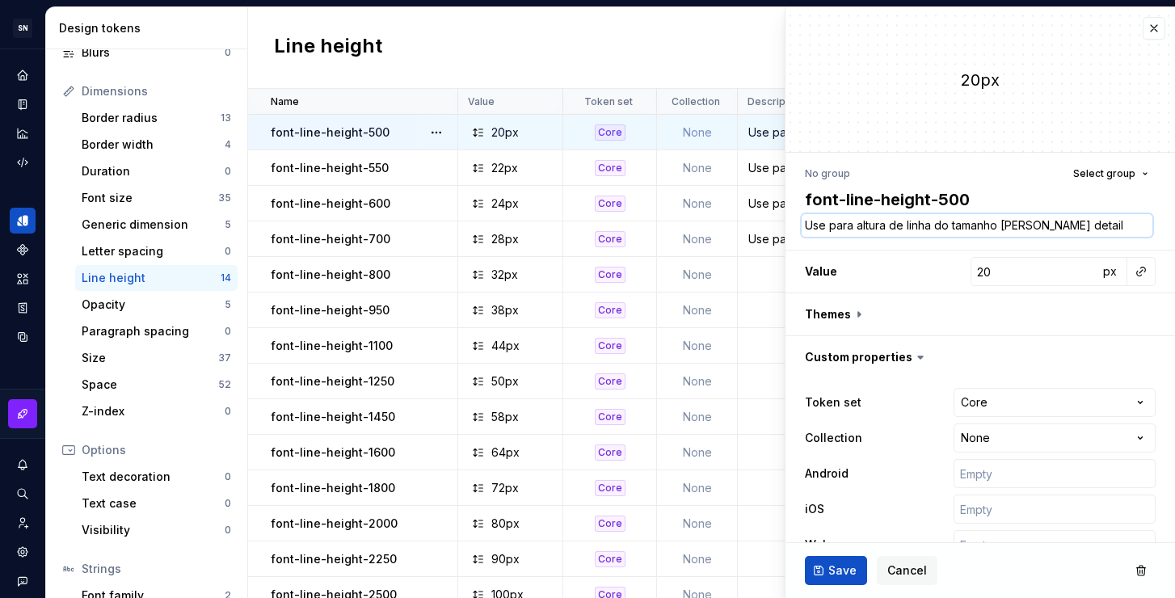
click at [1080, 225] on textarea "Use para altura de linha do tamanho de fonte detail 12px." at bounding box center [977, 225] width 351 height 23
type textarea "*"
drag, startPoint x: 1077, startPoint y: 225, endPoint x: 1050, endPoint y: 225, distance: 26.7
click at [1050, 225] on textarea "Use para altura de linha do tamanho de fonte detail 12px." at bounding box center [977, 225] width 351 height 23
type textarea "Use para altura de linha do tamanho de fonte b 12px."
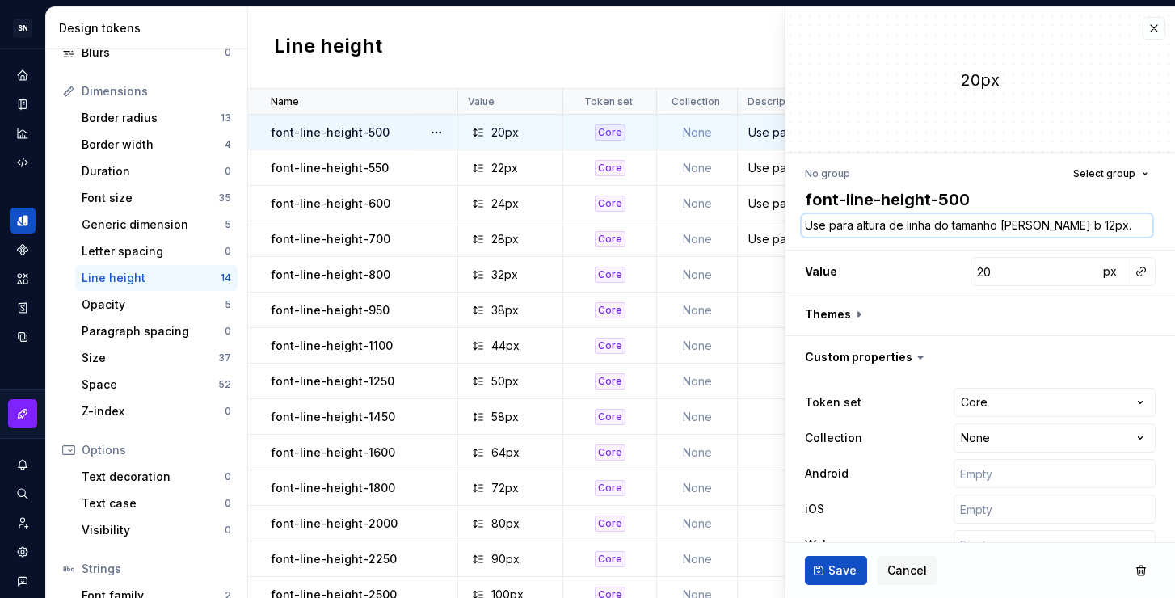
type textarea "*"
type textarea "Use para altura de linha do tamanho de fonte bo 12px."
type textarea "*"
type textarea "Use para altura de linha do tamanho de fonte bod 12px."
type textarea "*"
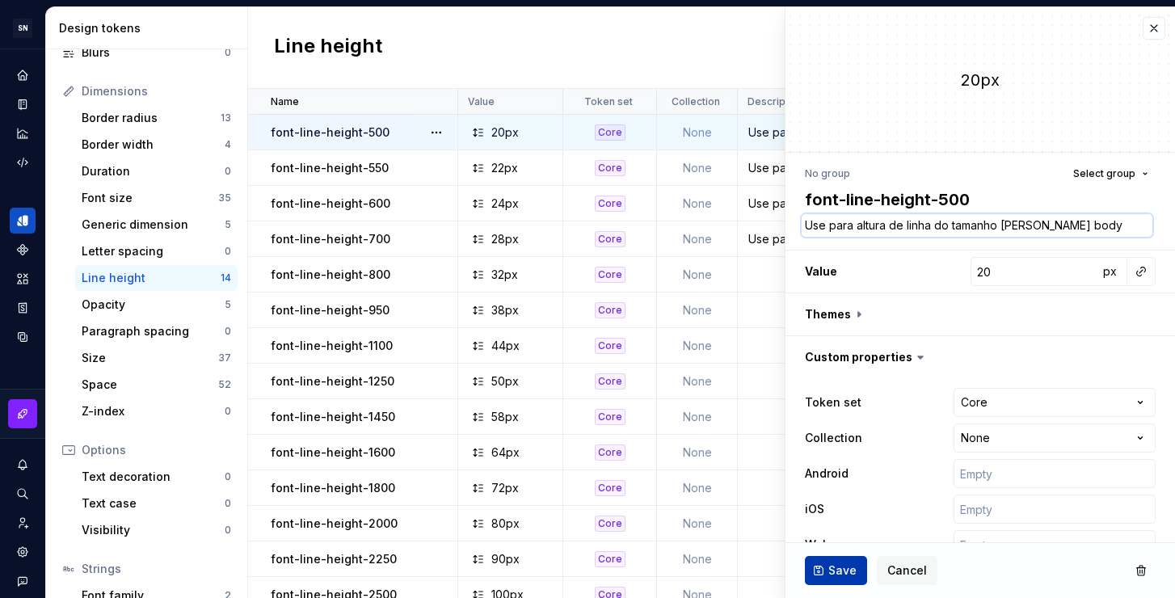
type textarea "Use para altura de linha do tamanho de fonte body 12px."
click at [842, 570] on span "Save" at bounding box center [842, 570] width 28 height 16
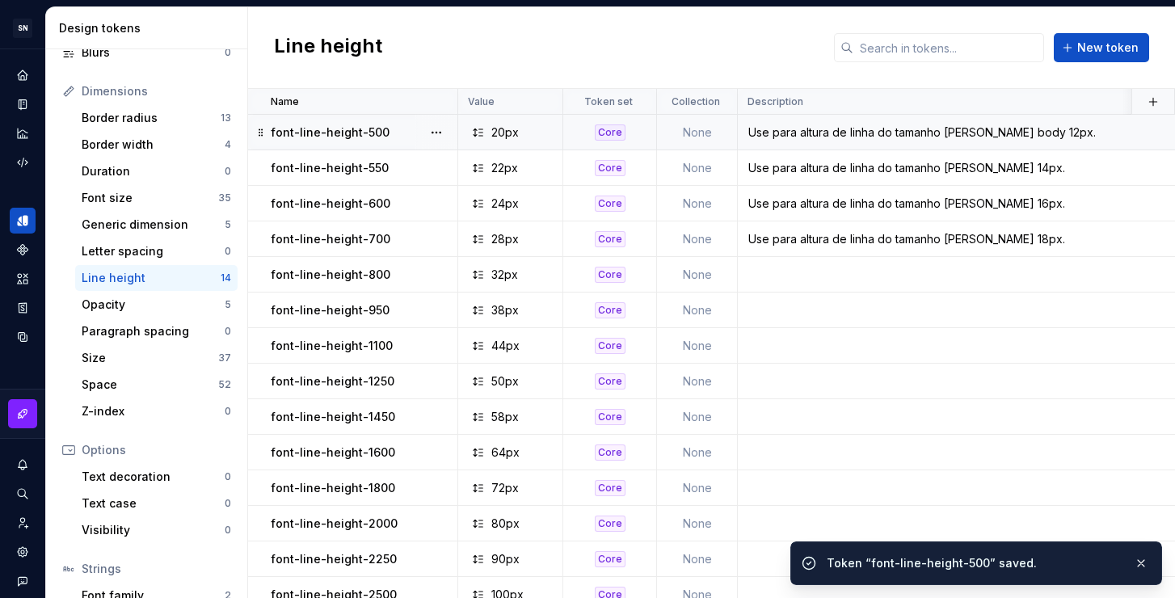
click at [1062, 233] on div "Use para altura de linha do tamanho de fonte 18px." at bounding box center [1053, 239] width 631 height 16
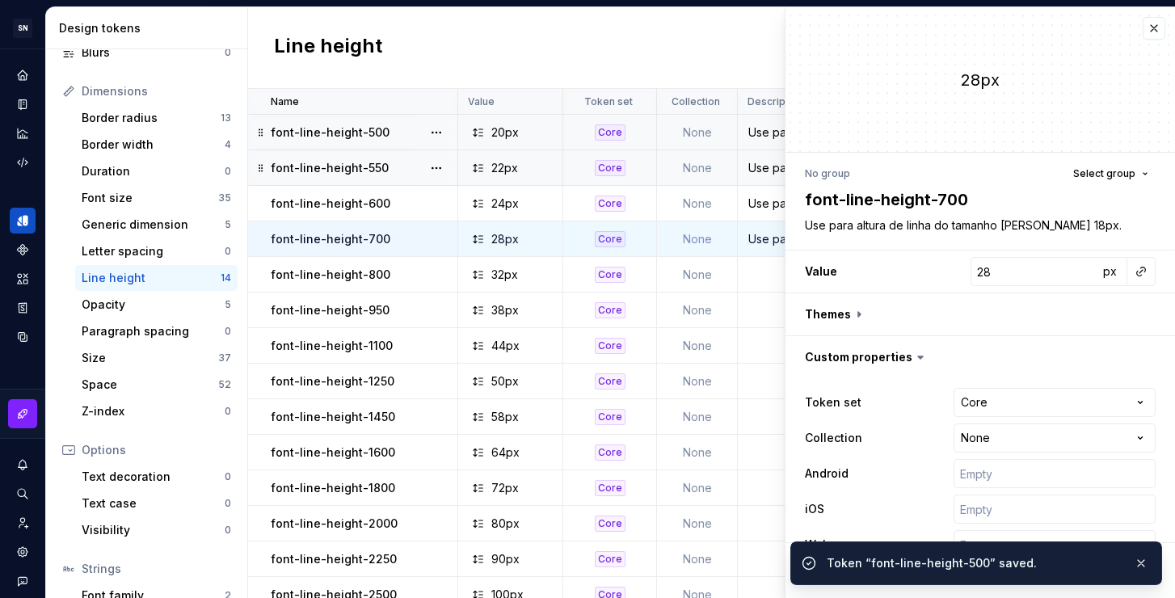
click at [1036, 141] on div "28px" at bounding box center [979, 79] width 389 height 145
click at [774, 133] on div "Use para altura de linha do tamanho de fonte body 12px." at bounding box center [1053, 132] width 631 height 16
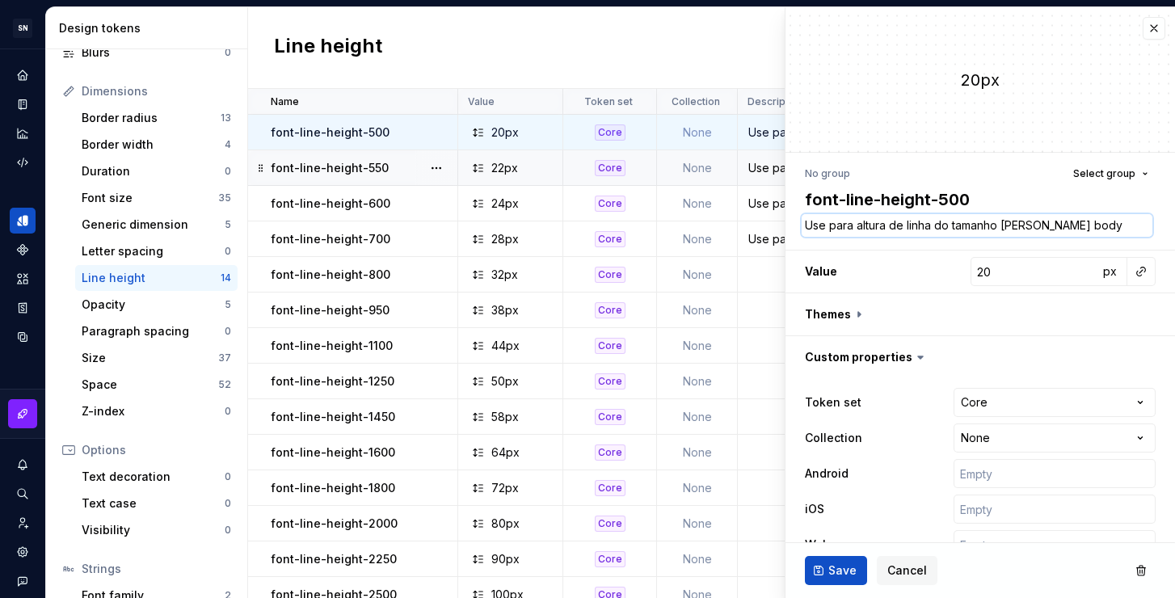
click at [1050, 217] on textarea "Use para altura de linha do tamanho de fonte body 12px." at bounding box center [977, 225] width 351 height 23
click at [1066, 223] on textarea "Use para altura de linha do tamanho de fonte body 12px." at bounding box center [977, 225] width 351 height 23
drag, startPoint x: 1073, startPoint y: 225, endPoint x: 1049, endPoint y: 222, distance: 24.5
click at [1049, 222] on textarea "Use para altura de linha do tamanho de fonte body 12px." at bounding box center [977, 225] width 351 height 23
type textarea "*"
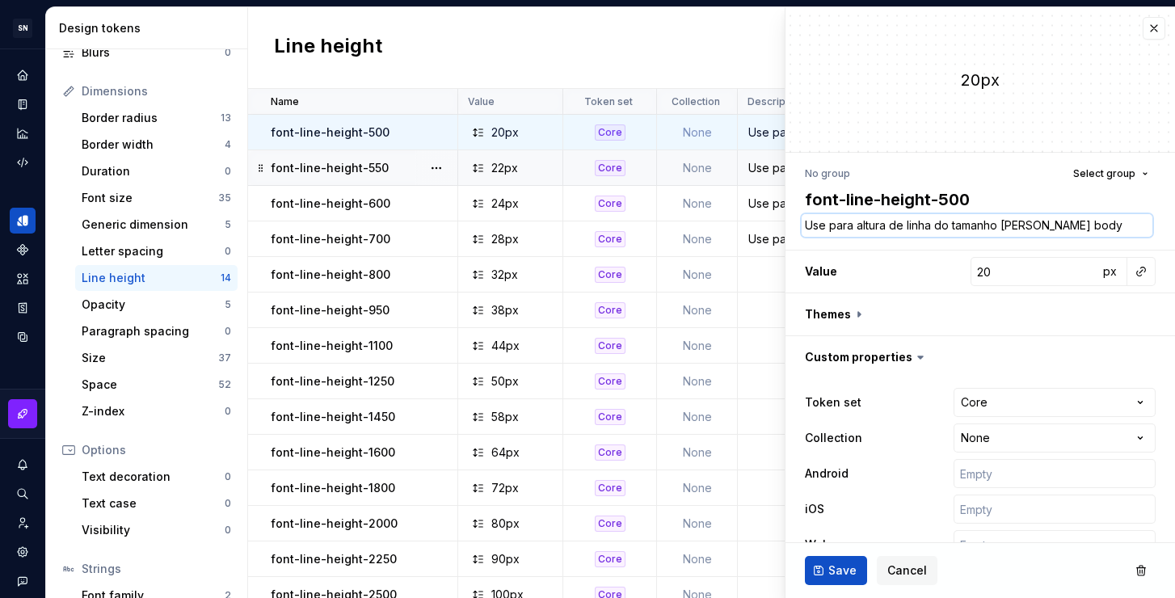
type textarea "Use para altura de linha do tamanho de fonte d 12px."
type textarea "*"
type textarea "Use para altura de linha do tamanho de fonte de 12px."
type textarea "*"
type textarea "Use para altura de linha do tamanho de fonte det 12px."
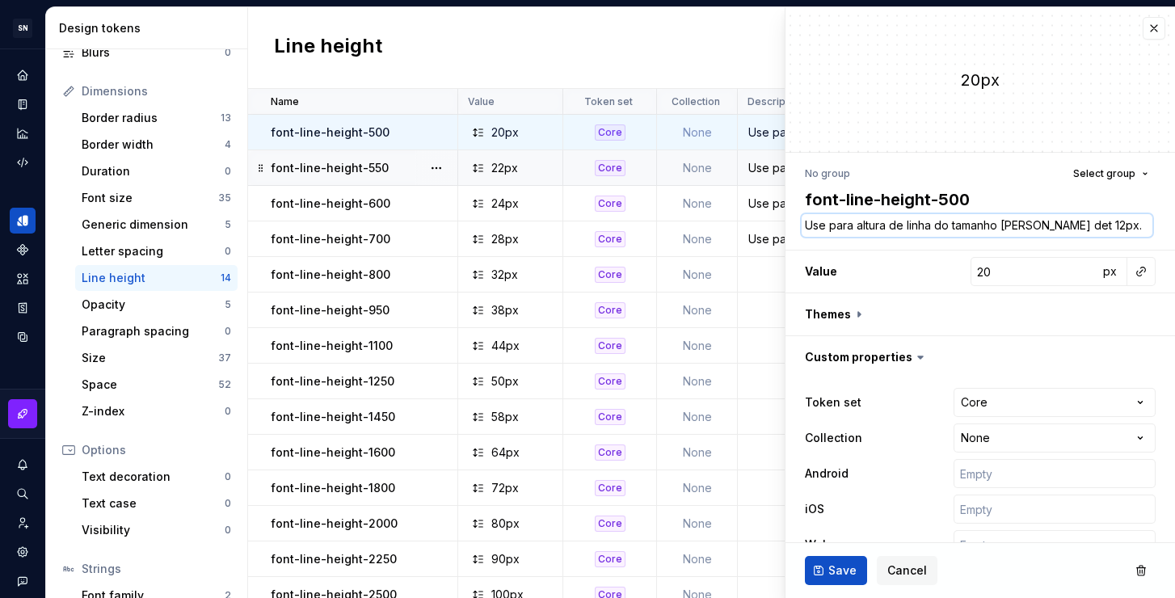
type textarea "*"
type textarea "Use para altura de linha do tamanho de fonte deta 12px."
type textarea "*"
type textarea "Use para altura de linha do tamanho de fonte detai 12px."
type textarea "*"
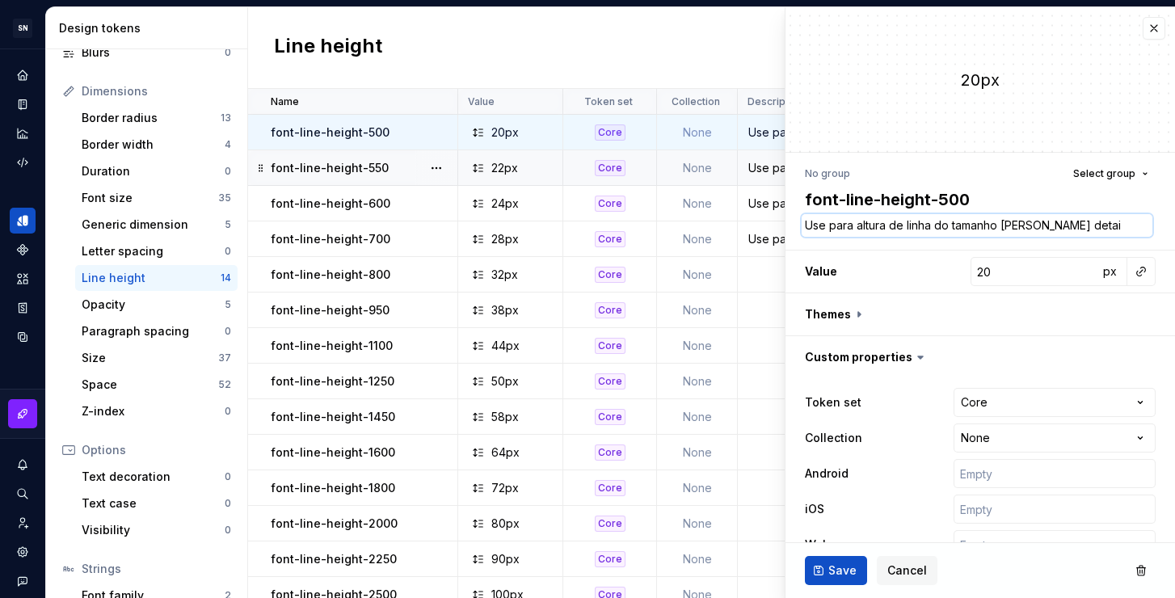
type textarea "Use para altura de linha do tamanho de fonte detail 12px."
type textarea "*"
type textarea "Use para altura de linha do tamanho de fonte detail 12px."
type textarea "*"
type textarea "Use para altura de linha do tamanho de fonte detail e 12px."
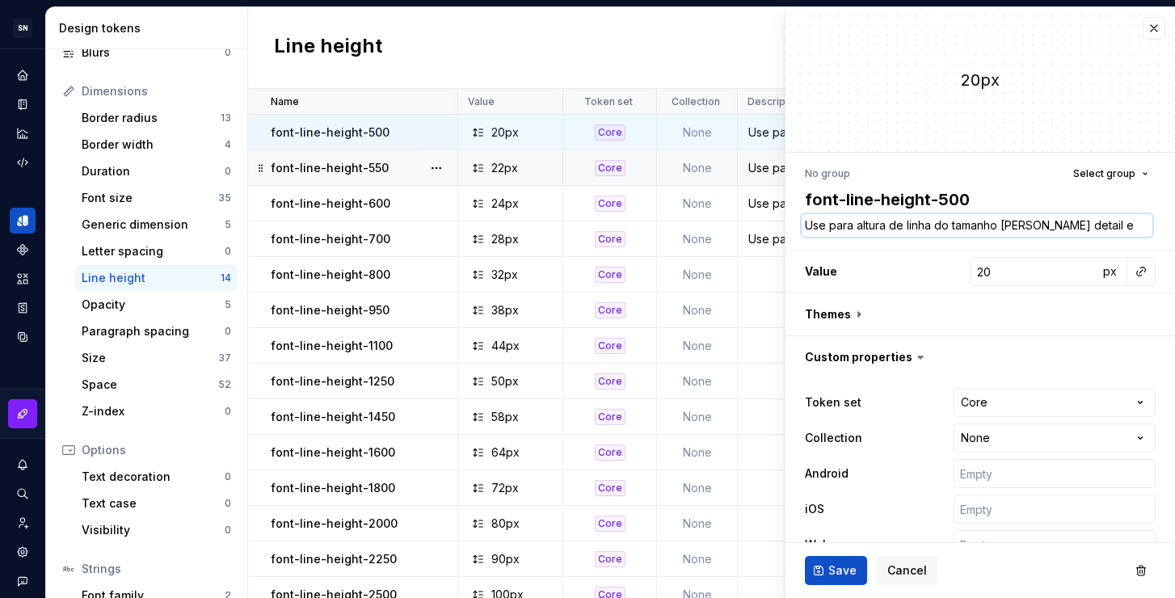
type textarea "*"
type textarea "Use para altura de linha do tamanho de fonte detail e 12px."
type textarea "*"
type textarea "Use para altura de linha do tamanho de fonte detail e b 12px."
type textarea "*"
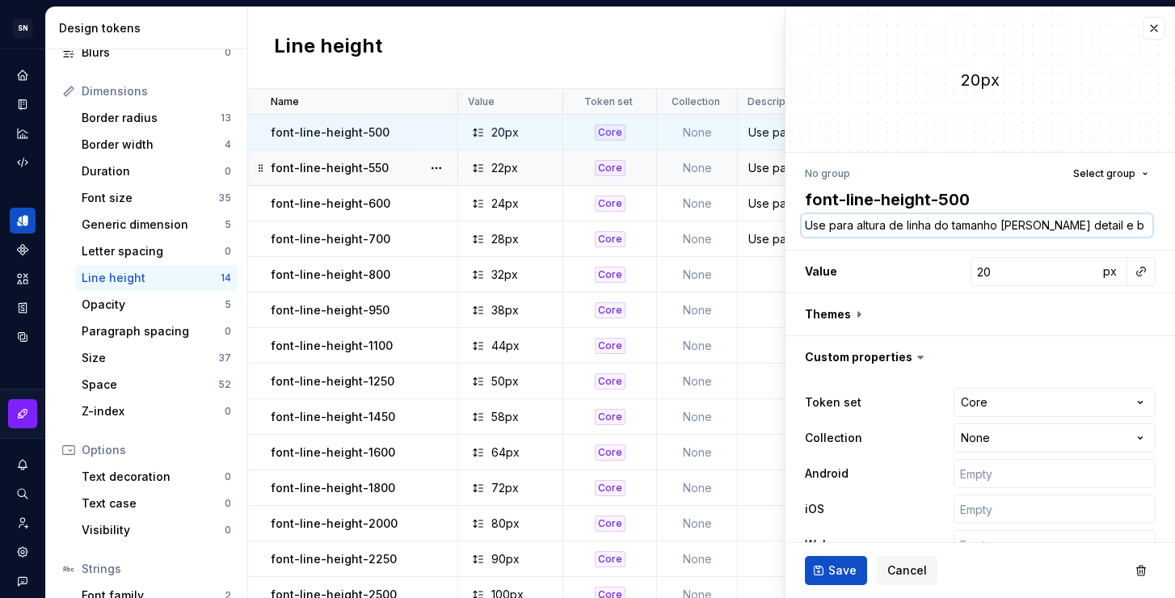
type textarea "Use para altura de linha do tamanho de fonte detail e bo 12px."
type textarea "*"
type textarea "Use para altura de linha do tamanho de fonte detail e bod 12px."
type textarea "*"
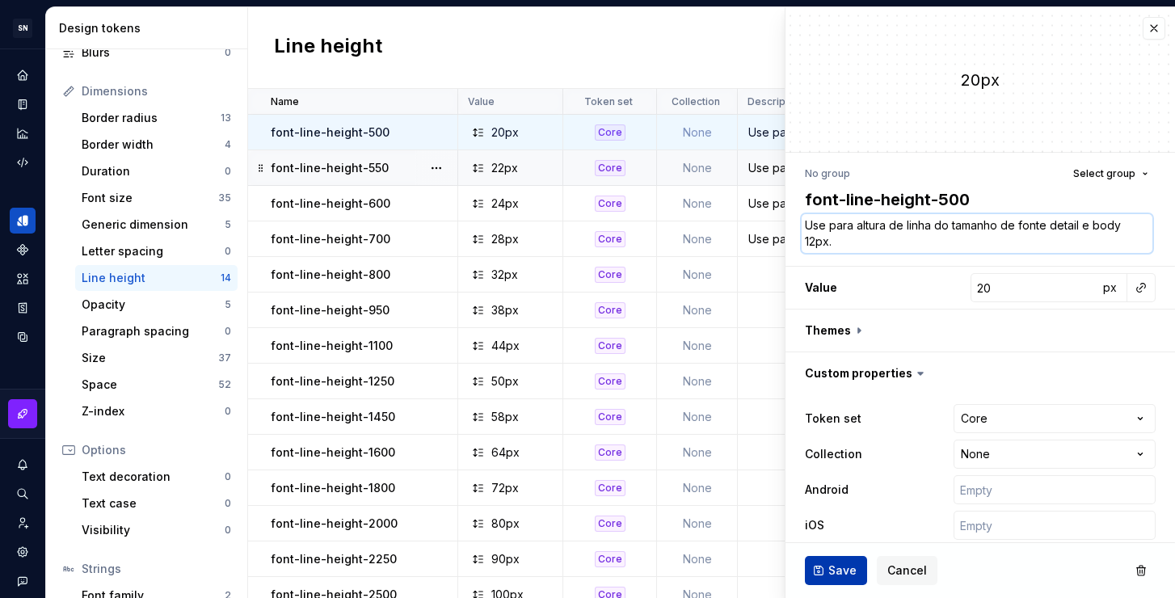
type textarea "Use para altura de linha do tamanho de fonte detail e body 12px."
click at [847, 570] on span "Save" at bounding box center [842, 570] width 28 height 16
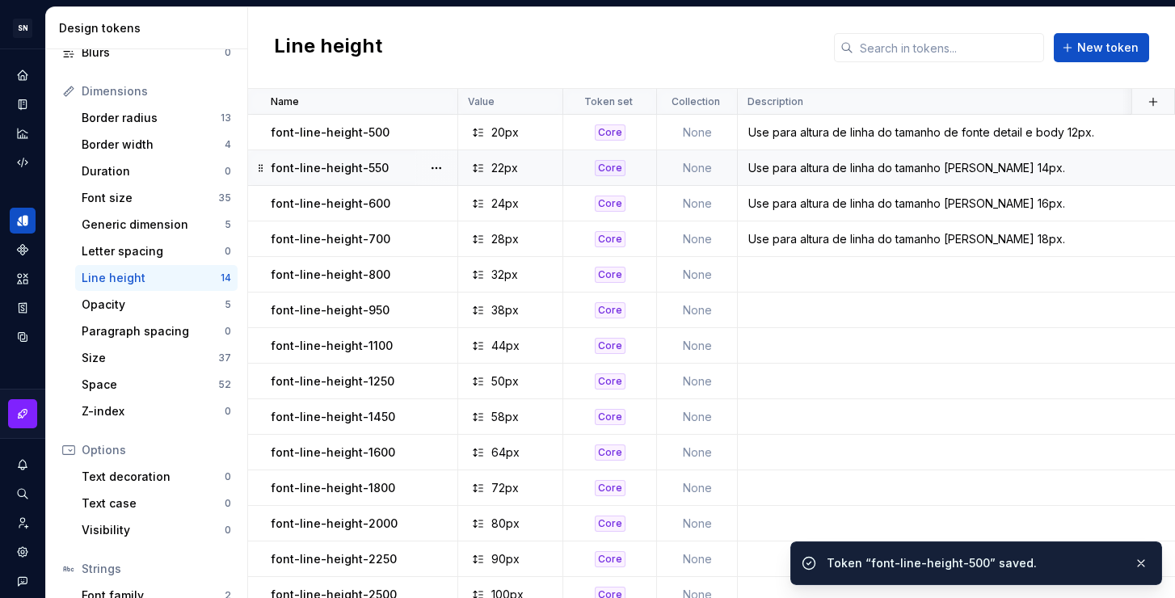
click at [993, 165] on div "Use para altura de linha do tamanho de fonte 14px." at bounding box center [1053, 168] width 631 height 16
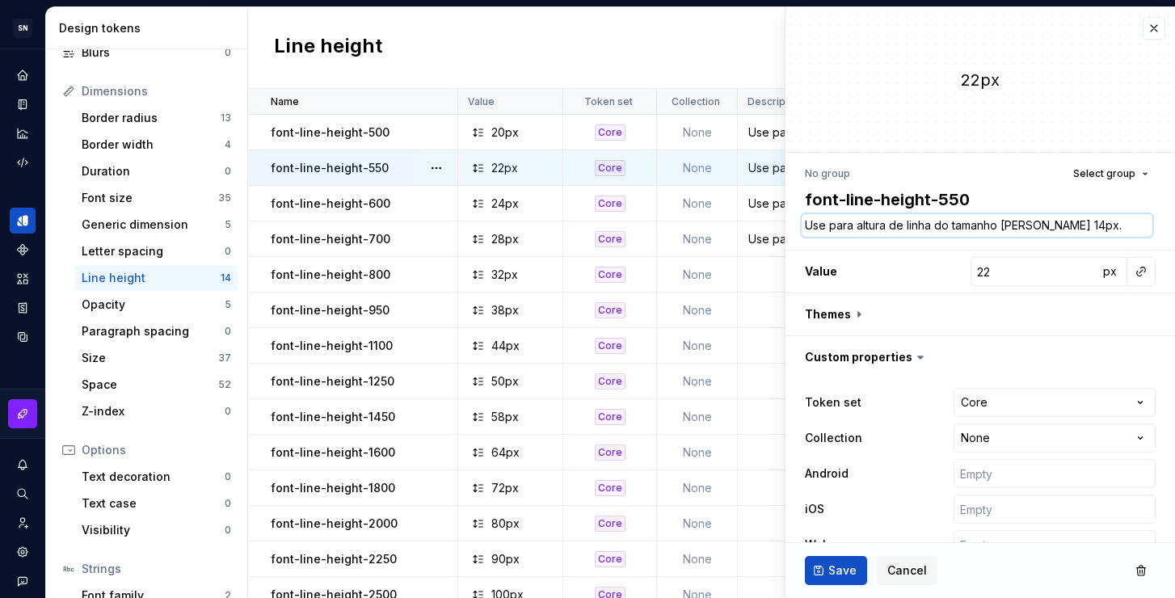
click at [1060, 224] on textarea "Use para altura de linha do tamanho de fonte 14px." at bounding box center [977, 225] width 351 height 23
click at [1042, 225] on textarea "Use para altura de linha do tamanho de fonte 14px." at bounding box center [977, 225] width 351 height 23
type textarea "*"
type textarea "Use para altura de linha do tamanho de fonte 14px."
type textarea "*"
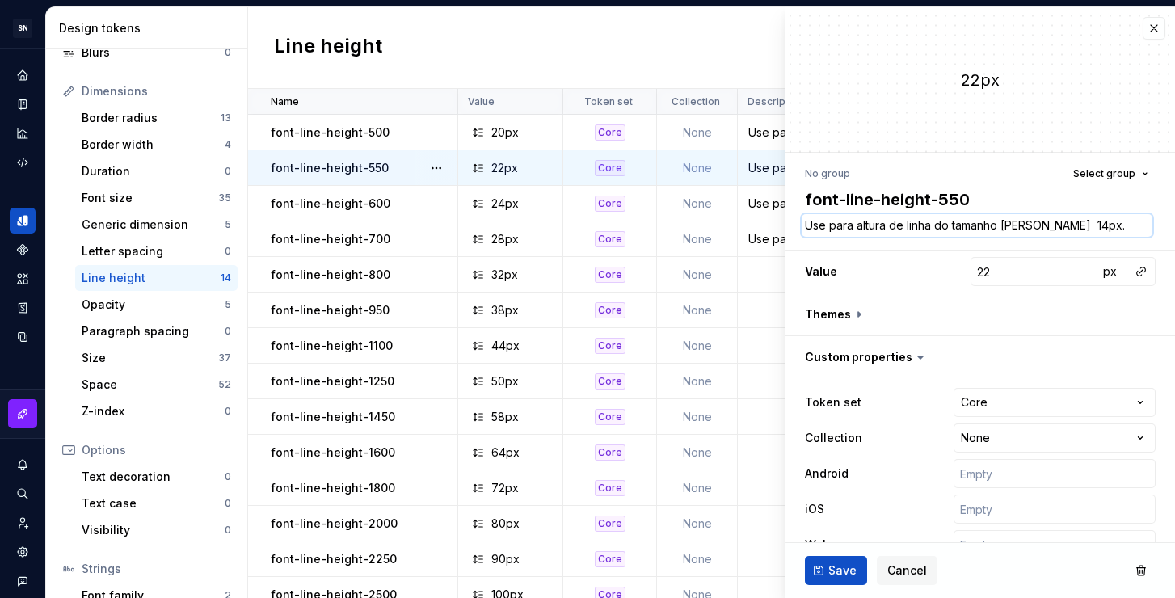
type textarea "Use para altura de linha do tamanho de fonte d 14px."
type textarea "*"
type textarea "Use para altura de linha do tamanho de fonte de 14px."
type textarea "*"
type textarea "Use para altura de linha do tamanho de fonte det 14px."
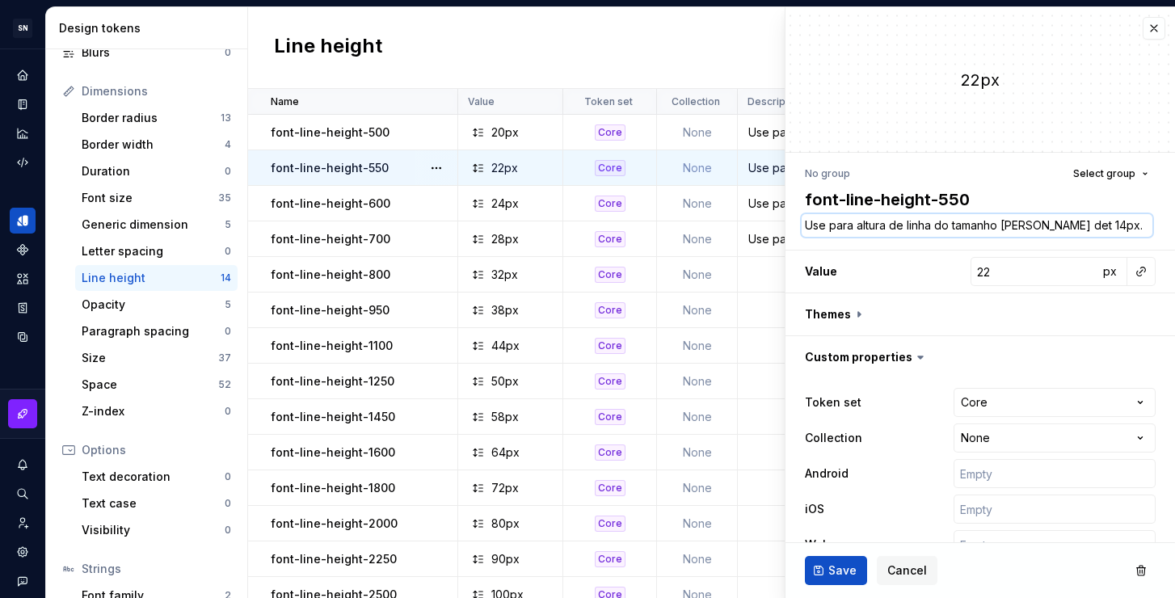
type textarea "*"
type textarea "Use para altura de linha do tamanho de fonte deta 14px."
type textarea "*"
type textarea "Use para altura de linha do tamanho de fonte detai 14px."
type textarea "*"
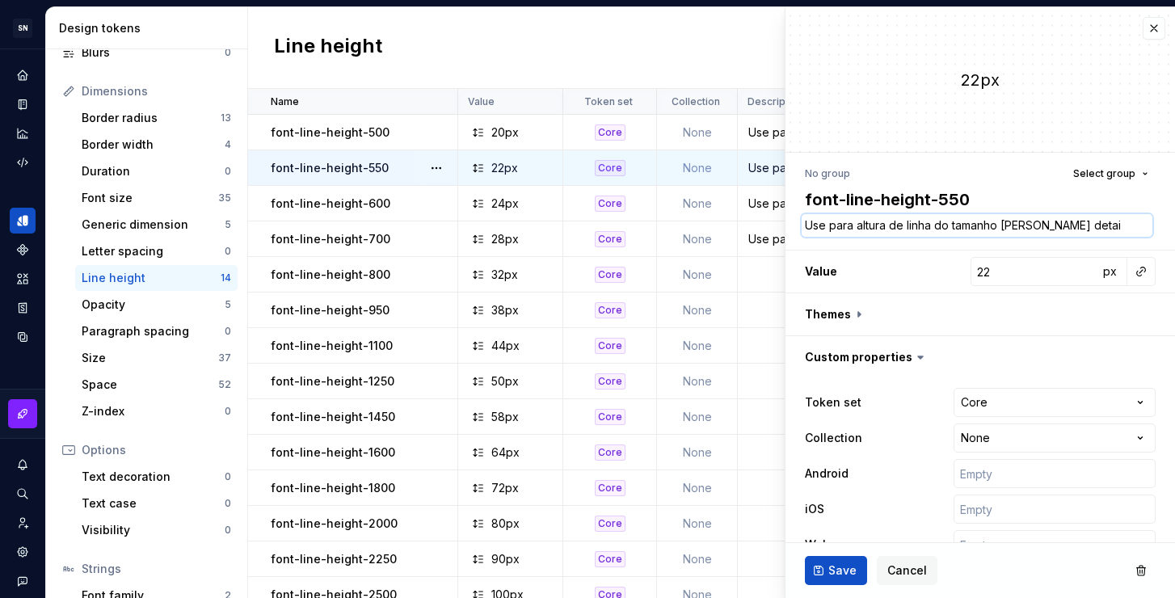
type textarea "Use para altura de linha do tamanho de fonte detail 14px."
type textarea "*"
type textarea "Use para altura de linha do tamanho de fonte detail 14px."
type textarea "*"
type textarea "Use para altura de linha do tamanho de fonte detail e 14px."
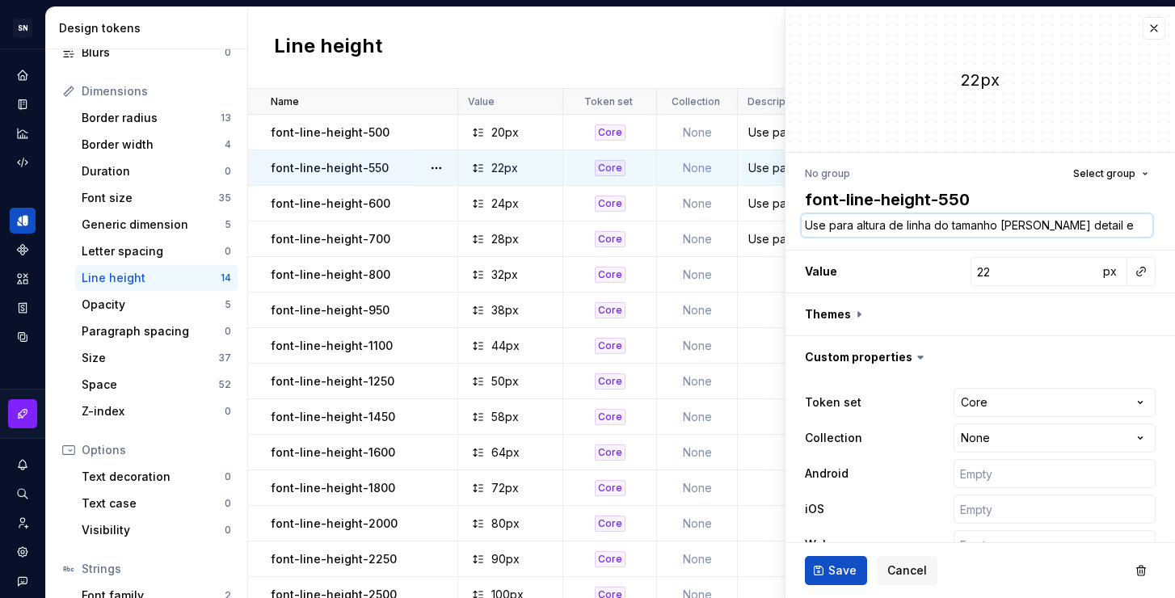
type textarea "*"
type textarea "Use para altura de linha do tamanho de fonte detail e 14px."
type textarea "*"
type textarea "Use para altura de linha do tamanho de fonte detail e b 14px."
type textarea "*"
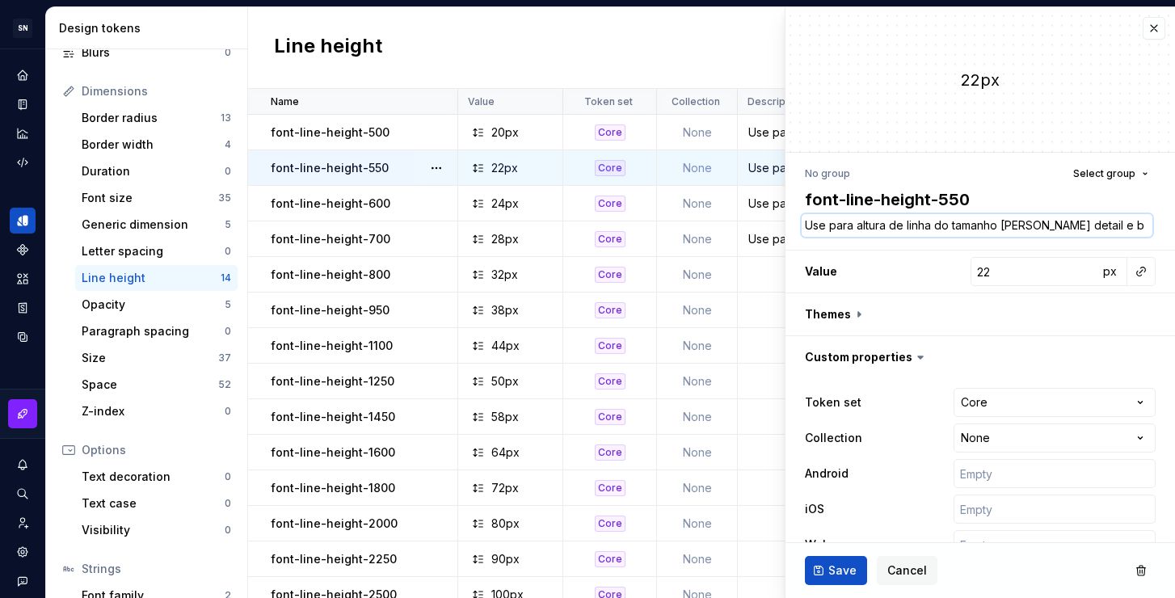
type textarea "Use para altura de linha do tamanho de fonte detail e bo 14px."
type textarea "*"
type textarea "Use para altura de linha do tamanho de fonte detail e bod 14px."
type textarea "*"
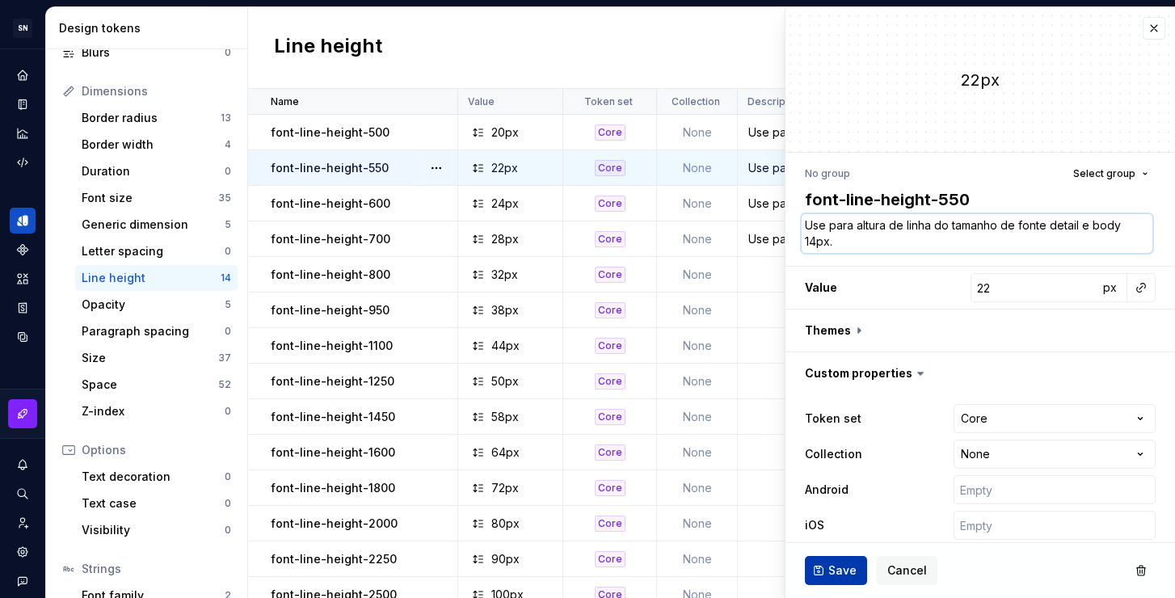
type textarea "Use para altura de linha do tamanho de fonte detail e body 14px."
click at [844, 568] on span "Save" at bounding box center [842, 570] width 28 height 16
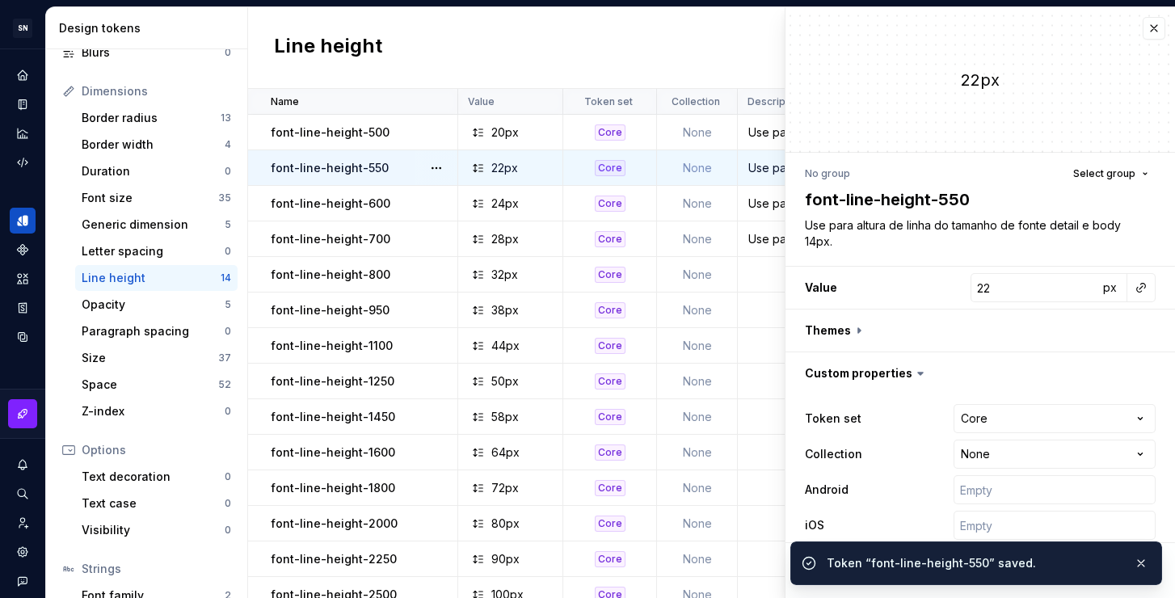
click at [757, 204] on div "Use para altura de linha do tamanho de fonte 16px." at bounding box center [1053, 204] width 631 height 16
click at [768, 202] on div "Use para altura de linha do tamanho de fonte 16px." at bounding box center [1053, 204] width 631 height 16
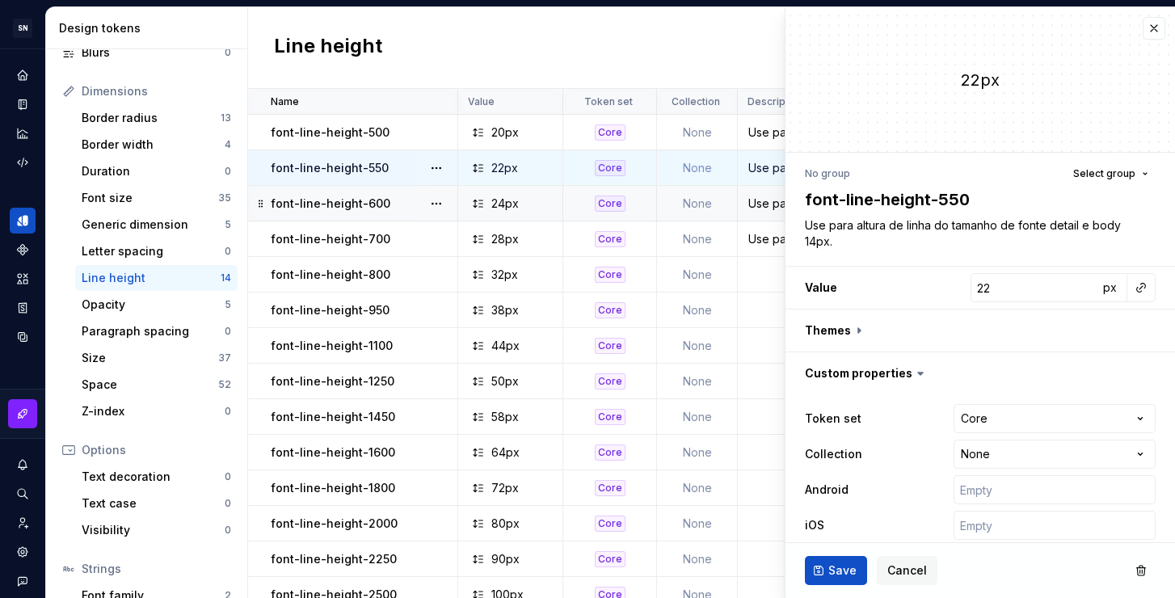
click at [773, 201] on div "Use para altura de linha do tamanho de fonte 16px." at bounding box center [1053, 204] width 631 height 16
click at [764, 199] on div "Use para altura de linha do tamanho de fonte 16px." at bounding box center [1053, 204] width 631 height 16
click at [834, 571] on span "Save" at bounding box center [842, 570] width 28 height 16
click at [756, 203] on div "Use para altura de linha do tamanho de fonte 16px." at bounding box center [1053, 204] width 631 height 16
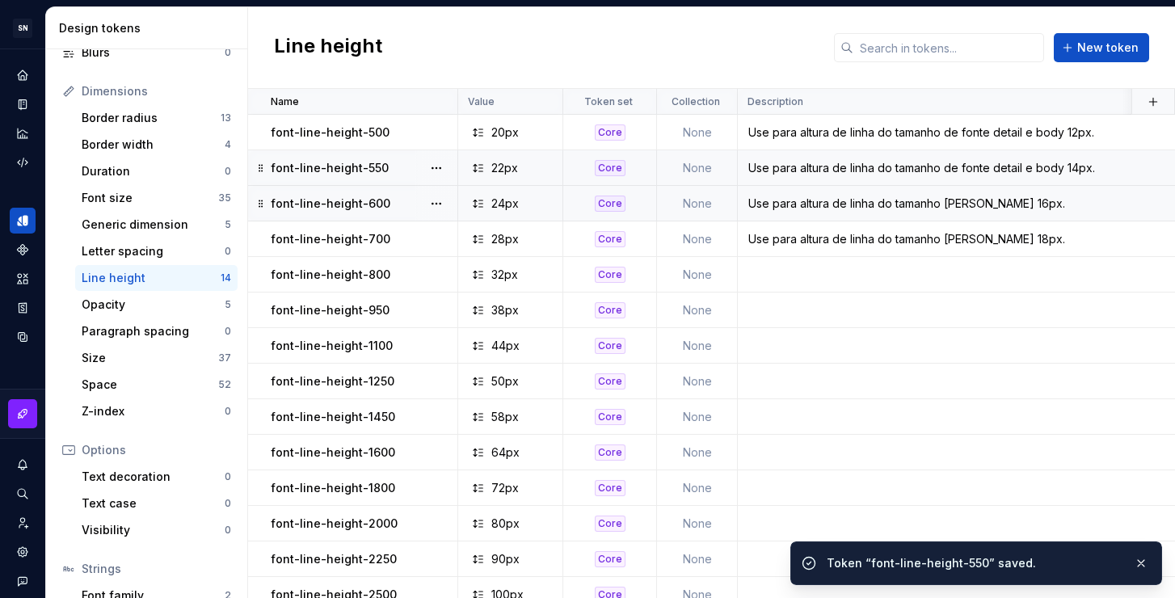
click at [774, 210] on div "Use para altura de linha do tamanho de fonte 16px." at bounding box center [1053, 204] width 631 height 16
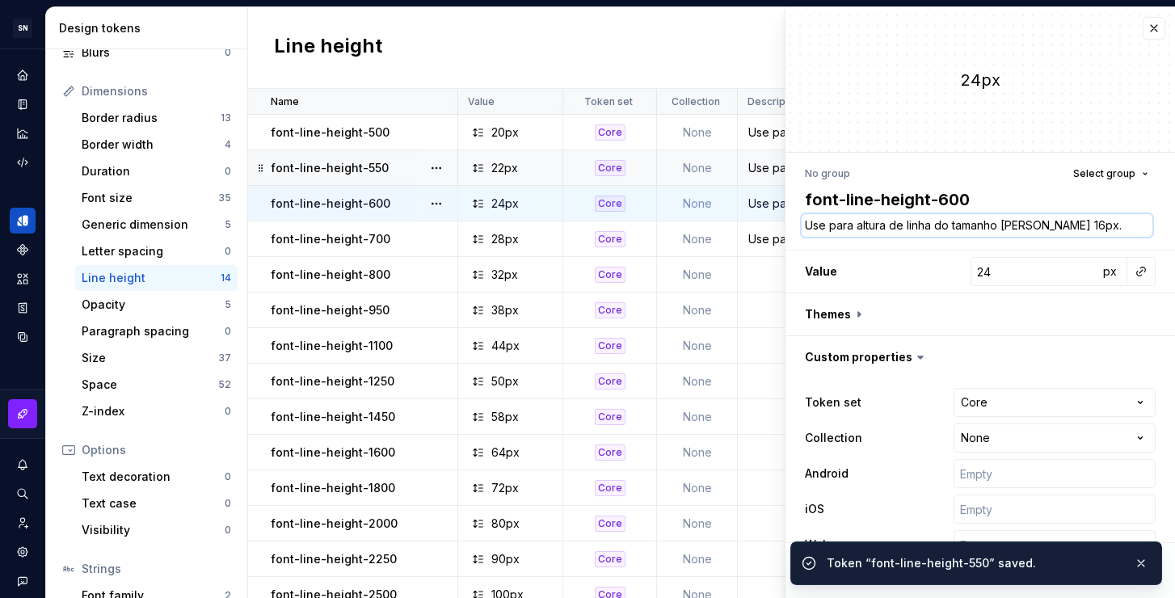
click at [1007, 236] on textarea "Use para altura de linha do tamanho de fonte 16px." at bounding box center [977, 225] width 351 height 23
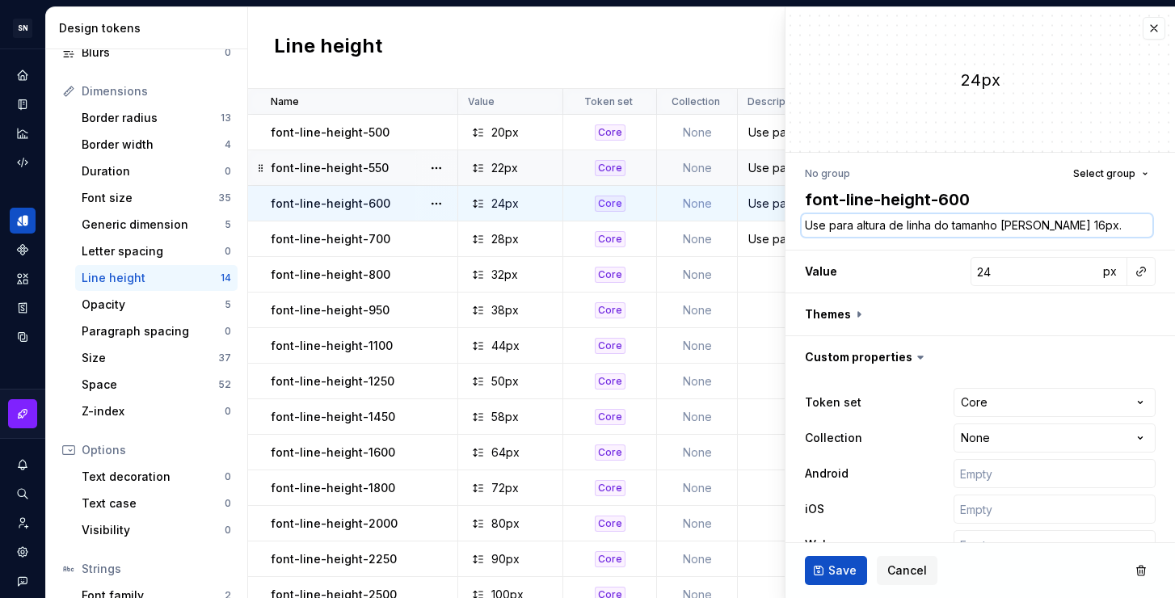
click at [1039, 229] on textarea "Use para altura de linha do tamanho de fonte 16px." at bounding box center [977, 225] width 351 height 23
type textarea "*"
click at [1046, 226] on textarea "Use para altura de linha do tamanho de fonte 16px." at bounding box center [977, 225] width 351 height 23
type textarea "Use para altura de linha do tamanho de fonte d 16px."
type textarea "*"
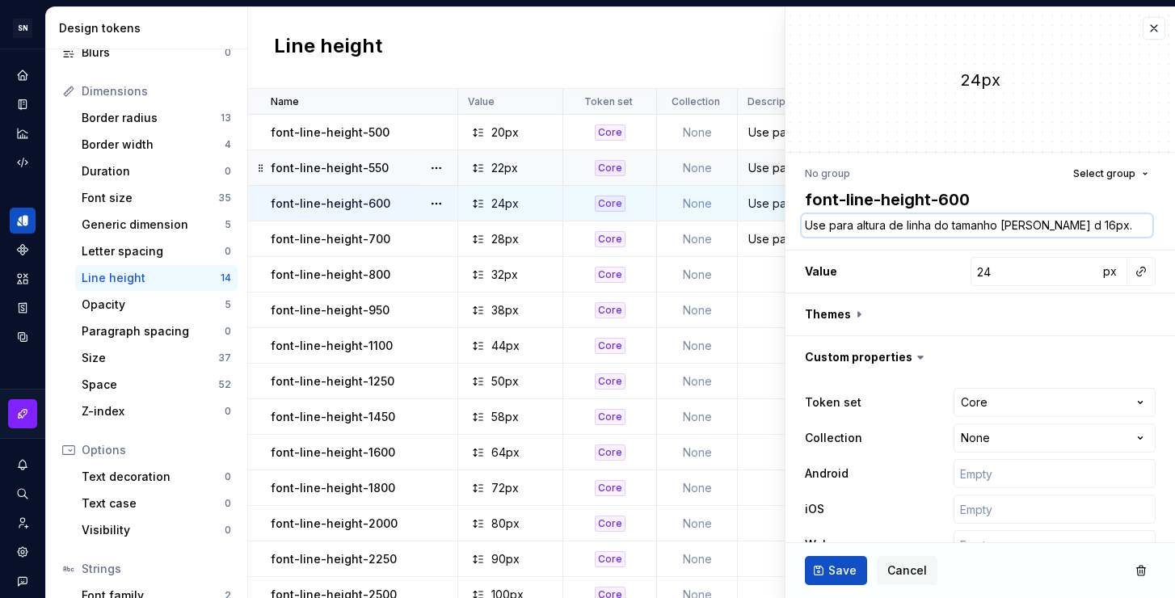
type textarea "Use para altura de linha do tamanho de fonte de 16px."
type textarea "*"
type textarea "Use para altura de linha do tamanho de fonte det 16px."
type textarea "*"
type textarea "Use para altura de linha do tamanho de fonte deta 16px."
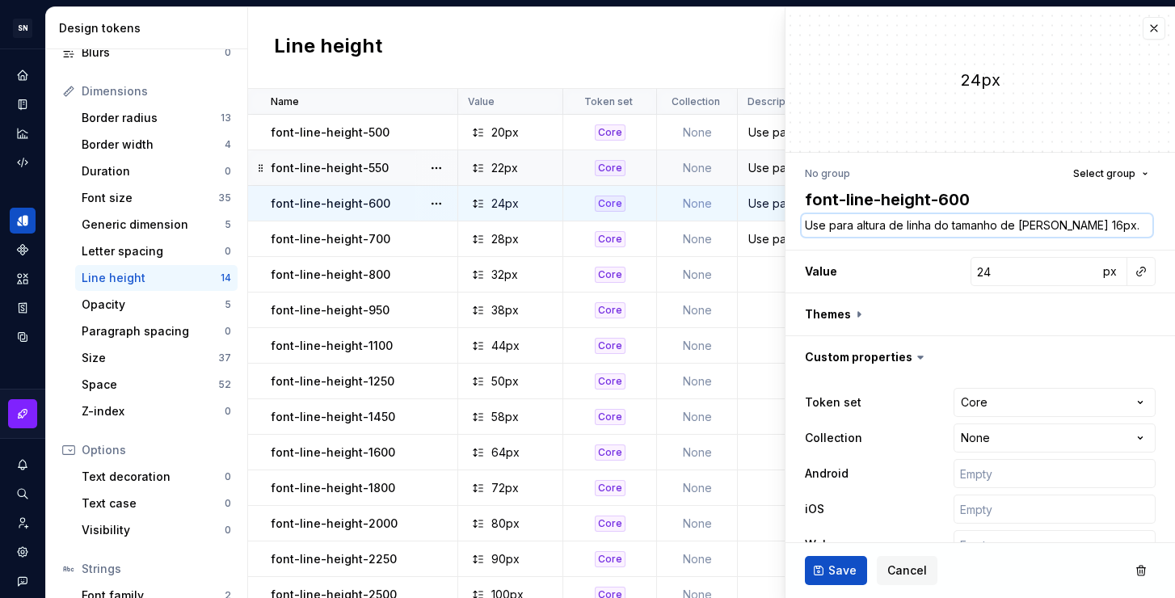
type textarea "*"
type textarea "Use para altura de linha do tamanho de fonte detai 16px."
type textarea "*"
type textarea "Use para altura de linha do tamanho de fonte detail 16px."
type textarea "*"
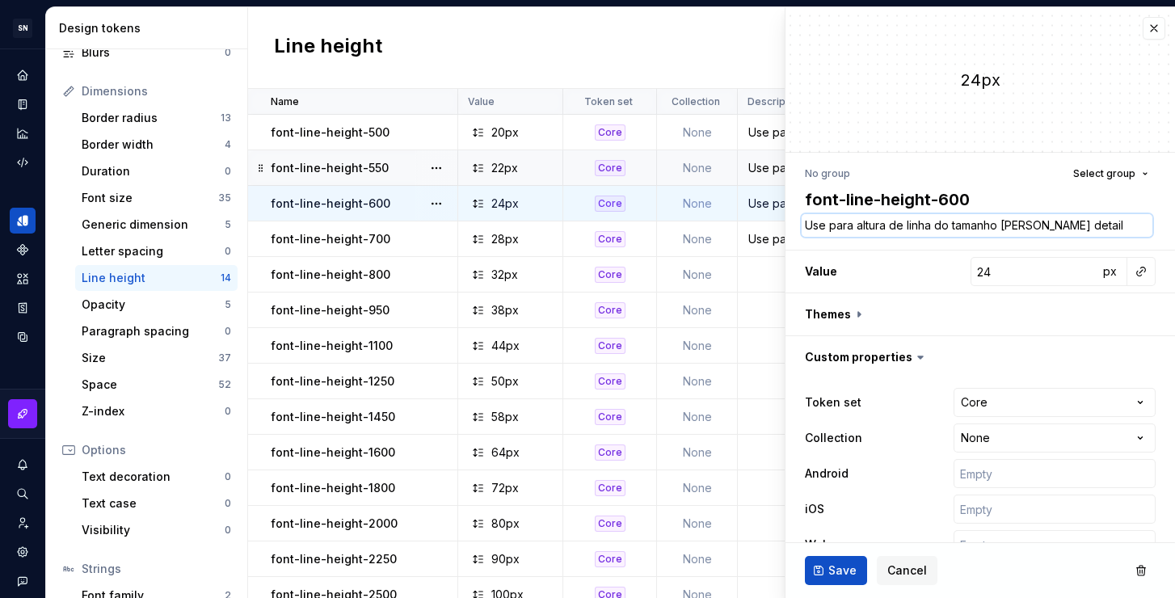
type textarea "Use para altura de linha do tamanho de fonte detail 16px."
type textarea "*"
type textarea "Use para altura de linha do tamanho de fonte detail e 16px."
type textarea "*"
type textarea "Use para altura de linha do tamanho de fonte detail e 16px."
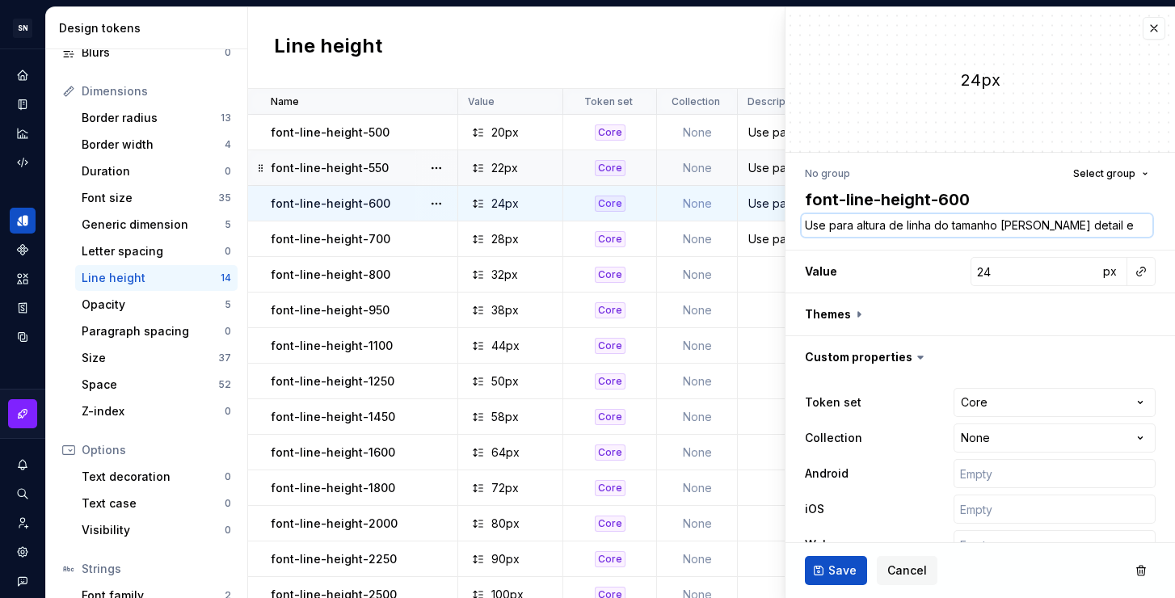
type textarea "*"
type textarea "Use para altura de linha do tamanho de fonte detail e b 16px."
type textarea "*"
type textarea "Use para altura de linha do tamanho de fonte detail e bo 16px."
type textarea "*"
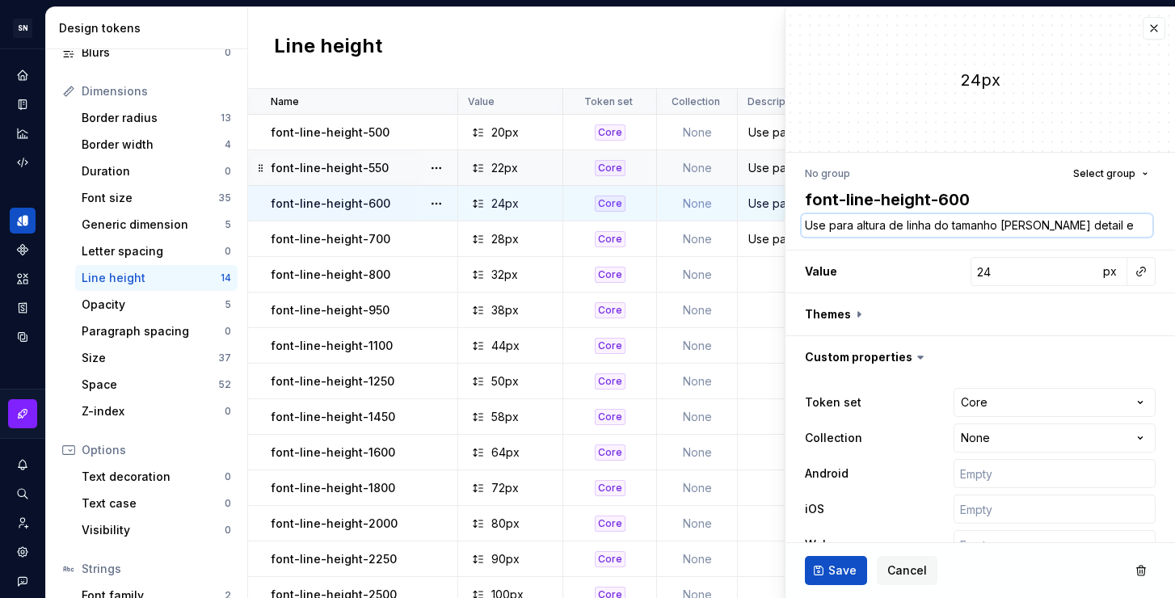
type textarea "Use para altura de linha do tamanho de fonte detail e bod 16px."
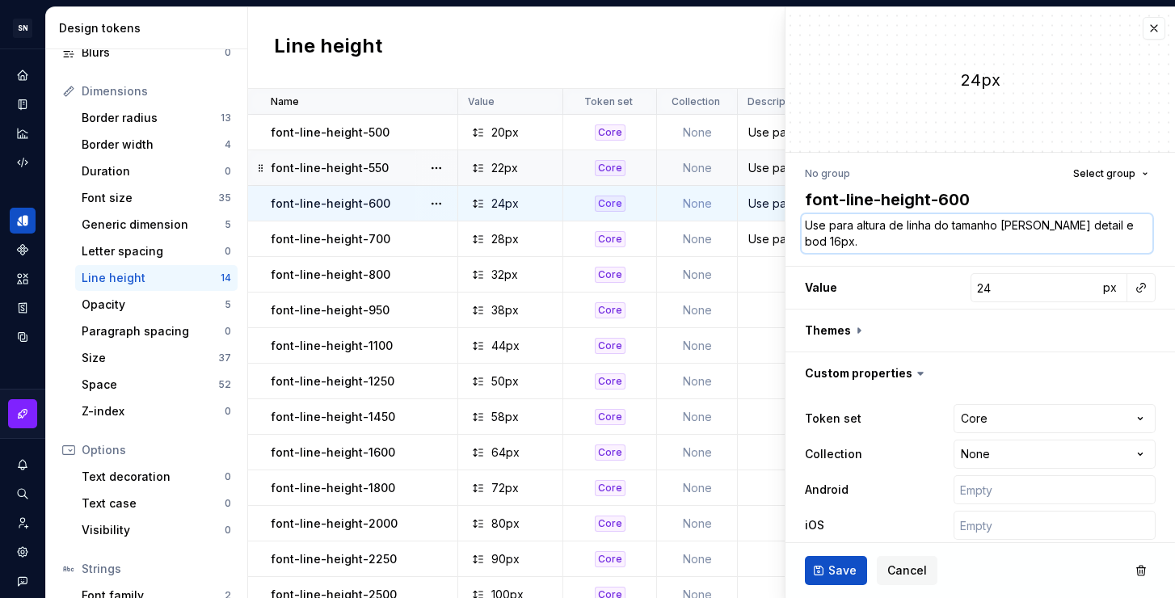
type textarea "*"
type textarea "Use para altura de linha do tamanho de fonte detail e body 16px."
click at [832, 577] on span "Save" at bounding box center [842, 570] width 28 height 16
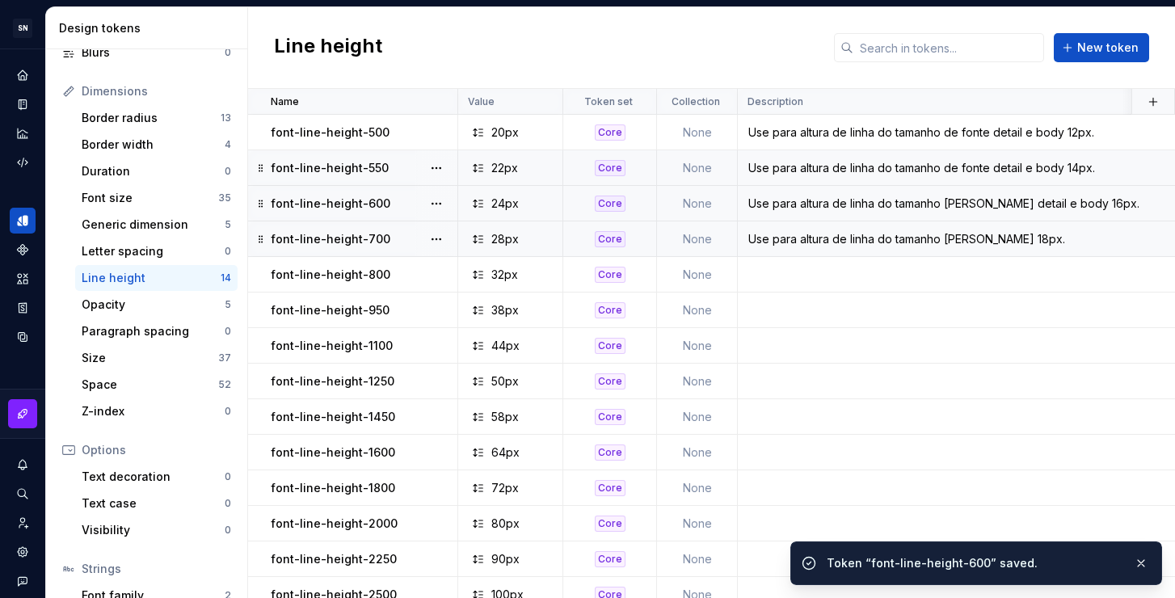
click at [897, 241] on div "Use para altura de linha do tamanho de fonte 18px." at bounding box center [1053, 239] width 631 height 16
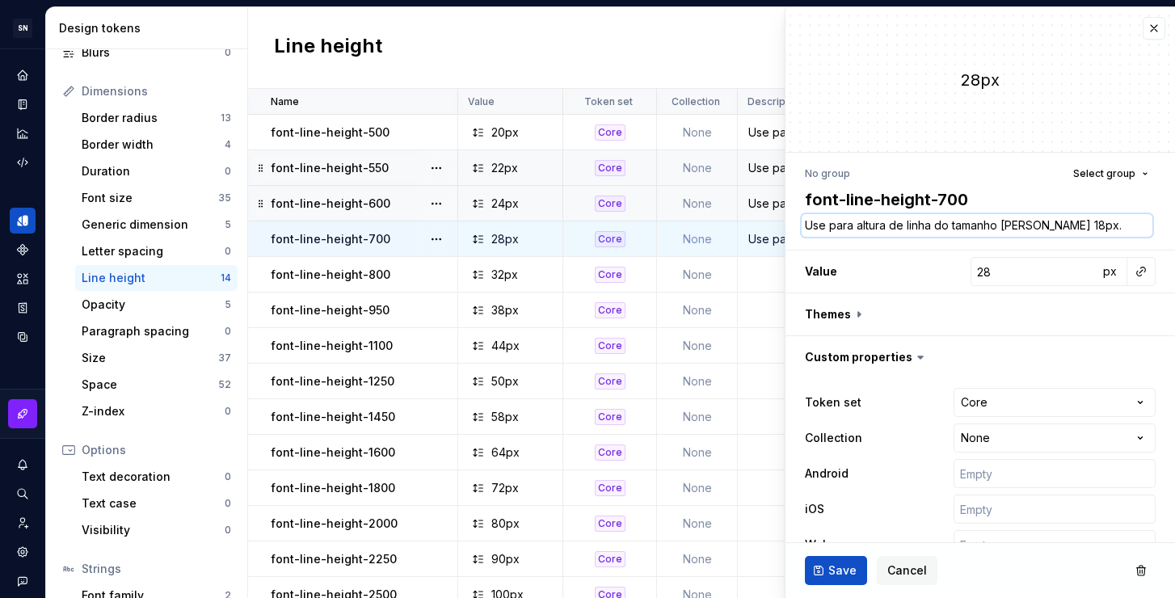
click at [1012, 226] on textarea "Use para altura de linha do tamanho de fonte 18px." at bounding box center [977, 225] width 351 height 23
click at [1047, 227] on textarea "Use para altura de linha do tamanho de fonte 18px." at bounding box center [977, 225] width 351 height 23
type textarea "*"
type textarea "Use para altura de linha do tamanho de fonte b18px."
type textarea "*"
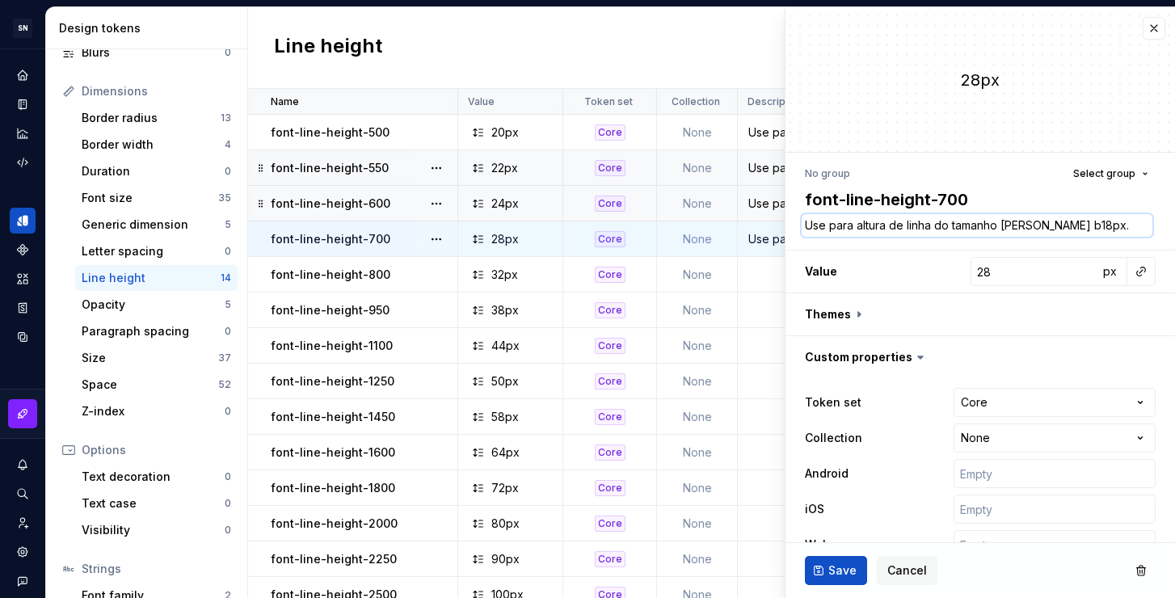
type textarea "Use para altura de linha do tamanho de fonte bo18px."
type textarea "*"
type textarea "Use para altura de linha do tamanho de fonte bod18px."
type textarea "*"
type textarea "Use para altura de linha do tamanho de fonte body18px."
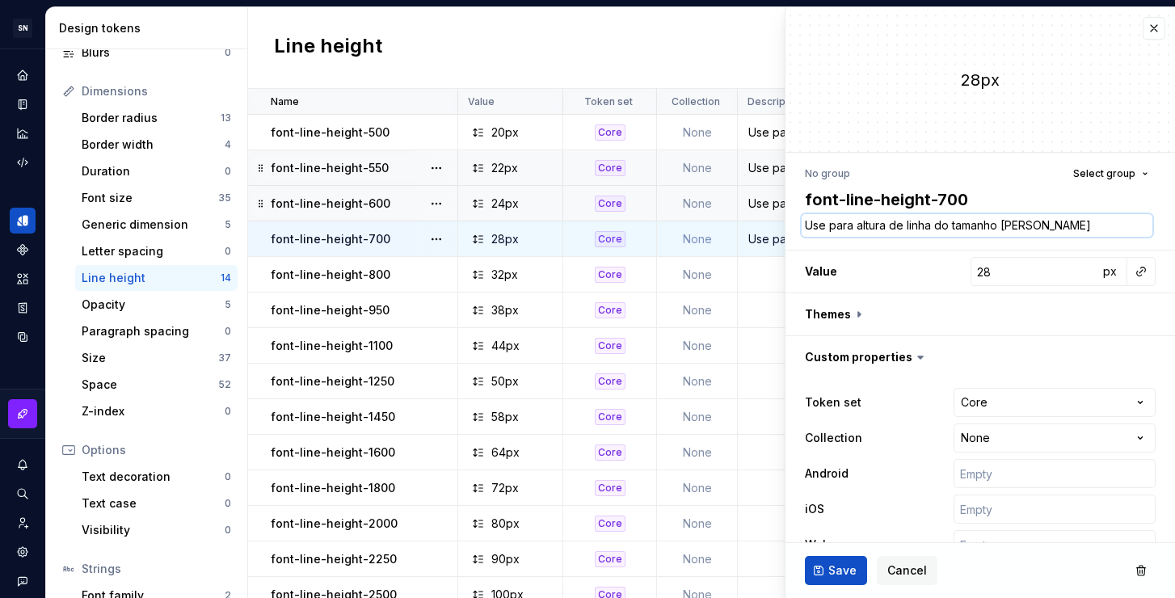
type textarea "*"
type textarea "Use para altura de linha do tamanho de fonte body 18px."
click at [836, 566] on span "Save" at bounding box center [842, 570] width 28 height 16
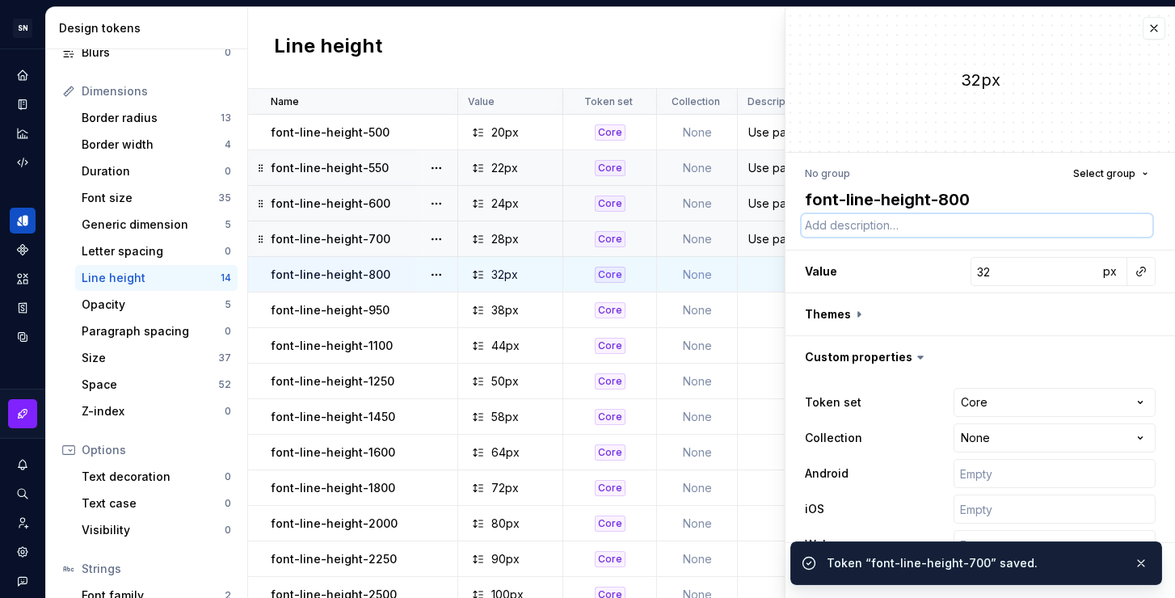
click at [919, 225] on textarea at bounding box center [977, 225] width 351 height 23
paste textarea "Use para altura de linha do tamanho de fonte 12px."
type textarea "*"
type textarea "Use para altura de linha do tamanho de fonte 12px."
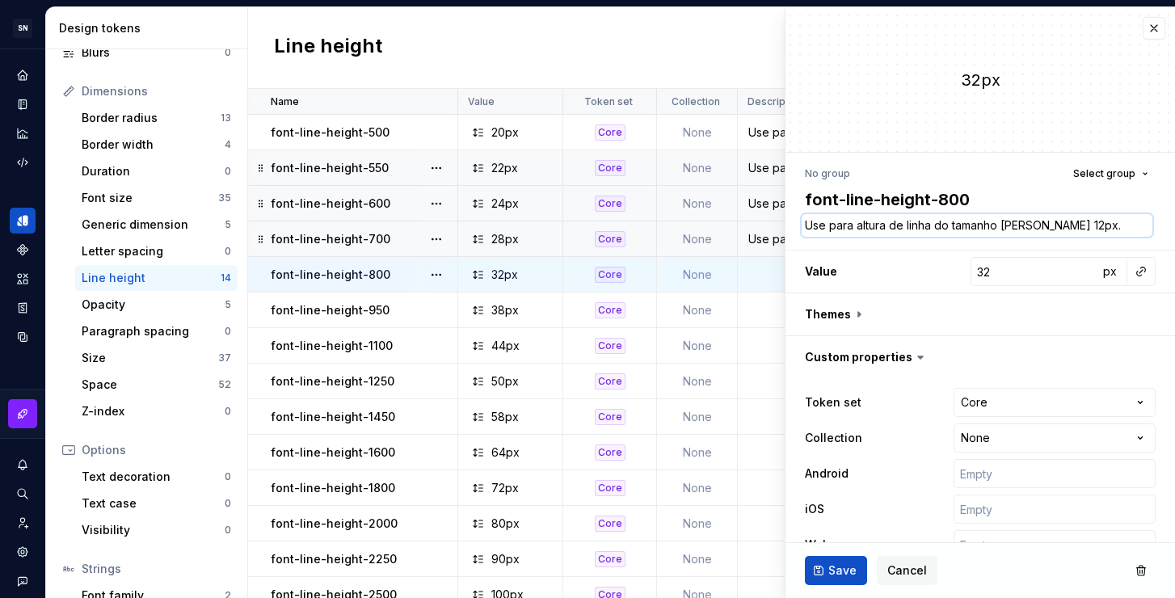
click at [1045, 226] on textarea "Use para altura de linha do tamanho de fonte 12px." at bounding box center [977, 225] width 351 height 23
type textarea "*"
type textarea "Use para altura de linha do tamanho de fonte 12px."
type textarea "*"
type textarea "Use para altura de linha do tamanho de fonte b 12px."
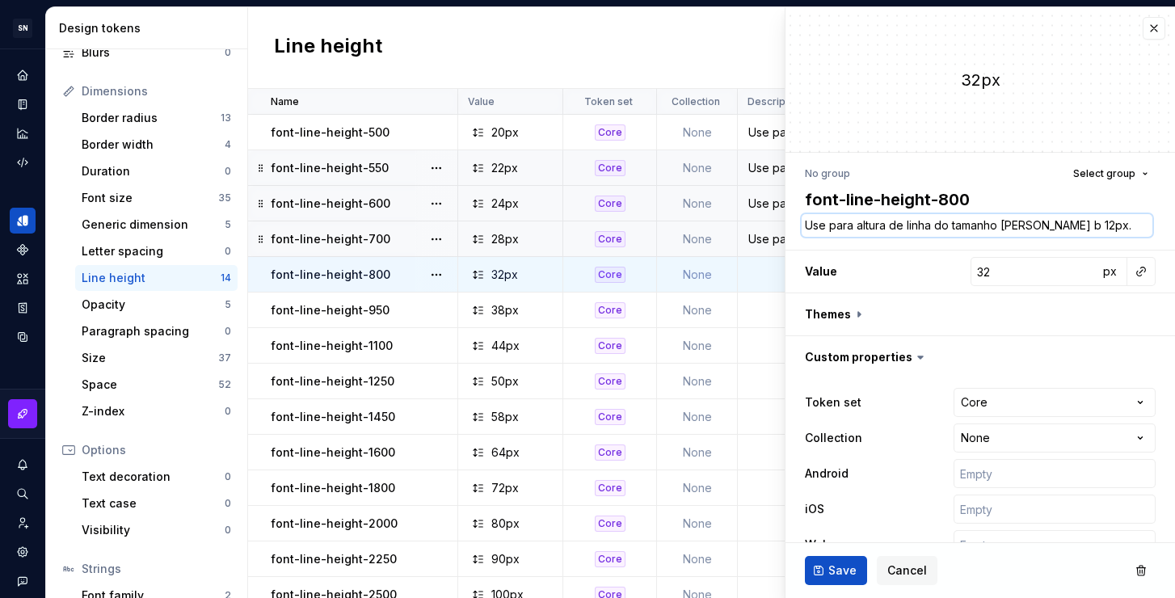
type textarea "*"
type textarea "Use para altura de linha do tamanho de fonte bo 12px."
type textarea "*"
type textarea "Use para altura de linha do tamanho de fonte bod 12px."
type textarea "*"
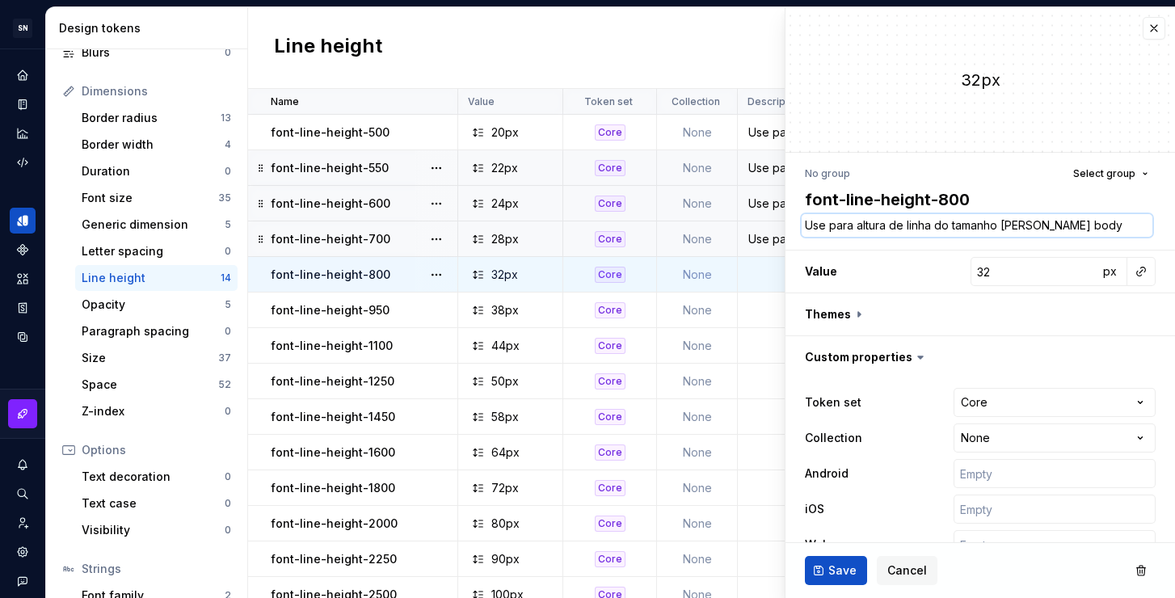
click at [1075, 227] on textarea "Use para altura de linha do tamanho de fonte body 12px." at bounding box center [977, 225] width 351 height 23
drag, startPoint x: 1075, startPoint y: 226, endPoint x: 1050, endPoint y: 225, distance: 25.1
click at [1050, 225] on textarea "Use para altura de linha do tamanho de fonte body 12px." at bounding box center [977, 225] width 351 height 23
type textarea "Use para altura de linha do tamanho de fonte body 12px."
click at [1108, 226] on textarea "Use para altura de linha do tamanho de fonte body 12px." at bounding box center [977, 225] width 351 height 23
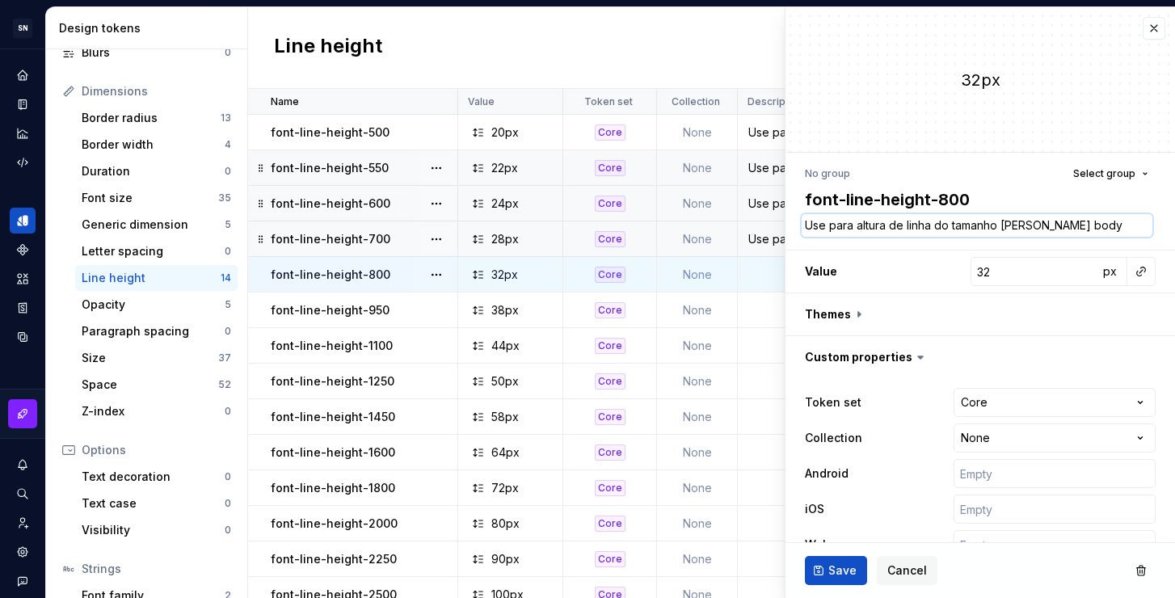
click at [1074, 225] on textarea "Use para altura de linha do tamanho de fonte body 12px." at bounding box center [977, 225] width 351 height 23
type textarea "*"
type textarea "Use para altura de linha do tamanho de fonte body 1px."
type textarea "*"
type textarea "Use para altura de linha do tamanho de fonte body px."
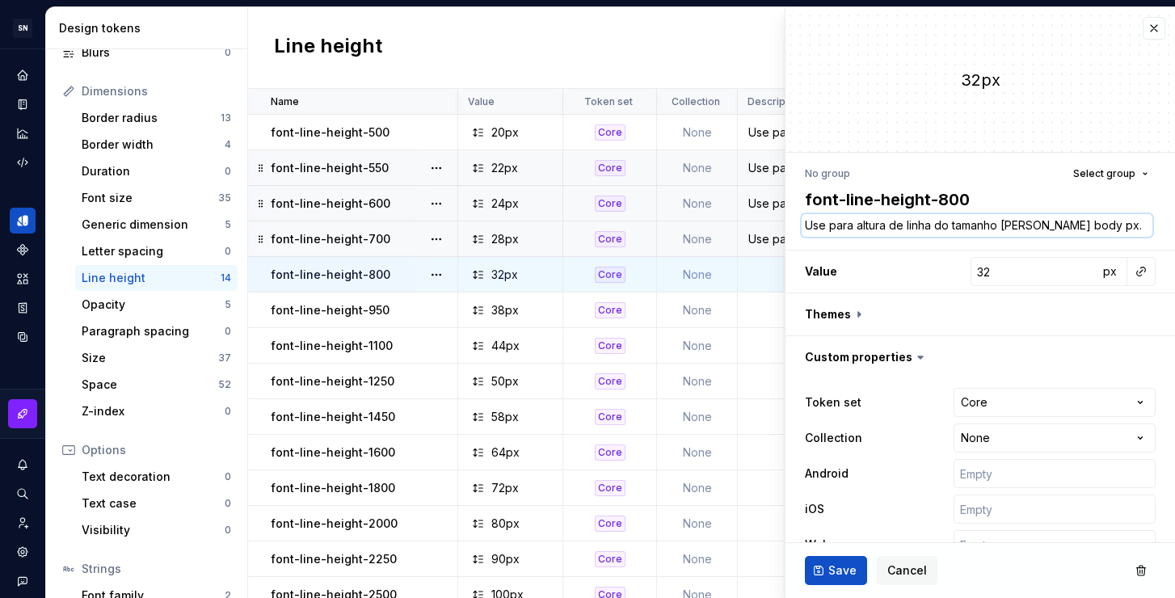
type textarea "*"
type textarea "Use para altura de linha do tamanho de fonte body 2px."
type textarea "*"
type textarea "Use para altura de linha do tamanho de fonte body 20px."
click at [853, 578] on span "Save" at bounding box center [842, 570] width 28 height 16
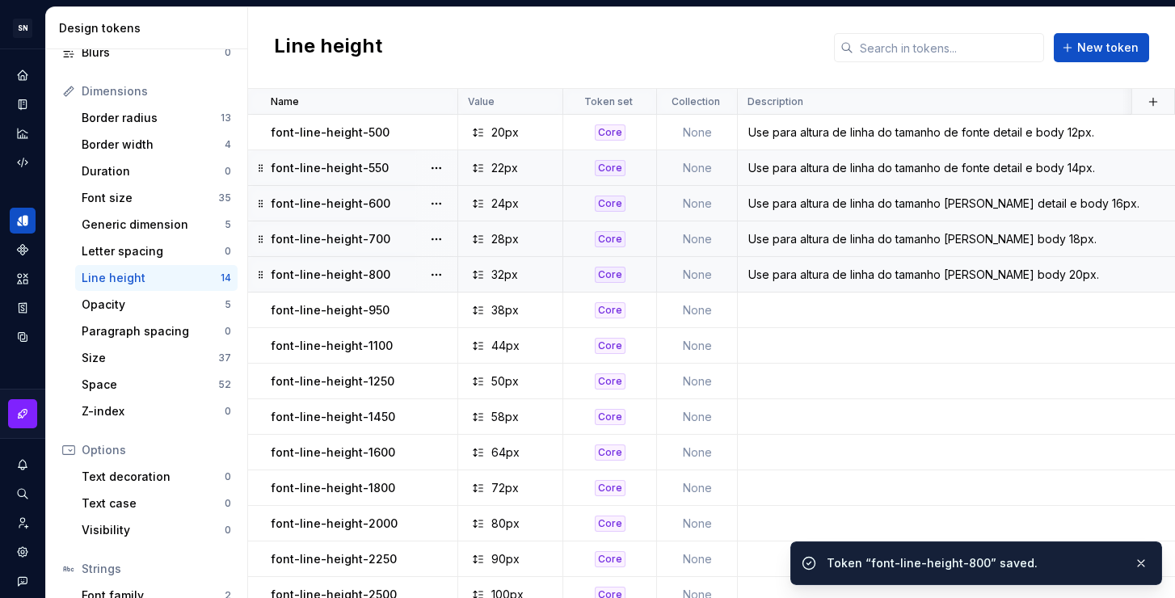
click at [806, 206] on div "Use para altura de linha do tamanho de fonte detail e body 16px." at bounding box center [1053, 204] width 631 height 16
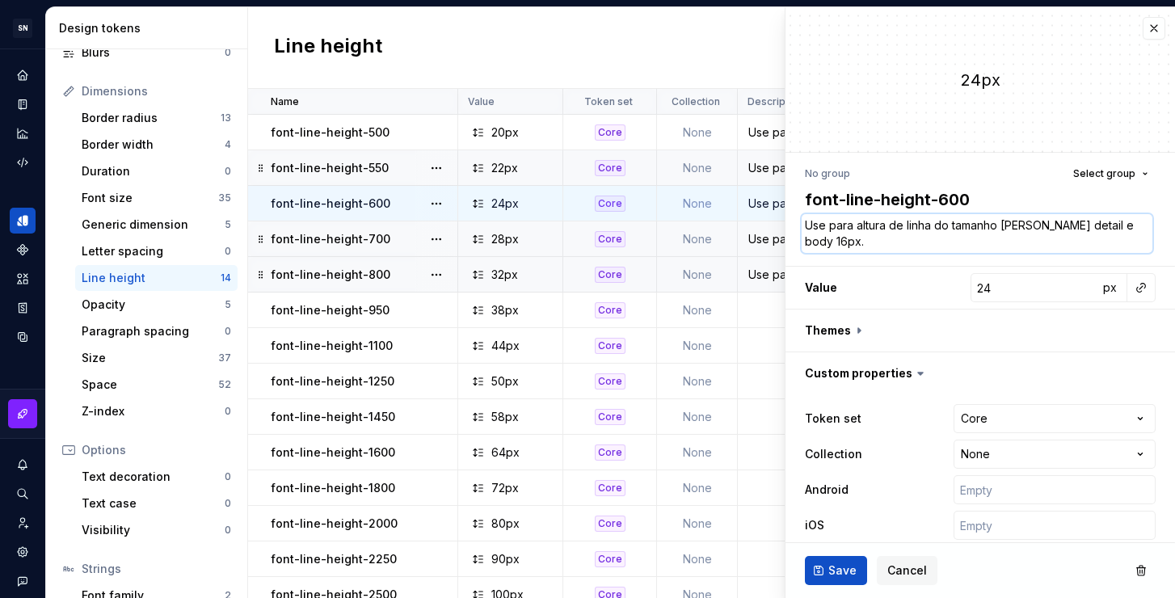
click at [880, 242] on textarea "Use para altura de linha do tamanho de fonte detail e body 16px." at bounding box center [977, 233] width 351 height 39
type textarea "*"
click at [880, 242] on textarea "Use para altura de linha do tamanho de fonte detail e body 16px." at bounding box center [977, 233] width 351 height 39
type textarea "Use para altura de linha do tamanho de fonte detail e body 16px"
type textarea "*"
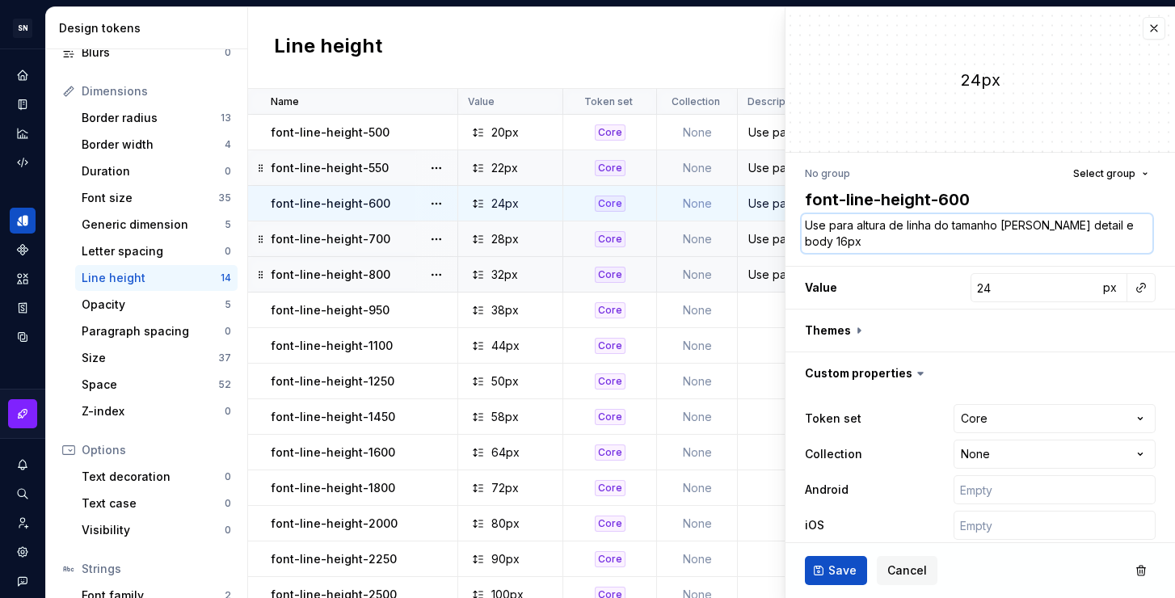
type textarea "Use para altura de linha do tamanho de fonte detail e body 16px"
type textarea "*"
type textarea "Use para altura de linha do tamanho de fonte detail e body 16px e"
type textarea "*"
type textarea "Use para altura de linha do tamanho de fonte detail e body 16px e"
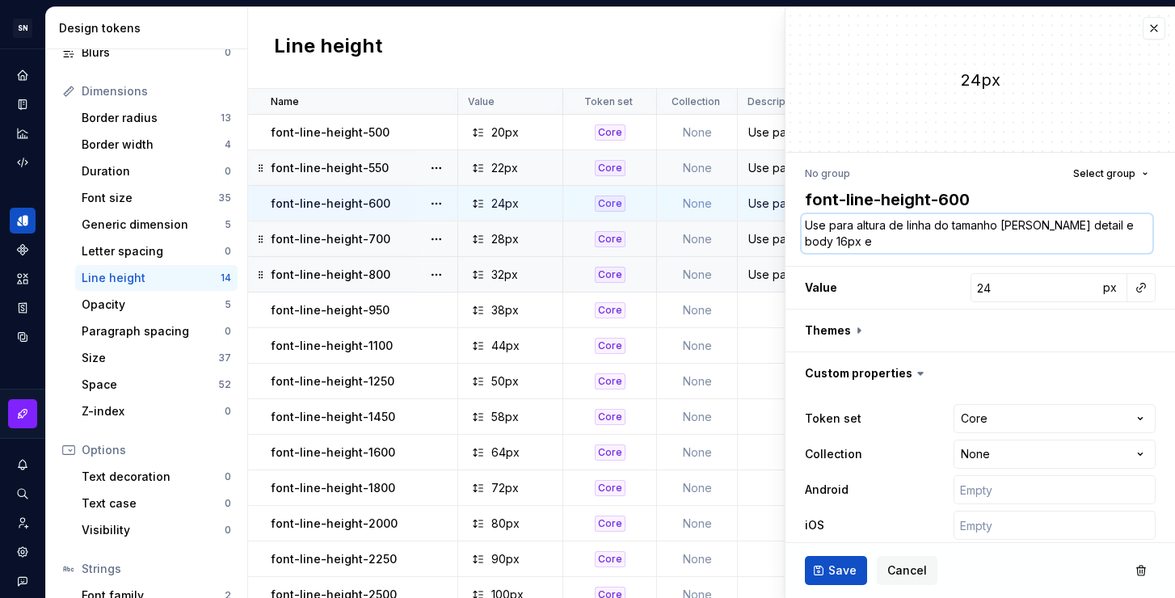
type textarea "*"
type textarea "Use para altura de linha do tamanho de fonte detail e body 16px e h"
type textarea "*"
type textarea "Use para altura de linha do tamanho de fonte detail e body 16px e he"
type textarea "*"
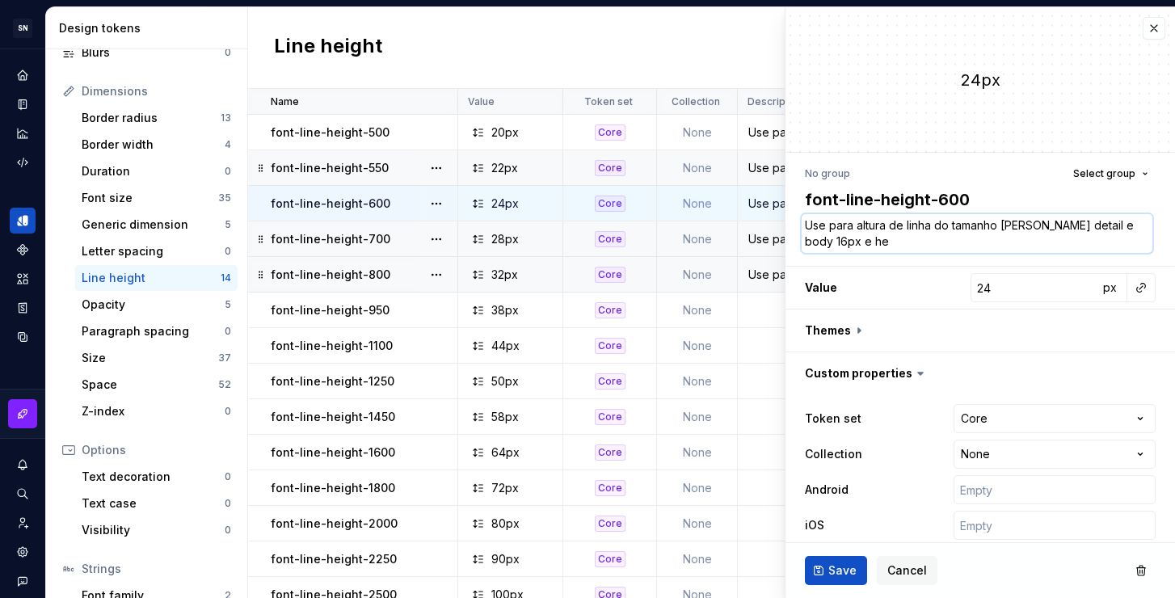
type textarea "Use para altura de linha do tamanho de fonte detail e body 16px e hea"
type textarea "*"
type textarea "Use para altura de linha do tamanho de fonte detail e body 16px e head"
type textarea "*"
type textarea "Use para altura de linha do tamanho de fonte detail e body 16px e headi"
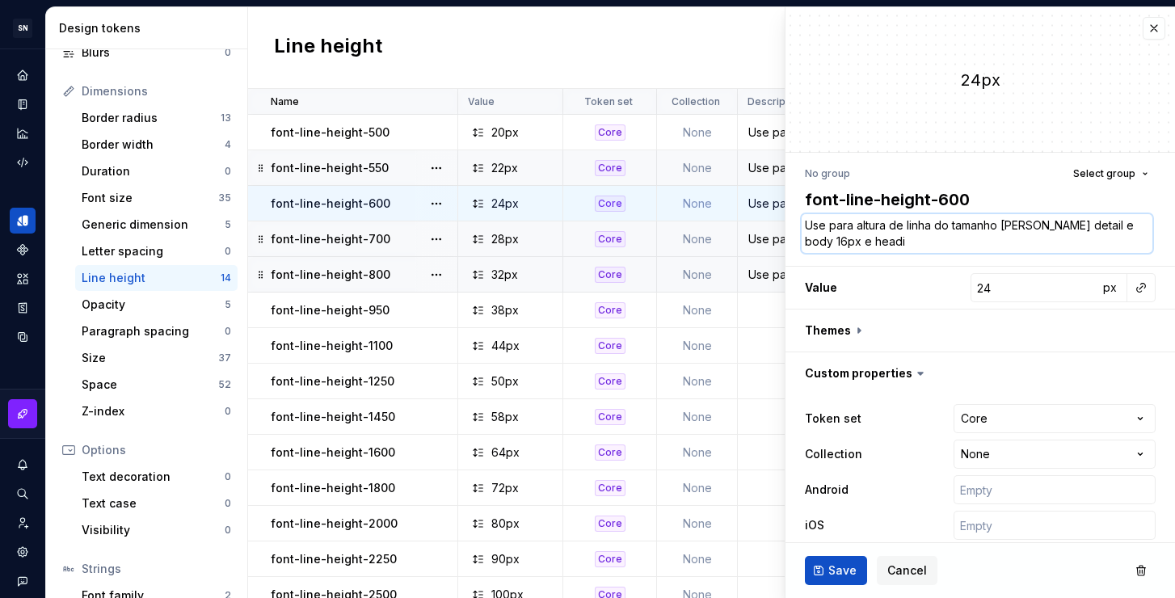
type textarea "*"
type textarea "Use para altura de linha do tamanho de fonte detail e body 16px e headin"
type textarea "*"
type textarea "Use para altura de linha do tamanho de fonte detail e body 16px e heading"
type textarea "*"
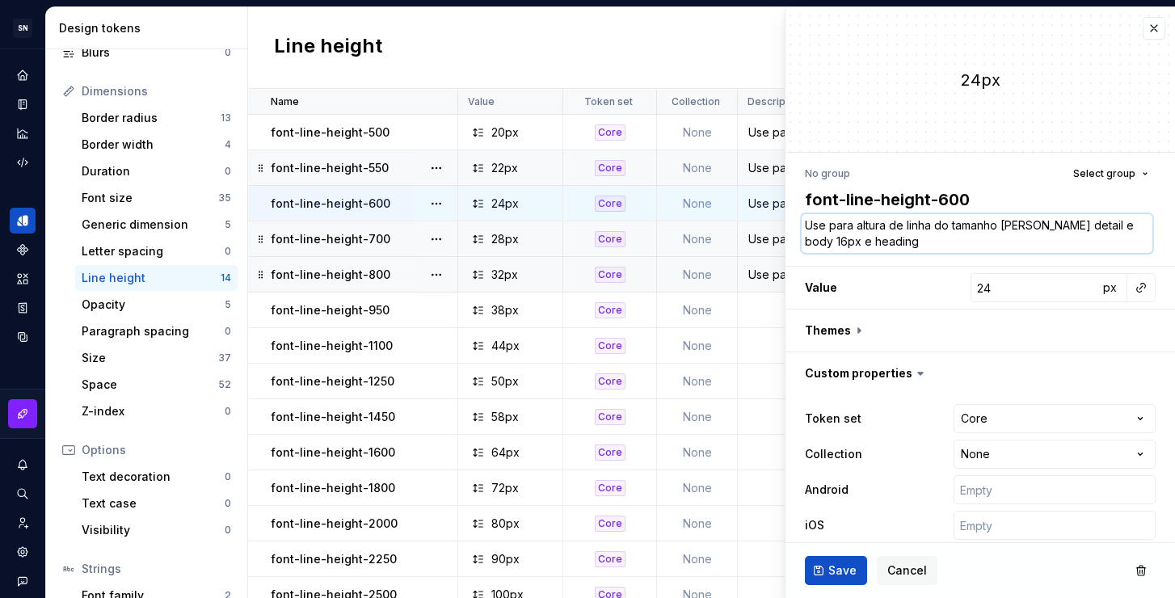
type textarea "Use para altura de linha do tamanho de fonte detail e body 16px e heading"
type textarea "*"
type textarea "Use para altura de linha do tamanho de fonte detail e body 16px e heading 2"
type textarea "*"
type textarea "Use para altura de linha do tamanho de fonte detail e body 16px e heading 20"
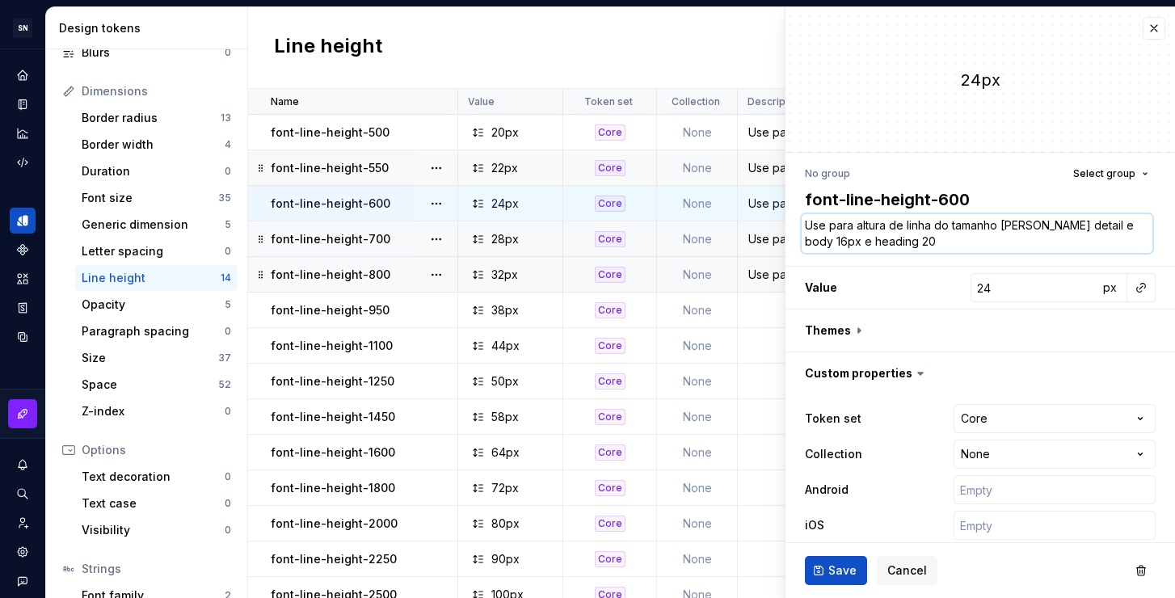
type textarea "*"
type textarea "Use para altura de linha do tamanho de fonte detail e body 16px e heading 20p"
type textarea "*"
type textarea "Use para altura de linha do tamanho de fonte detail e body 16px e heading 20px"
type textarea "*"
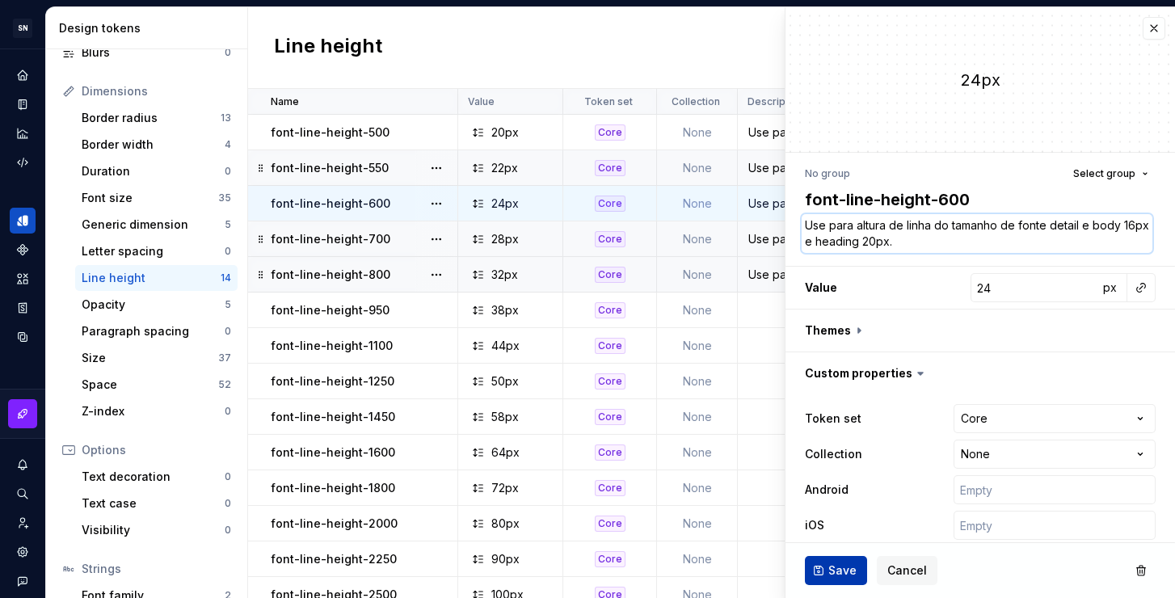
type textarea "Use para altura de linha do tamanho de fonte detail e body 16px e heading 20px."
click at [845, 583] on button "Save" at bounding box center [836, 570] width 62 height 29
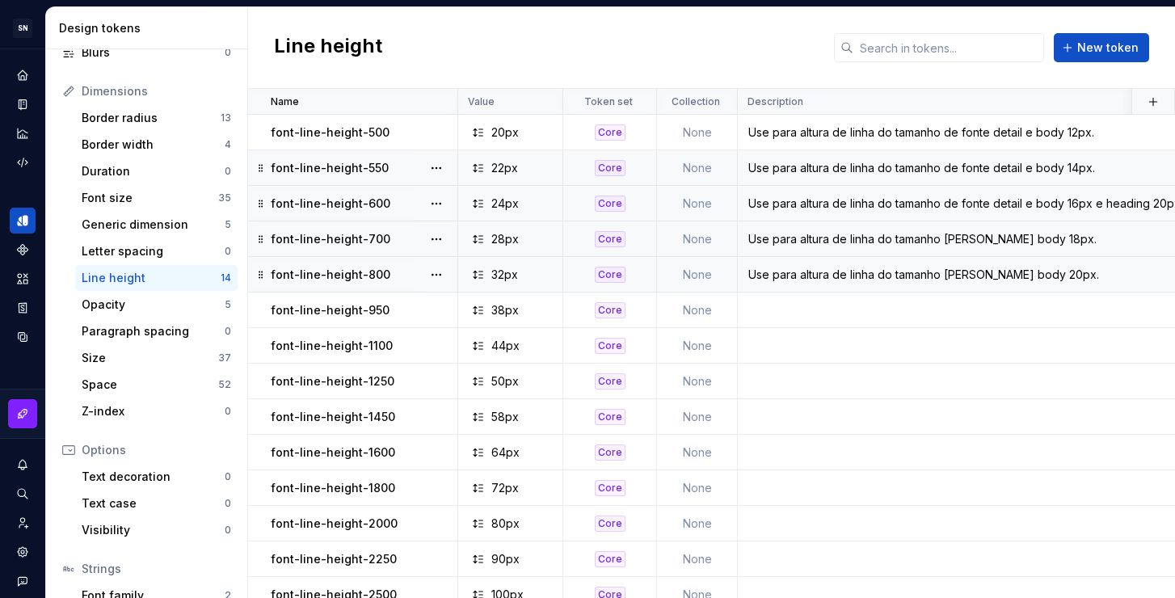
click at [797, 199] on div "Use para altura de linha do tamanho de fonte detail e body 16px e heading 20px." at bounding box center [1053, 204] width 631 height 16
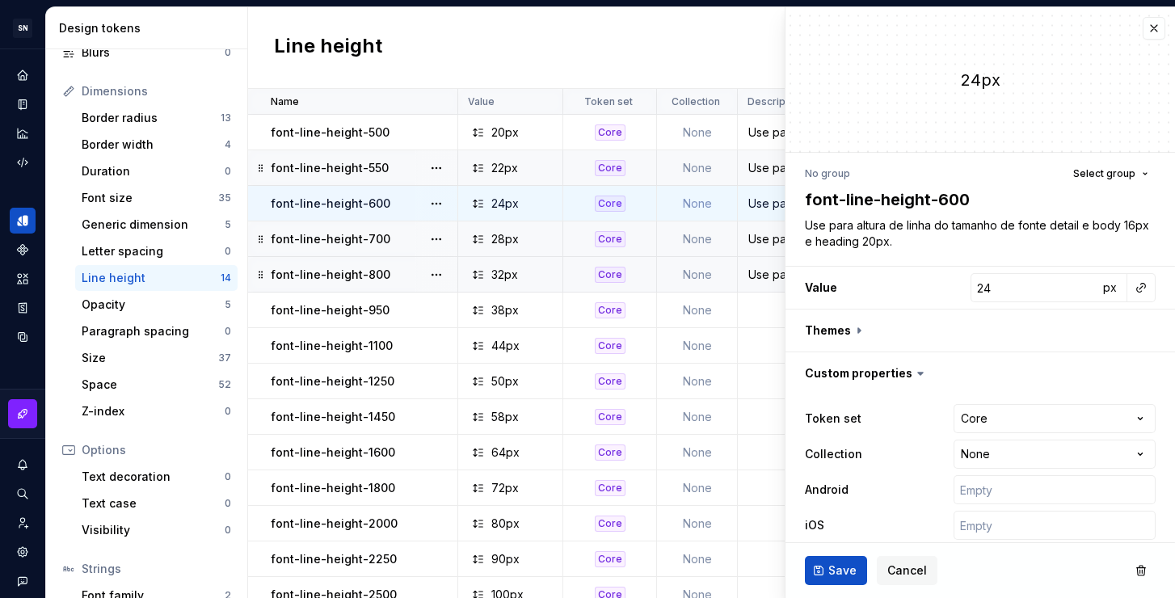
click at [756, 162] on div "Use para altura de linha do tamanho de fonte detail e body 14px." at bounding box center [1053, 168] width 631 height 16
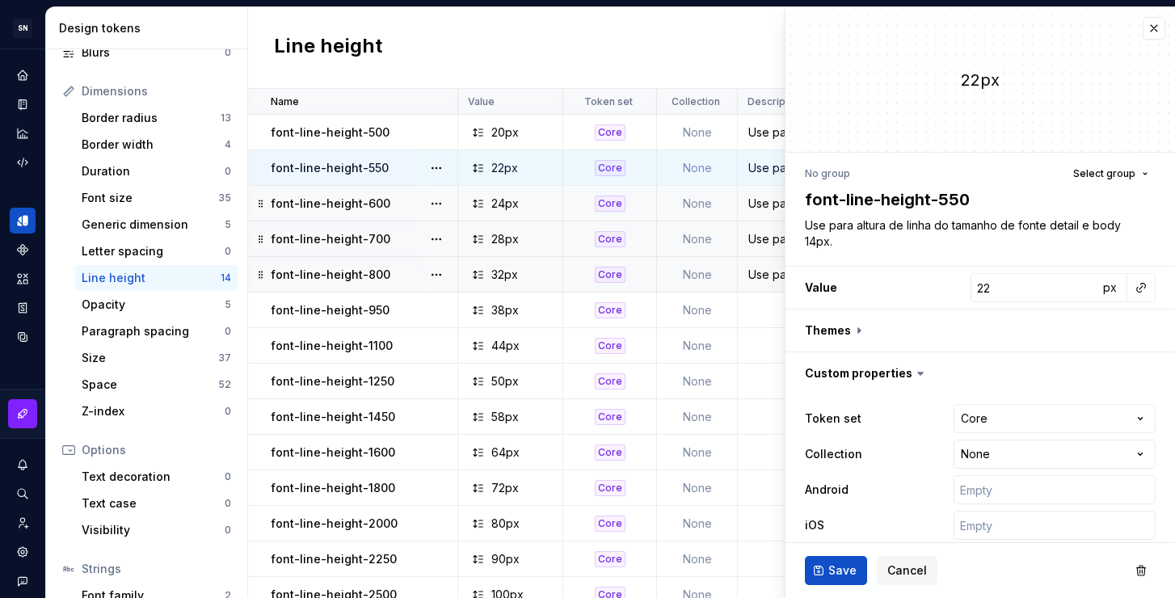
click at [772, 235] on div "Use para altura de linha do tamanho de fonte body 18px." at bounding box center [1053, 239] width 631 height 16
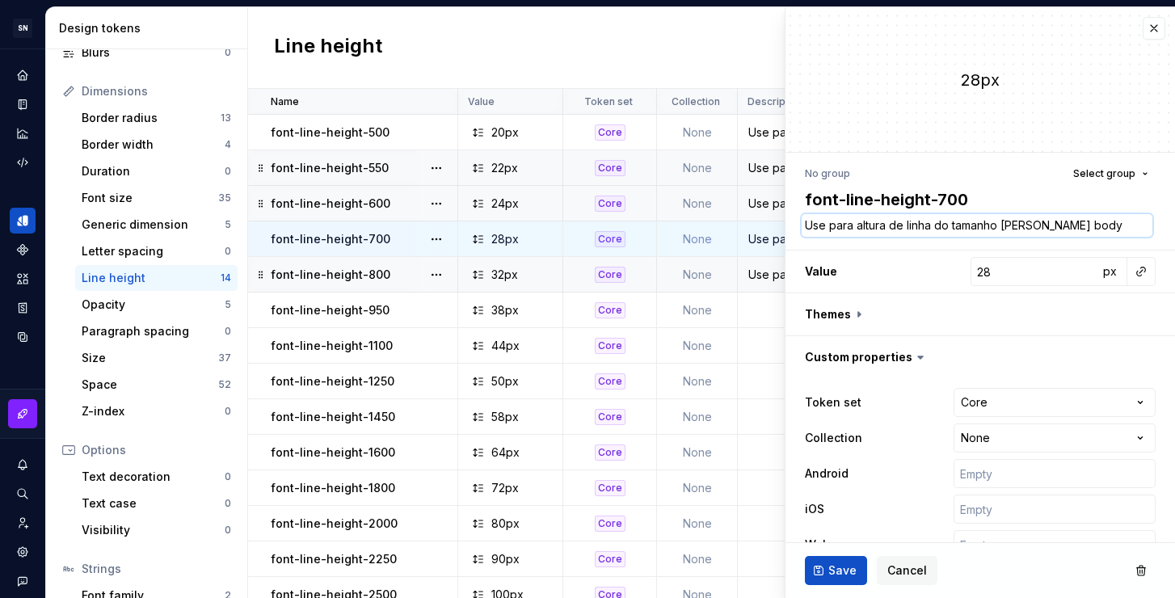
click at [1071, 221] on textarea "Use para altura de linha do tamanho de fonte body 18px." at bounding box center [977, 225] width 351 height 23
click at [1122, 221] on textarea "Use para altura de linha do tamanho de fonte body 18px." at bounding box center [977, 225] width 351 height 23
type textarea "*"
type textarea "Use para altura de linha do tamanho de fonte body 18px"
type textarea "*"
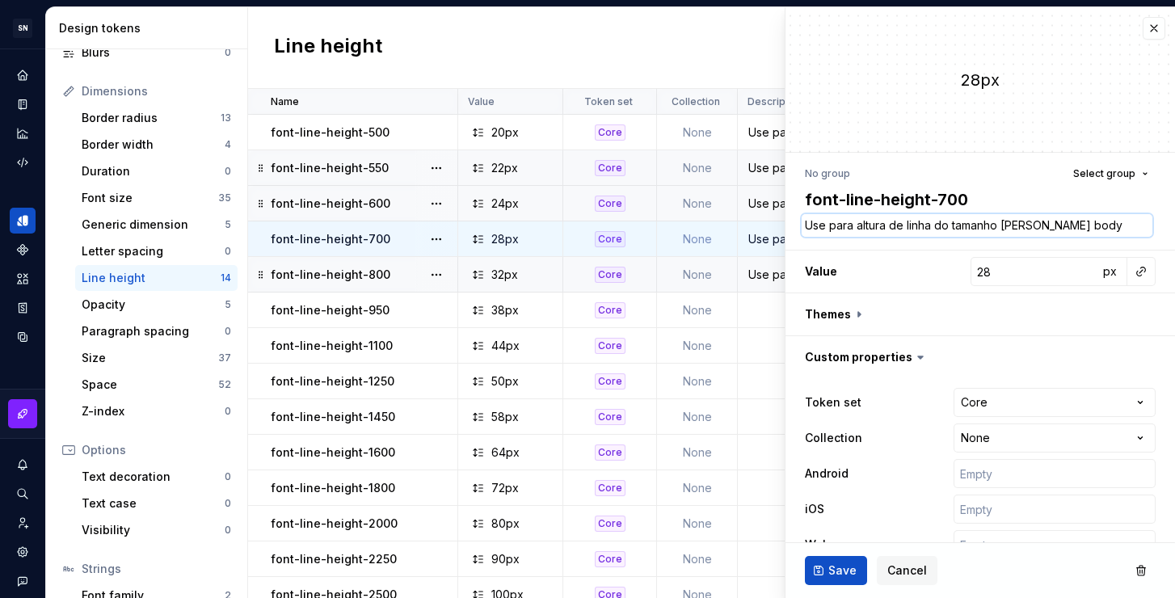
type textarea "Use para altura de linha do tamanho de fonte body 18px"
type textarea "*"
type textarea "Use para altura de linha do tamanho de fonte body 18px e"
type textarea "*"
type textarea "Use para altura de linha do tamanho de fonte body 18px e"
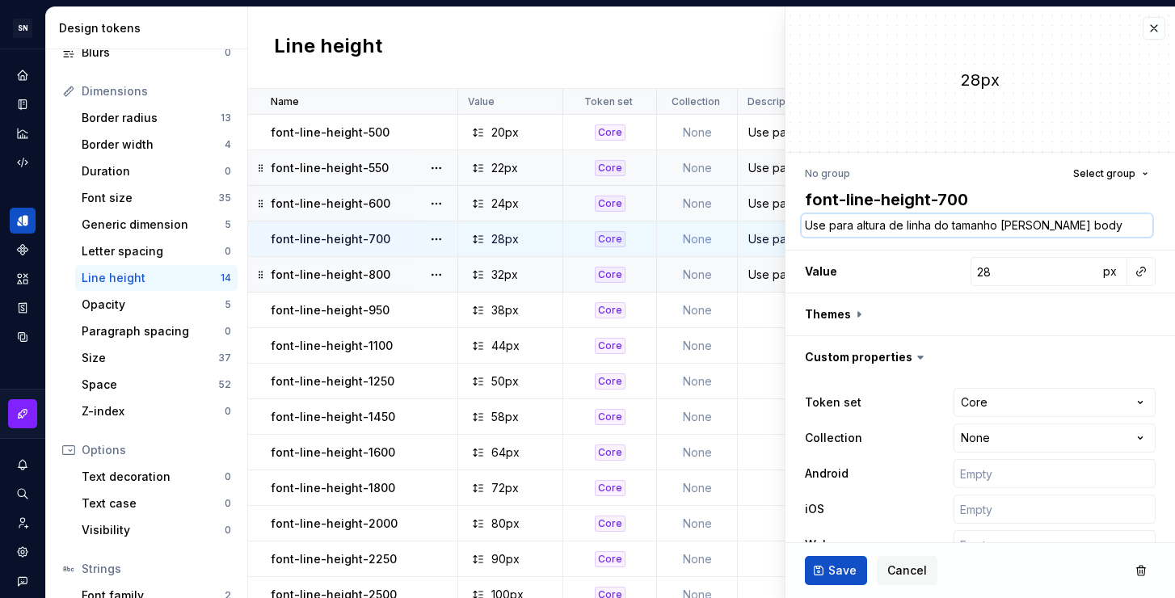
type textarea "*"
type textarea "Use para altura de linha do tamanho de fonte body 18px e h"
type textarea "*"
type textarea "Use para altura de linha do tamanho de fonte body 18px e he"
type textarea "*"
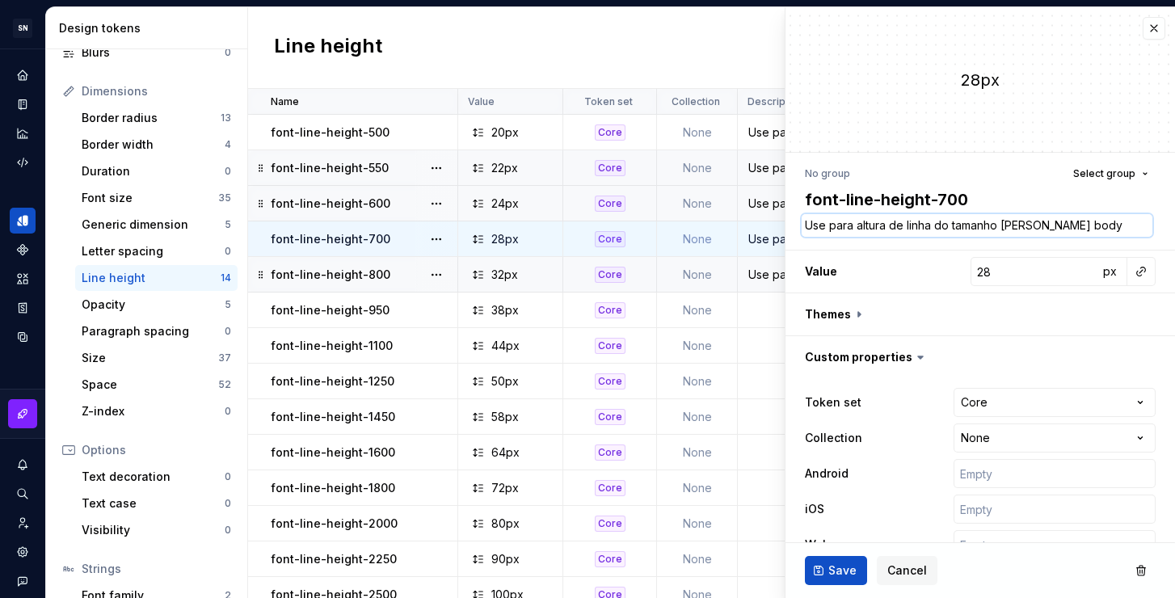
type textarea "Use para altura de linha do tamanho de fonte body 18px e hea"
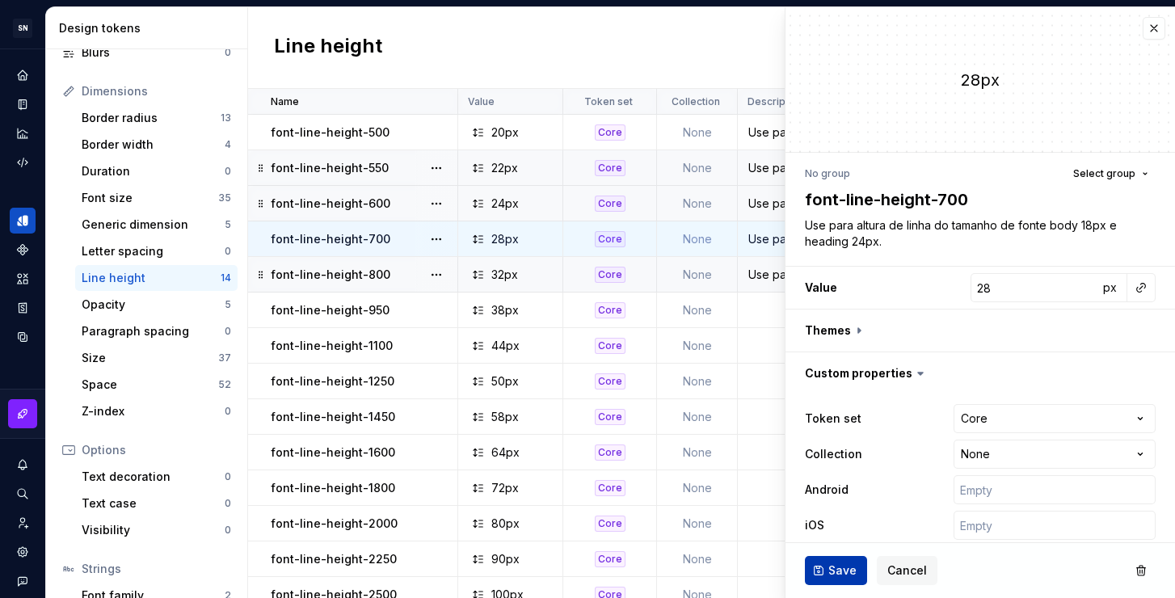
click at [848, 570] on span "Save" at bounding box center [842, 570] width 28 height 16
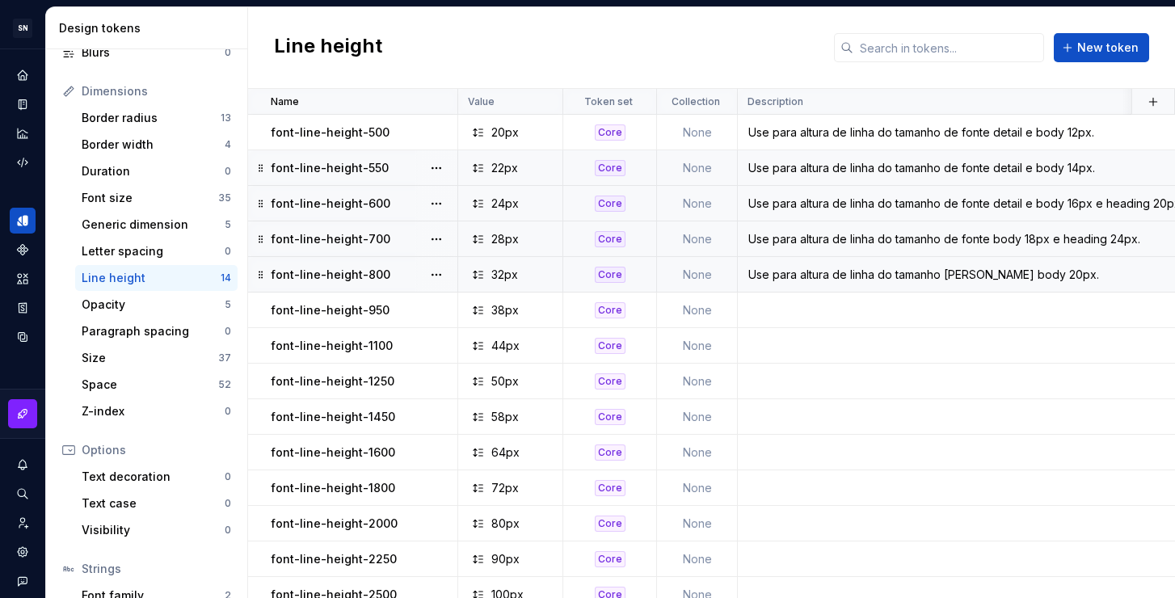
click at [1013, 273] on div "Use para altura de linha do tamanho de fonte body 20px." at bounding box center [1053, 275] width 631 height 16
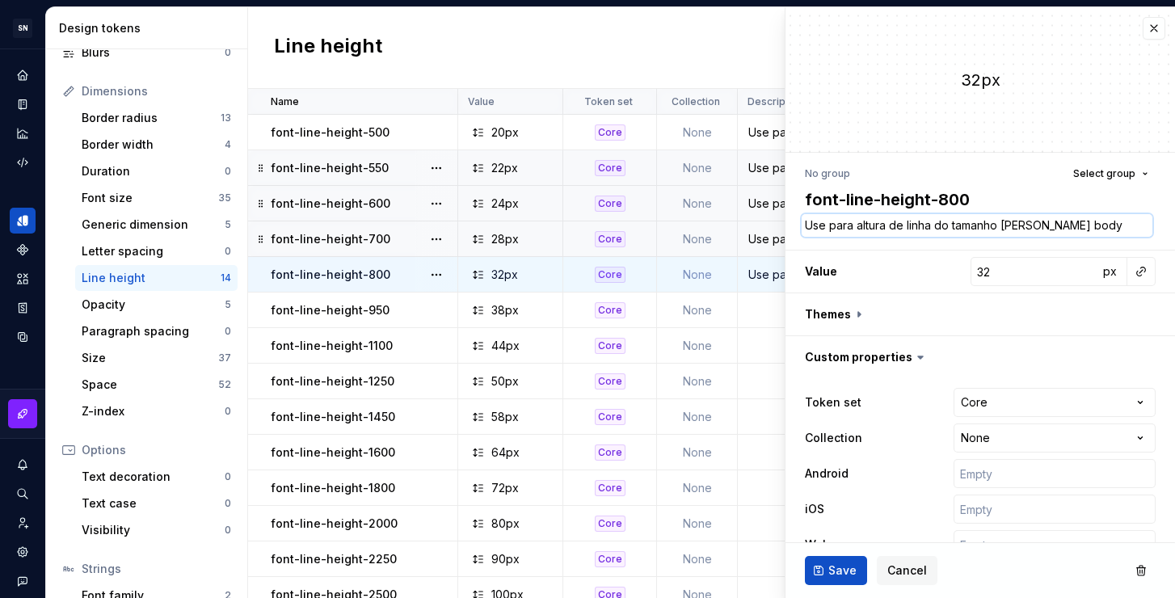
click at [1120, 229] on textarea "Use para altura de linha do tamanho de fonte body 20px." at bounding box center [977, 225] width 351 height 23
click at [1123, 225] on textarea "Use para altura de linha do tamanho de fonte body 20px." at bounding box center [977, 225] width 351 height 23
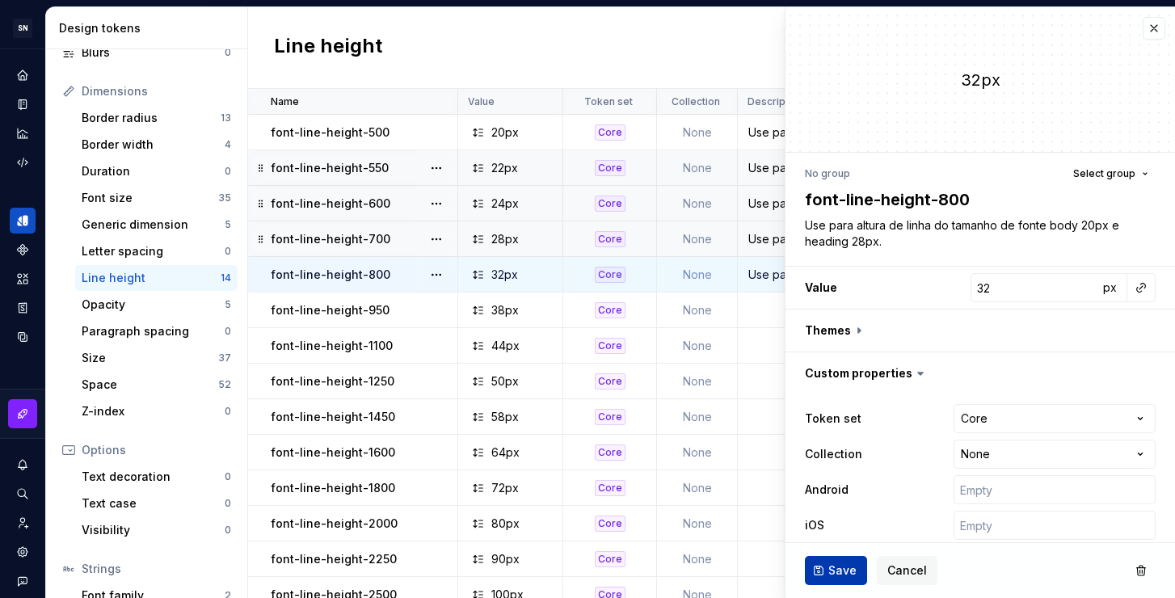
click at [821, 566] on button "Save" at bounding box center [836, 570] width 62 height 29
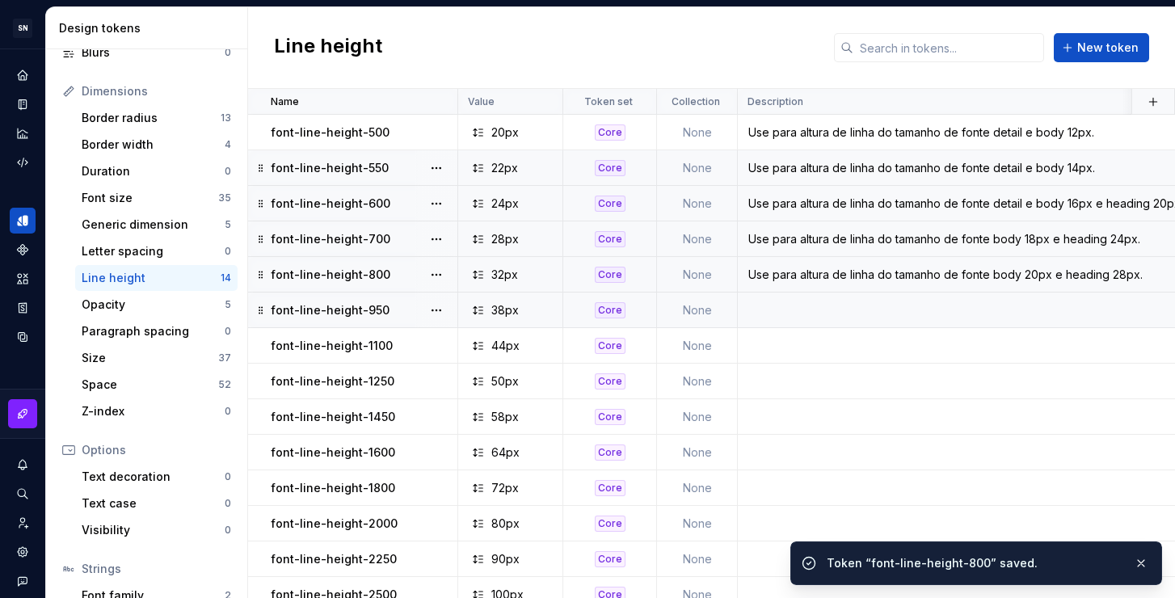
click at [810, 293] on td at bounding box center [1054, 310] width 633 height 36
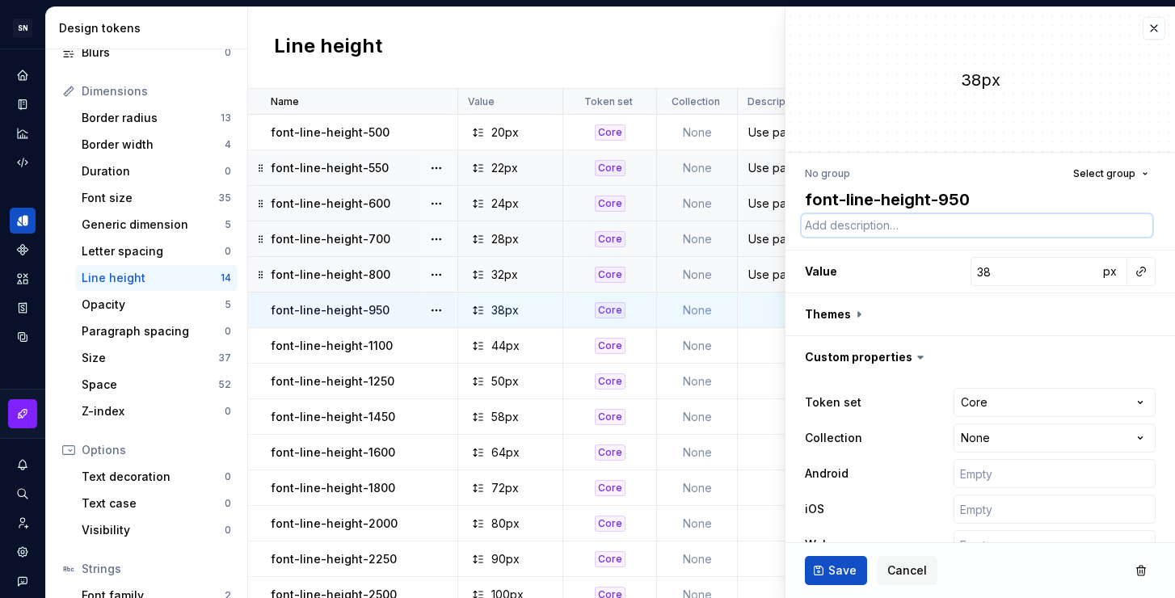
click at [877, 223] on textarea at bounding box center [977, 225] width 351 height 23
paste textarea "Use para altura de linha do tamanho de fonte detail e body 16px e heading 20px."
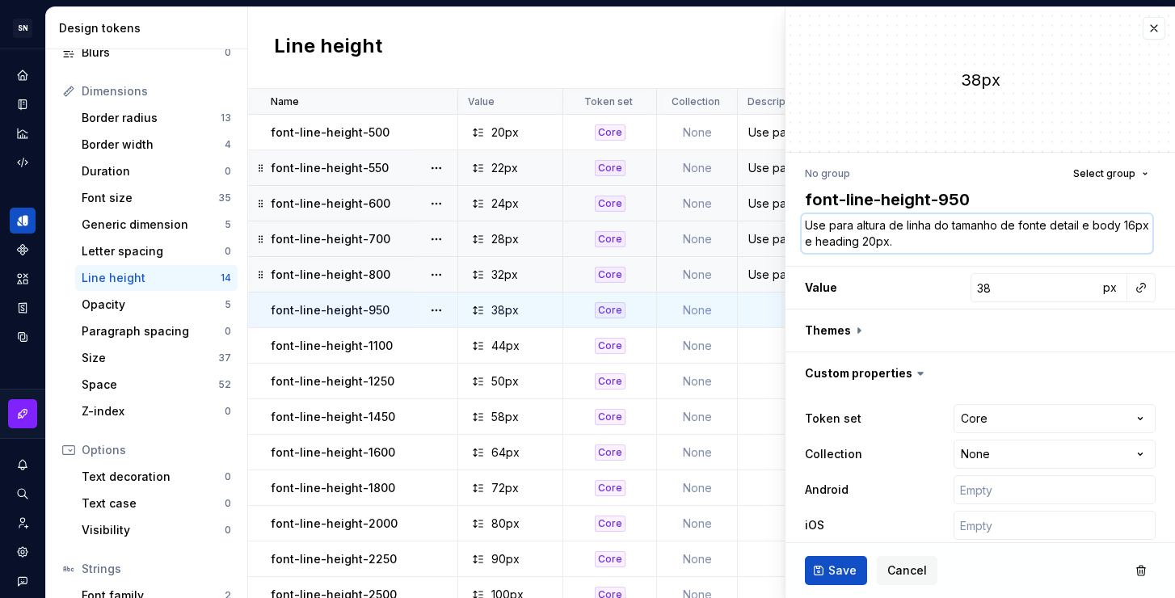
drag, startPoint x: 1051, startPoint y: 225, endPoint x: 1117, endPoint y: 225, distance: 66.3
click at [1117, 225] on textarea "Use para altura de linha do tamanho de fonte detail e body 16px e heading 20px." at bounding box center [977, 233] width 351 height 39
drag, startPoint x: 1088, startPoint y: 222, endPoint x: 1054, endPoint y: 222, distance: 33.9
click at [1054, 222] on textarea "Use para altura de linha do tamanho de fonte 16px e heading 20px." at bounding box center [977, 233] width 351 height 39
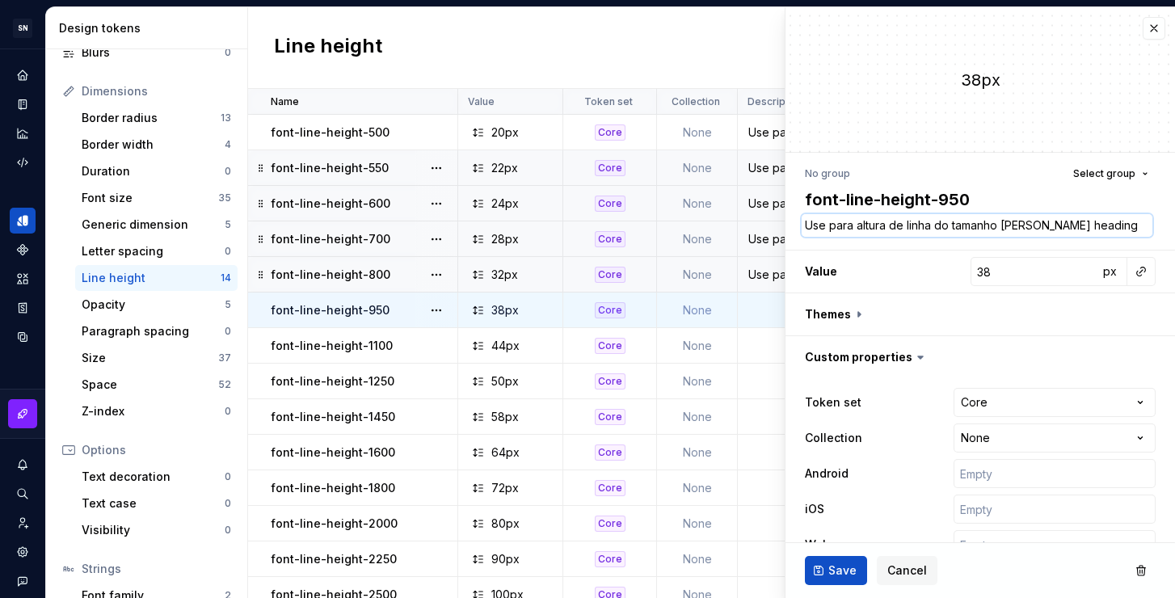
drag, startPoint x: 1108, startPoint y: 224, endPoint x: 1095, endPoint y: 225, distance: 13.0
click at [1095, 225] on textarea "Use para altura de linha do tamanho de fonte heading 20px." at bounding box center [977, 225] width 351 height 23
click at [850, 564] on span "Save" at bounding box center [842, 570] width 28 height 16
click at [755, 343] on td at bounding box center [1054, 346] width 633 height 36
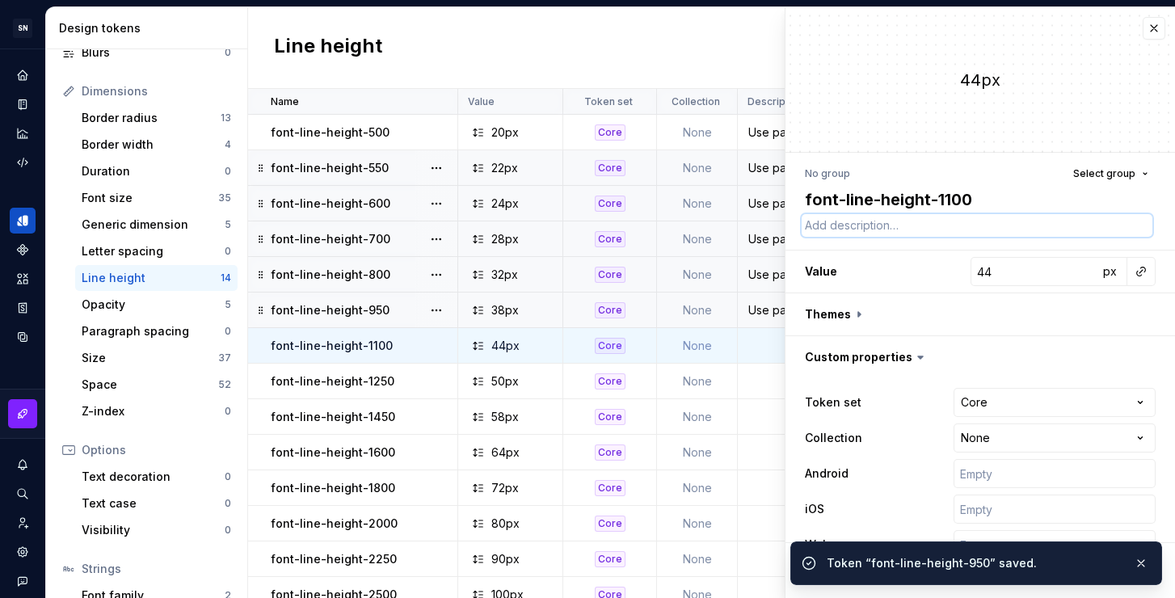
click at [895, 221] on textarea at bounding box center [977, 225] width 351 height 23
paste textarea "Use para altura de linha do tamanho de fonte heading 32px."
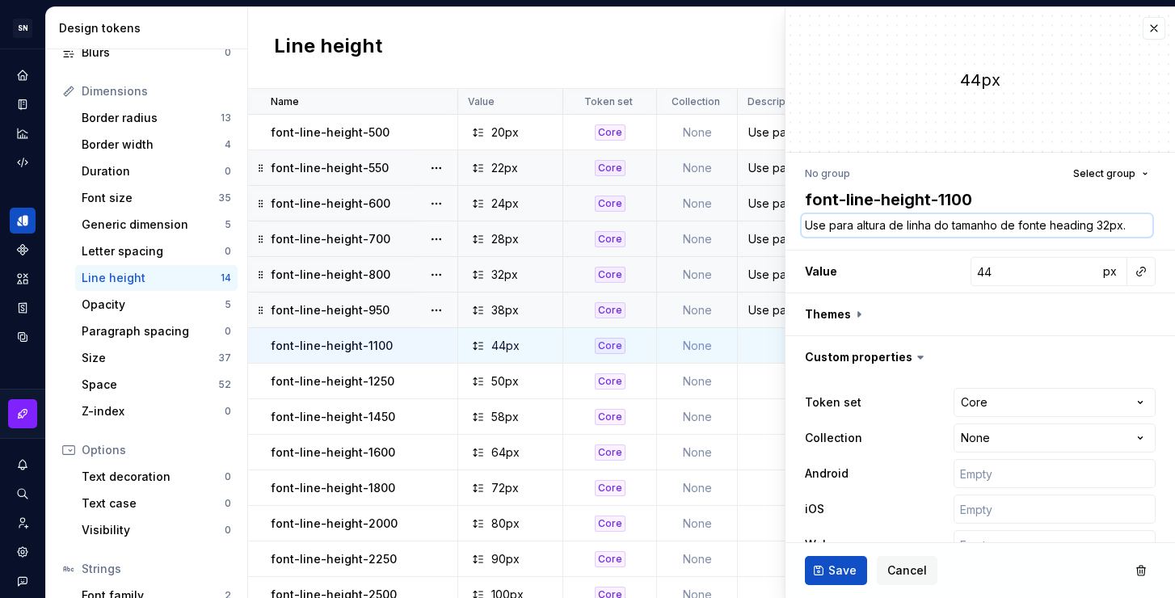
drag, startPoint x: 1107, startPoint y: 225, endPoint x: 1096, endPoint y: 225, distance: 10.5
click at [1096, 225] on textarea "Use para altura de linha do tamanho de fonte heading 32px." at bounding box center [977, 225] width 351 height 23
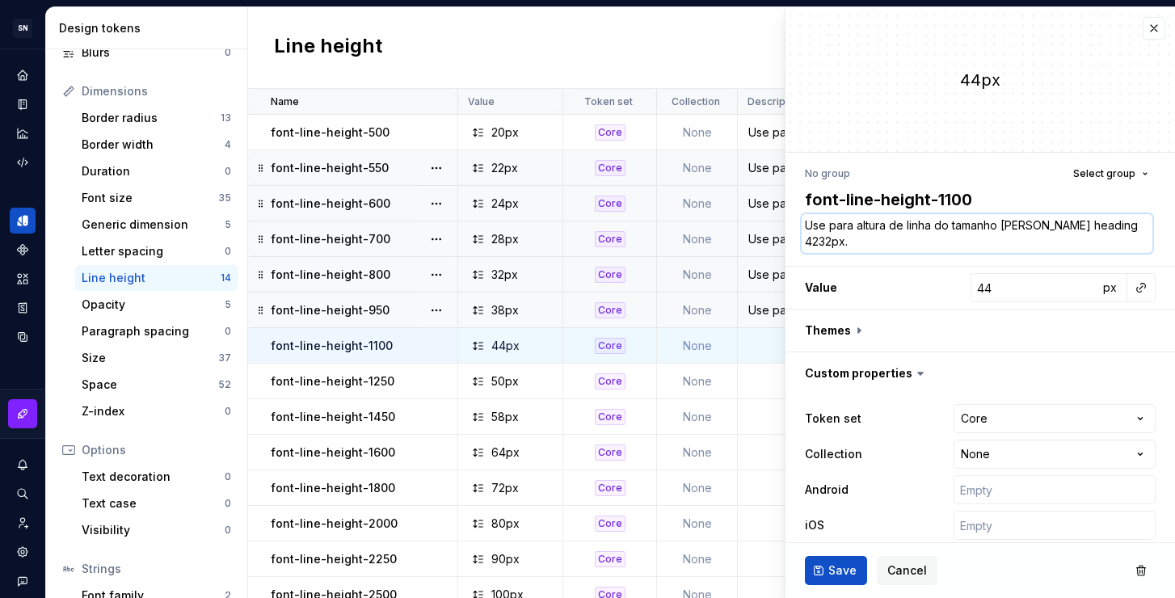
click at [852, 232] on textarea "Use para altura de linha do tamanho de fonte heading 4232px." at bounding box center [977, 233] width 351 height 39
drag, startPoint x: 831, startPoint y: 238, endPoint x: 807, endPoint y: 239, distance: 24.3
click at [807, 239] on textarea "Use para altura de linha do tamanho de fonte heading 4232px." at bounding box center [977, 233] width 351 height 39
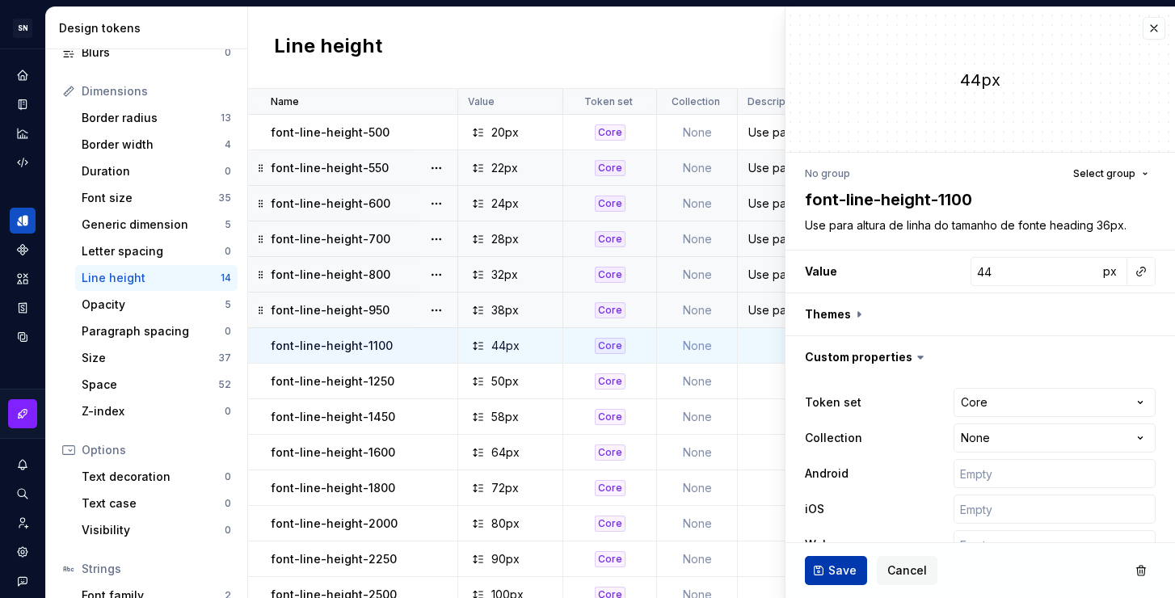
click at [857, 564] on button "Save" at bounding box center [836, 570] width 62 height 29
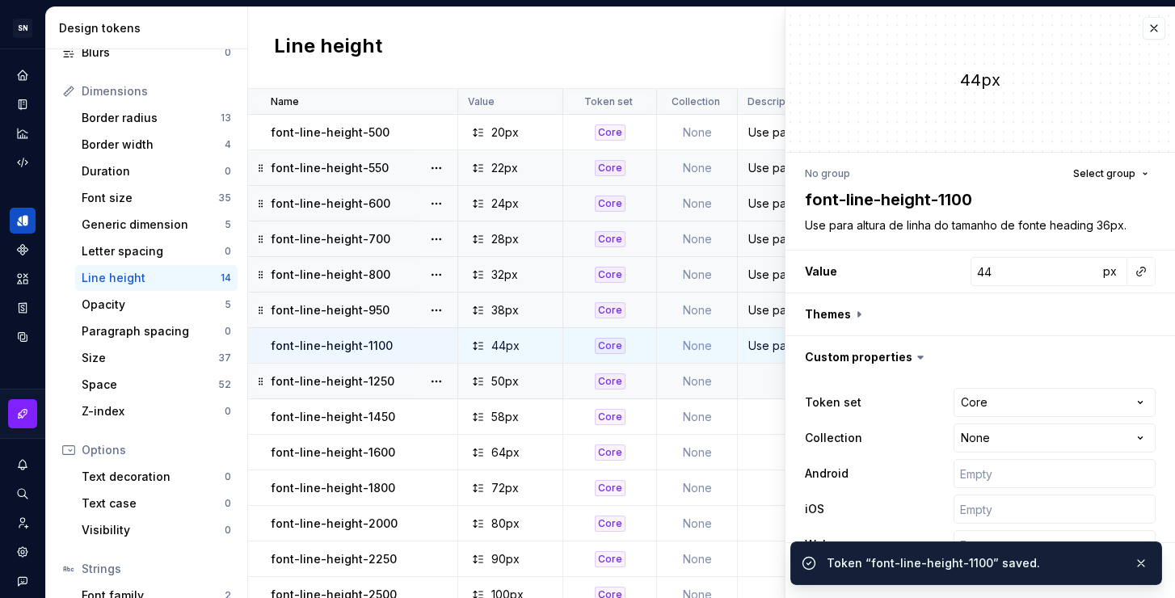
click at [763, 384] on td at bounding box center [1054, 382] width 633 height 36
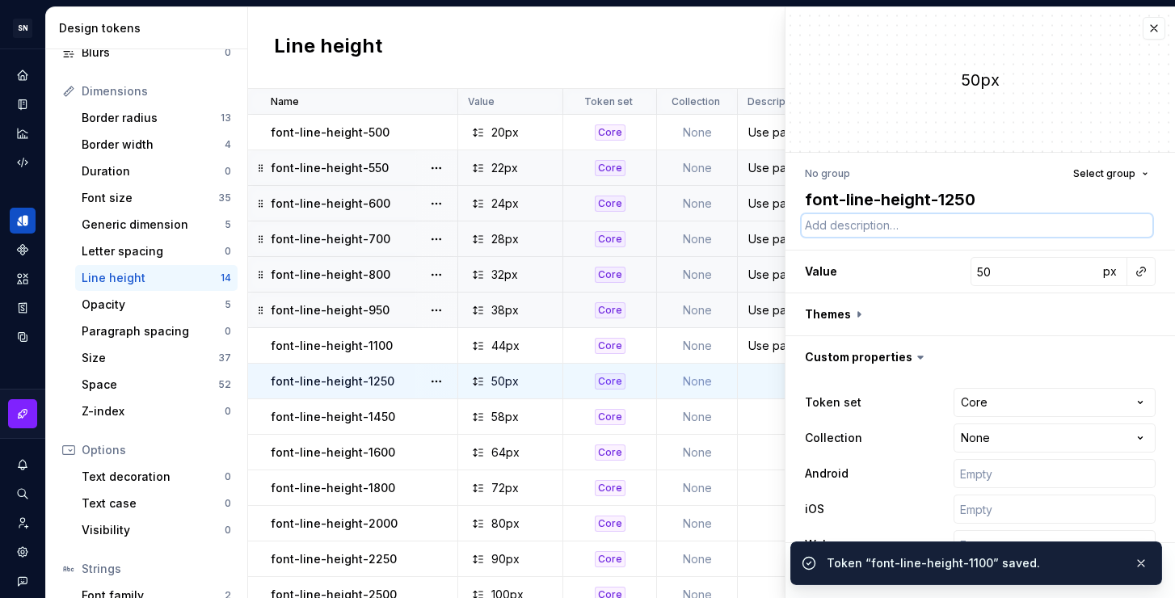
click at [887, 231] on textarea at bounding box center [977, 225] width 351 height 23
paste textarea "Use para altura de linha do tamanho de fonte heading 32px."
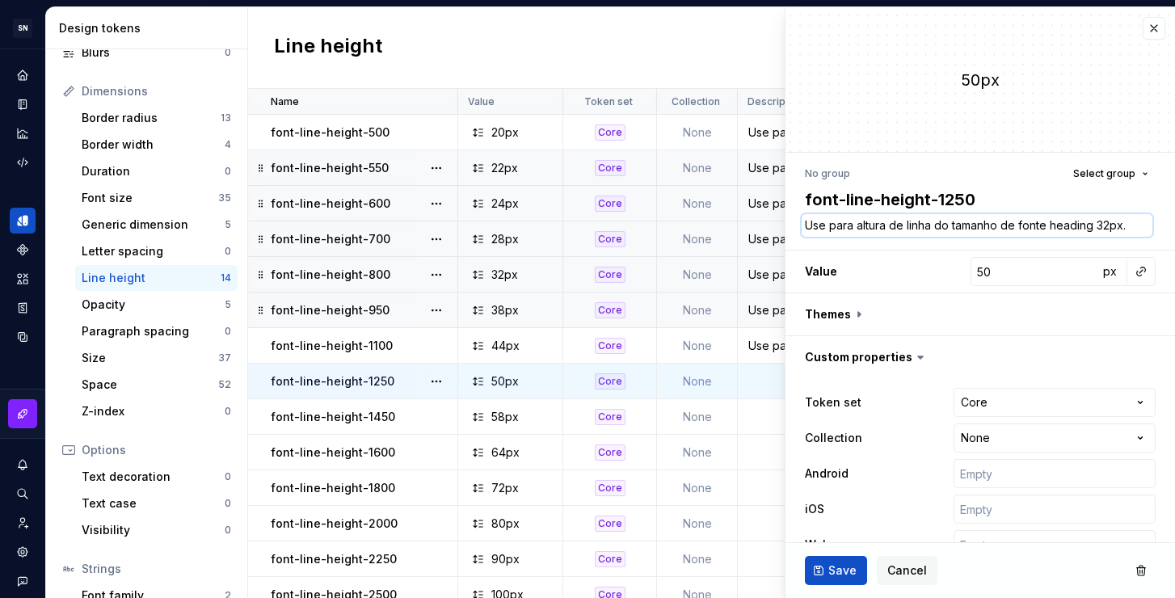
drag, startPoint x: 1105, startPoint y: 225, endPoint x: 1096, endPoint y: 225, distance: 8.9
click at [1096, 225] on textarea "Use para altura de linha do tamanho de fonte heading 32px." at bounding box center [977, 225] width 351 height 23
click at [845, 564] on span "Save" at bounding box center [842, 570] width 28 height 16
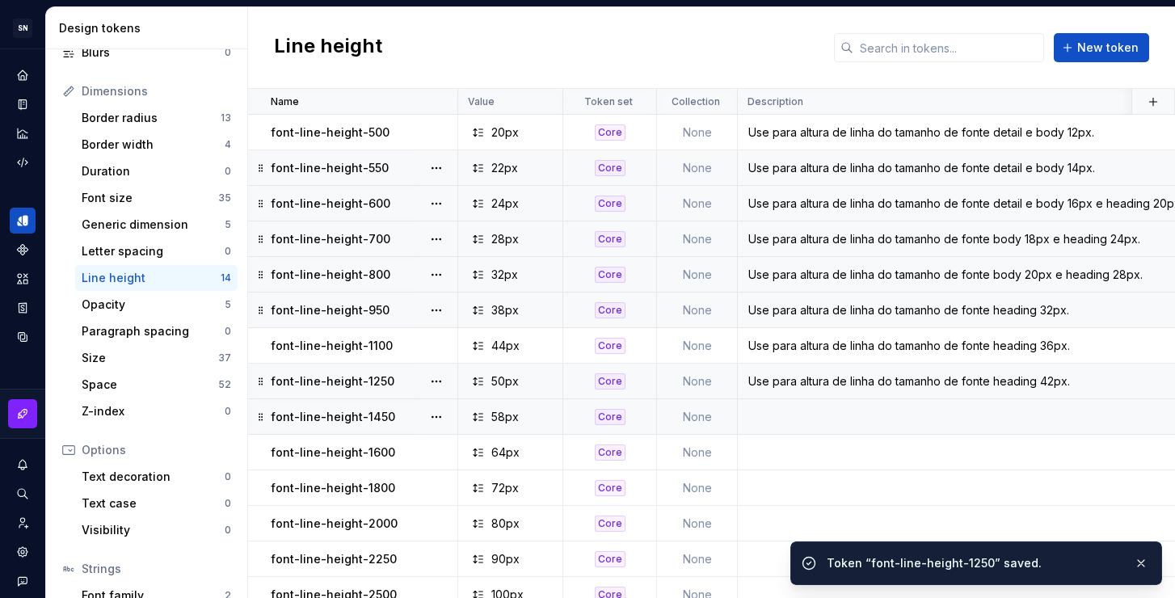
click at [925, 410] on td at bounding box center [1054, 417] width 633 height 36
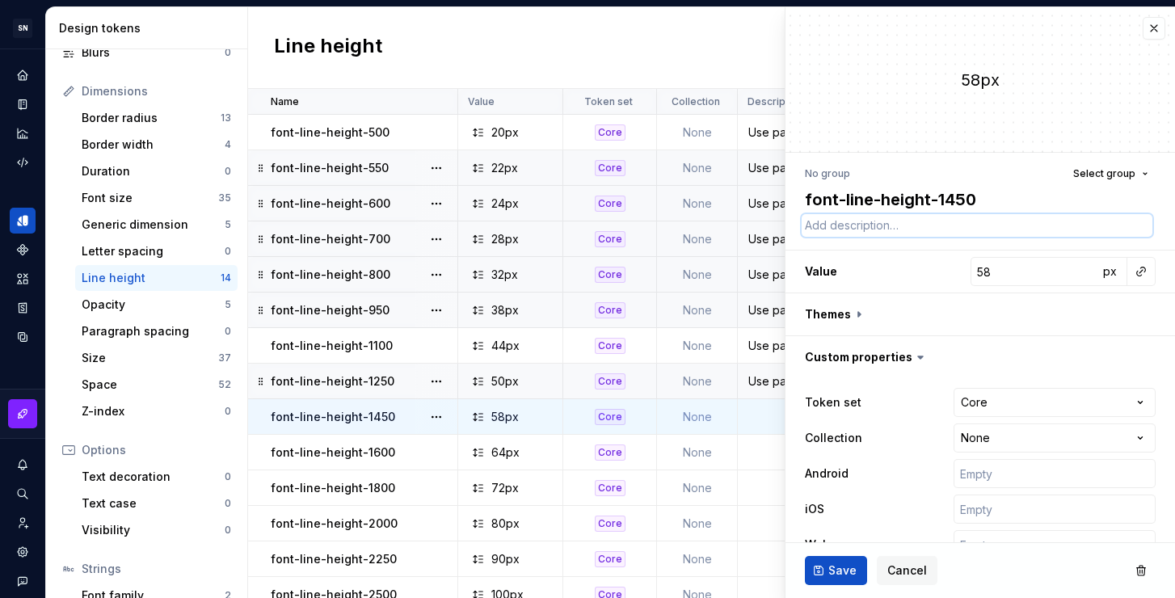
click at [1029, 217] on textarea at bounding box center [977, 225] width 351 height 23
paste textarea "Use para altura de linha do tamanho de fonte heading 32px."
drag, startPoint x: 1106, startPoint y: 225, endPoint x: 1094, endPoint y: 225, distance: 12.1
click at [1094, 225] on textarea "Use para altura de linha do tamanho de fonte heading 32px." at bounding box center [977, 225] width 351 height 23
click at [852, 576] on span "Save" at bounding box center [842, 570] width 28 height 16
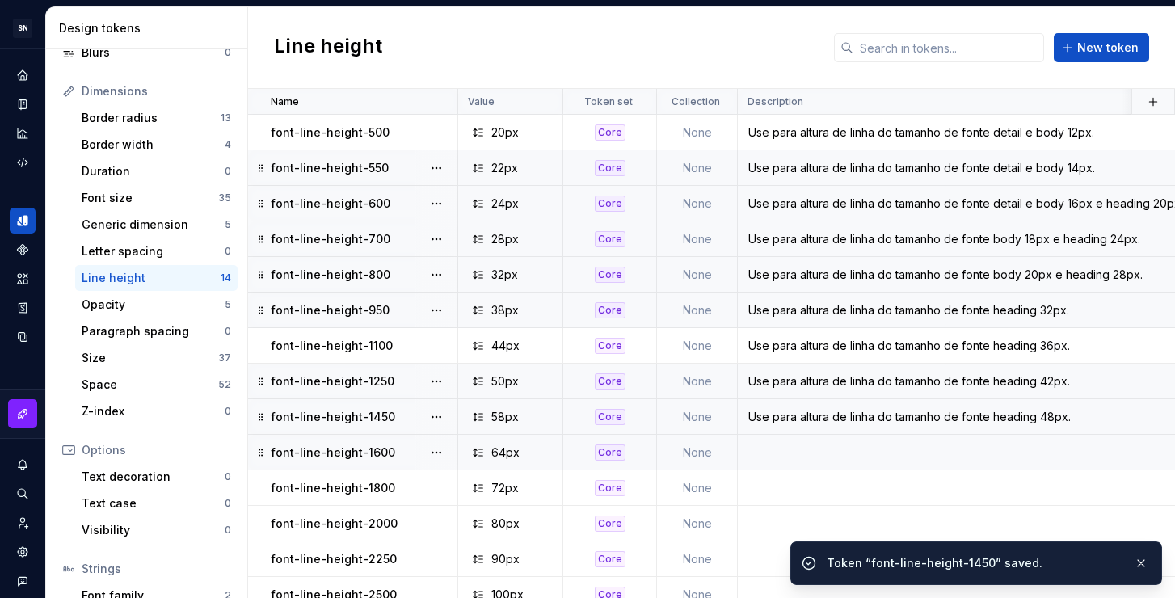
click at [775, 454] on td at bounding box center [1054, 453] width 633 height 36
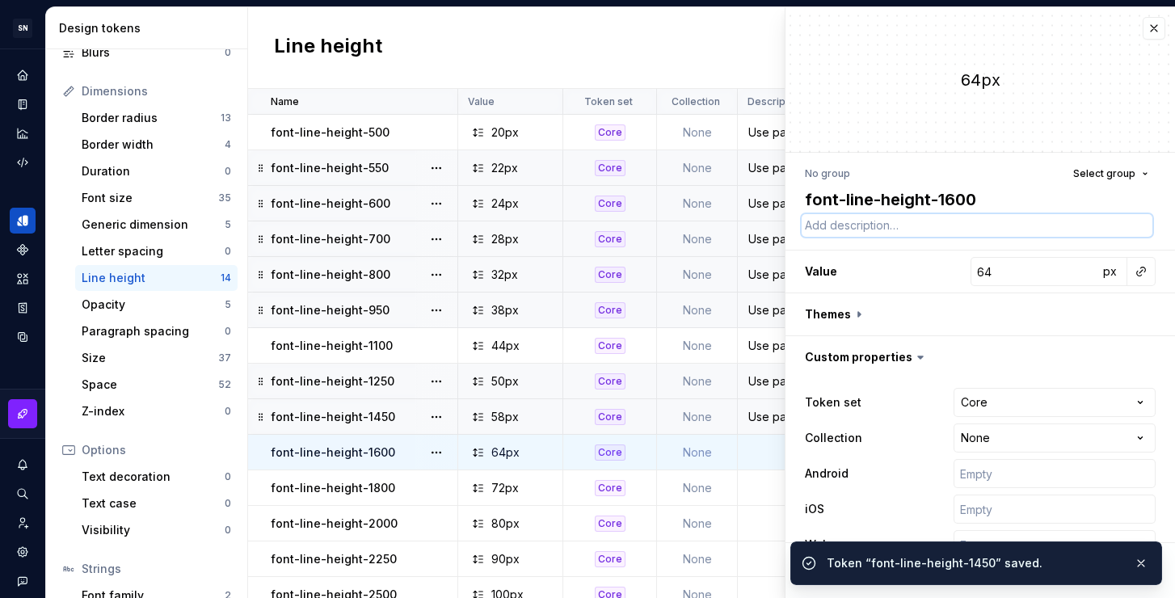
click at [971, 225] on textarea at bounding box center [977, 225] width 351 height 23
paste textarea "Use para altura de linha do tamanho de fonte heading 32px."
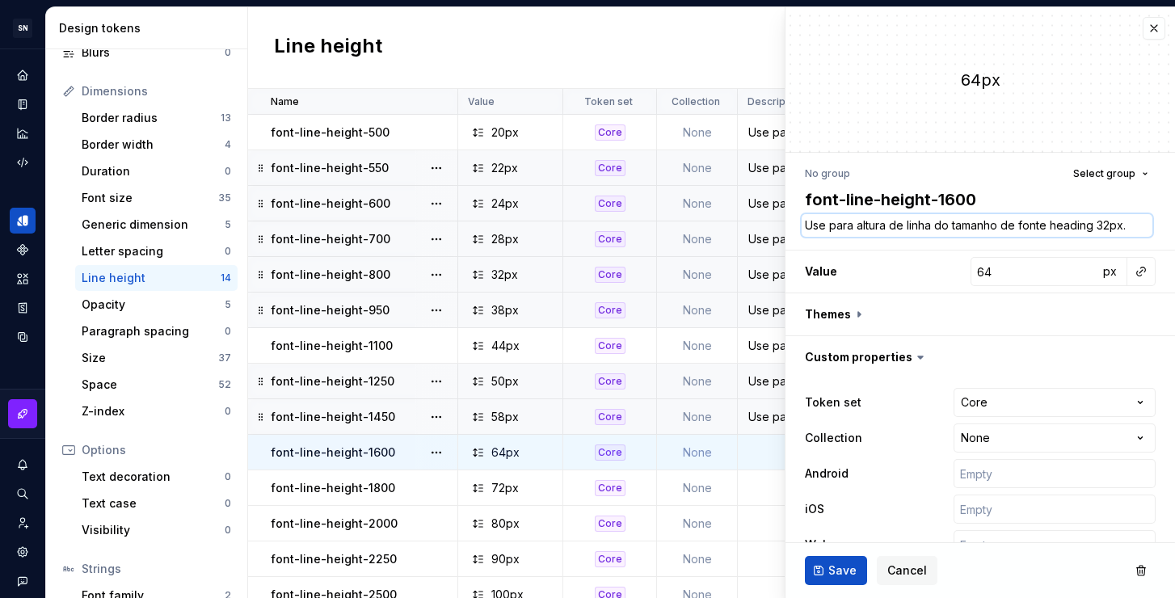
drag, startPoint x: 1107, startPoint y: 226, endPoint x: 1097, endPoint y: 228, distance: 9.8
click at [1097, 228] on textarea "Use para altura de linha do tamanho de fonte heading 32px." at bounding box center [977, 225] width 351 height 23
click at [1073, 229] on textarea "Use para altura de linha do tamanho de fonte heading 32px." at bounding box center [977, 225] width 351 height 23
drag, startPoint x: 1108, startPoint y: 223, endPoint x: 1096, endPoint y: 226, distance: 11.8
click at [1096, 226] on textarea "Use para altura de linha do tamanho de fonte heading 32px." at bounding box center [977, 225] width 351 height 23
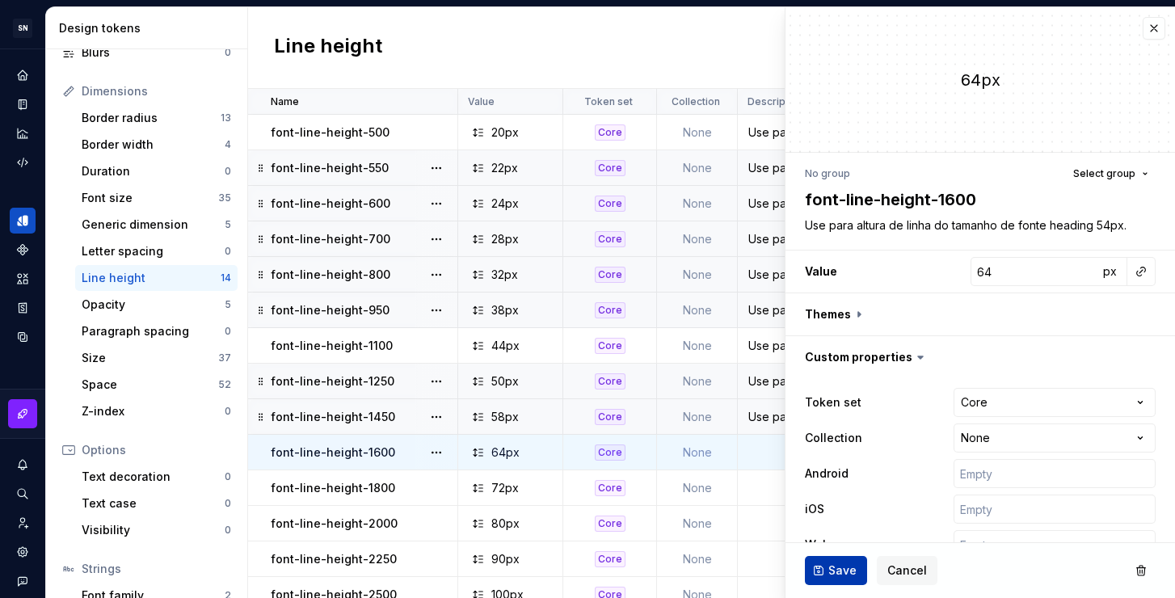
click at [844, 570] on span "Save" at bounding box center [842, 570] width 28 height 16
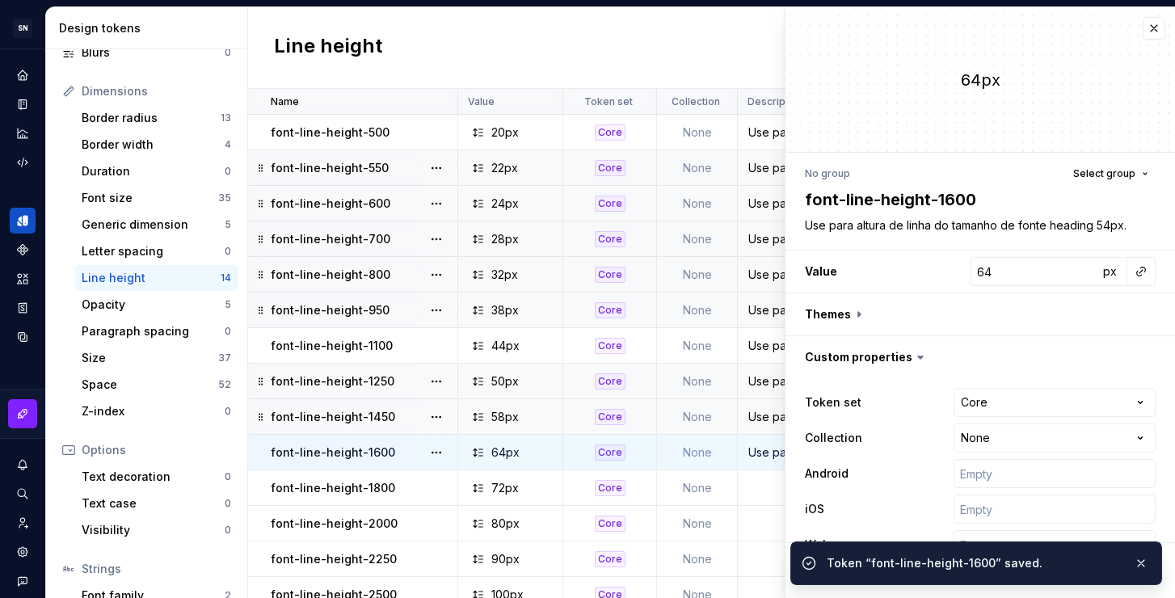
click at [762, 492] on td at bounding box center [1054, 488] width 633 height 36
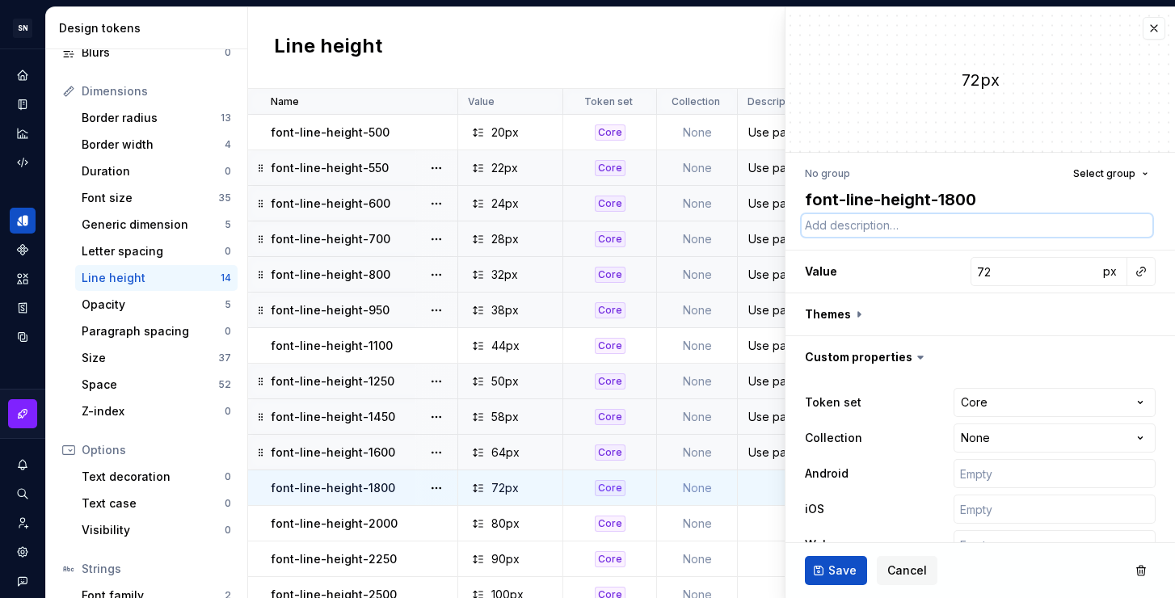
click at [988, 228] on textarea at bounding box center [977, 225] width 351 height 23
paste textarea "Use para altura de linha do tamanho de fonte heading 32px."
drag, startPoint x: 1109, startPoint y: 229, endPoint x: 1094, endPoint y: 228, distance: 15.4
click at [1094, 228] on textarea "Use para altura de linha do tamanho de fonte heading 32px." at bounding box center [977, 225] width 351 height 23
click at [841, 579] on button "Save" at bounding box center [836, 570] width 62 height 29
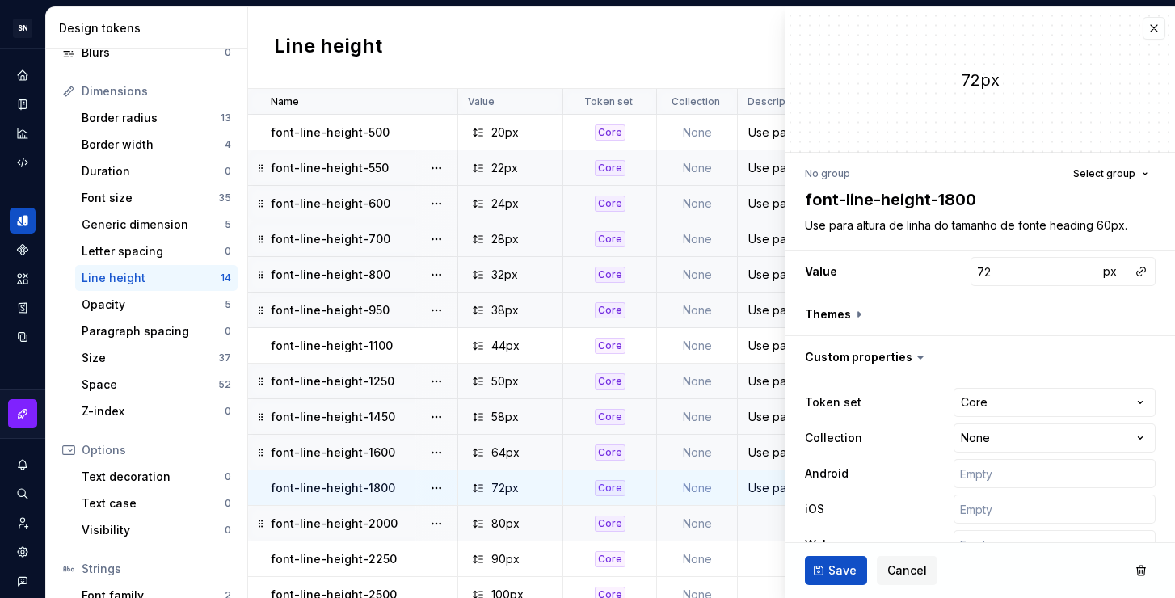
click at [759, 527] on td at bounding box center [1054, 524] width 633 height 36
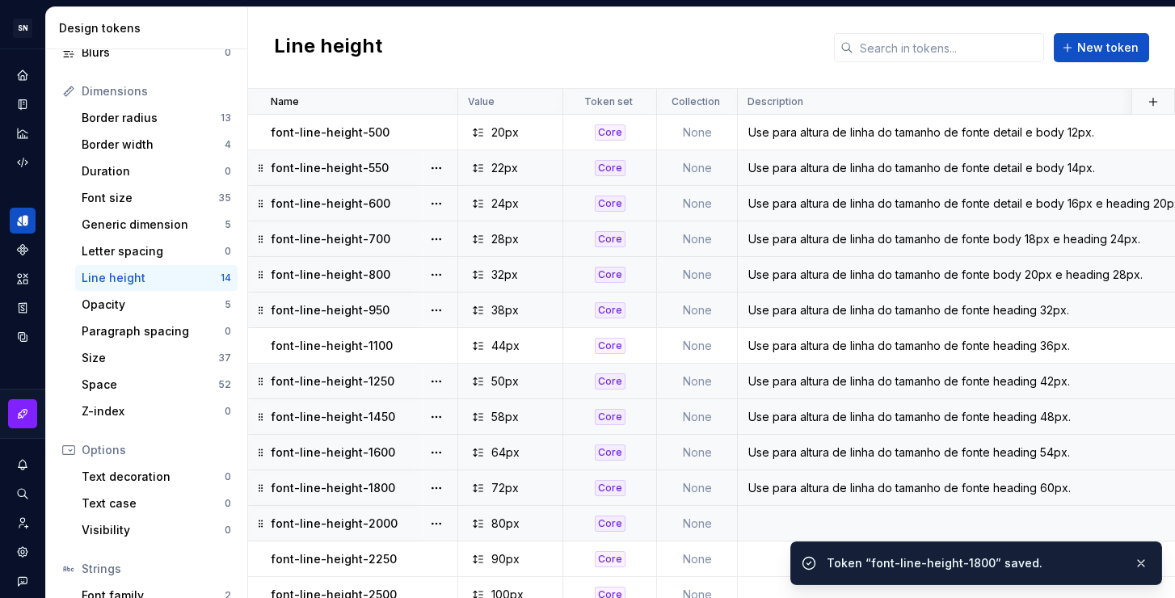
click at [760, 524] on td at bounding box center [1054, 524] width 633 height 36
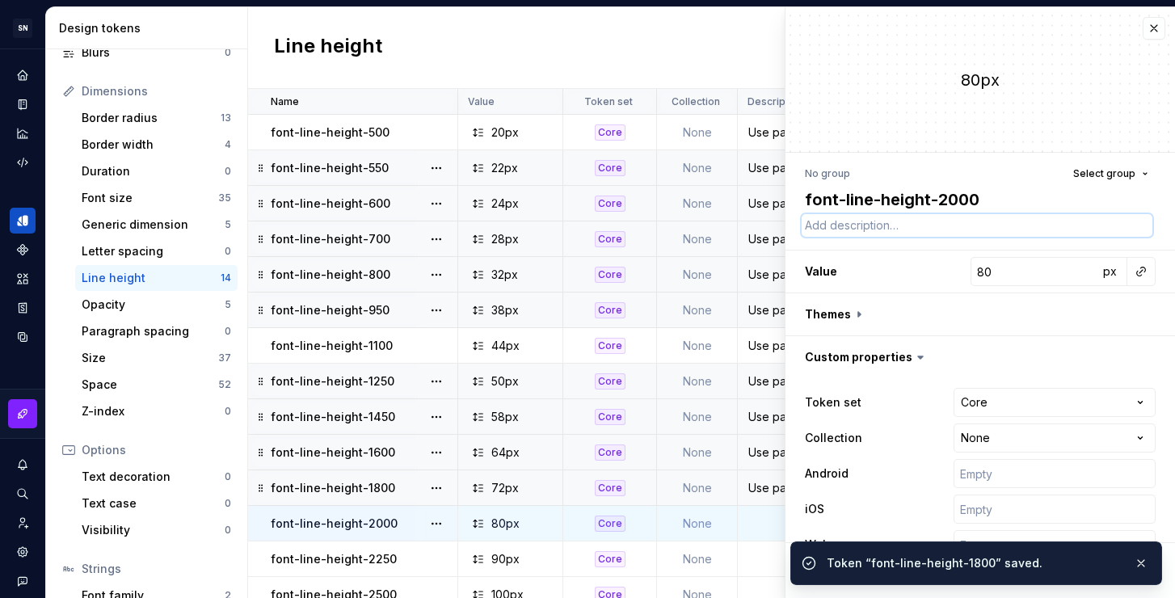
click at [949, 230] on textarea at bounding box center [977, 225] width 351 height 23
paste textarea "Use para altura de linha do tamanho de fonte heading 32px."
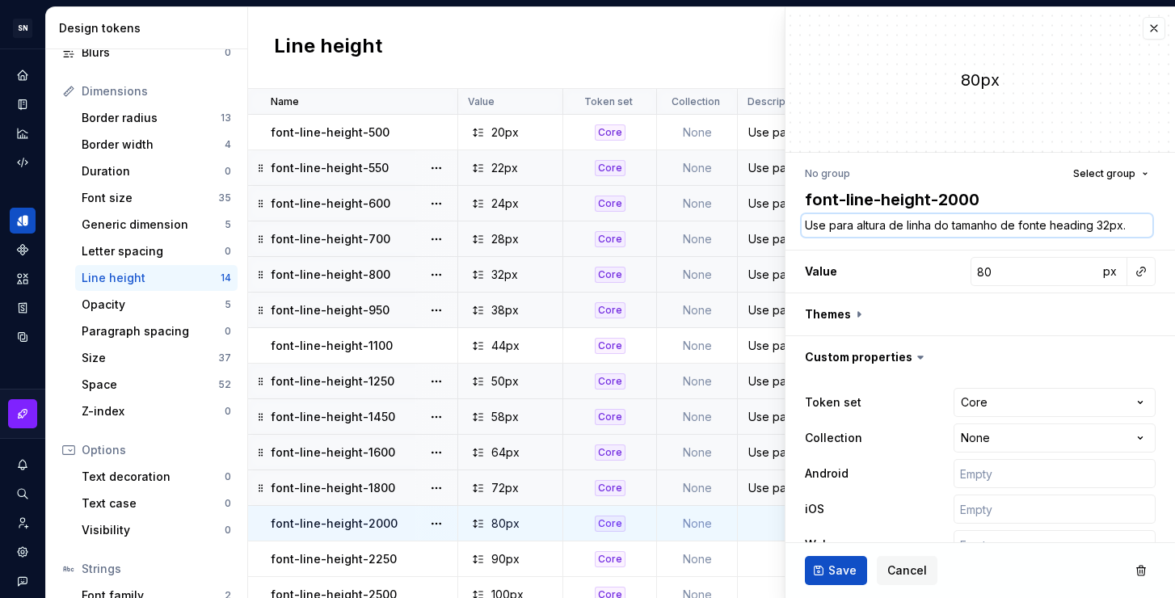
click at [1061, 223] on textarea "Use para altura de linha do tamanho de fonte heading 32px." at bounding box center [977, 225] width 351 height 23
drag, startPoint x: 1105, startPoint y: 226, endPoint x: 1095, endPoint y: 225, distance: 9.8
click at [1095, 225] on textarea "Use para altura de linha do tamanho de fonte heading 32px." at bounding box center [977, 225] width 351 height 23
drag, startPoint x: 1107, startPoint y: 226, endPoint x: 1096, endPoint y: 227, distance: 11.3
click at [1096, 227] on textarea "Use para altura de linha do tamanho de fonte heading 32px." at bounding box center [977, 225] width 351 height 23
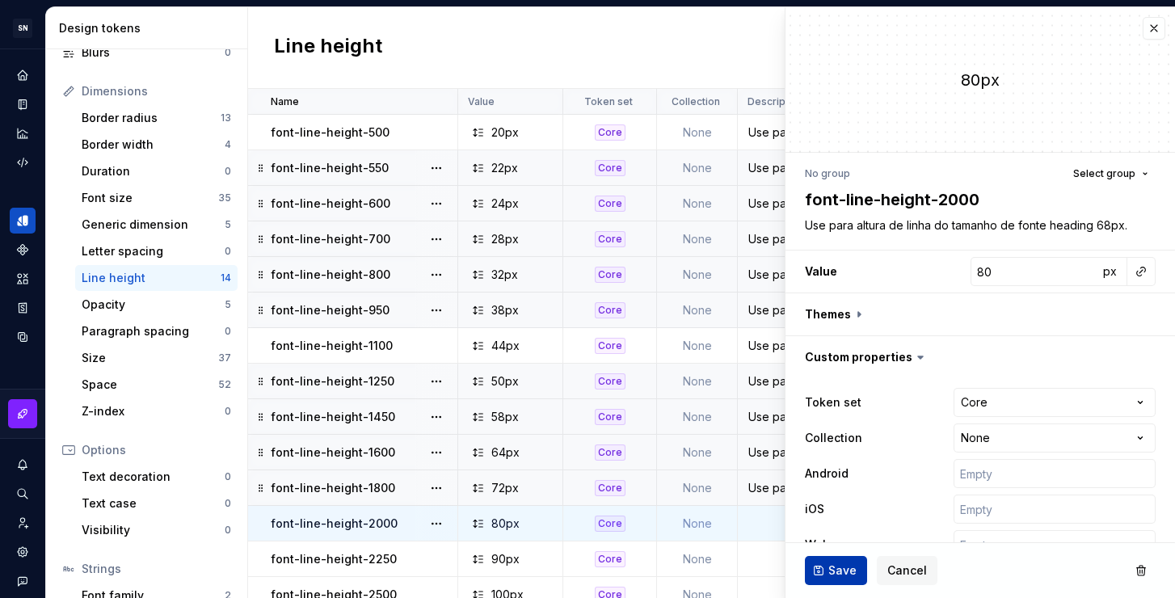
click at [835, 570] on span "Save" at bounding box center [842, 570] width 28 height 16
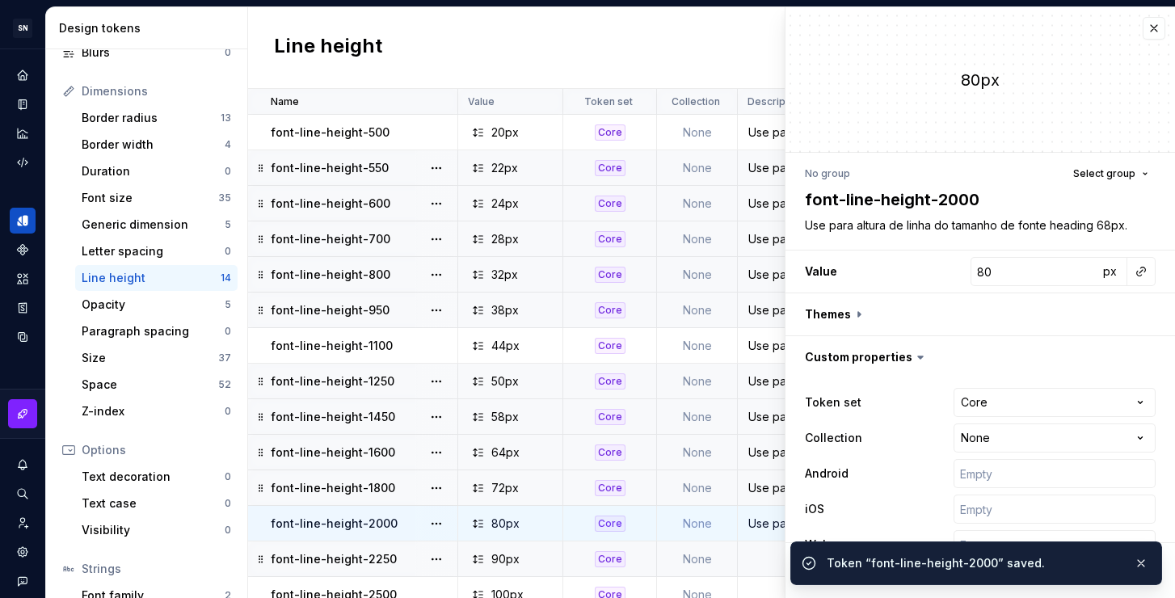
click at [755, 562] on td at bounding box center [1054, 559] width 633 height 36
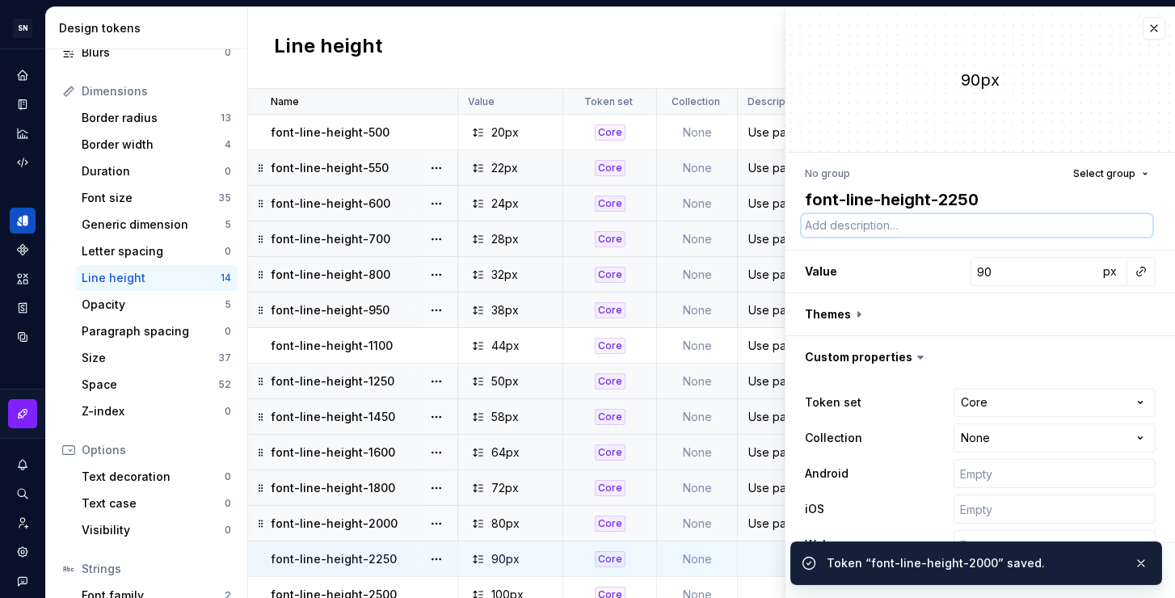
click at [937, 229] on textarea at bounding box center [977, 225] width 351 height 23
paste textarea "Use para altura de linha do tamanho de fonte heading 32px."
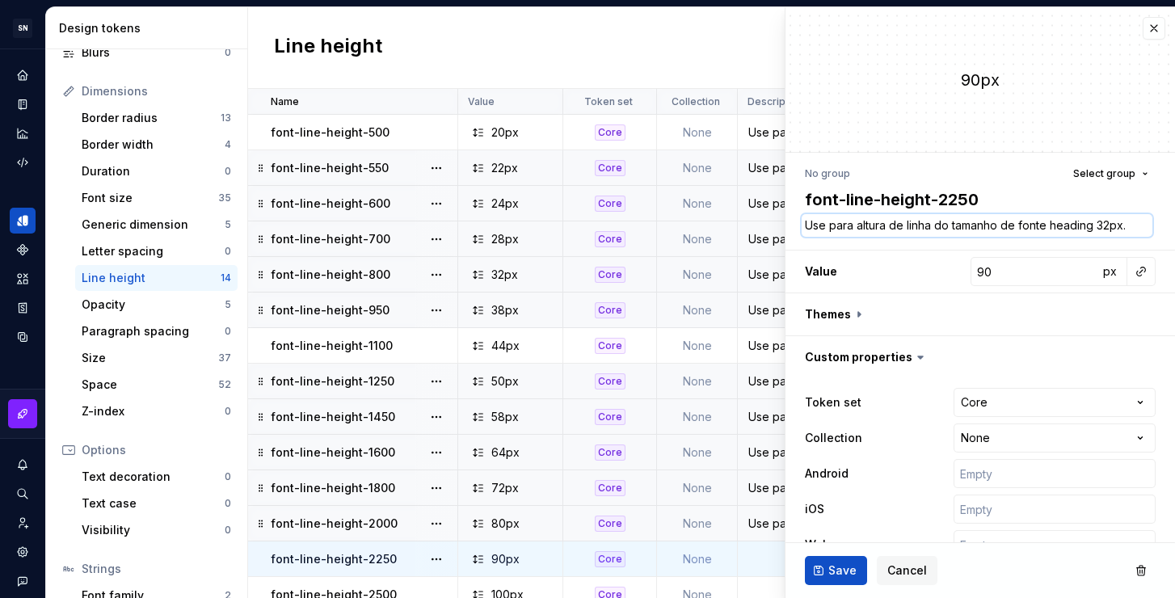
drag, startPoint x: 1087, startPoint y: 226, endPoint x: 1100, endPoint y: 222, distance: 13.5
click at [1087, 226] on textarea "Use para altura de linha do tamanho de fonte heading 32px." at bounding box center [977, 225] width 351 height 23
drag, startPoint x: 1107, startPoint y: 224, endPoint x: 1096, endPoint y: 226, distance: 10.8
click at [1096, 226] on textarea "Use para altura de linha do tamanho de fonte heading 32px." at bounding box center [977, 225] width 351 height 23
click at [823, 568] on button "Save" at bounding box center [836, 570] width 62 height 29
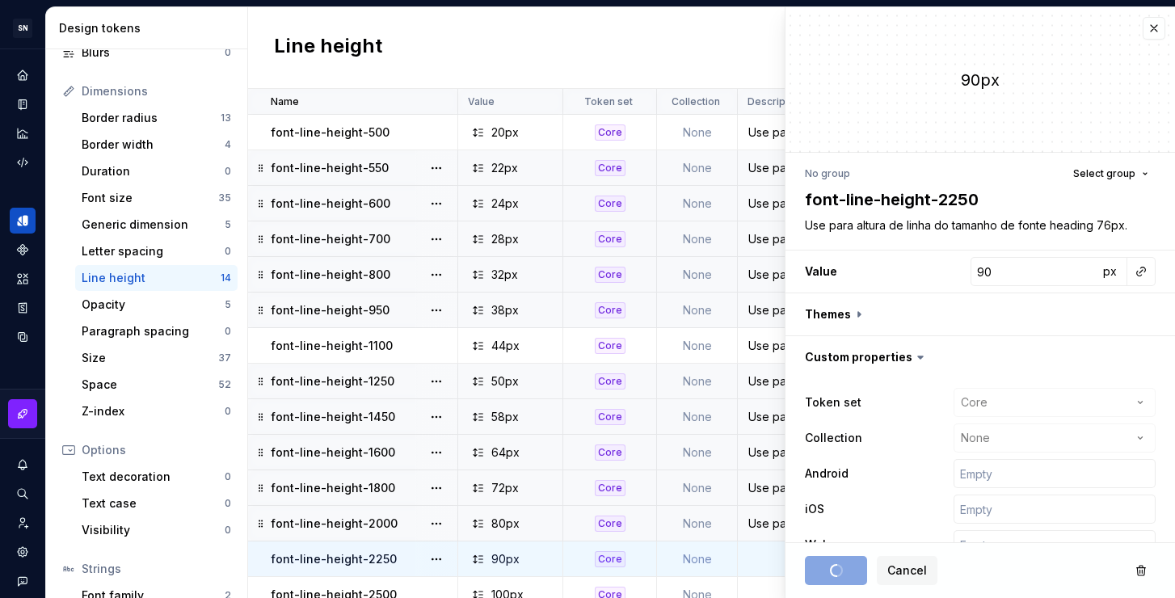
scroll to position [23, 0]
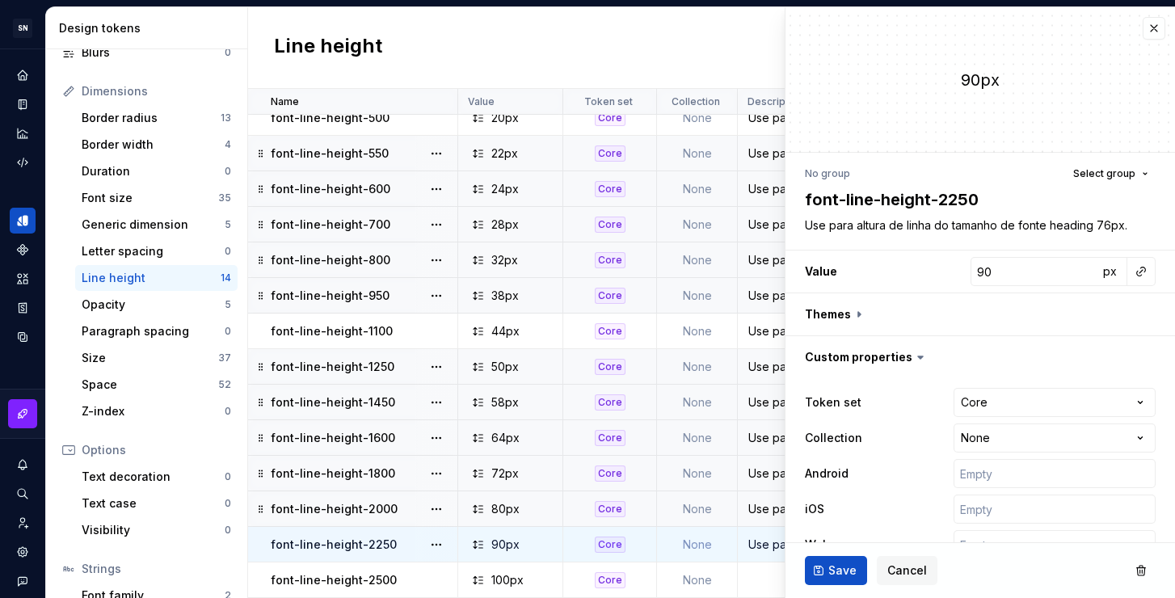
click at [760, 569] on td at bounding box center [1054, 580] width 633 height 36
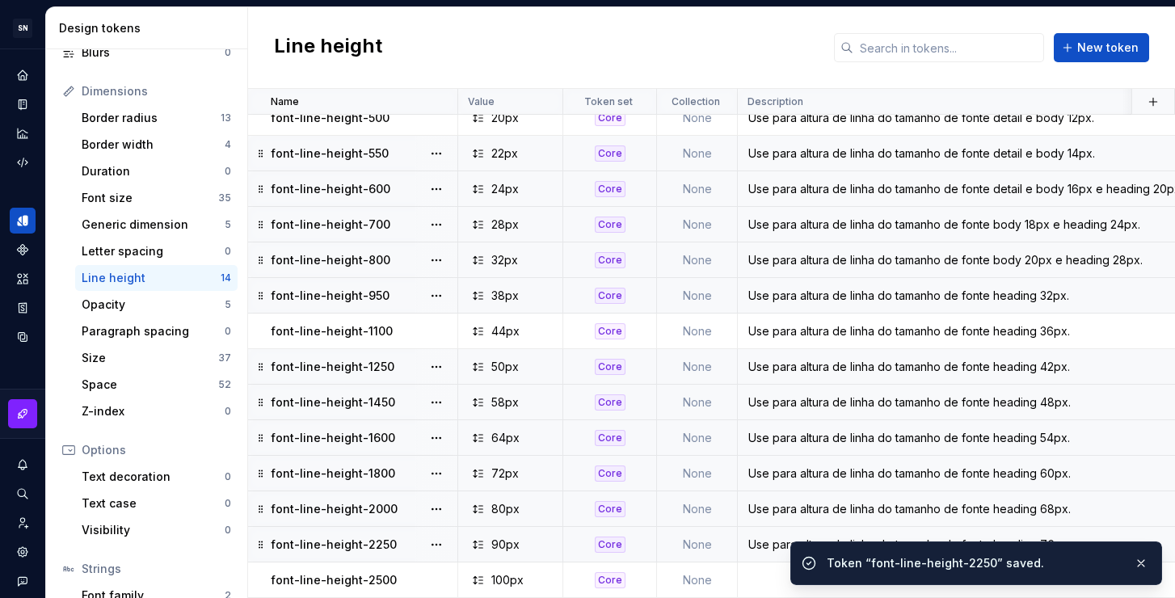
click at [760, 569] on td at bounding box center [1054, 580] width 633 height 36
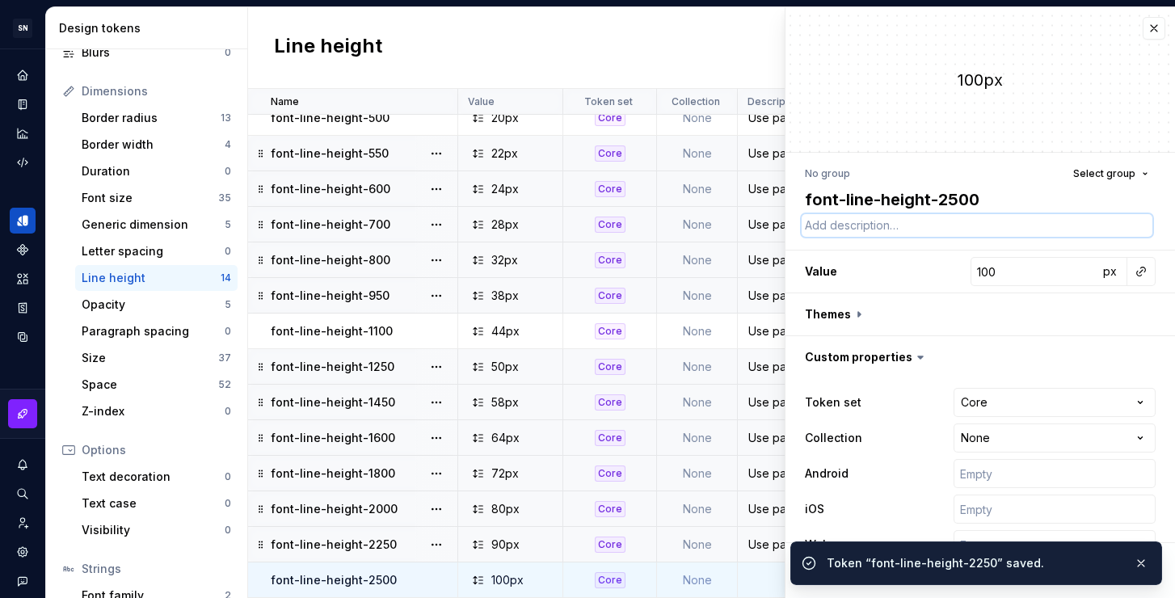
click at [930, 226] on textarea at bounding box center [977, 225] width 351 height 23
paste textarea "Use para altura de linha do tamanho de fonte heading 32px."
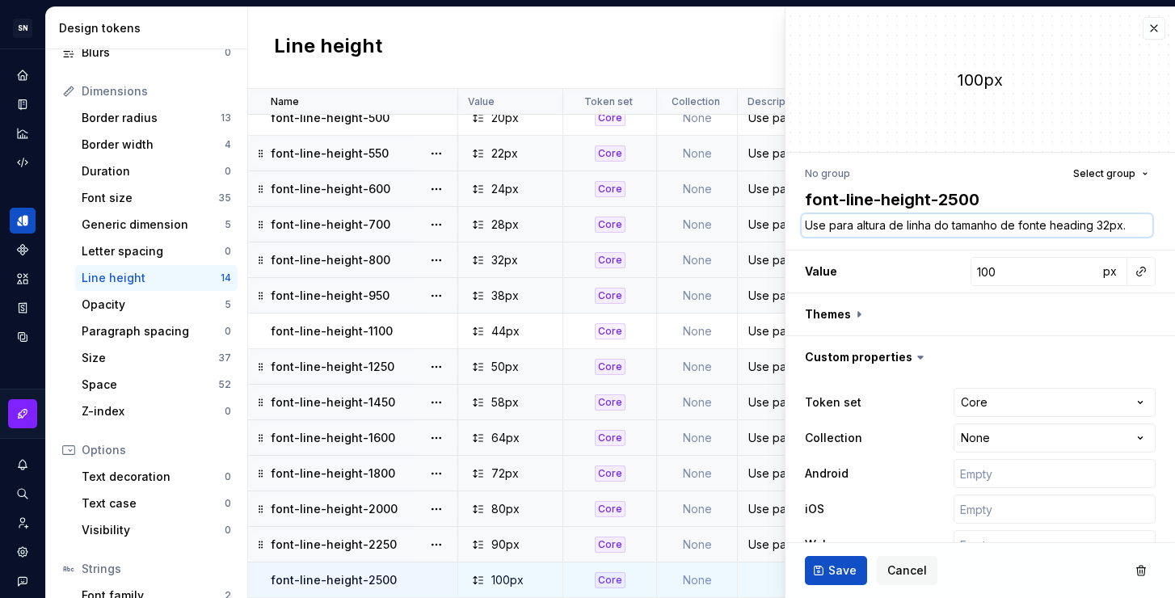
click at [1082, 229] on textarea "Use para altura de linha do tamanho de fonte heading 32px." at bounding box center [977, 225] width 351 height 23
drag, startPoint x: 1107, startPoint y: 229, endPoint x: 1097, endPoint y: 229, distance: 9.7
click at [1097, 229] on textarea "Use para altura de linha do tamanho de fonte heading 32px." at bounding box center [977, 225] width 351 height 23
click at [848, 571] on span "Save" at bounding box center [842, 570] width 28 height 16
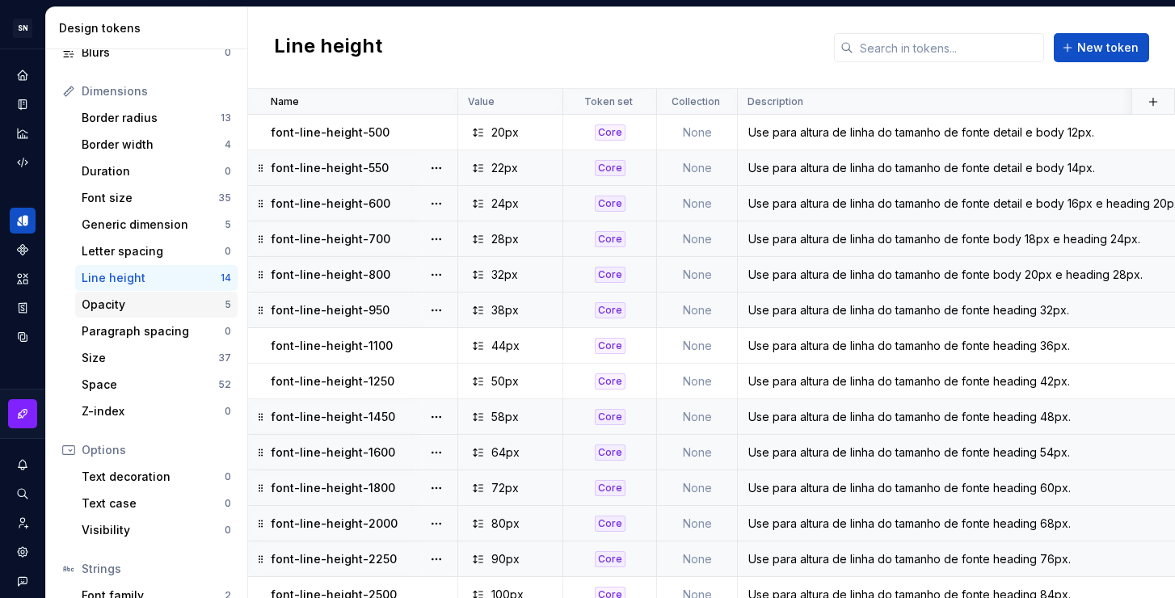
click at [170, 302] on div "Opacity" at bounding box center [153, 305] width 143 height 16
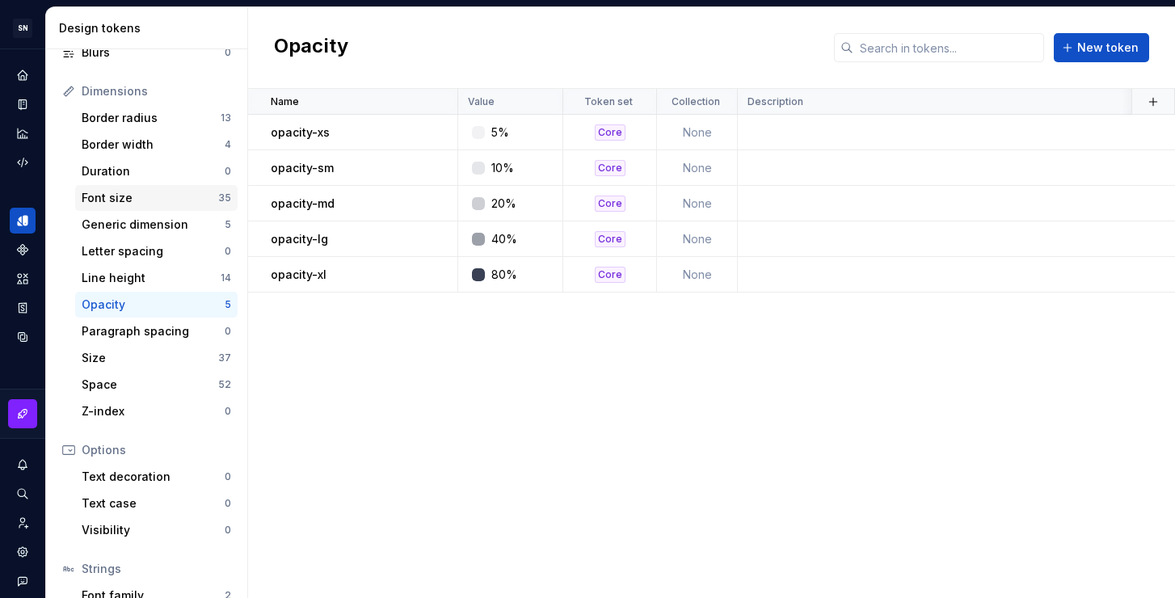
click at [146, 192] on div "Font size" at bounding box center [150, 198] width 137 height 16
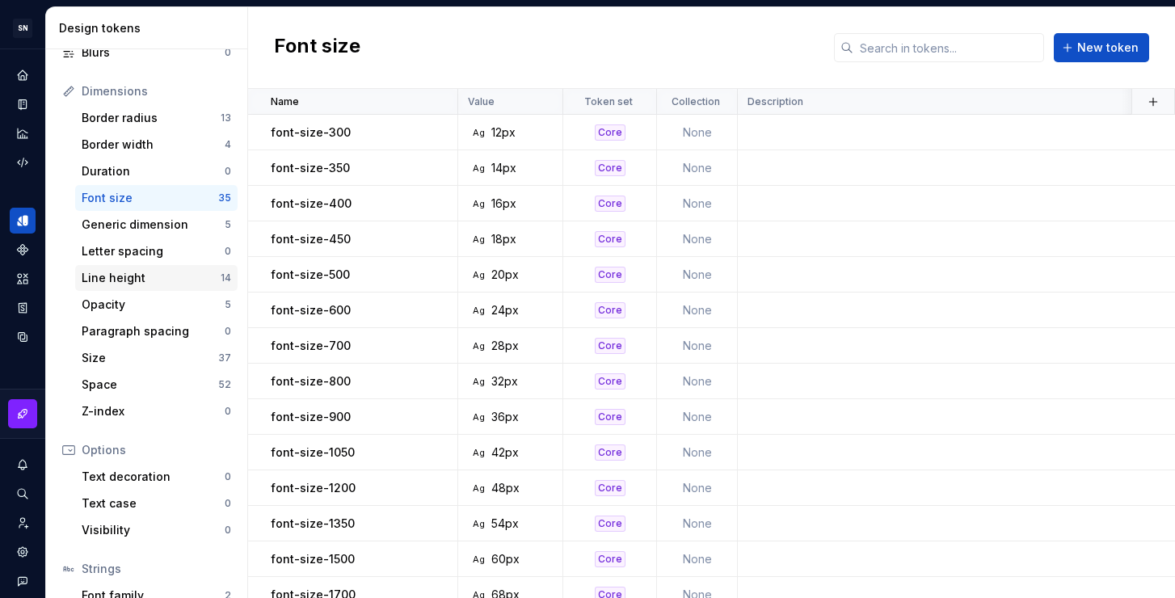
click at [134, 282] on div "Line height" at bounding box center [151, 278] width 139 height 16
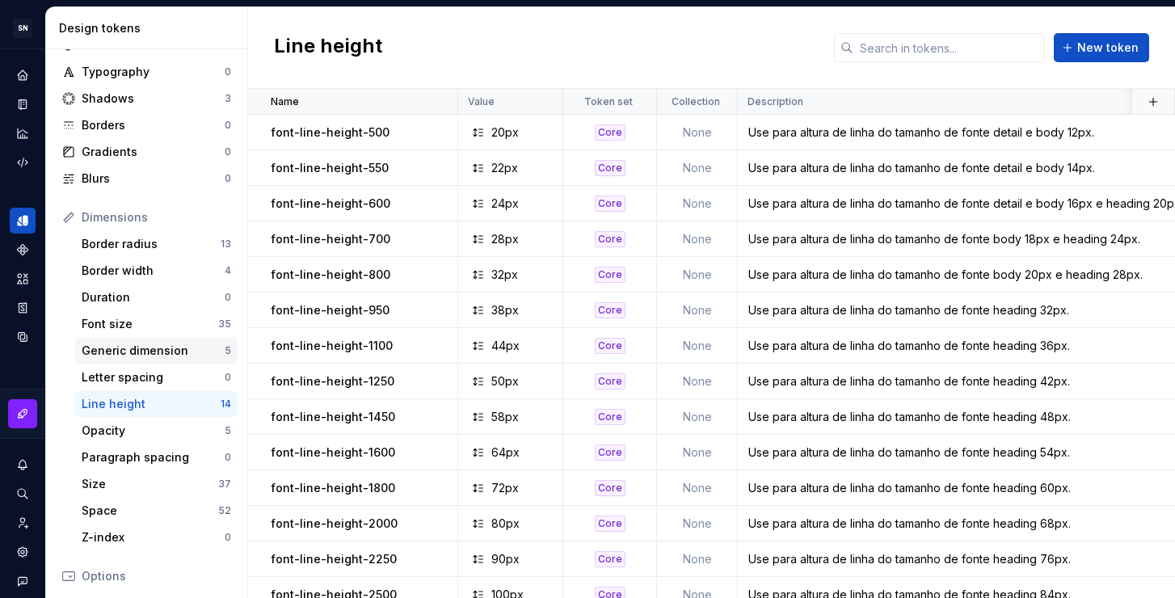
scroll to position [70, 0]
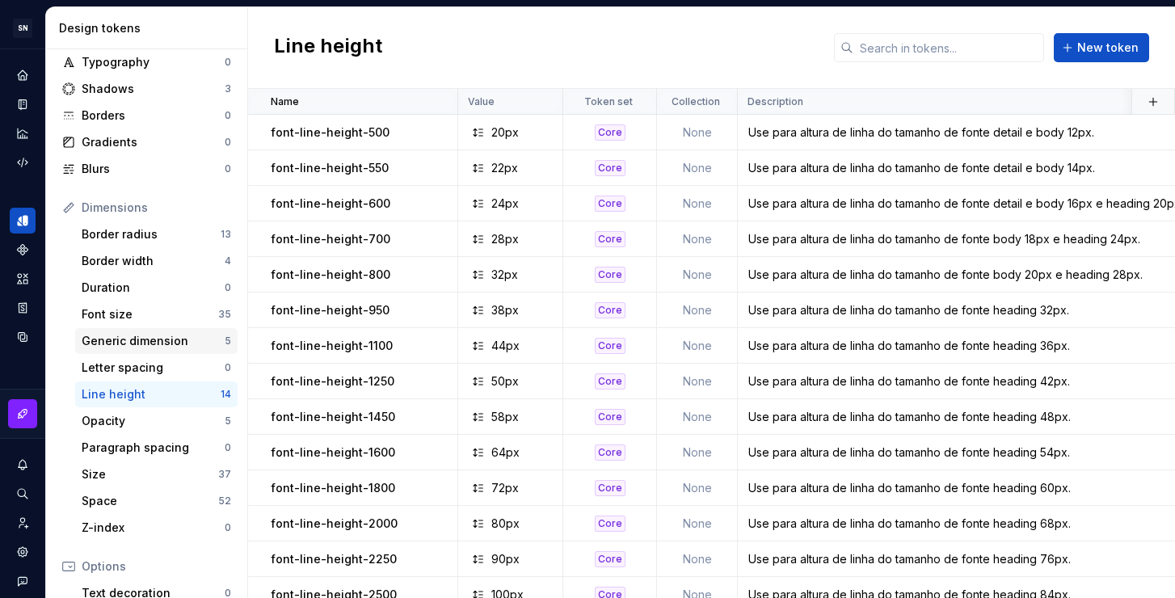
click at [166, 337] on div "Generic dimension" at bounding box center [153, 341] width 143 height 16
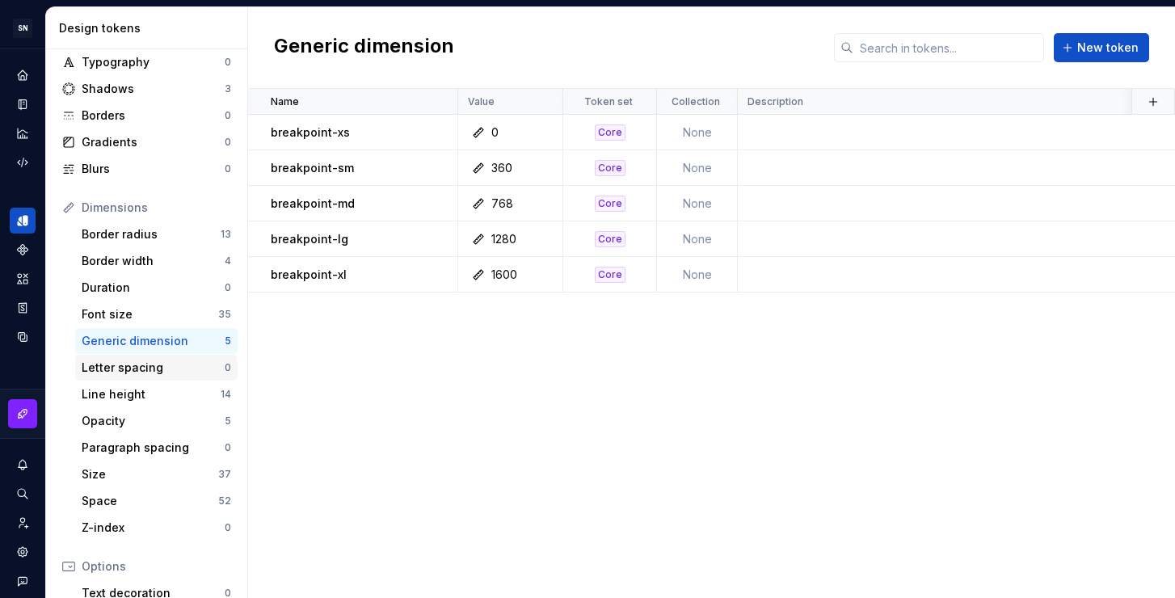
click at [163, 363] on div "Letter spacing" at bounding box center [153, 368] width 143 height 16
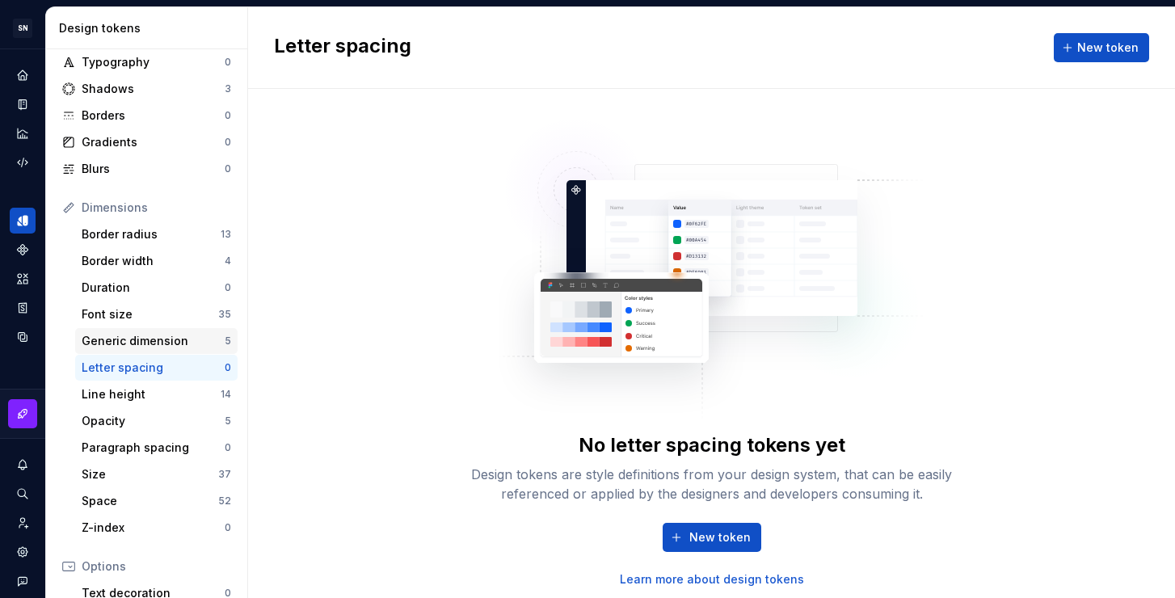
click at [166, 347] on div "Generic dimension" at bounding box center [153, 341] width 143 height 16
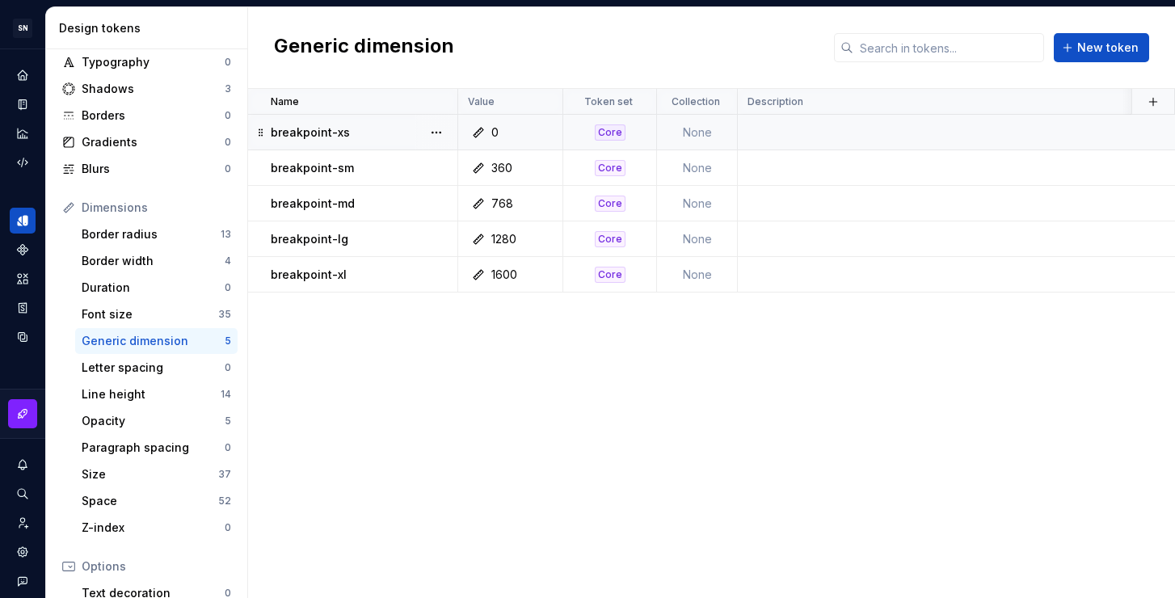
click at [802, 130] on td at bounding box center [1054, 133] width 633 height 36
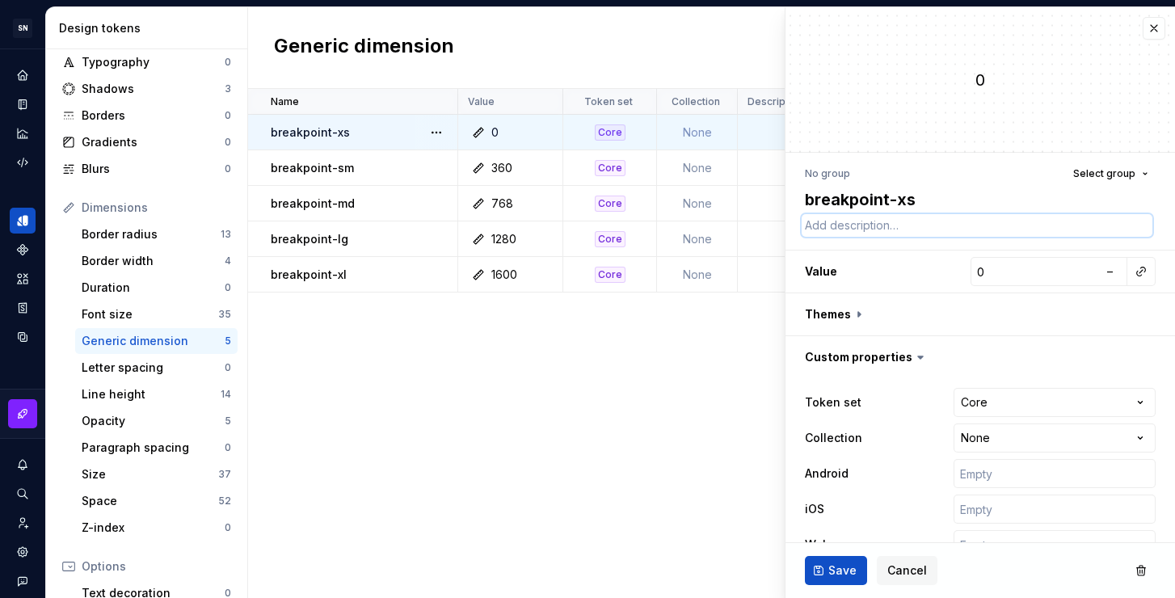
click at [918, 226] on textarea at bounding box center [977, 225] width 351 height 23
click at [983, 280] on input "0" at bounding box center [1034, 271] width 128 height 29
click at [1004, 269] on input "number" at bounding box center [1034, 271] width 128 height 29
click at [985, 271] on input "number" at bounding box center [1034, 271] width 128 height 29
click at [850, 572] on span "Save" at bounding box center [842, 570] width 28 height 16
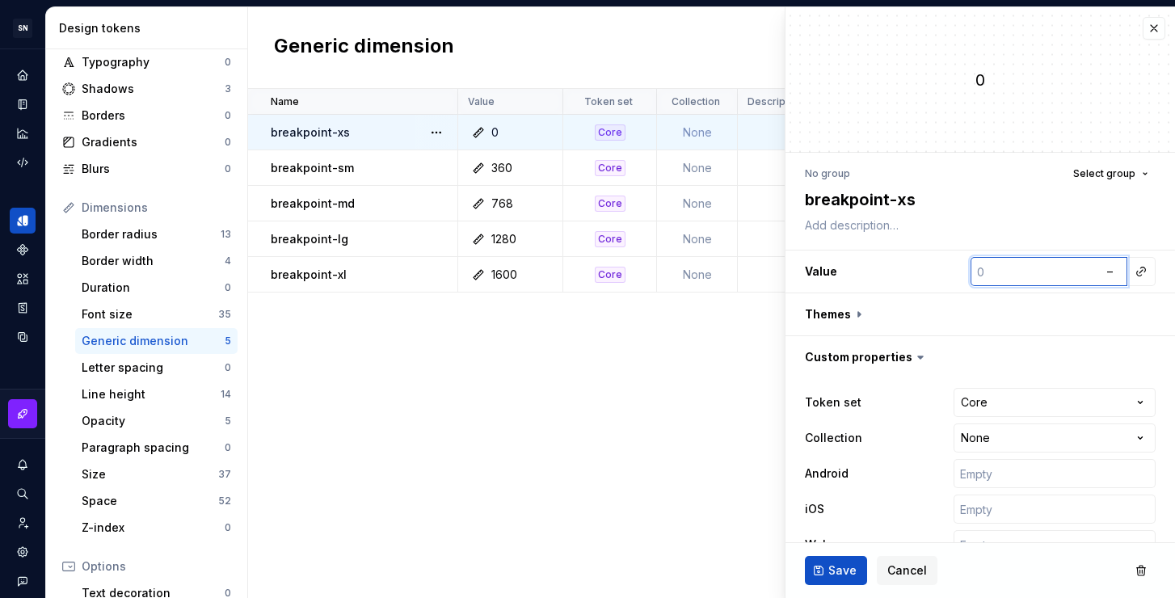
click at [981, 274] on input "number" at bounding box center [1034, 271] width 128 height 29
drag, startPoint x: 977, startPoint y: 271, endPoint x: 962, endPoint y: 271, distance: 14.5
click at [970, 271] on input "number" at bounding box center [1034, 271] width 128 height 29
click at [843, 573] on span "Save" at bounding box center [842, 570] width 28 height 16
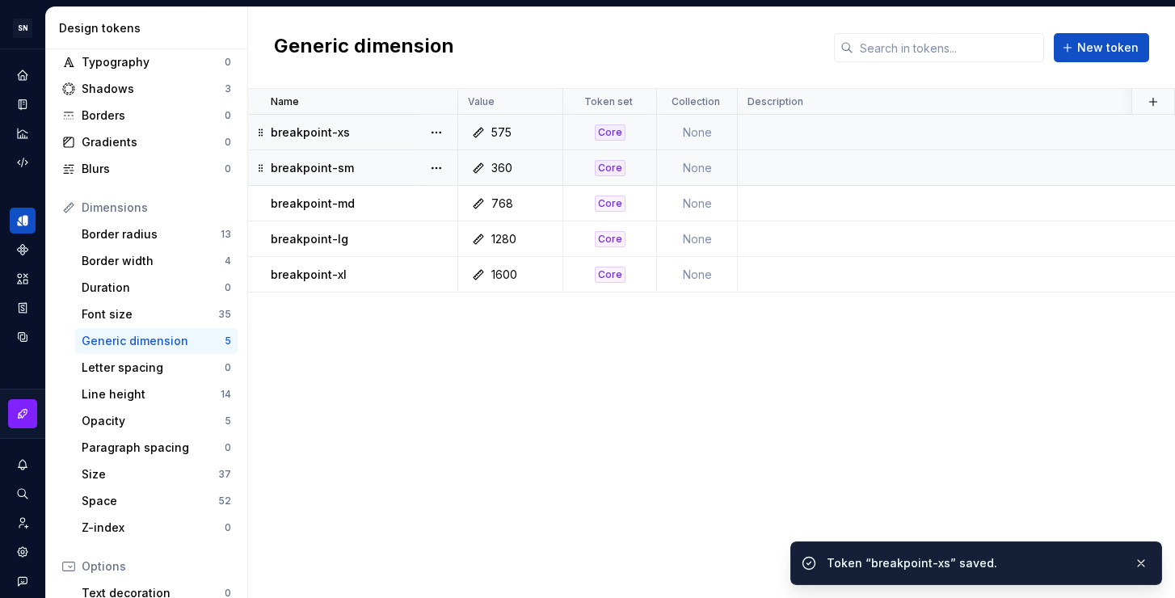
click at [502, 166] on div "360" at bounding box center [501, 168] width 21 height 16
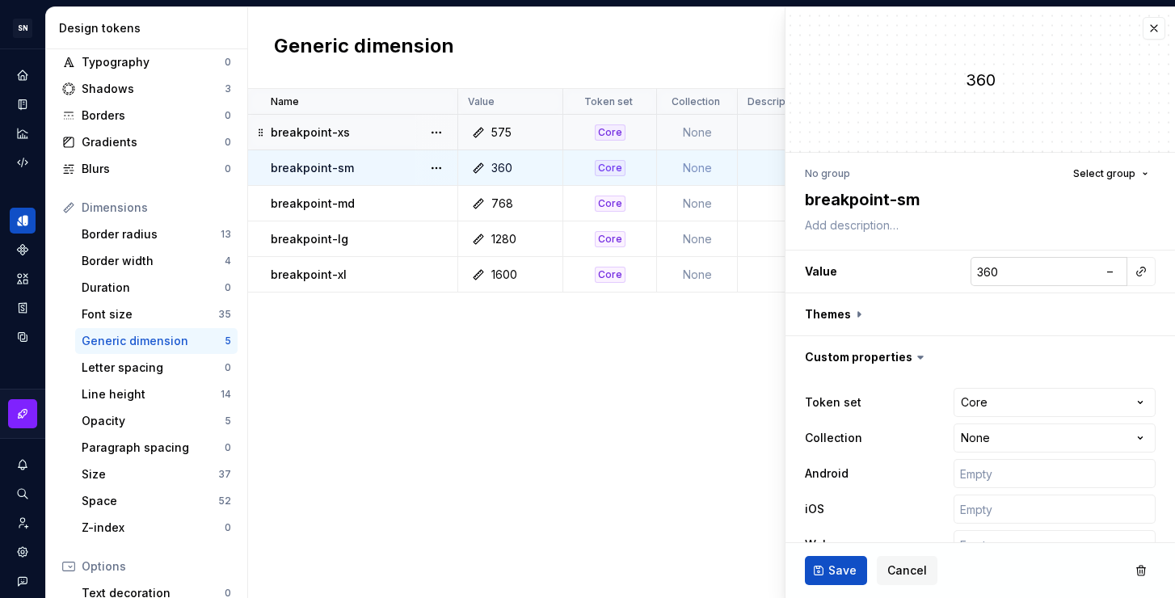
click at [1009, 274] on input "360" at bounding box center [1034, 271] width 128 height 29
click at [845, 571] on span "Save" at bounding box center [842, 570] width 28 height 16
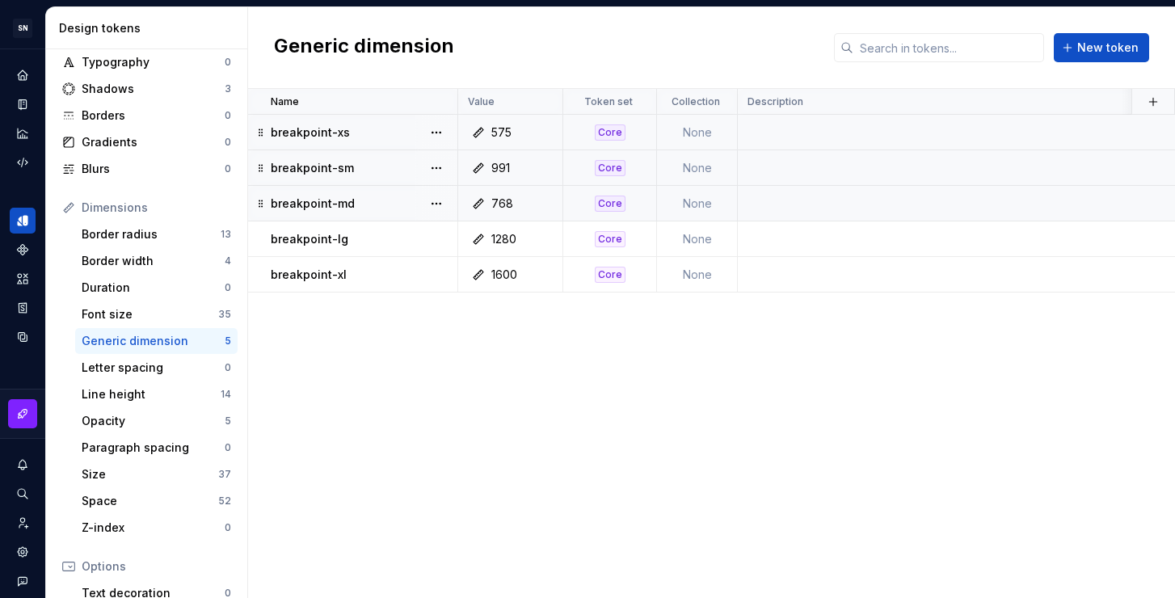
click at [499, 208] on div "768" at bounding box center [502, 204] width 22 height 16
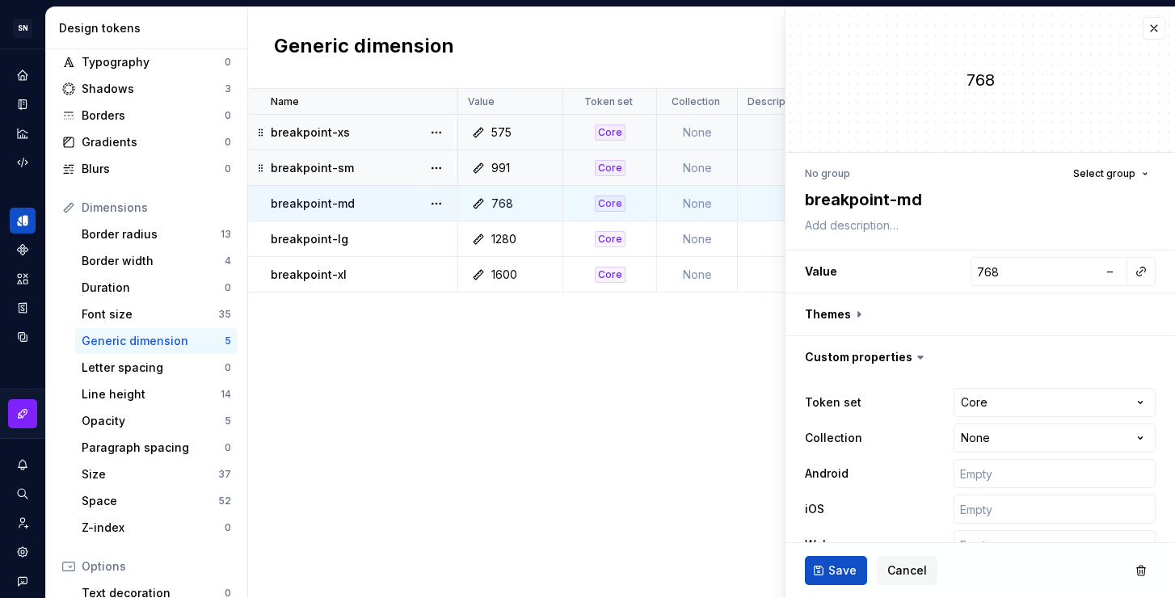
click at [513, 132] on div "575" at bounding box center [515, 132] width 93 height 16
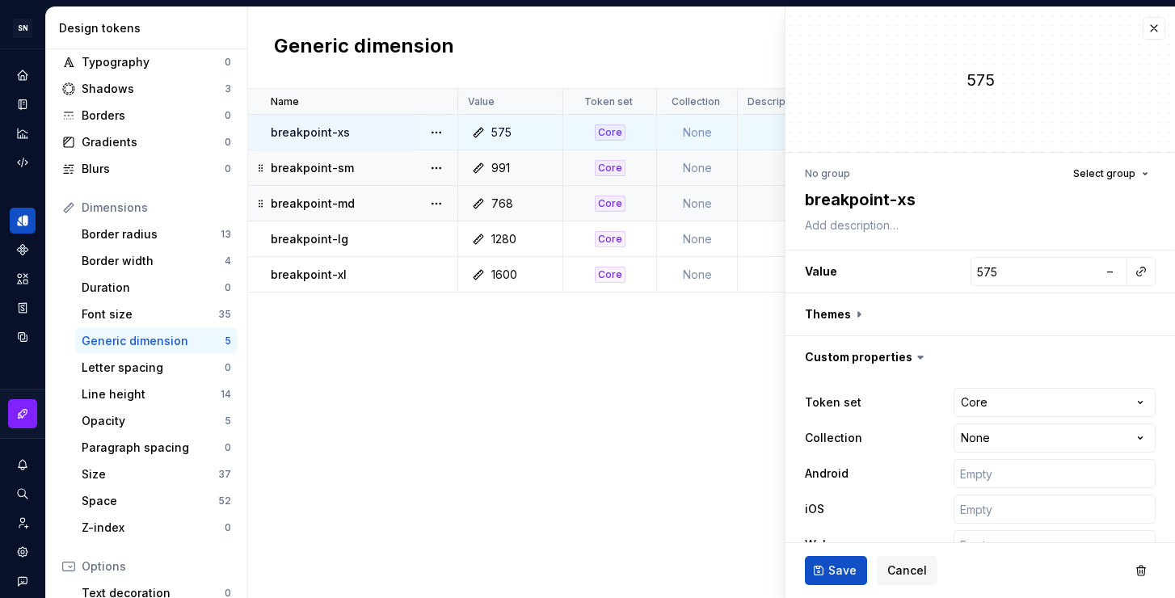
click at [511, 205] on div "768" at bounding box center [515, 204] width 93 height 16
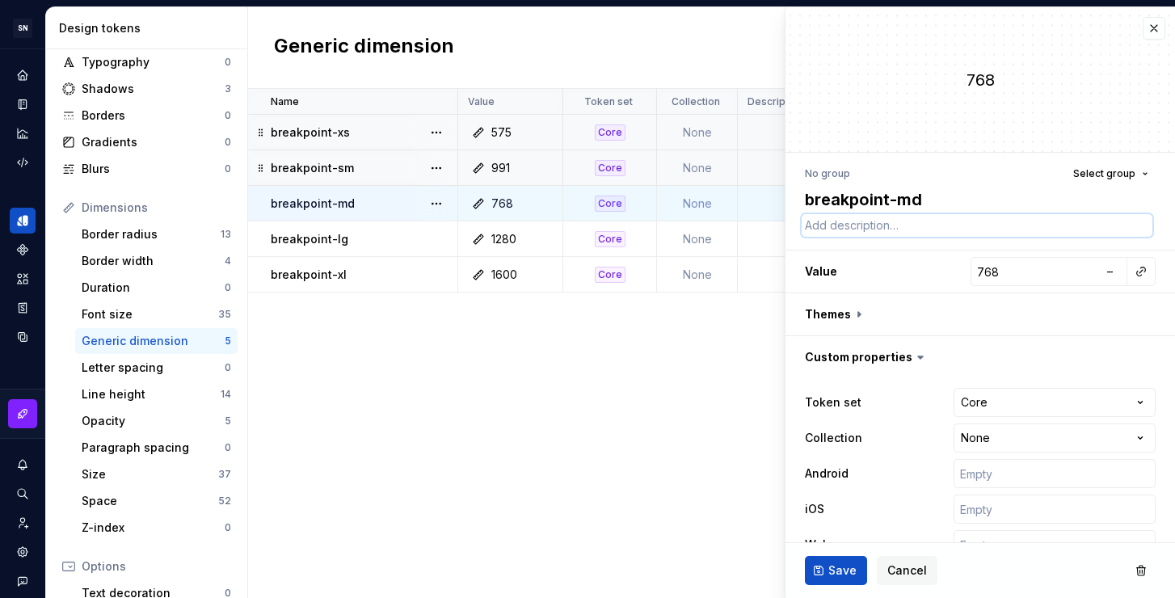
click at [900, 221] on textarea at bounding box center [977, 225] width 351 height 23
click at [833, 568] on span "Save" at bounding box center [842, 570] width 28 height 16
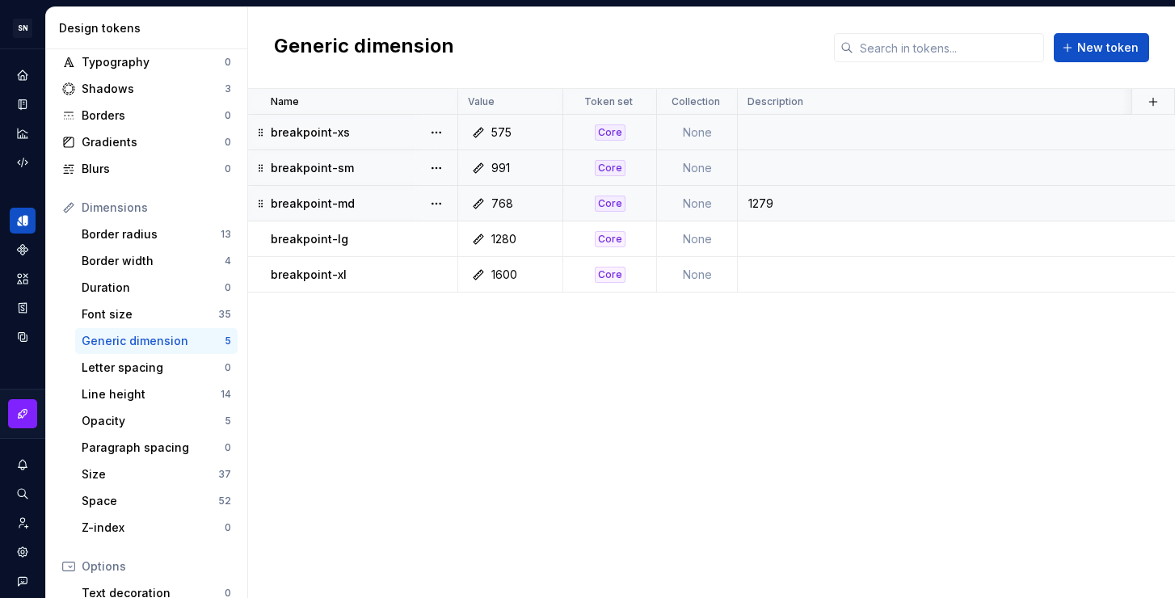
click at [509, 203] on div "768" at bounding box center [502, 204] width 22 height 16
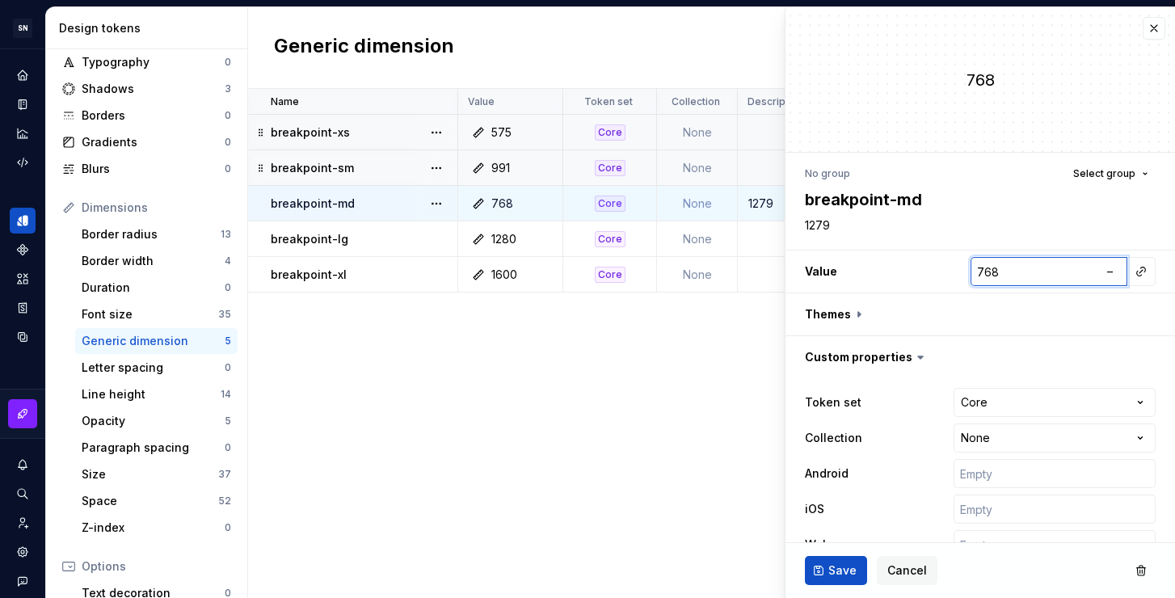
click at [1008, 266] on input "768" at bounding box center [1034, 271] width 128 height 29
click at [842, 577] on span "Save" at bounding box center [842, 570] width 28 height 16
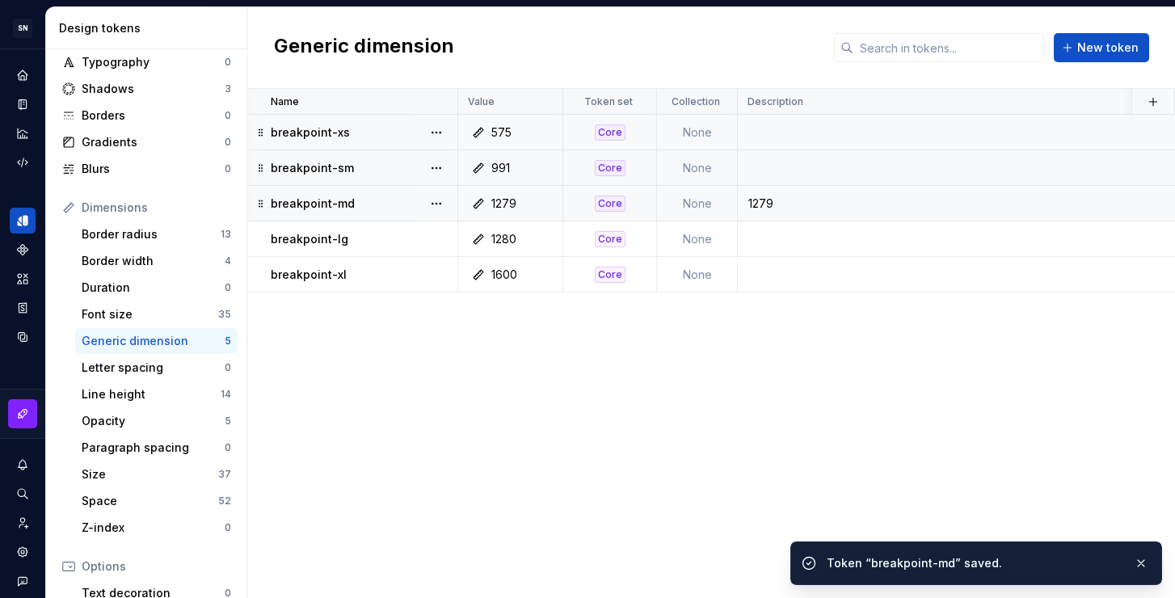
click at [770, 197] on div "1279" at bounding box center [1053, 204] width 631 height 16
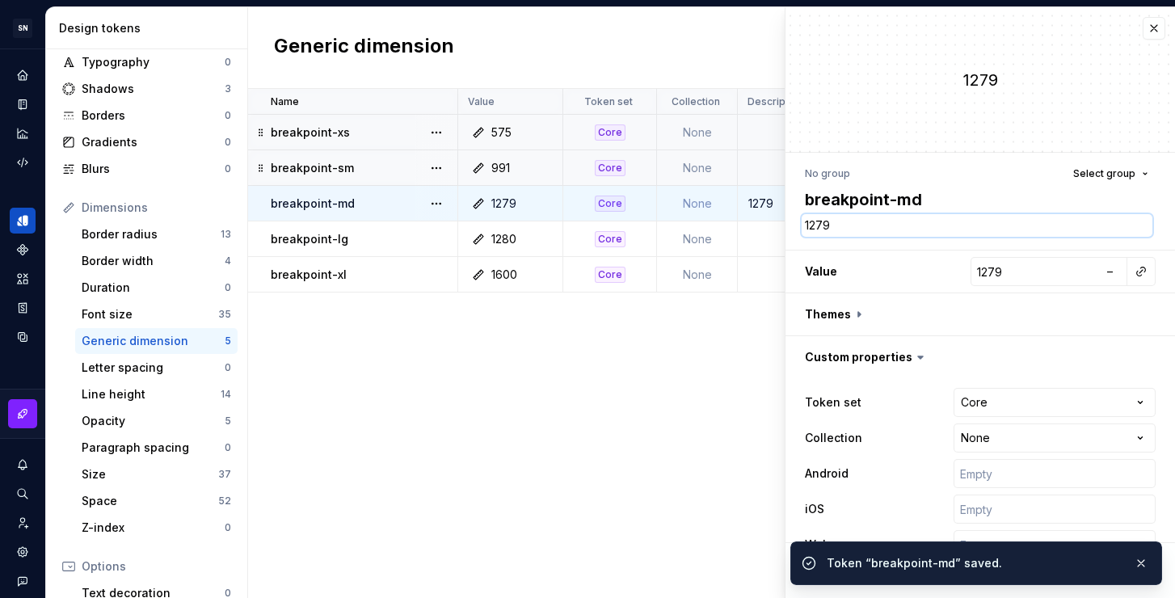
click at [838, 228] on textarea "1279" at bounding box center [977, 225] width 351 height 23
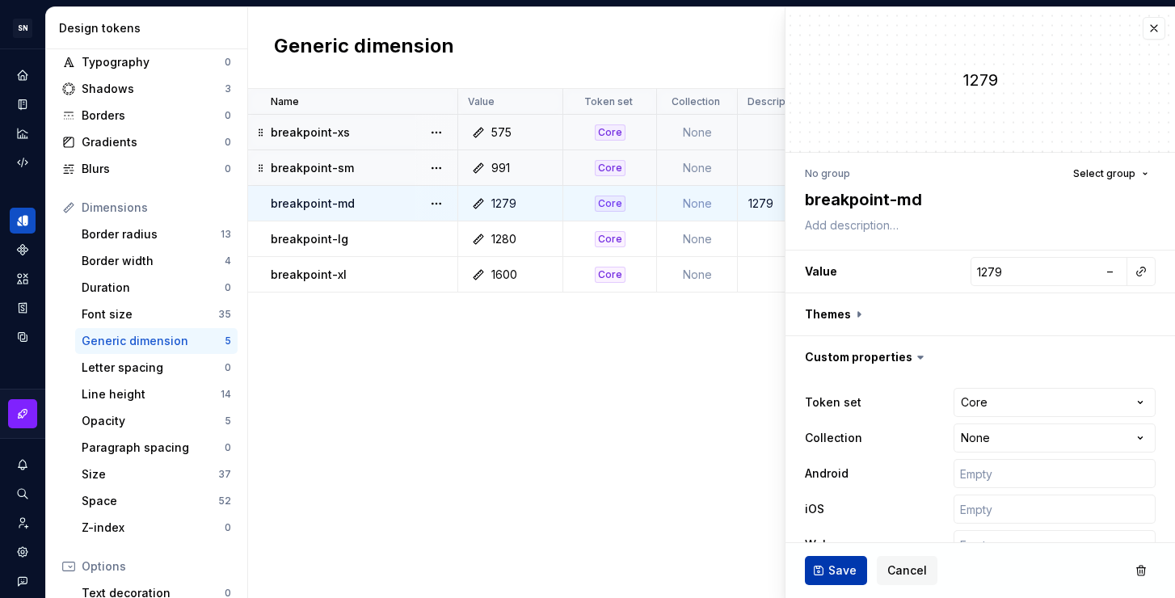
click at [829, 567] on span "Save" at bounding box center [842, 570] width 28 height 16
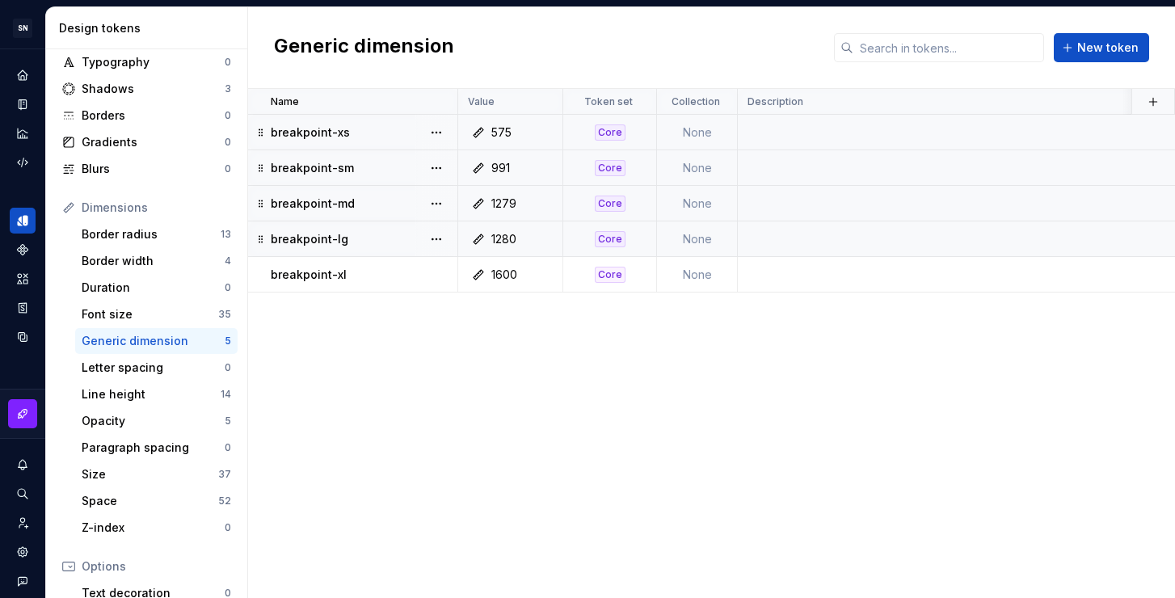
click at [509, 238] on div "1280" at bounding box center [503, 239] width 25 height 16
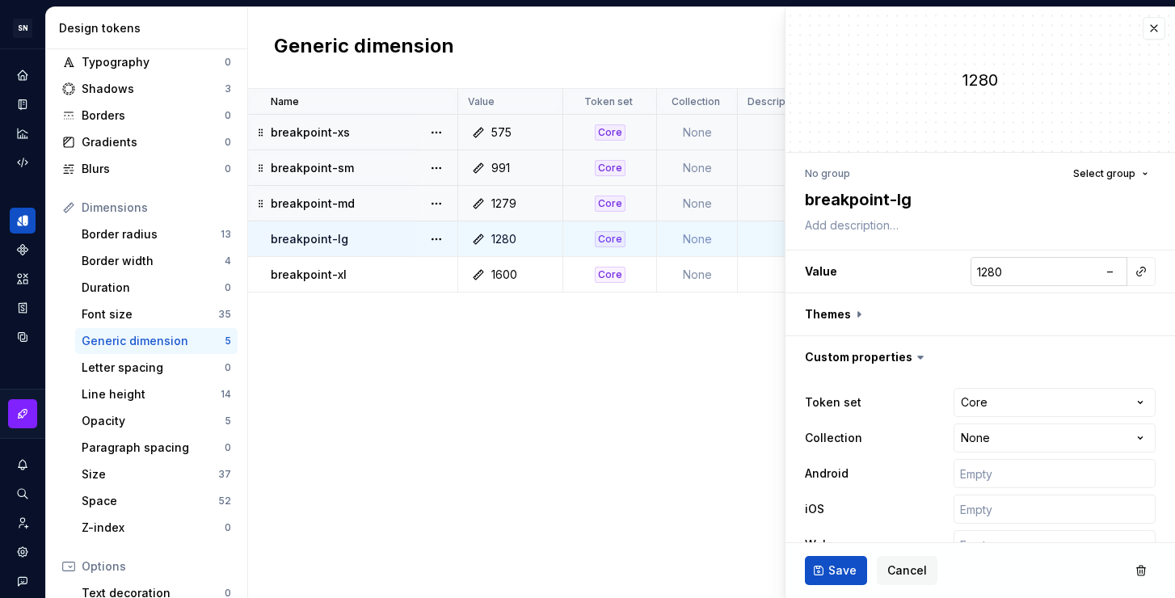
click at [1010, 266] on input "1280" at bounding box center [1034, 271] width 128 height 29
click at [846, 568] on span "Save" at bounding box center [842, 570] width 28 height 16
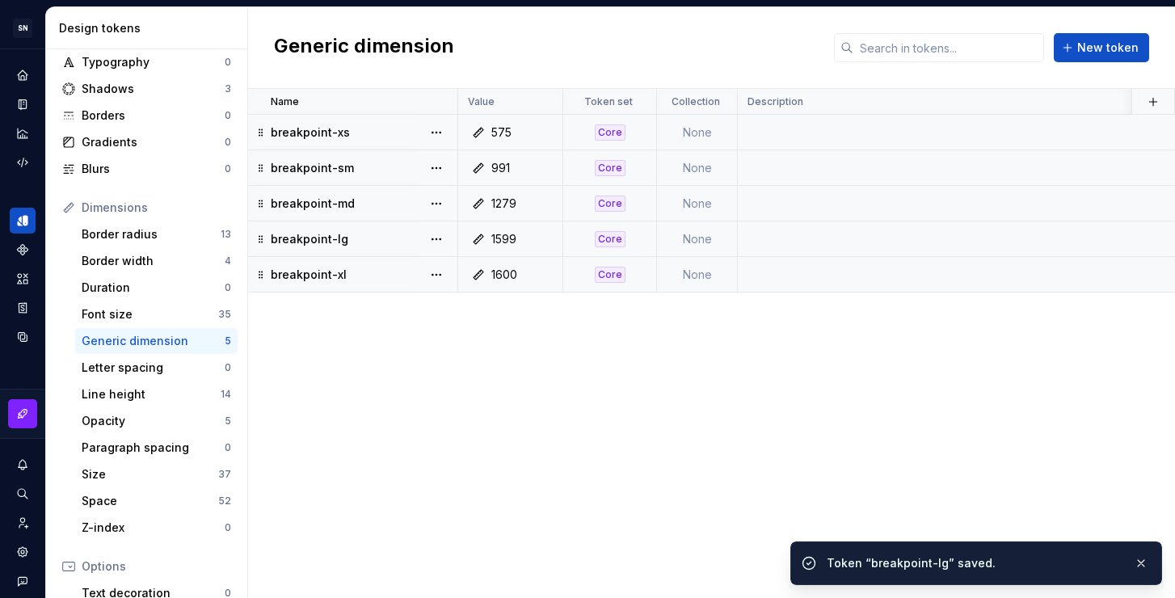
click at [514, 279] on div "1600" at bounding box center [504, 275] width 26 height 16
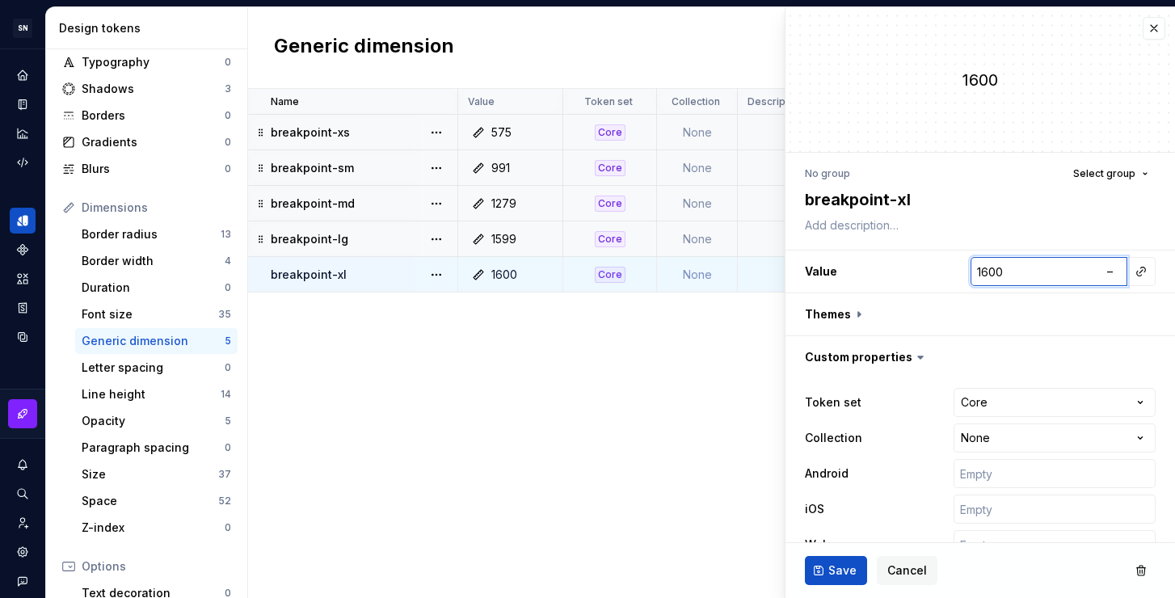
click at [1018, 270] on input "1600" at bounding box center [1034, 271] width 128 height 29
click at [1016, 275] on input "1600" at bounding box center [1034, 271] width 128 height 29
click at [834, 563] on span "Save" at bounding box center [842, 570] width 28 height 16
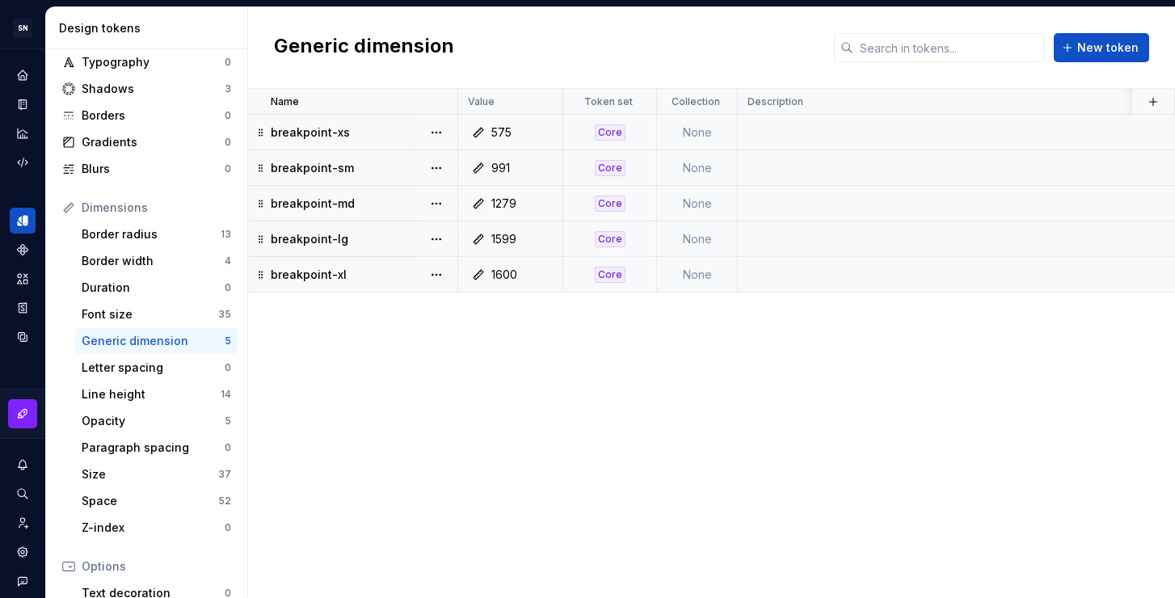
click at [478, 133] on icon at bounding box center [478, 133] width 10 height 10
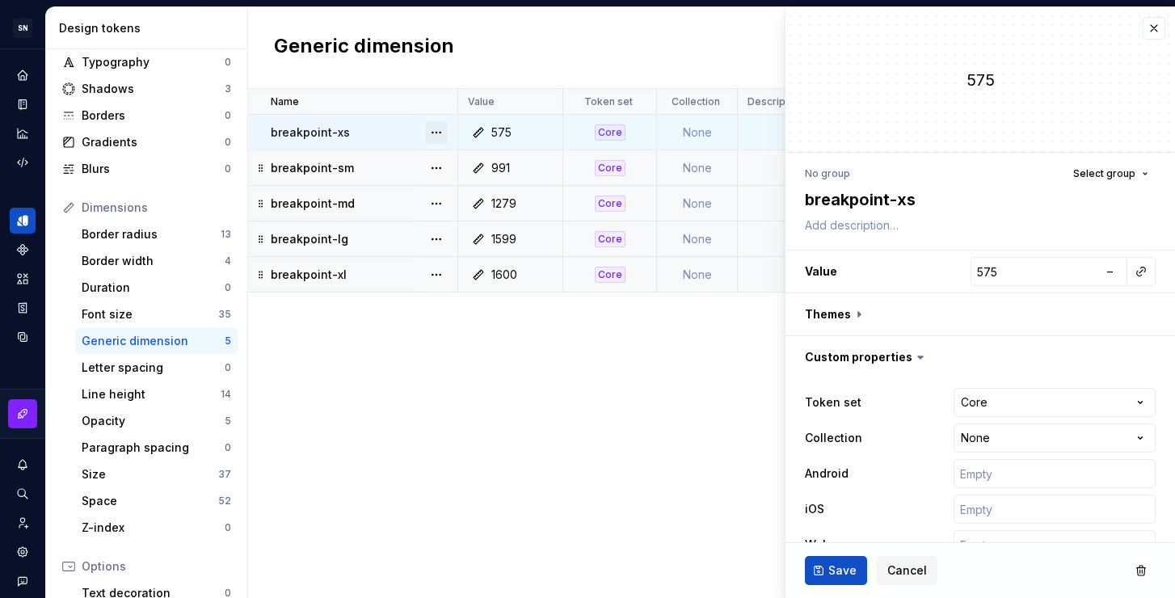
click at [428, 131] on button "button" at bounding box center [436, 132] width 23 height 23
click at [504, 162] on div "Open detail" at bounding box center [507, 164] width 105 height 16
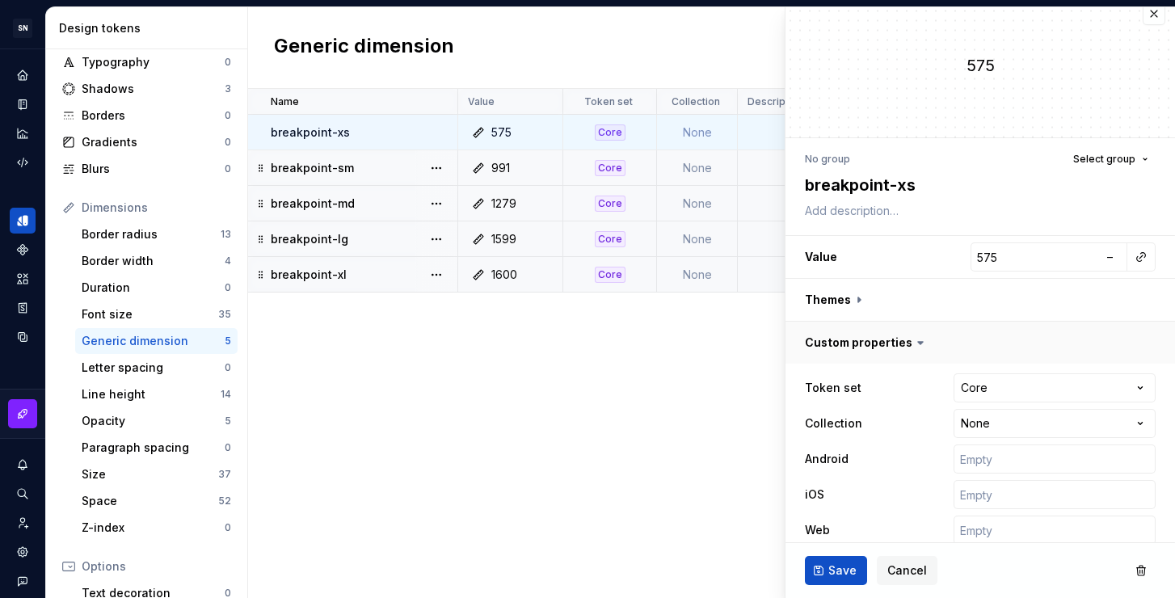
scroll to position [37, 0]
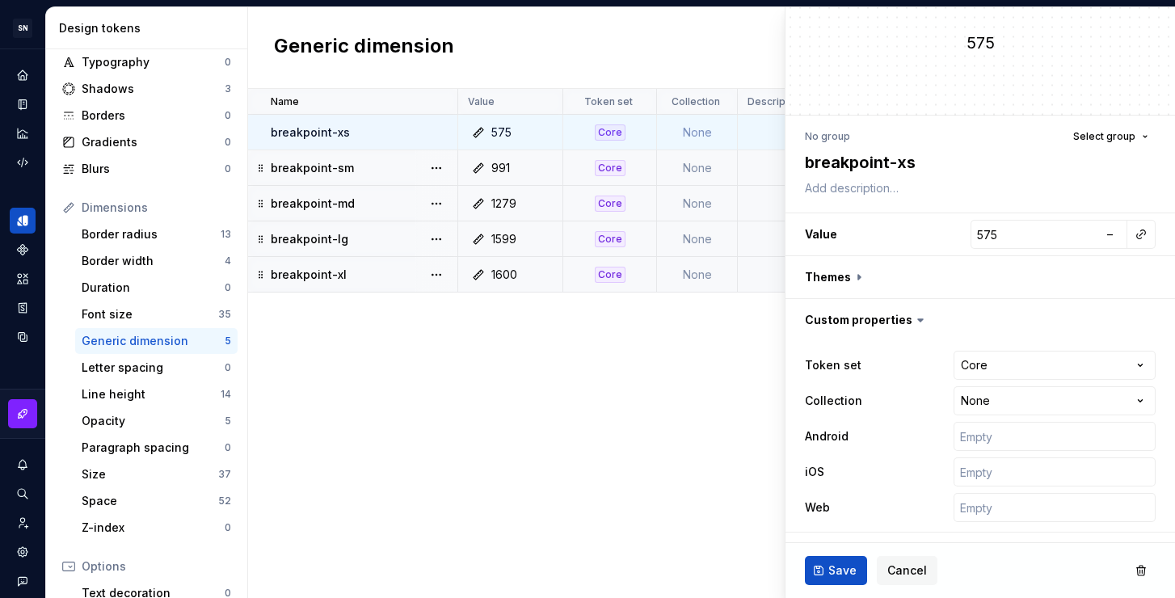
click at [517, 350] on div "Name Value Token set Collection Description Android iOS Web Last updated breakp…" at bounding box center [711, 343] width 927 height 509
click at [397, 42] on h2 "Generic dimension" at bounding box center [364, 47] width 180 height 29
click at [915, 565] on span "Cancel" at bounding box center [907, 570] width 40 height 16
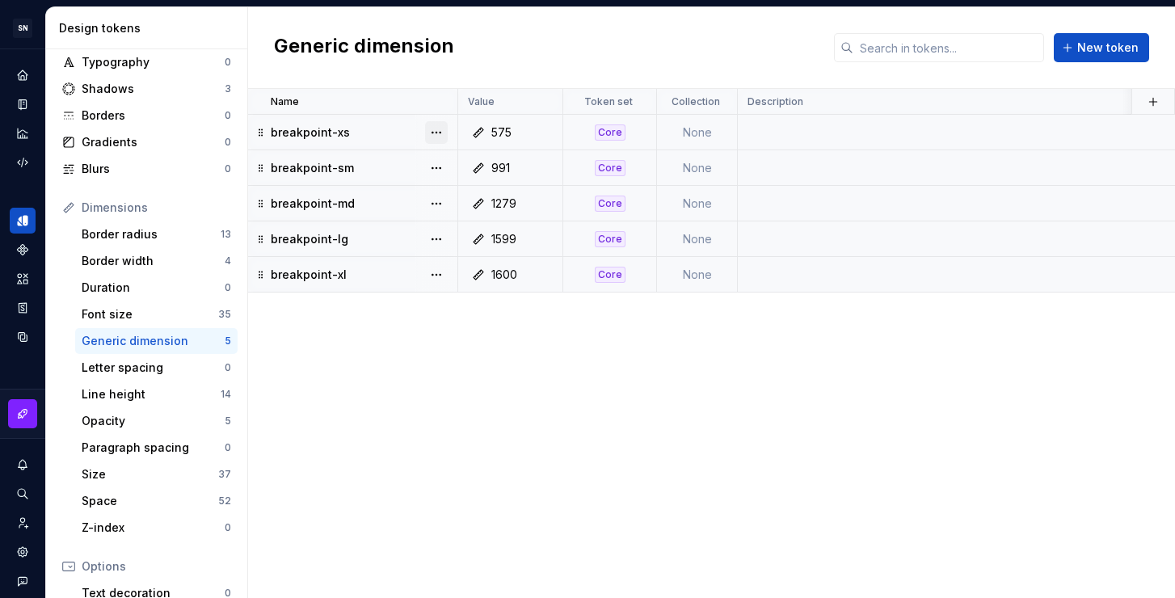
click at [427, 132] on button "button" at bounding box center [436, 132] width 23 height 23
click at [482, 158] on div "Open detail" at bounding box center [507, 164] width 105 height 16
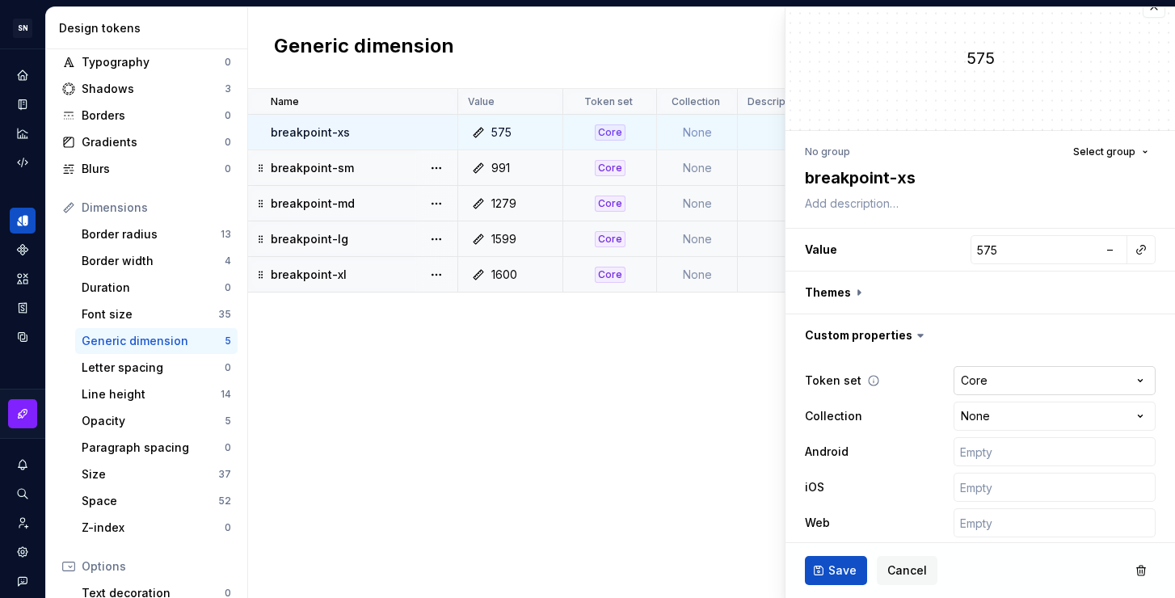
scroll to position [37, 0]
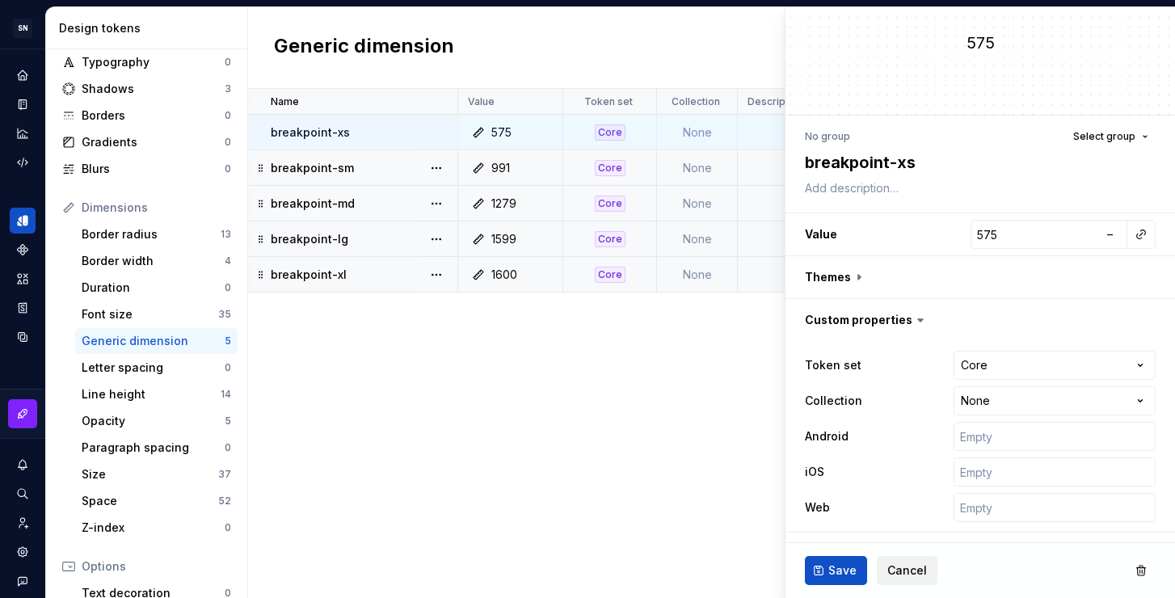
click at [913, 566] on span "Cancel" at bounding box center [907, 570] width 40 height 16
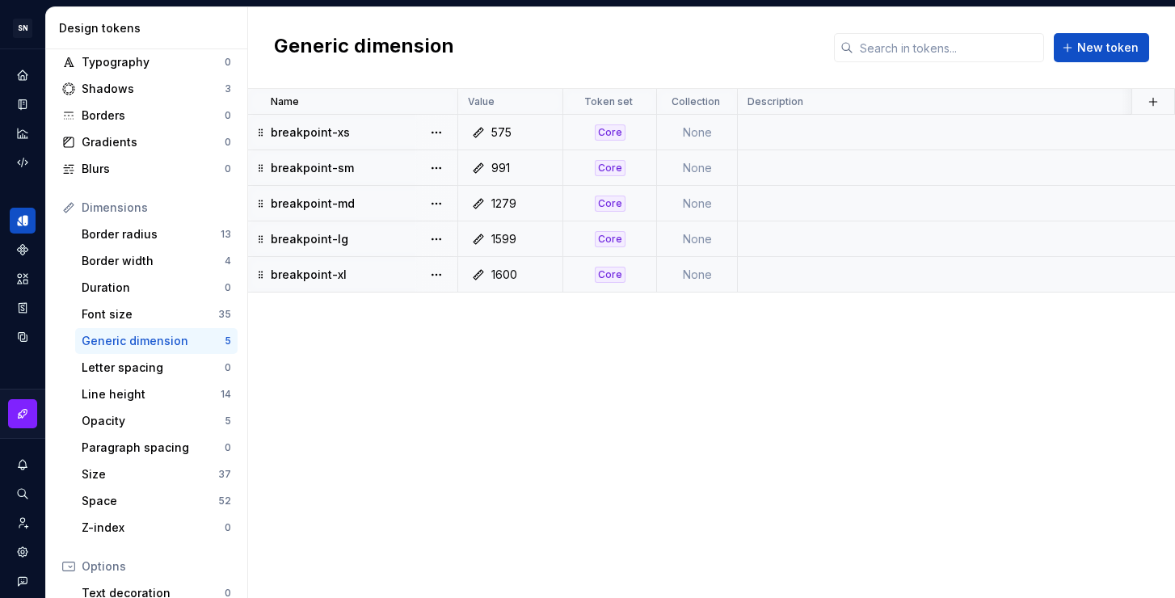
click at [507, 133] on div "575" at bounding box center [501, 132] width 20 height 16
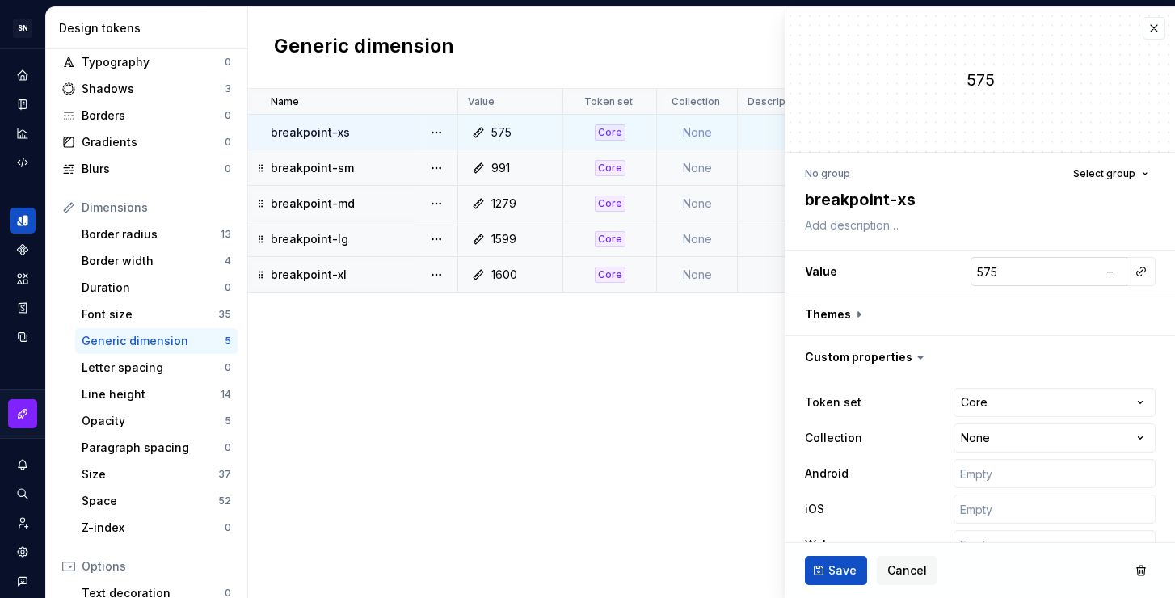
click at [1004, 276] on input "575" at bounding box center [1034, 271] width 128 height 29
click at [850, 570] on span "Save" at bounding box center [842, 570] width 28 height 16
click at [503, 170] on div "991" at bounding box center [500, 168] width 19 height 16
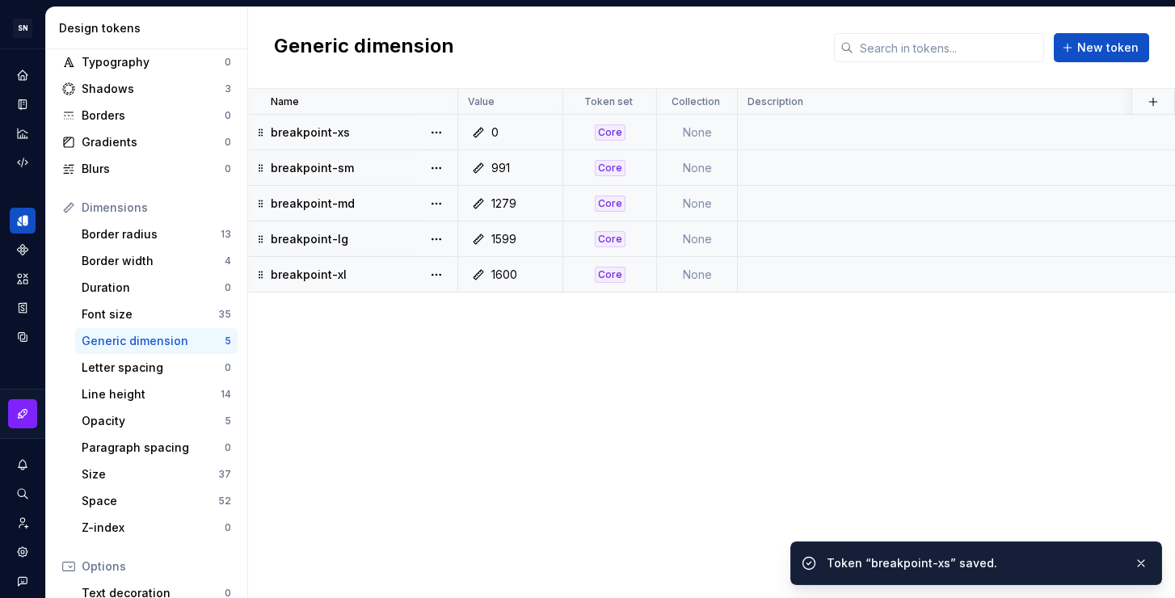
click at [511, 168] on div "991" at bounding box center [515, 168] width 93 height 16
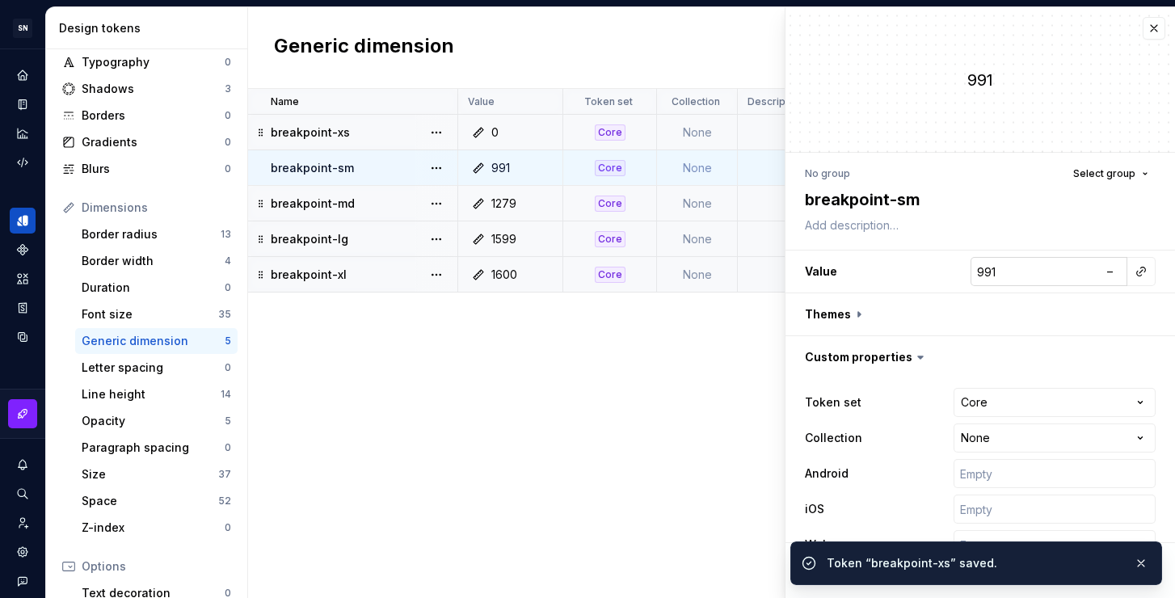
click at [1005, 267] on input "991" at bounding box center [1034, 271] width 128 height 29
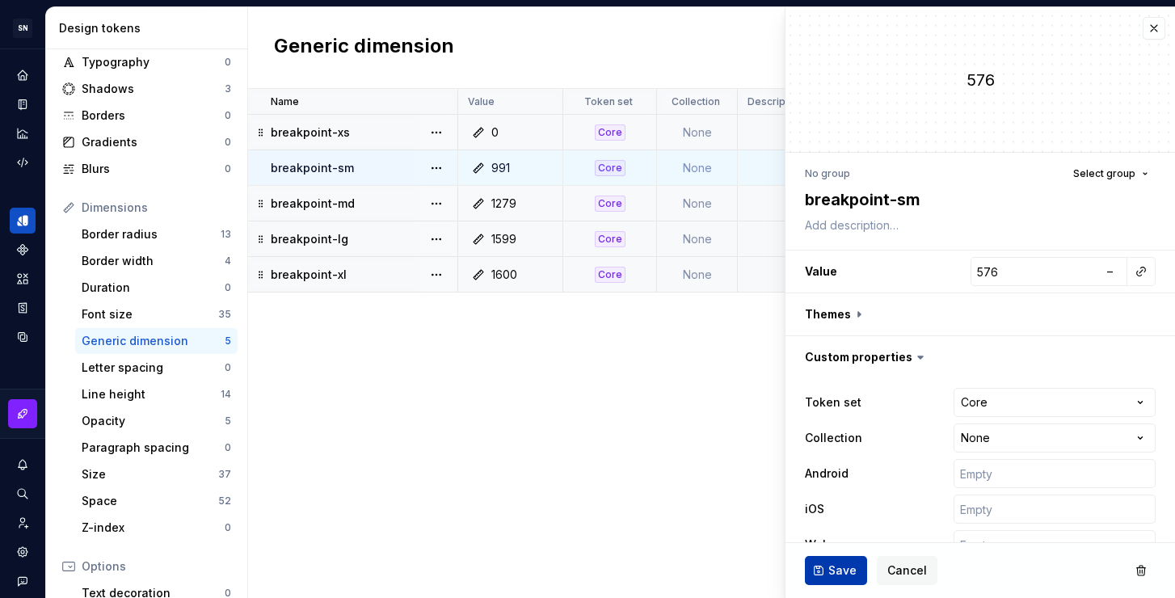
click at [848, 569] on span "Save" at bounding box center [842, 570] width 28 height 16
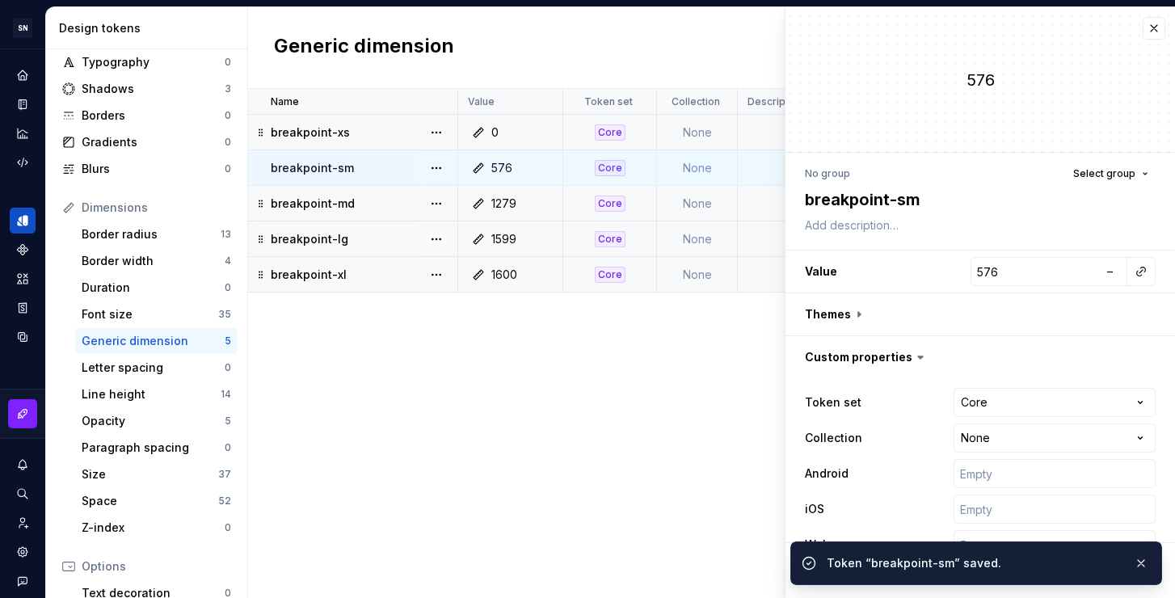
click at [515, 204] on div "1279" at bounding box center [503, 204] width 25 height 16
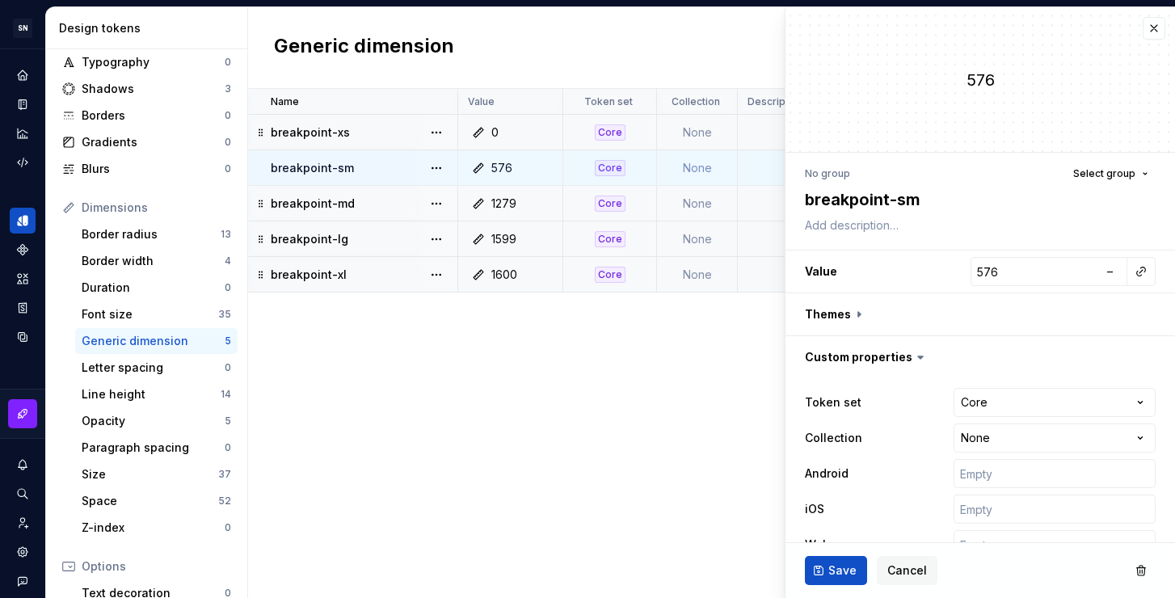
click at [508, 205] on div "1279" at bounding box center [503, 204] width 25 height 16
click at [508, 199] on div "1279" at bounding box center [503, 204] width 25 height 16
click at [987, 275] on input "576" at bounding box center [1034, 271] width 128 height 29
click at [847, 578] on span "Save" at bounding box center [842, 570] width 28 height 16
click at [505, 209] on div "1279" at bounding box center [503, 204] width 25 height 16
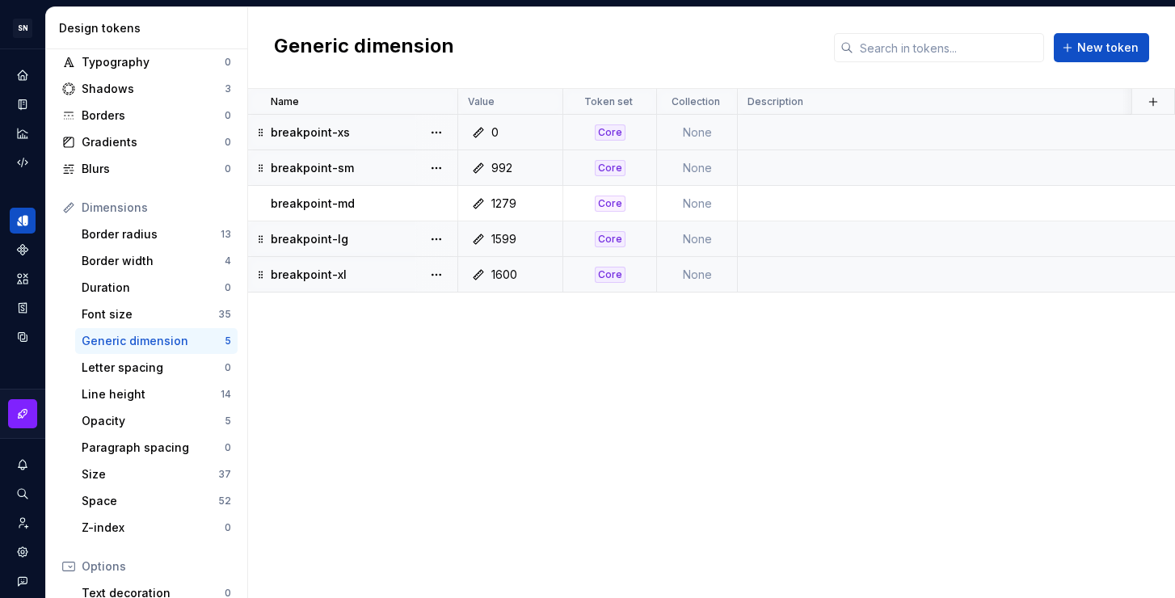
click at [503, 173] on div "992" at bounding box center [501, 168] width 21 height 16
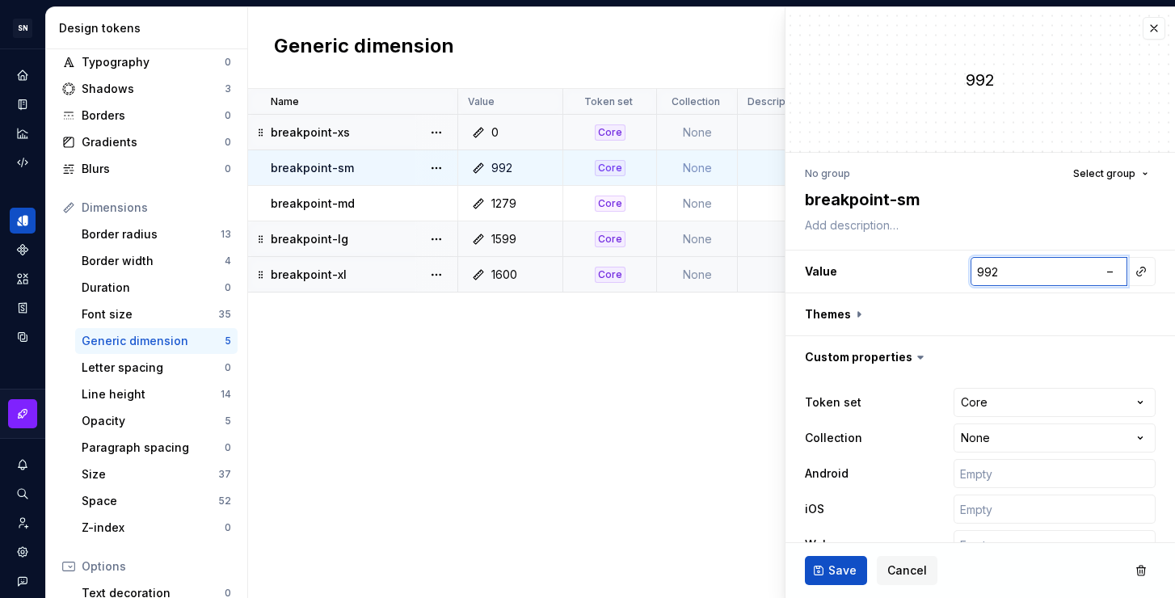
click at [1020, 275] on input "992" at bounding box center [1034, 271] width 128 height 29
click at [847, 564] on span "Save" at bounding box center [842, 570] width 28 height 16
click at [506, 205] on div "1279" at bounding box center [503, 204] width 25 height 16
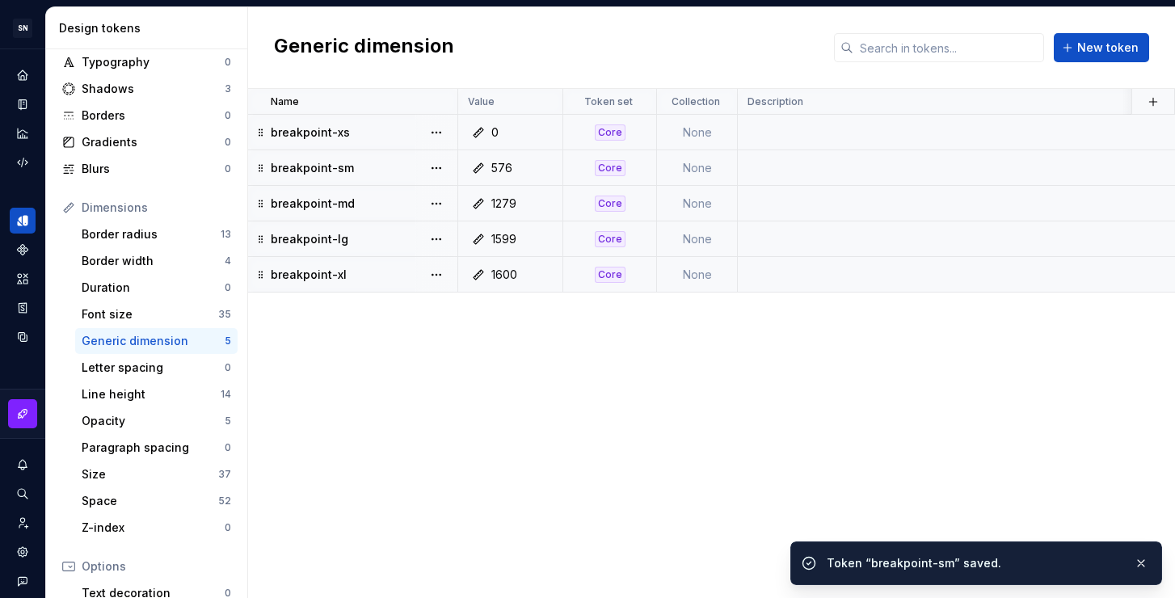
click at [518, 206] on div "1279" at bounding box center [515, 204] width 93 height 16
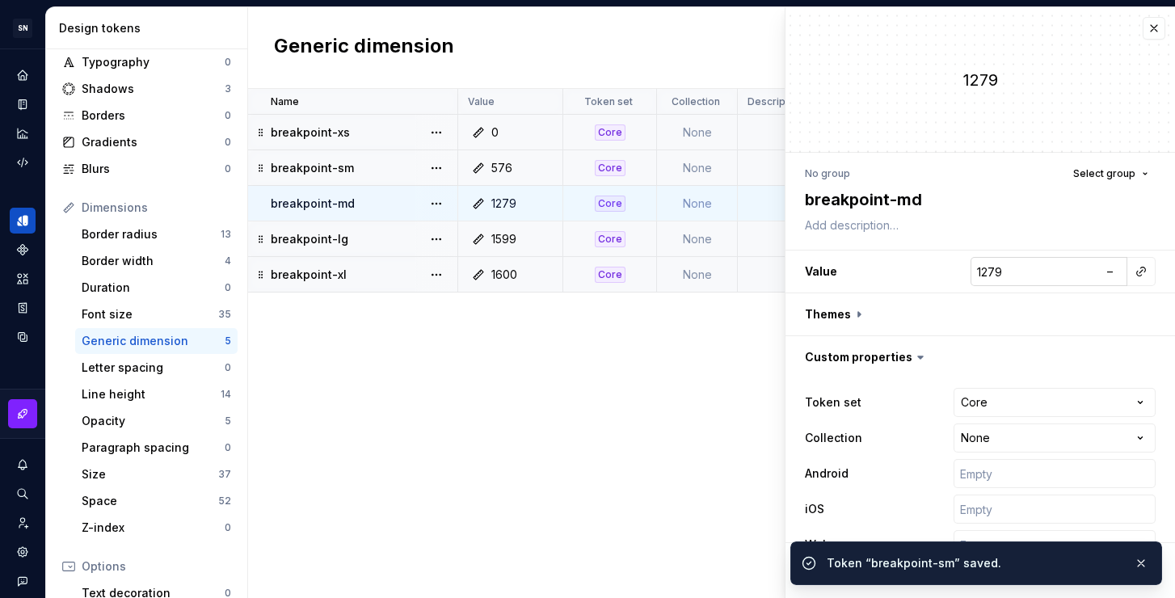
click at [1023, 278] on input "1279" at bounding box center [1034, 271] width 128 height 29
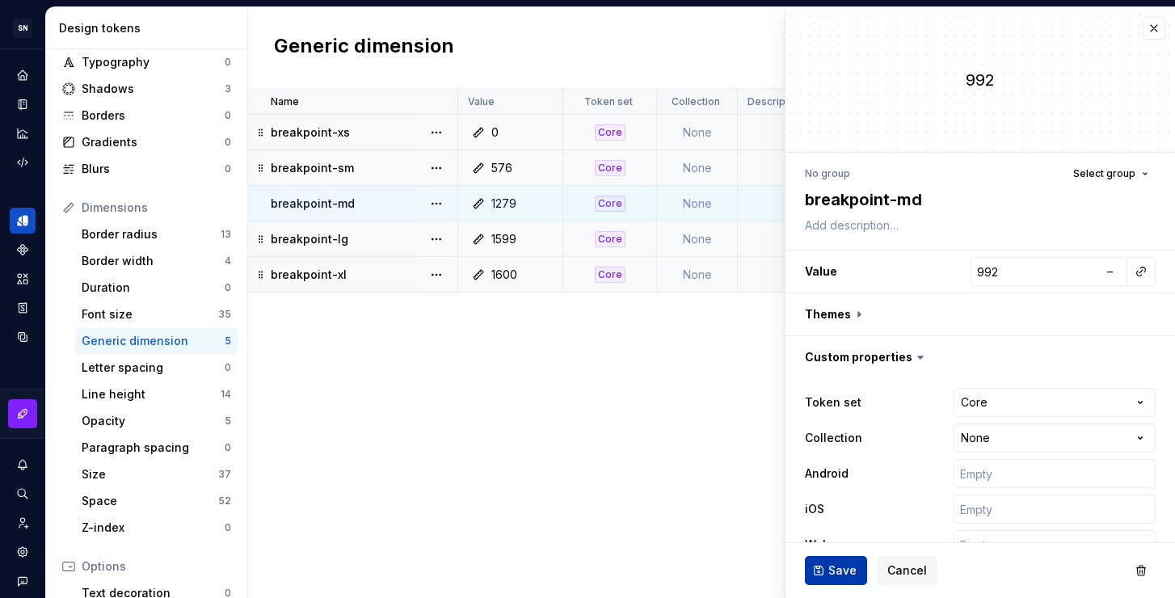
click at [831, 579] on button "Save" at bounding box center [836, 570] width 62 height 29
click at [502, 238] on div "1599" at bounding box center [503, 239] width 25 height 16
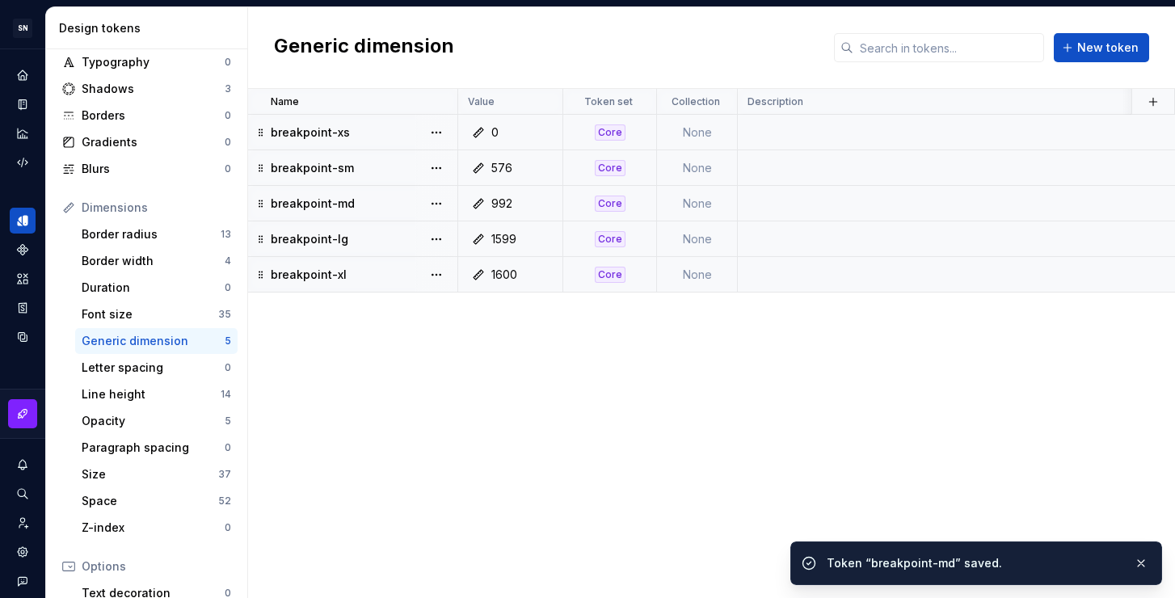
click at [508, 243] on div "1599" at bounding box center [503, 239] width 25 height 16
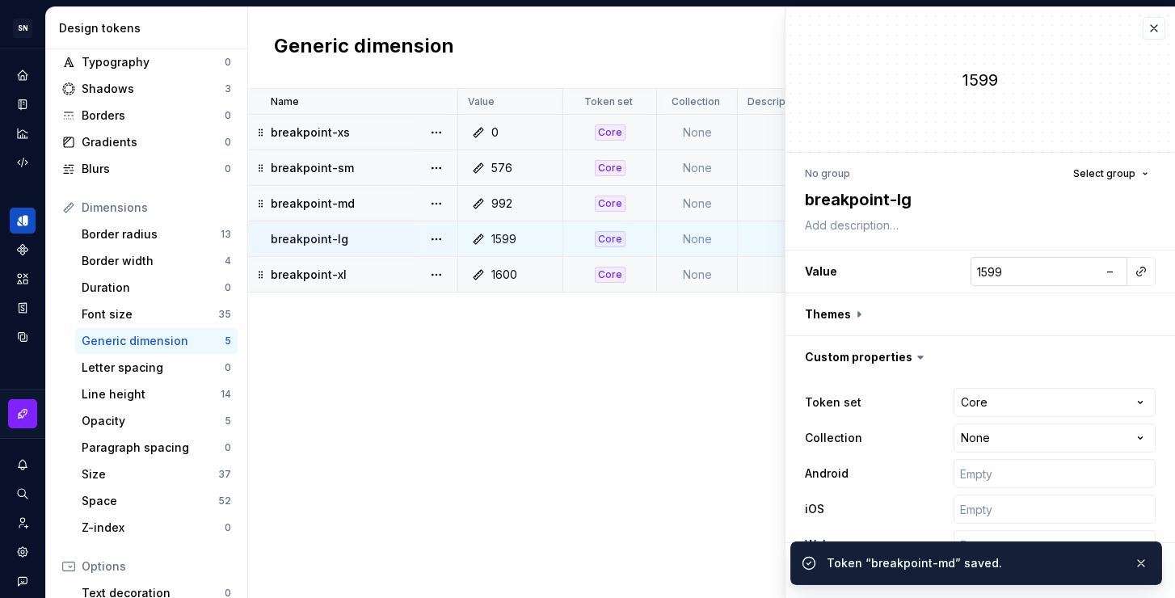
click at [1041, 269] on input "1599" at bounding box center [1034, 271] width 128 height 29
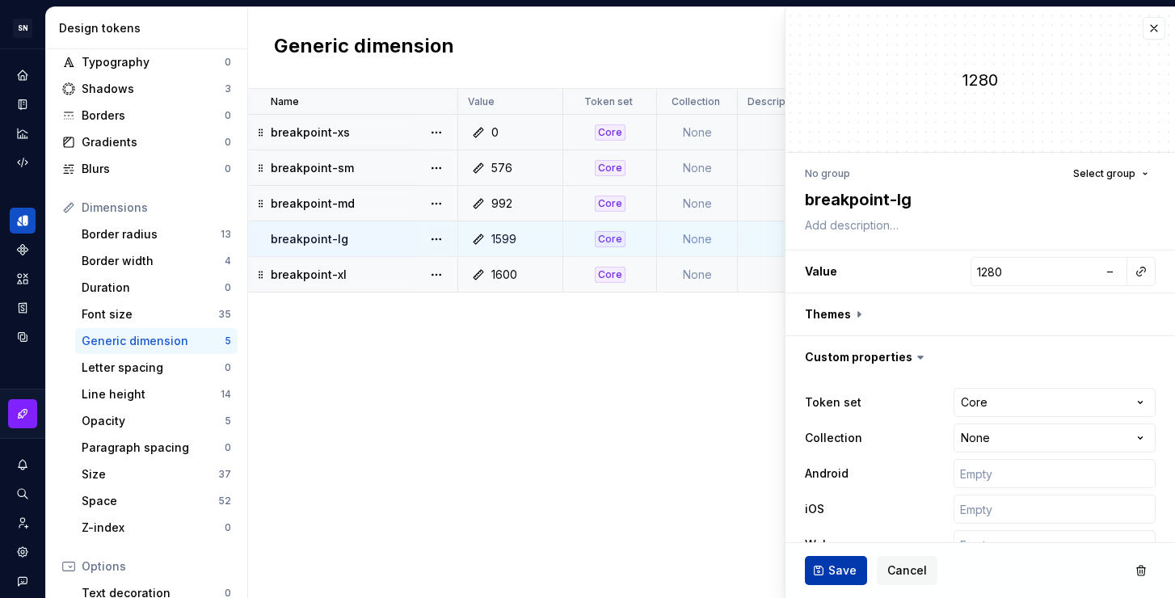
click at [849, 576] on span "Save" at bounding box center [842, 570] width 28 height 16
click at [516, 276] on div "1600" at bounding box center [504, 275] width 26 height 16
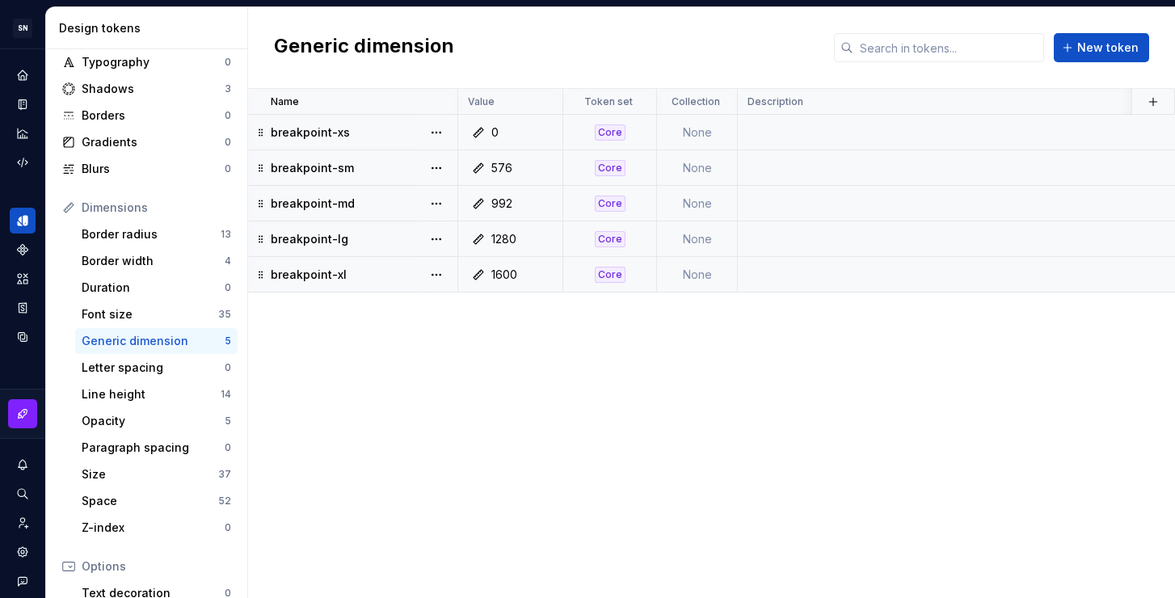
click at [785, 128] on td at bounding box center [1054, 133] width 633 height 36
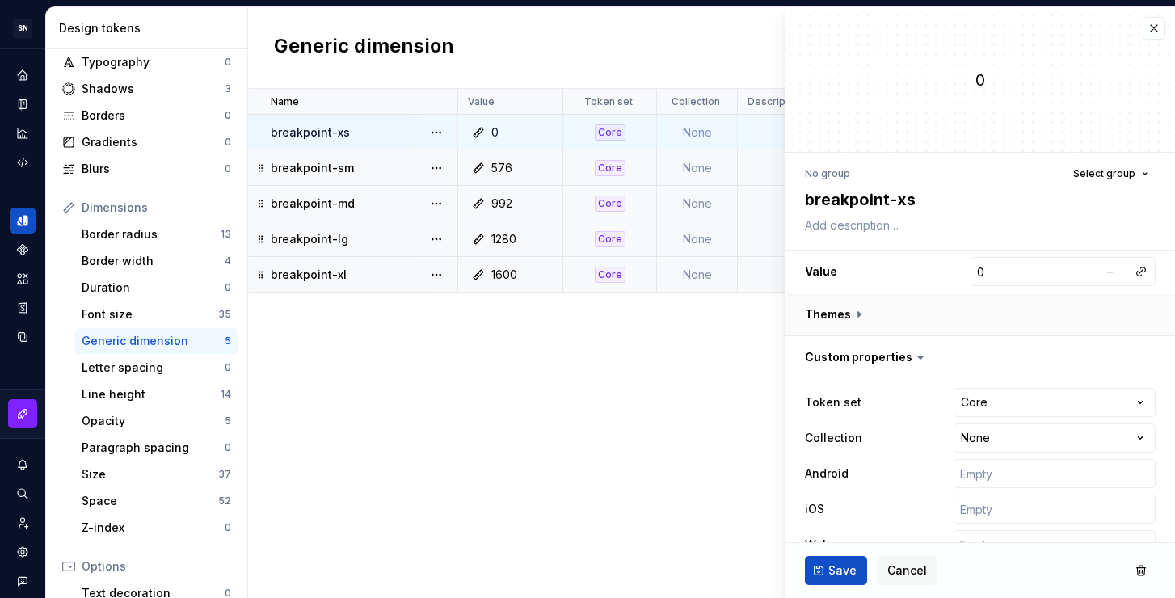
click at [852, 313] on button "button" at bounding box center [979, 314] width 389 height 42
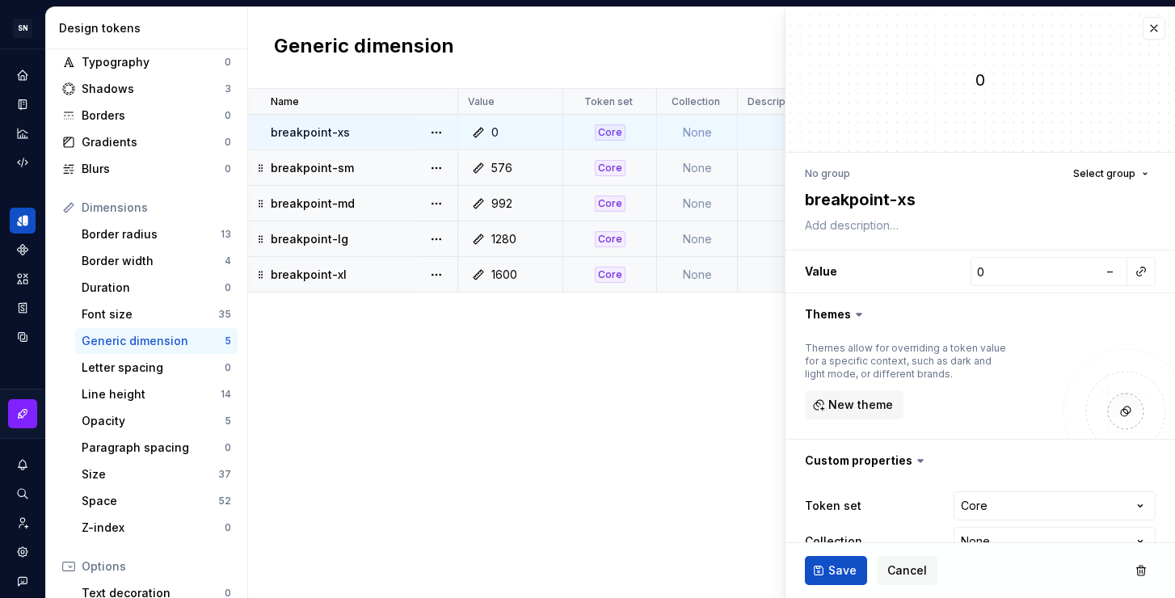
click at [852, 314] on icon at bounding box center [859, 314] width 16 height 16
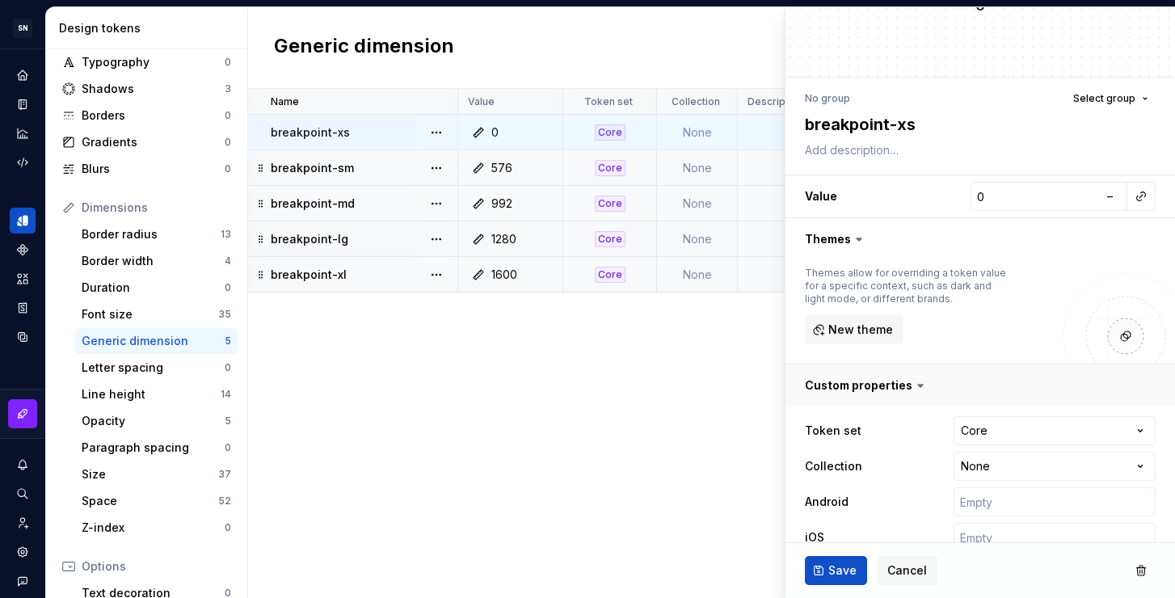
scroll to position [141, 0]
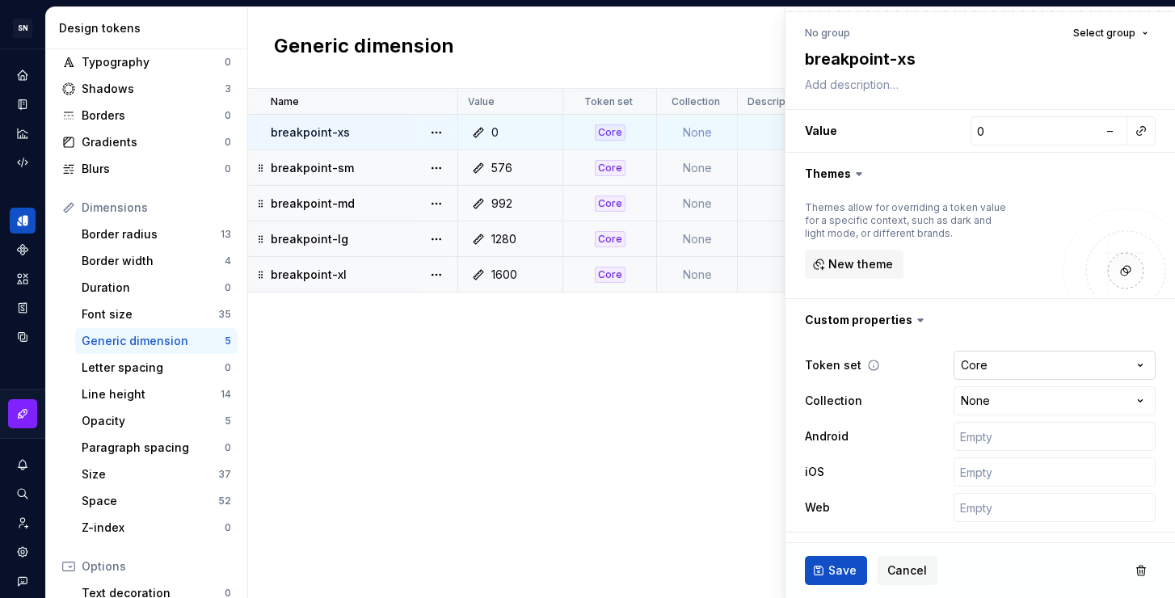
click at [1028, 364] on html "SN Céu Design System S Design system data Design tokens All tokens Collections …" at bounding box center [587, 299] width 1175 height 598
click at [1008, 400] on html "SN Céu Design System S Design system data Design tokens All tokens Collections …" at bounding box center [587, 299] width 1175 height 598
click at [1006, 406] on html "SN Céu Design System S Design system data Design tokens All tokens Collections …" at bounding box center [587, 299] width 1175 height 598
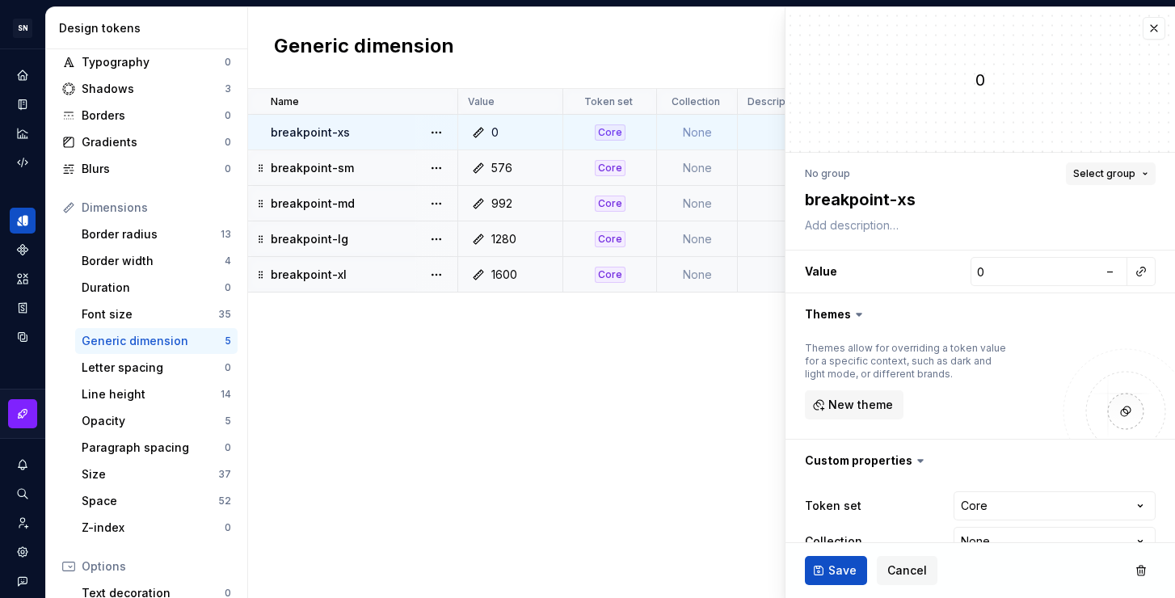
click at [1095, 173] on span "Select group" at bounding box center [1104, 173] width 62 height 13
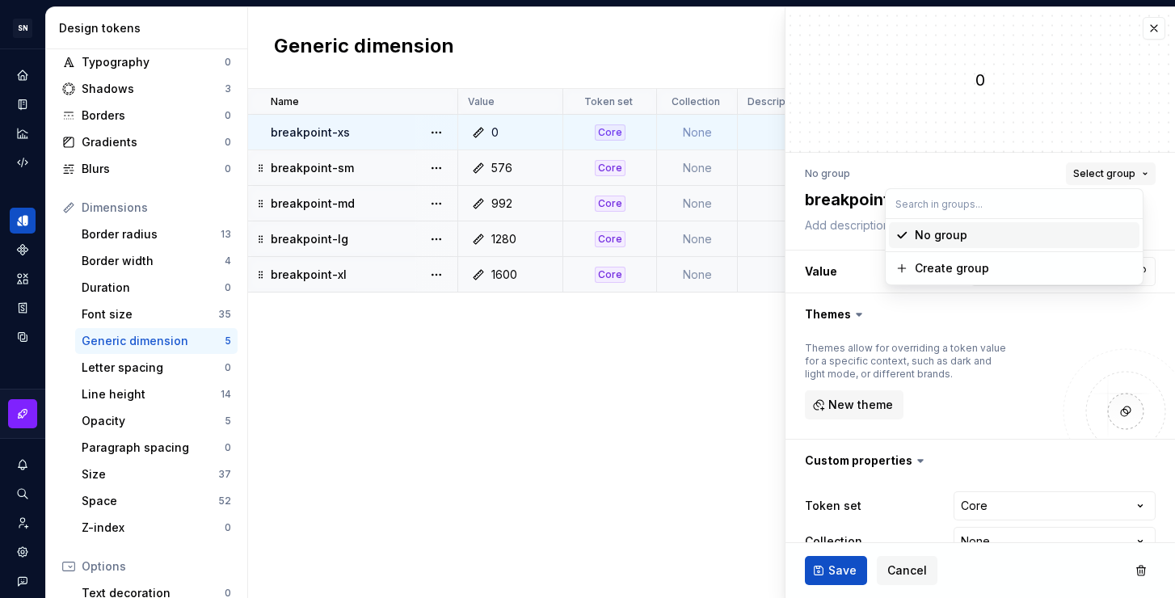
click at [1100, 171] on span "Select group" at bounding box center [1104, 173] width 62 height 13
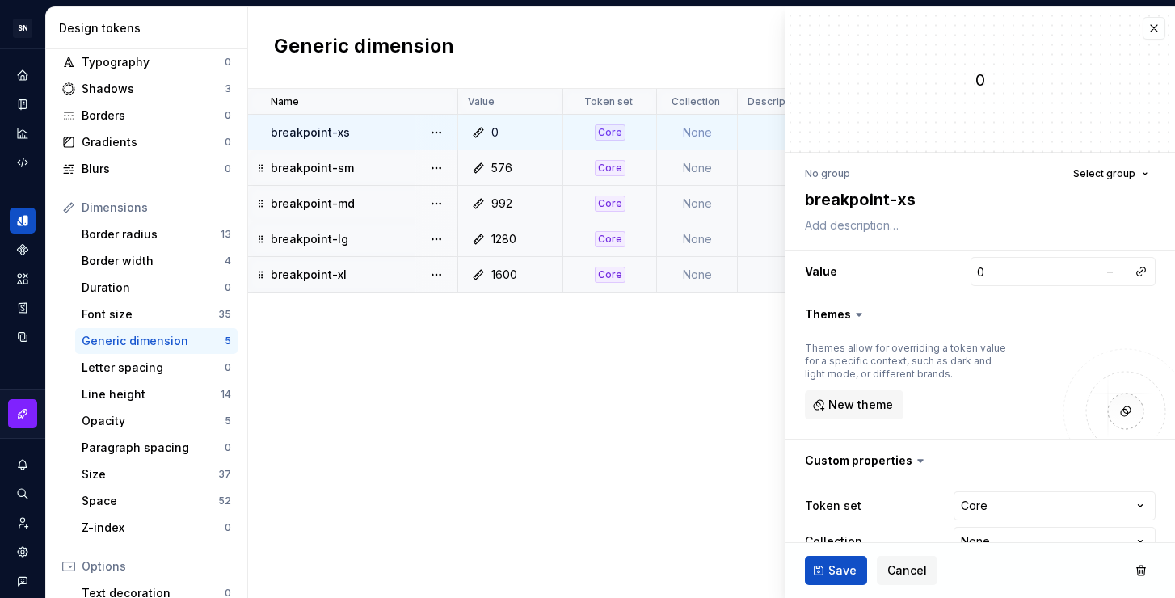
click at [476, 364] on div "Name Value Token set Collection Description Android iOS Web Last updated breakp…" at bounding box center [711, 343] width 927 height 509
click at [541, 99] on html "SN Céu Design System S Design system data Design tokens All tokens Collections …" at bounding box center [587, 299] width 1175 height 598
click at [591, 52] on div "Generic dimension New token" at bounding box center [711, 48] width 927 height 82
click at [1142, 31] on button "button" at bounding box center [1153, 28] width 23 height 23
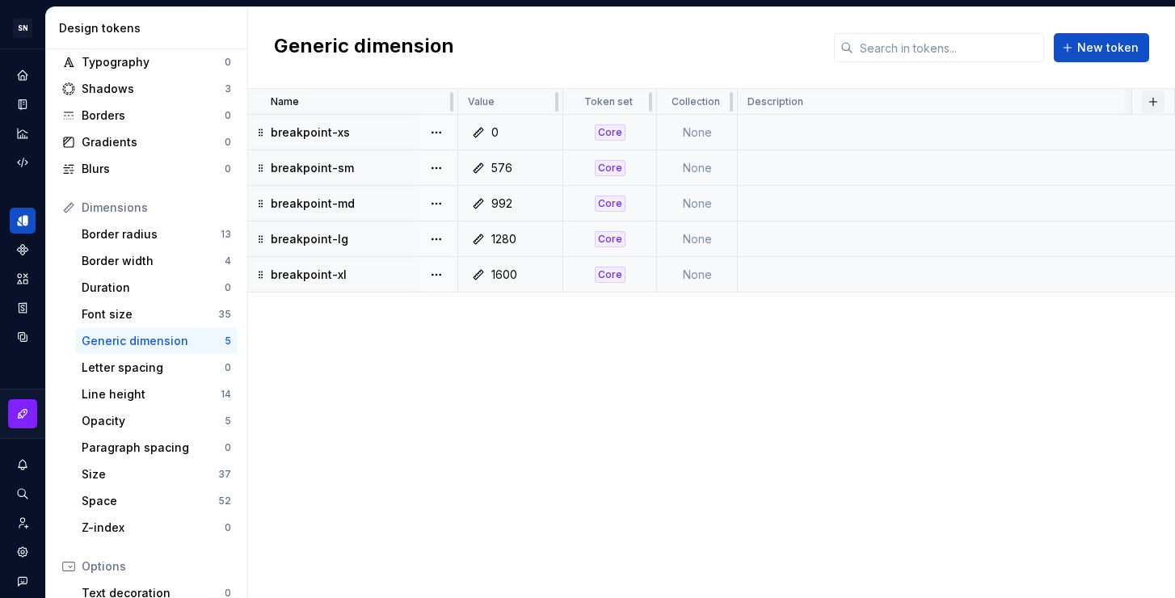
click at [1157, 107] on button "button" at bounding box center [1153, 101] width 23 height 23
click at [1039, 171] on div "New custom property" at bounding box center [1060, 166] width 121 height 16
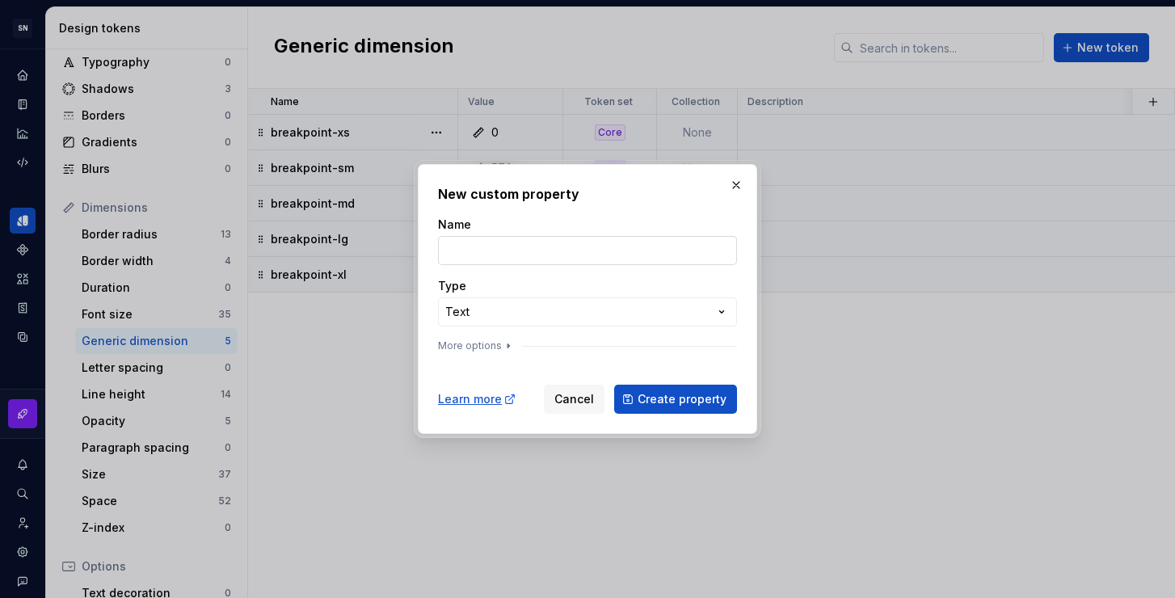
click at [456, 260] on input "Name" at bounding box center [587, 250] width 299 height 29
drag, startPoint x: 524, startPoint y: 261, endPoint x: 422, endPoint y: 252, distance: 103.0
click at [422, 252] on div "**********" at bounding box center [587, 299] width 339 height 270
paste input "Columns"
click at [493, 312] on div "**********" at bounding box center [587, 299] width 1175 height 598
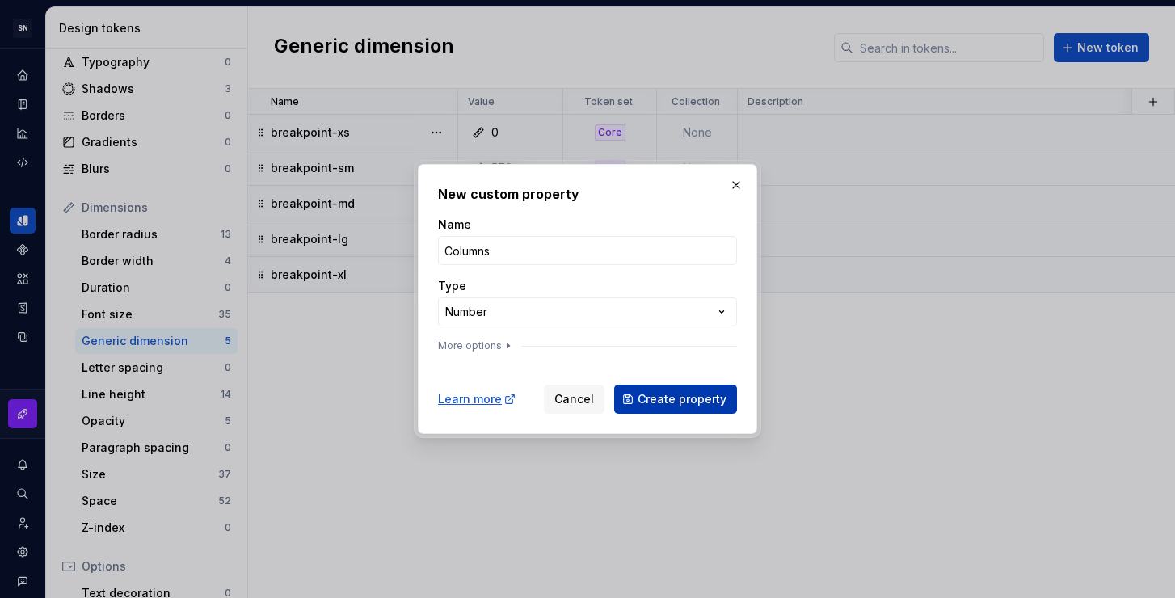
click at [658, 400] on span "Create property" at bounding box center [681, 399] width 89 height 16
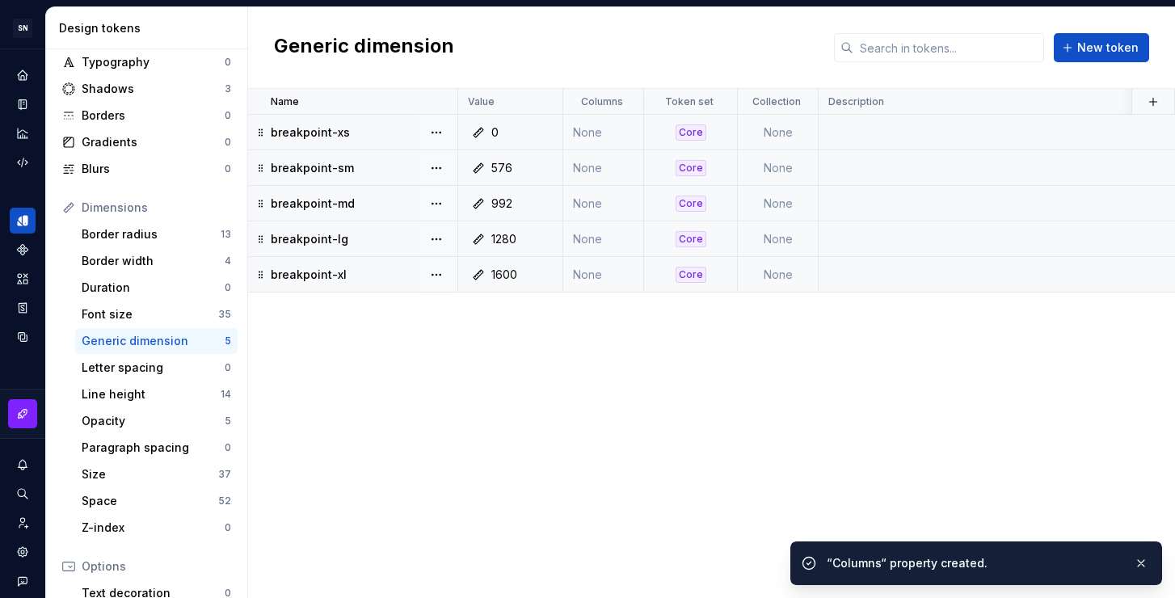
click at [595, 137] on td "None" at bounding box center [603, 133] width 81 height 36
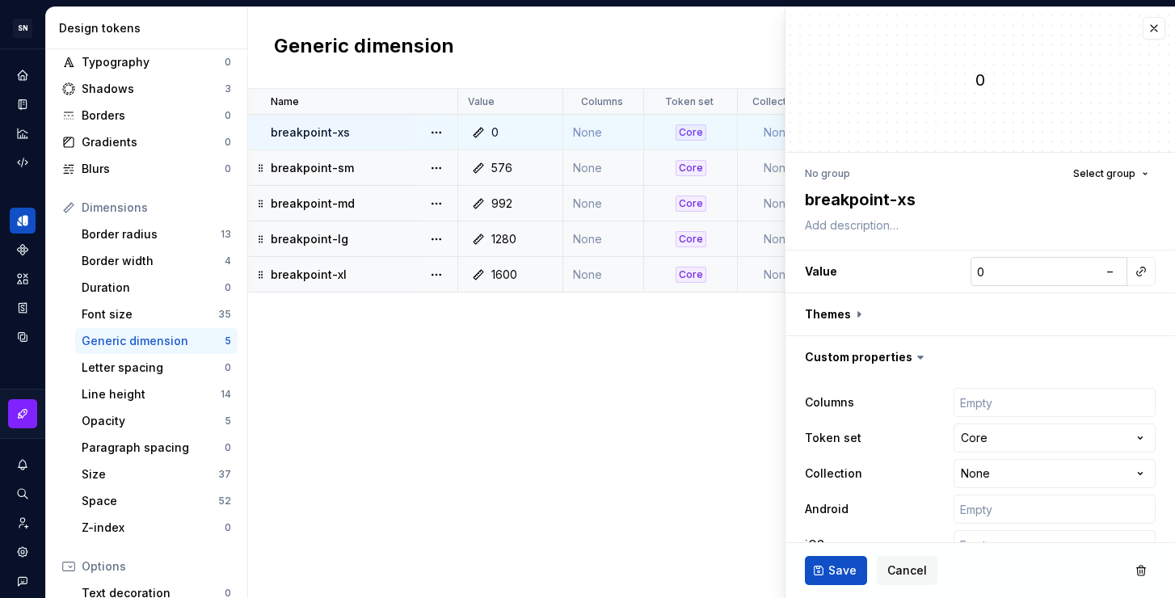
click at [995, 274] on input "0" at bounding box center [1034, 271] width 128 height 29
click at [857, 571] on button "Save" at bounding box center [836, 570] width 62 height 29
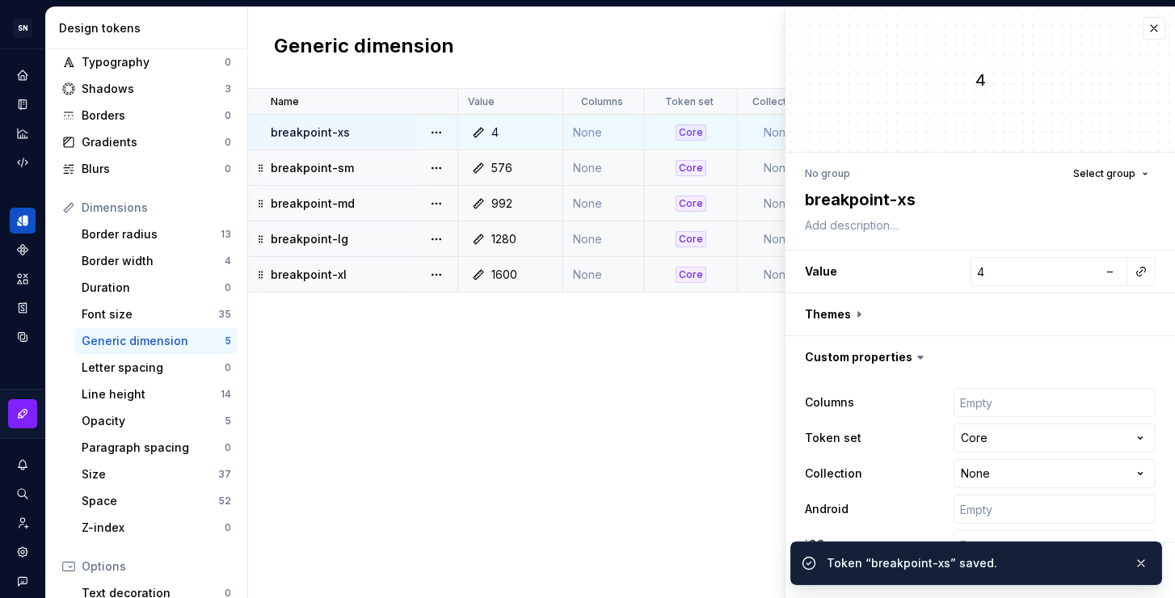
click at [595, 167] on td "None" at bounding box center [603, 168] width 81 height 36
click at [603, 172] on td "None" at bounding box center [603, 168] width 81 height 36
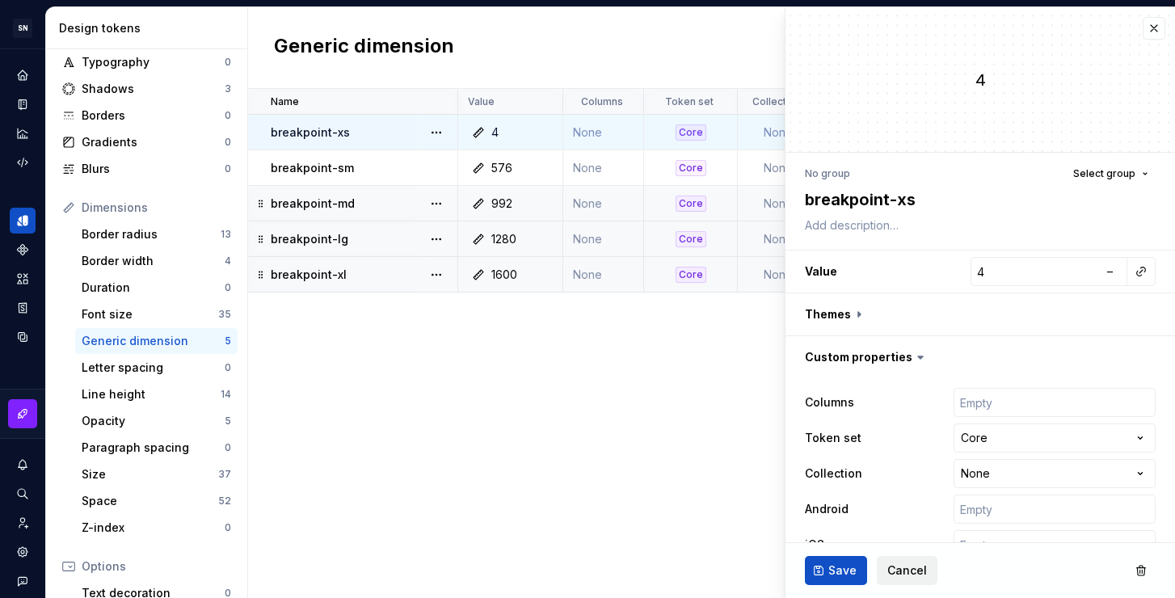
click at [893, 571] on span "Cancel" at bounding box center [907, 570] width 40 height 16
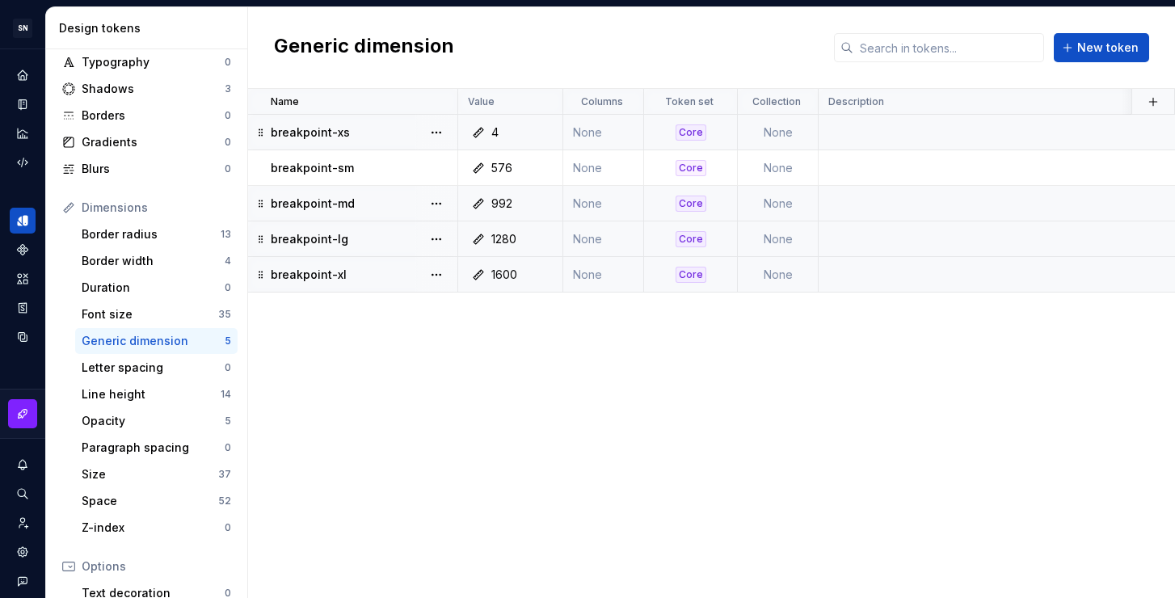
click at [600, 128] on td "None" at bounding box center [603, 133] width 81 height 36
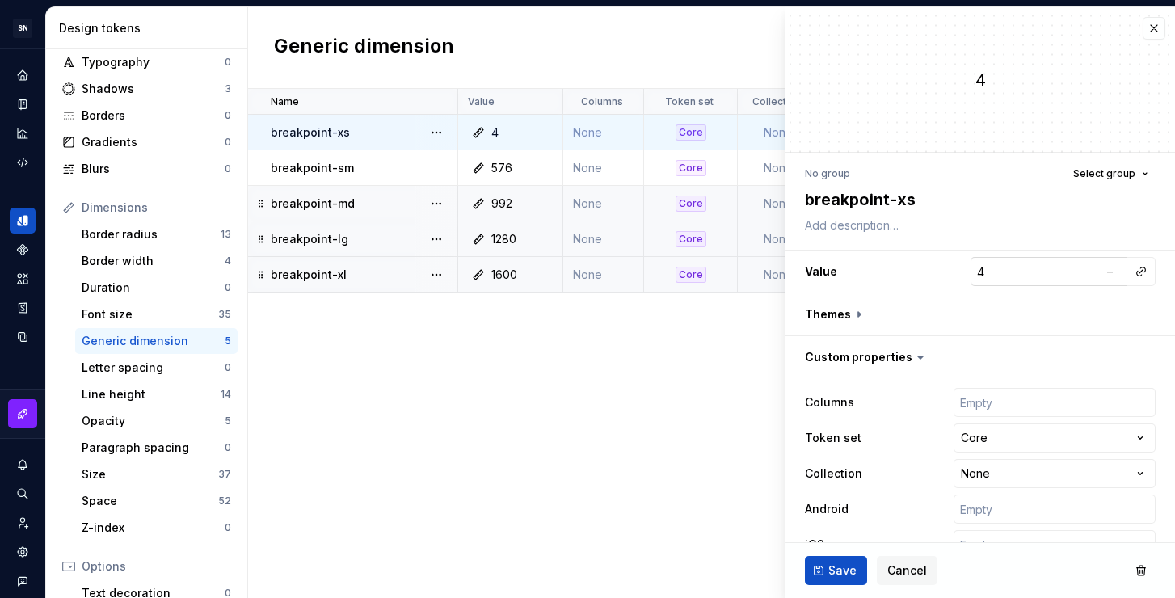
click at [987, 267] on input "4" at bounding box center [1034, 271] width 128 height 29
click at [1007, 402] on input "number" at bounding box center [1054, 402] width 202 height 29
click at [844, 572] on span "Save" at bounding box center [842, 570] width 28 height 16
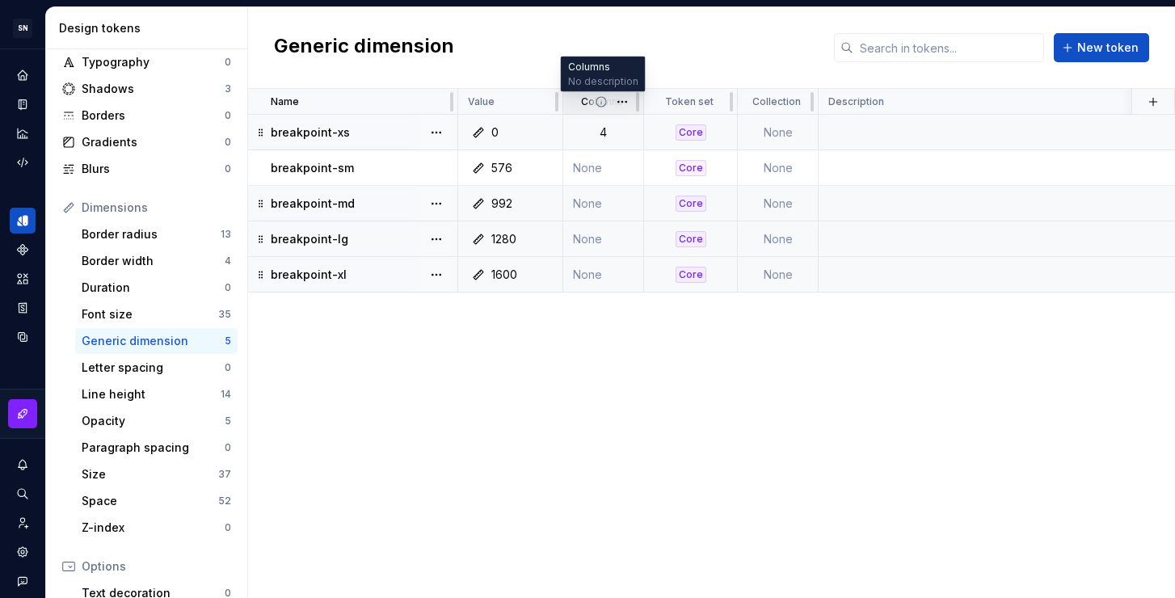
click at [601, 98] on icon at bounding box center [601, 101] width 13 height 13
click at [591, 164] on td "None" at bounding box center [603, 168] width 81 height 36
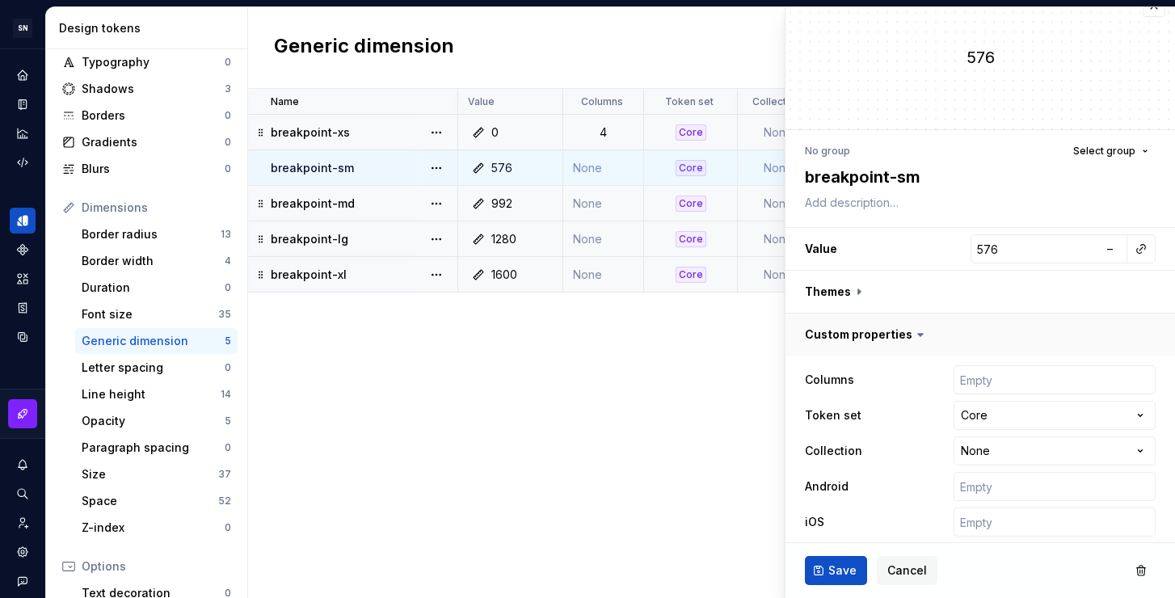
scroll to position [73, 0]
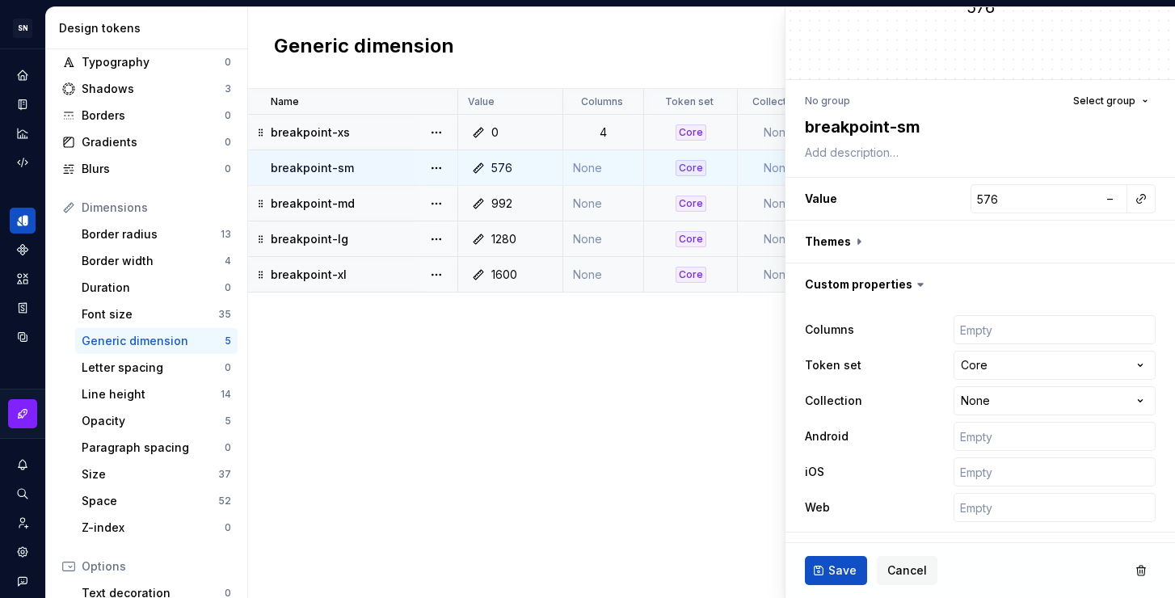
click at [590, 170] on td "None" at bounding box center [603, 168] width 81 height 36
click at [985, 327] on input "number" at bounding box center [1054, 329] width 202 height 29
click at [863, 330] on icon at bounding box center [866, 329] width 13 height 13
click at [835, 567] on span "Save" at bounding box center [842, 570] width 28 height 16
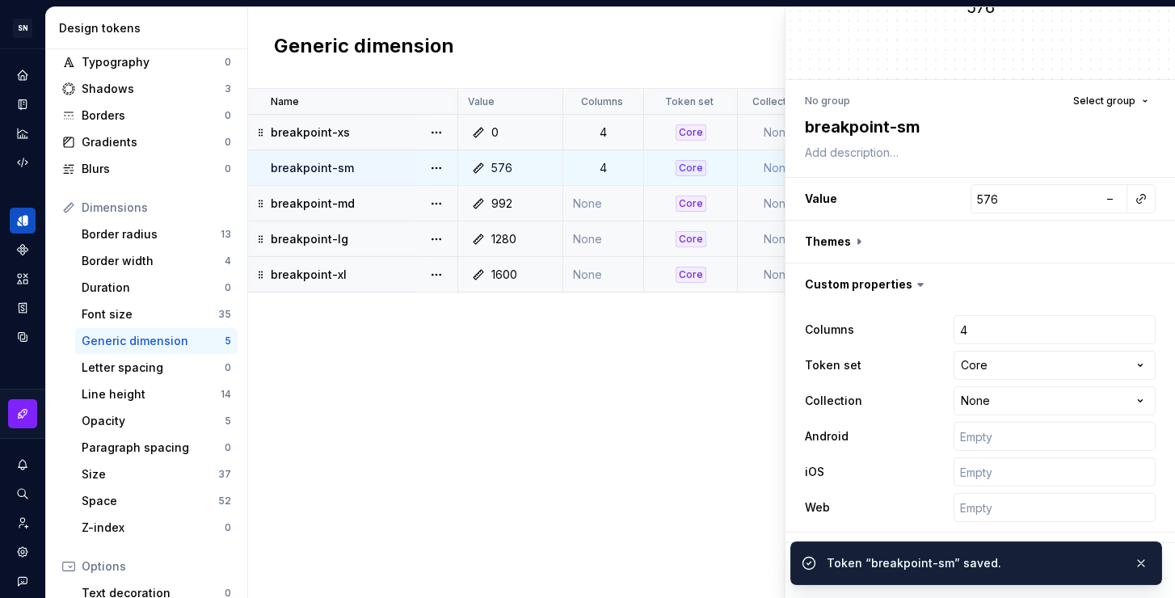
click at [602, 206] on td "None" at bounding box center [603, 204] width 81 height 36
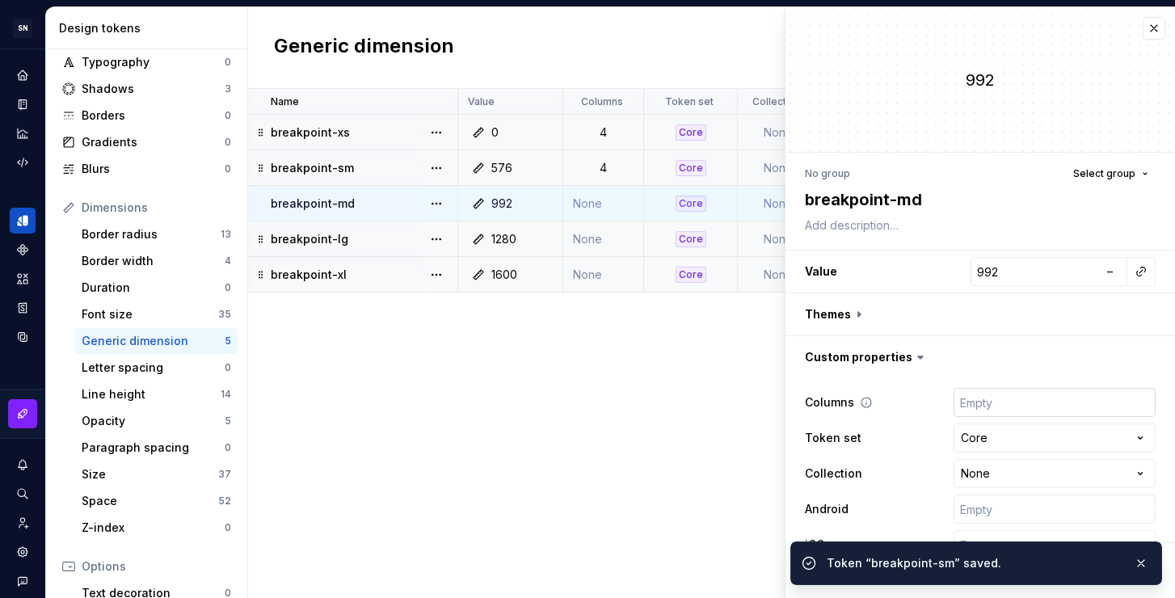
click at [975, 402] on input "number" at bounding box center [1054, 402] width 202 height 29
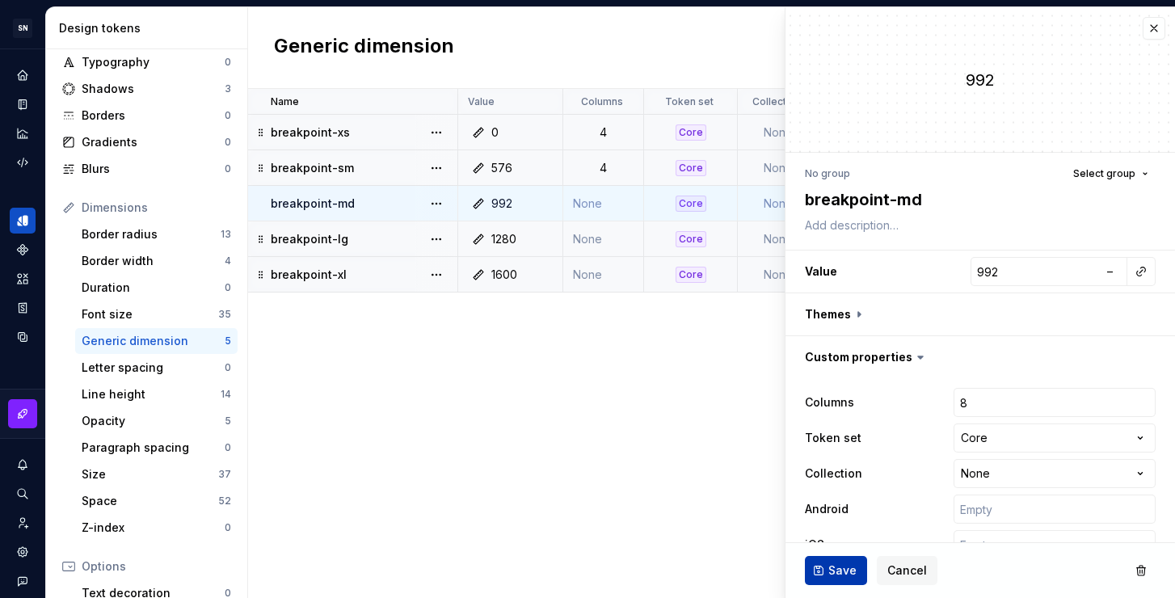
click at [842, 571] on span "Save" at bounding box center [842, 570] width 28 height 16
click at [595, 242] on td "None" at bounding box center [603, 239] width 81 height 36
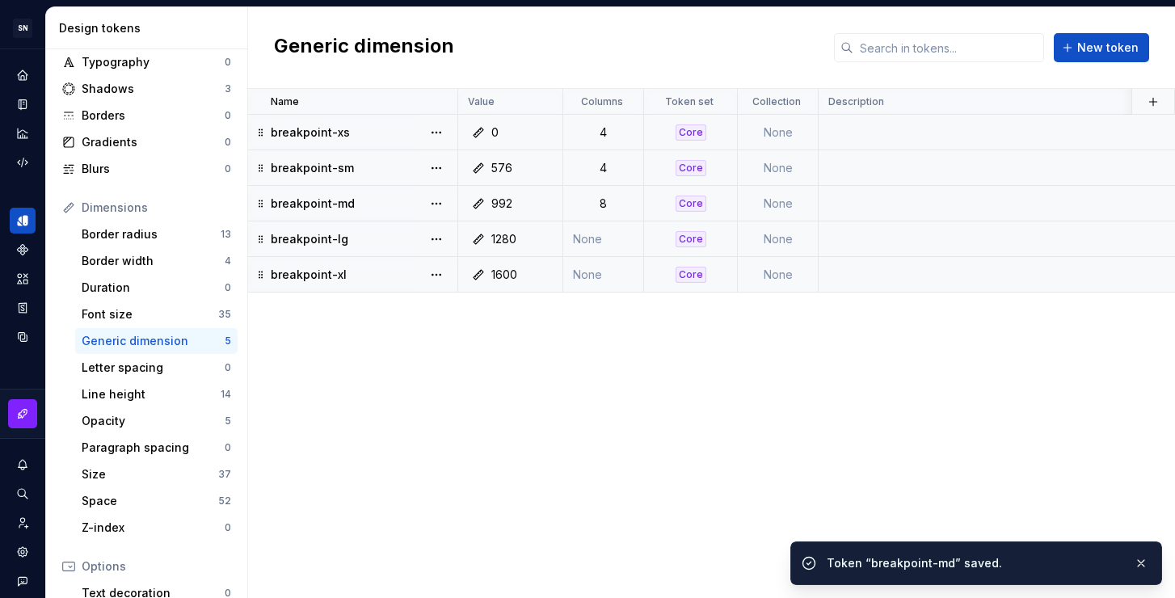
click at [588, 237] on td "None" at bounding box center [603, 239] width 81 height 36
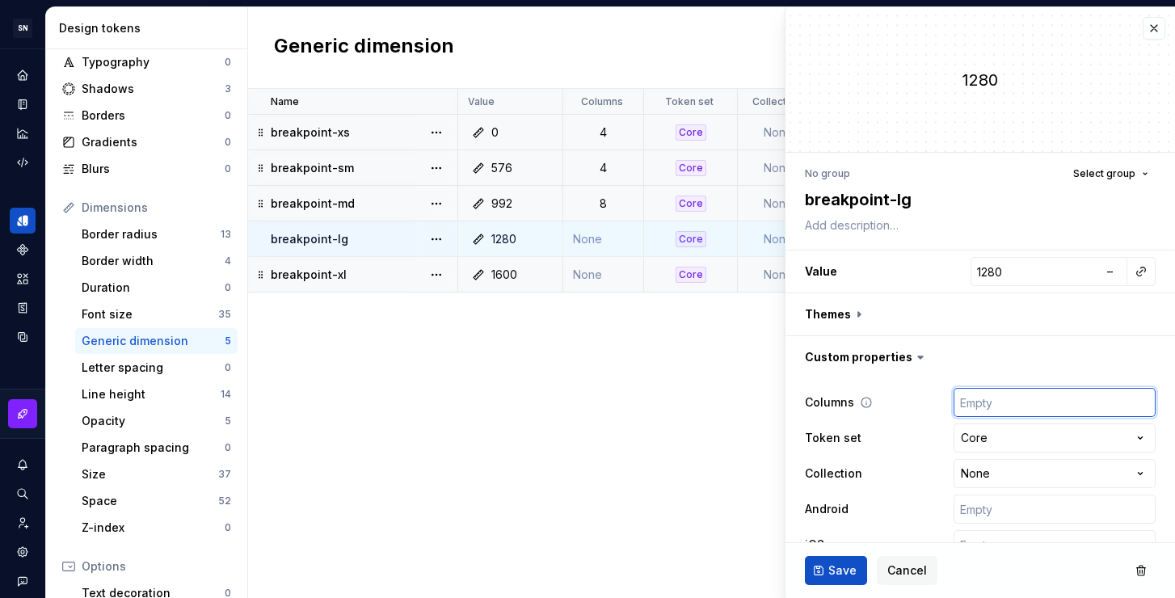
click at [995, 402] on input "number" at bounding box center [1054, 402] width 202 height 29
click at [845, 575] on span "Save" at bounding box center [842, 570] width 28 height 16
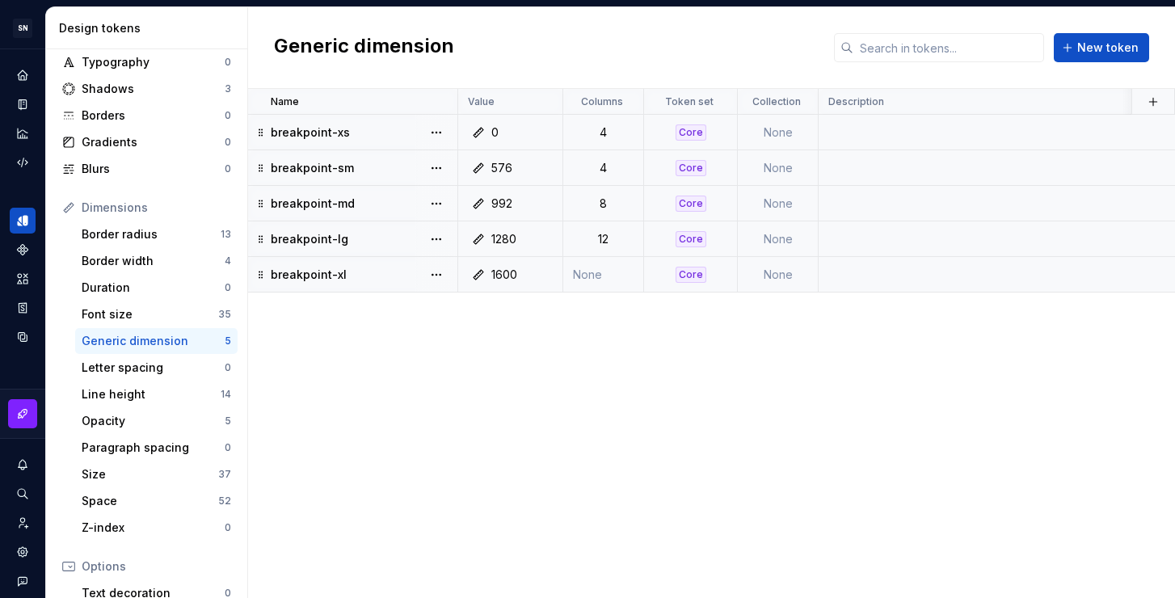
click at [609, 204] on div "8" at bounding box center [603, 204] width 78 height 16
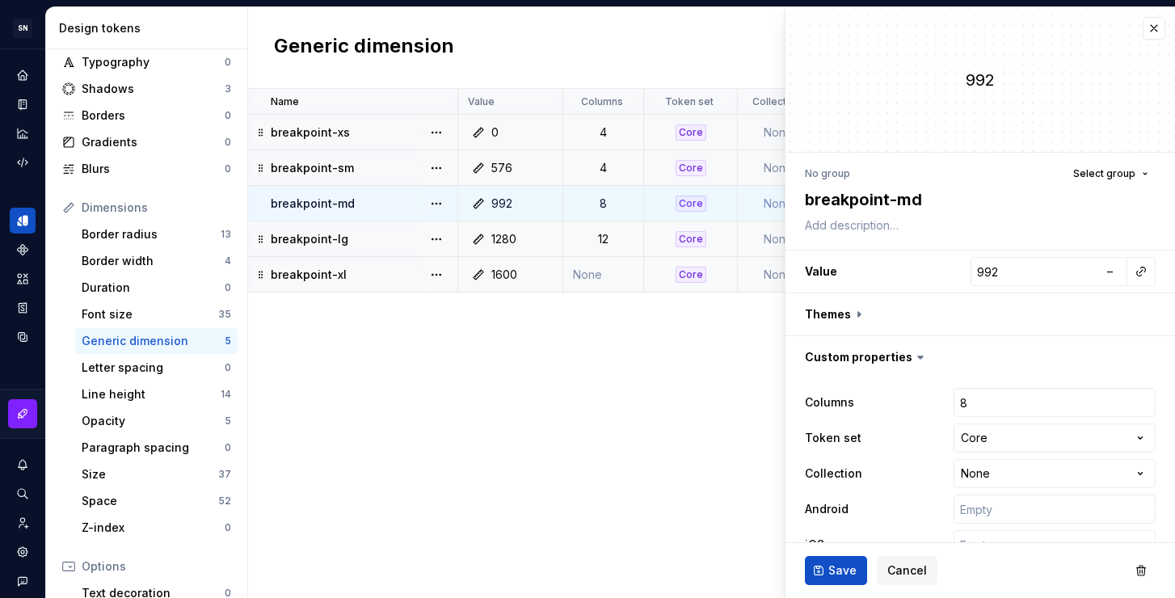
click at [606, 171] on div "4" at bounding box center [603, 168] width 78 height 16
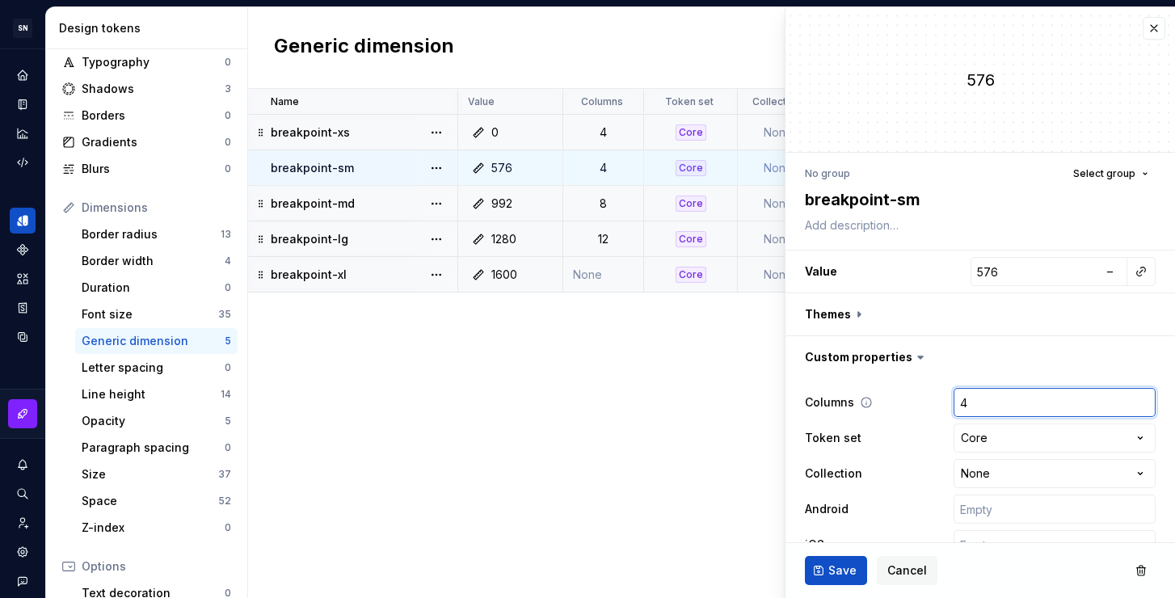
drag, startPoint x: 960, startPoint y: 395, endPoint x: 948, endPoint y: 396, distance: 12.1
click at [953, 396] on input "4" at bounding box center [1054, 402] width 202 height 29
drag, startPoint x: 949, startPoint y: 401, endPoint x: 933, endPoint y: 398, distance: 15.5
click at [933, 398] on div "Columns 4" at bounding box center [980, 402] width 351 height 29
click at [828, 571] on span "Save" at bounding box center [842, 570] width 28 height 16
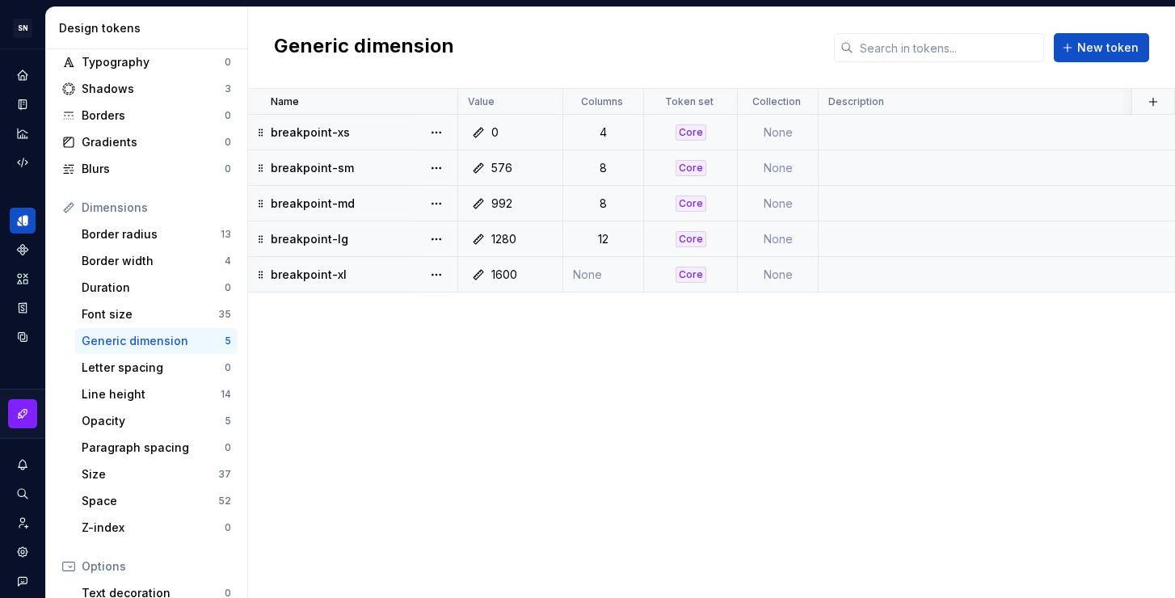
click at [600, 284] on td "None" at bounding box center [603, 275] width 81 height 36
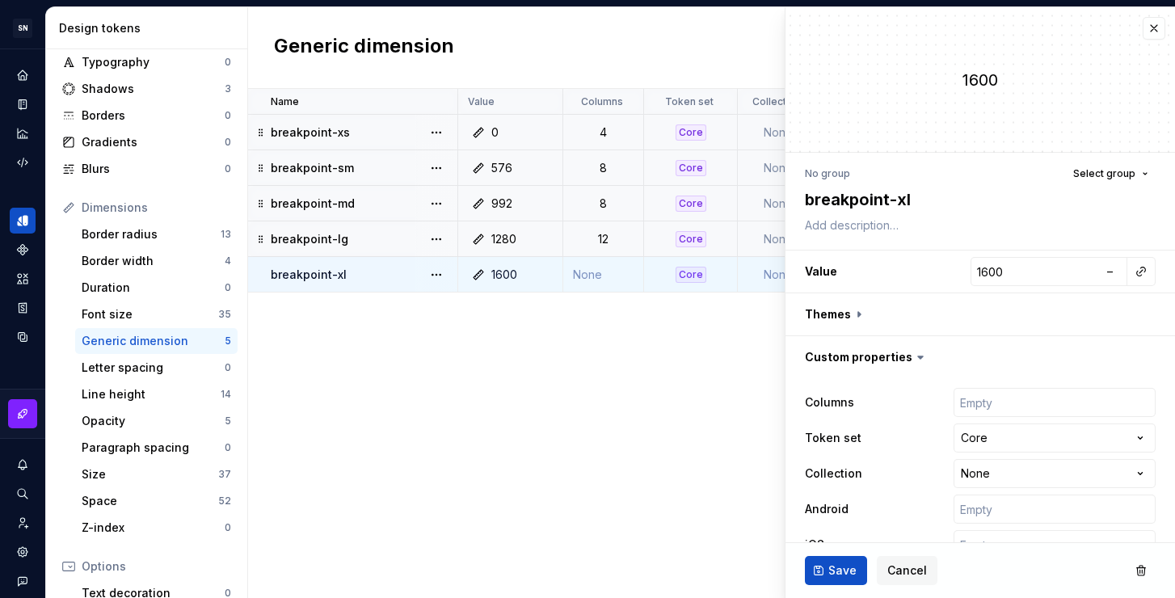
click at [595, 274] on td "None" at bounding box center [603, 275] width 81 height 36
click at [983, 398] on input "number" at bounding box center [1054, 402] width 202 height 29
click at [844, 578] on button "Save" at bounding box center [836, 570] width 62 height 29
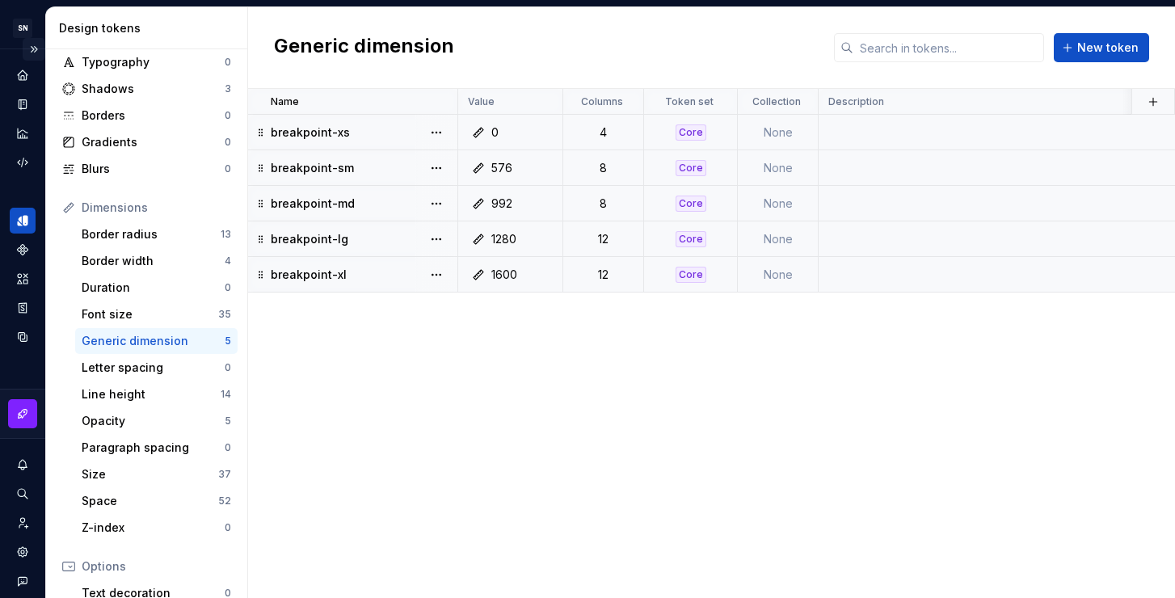
click at [25, 48] on button "Expand sidebar" at bounding box center [34, 49] width 23 height 23
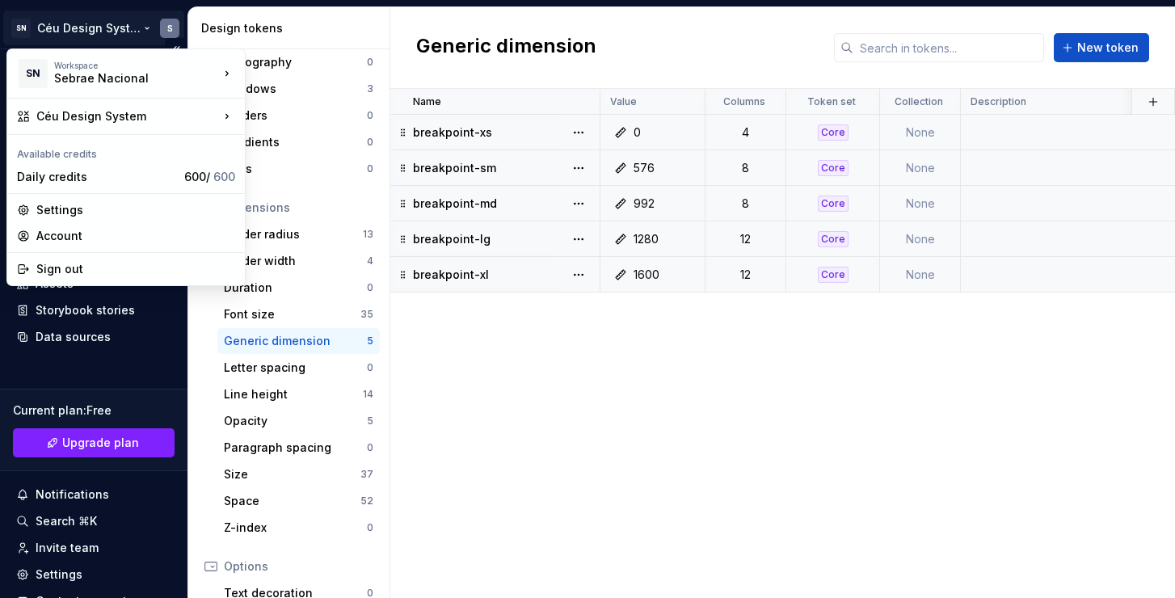
click at [96, 22] on html "SN Céu Design System S Home Documentation Analytics Code automation Design syst…" at bounding box center [587, 299] width 1175 height 598
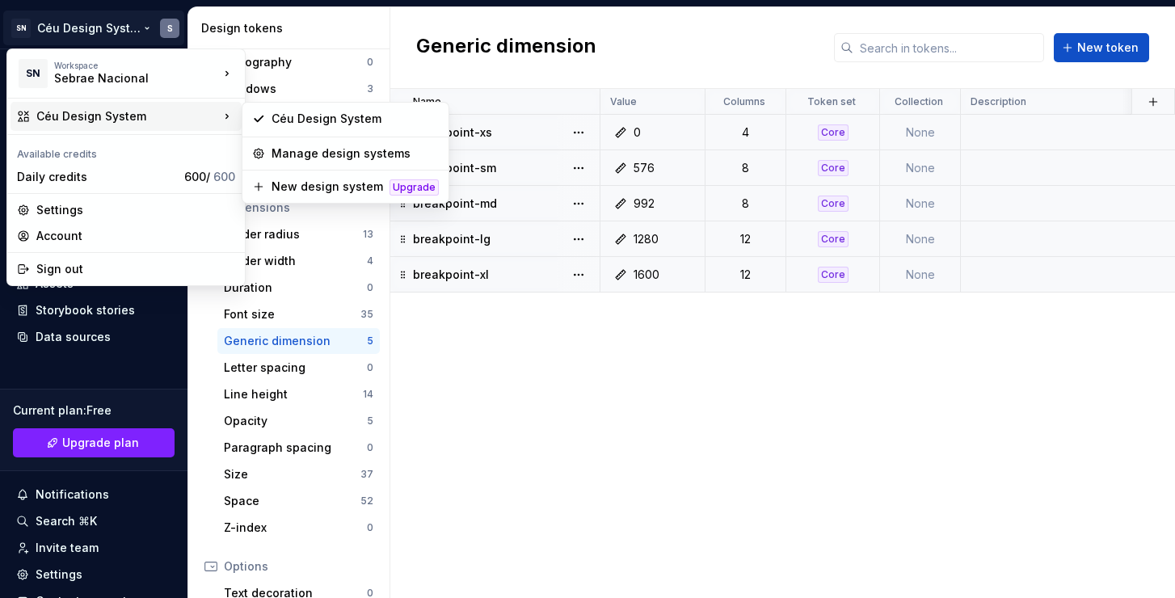
click at [99, 123] on div "Céu Design System" at bounding box center [127, 116] width 183 height 16
click at [303, 123] on div "Céu Design System" at bounding box center [354, 119] width 167 height 16
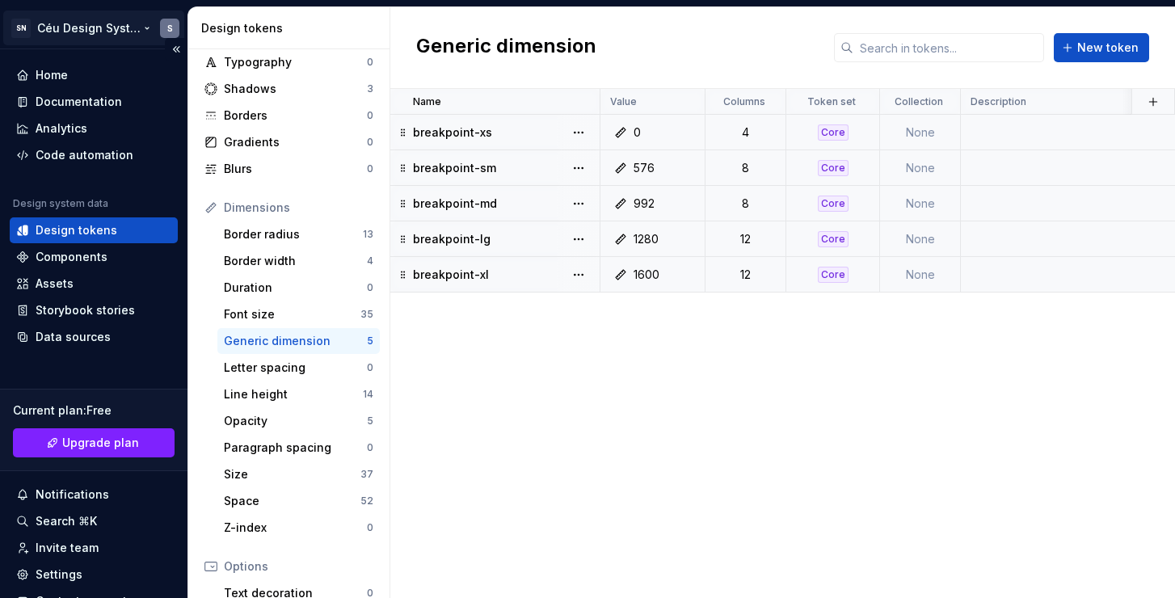
click at [65, 27] on html "SN Céu Design System S Home Documentation Analytics Code automation Design syst…" at bounding box center [587, 299] width 1175 height 598
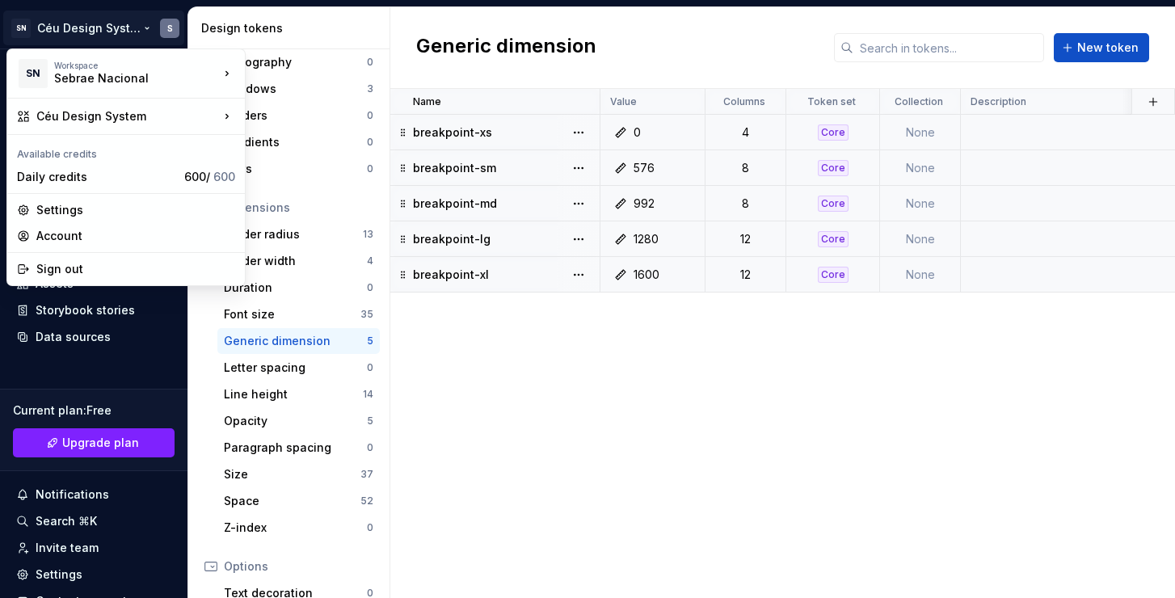
click at [85, 28] on html "SN Céu Design System S Home Documentation Analytics Code automation Design syst…" at bounding box center [587, 299] width 1175 height 598
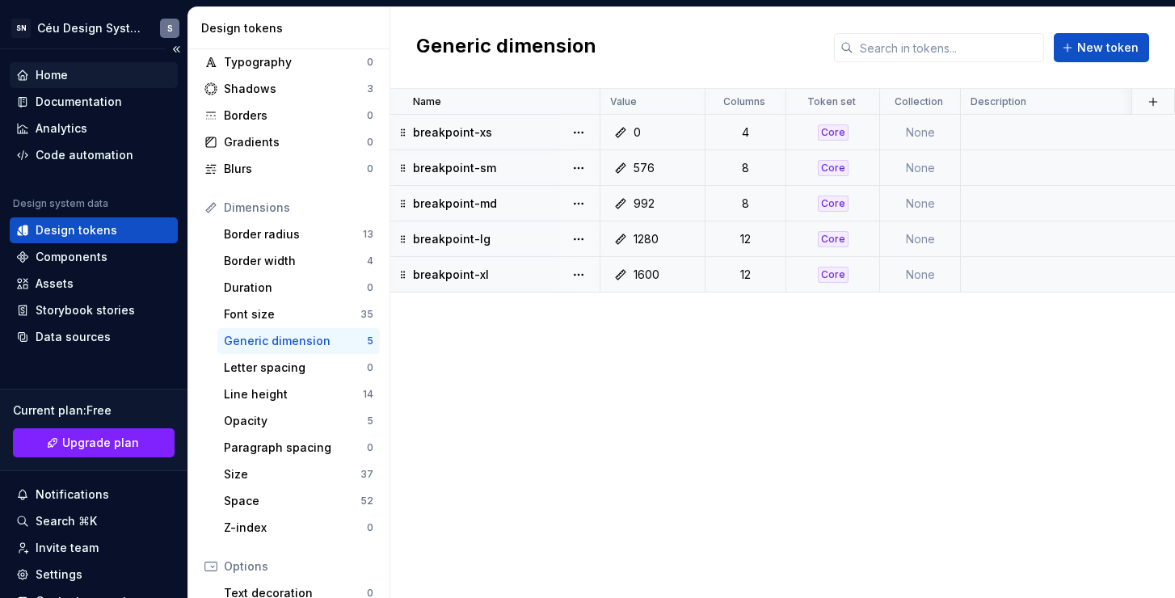
click at [51, 74] on div "Home" at bounding box center [52, 75] width 32 height 16
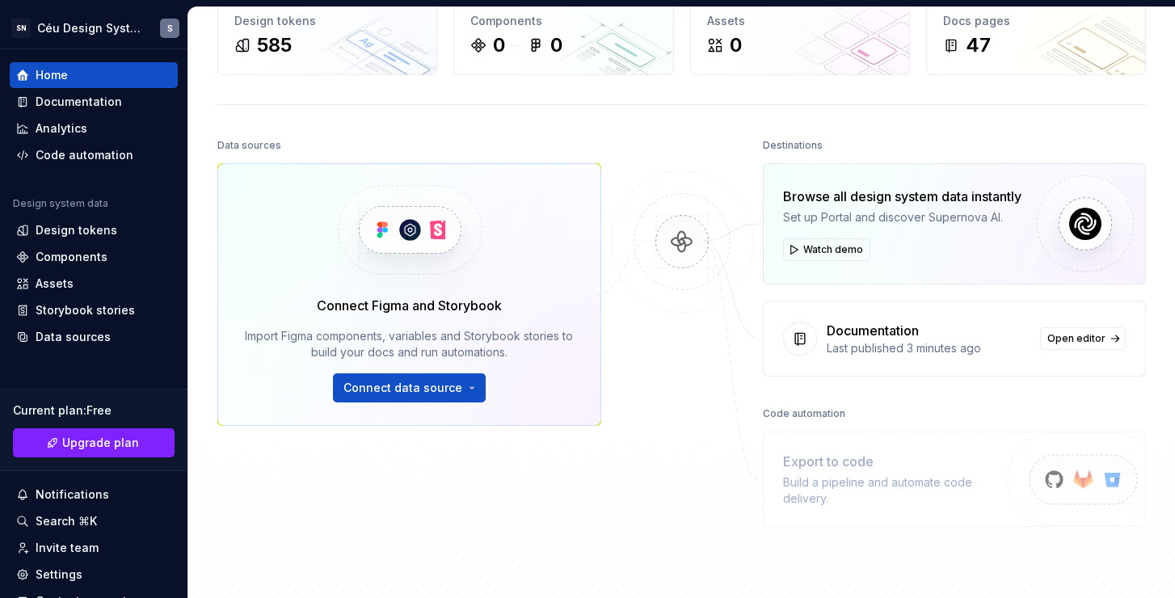
scroll to position [149, 0]
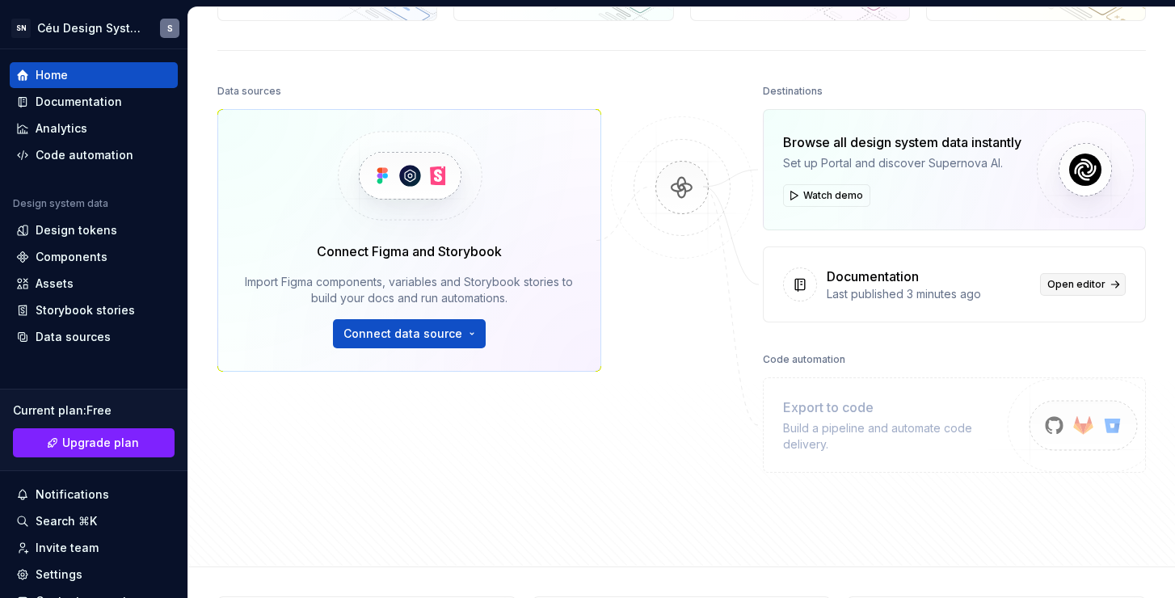
click at [1090, 288] on span "Open editor" at bounding box center [1076, 284] width 58 height 13
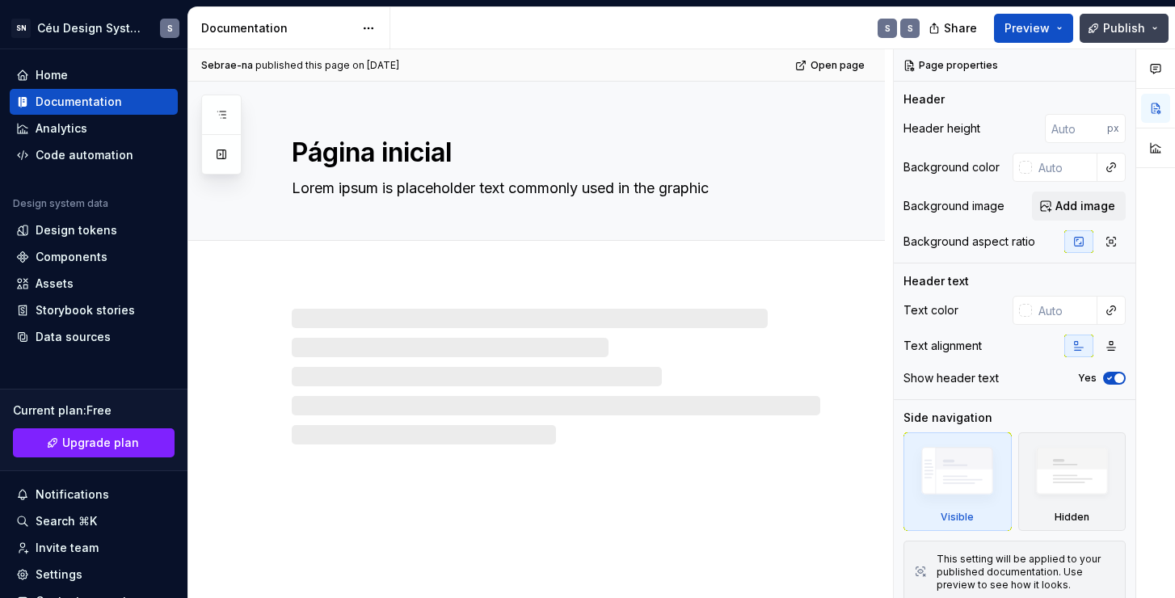
click at [1126, 33] on span "Publish" at bounding box center [1124, 28] width 42 height 16
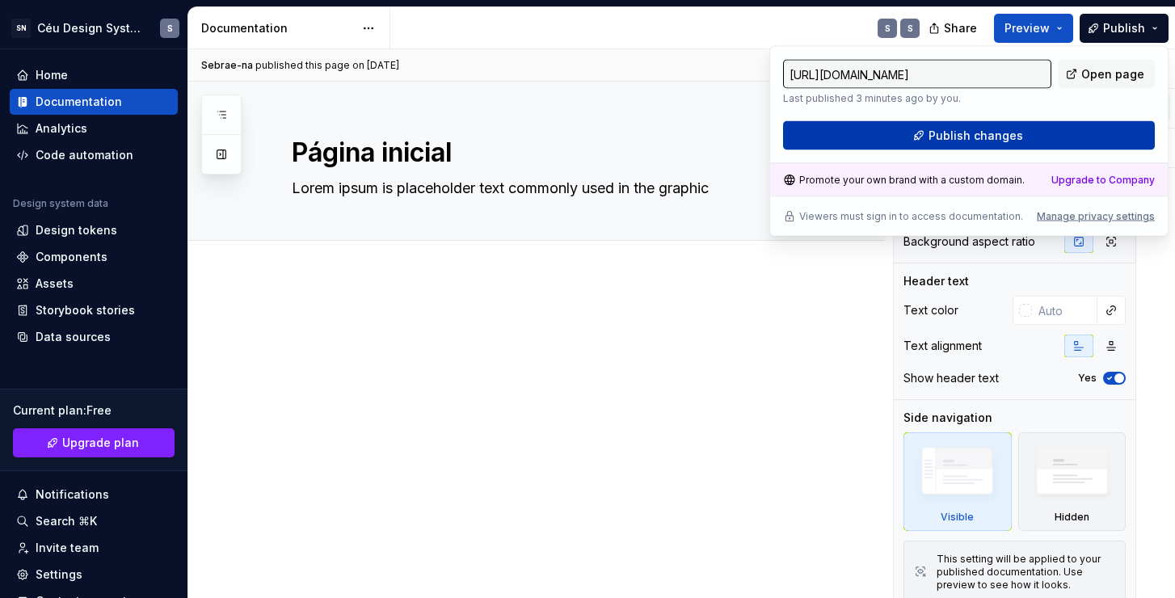
click at [981, 134] on span "Publish changes" at bounding box center [975, 136] width 95 height 16
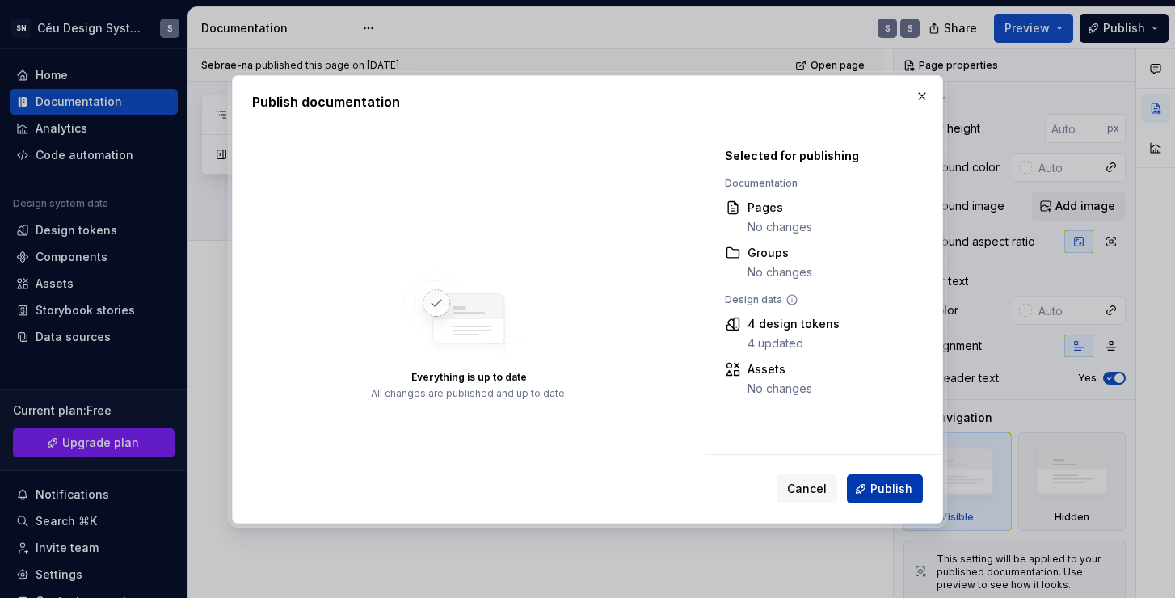
click at [894, 493] on span "Publish" at bounding box center [891, 489] width 42 height 16
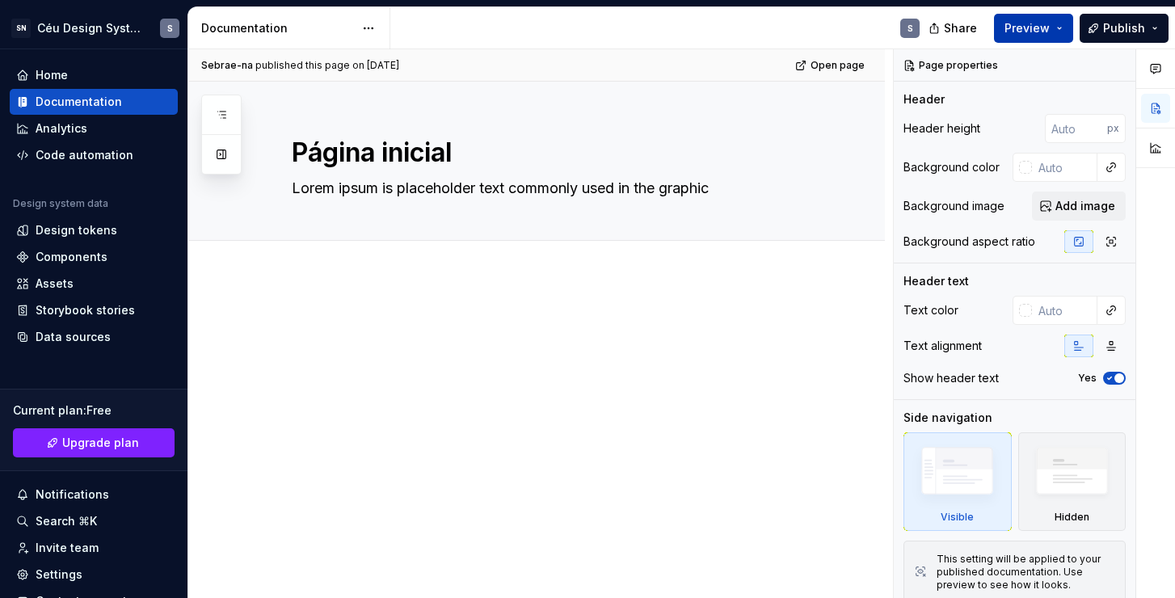
click at [1035, 18] on button "Preview" at bounding box center [1033, 28] width 79 height 29
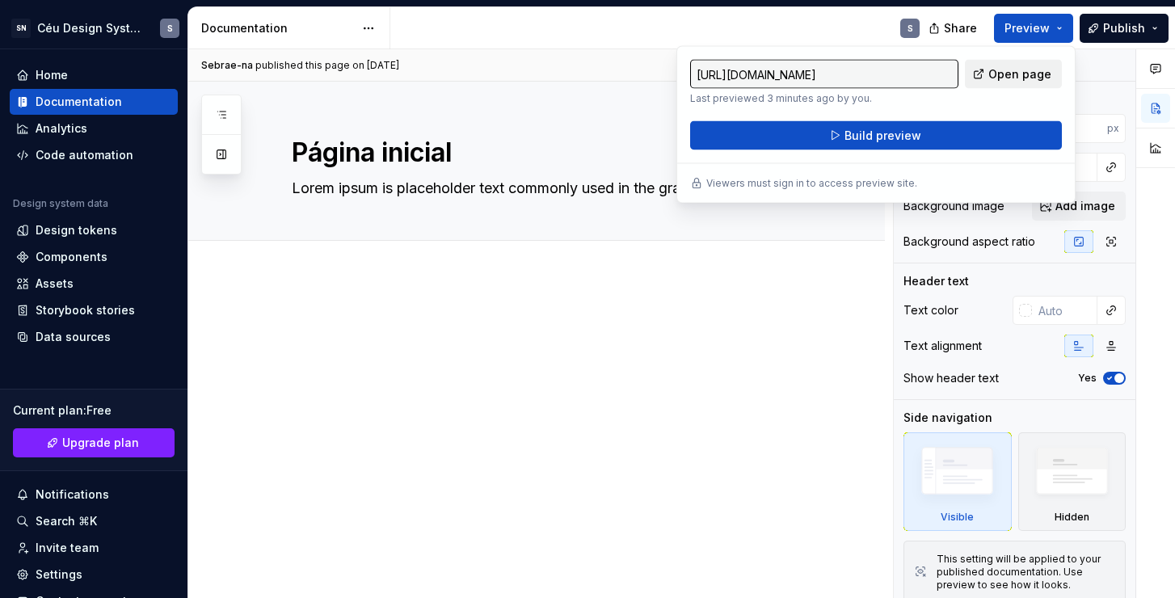
click at [1029, 79] on span "Open page" at bounding box center [1019, 74] width 63 height 16
click at [76, 228] on div "Design tokens" at bounding box center [77, 230] width 82 height 16
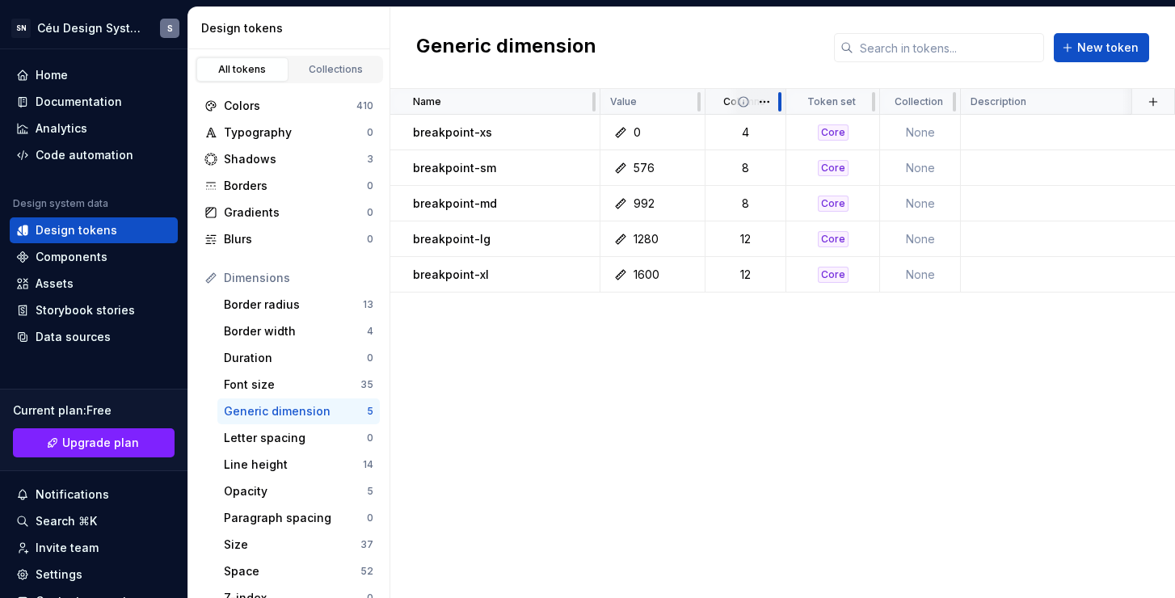
click at [773, 102] on div at bounding box center [779, 102] width 13 height 26
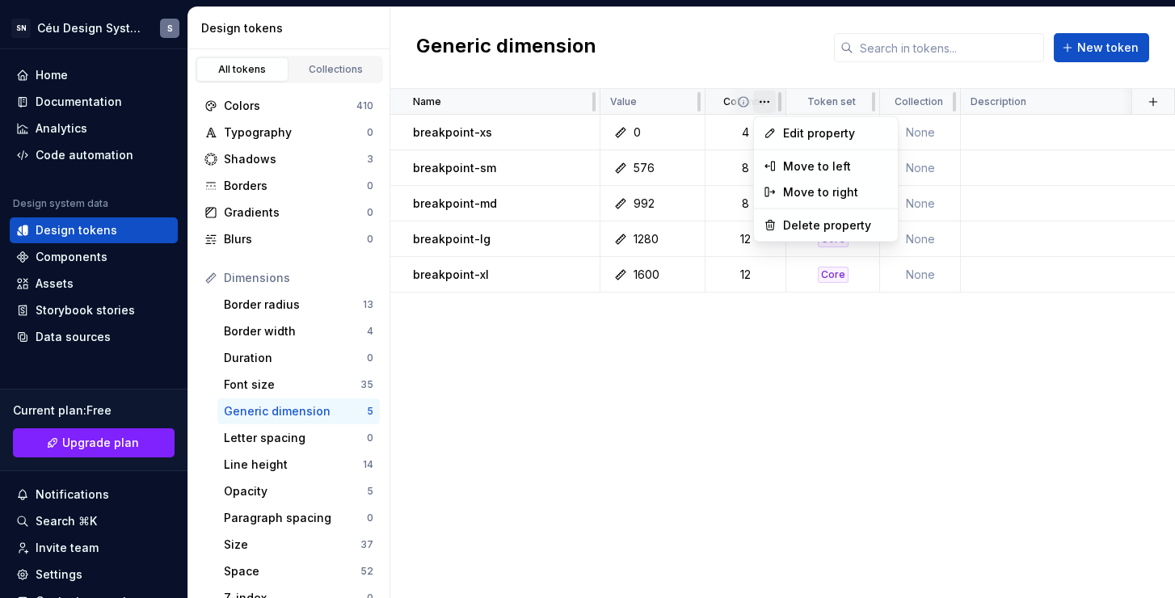
click at [771, 102] on html "SN Céu Design System S Home Documentation Analytics Code automation Design syst…" at bounding box center [587, 299] width 1175 height 598
click at [800, 122] on div "Edit property" at bounding box center [825, 133] width 137 height 26
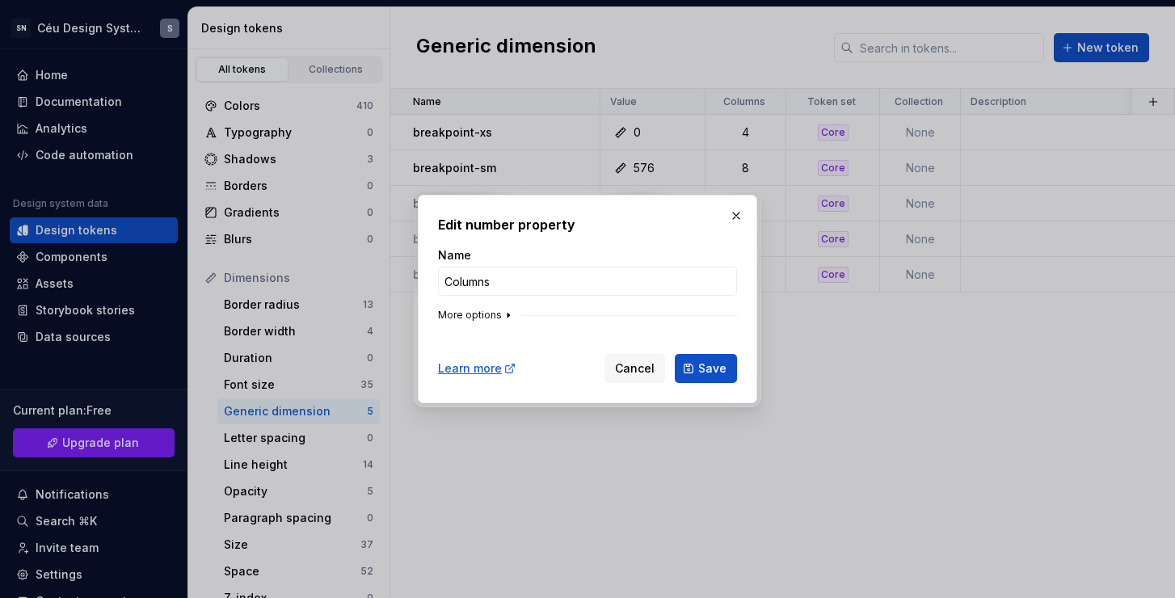
click at [463, 316] on button "More options" at bounding box center [476, 315] width 77 height 13
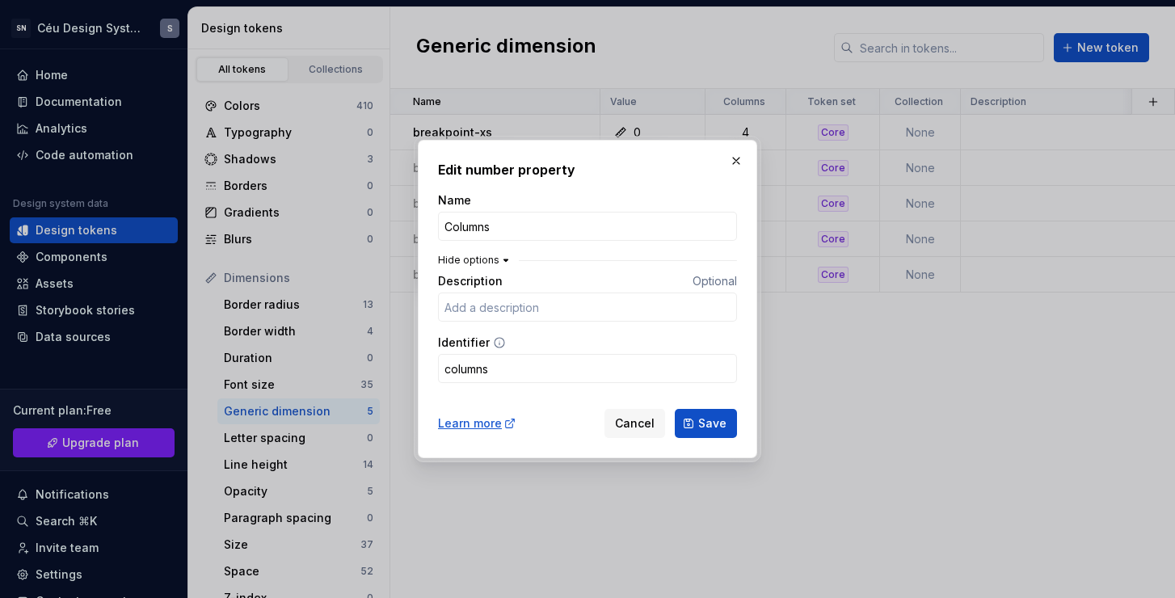
click at [469, 256] on button "Hide options" at bounding box center [475, 260] width 74 height 13
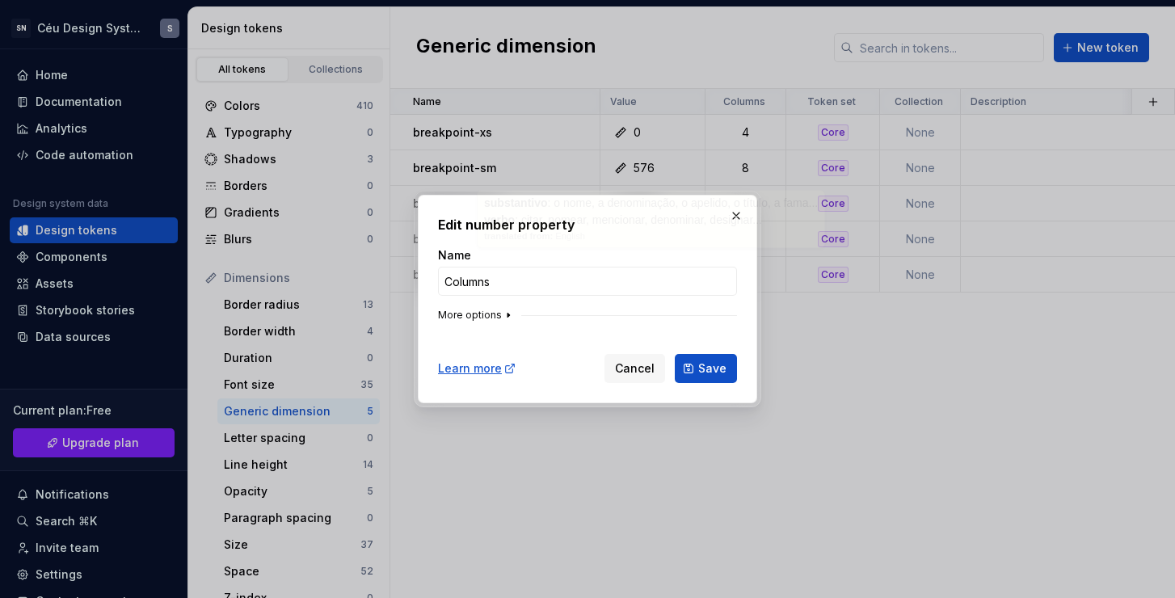
click at [482, 313] on button "More options" at bounding box center [476, 315] width 77 height 13
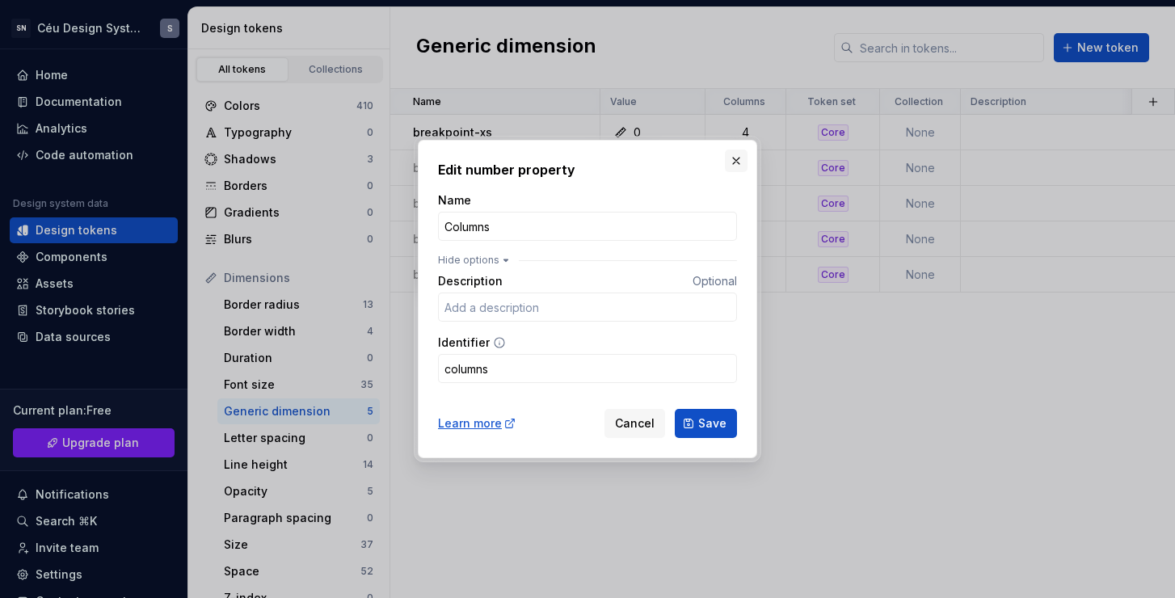
click at [734, 159] on button "button" at bounding box center [736, 160] width 23 height 23
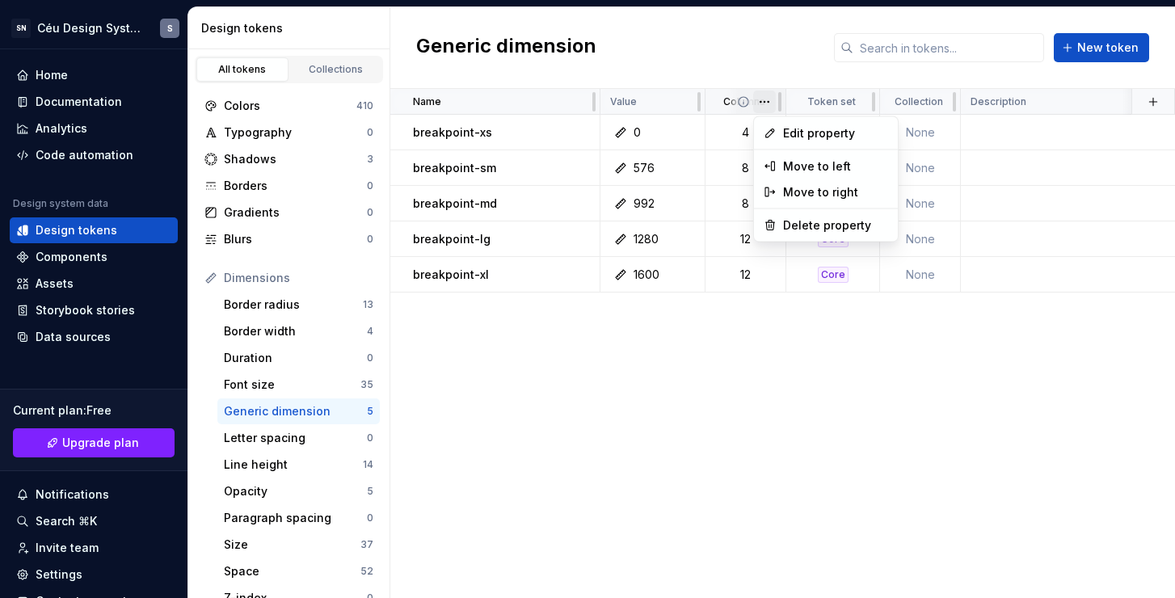
click at [767, 102] on html "SN Céu Design System S Home Documentation Analytics Code automation Design syst…" at bounding box center [587, 299] width 1175 height 598
click at [815, 225] on div "Delete property" at bounding box center [835, 225] width 105 height 16
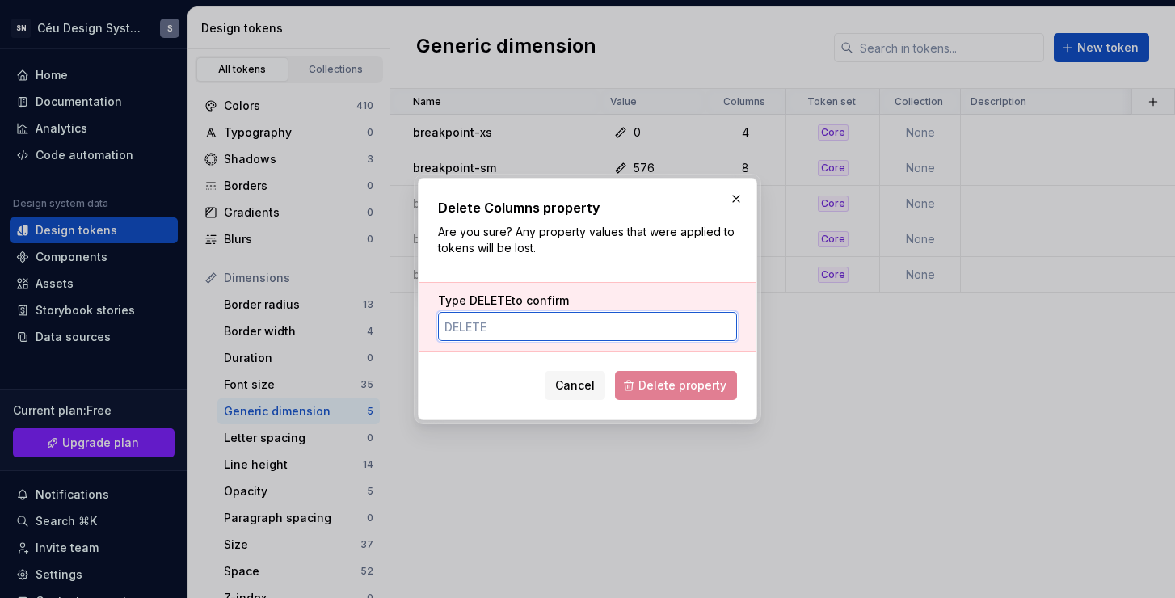
click at [528, 324] on input "Type DELETE to confirm" at bounding box center [587, 326] width 299 height 29
click at [464, 324] on input "DELTE" at bounding box center [587, 326] width 299 height 29
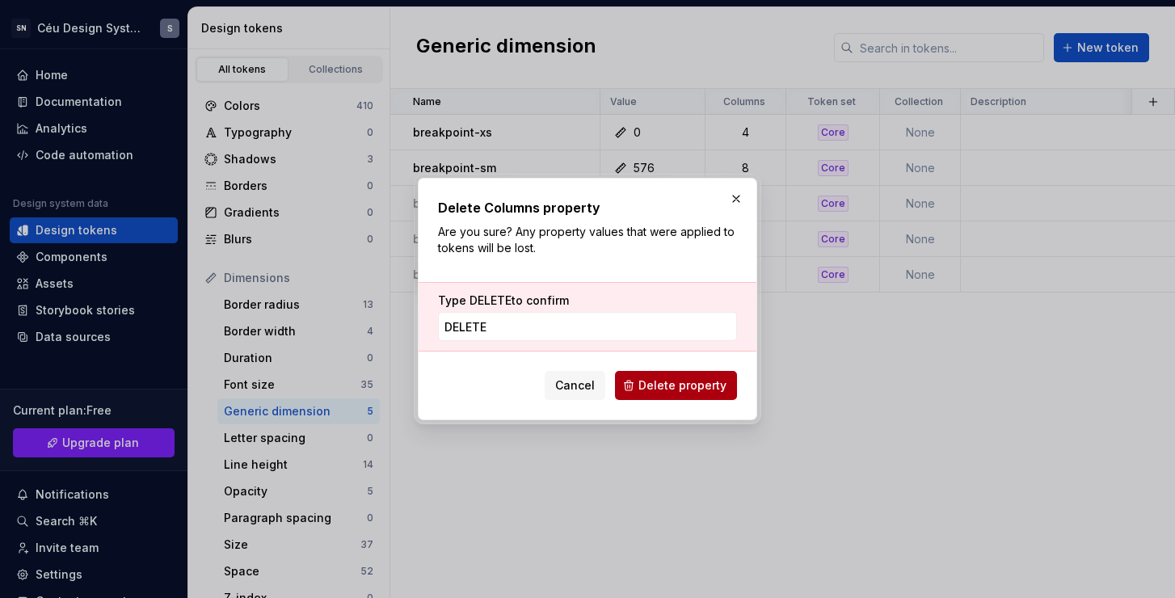
click at [706, 383] on span "Delete property" at bounding box center [682, 385] width 88 height 16
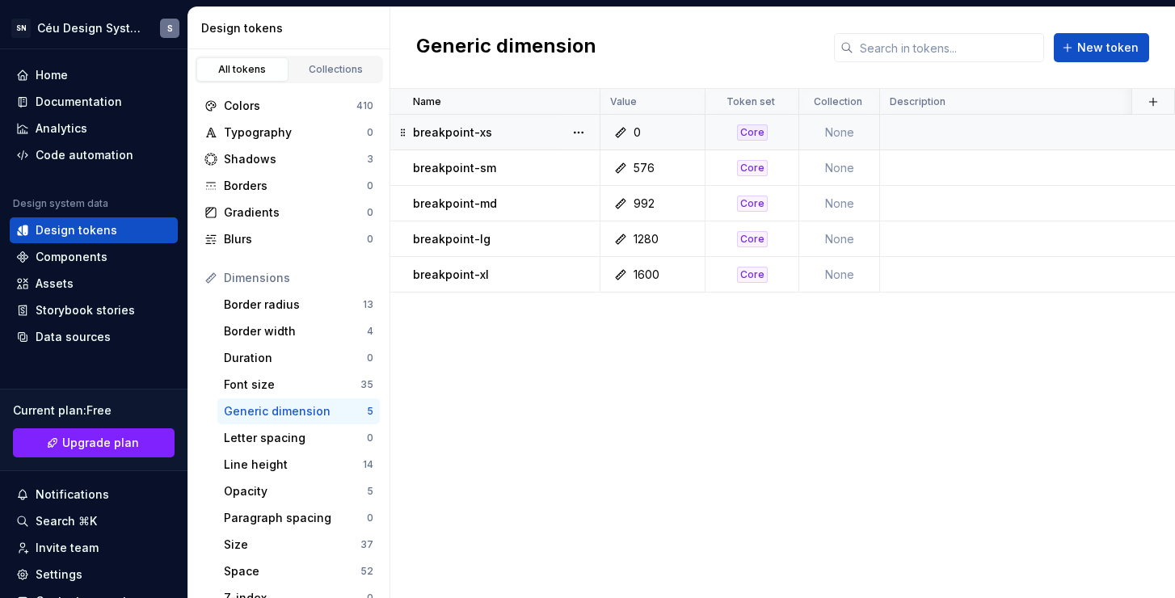
click at [921, 137] on td at bounding box center [1196, 133] width 633 height 36
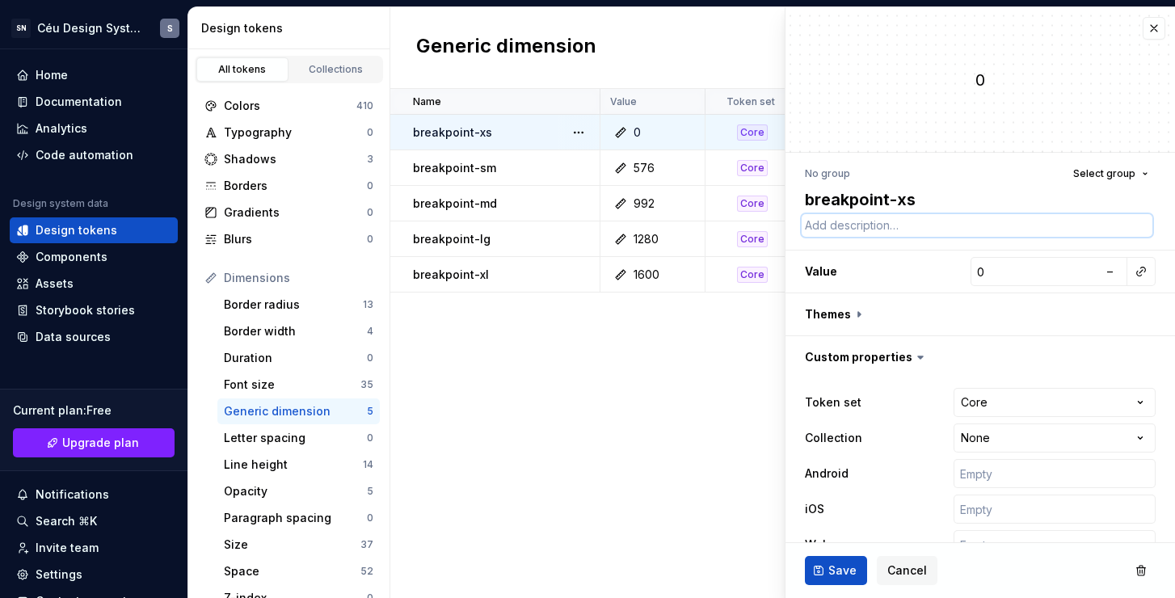
click at [921, 234] on textarea at bounding box center [977, 225] width 351 height 23
drag, startPoint x: 1029, startPoint y: 228, endPoint x: 997, endPoint y: 227, distance: 32.3
click at [997, 227] on textarea "Breakpoint pequeno de 0-575 para mobile retrato." at bounding box center [977, 225] width 351 height 23
click at [1004, 234] on textarea "Breakpoint pequeno de 0-575 para mobile retrato." at bounding box center [977, 225] width 351 height 23
click at [1016, 230] on textarea "Breakpoint pequeno de 0-575 para mobile retrato." at bounding box center [977, 225] width 351 height 23
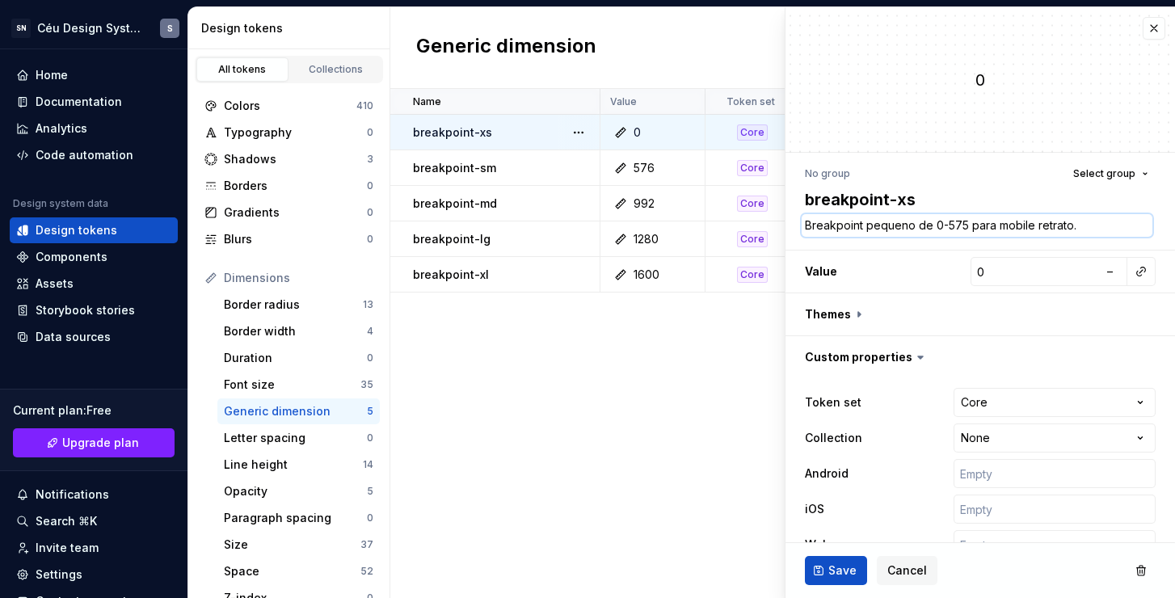
drag, startPoint x: 1029, startPoint y: 228, endPoint x: 997, endPoint y: 229, distance: 32.3
click at [997, 229] on textarea "Breakpoint pequeno de 0-575 para mobile retrato." at bounding box center [977, 225] width 351 height 23
click at [1032, 223] on textarea "Breakpoint pequeno de 0-575 para celular retrato." at bounding box center [977, 225] width 351 height 23
click at [1100, 228] on textarea "Breakpoint pequeno de 0-575 para celula retrato." at bounding box center [977, 225] width 351 height 23
drag, startPoint x: 913, startPoint y: 226, endPoint x: 868, endPoint y: 226, distance: 45.2
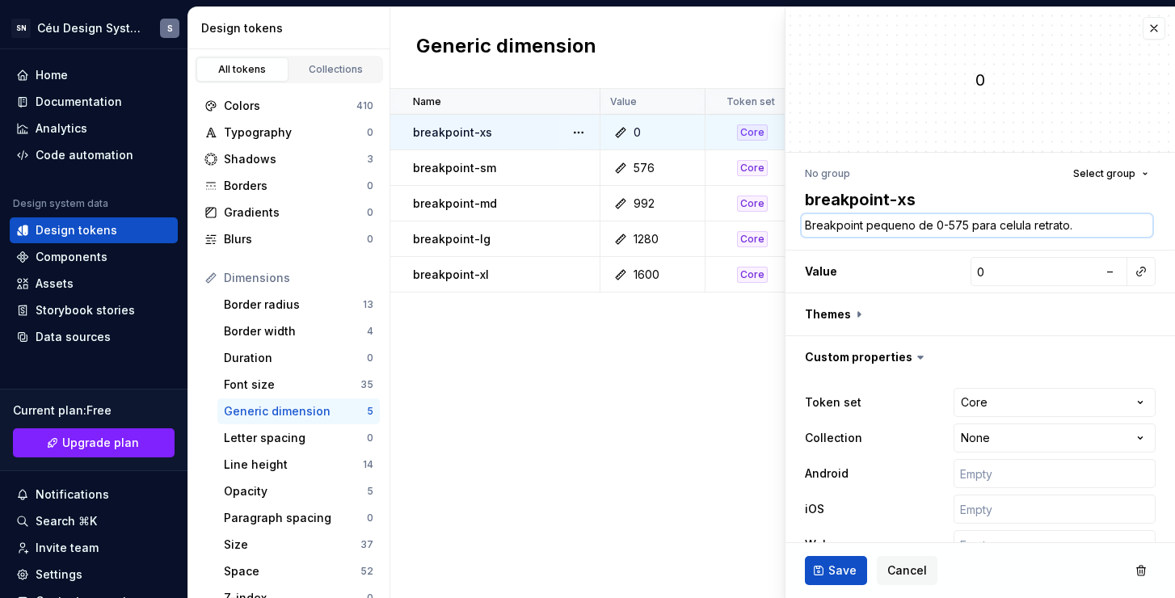
click at [868, 226] on textarea "Breakpoint pequeno de 0-575 para celula retrato." at bounding box center [977, 225] width 351 height 23
click at [1092, 228] on textarea "Breakpoint pequeno de 0-575 para celula retrato." at bounding box center [977, 225] width 351 height 23
click at [837, 571] on span "Save" at bounding box center [842, 570] width 28 height 16
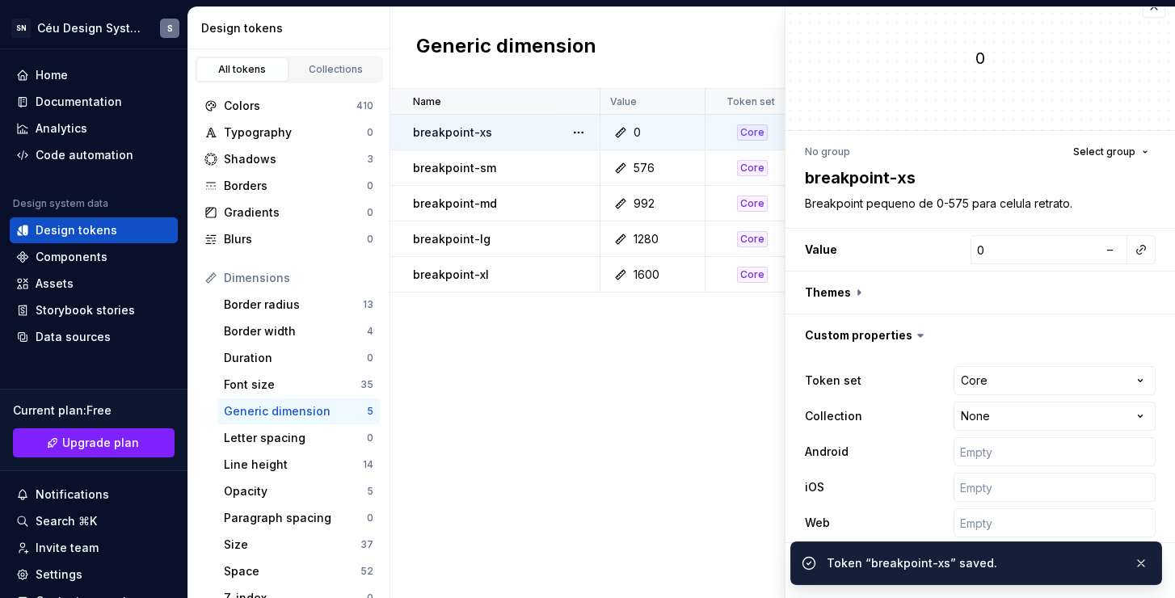
scroll to position [37, 0]
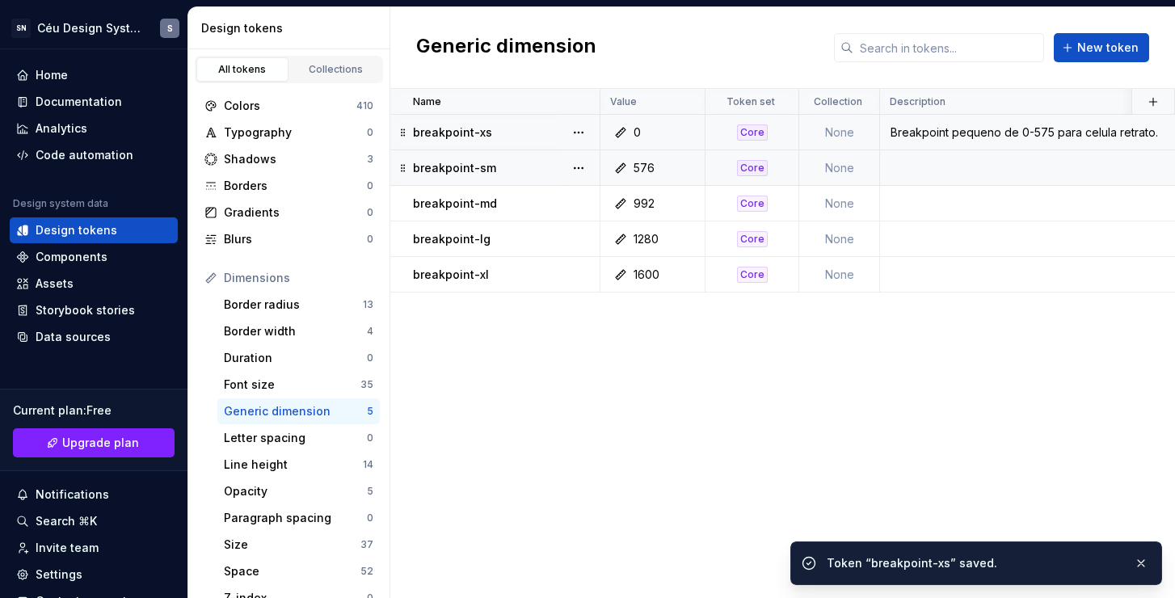
click at [922, 172] on td at bounding box center [1196, 168] width 633 height 36
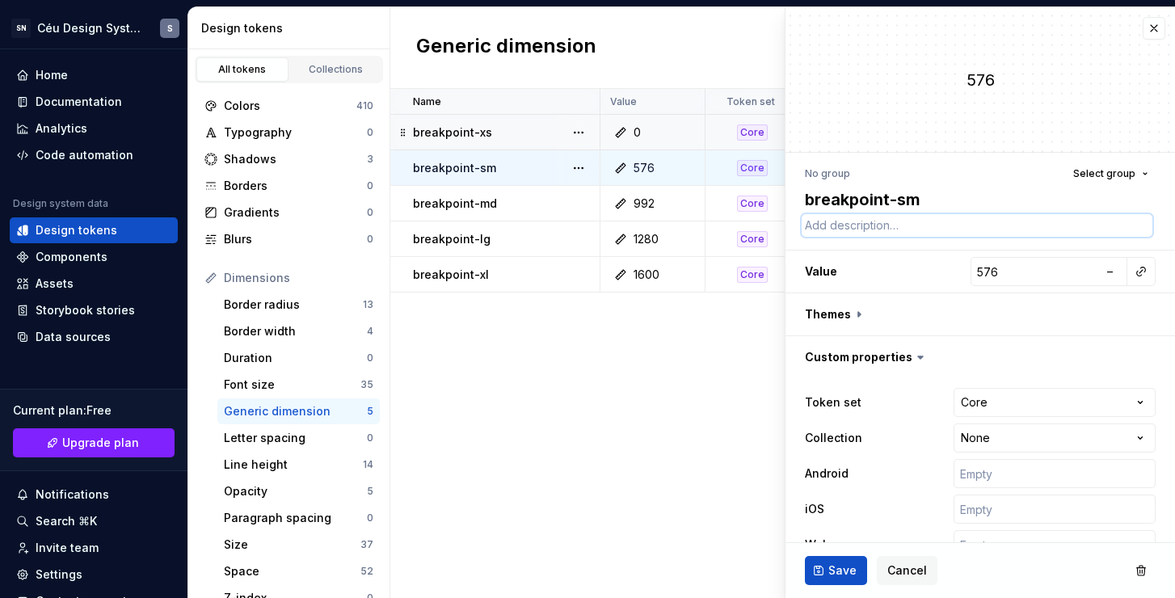
click at [908, 225] on textarea at bounding box center [977, 225] width 351 height 23
paste textarea "Breakpoint pequeno de 0-575 para celula retrato."
click at [942, 225] on textarea "Breakpoint pequeno de 0-575 para celula retrato." at bounding box center [977, 225] width 351 height 23
drag, startPoint x: 945, startPoint y: 225, endPoint x: 933, endPoint y: 223, distance: 11.4
click at [933, 223] on textarea "Breakpoint pequeno de 0-575 para celula retrato." at bounding box center [977, 225] width 351 height 23
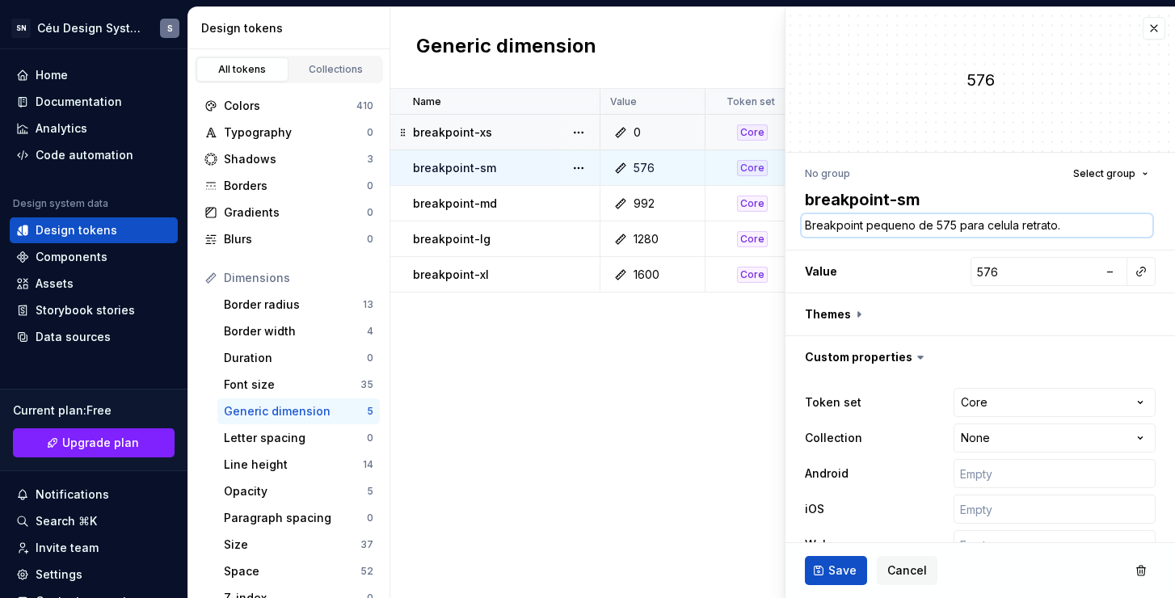
click at [950, 225] on textarea "Breakpoint pequeno de 575 para celula retrato." at bounding box center [977, 225] width 351 height 23
click at [946, 226] on textarea "Breakpoint pequeno de 575- para celula retrato." at bounding box center [977, 225] width 351 height 23
click at [956, 225] on textarea "Breakpoint pequeno de 576- para celula retrato." at bounding box center [977, 225] width 351 height 23
click at [1064, 217] on textarea "Breakpoint pequeno de 576-991 para celula retrato." at bounding box center [977, 225] width 351 height 23
click at [1094, 227] on textarea "Breakpoint pequeno de 576-991 para celula retrato." at bounding box center [977, 225] width 351 height 23
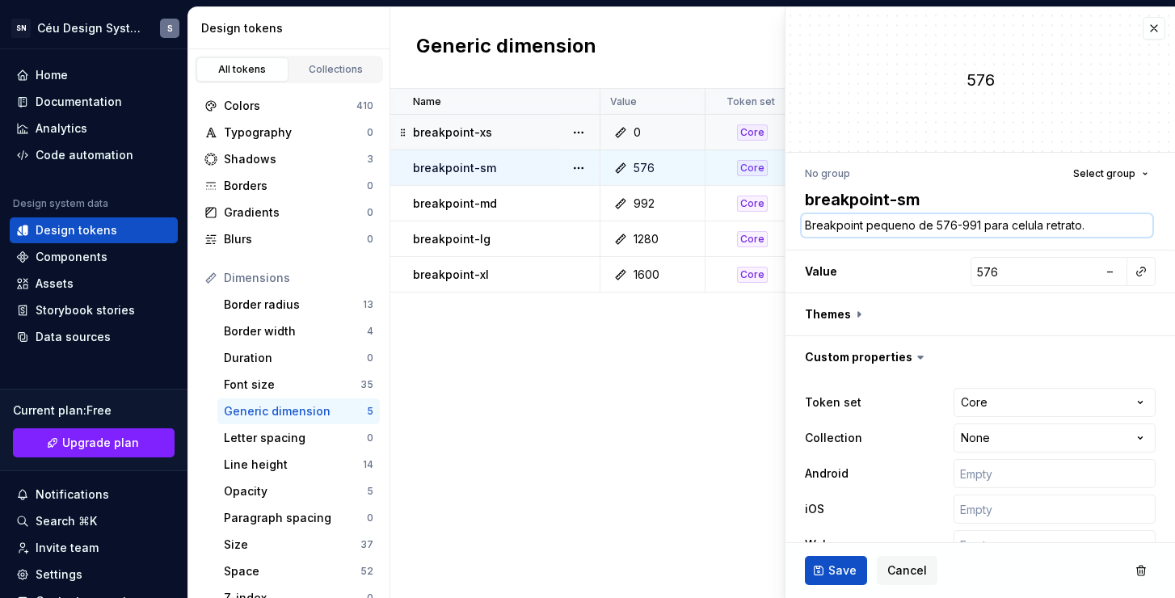
drag, startPoint x: 1097, startPoint y: 227, endPoint x: 1042, endPoint y: 228, distance: 54.9
click at [1042, 228] on textarea "Breakpoint pequeno de 576-991 para celula retrato." at bounding box center [977, 225] width 351 height 23
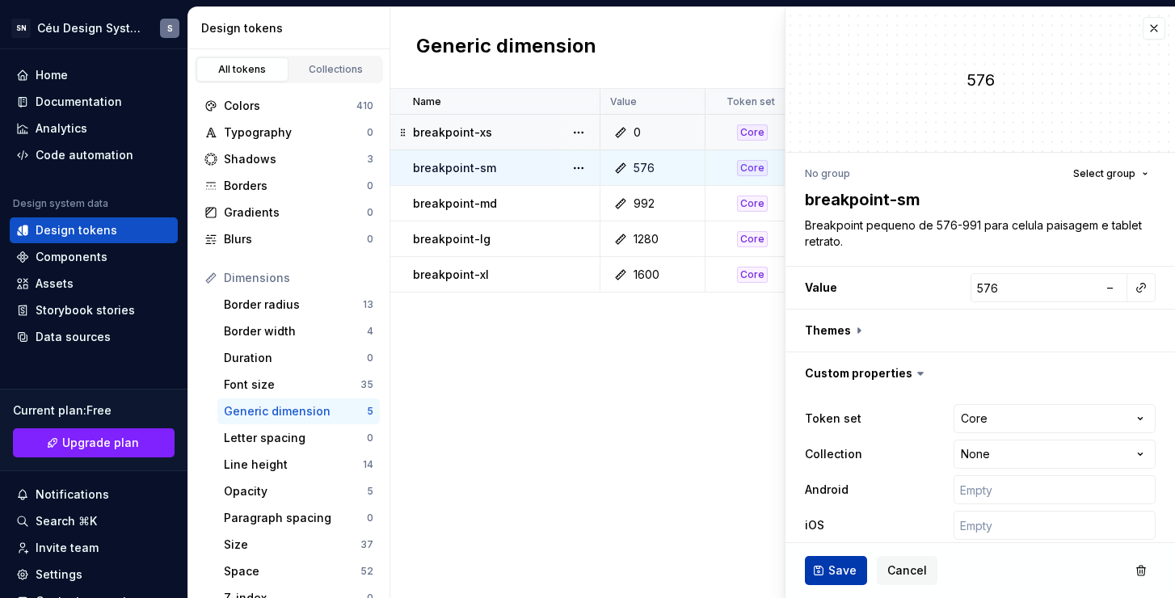
click at [838, 567] on span "Save" at bounding box center [842, 570] width 28 height 16
click at [1038, 226] on textarea "Breakpoint pequeno de 576-991 para celula paisagem e tablet retrato." at bounding box center [977, 233] width 351 height 39
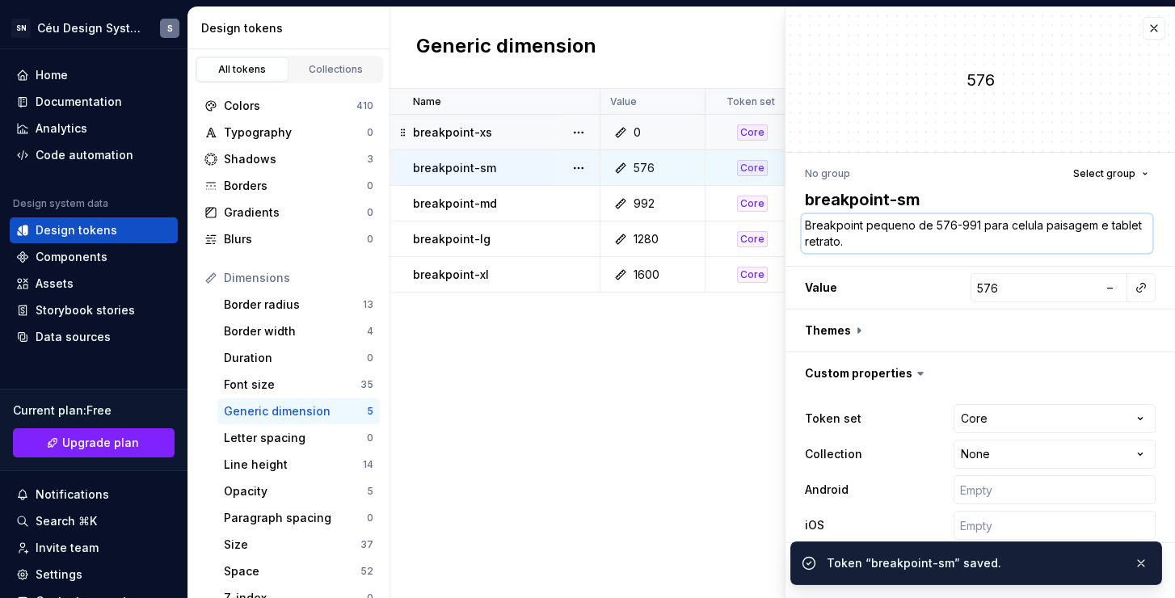
click at [1037, 225] on textarea "Breakpoint pequeno de 576-991 para celula paisagem e tablet retrato." at bounding box center [977, 233] width 351 height 39
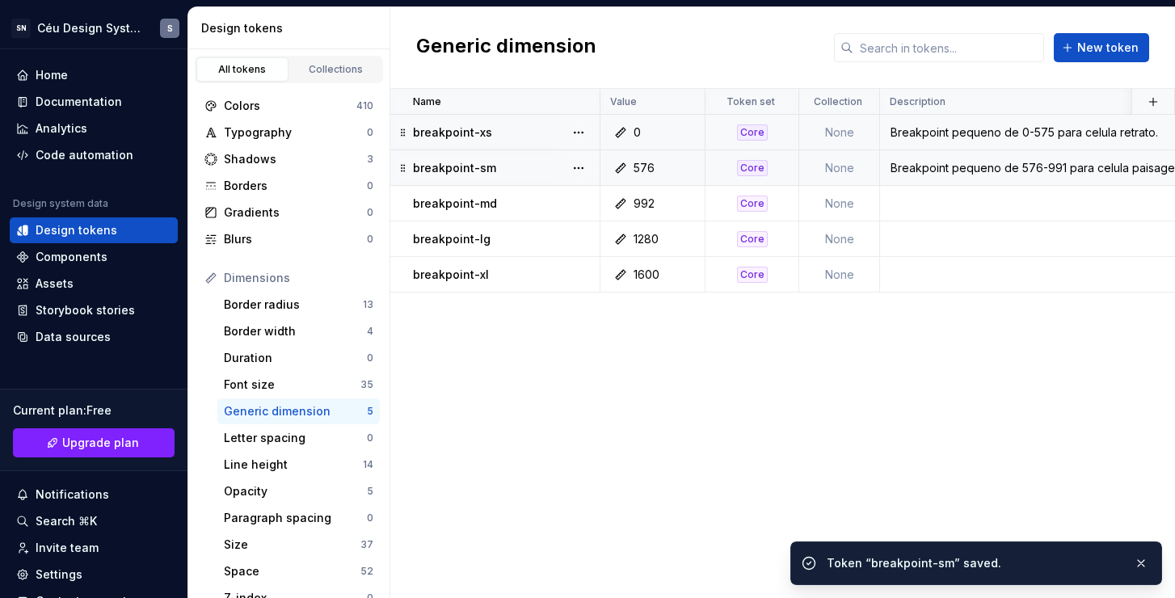
click at [1063, 157] on td "Breakpoint pequeno de 576-991 para celula paisagem e tablet retrato." at bounding box center [1196, 168] width 633 height 36
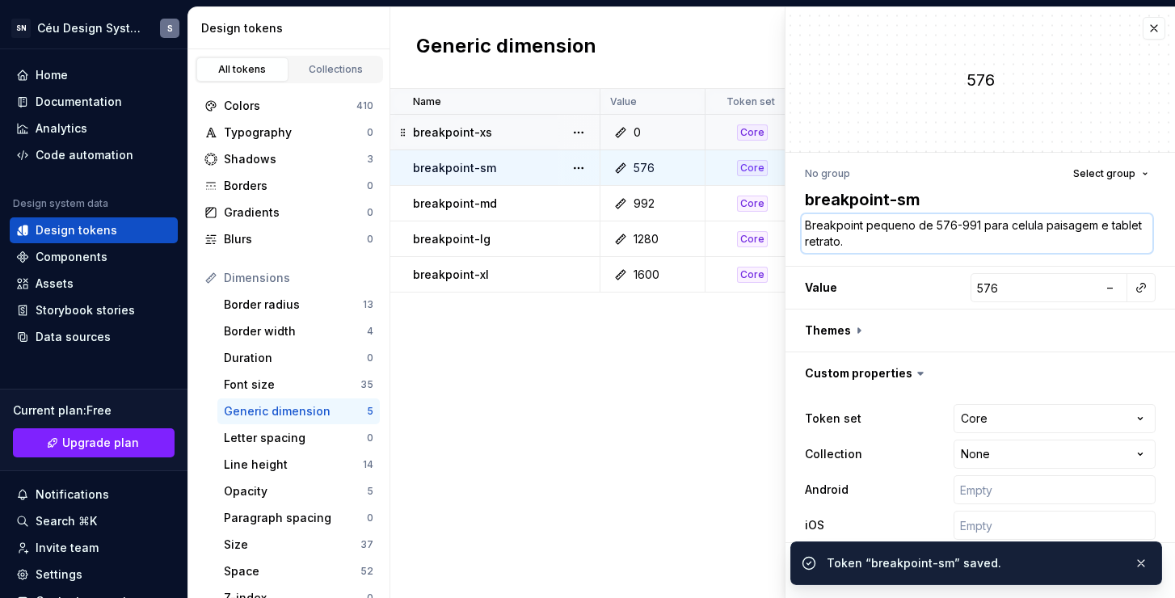
click at [1037, 223] on textarea "Breakpoint pequeno de 576-991 para celula paisagem e tablet retrato." at bounding box center [977, 233] width 351 height 39
click at [1038, 223] on textarea "Breakpoint pequeno de 576-991 para celula paisagem e tablet retrato." at bounding box center [977, 233] width 351 height 39
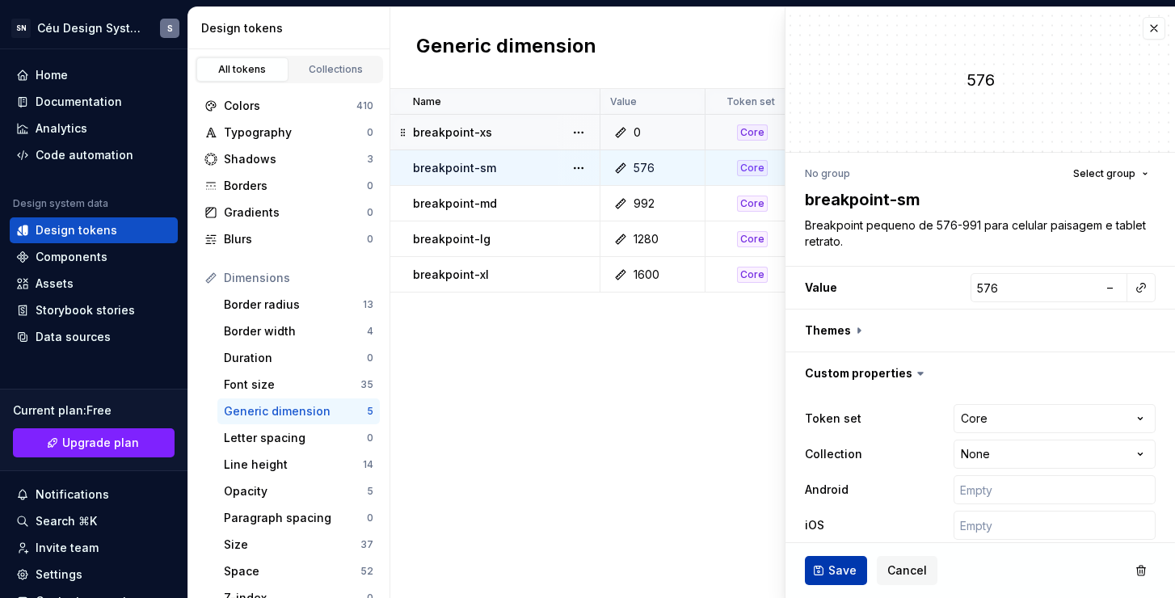
click at [852, 567] on span "Save" at bounding box center [842, 570] width 28 height 16
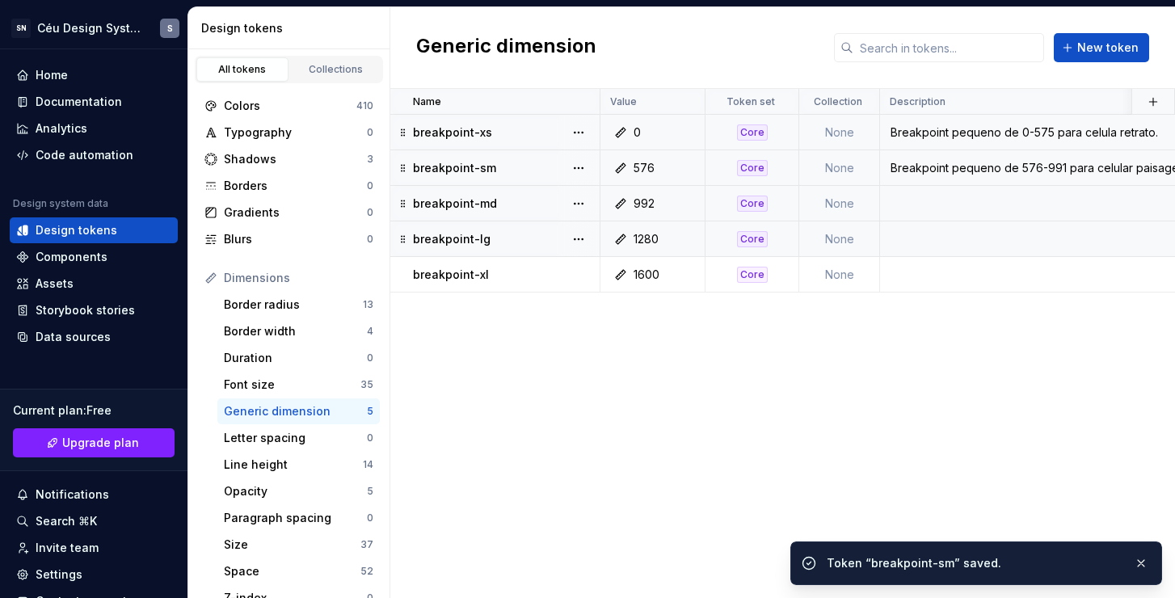
click at [930, 199] on td at bounding box center [1196, 204] width 633 height 36
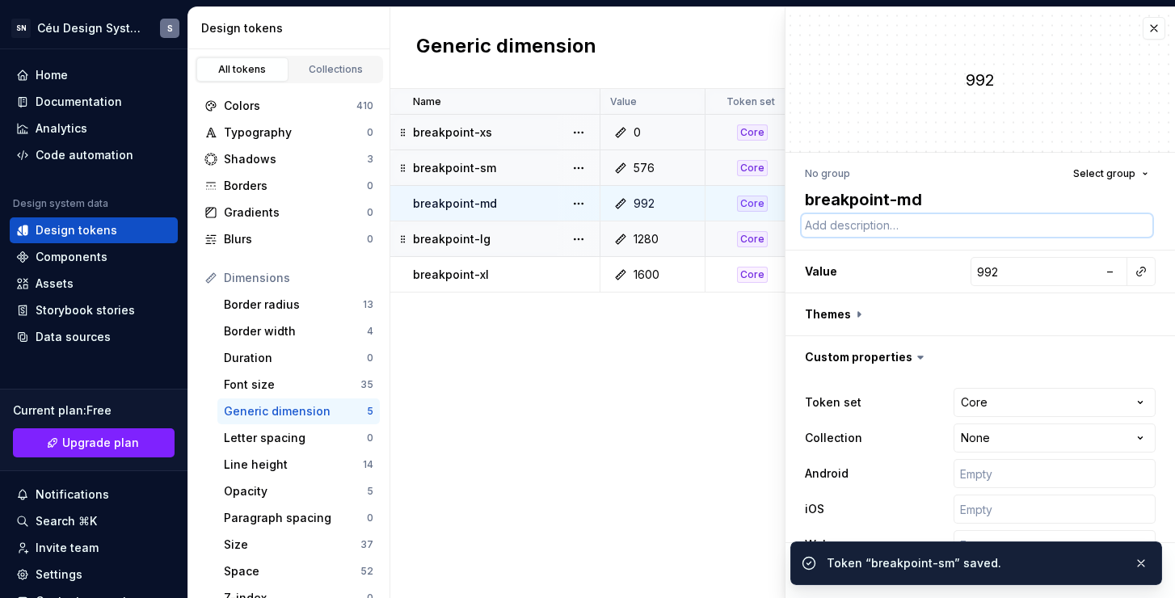
click at [895, 227] on textarea at bounding box center [977, 225] width 351 height 23
paste textarea "Breakpoint pequeno de 0-575 para celula retrato."
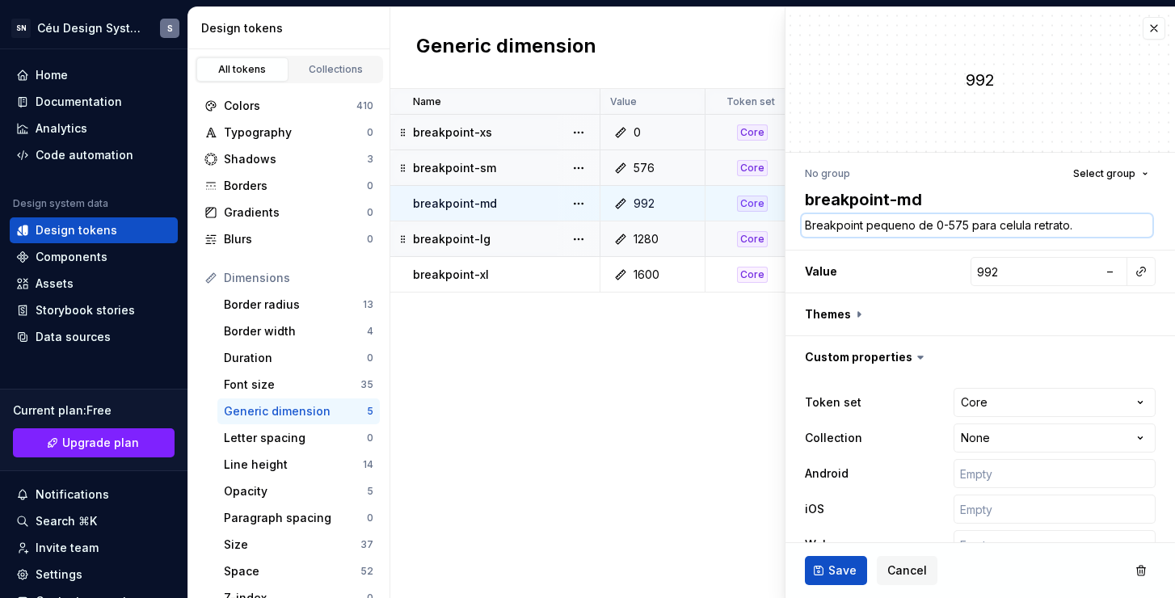
drag, startPoint x: 911, startPoint y: 225, endPoint x: 867, endPoint y: 230, distance: 44.7
click at [867, 230] on textarea "Breakpoint pequeno de 0-575 para celula retrato." at bounding box center [977, 225] width 351 height 23
click at [919, 227] on textarea "Breakpoint médio de 0-575 para celula retrato." at bounding box center [977, 225] width 351 height 23
drag, startPoint x: 962, startPoint y: 224, endPoint x: 946, endPoint y: 221, distance: 16.3
click at [946, 221] on textarea "Breakpoint médio de 992-575 para celula retrato." at bounding box center [977, 225] width 351 height 23
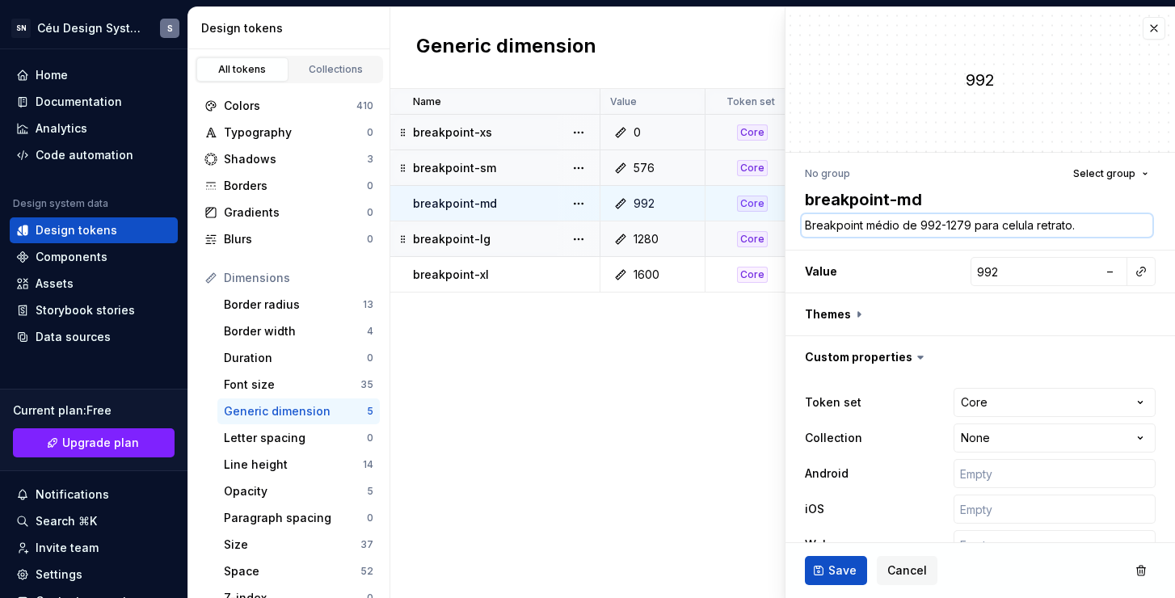
drag, startPoint x: 1073, startPoint y: 226, endPoint x: 999, endPoint y: 229, distance: 73.6
click at [999, 229] on textarea "Breakpoint médio de 992-1279 para celula retrato." at bounding box center [977, 225] width 351 height 23
click at [1060, 224] on textarea "Breakpoint médio de 992-1279 para tablet" at bounding box center [977, 225] width 351 height 23
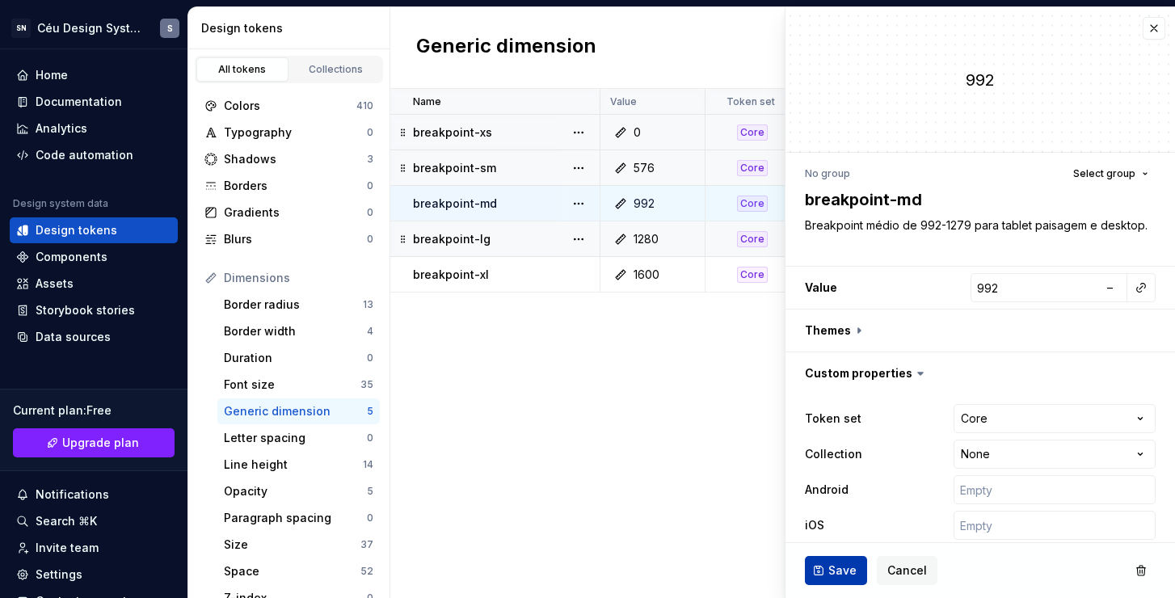
click at [858, 568] on button "Save" at bounding box center [836, 570] width 62 height 29
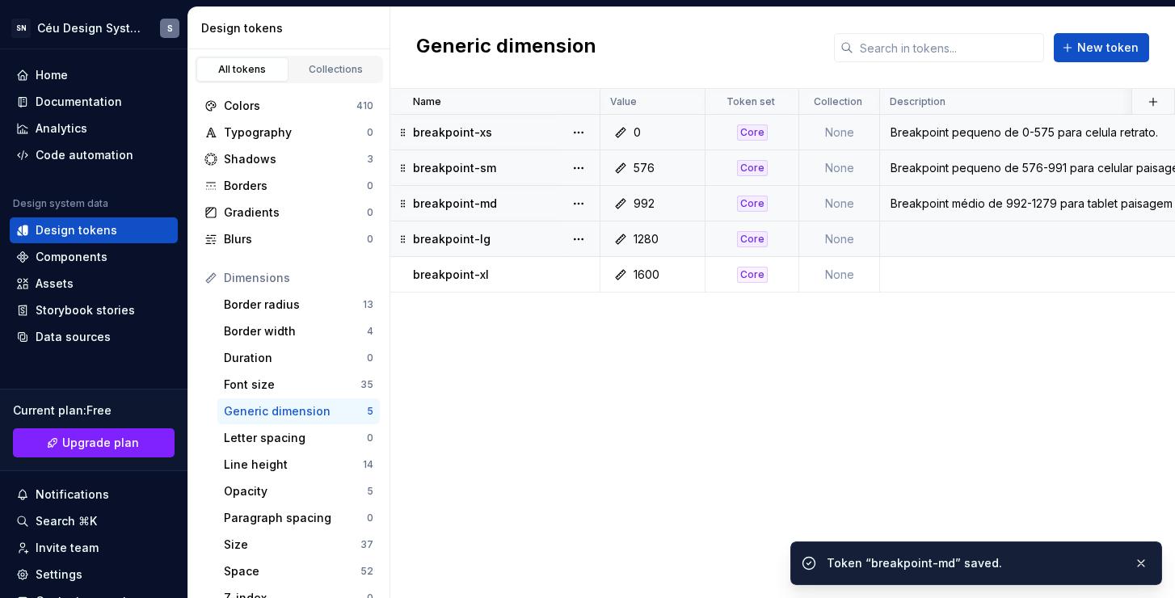
click at [1038, 228] on td at bounding box center [1196, 239] width 633 height 36
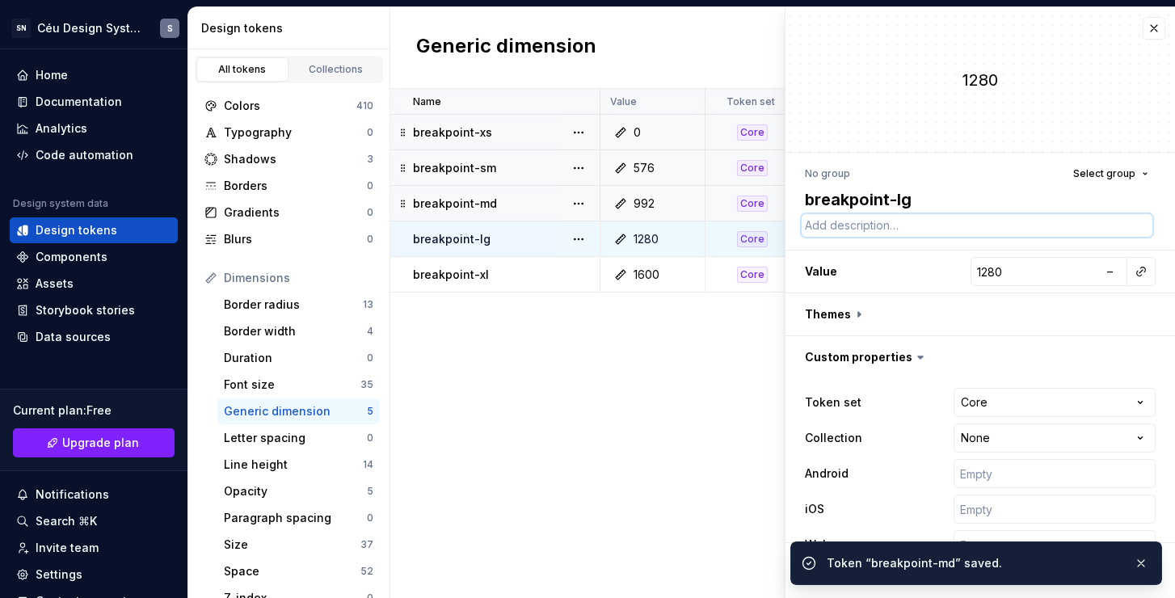
click at [877, 229] on textarea at bounding box center [977, 225] width 351 height 23
paste textarea "Breakpoint médio de 992-1279 para tablet paisagem e desktop."
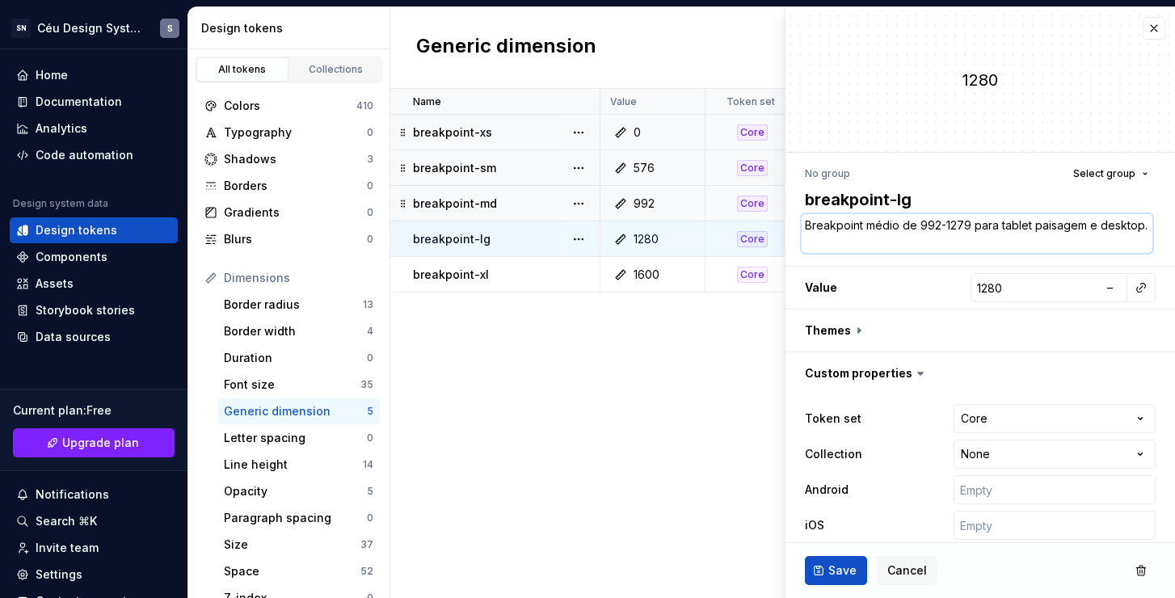
drag, startPoint x: 898, startPoint y: 229, endPoint x: 866, endPoint y: 226, distance: 31.6
click at [866, 226] on textarea "Breakpoint médio de 992-1279 para tablet paisagem e desktop." at bounding box center [977, 233] width 351 height 39
drag, startPoint x: 949, startPoint y: 225, endPoint x: 924, endPoint y: 224, distance: 24.3
click at [924, 224] on textarea "Breakpoint grande de 992-1279 para tablet paisagem e desktop." at bounding box center [977, 233] width 351 height 39
drag, startPoint x: 1012, startPoint y: 229, endPoint x: 1131, endPoint y: 248, distance: 120.3
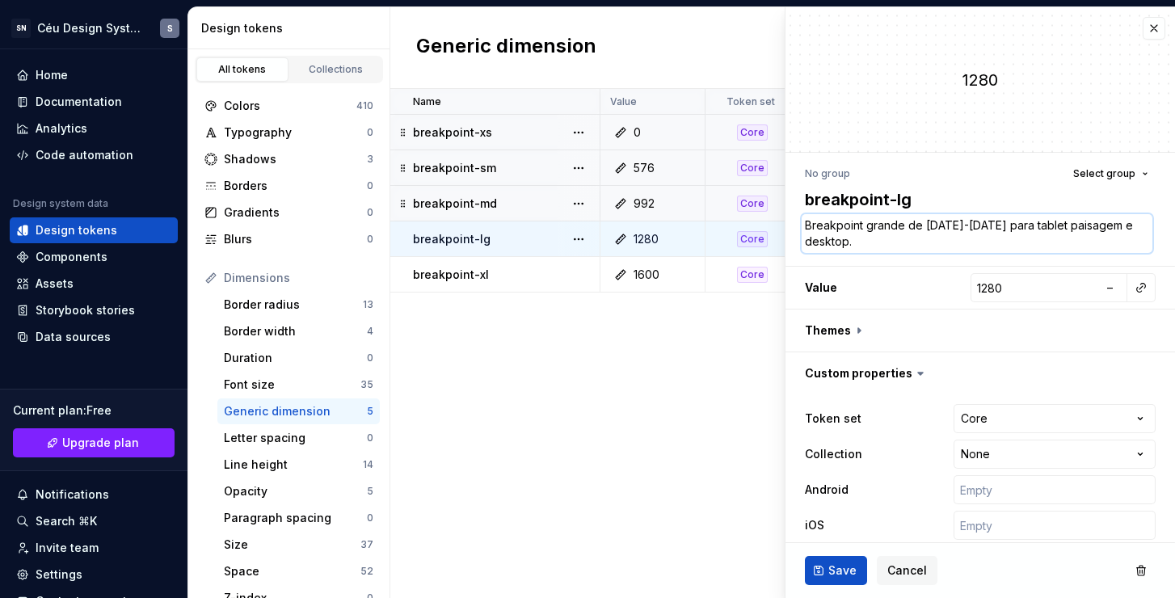
click at [1131, 248] on textarea "Breakpoint grande de 1280-1599 para tablet paisagem e desktop." at bounding box center [977, 233] width 351 height 39
click at [1087, 243] on textarea "Breakpoint grande de 1280-1599 para tablet paisagem e desktop." at bounding box center [977, 233] width 351 height 39
drag, startPoint x: 1050, startPoint y: 245, endPoint x: 1010, endPoint y: 228, distance: 43.8
click at [1010, 228] on textarea "Breakpoint grande de 1280-1599 para tablet paisagem e desktop." at bounding box center [977, 233] width 351 height 39
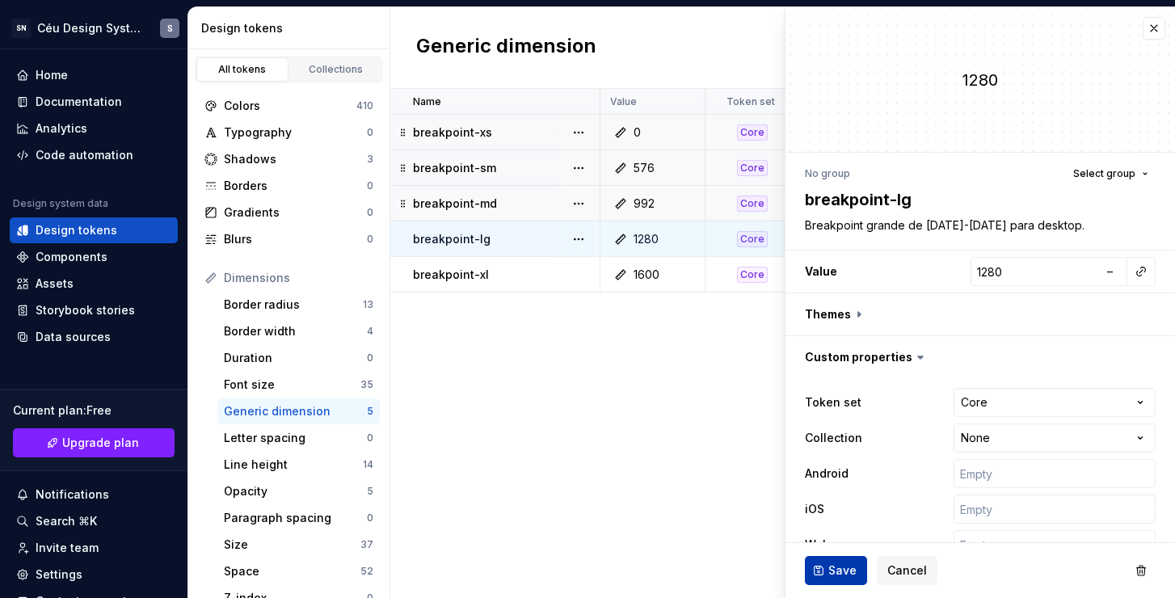
click at [849, 575] on span "Save" at bounding box center [842, 570] width 28 height 16
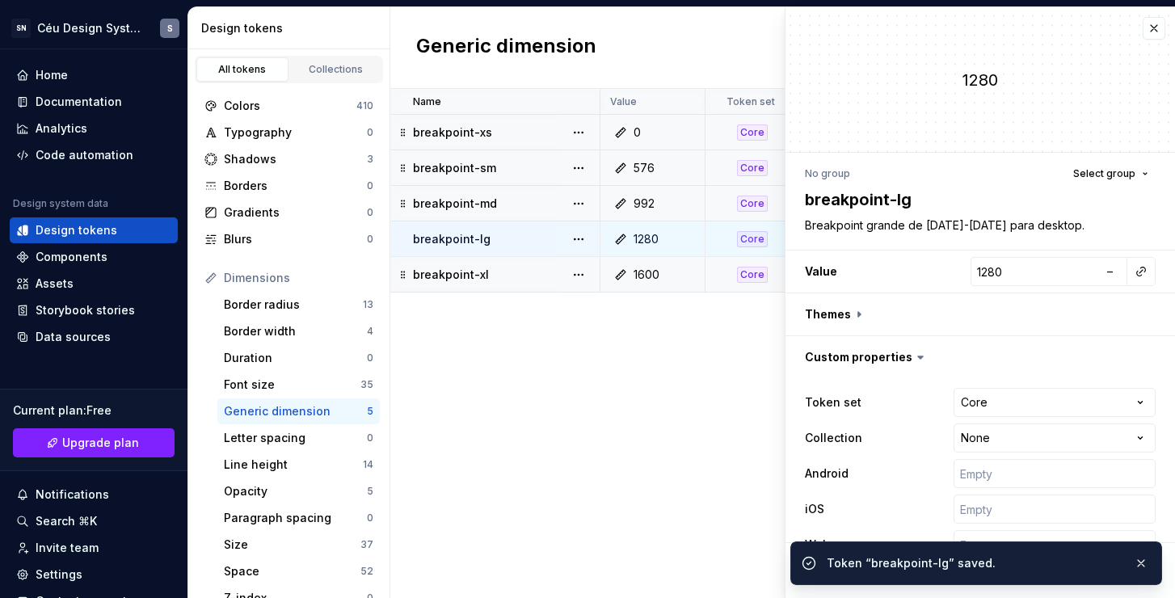
click at [769, 279] on div "Core" at bounding box center [751, 275] width 91 height 16
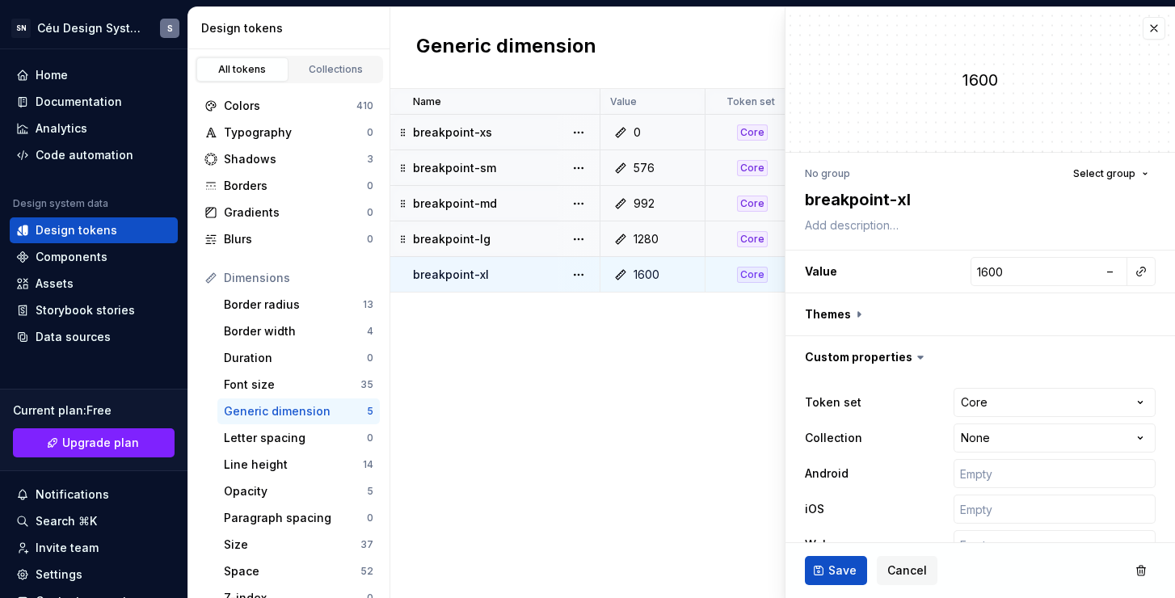
click at [771, 278] on div "Core" at bounding box center [751, 275] width 91 height 16
click at [872, 229] on textarea at bounding box center [977, 225] width 351 height 23
paste textarea "Breakpoint grande de 1280-1599 para desktop."
click at [1064, 227] on textarea "Breakpoint grande de 1280-1599 para desktop." at bounding box center [977, 225] width 351 height 23
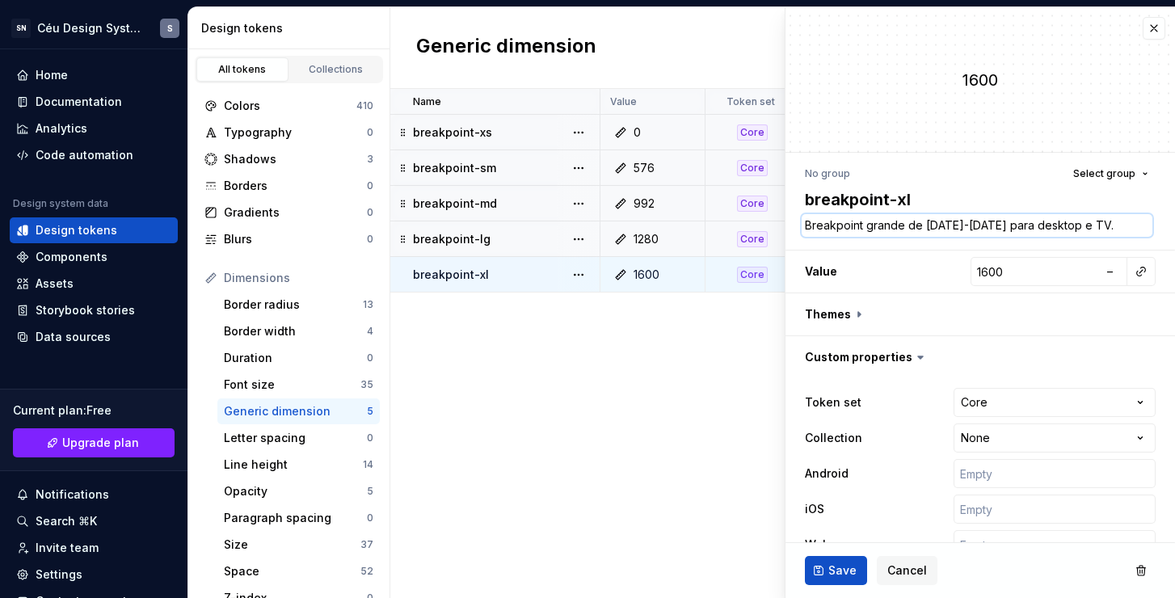
drag, startPoint x: 975, startPoint y: 227, endPoint x: 924, endPoint y: 221, distance: 52.0
click at [924, 221] on textarea "Breakpoint grande de 1280-1599 para desktop e TV." at bounding box center [977, 225] width 351 height 23
click at [949, 229] on textarea "Breakpoint grande de 1600 para desktop e TV." at bounding box center [977, 225] width 351 height 23
click at [823, 576] on button "Save" at bounding box center [836, 570] width 62 height 29
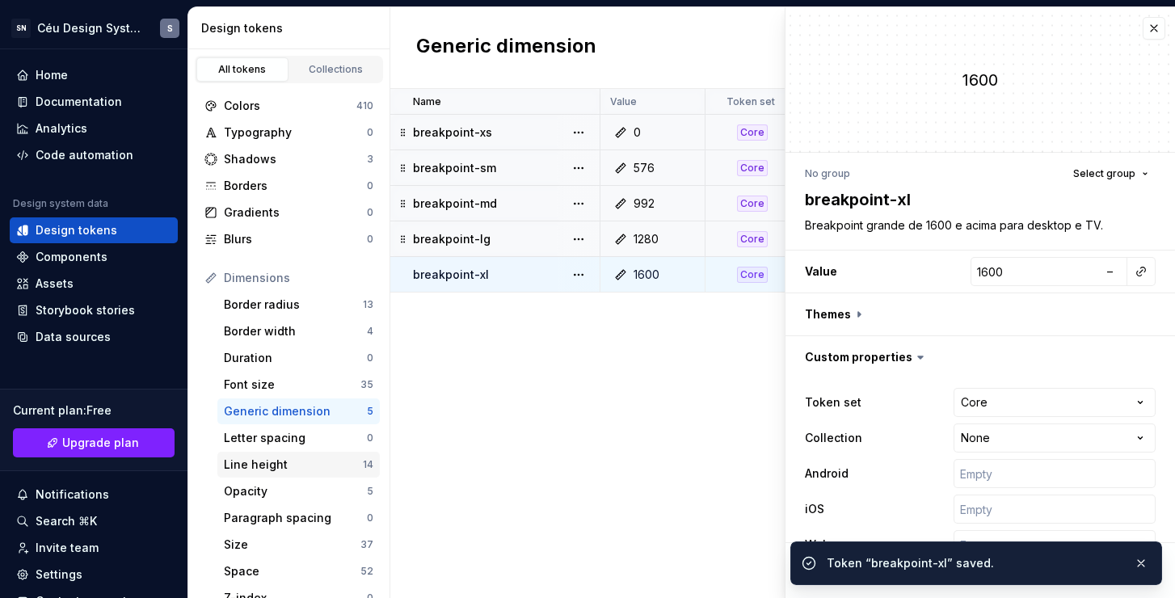
click at [312, 462] on div "Line height" at bounding box center [293, 465] width 139 height 16
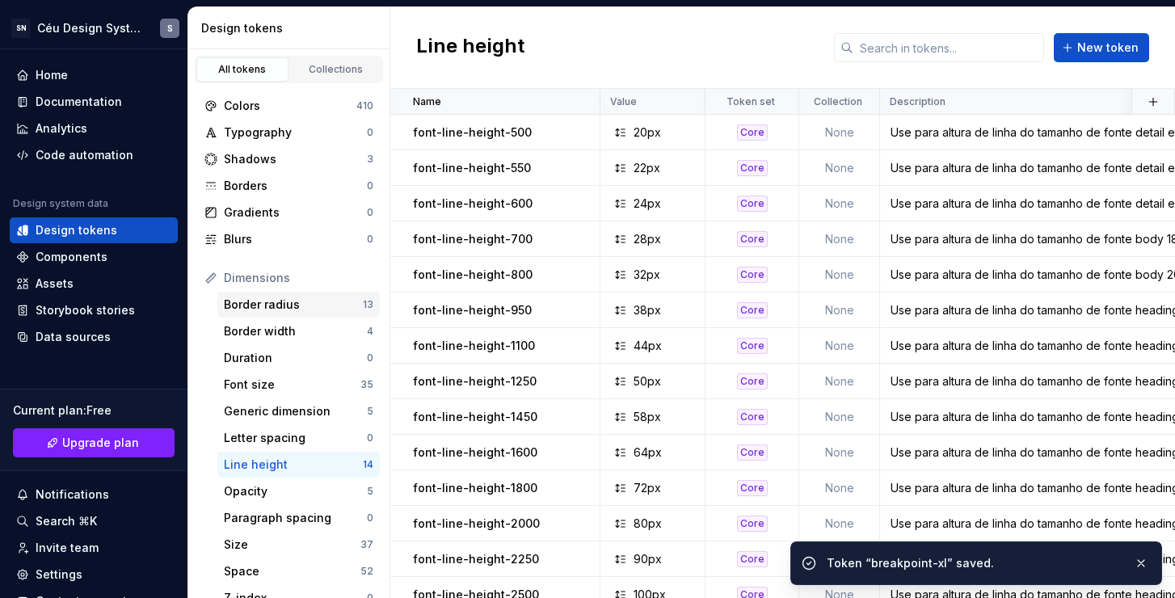
click at [304, 305] on div "Border radius" at bounding box center [293, 305] width 139 height 16
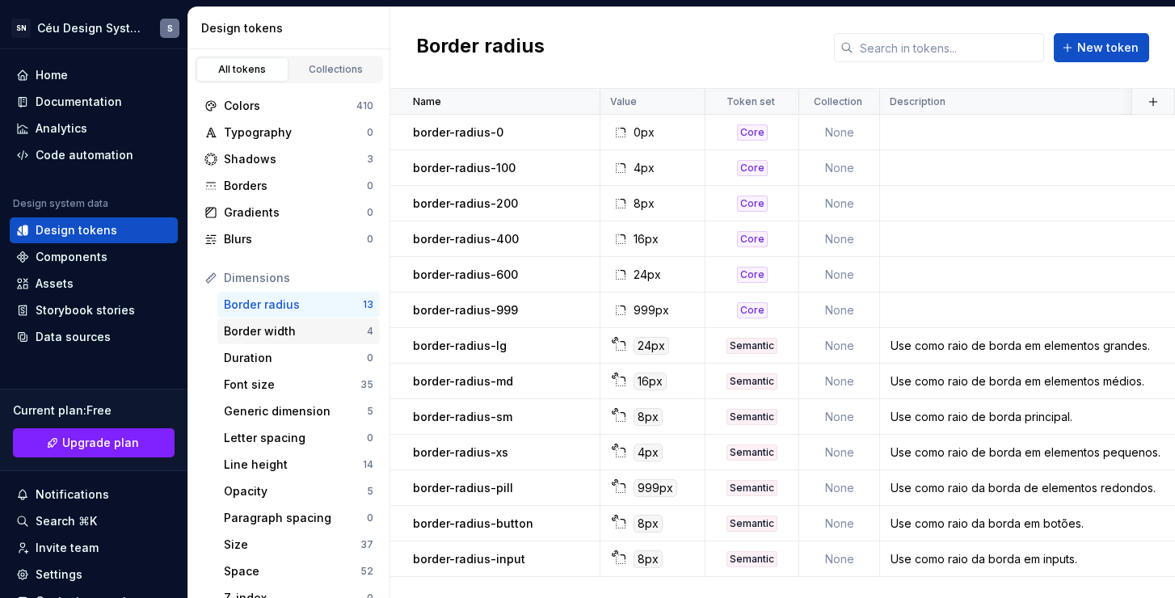
click at [271, 327] on div "Border width" at bounding box center [295, 331] width 143 height 16
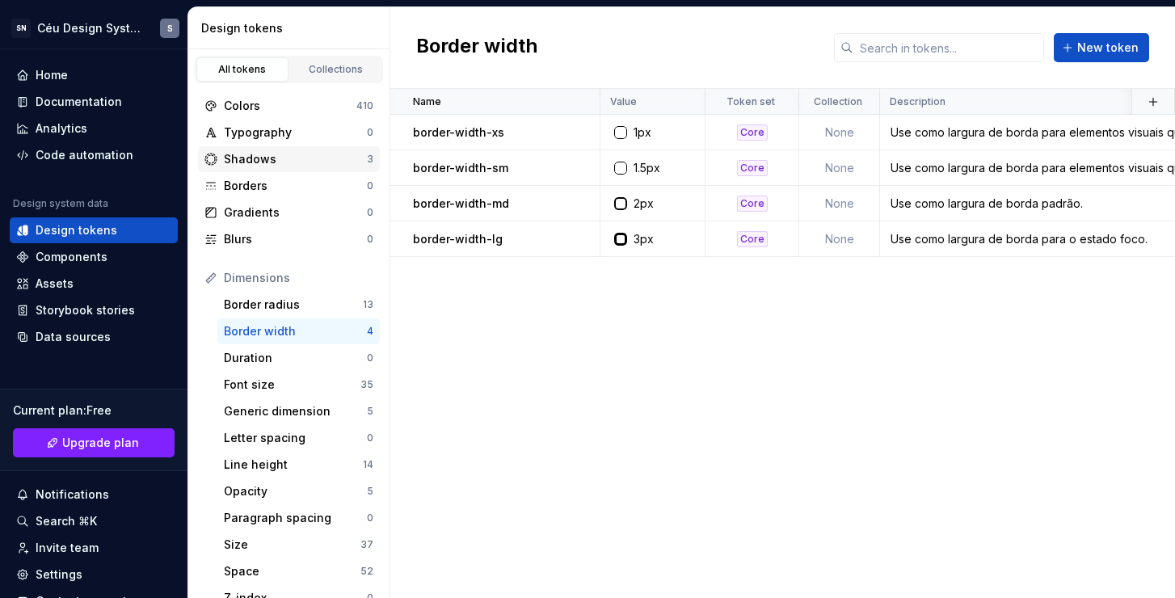
click at [281, 163] on div "Shadows" at bounding box center [295, 159] width 143 height 16
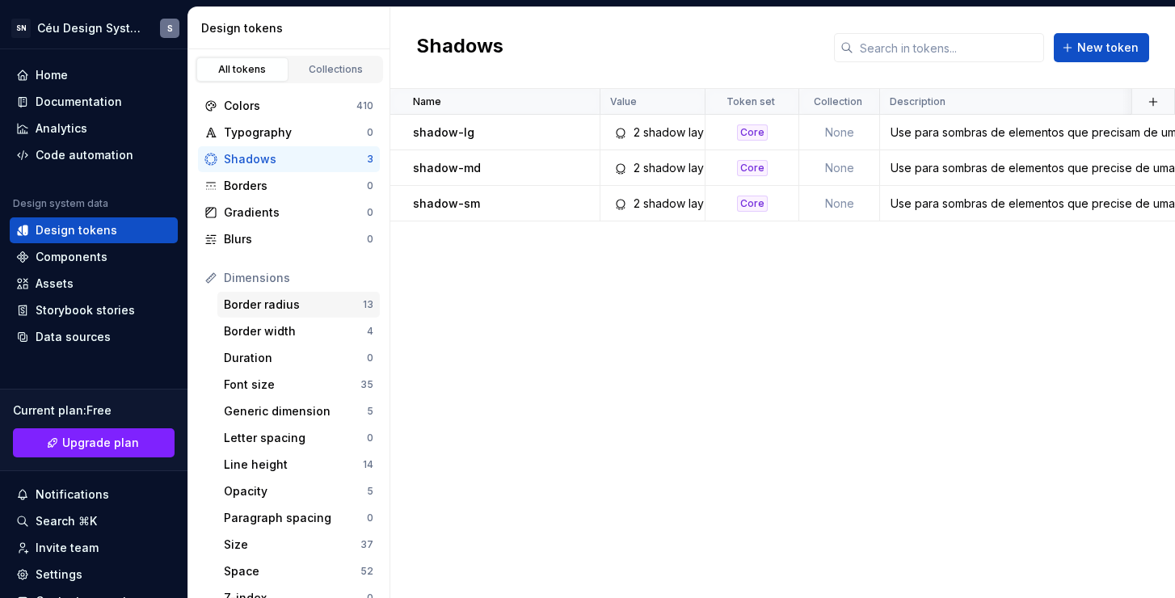
click at [296, 309] on div "Border radius" at bounding box center [293, 305] width 139 height 16
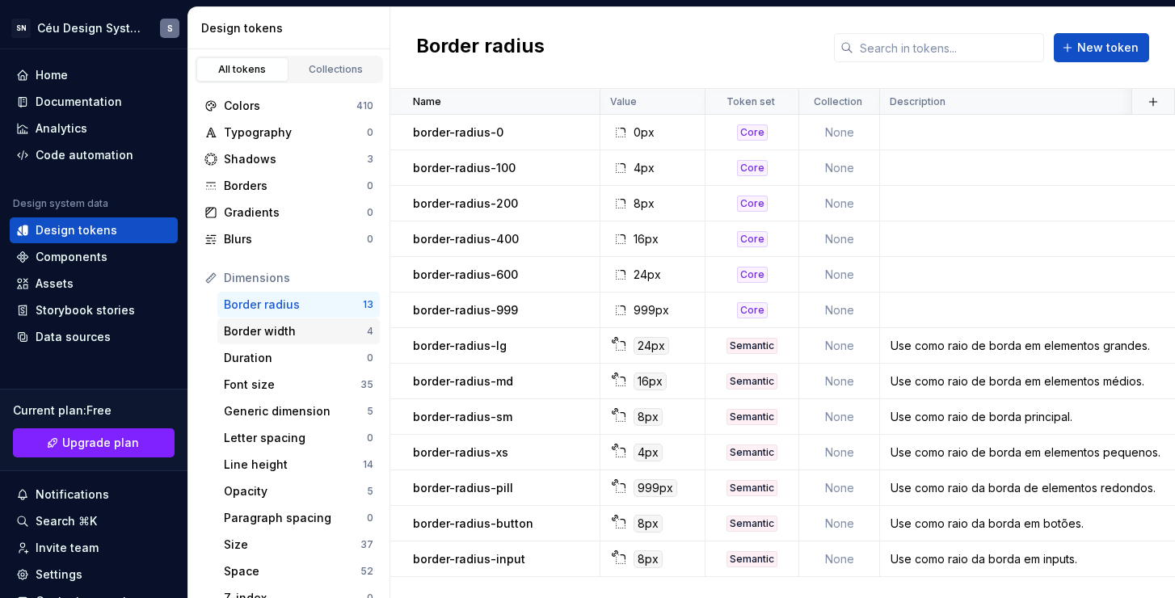
click at [288, 334] on div "Border width" at bounding box center [295, 331] width 143 height 16
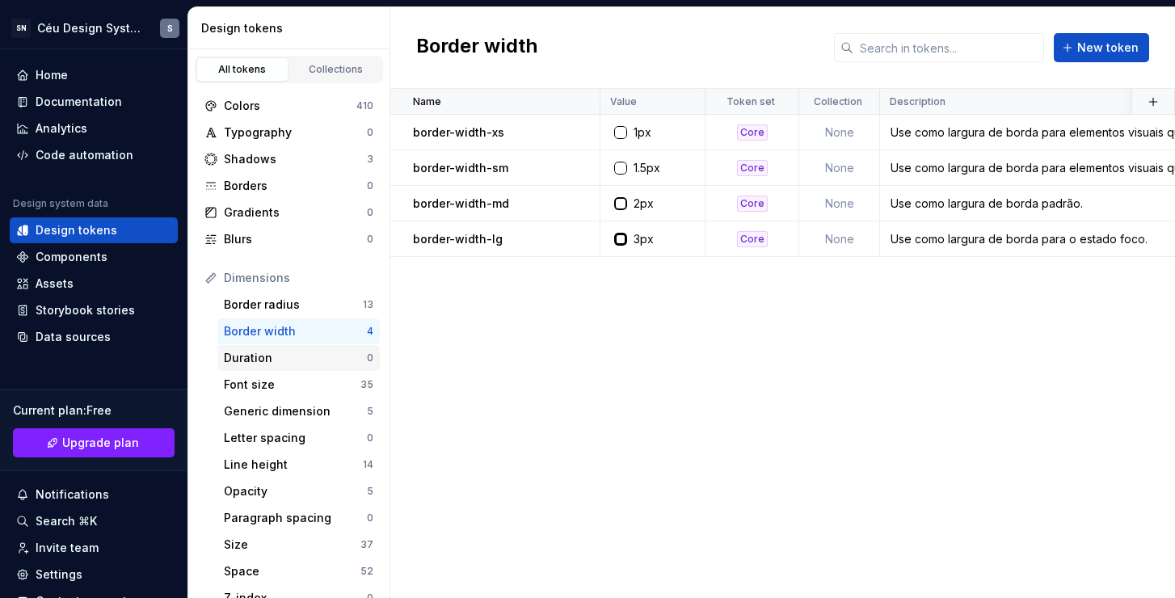
click at [292, 364] on div "Duration" at bounding box center [295, 358] width 143 height 16
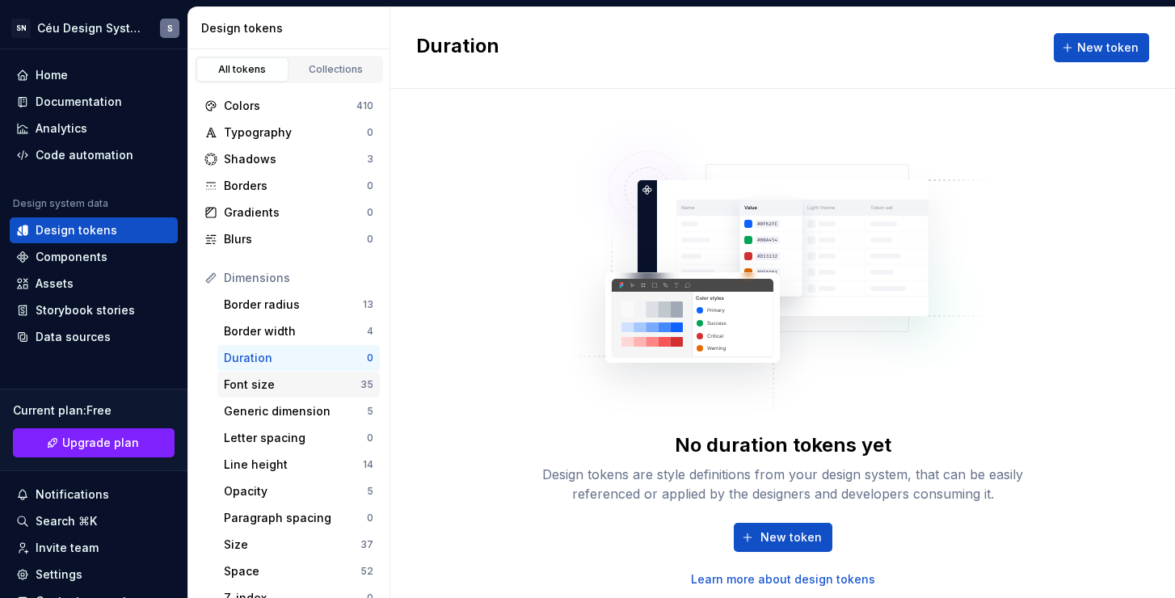
click at [280, 389] on div "Font size" at bounding box center [292, 385] width 137 height 16
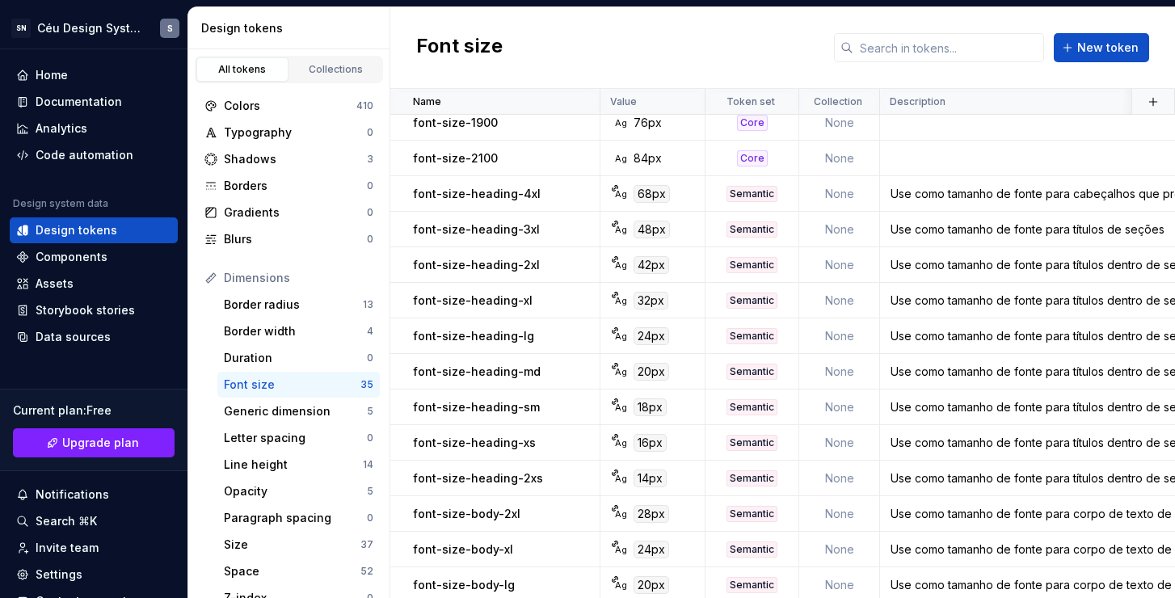
scroll to position [770, 0]
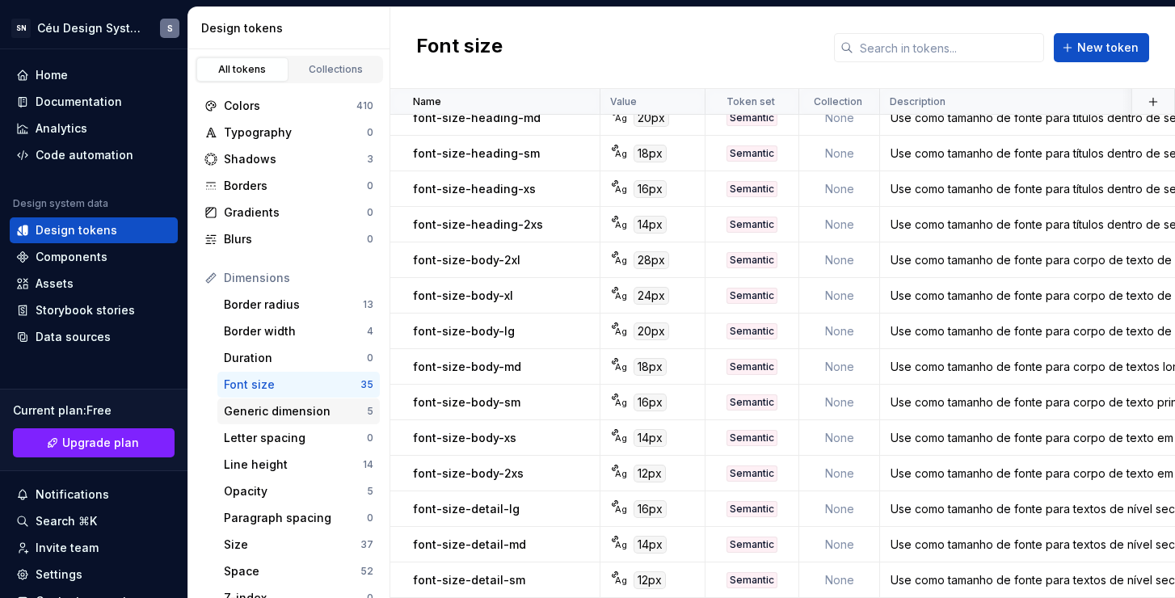
click at [314, 407] on div "Generic dimension" at bounding box center [295, 411] width 143 height 16
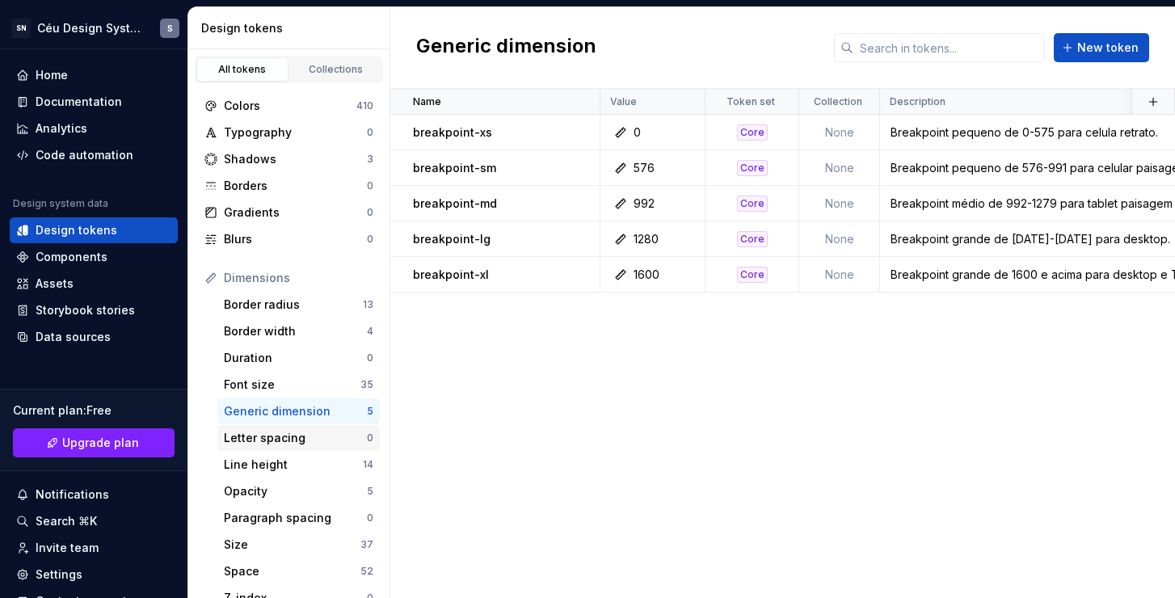
click at [271, 431] on div "Letter spacing" at bounding box center [295, 438] width 143 height 16
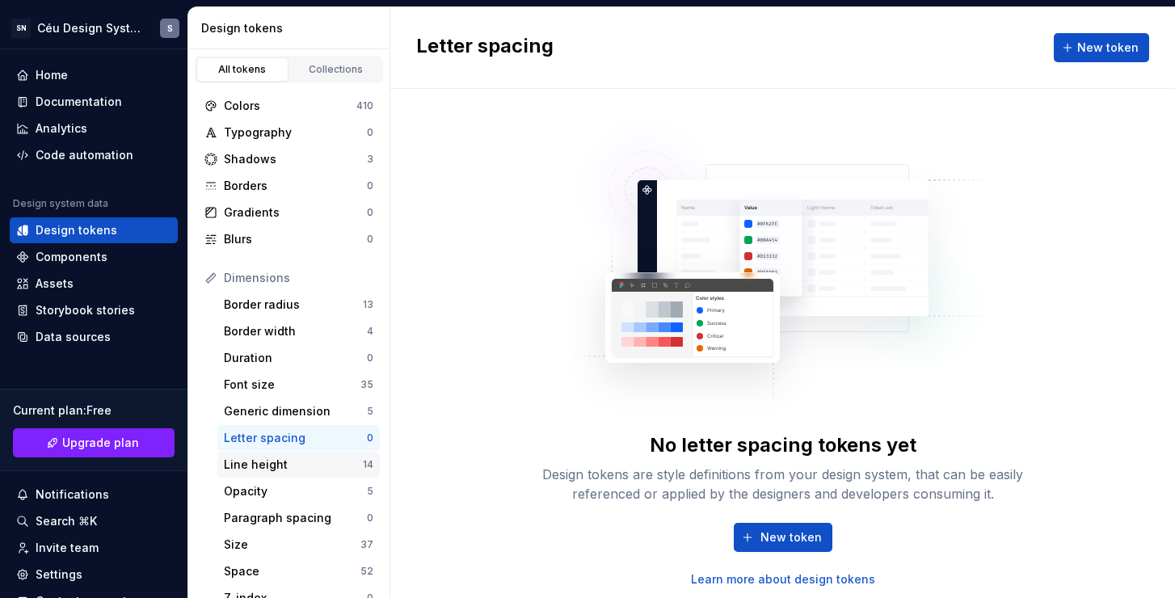
click at [278, 468] on div "Line height" at bounding box center [293, 465] width 139 height 16
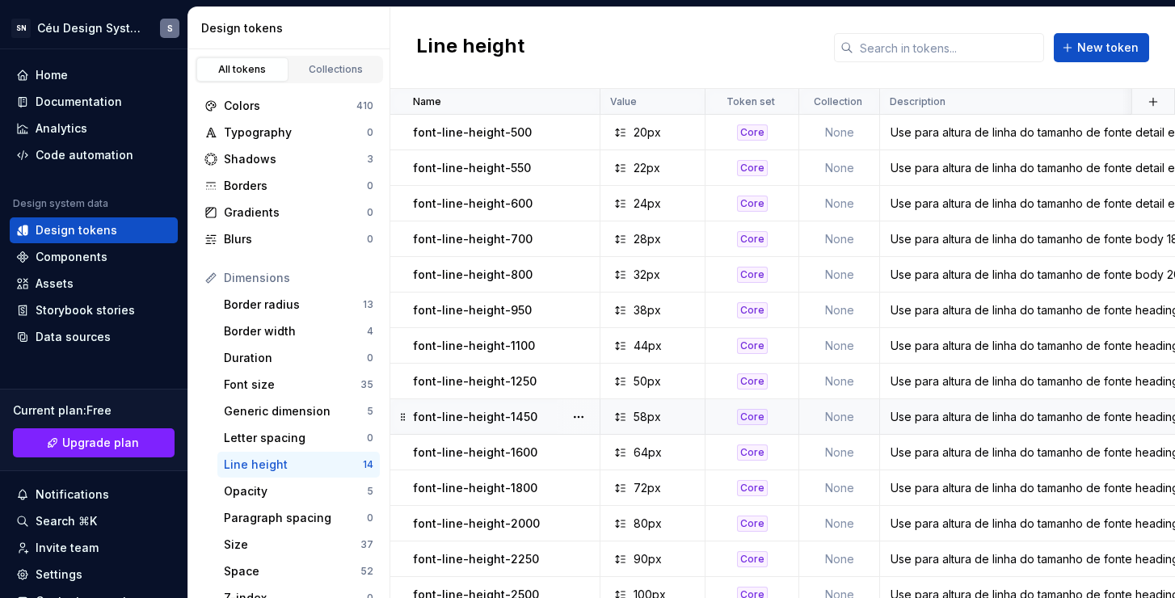
scroll to position [23, 0]
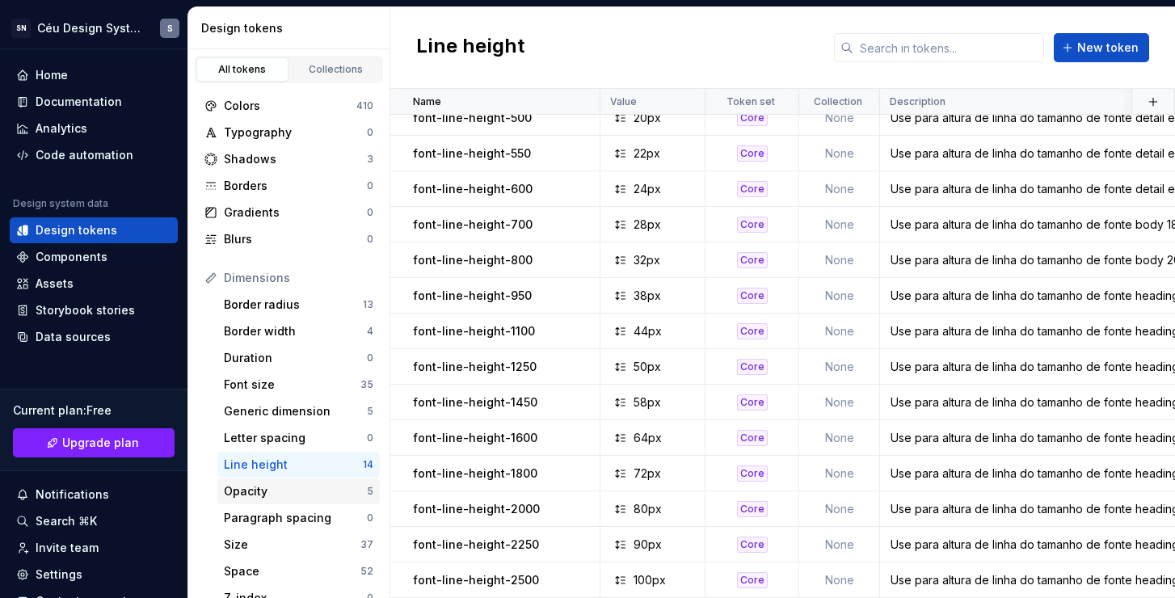
click at [268, 493] on div "Opacity" at bounding box center [295, 491] width 143 height 16
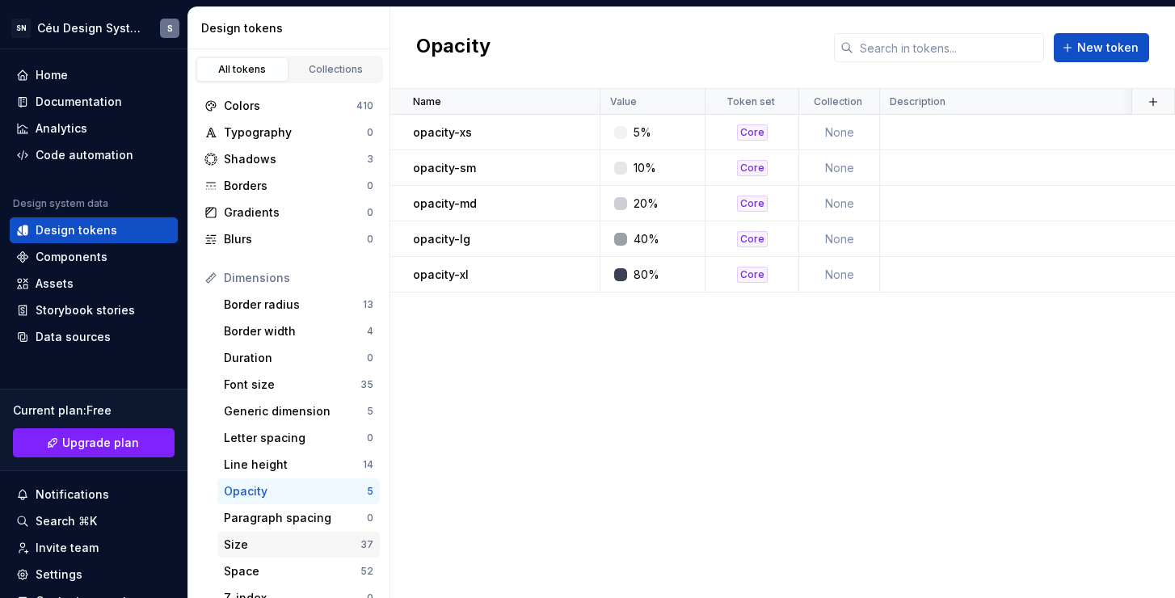
click at [265, 543] on div "Size" at bounding box center [292, 545] width 137 height 16
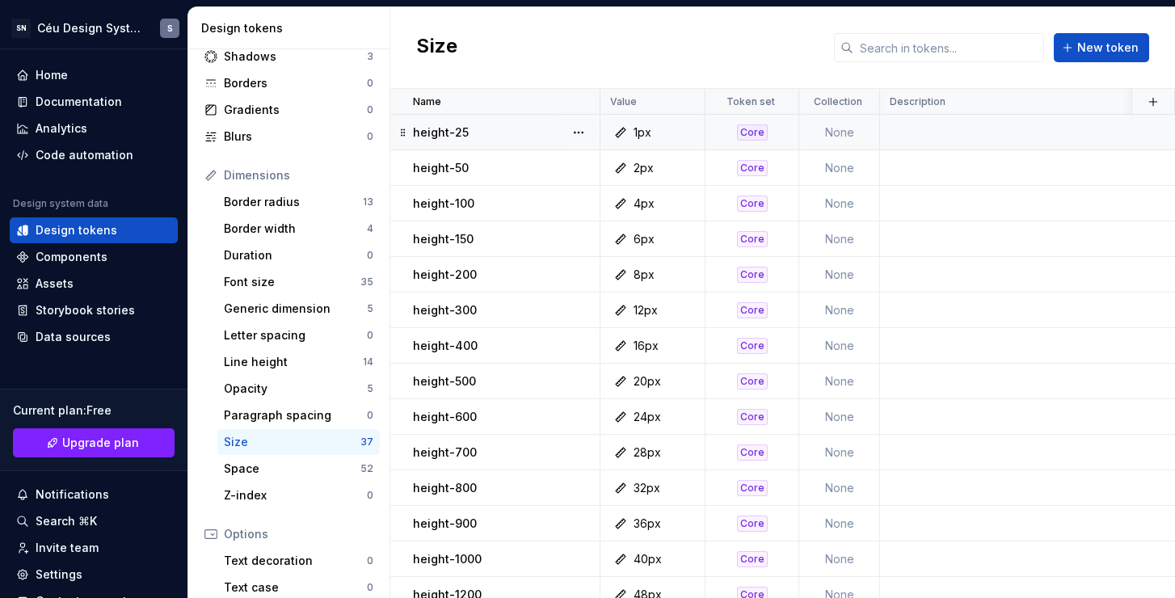
click at [908, 130] on td at bounding box center [1196, 133] width 633 height 36
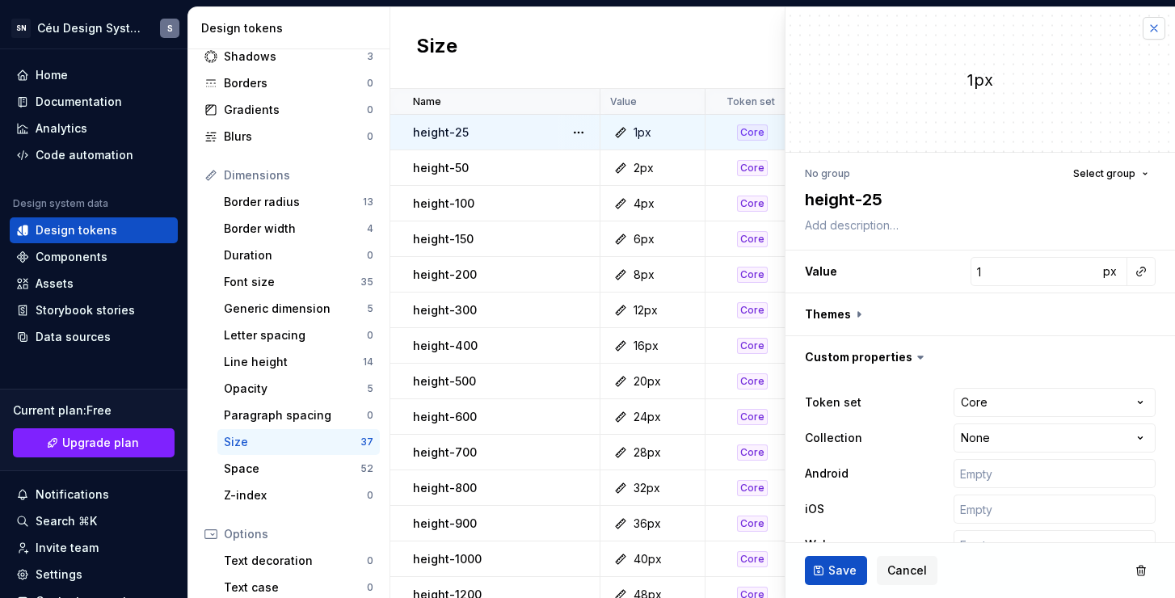
click at [1142, 32] on button "button" at bounding box center [1153, 28] width 23 height 23
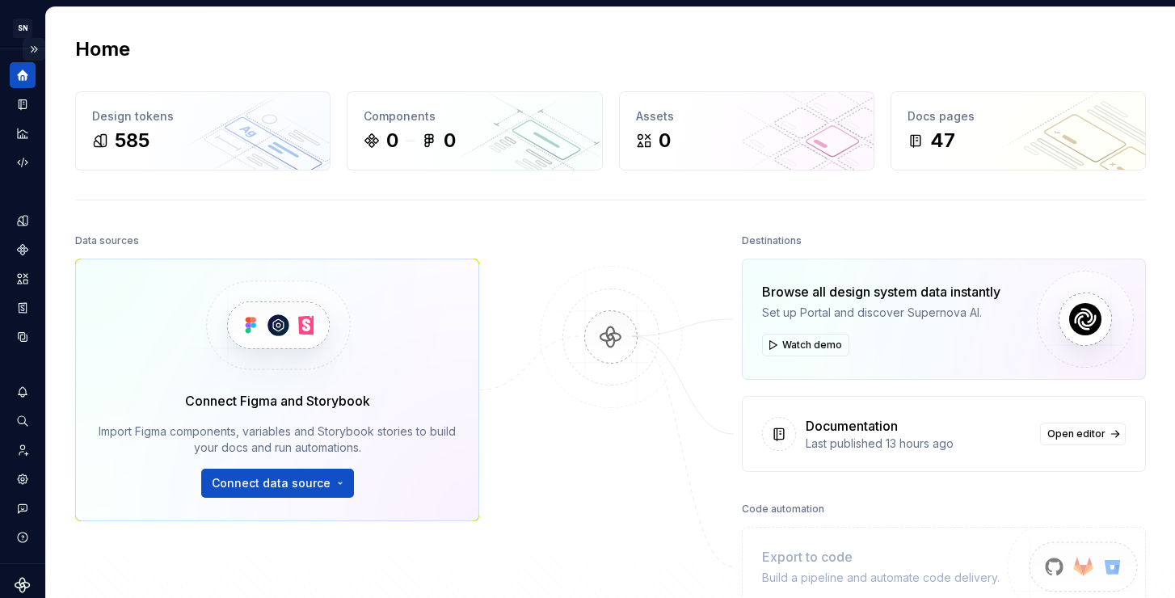
click at [28, 48] on button "Expand sidebar" at bounding box center [34, 49] width 23 height 23
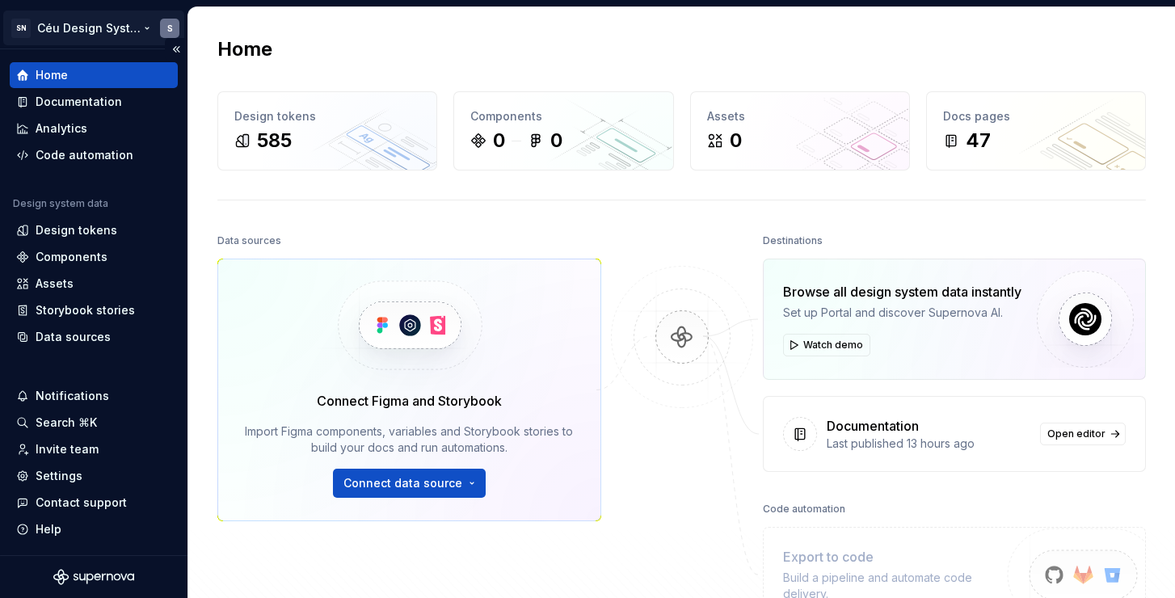
click at [95, 33] on html "SN Céu Design System S Home Documentation Analytics Code automation Design syst…" at bounding box center [587, 299] width 1175 height 598
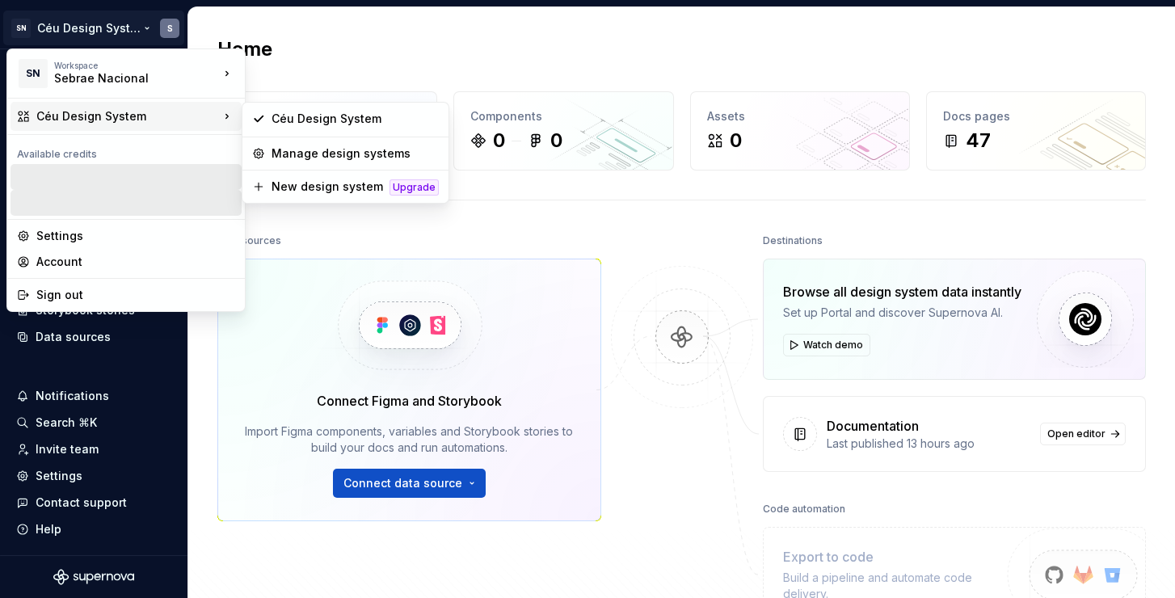
click at [113, 116] on div "Céu Design System" at bounding box center [127, 116] width 183 height 16
click at [672, 221] on html "SN Céu Design System S Home Documentation Analytics Code automation Design syst…" at bounding box center [587, 299] width 1175 height 598
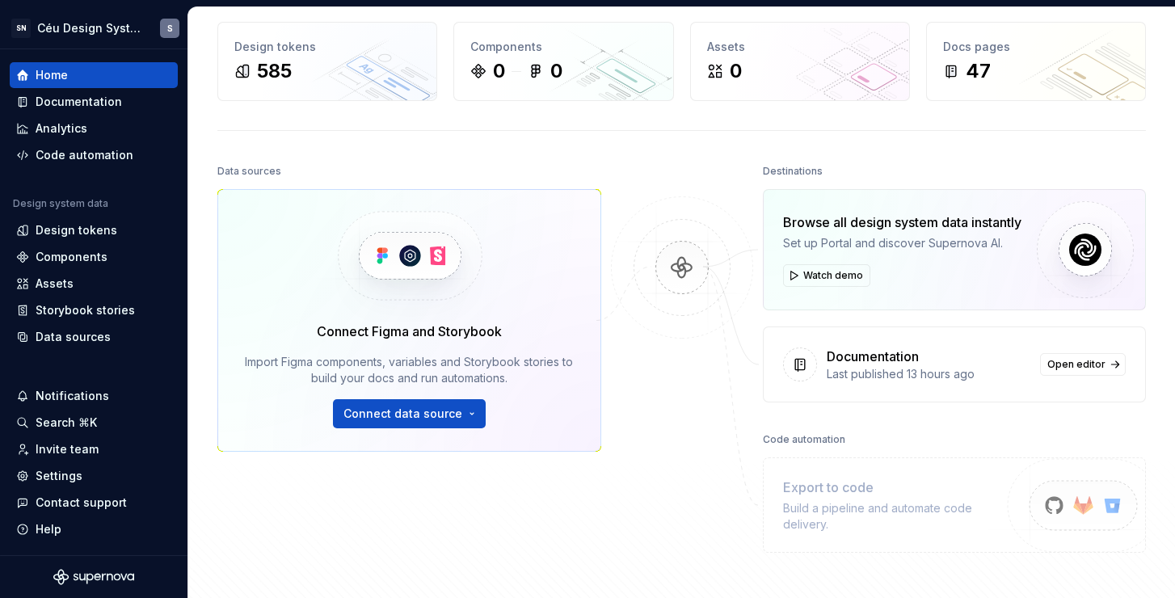
scroll to position [150, 0]
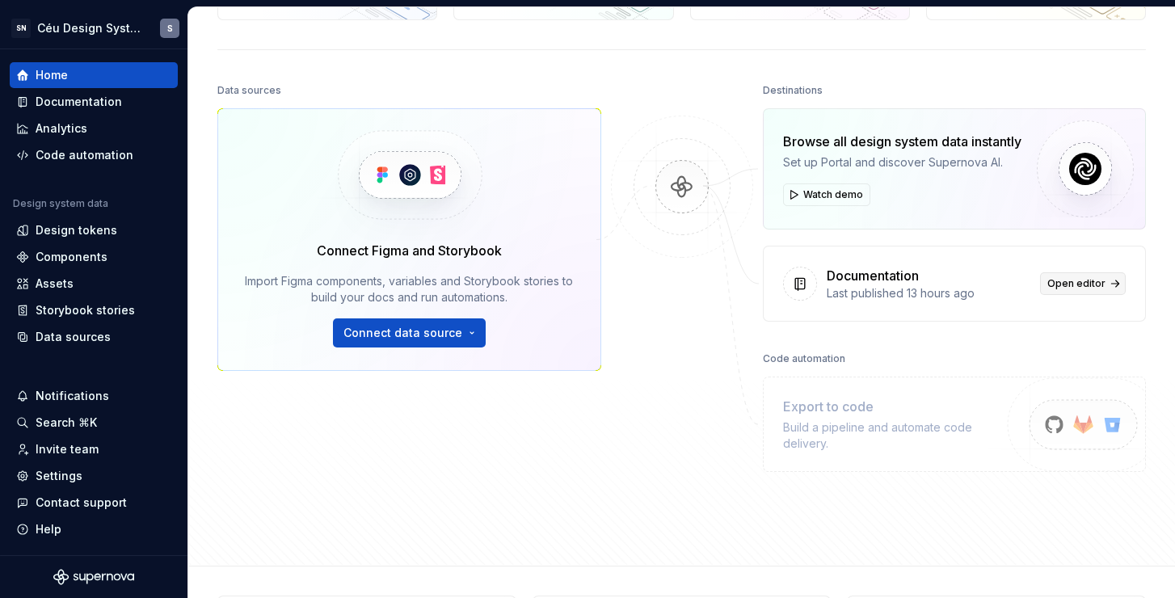
click at [1083, 290] on link "Open editor" at bounding box center [1083, 283] width 86 height 23
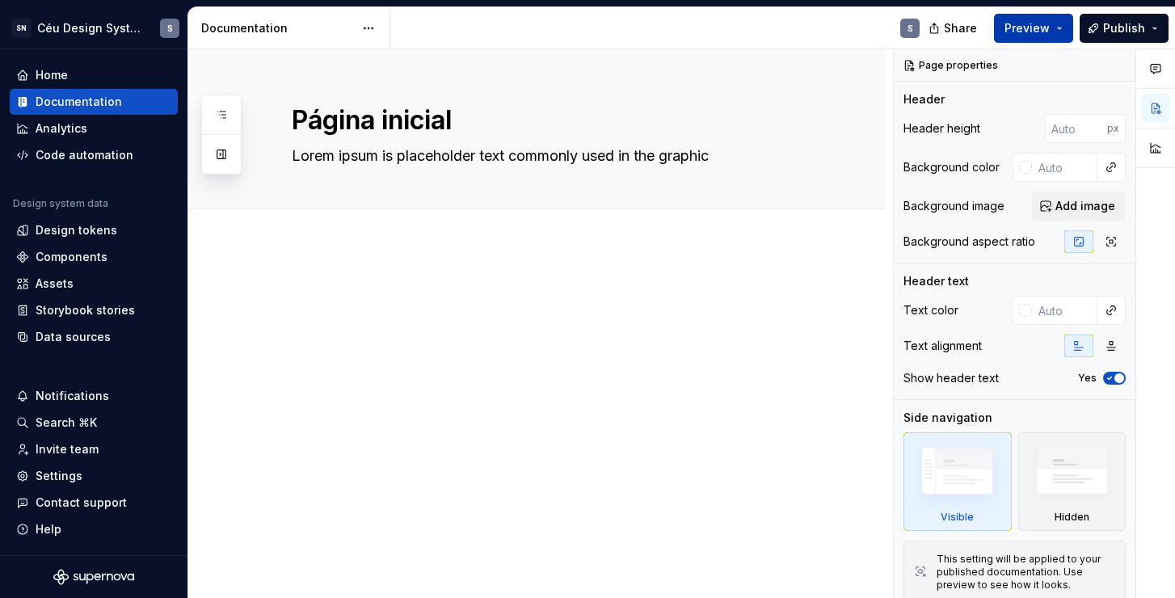
click at [1057, 26] on button "Preview" at bounding box center [1033, 28] width 79 height 29
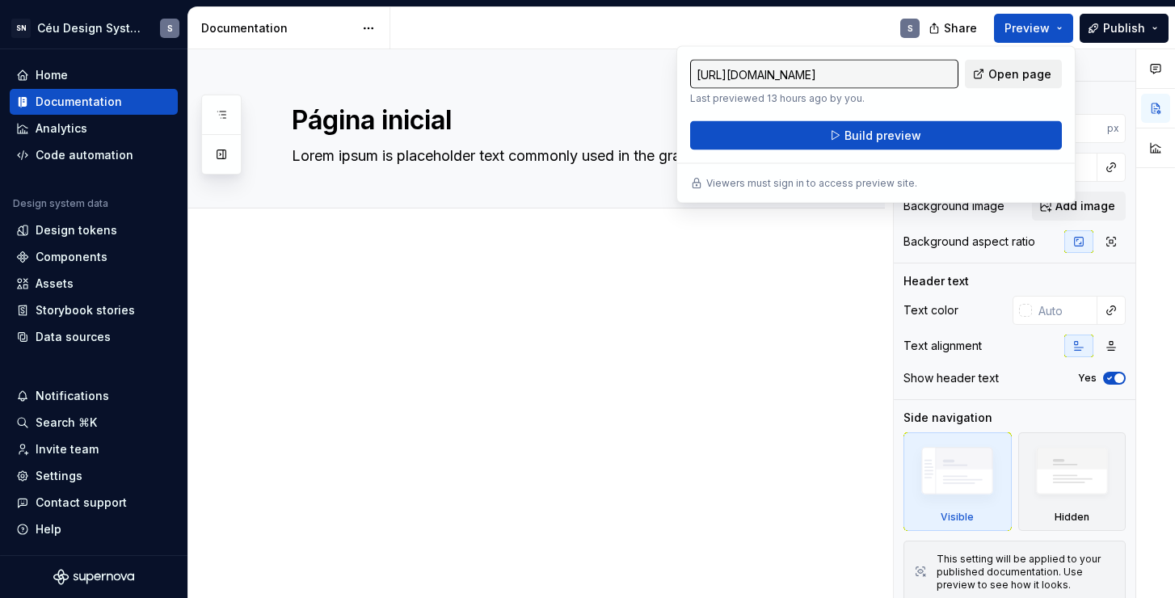
click at [1023, 71] on span "Open page" at bounding box center [1019, 74] width 63 height 16
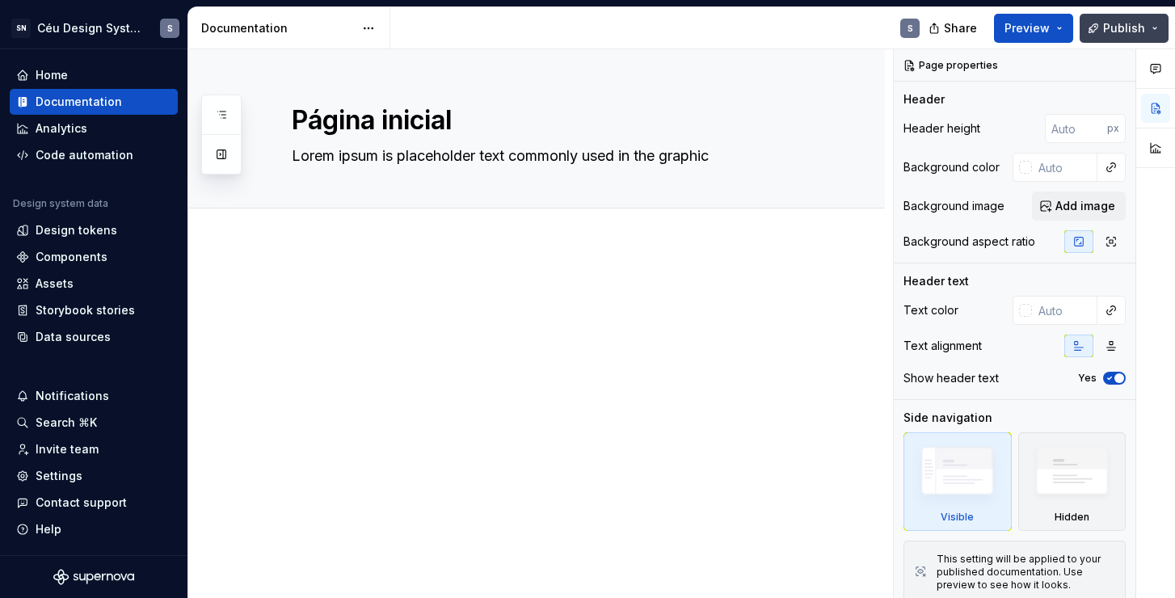
click at [1153, 27] on button "Publish" at bounding box center [1123, 28] width 89 height 29
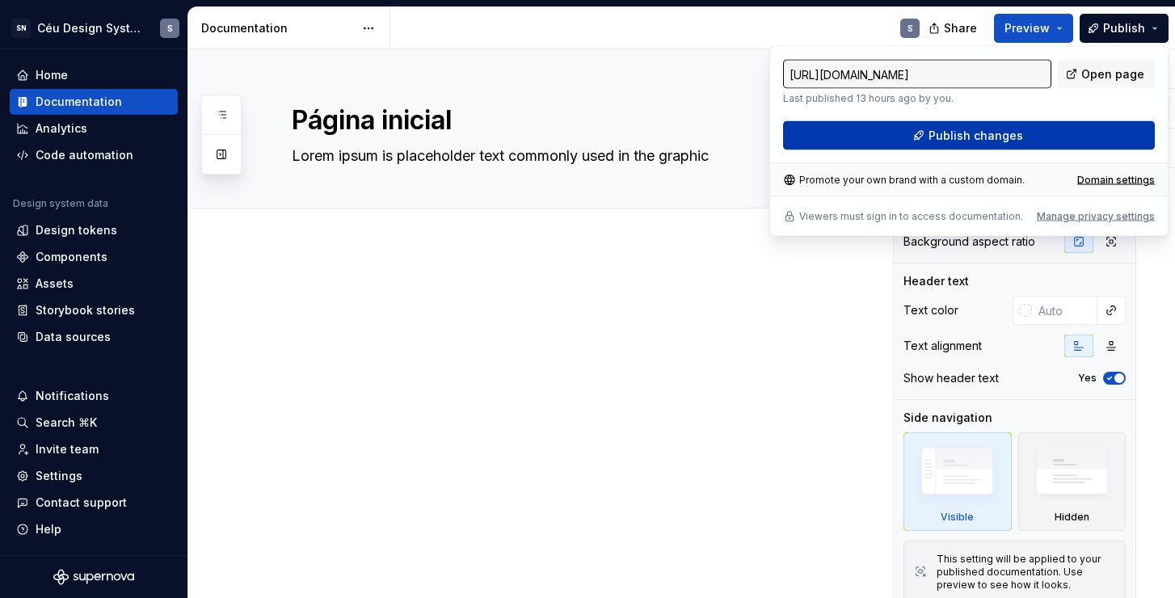
click at [977, 133] on span "Publish changes" at bounding box center [975, 136] width 95 height 16
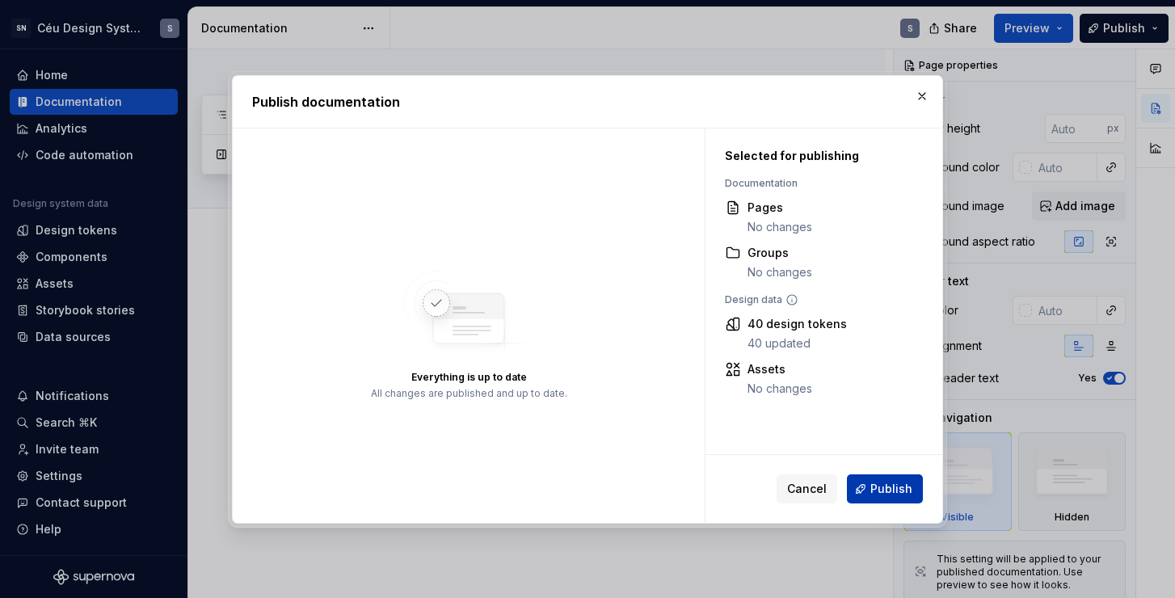
click at [889, 490] on span "Publish" at bounding box center [891, 489] width 42 height 16
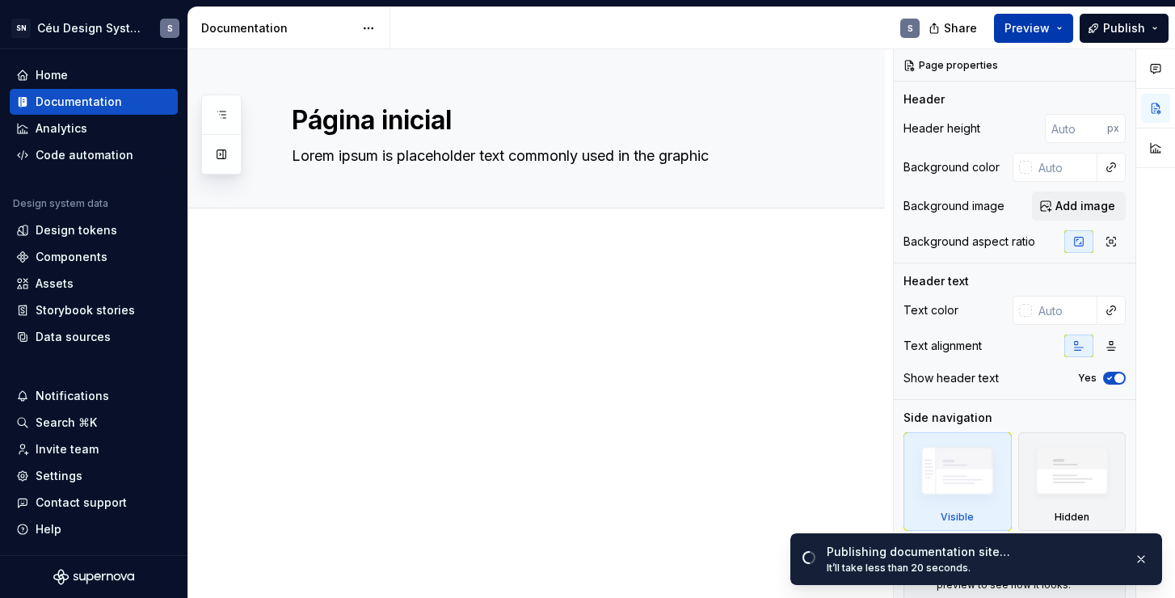
click at [1054, 16] on button "Preview" at bounding box center [1033, 28] width 79 height 29
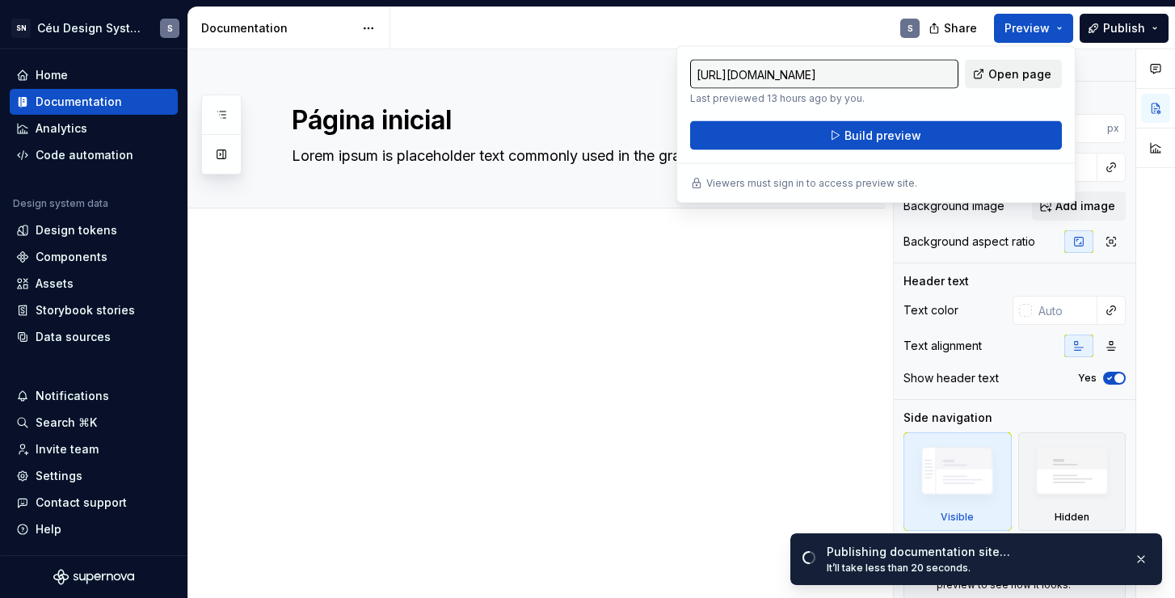
click at [1008, 82] on link "Open page" at bounding box center [1013, 74] width 97 height 29
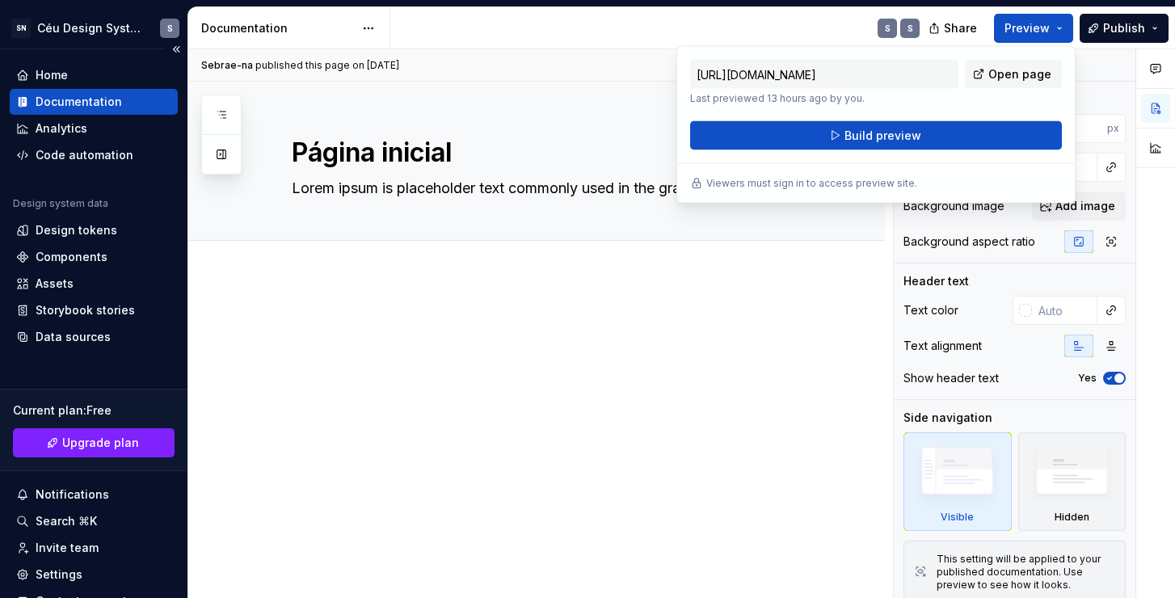
type textarea "*"
